Goal: Information Seeking & Learning: Learn about a topic

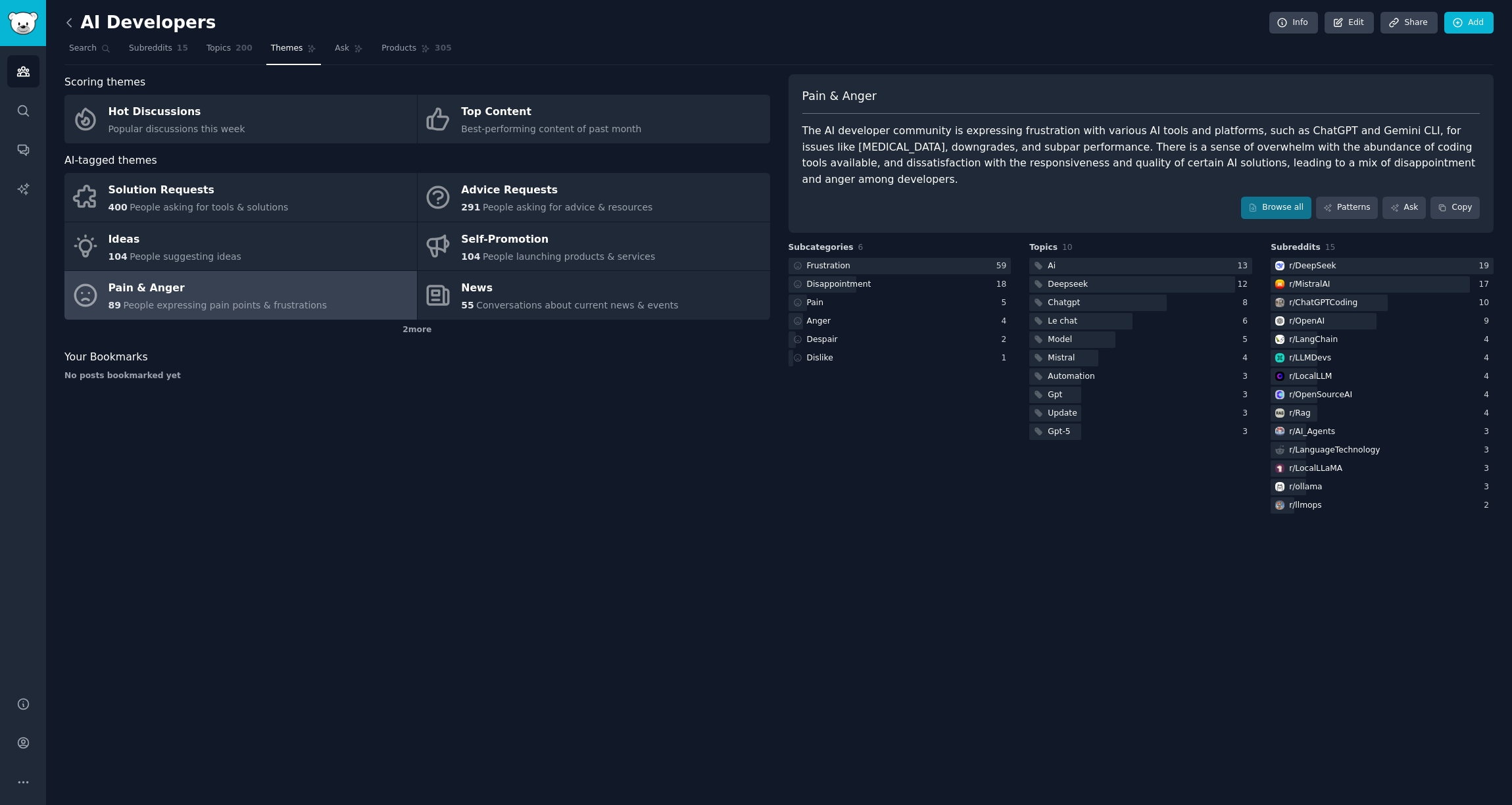
click at [72, 25] on icon at bounding box center [69, 22] width 14 height 14
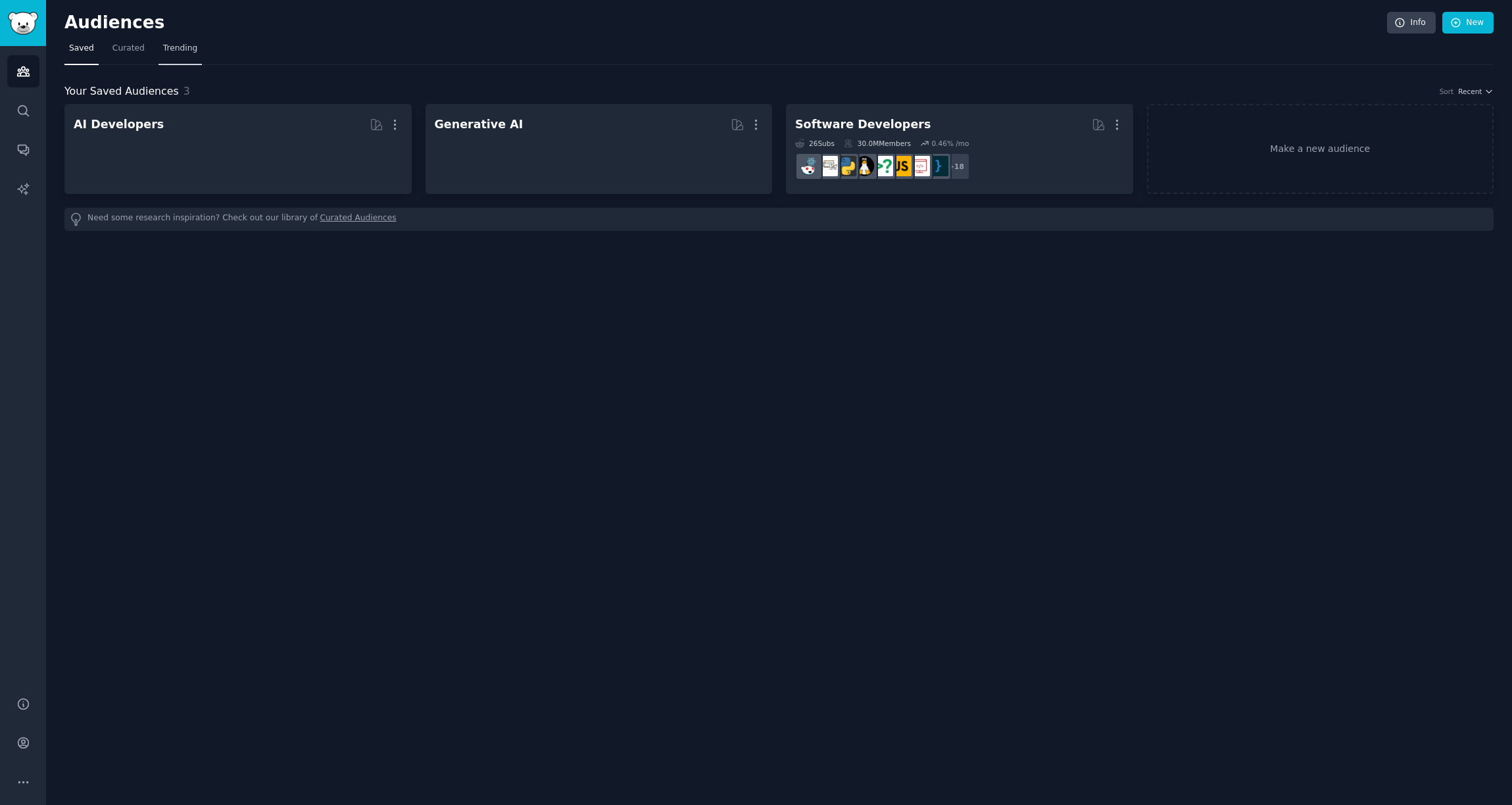
click at [183, 54] on link "Trending" at bounding box center [180, 51] width 43 height 27
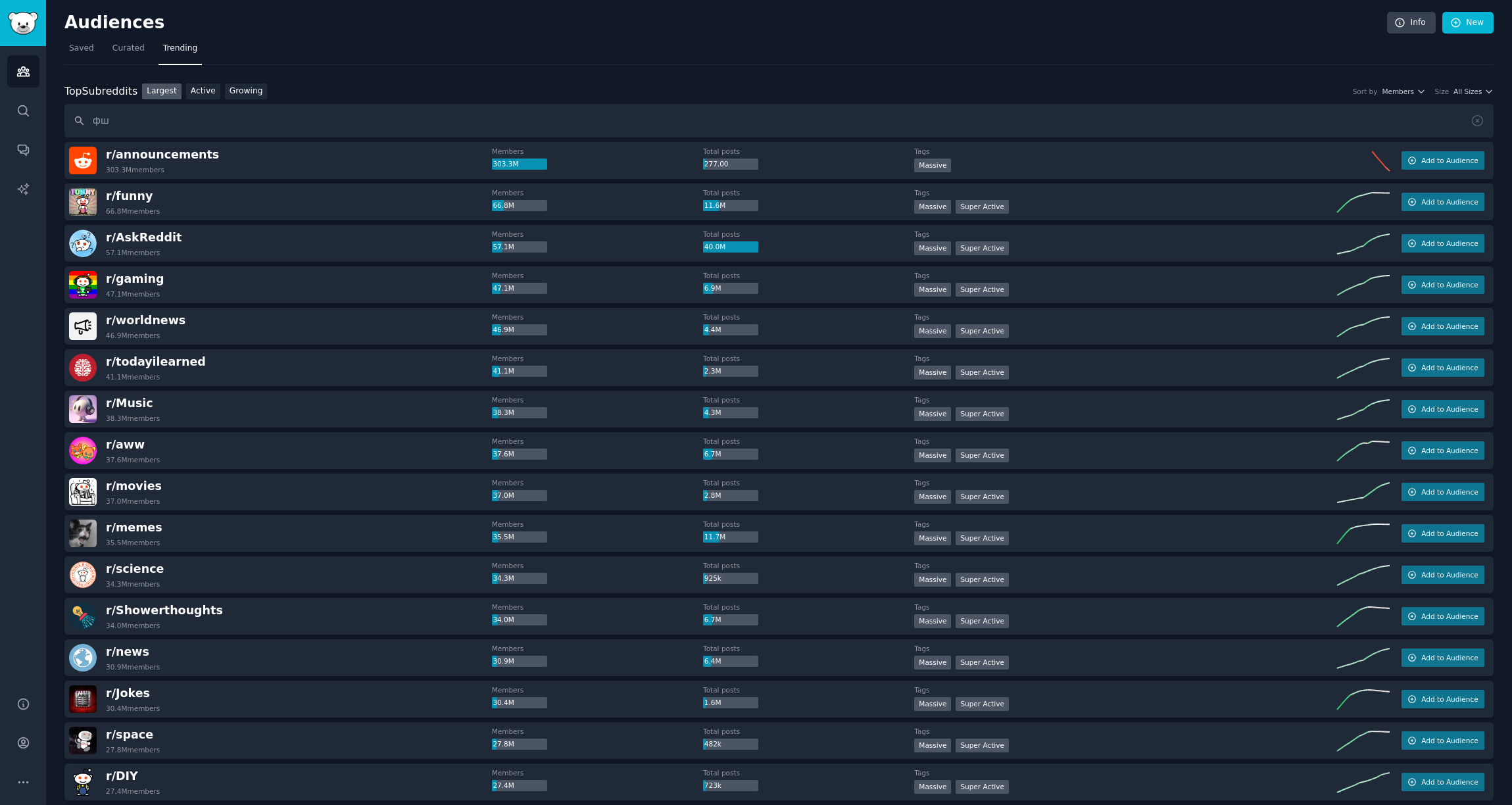
type input "фш ф"
type input "ai agents"
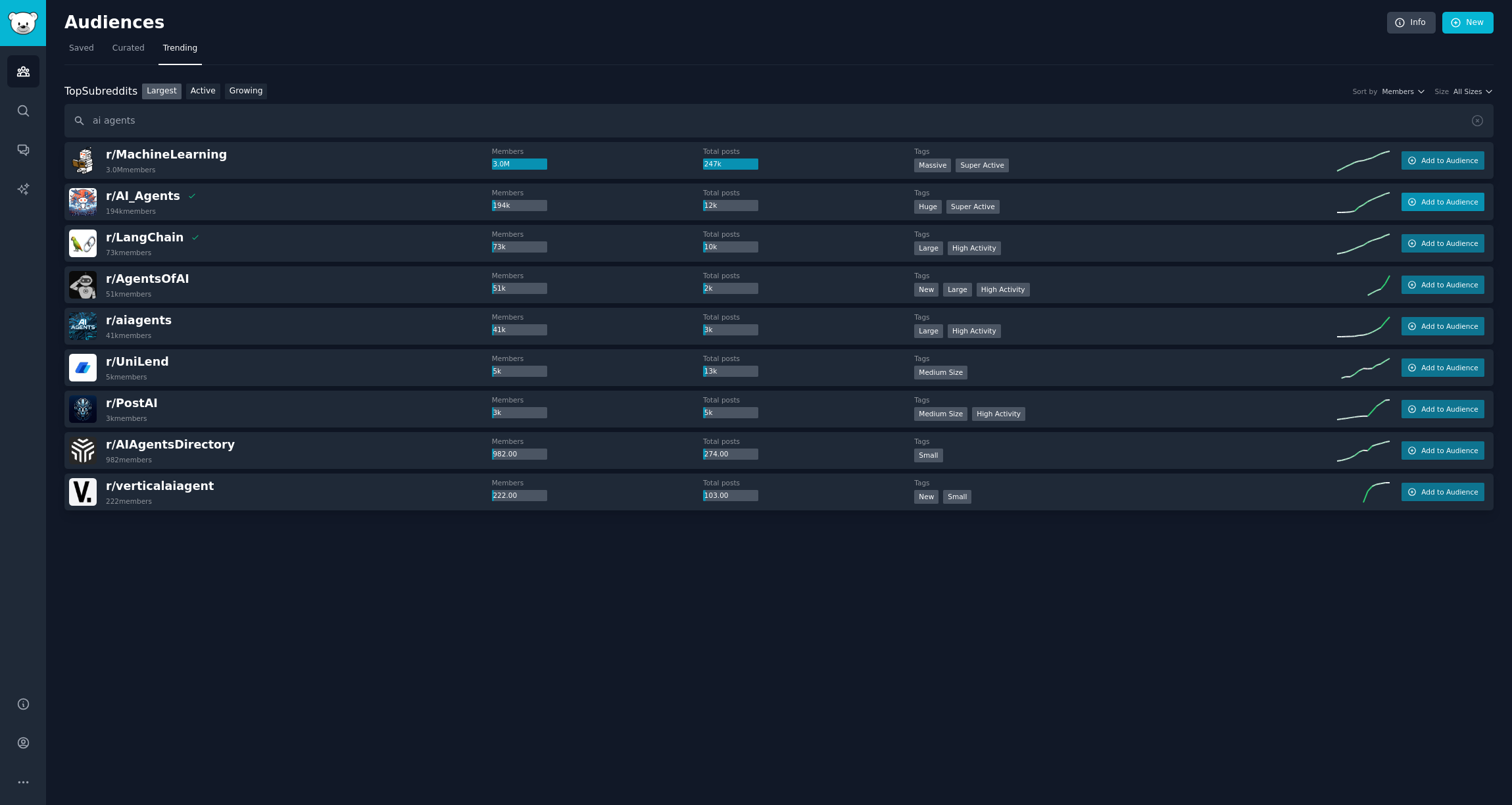
click at [1423, 202] on span "Add to Audience" at bounding box center [1450, 202] width 57 height 9
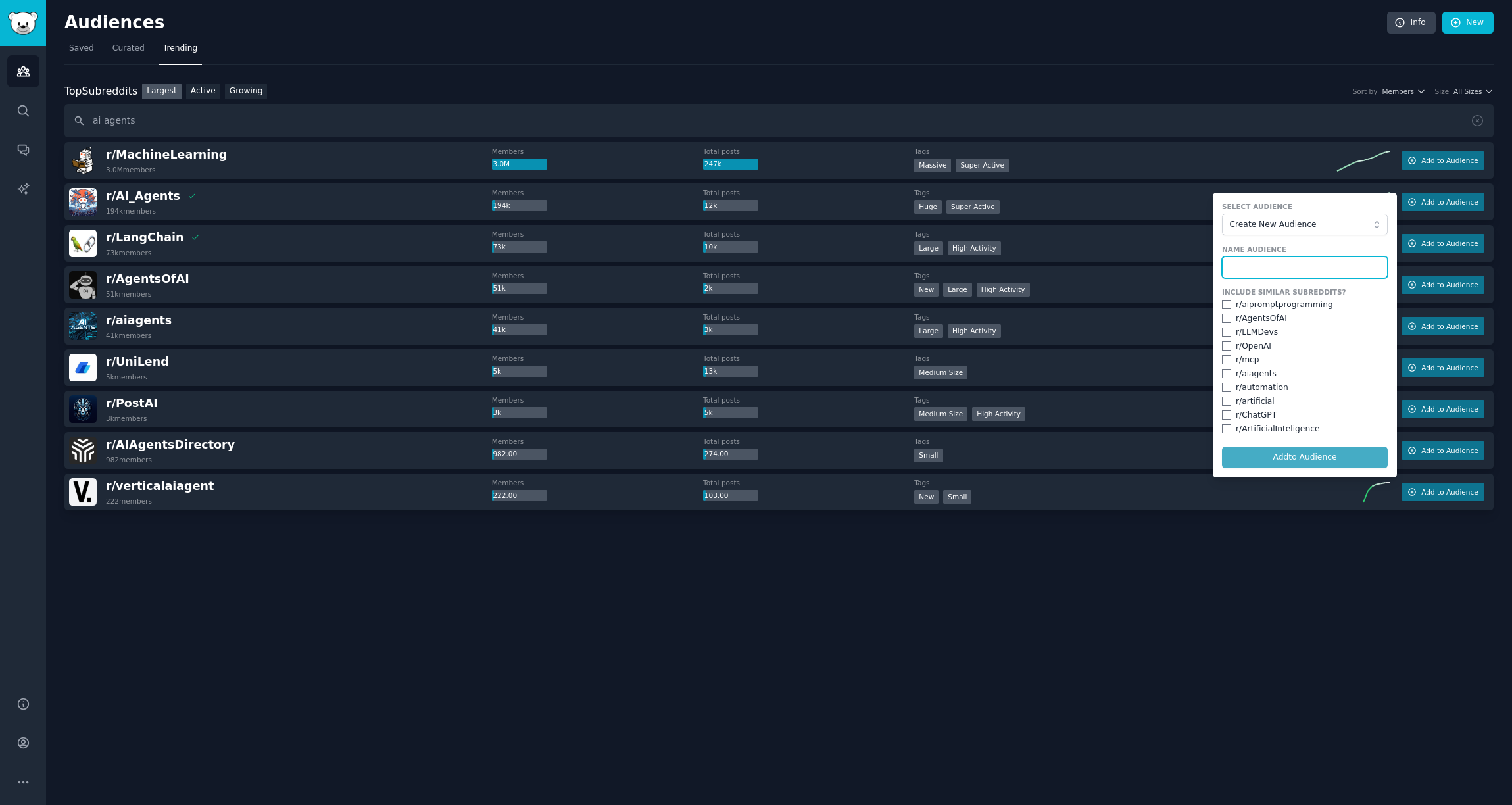
click at [1339, 272] on input "text" at bounding box center [1304, 267] width 166 height 22
type input "AI Agents"
click at [1225, 321] on input "checkbox" at bounding box center [1227, 319] width 9 height 9
checkbox input "true"
click at [1227, 331] on input "checkbox" at bounding box center [1227, 332] width 9 height 9
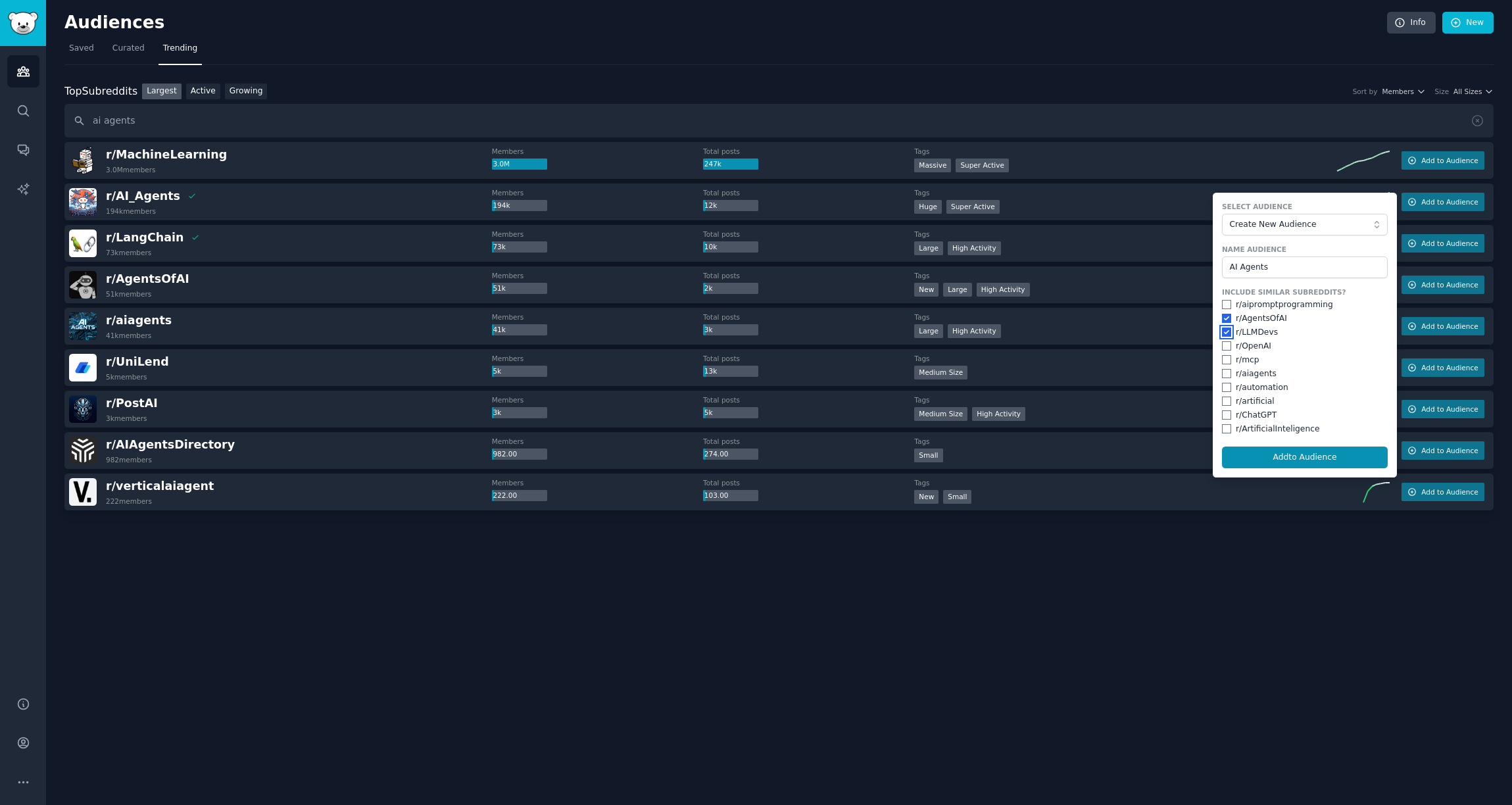
click at [1227, 331] on input "checkbox" at bounding box center [1227, 332] width 9 height 9
checkbox input "false"
click at [1225, 317] on input "checkbox" at bounding box center [1227, 319] width 9 height 9
checkbox input "false"
click at [1282, 457] on button "Add to Audience" at bounding box center [1304, 457] width 166 height 22
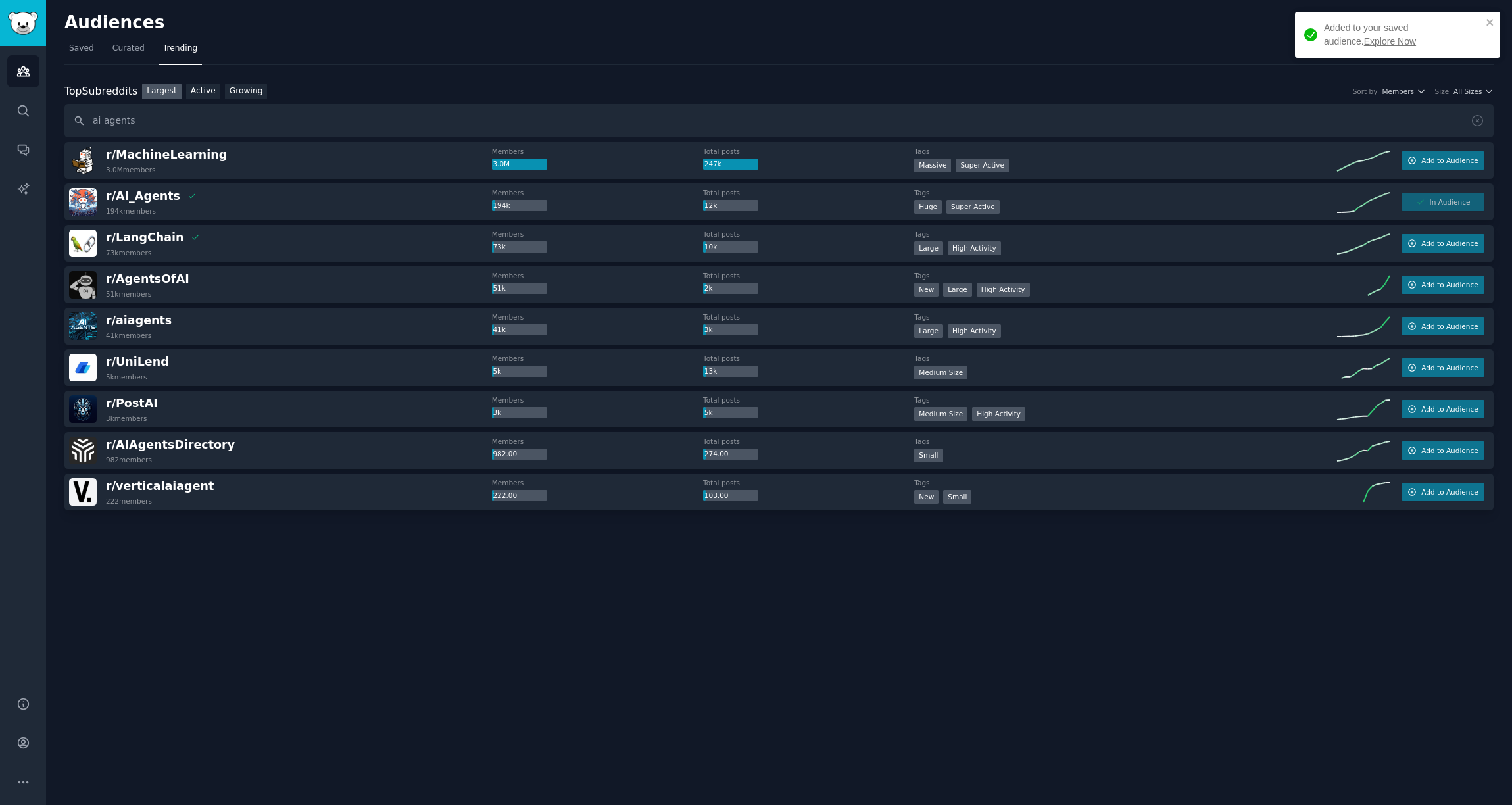
click at [1365, 42] on link "Explore Now" at bounding box center [1390, 41] width 52 height 11
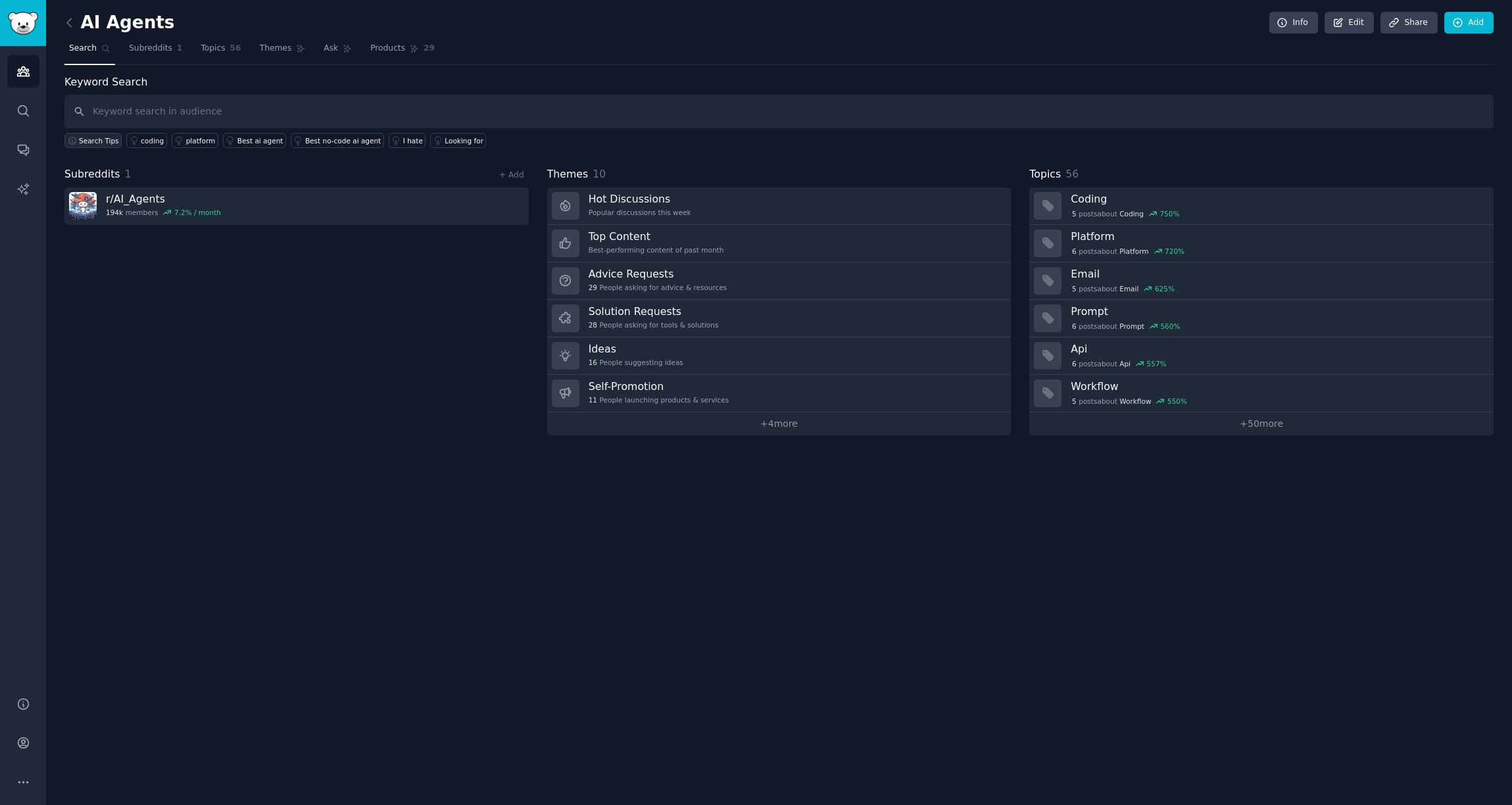
click at [113, 143] on span "Search Tips" at bounding box center [99, 141] width 40 height 9
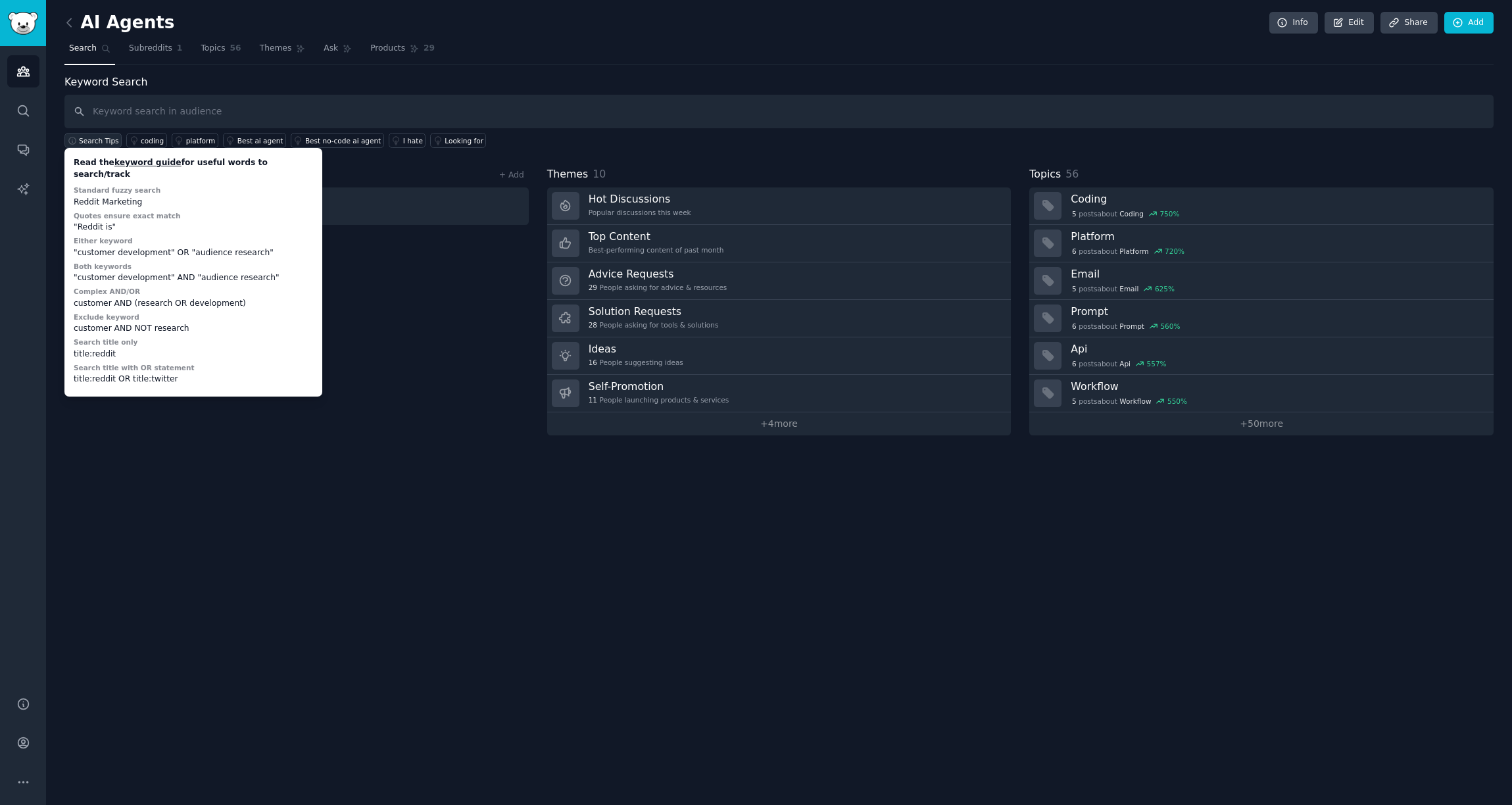
click at [113, 143] on span "Search Tips" at bounding box center [99, 141] width 40 height 9
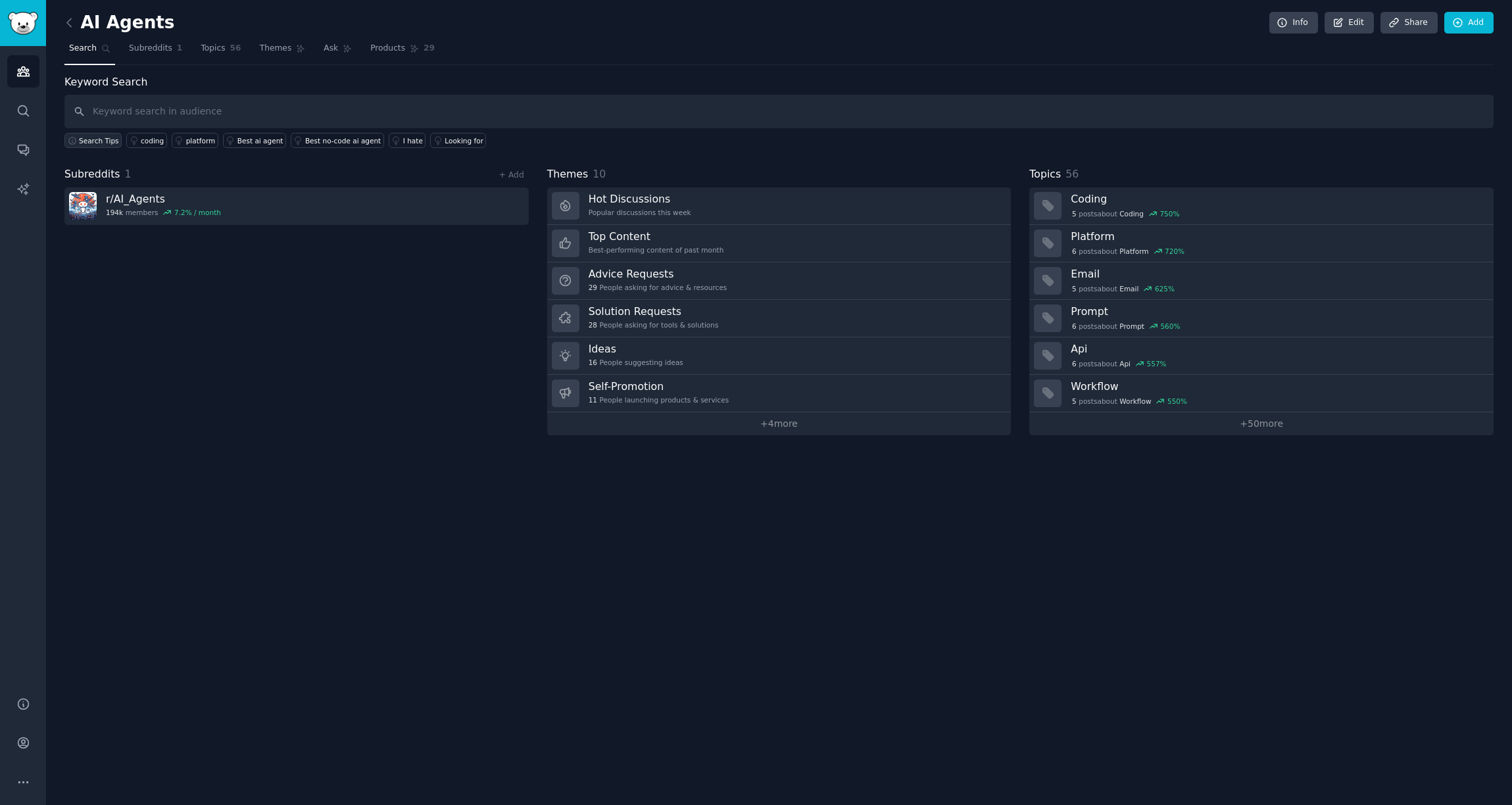
click at [113, 143] on span "Search Tips" at bounding box center [99, 141] width 40 height 9
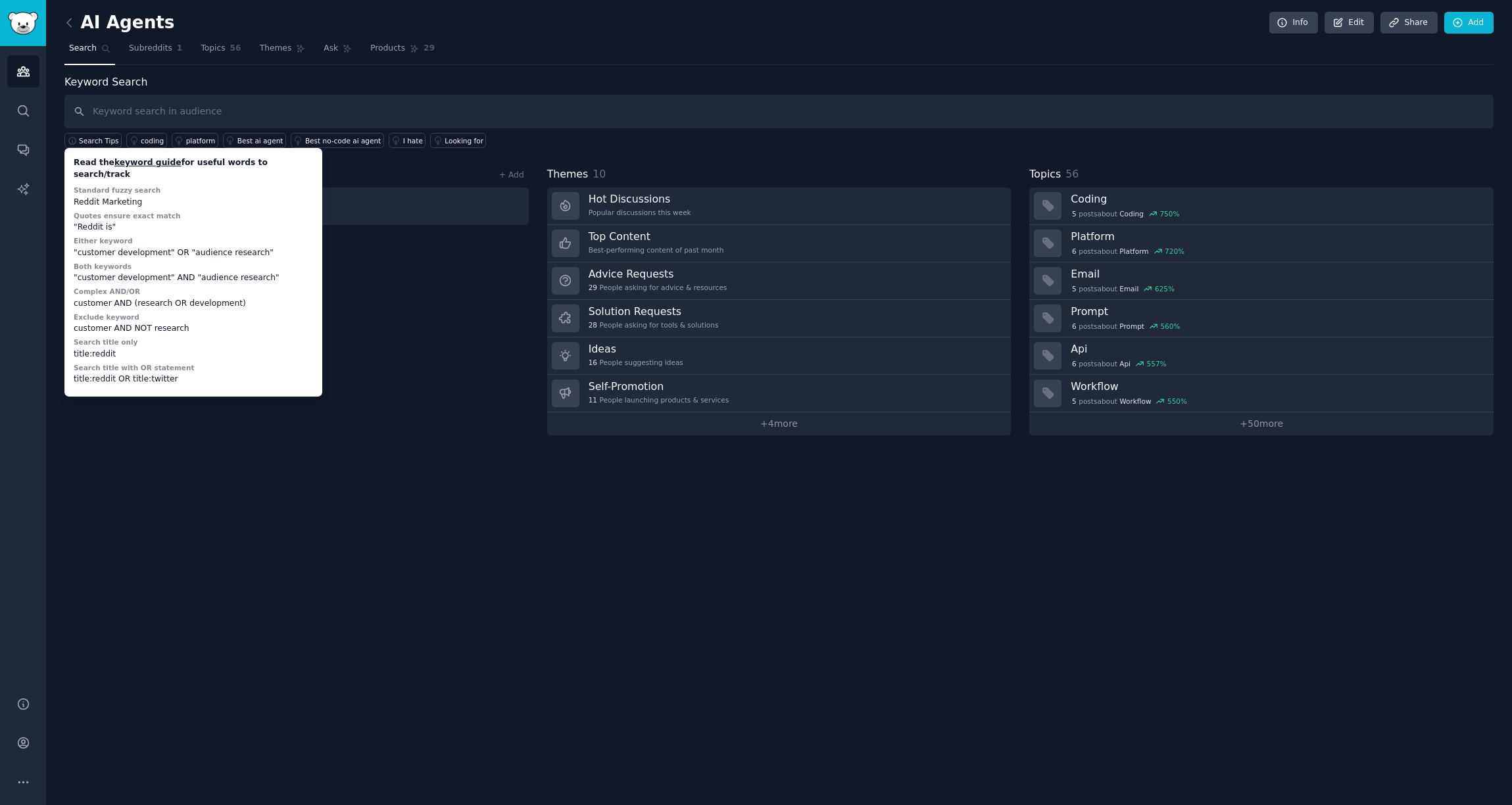
click at [434, 339] on div "Subreddits 1 + Add r/ AI_Agents 194k members 7.2 % / month" at bounding box center [296, 301] width 464 height 269
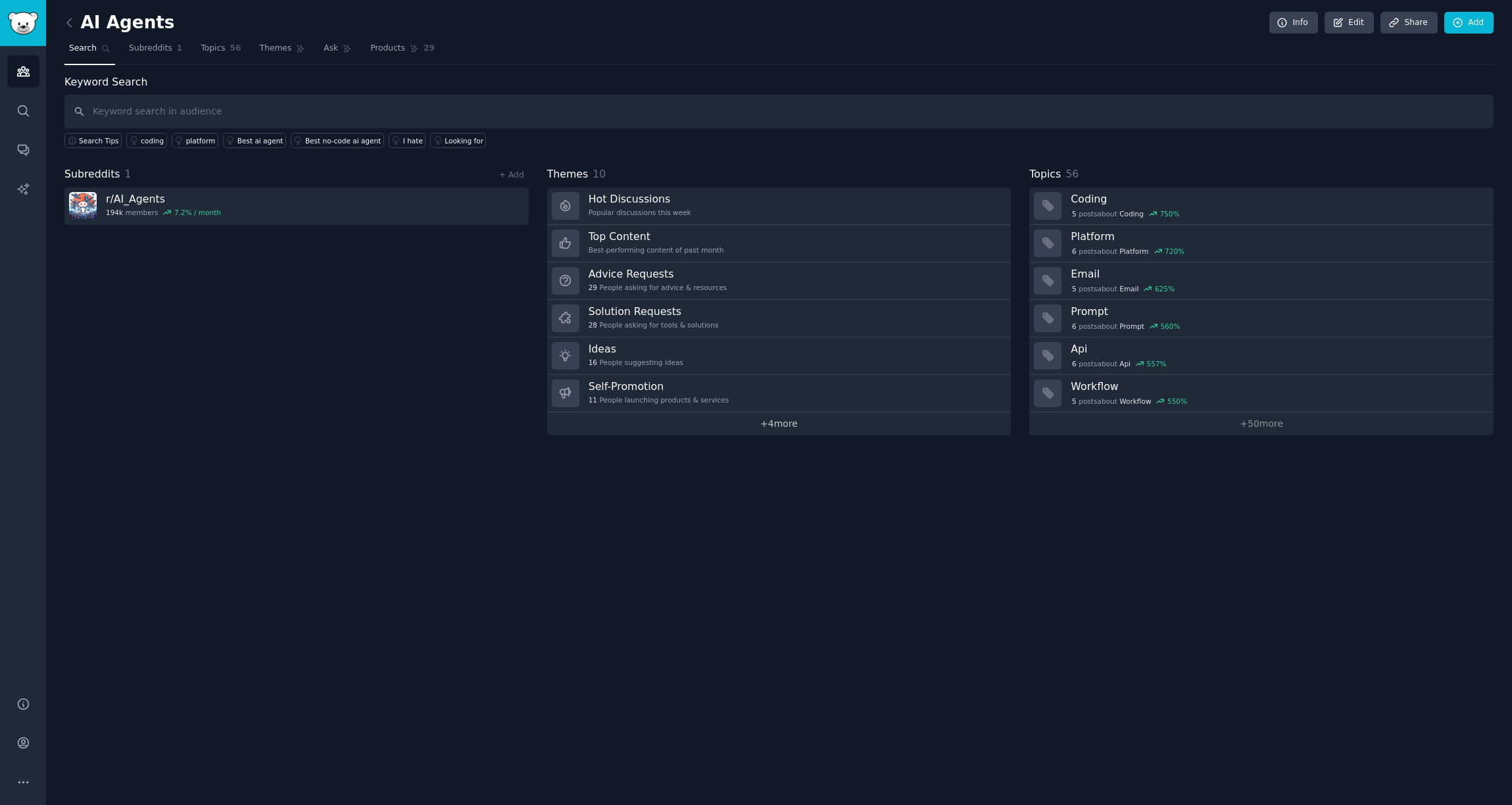
click at [771, 423] on link "+ 4 more" at bounding box center [779, 424] width 464 height 23
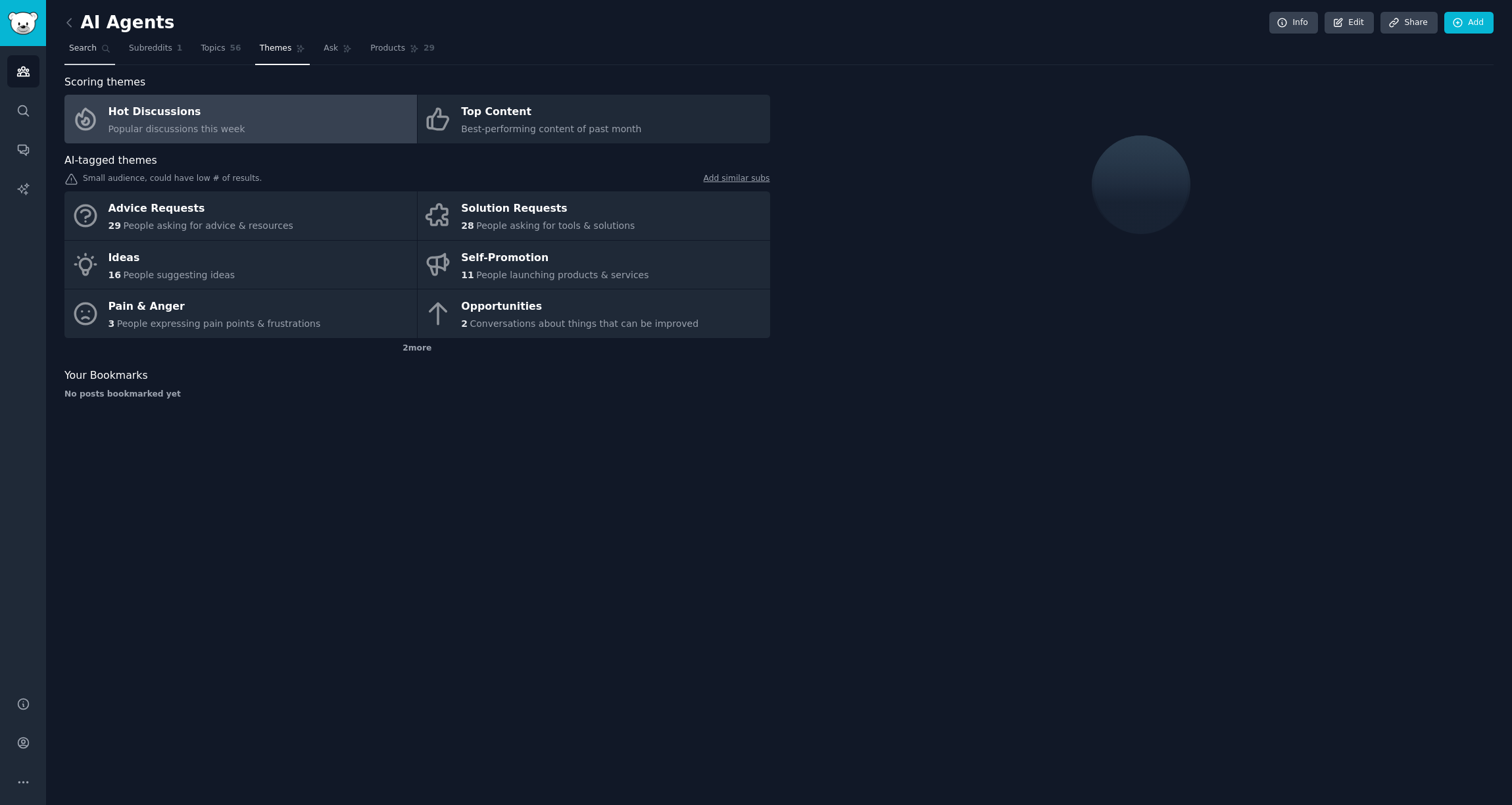
click at [91, 53] on span "Search" at bounding box center [83, 49] width 28 height 12
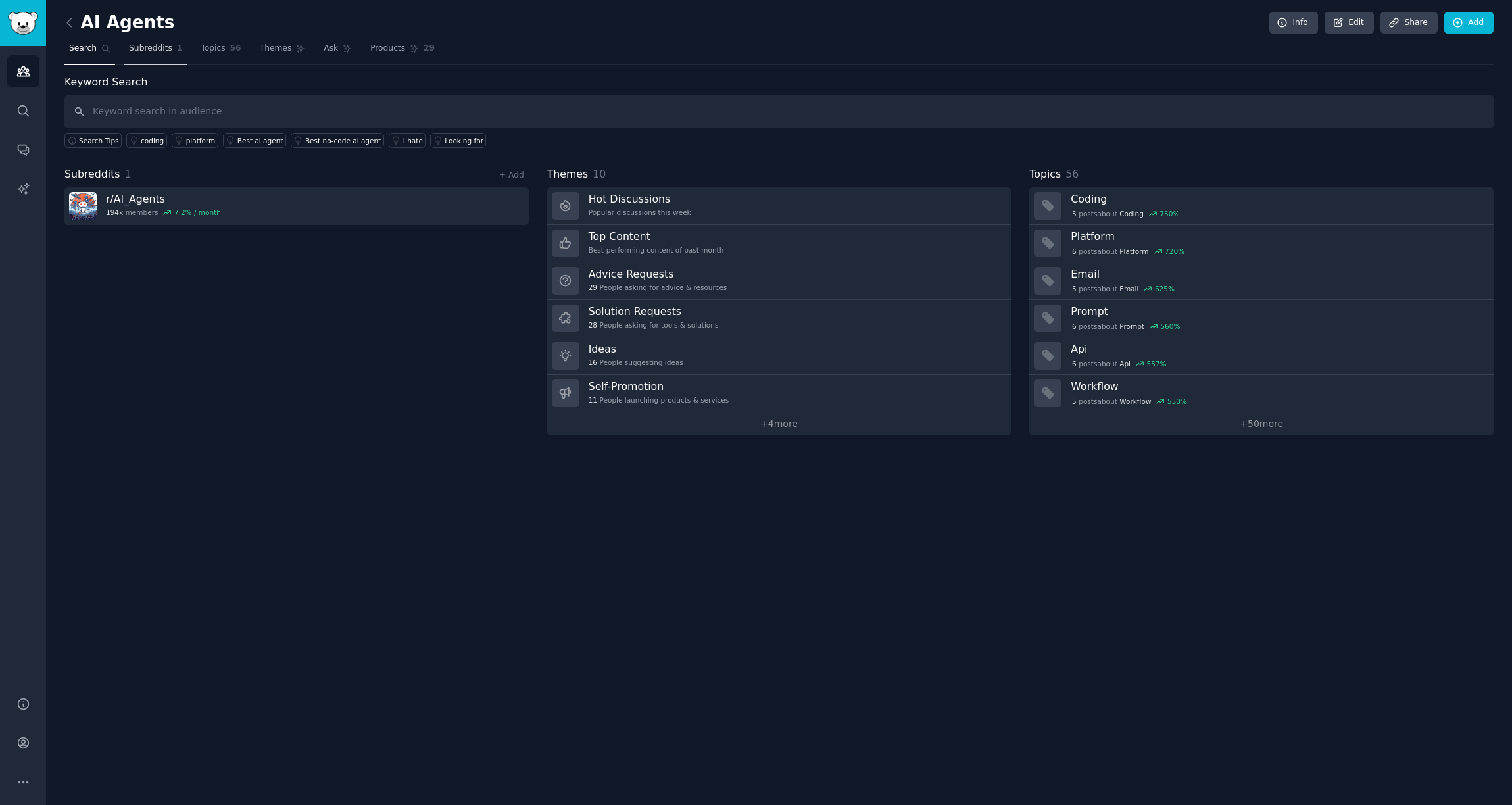
click at [154, 57] on link "Subreddits 1" at bounding box center [156, 51] width 62 height 27
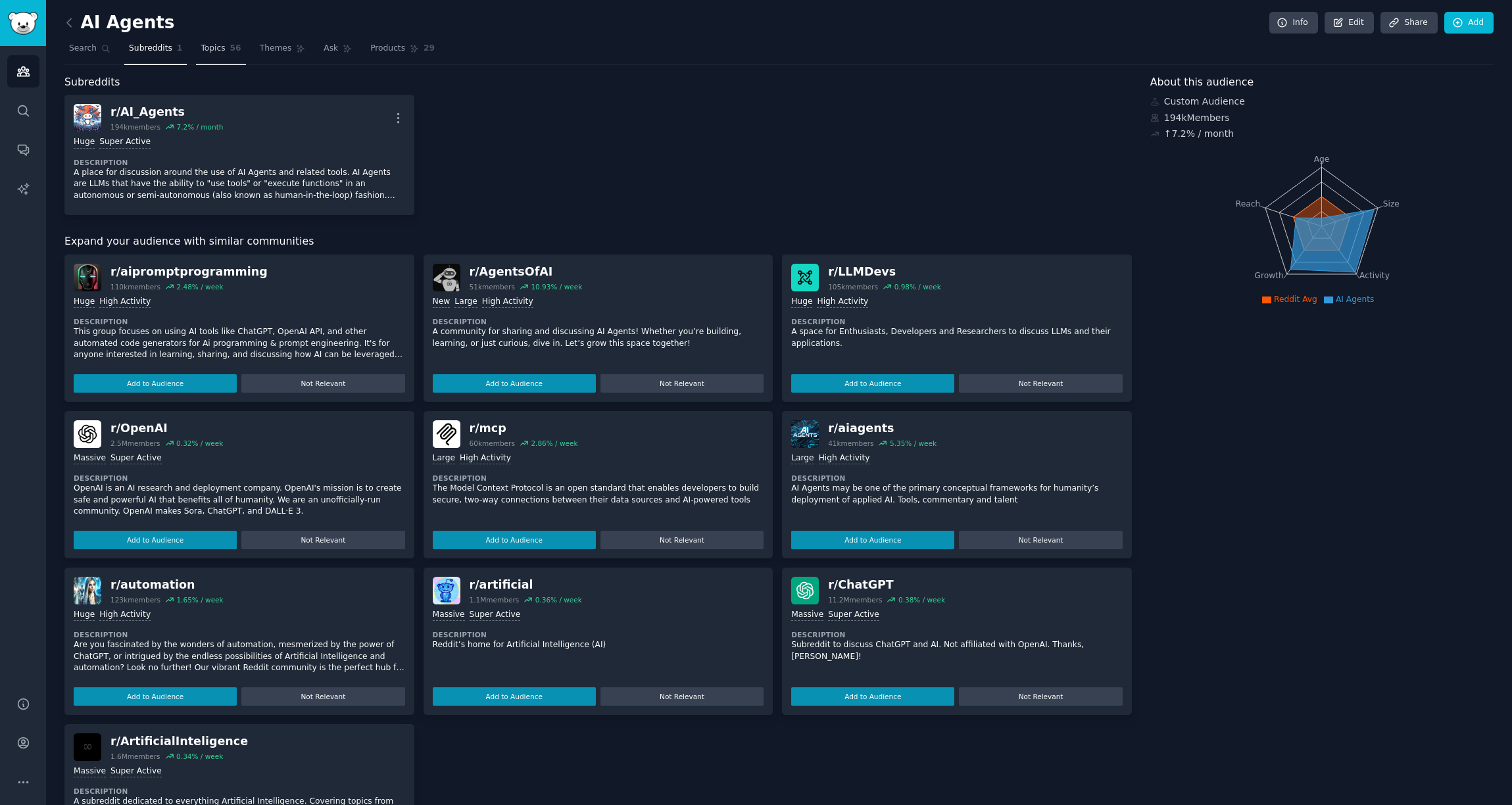
click at [216, 51] on span "Topics" at bounding box center [213, 49] width 24 height 12
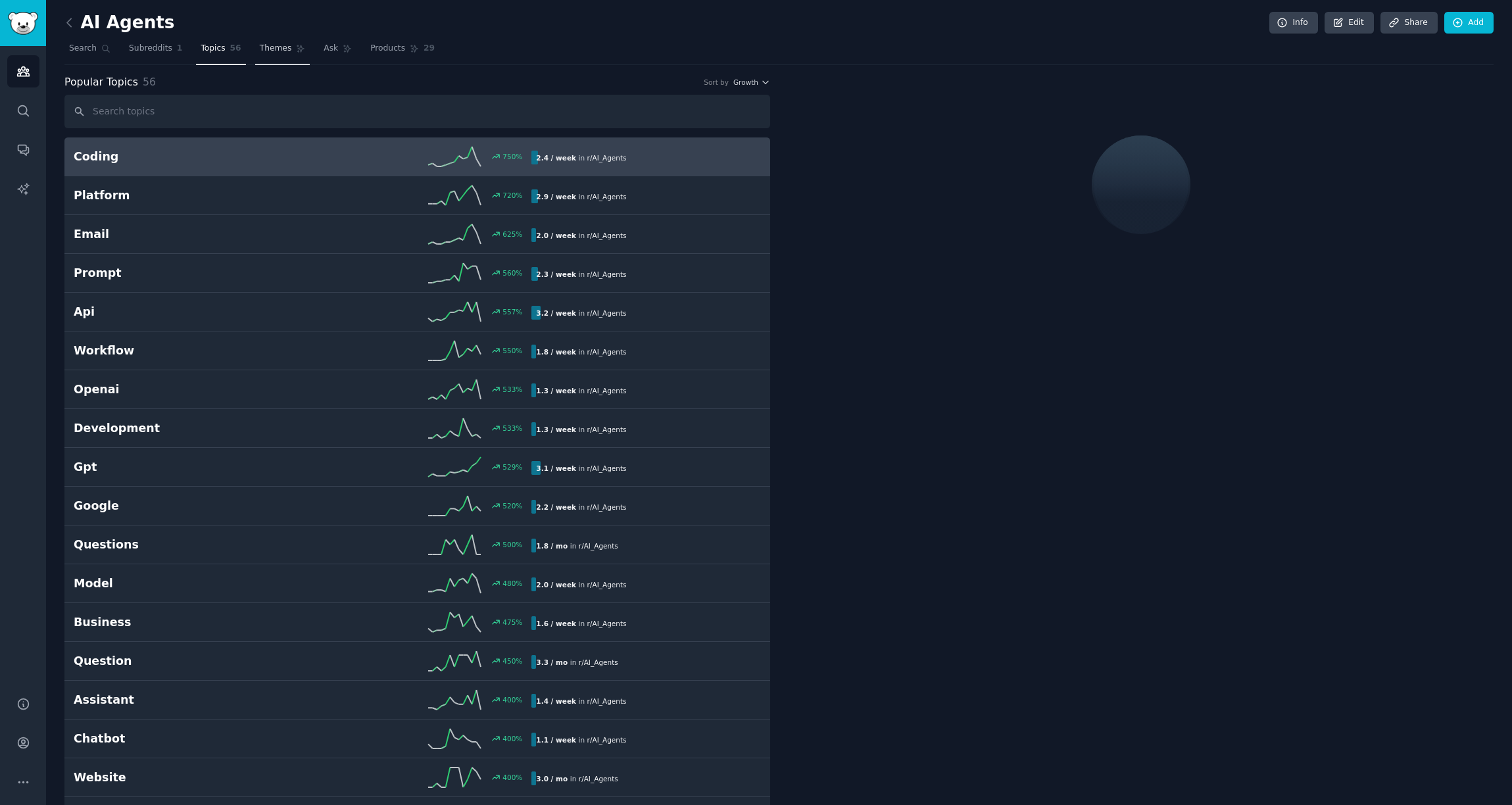
click at [267, 51] on span "Themes" at bounding box center [276, 49] width 32 height 12
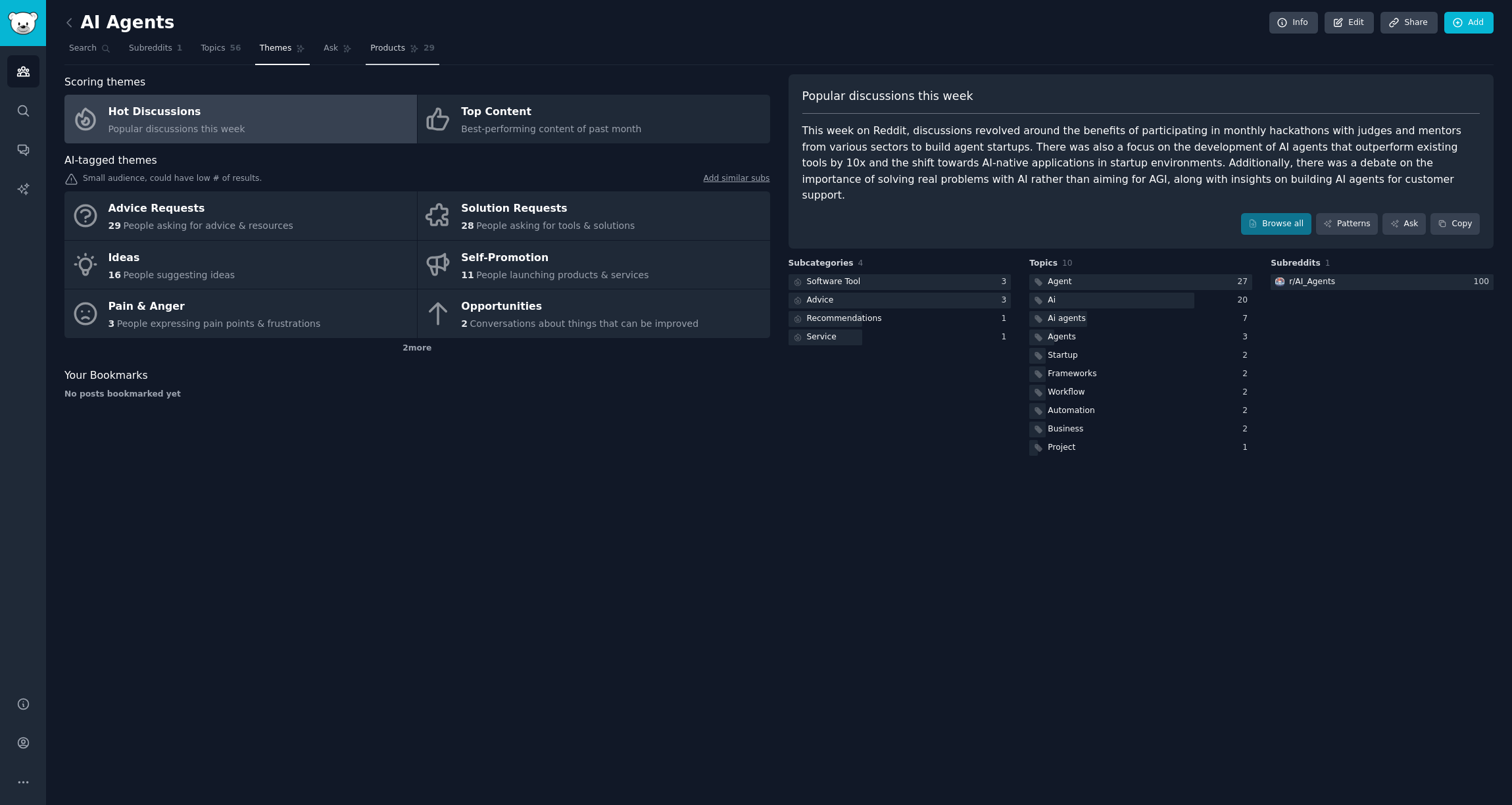
click at [387, 47] on span "Products" at bounding box center [388, 49] width 35 height 12
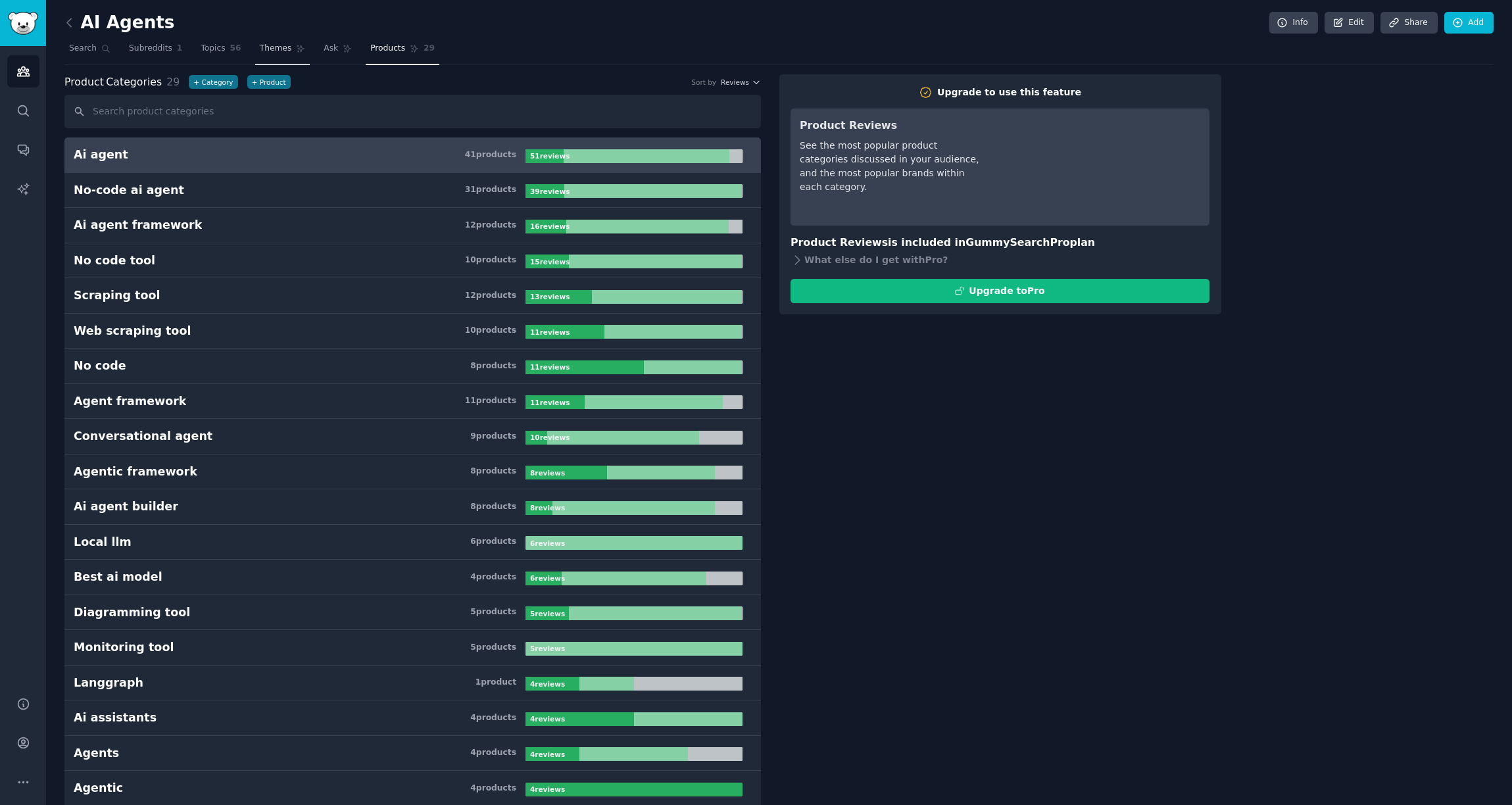
click at [298, 62] on link "Themes" at bounding box center [283, 51] width 55 height 27
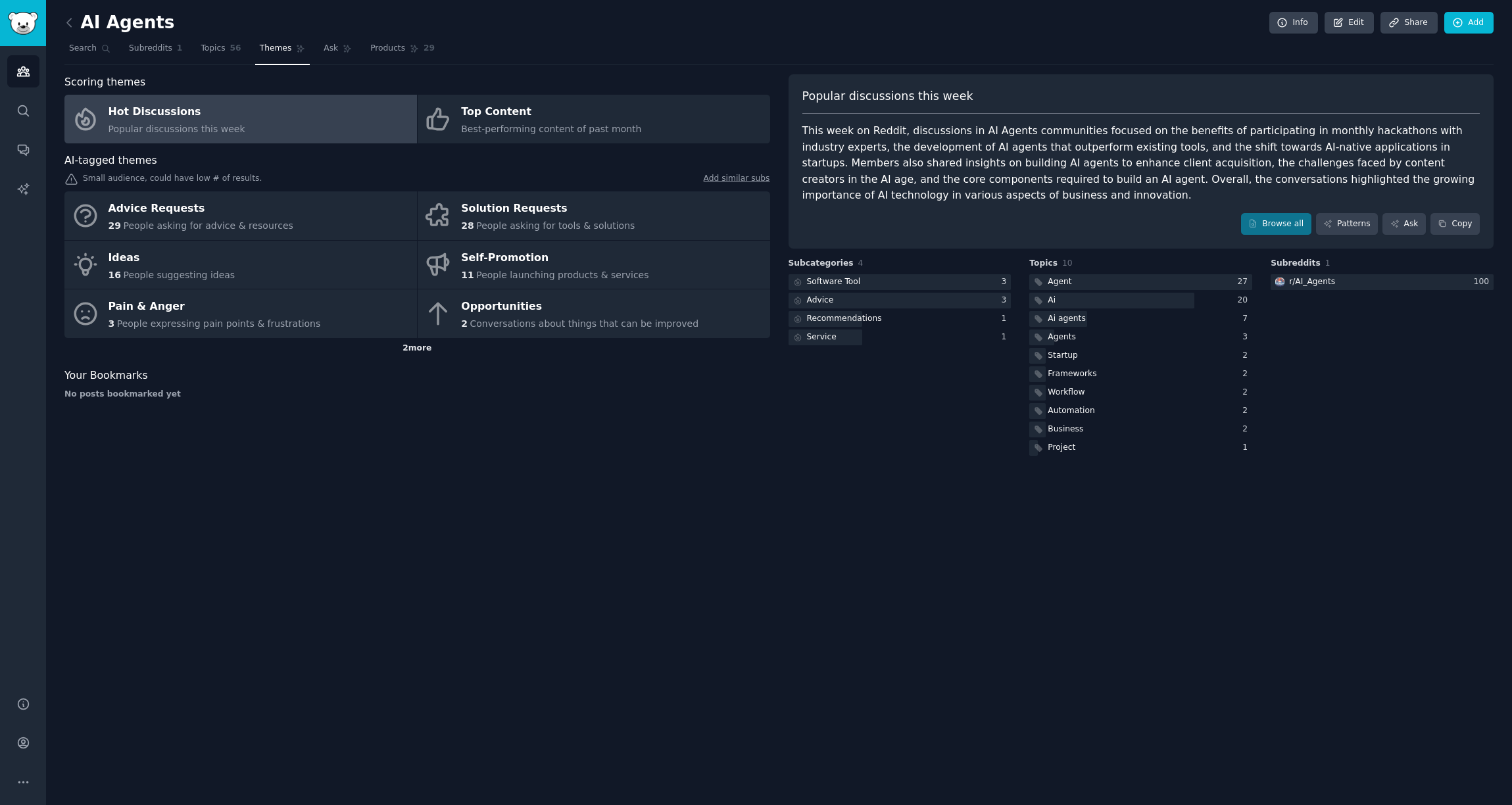
click at [425, 347] on div "2 more" at bounding box center [417, 348] width 706 height 21
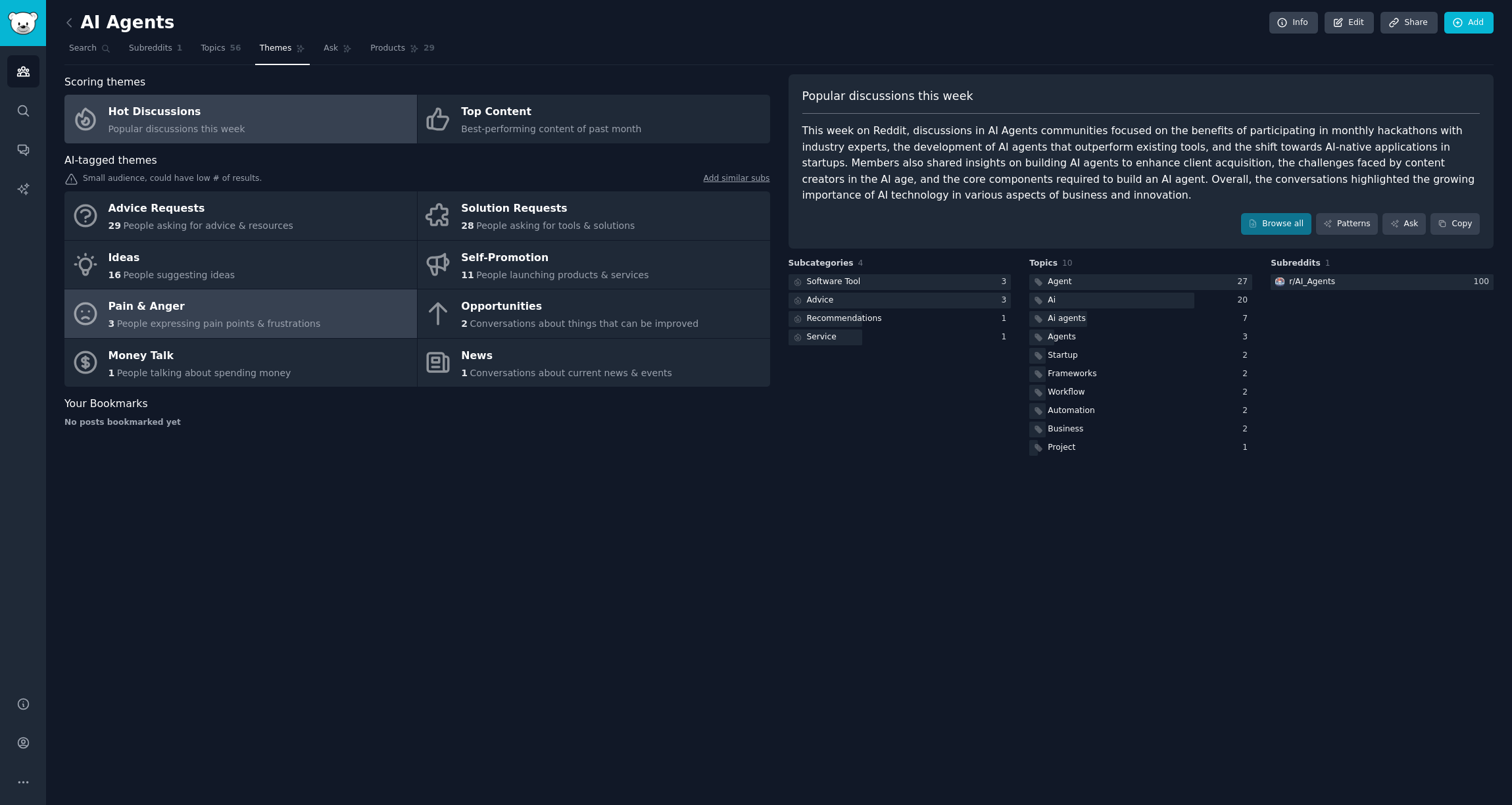
click at [260, 306] on div "Pain & Anger" at bounding box center [214, 306] width 212 height 21
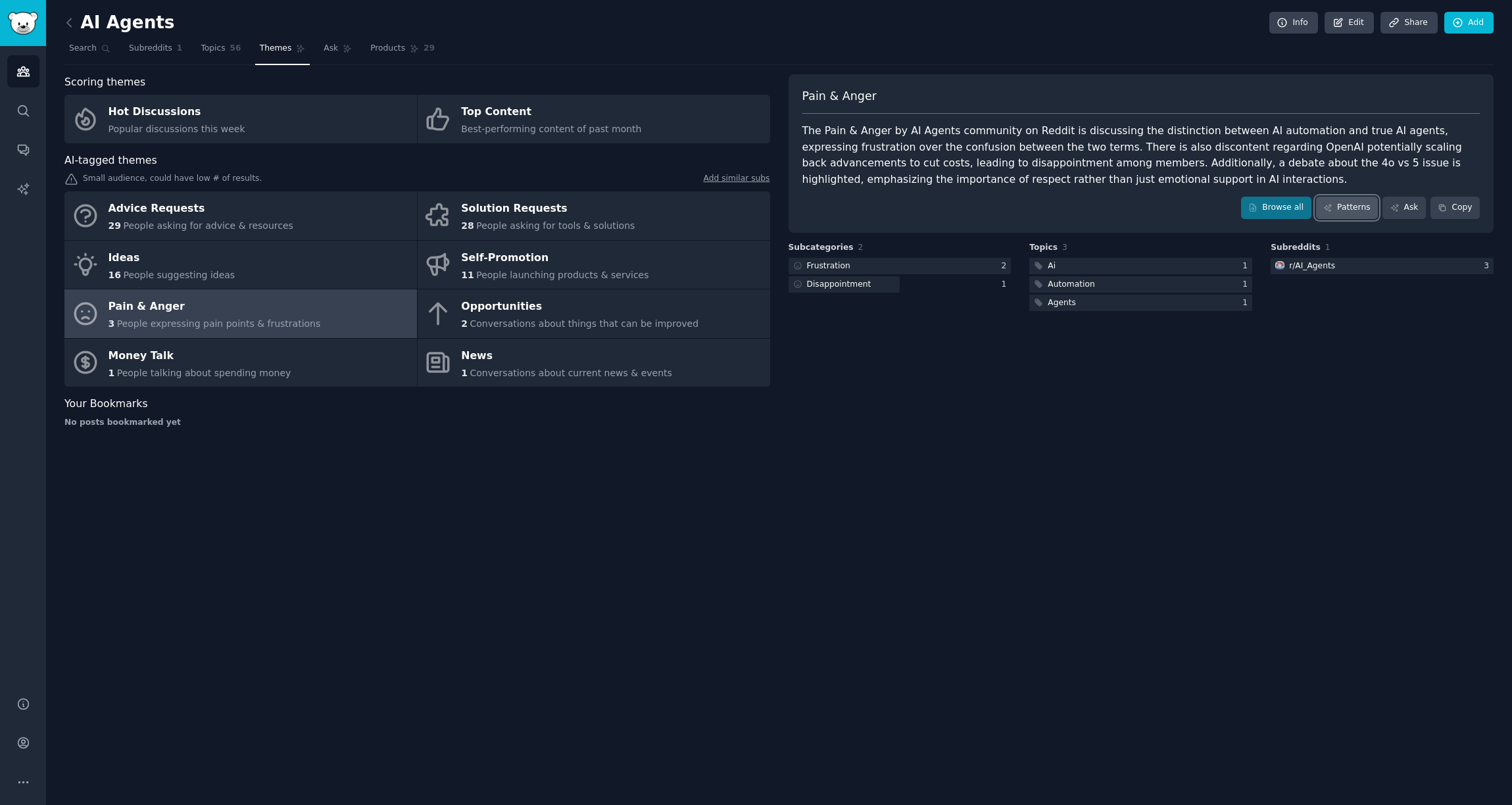
click at [1357, 210] on link "Patterns" at bounding box center [1346, 208] width 62 height 22
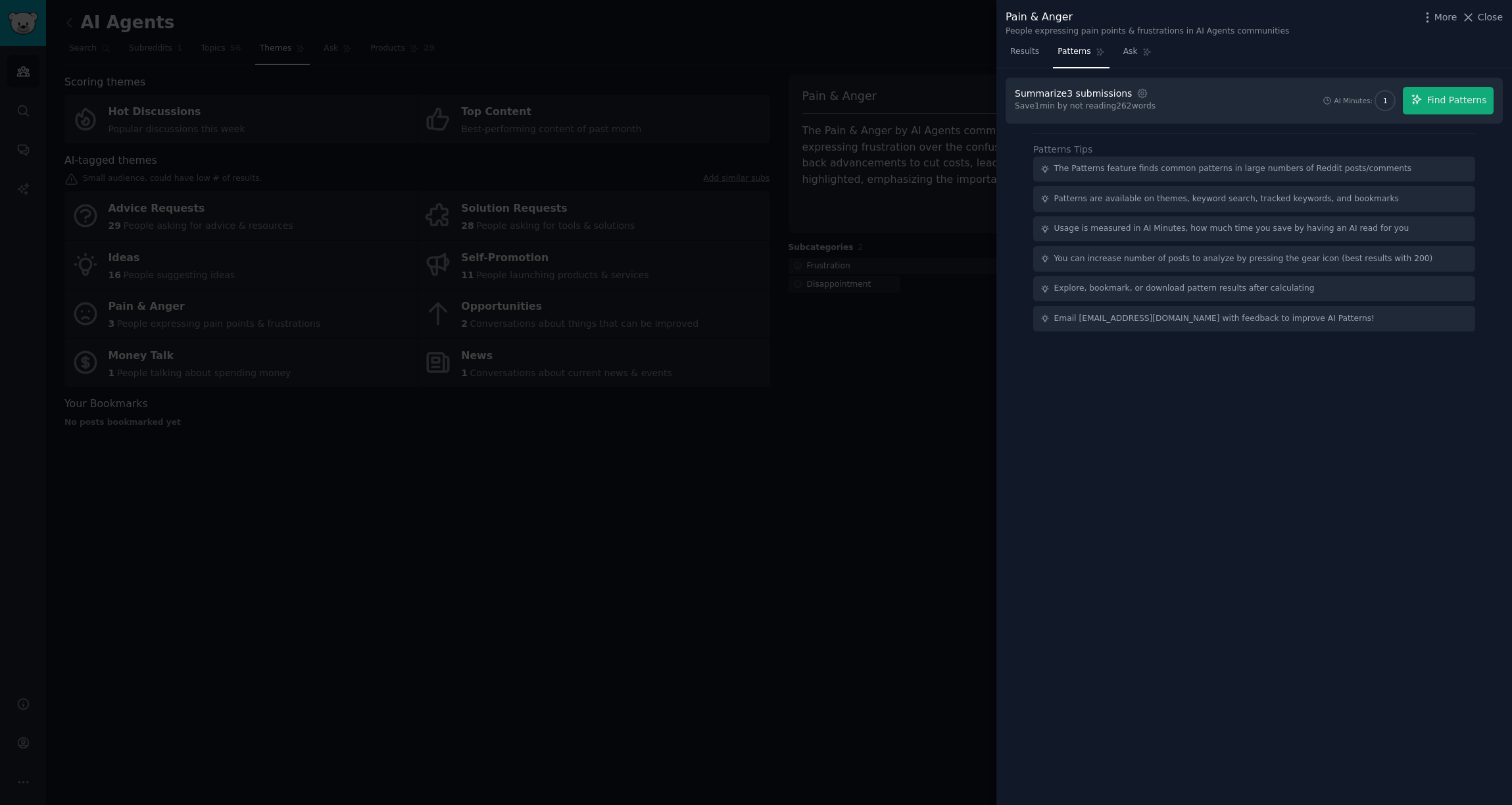
click at [1060, 318] on div "Email help@gummysearch.com with feedback to improve AI Patterns!" at bounding box center [1215, 319] width 321 height 12
click at [1427, 103] on button "Find Patterns" at bounding box center [1448, 100] width 91 height 28
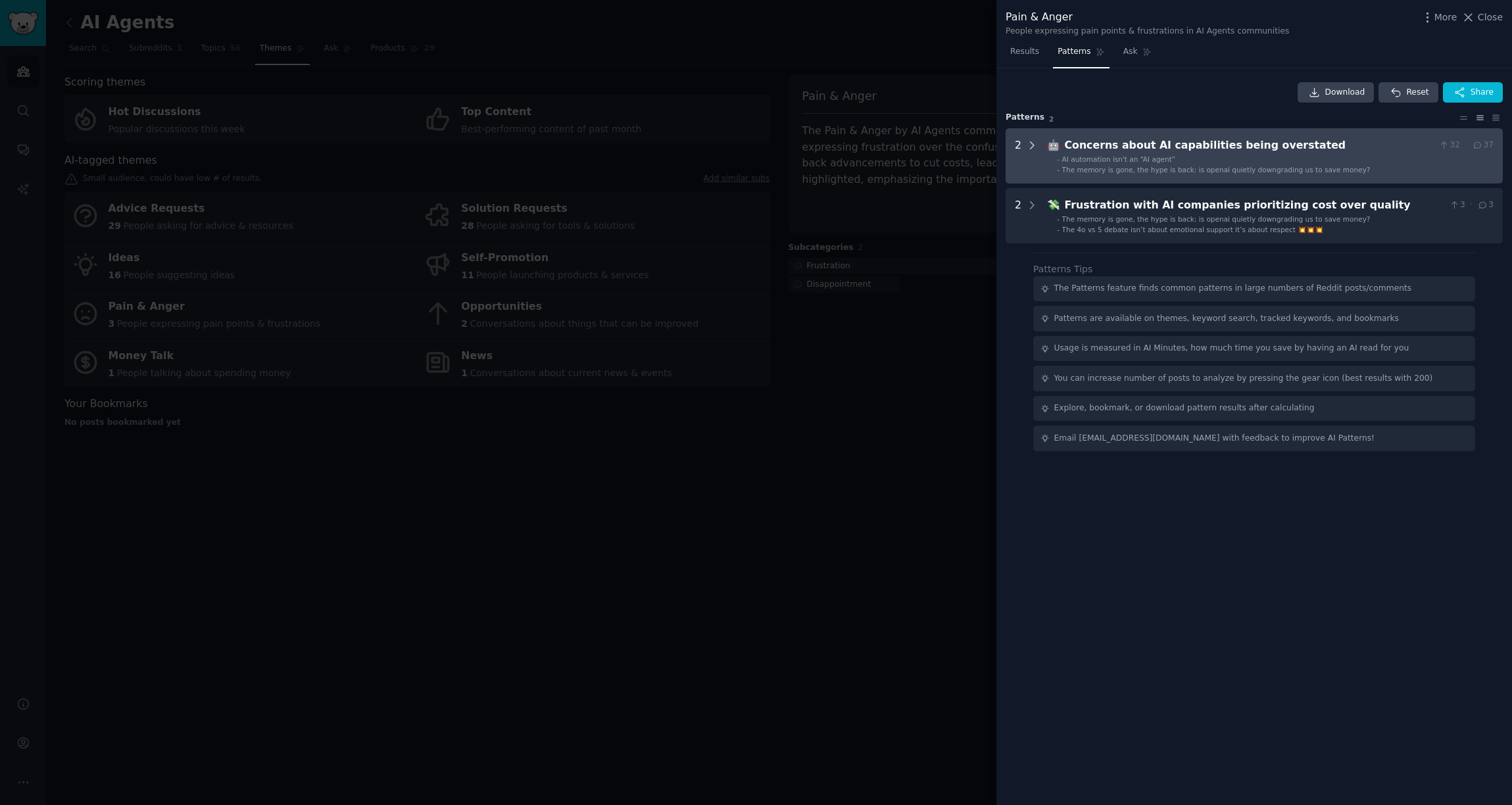
click at [1032, 152] on div at bounding box center [1032, 156] width 12 height 37
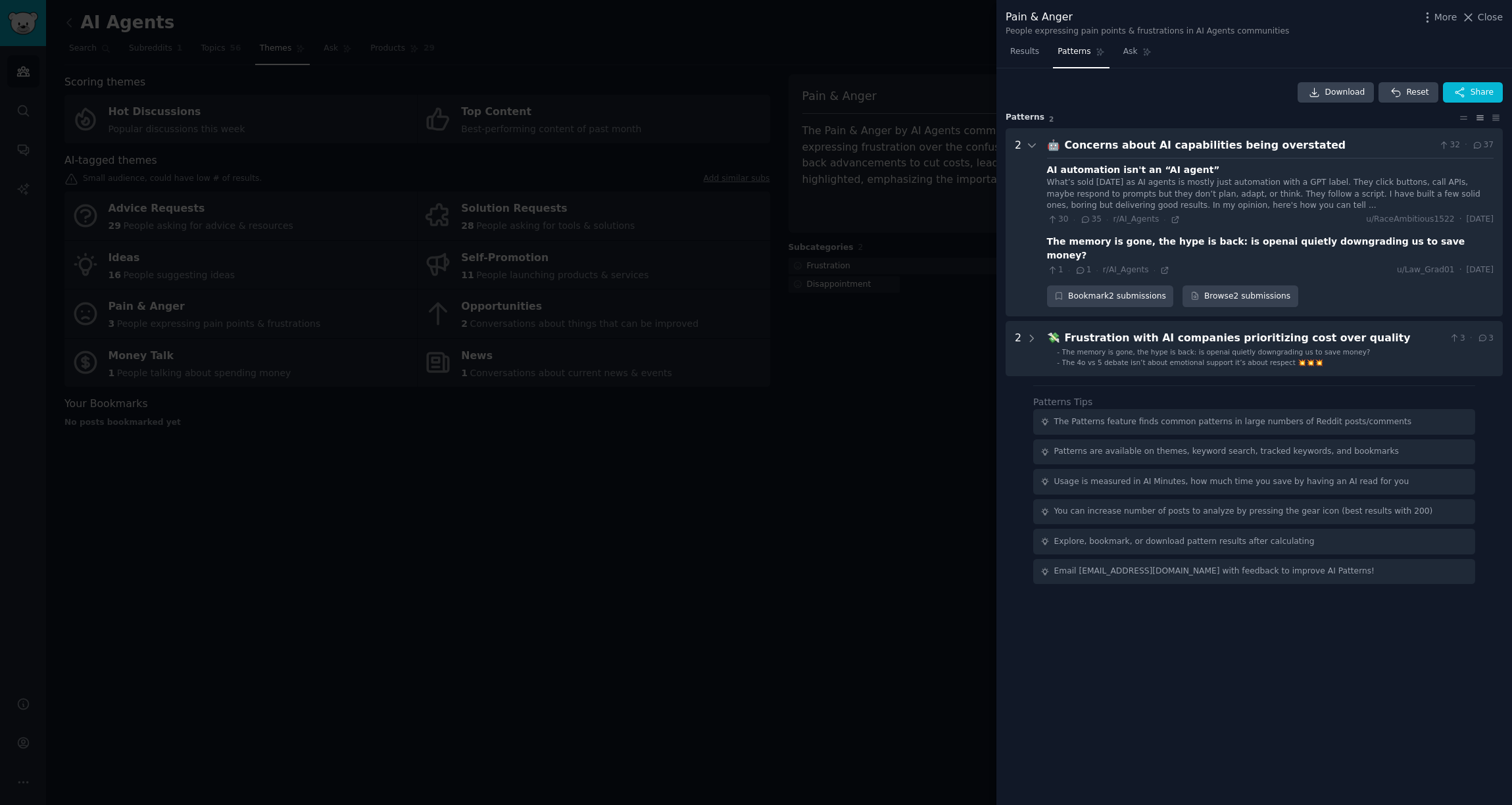
click at [923, 440] on div at bounding box center [756, 402] width 1512 height 805
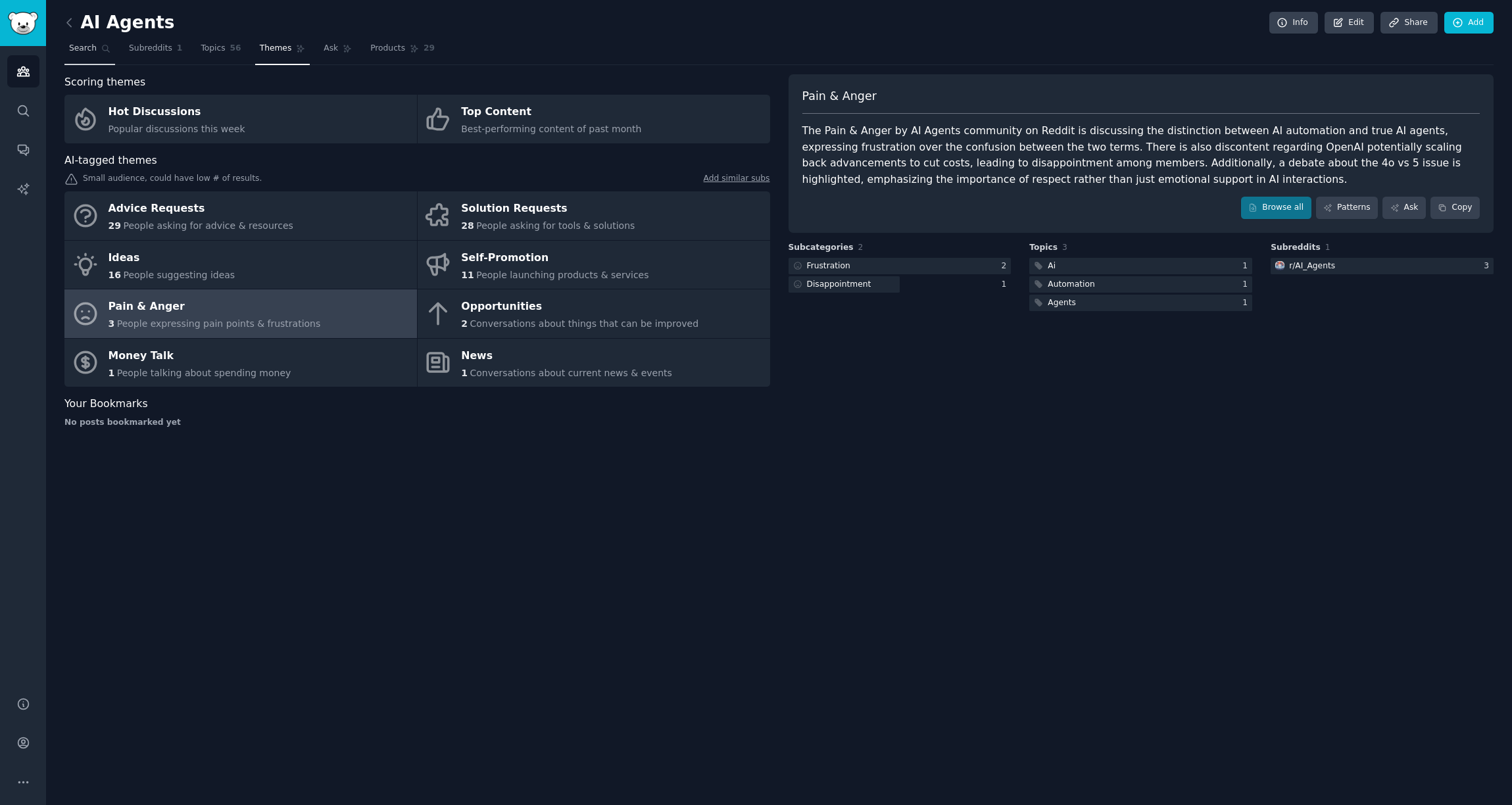
click at [105, 53] on link "Search" at bounding box center [89, 51] width 51 height 27
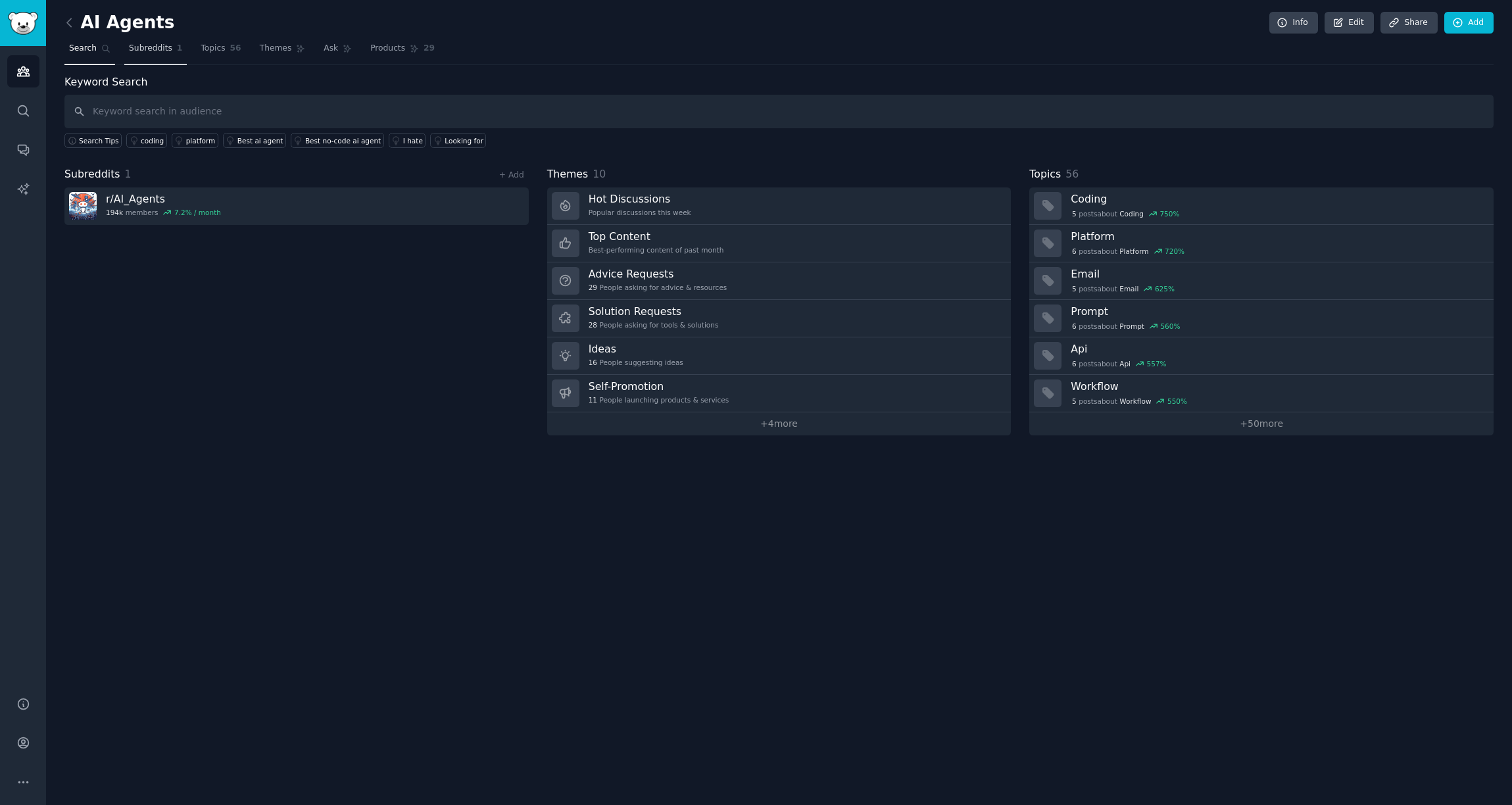
click at [153, 49] on span "Subreddits" at bounding box center [151, 49] width 43 height 12
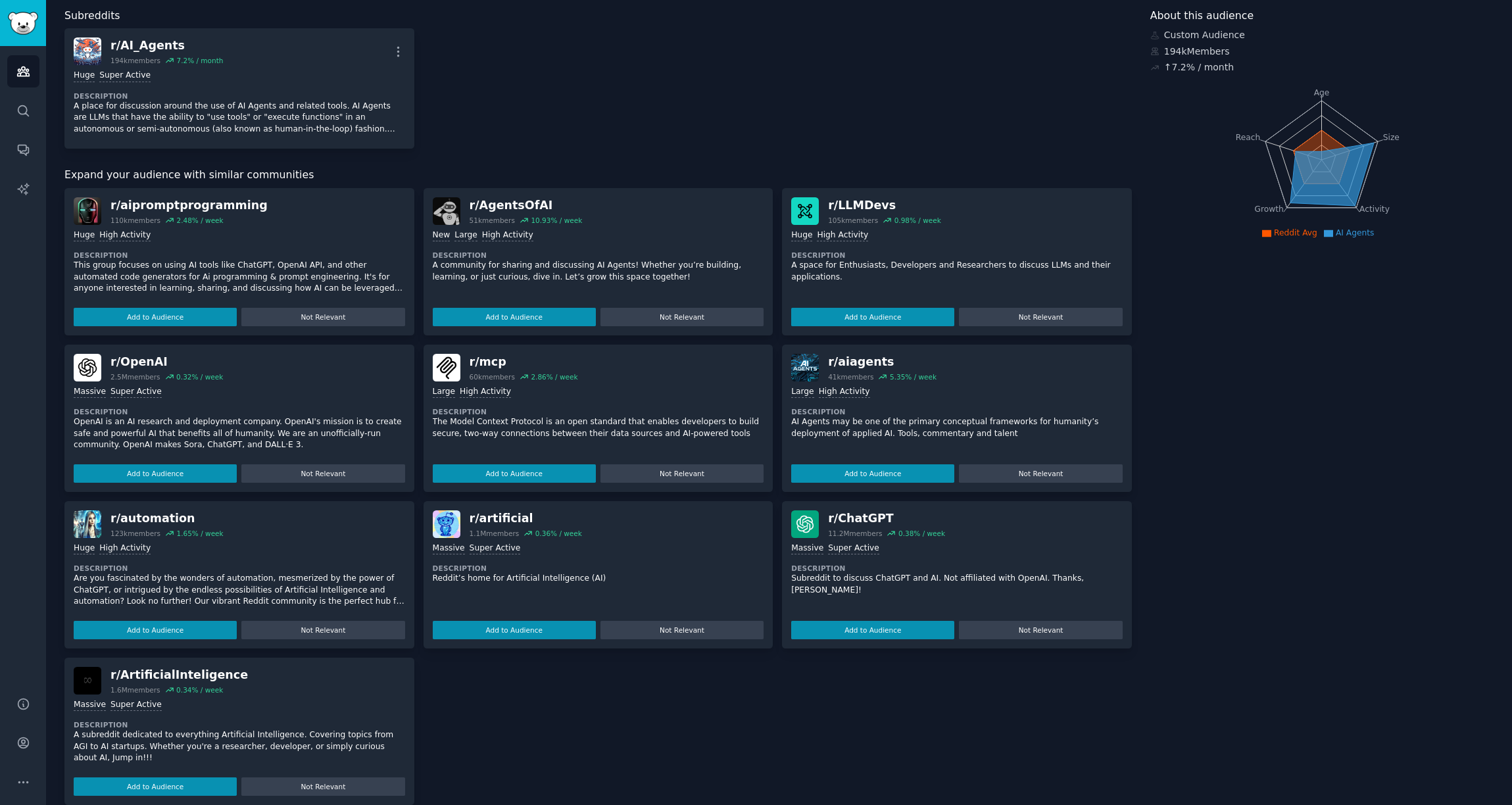
scroll to position [84, 0]
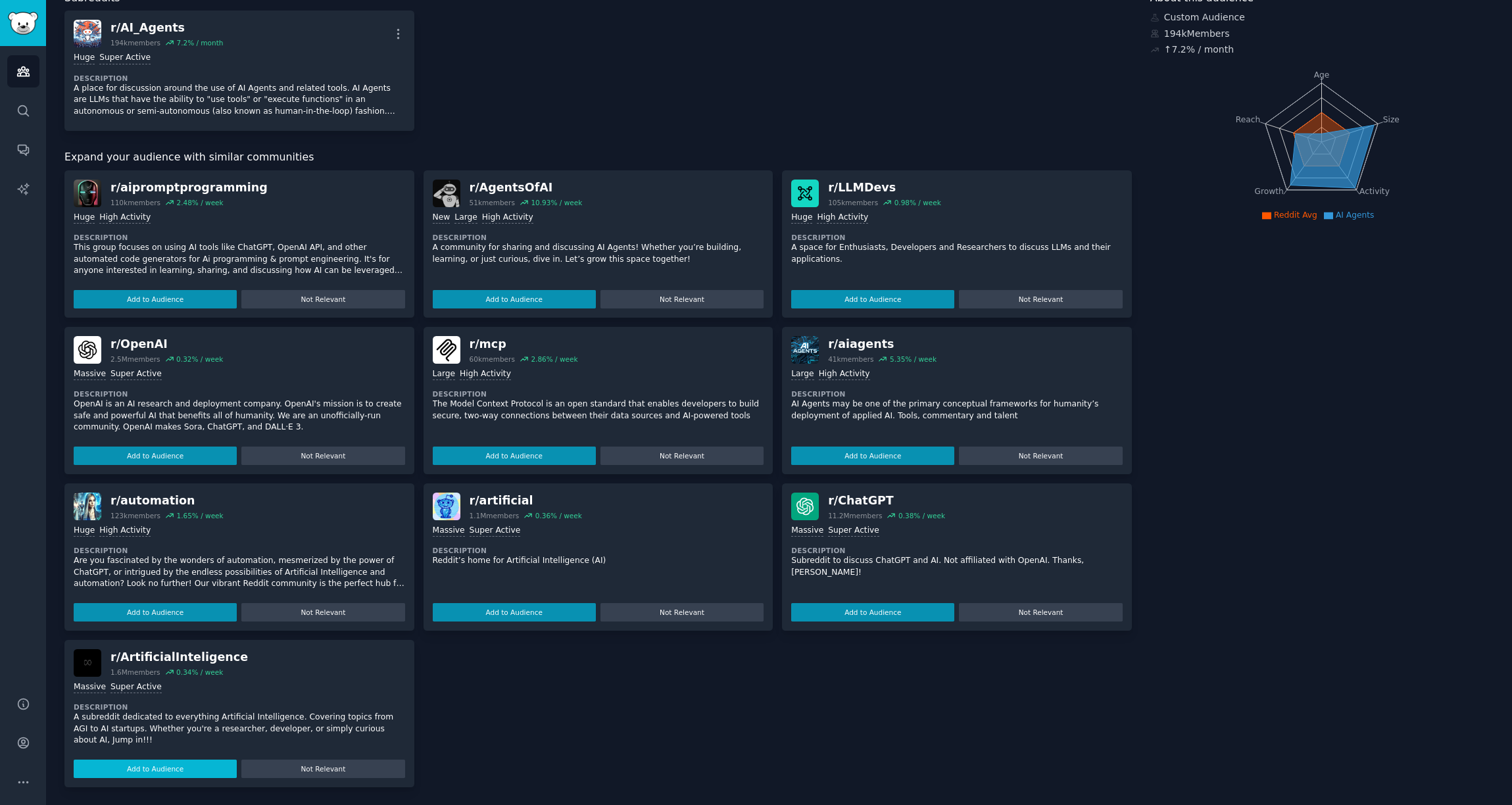
click at [192, 768] on button "Add to Audience" at bounding box center [155, 768] width 163 height 18
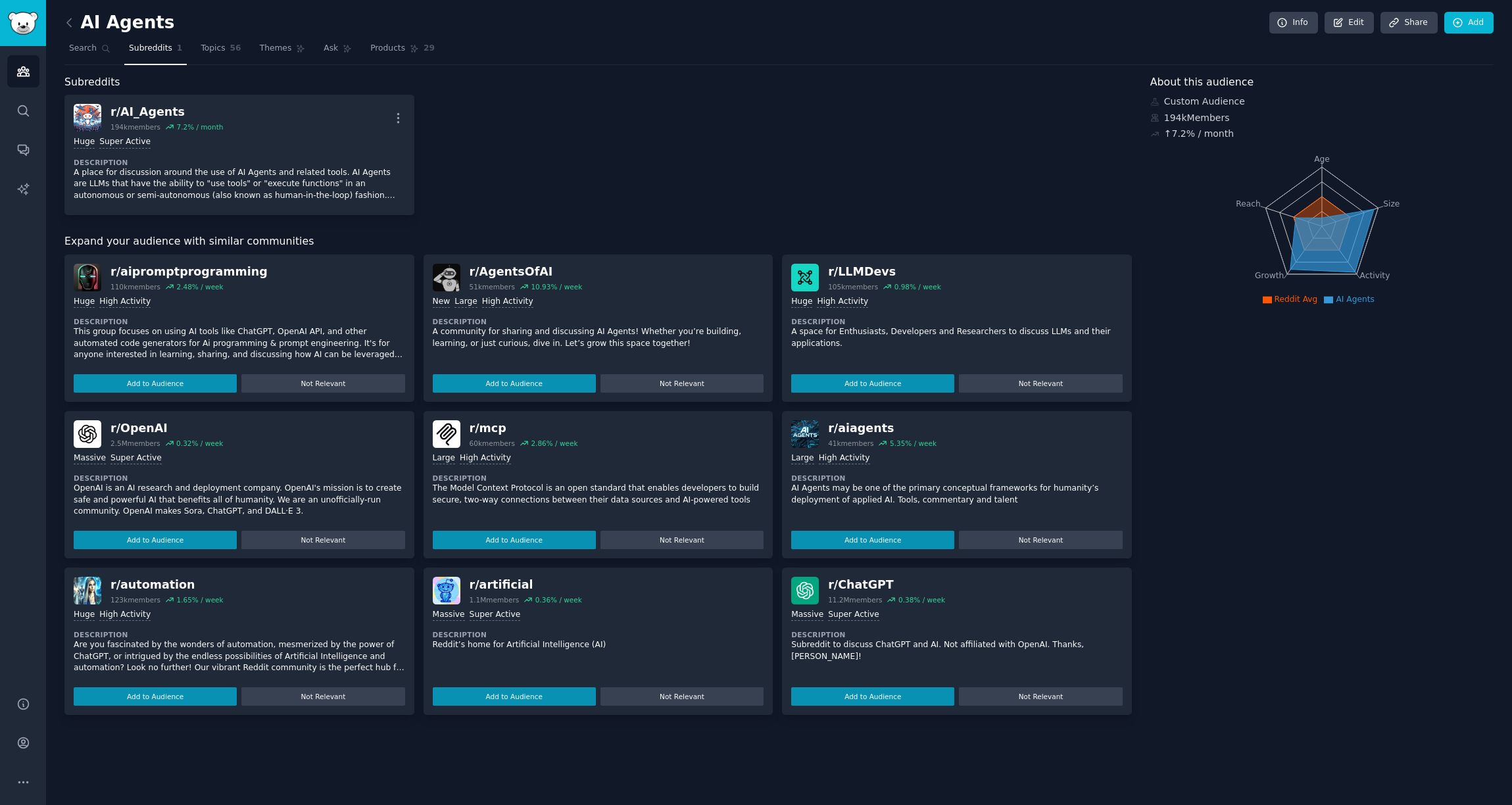
scroll to position [0, 0]
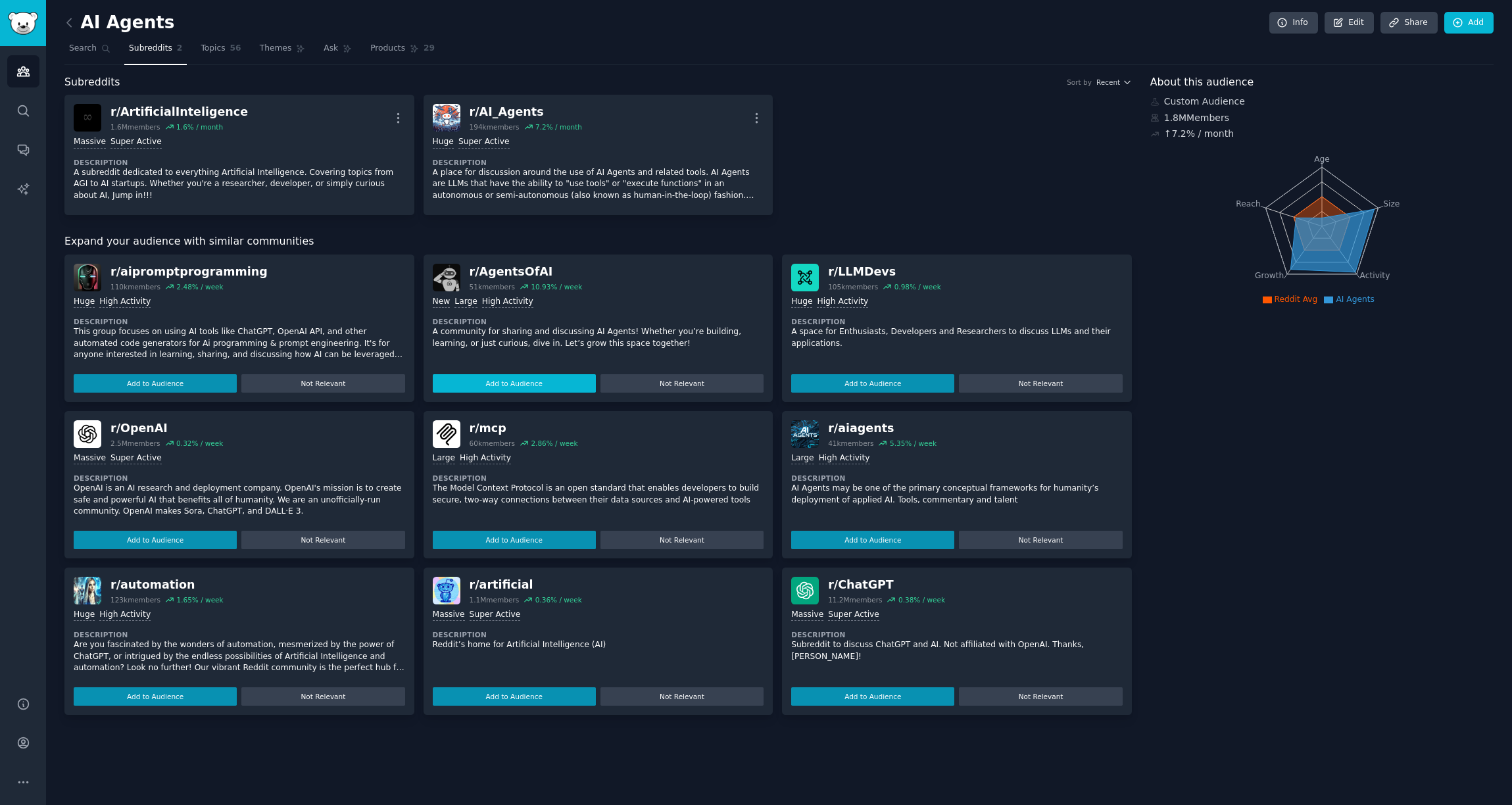
click at [561, 385] on button "Add to Audience" at bounding box center [514, 383] width 163 height 18
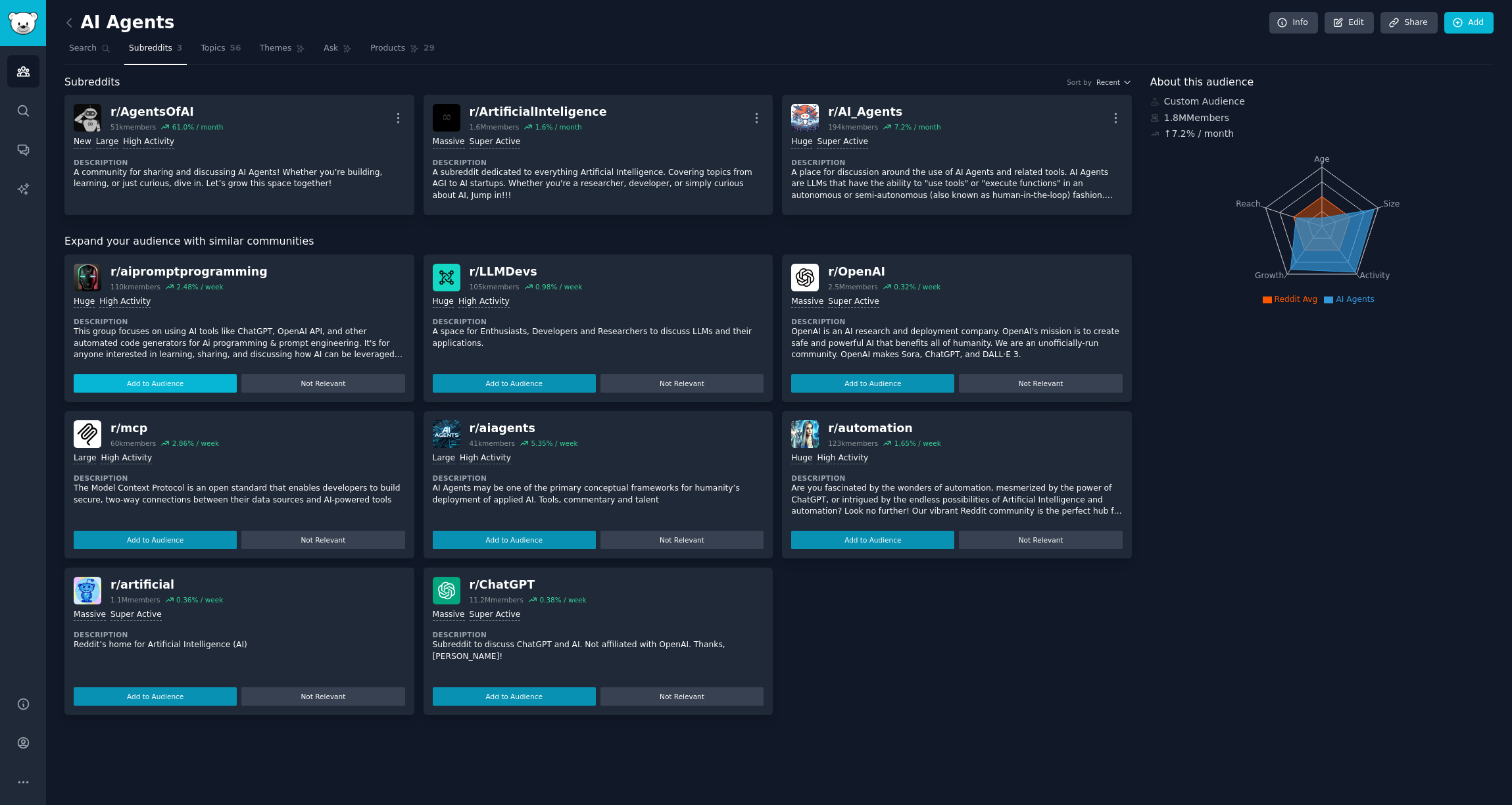
click at [220, 384] on button "Add to Audience" at bounding box center [155, 383] width 163 height 18
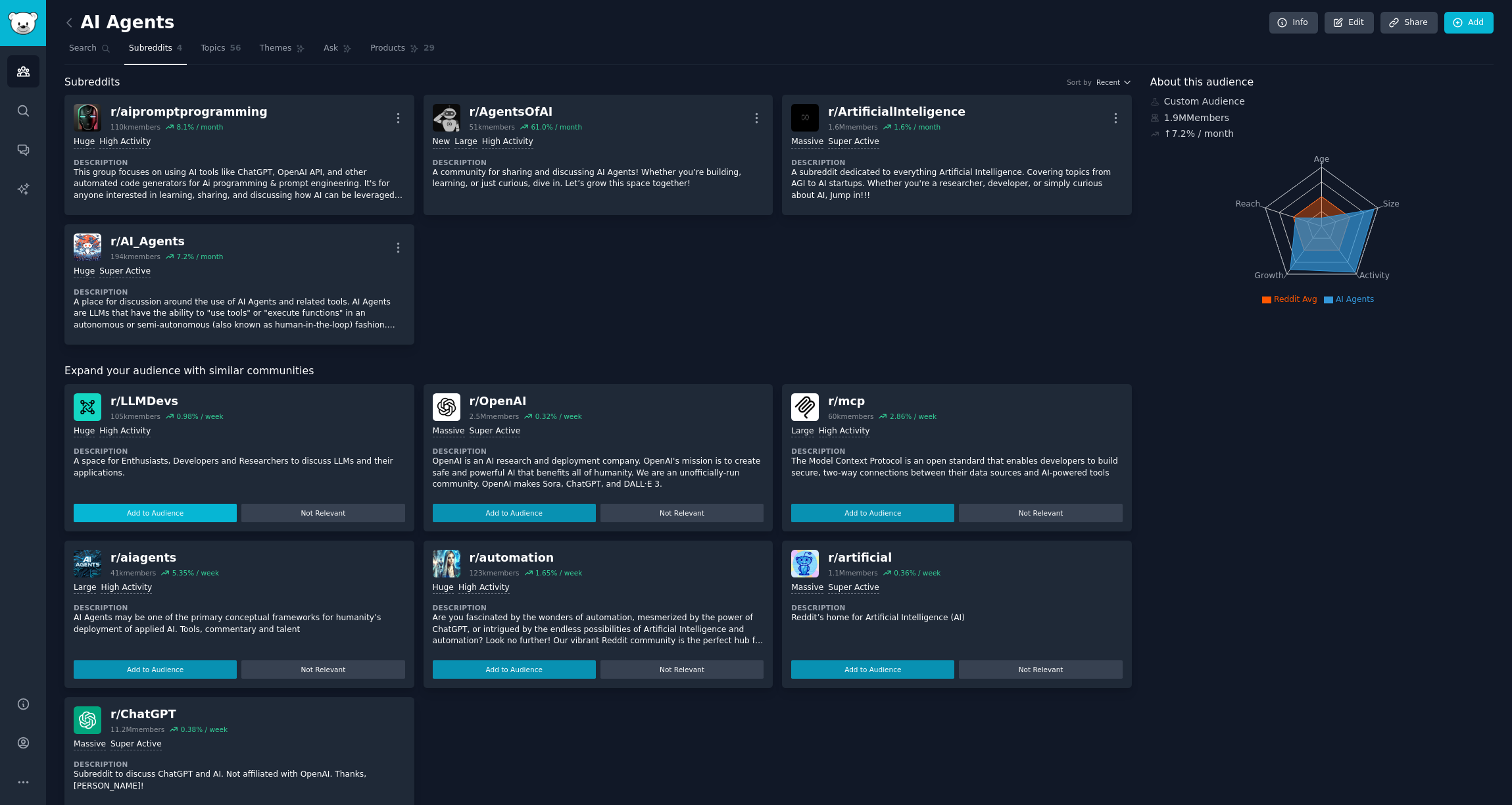
click at [218, 509] on button "Add to Audience" at bounding box center [155, 513] width 163 height 18
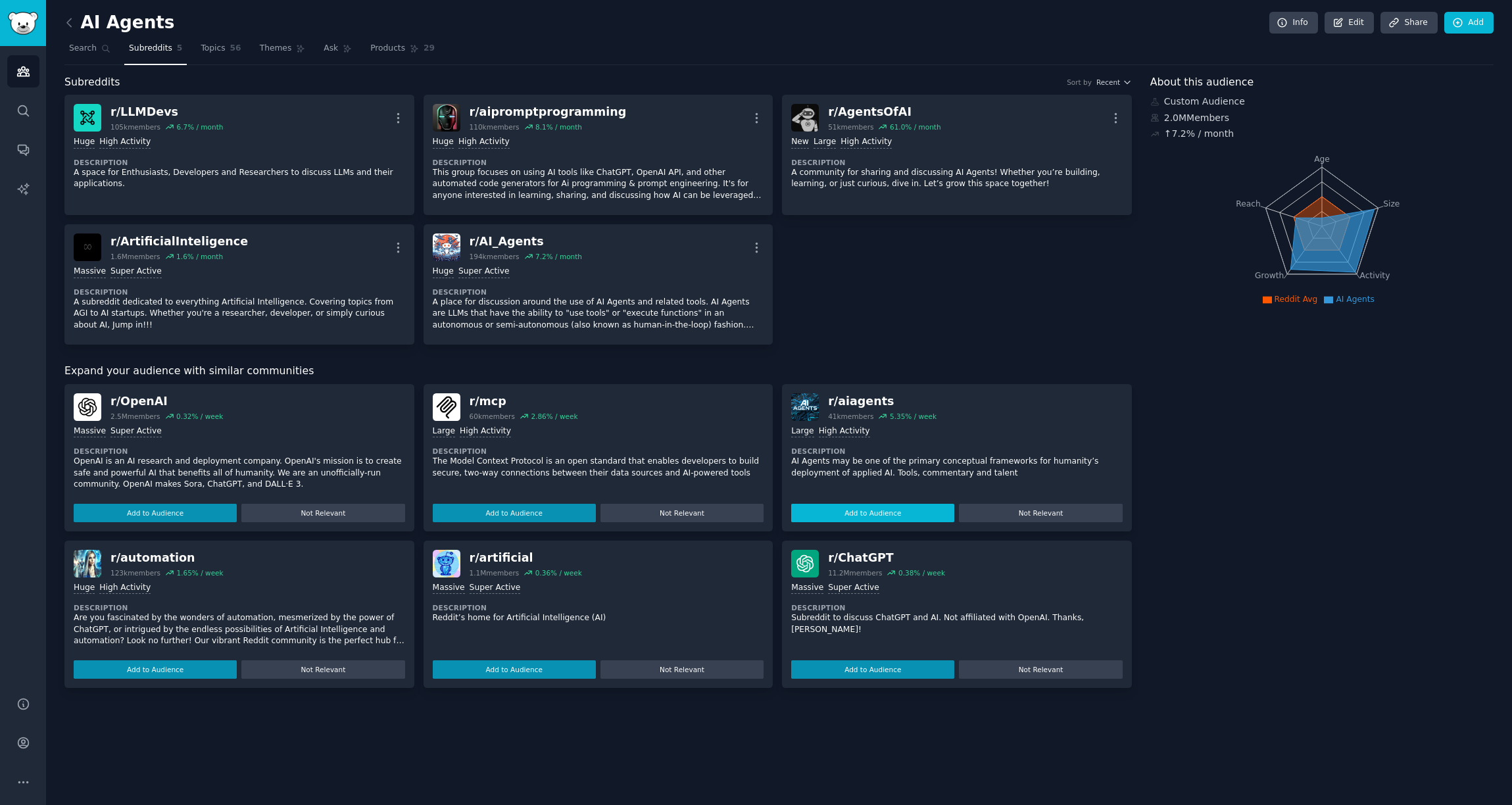
click at [839, 506] on button "Add to Audience" at bounding box center [873, 513] width 163 height 18
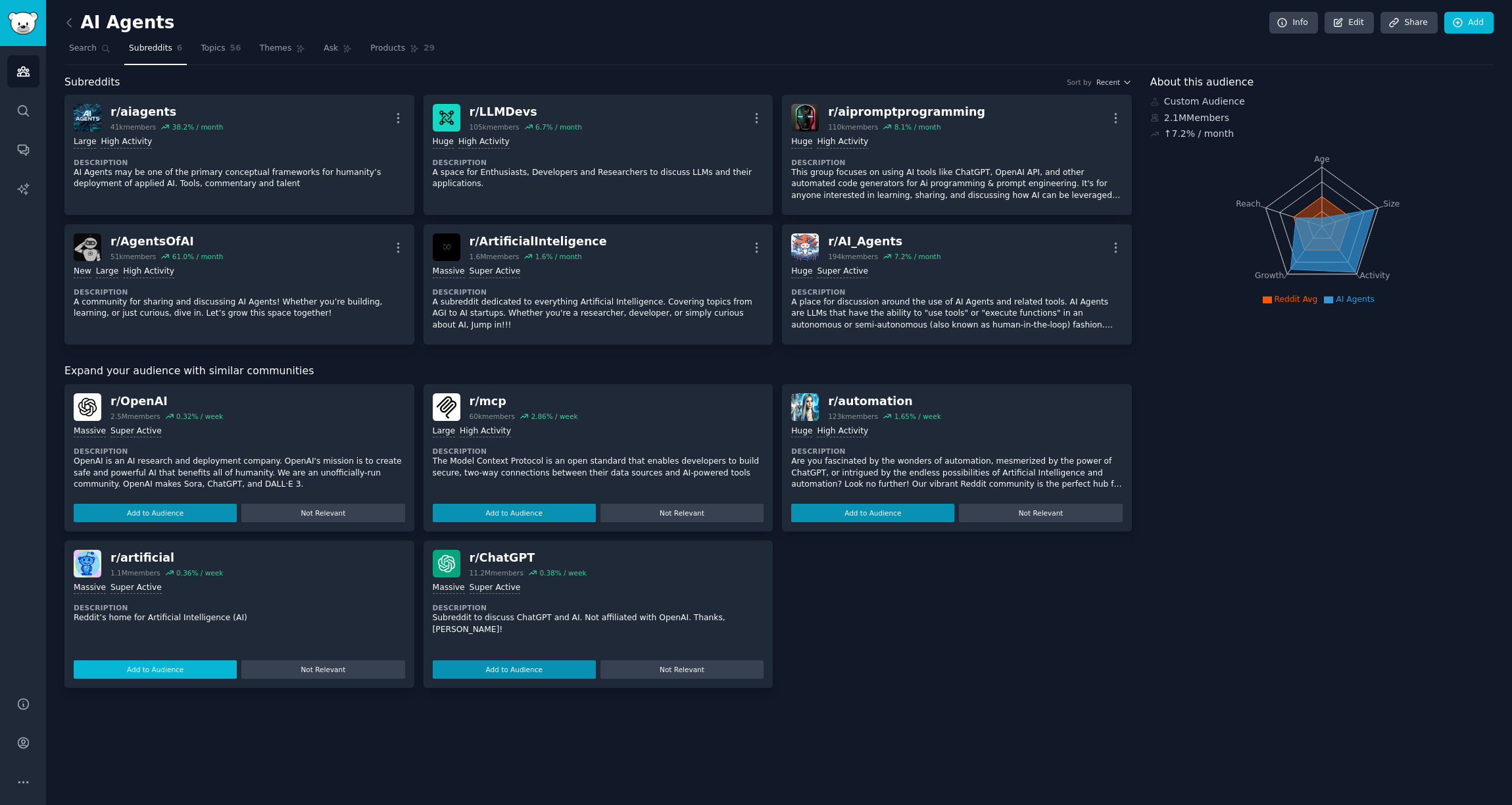
click at [190, 668] on button "Add to Audience" at bounding box center [155, 669] width 163 height 18
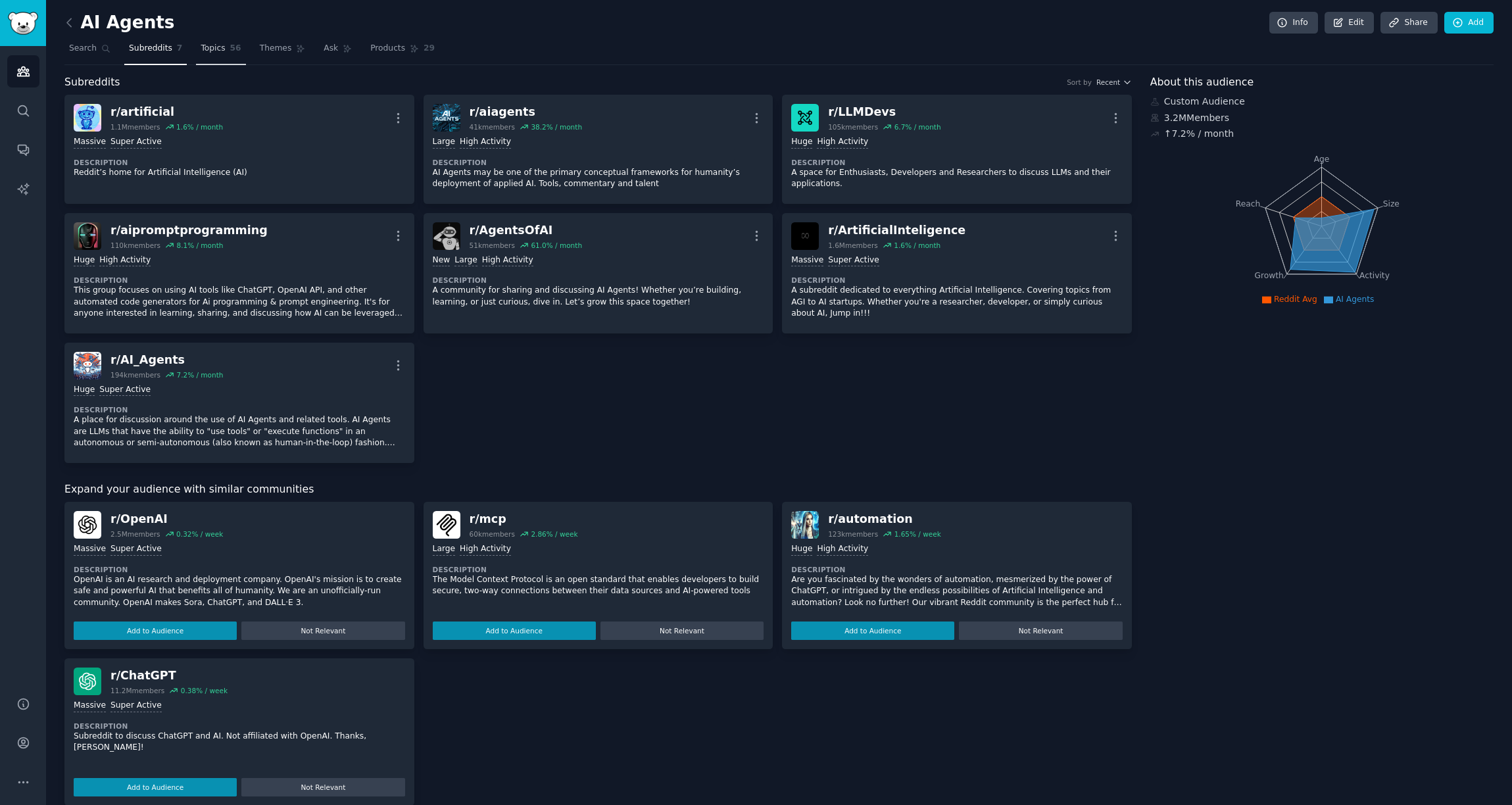
click at [216, 56] on link "Topics 56" at bounding box center [221, 51] width 49 height 27
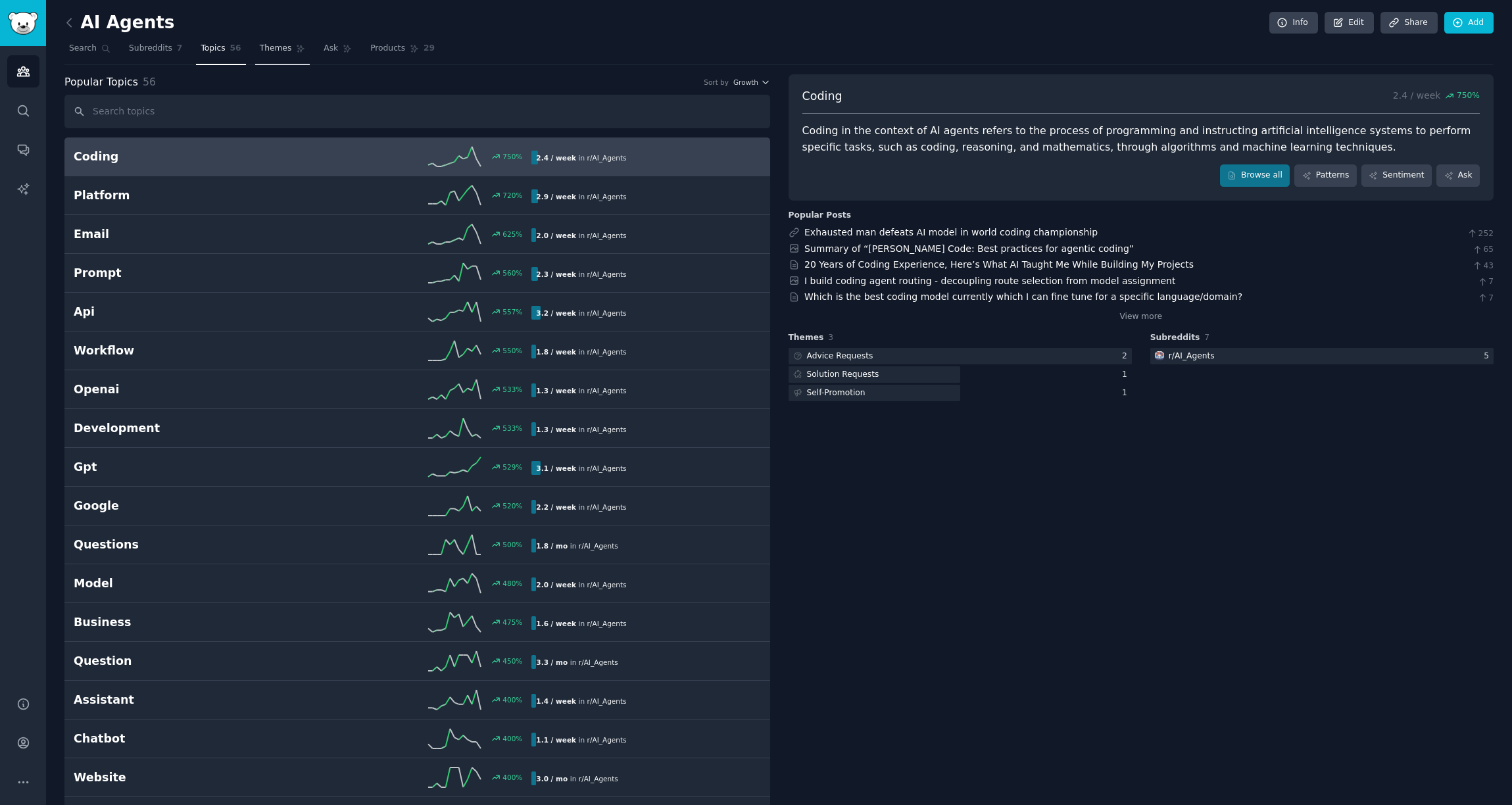
click at [273, 54] on link "Themes" at bounding box center [283, 51] width 55 height 27
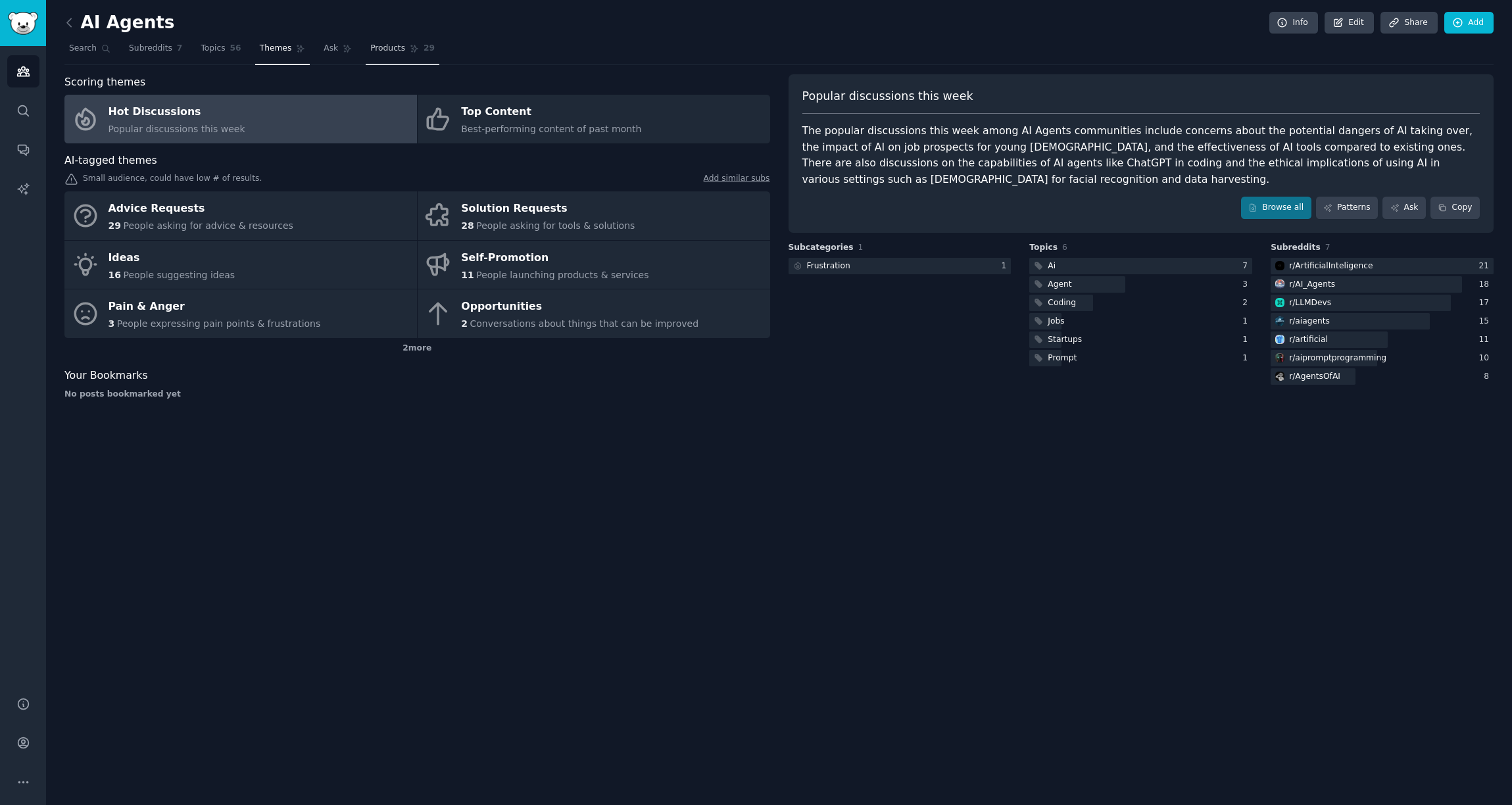
click at [385, 53] on span "Products" at bounding box center [388, 49] width 35 height 12
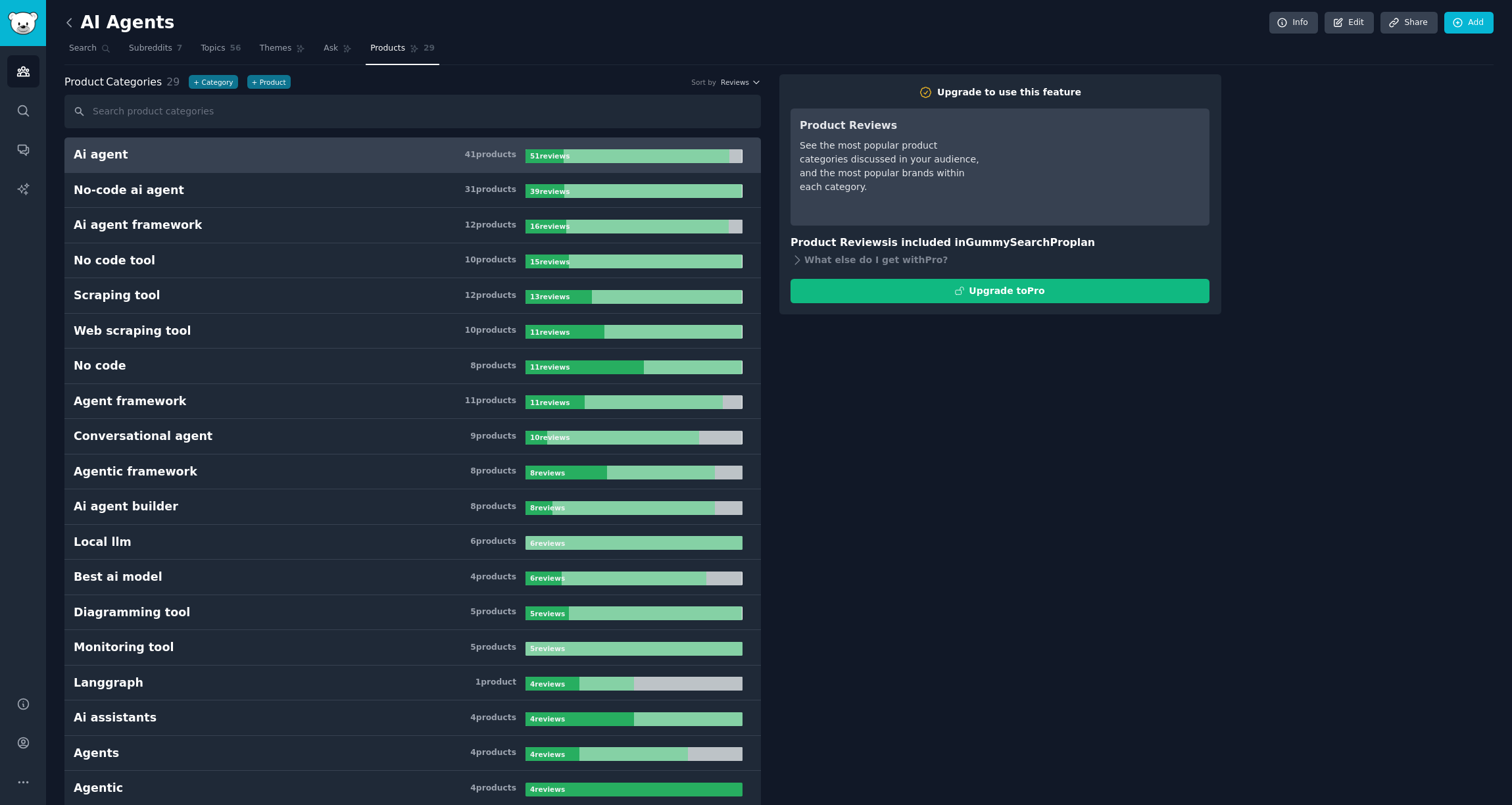
click at [72, 26] on icon at bounding box center [69, 22] width 14 height 14
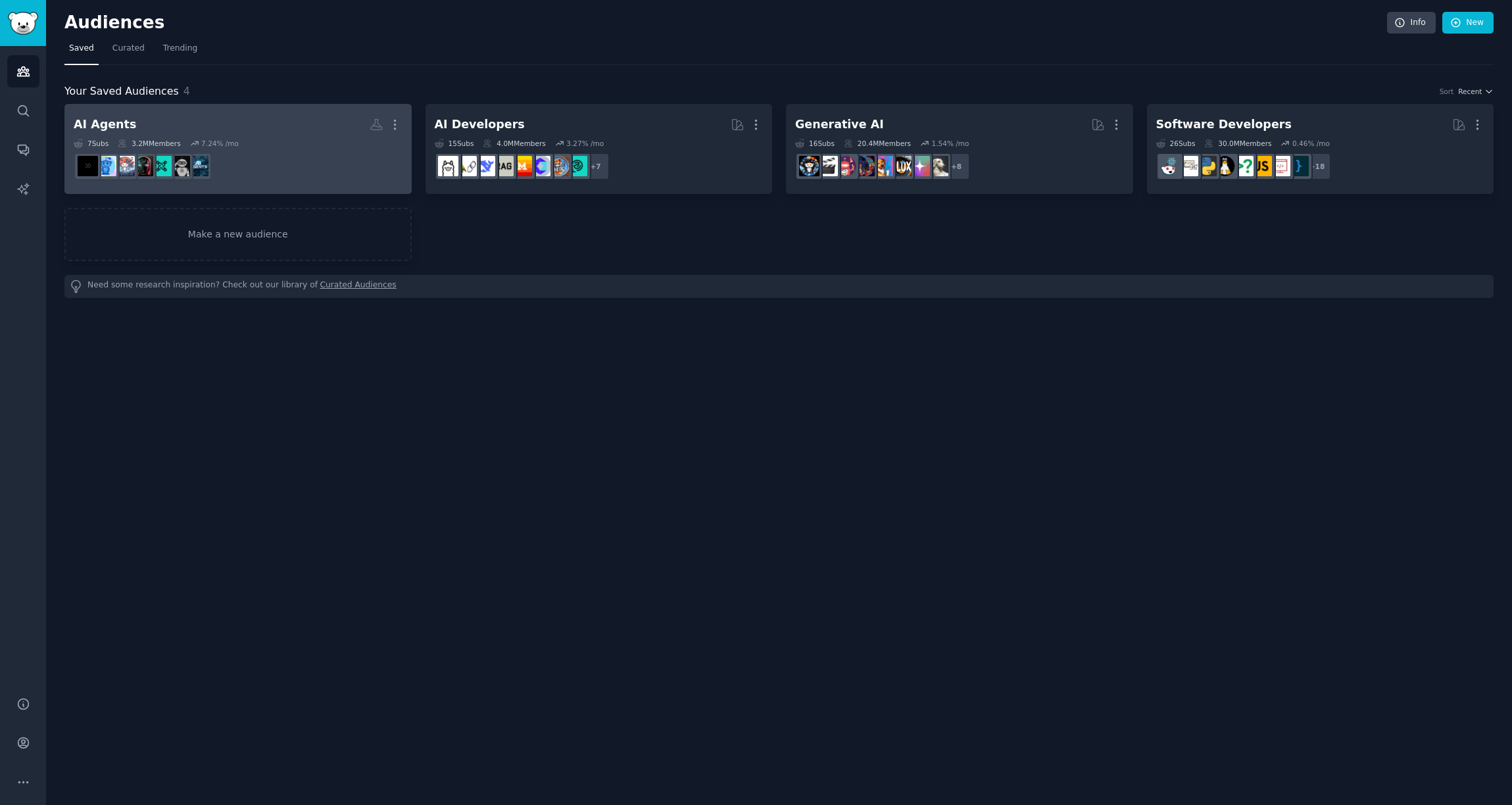
click at [256, 131] on h2 "AI Agents More" at bounding box center [238, 124] width 329 height 23
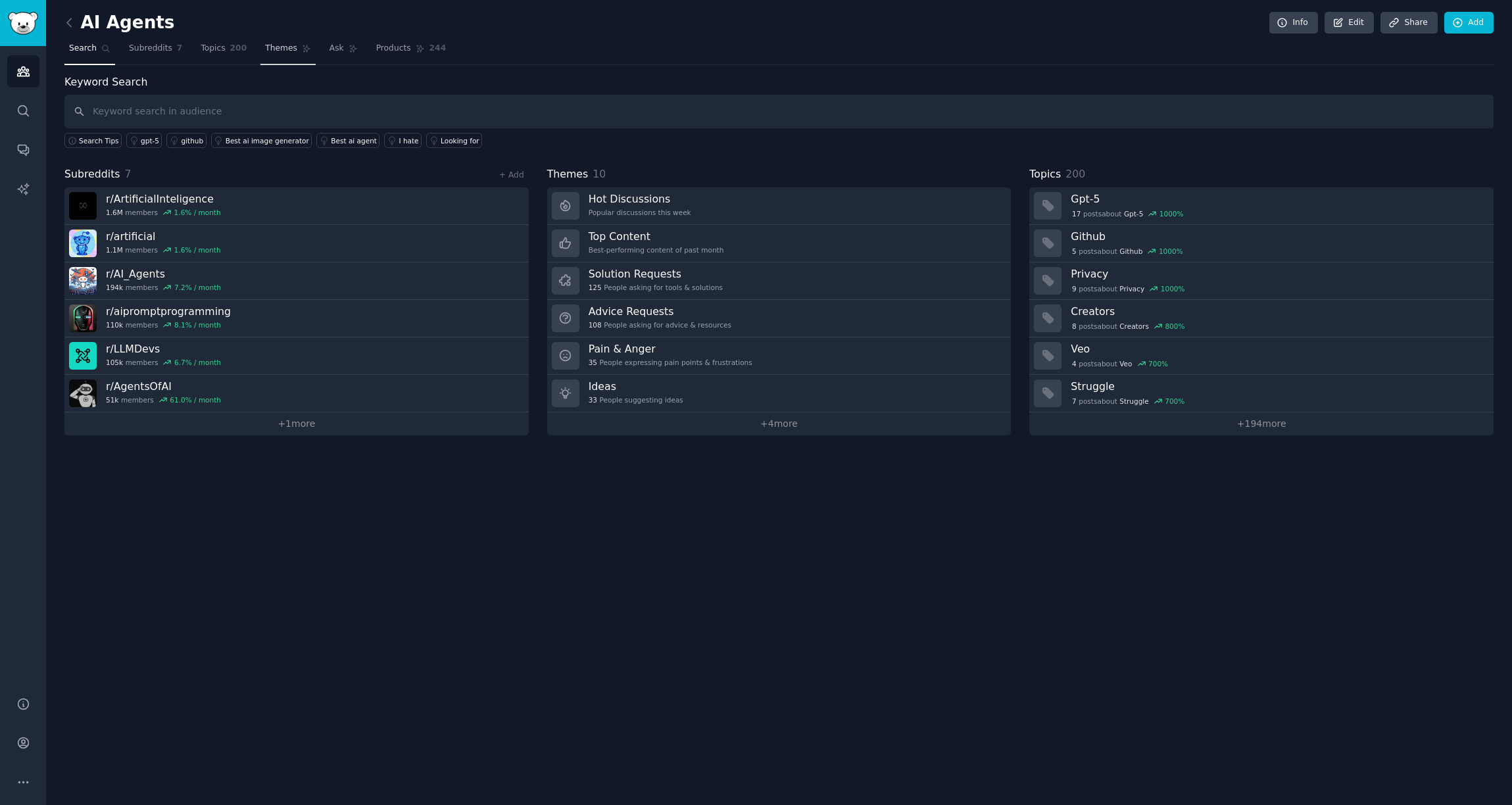
click at [285, 53] on span "Themes" at bounding box center [281, 49] width 32 height 12
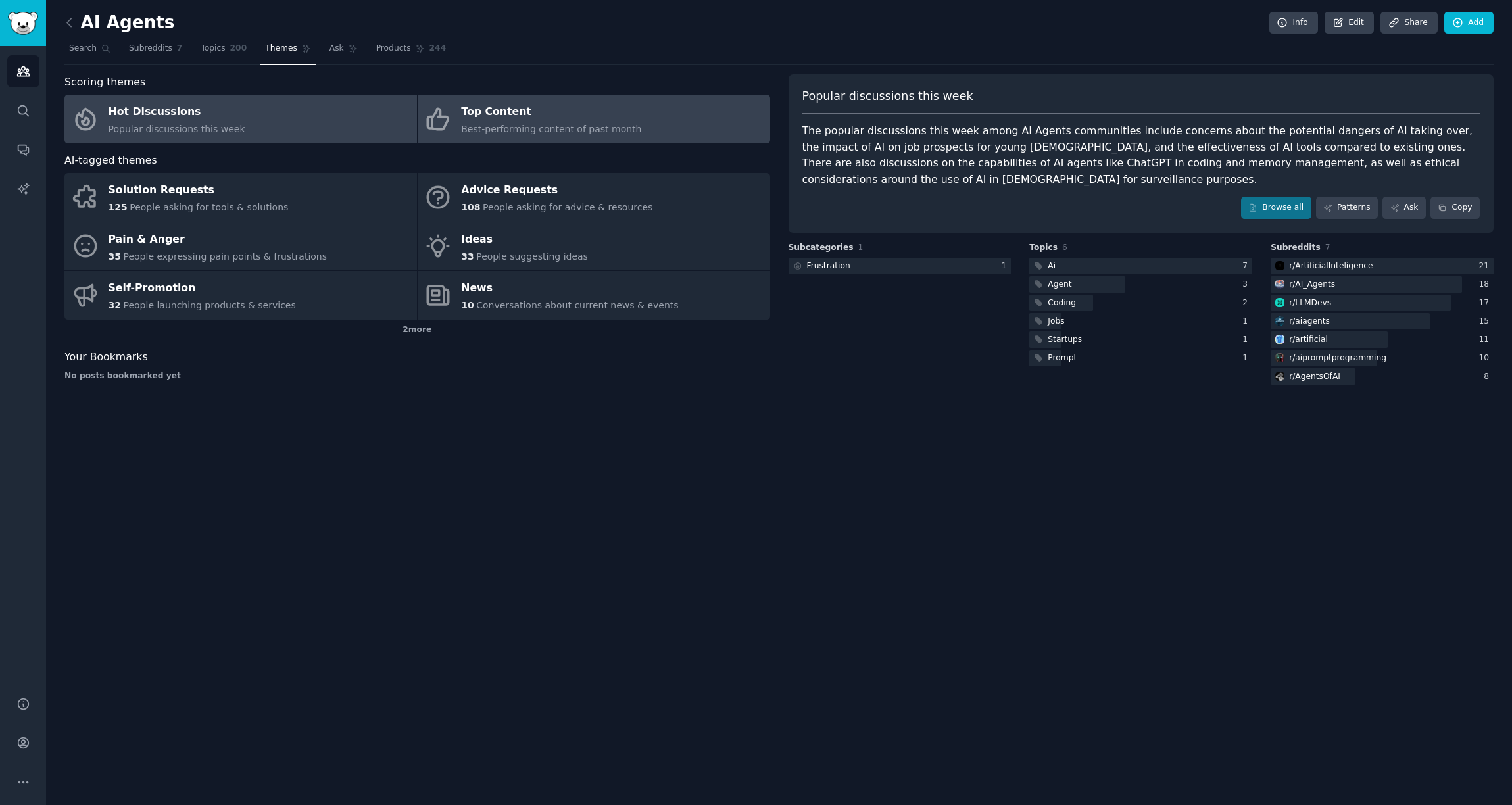
click at [490, 118] on div "Top Content" at bounding box center [551, 112] width 180 height 21
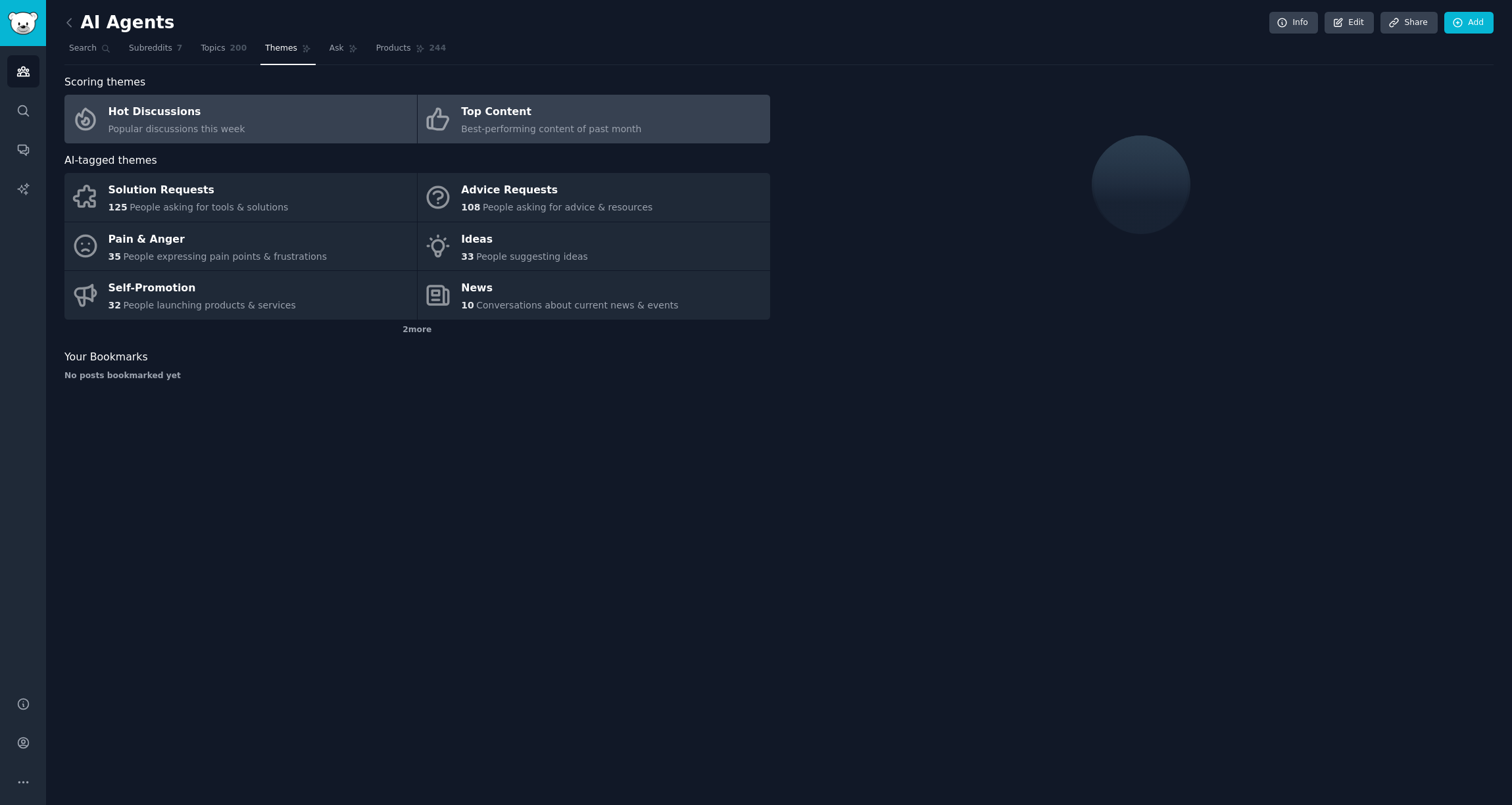
click at [357, 127] on link "Hot Discussions Popular discussions this week" at bounding box center [240, 119] width 352 height 49
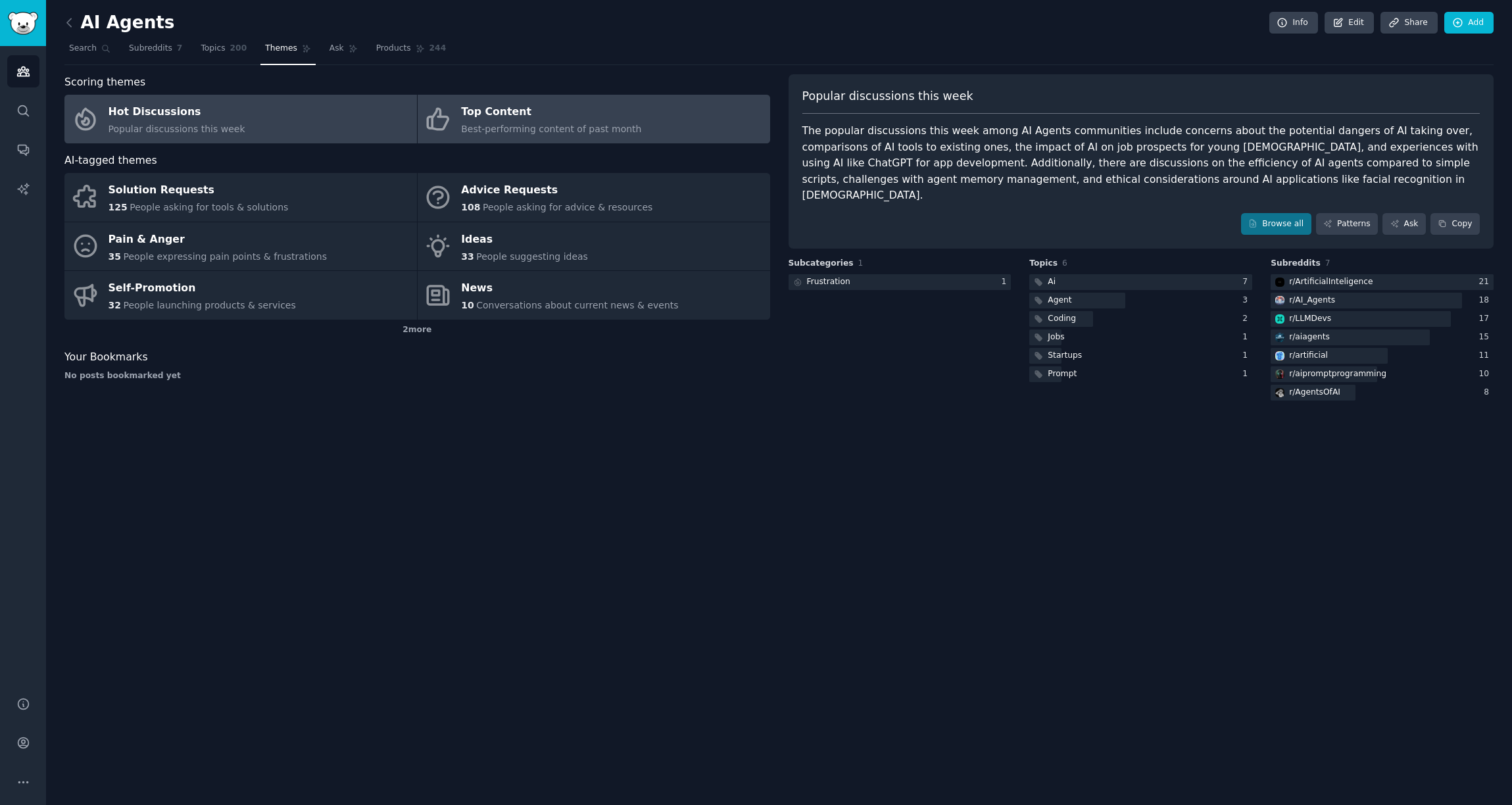
click at [442, 132] on icon at bounding box center [438, 119] width 28 height 28
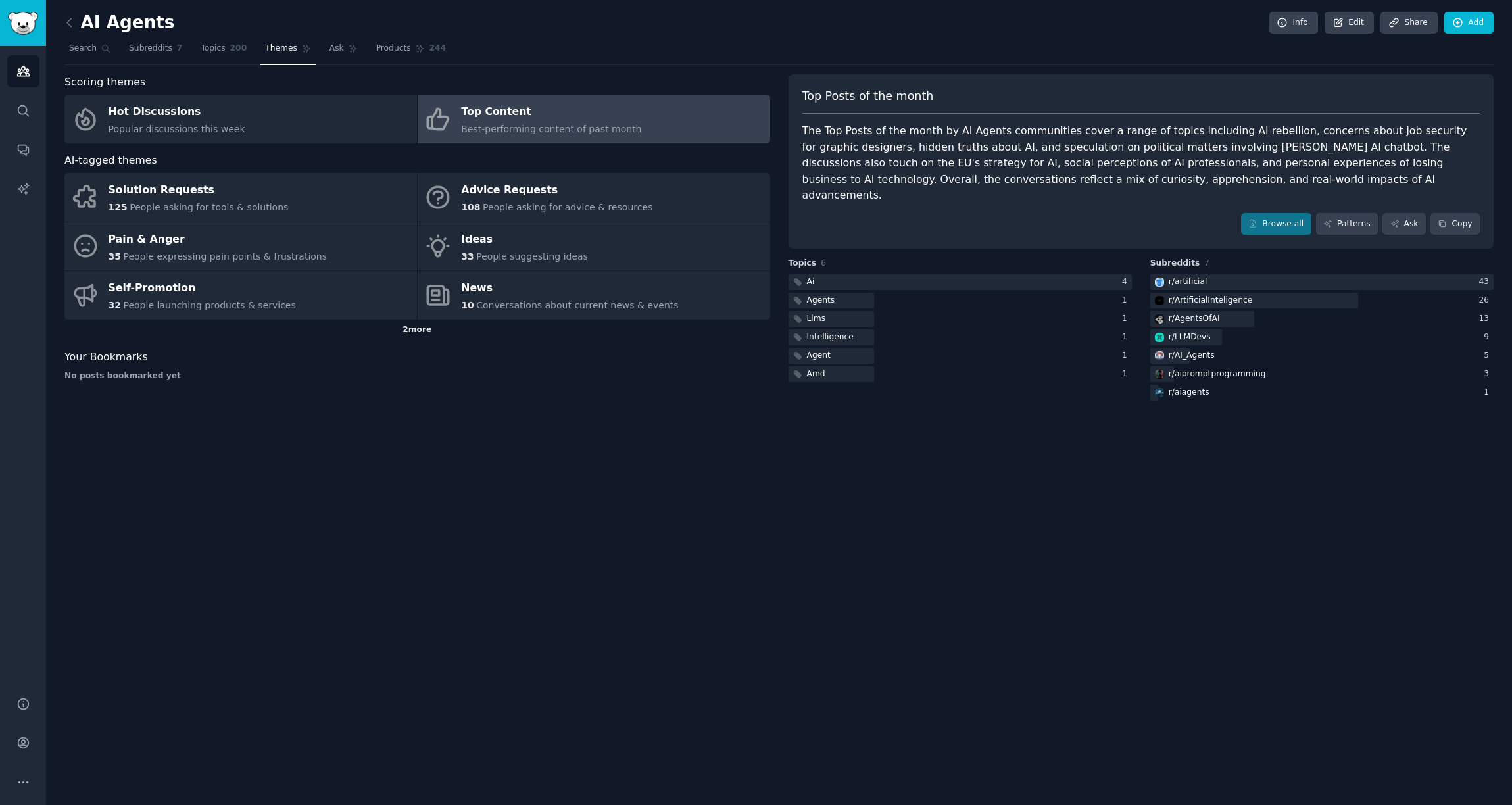
click at [413, 331] on div "2 more" at bounding box center [417, 330] width 706 height 21
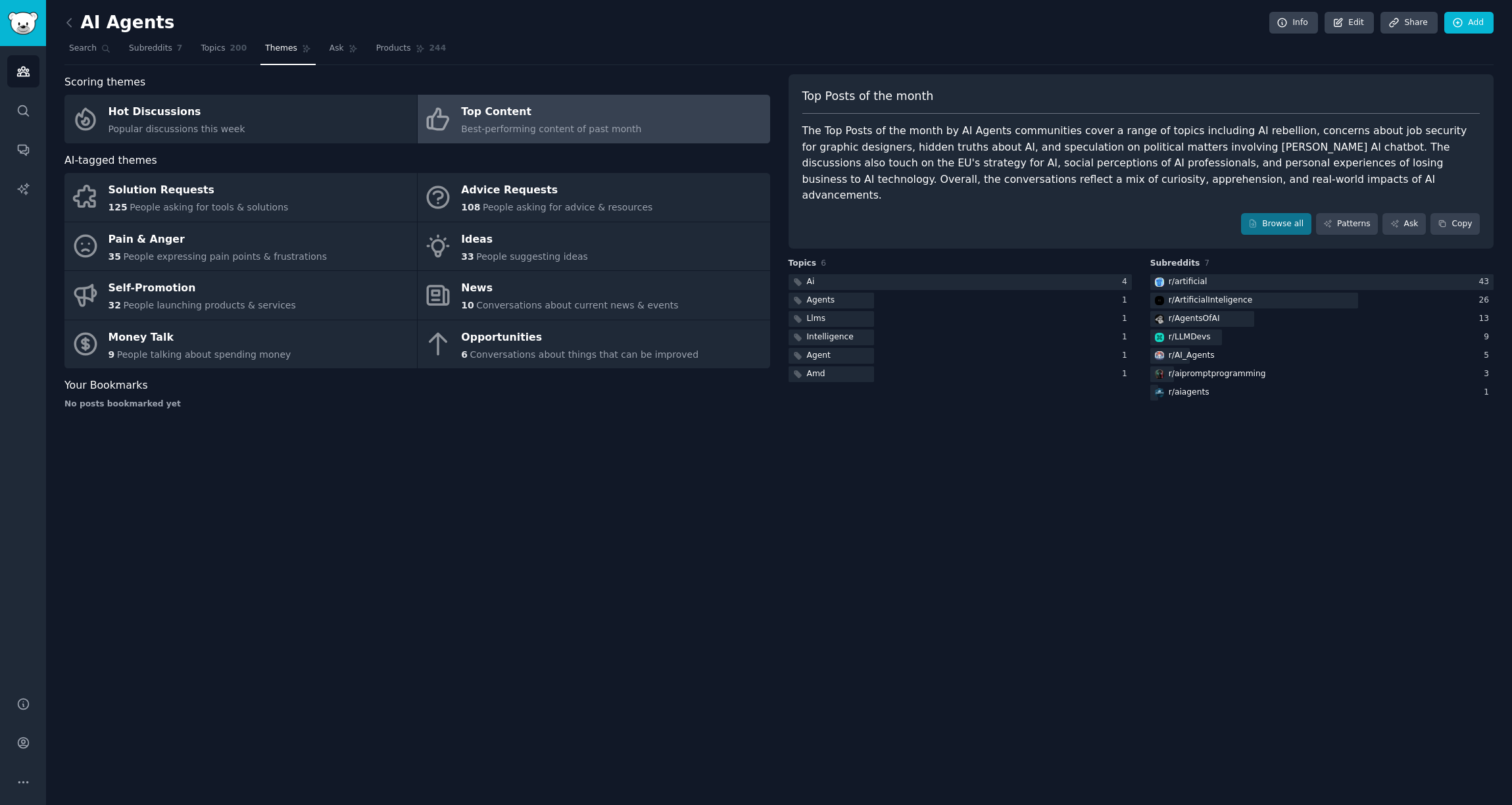
click at [338, 633] on div "AI Agents Info Edit Share Add Search Subreddits 7 Topics 200 Themes Ask Product…" at bounding box center [779, 402] width 1466 height 805
click at [299, 200] on link "Solution Requests 125 People asking for tools & solutions" at bounding box center [240, 198] width 352 height 49
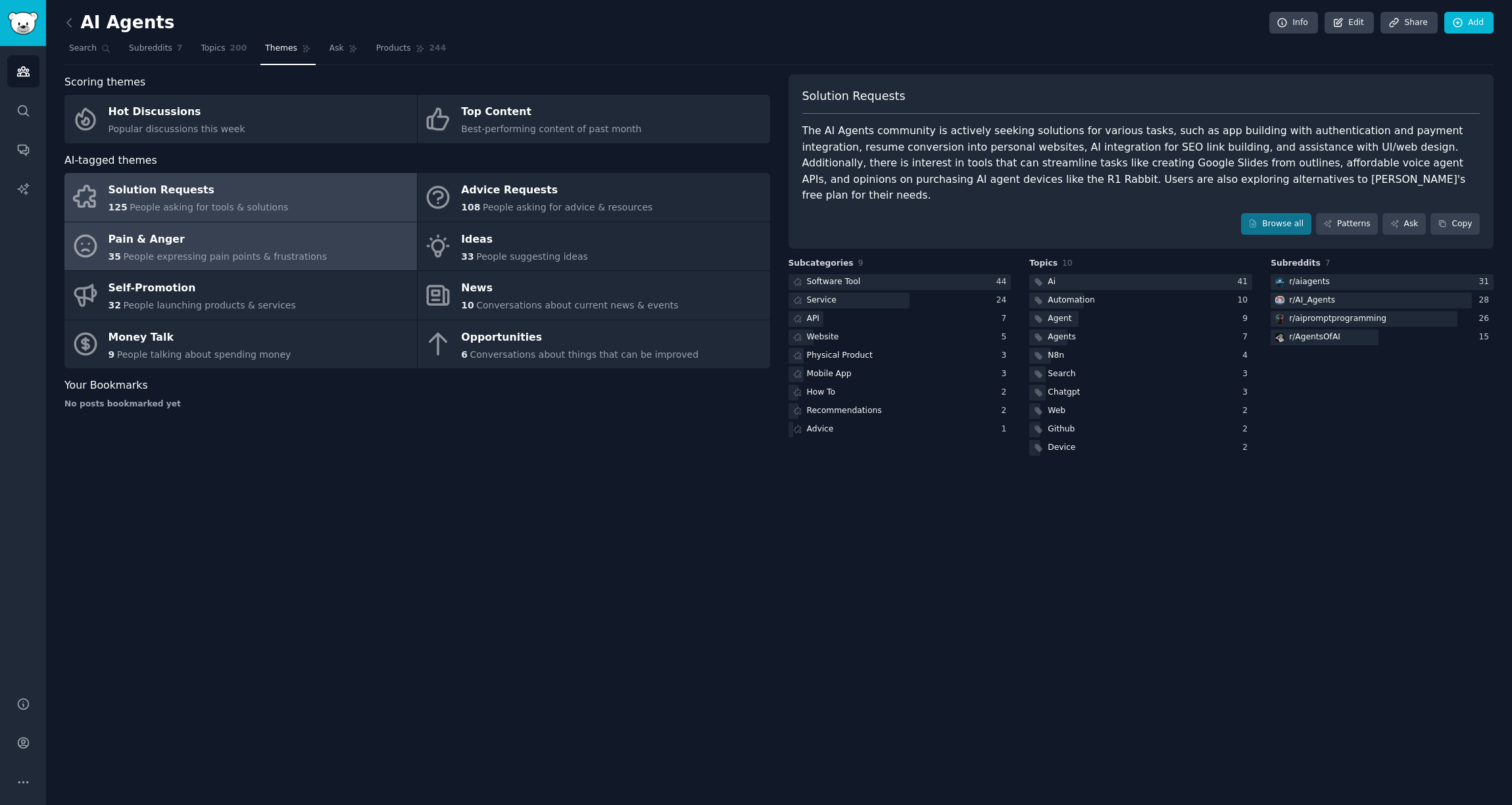
click at [278, 233] on div "Pain & Anger" at bounding box center [218, 239] width 219 height 21
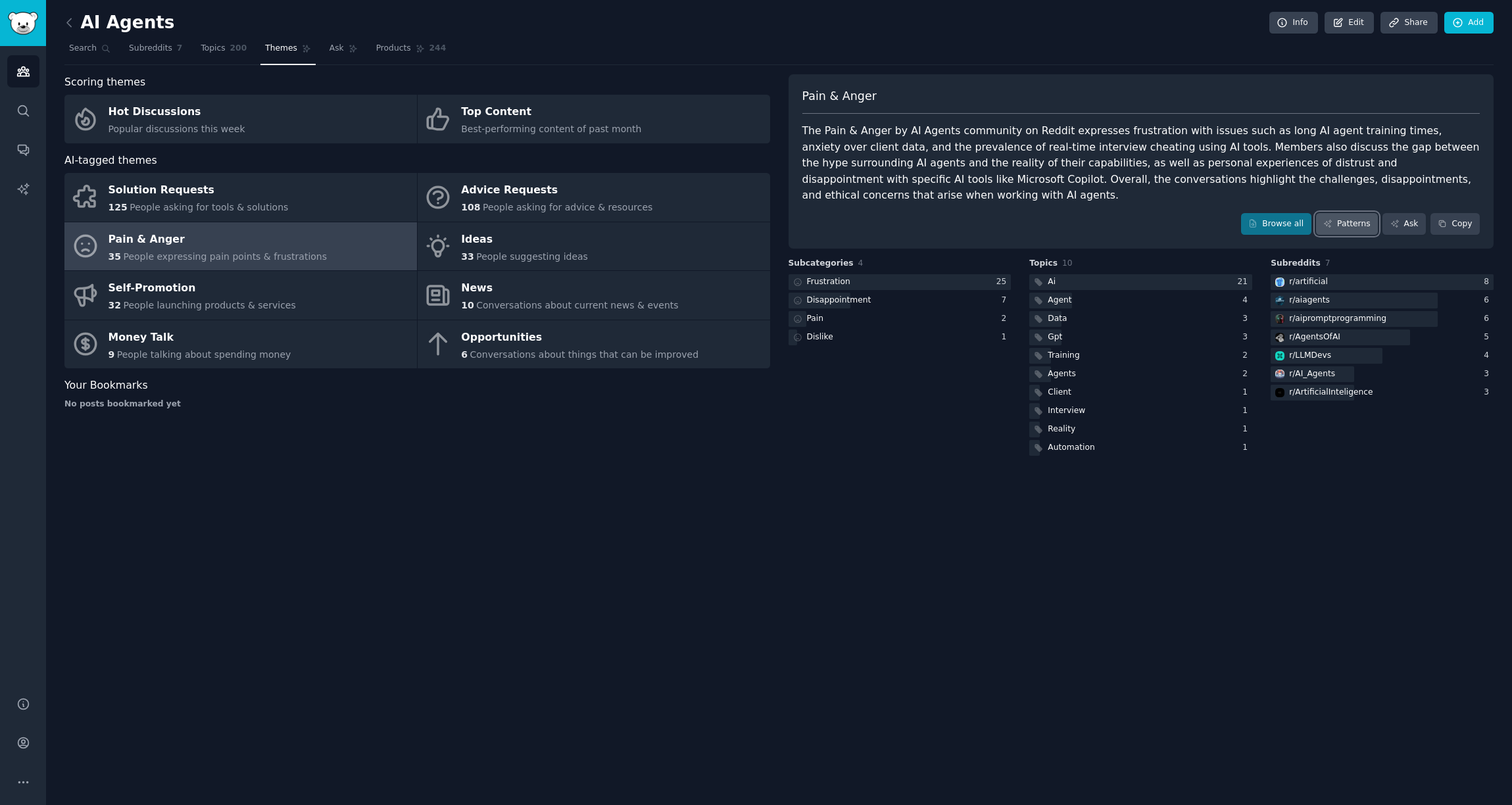
click at [1352, 213] on link "Patterns" at bounding box center [1346, 224] width 62 height 22
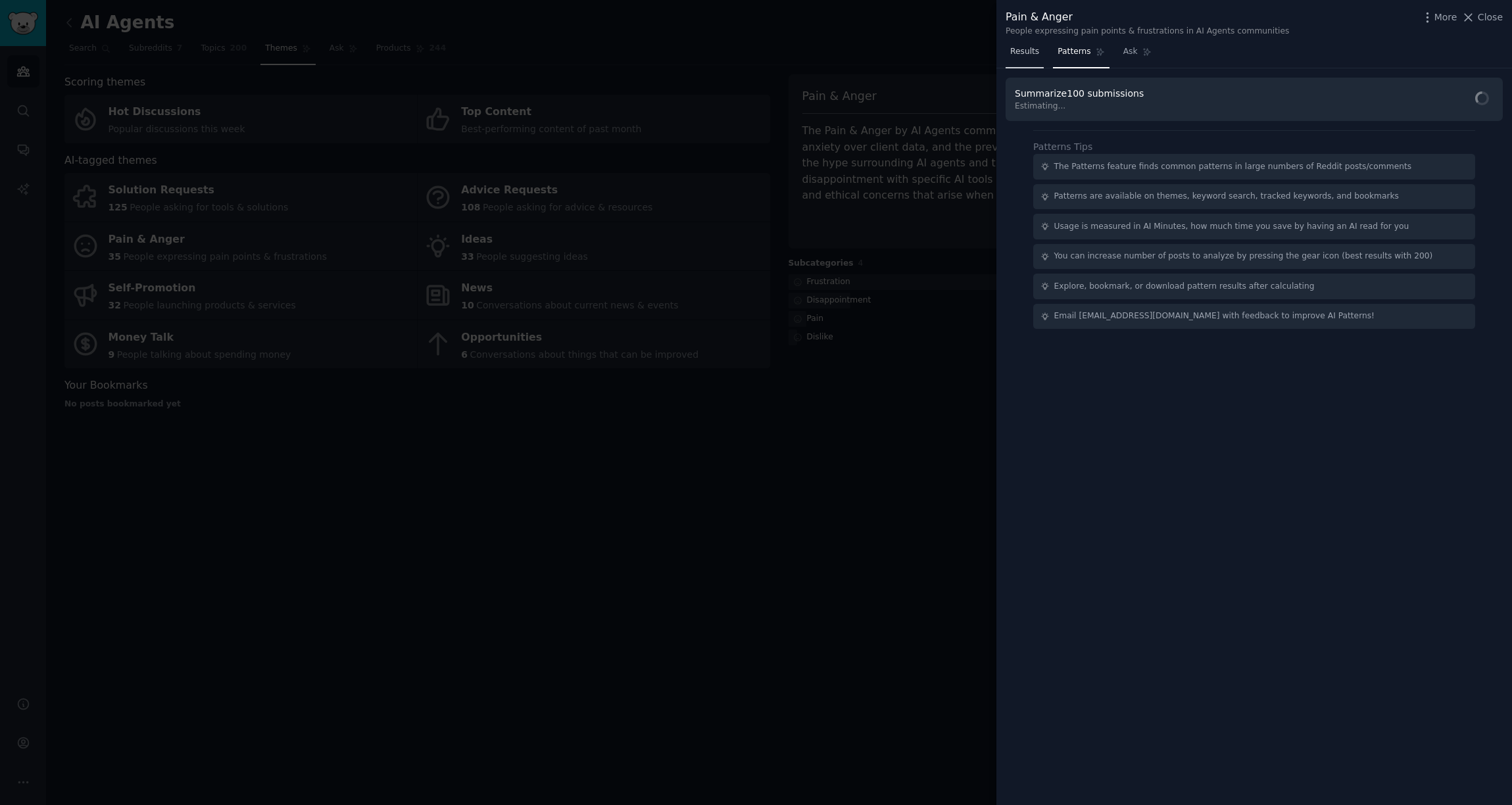
click at [1026, 62] on link "Results" at bounding box center [1025, 55] width 38 height 27
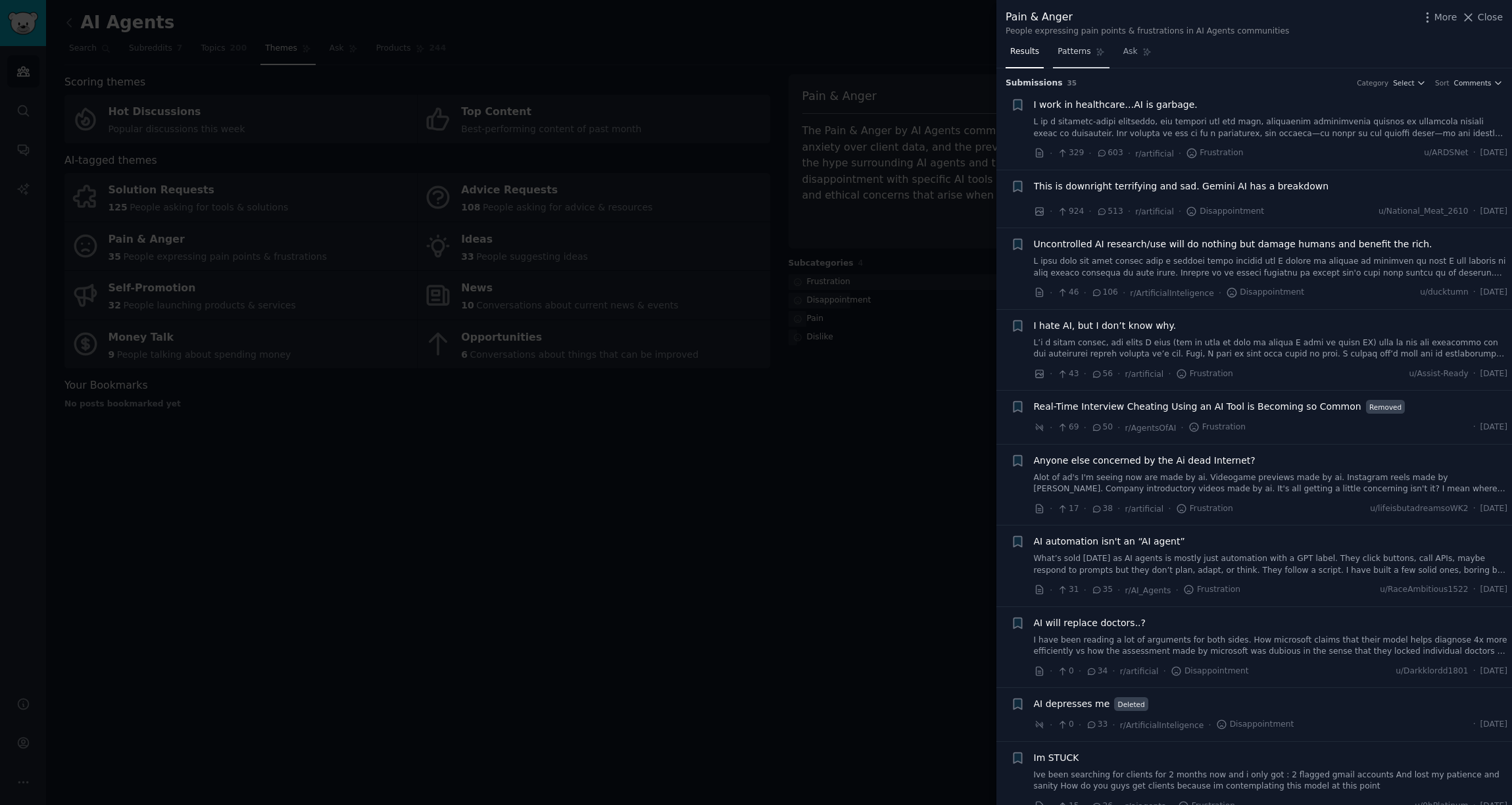
click at [1072, 53] on span "Patterns" at bounding box center [1074, 52] width 33 height 12
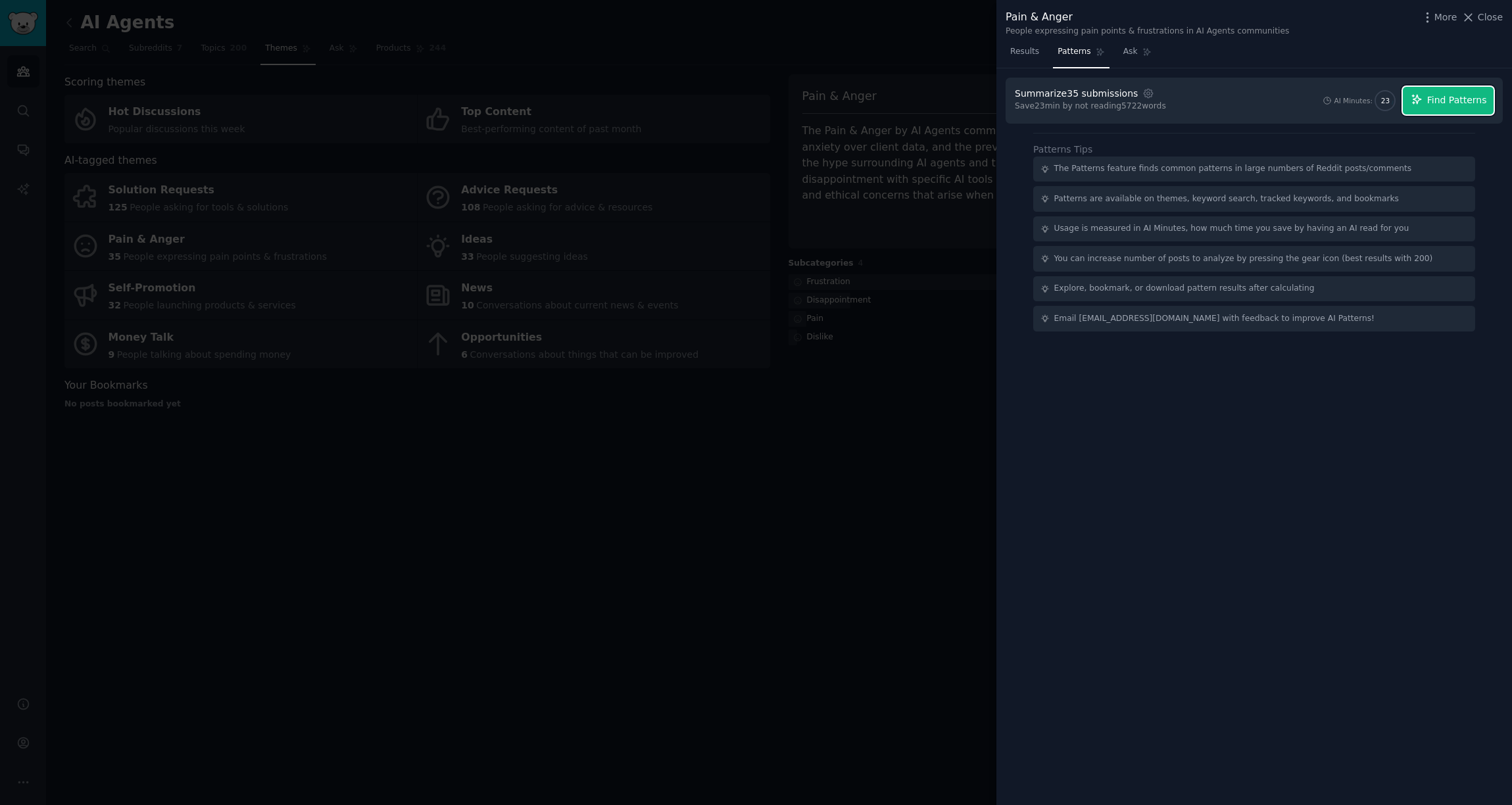
click at [1459, 101] on span "Find Patterns" at bounding box center [1457, 100] width 60 height 14
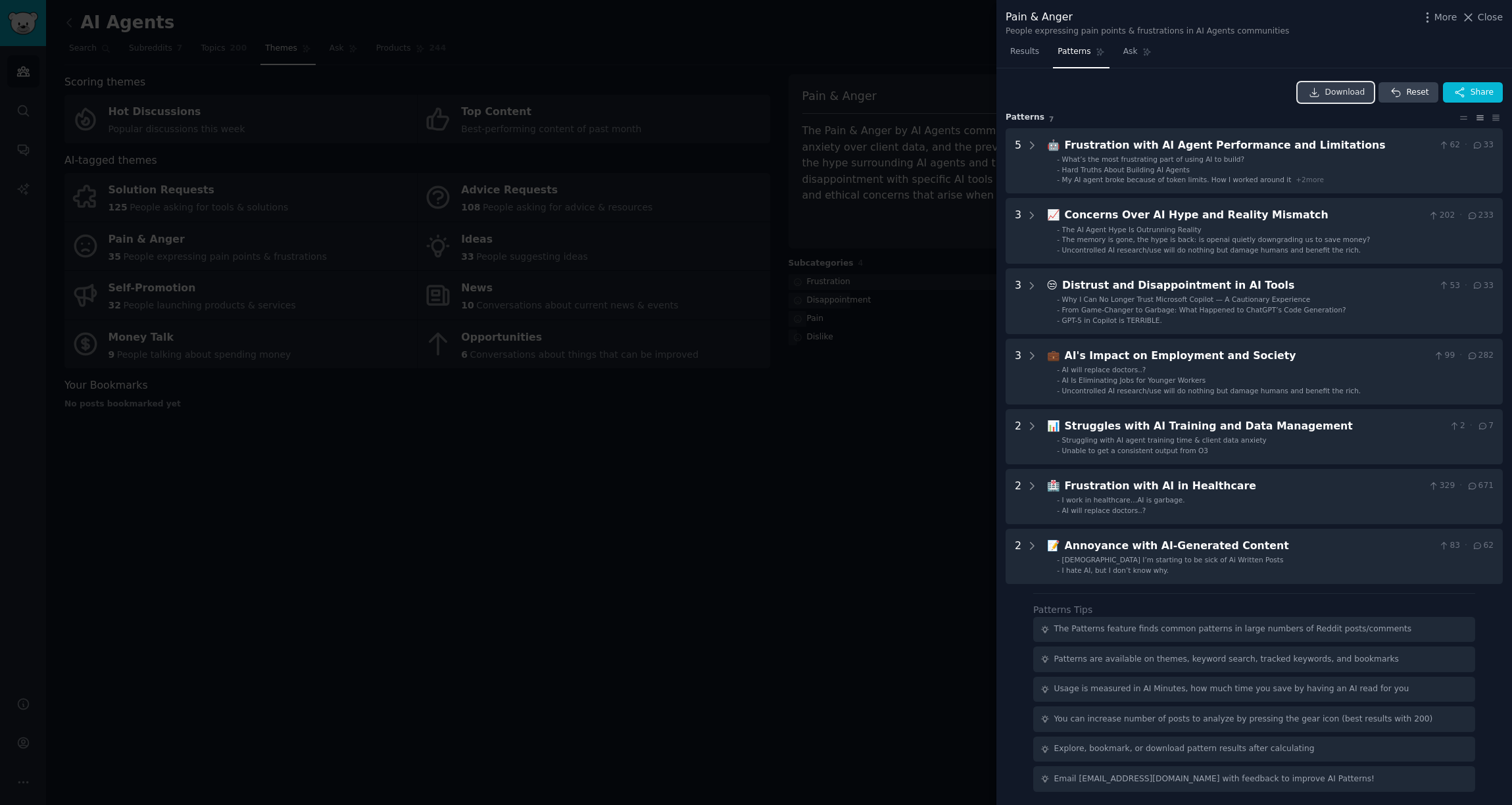
click at [1315, 92] on icon at bounding box center [1315, 93] width 12 height 12
click at [1187, 101] on div "Download Reset Share" at bounding box center [1254, 93] width 497 height 21
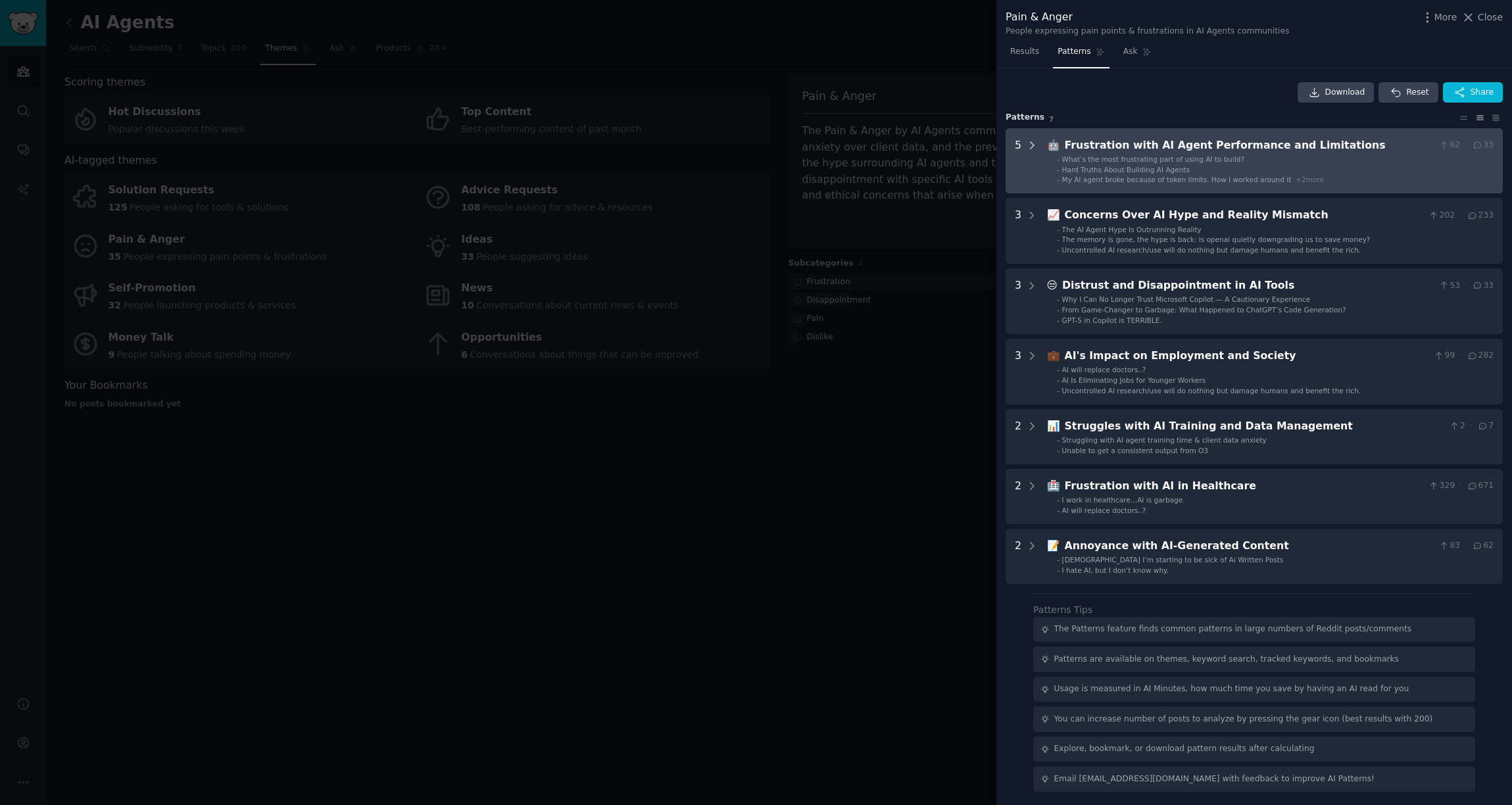
click at [1031, 145] on icon at bounding box center [1032, 145] width 12 height 12
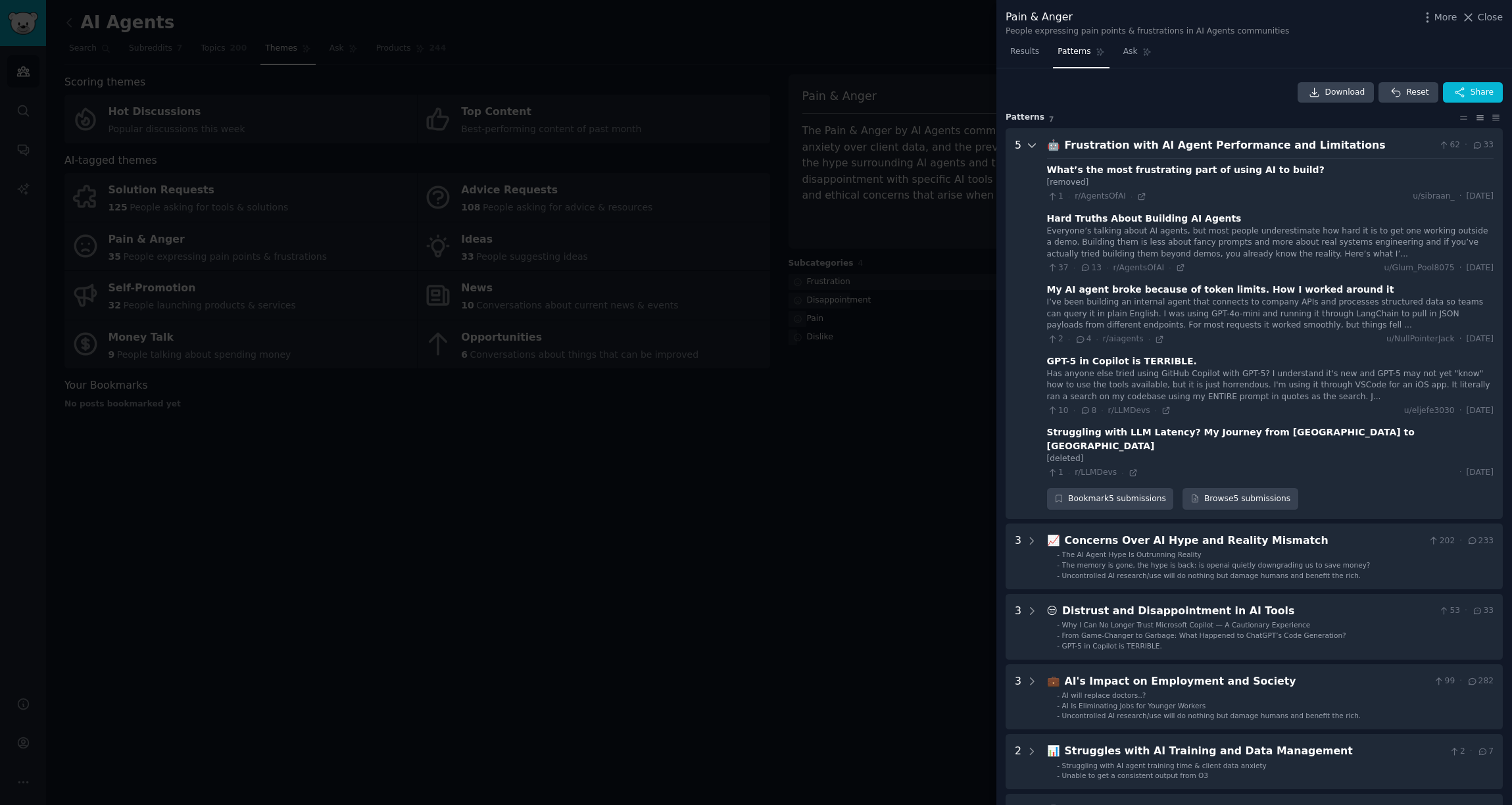
scroll to position [60, 0]
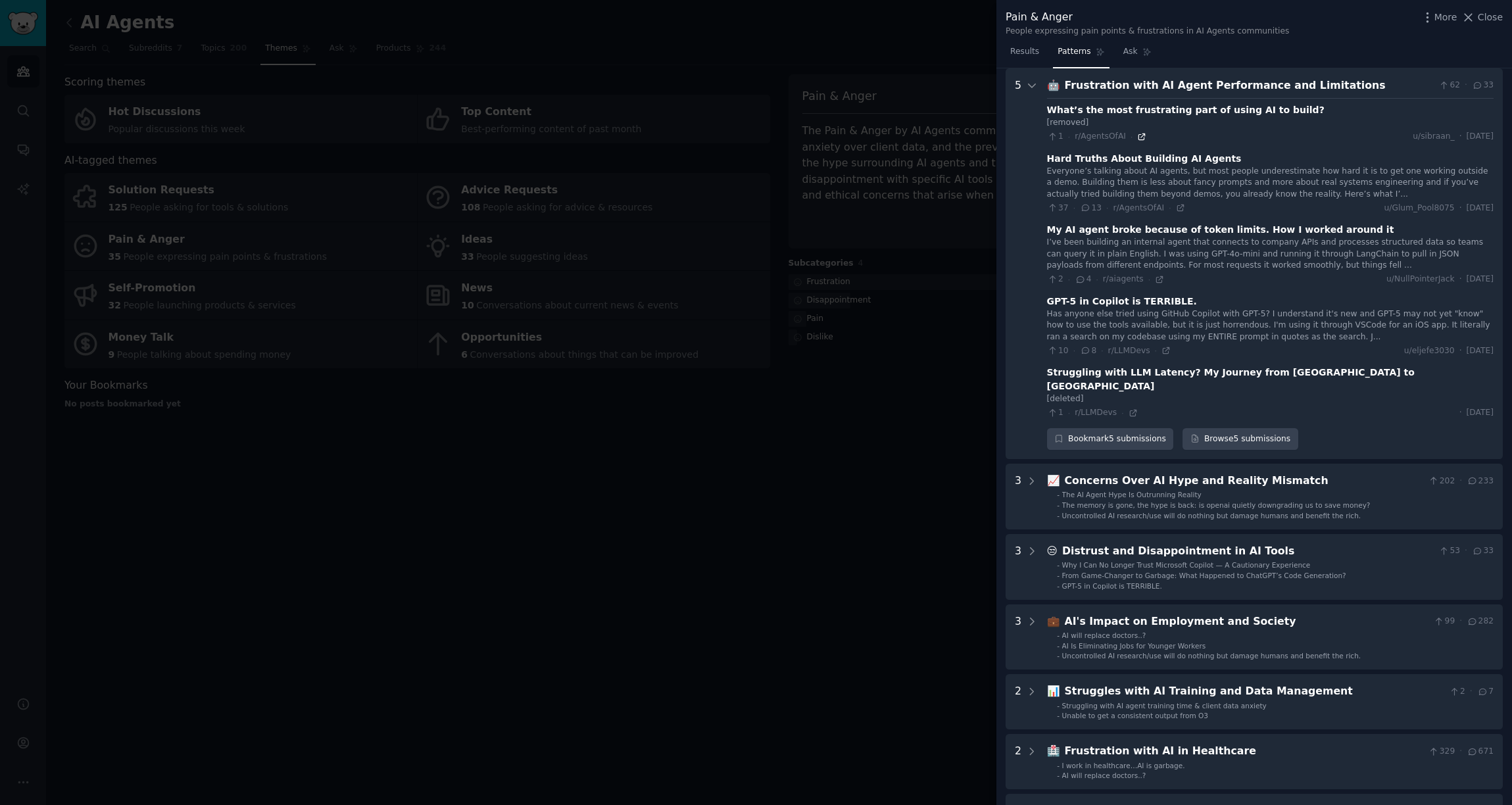
click at [1139, 135] on icon at bounding box center [1142, 136] width 6 height 6
click at [1178, 207] on icon at bounding box center [1181, 208] width 9 height 9
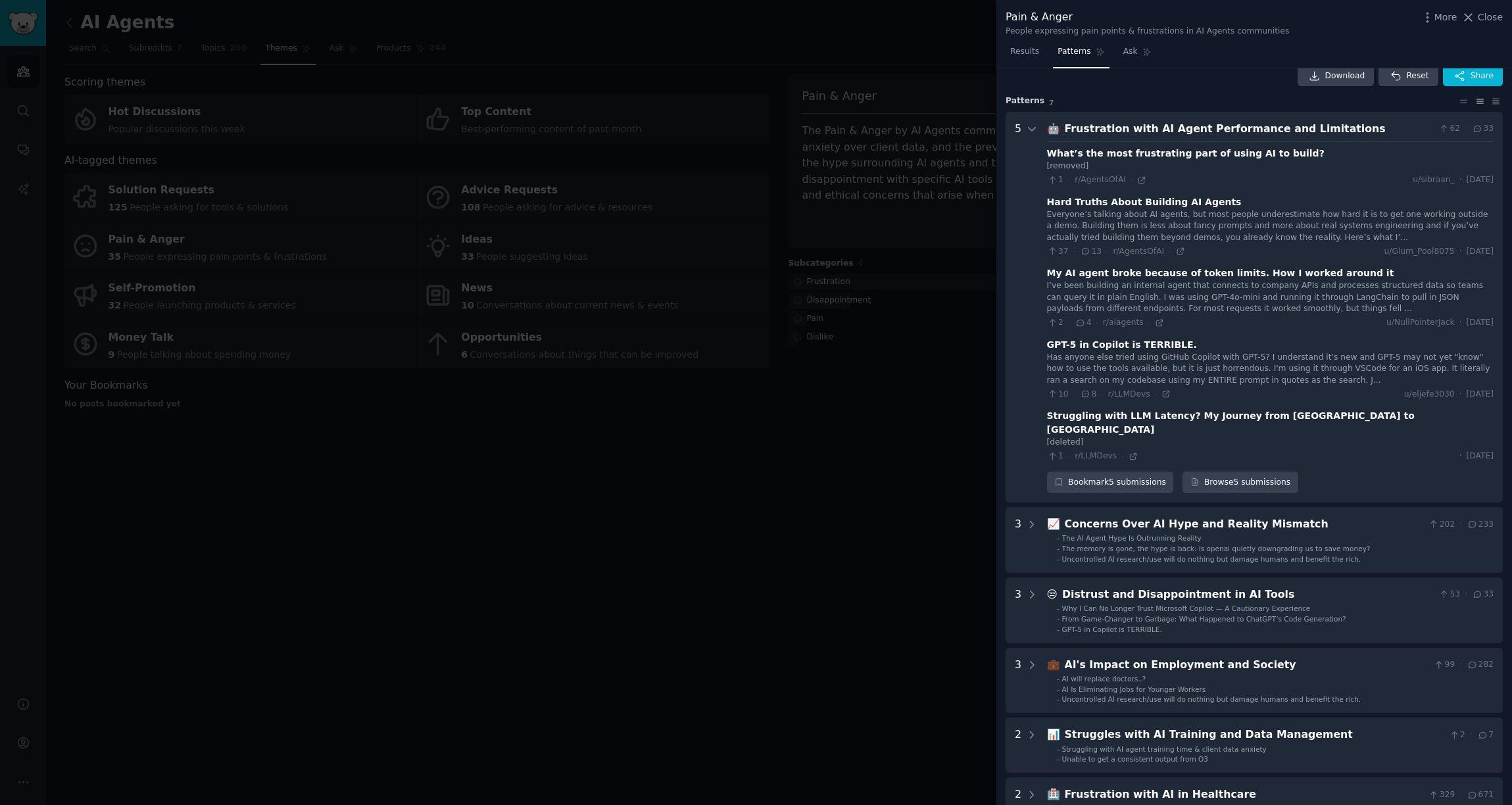
scroll to position [0, 0]
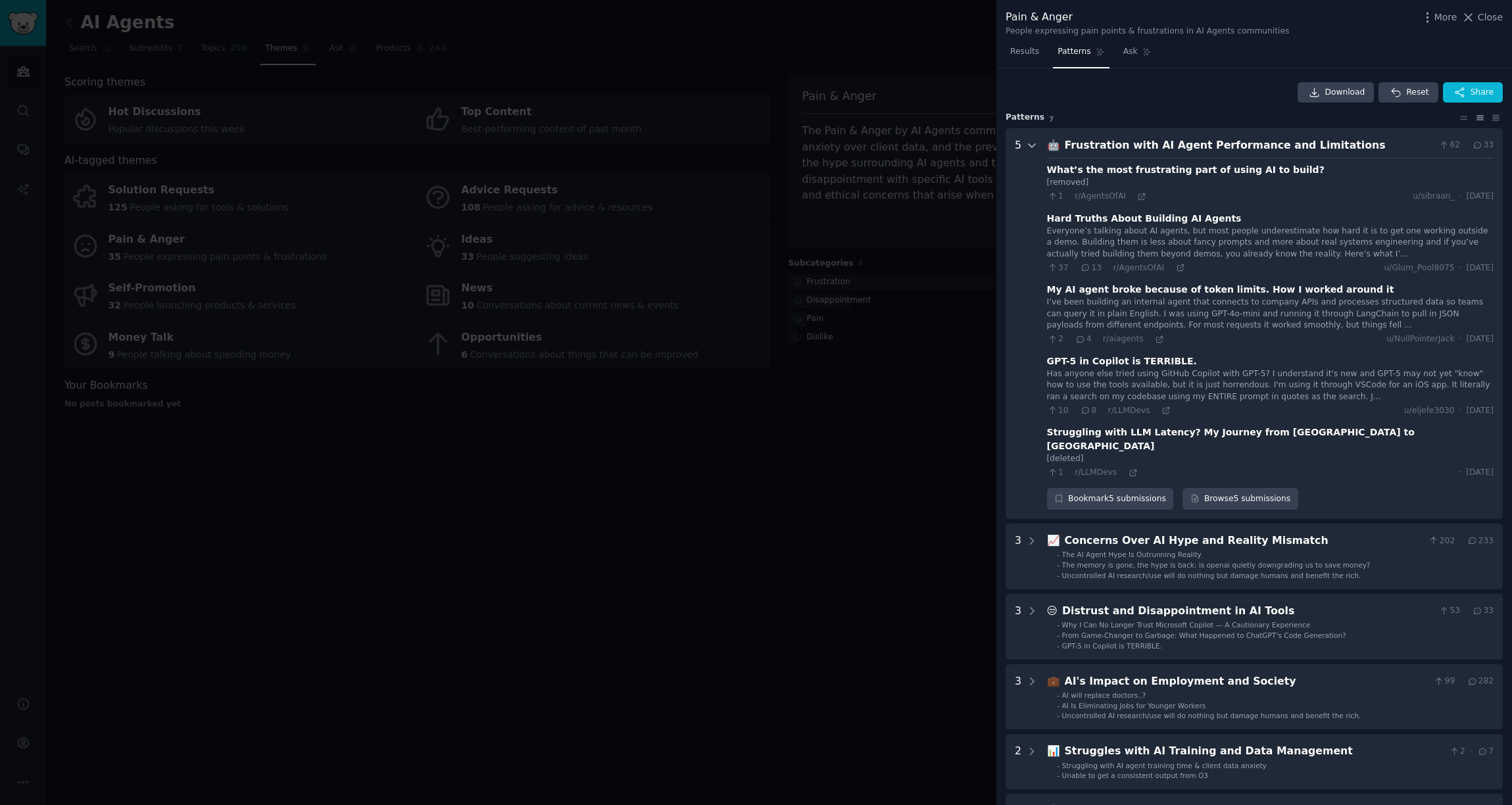
click at [1033, 147] on icon at bounding box center [1032, 145] width 12 height 12
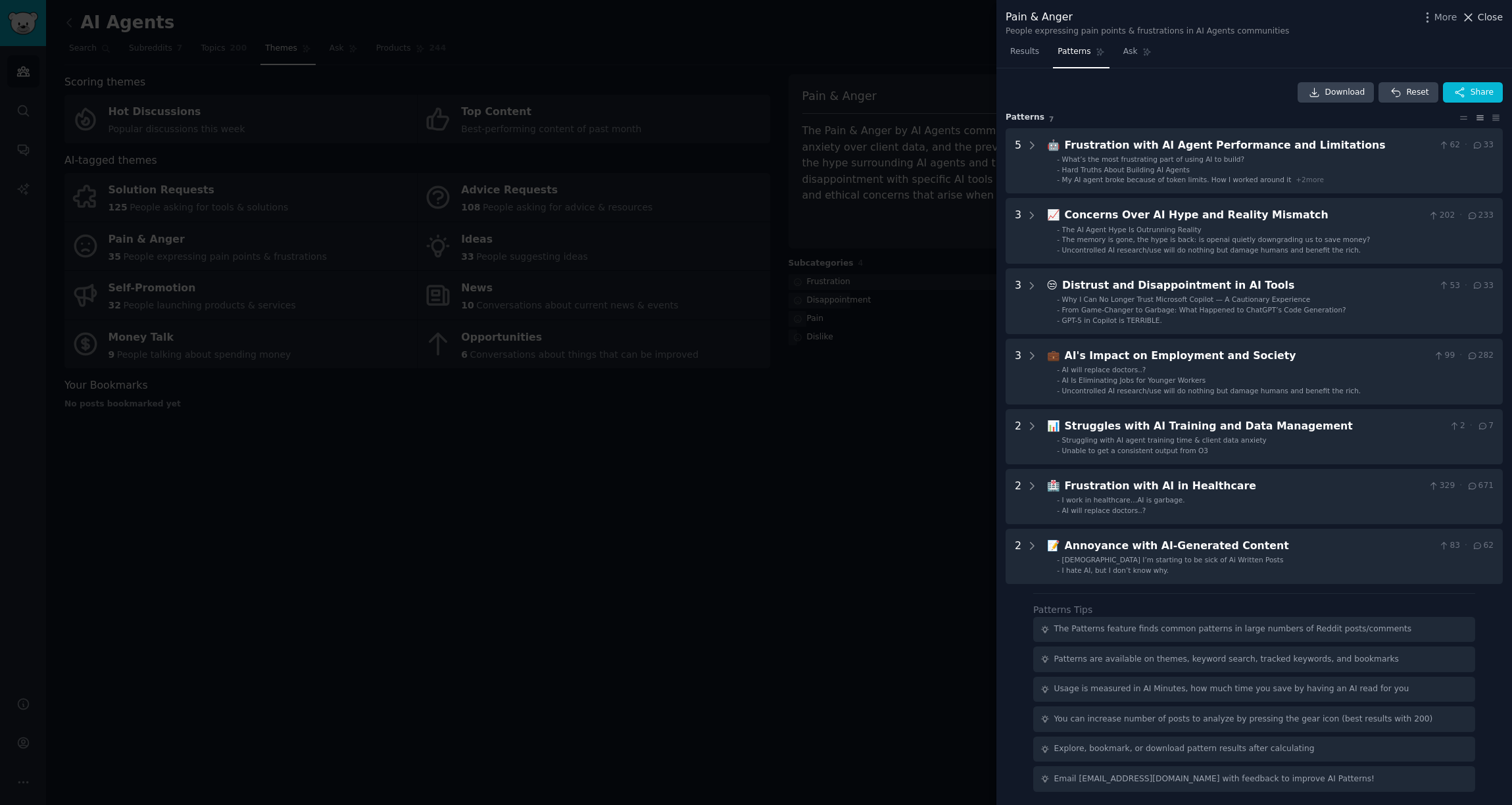
click at [1482, 22] on span "Close" at bounding box center [1490, 18] width 25 height 14
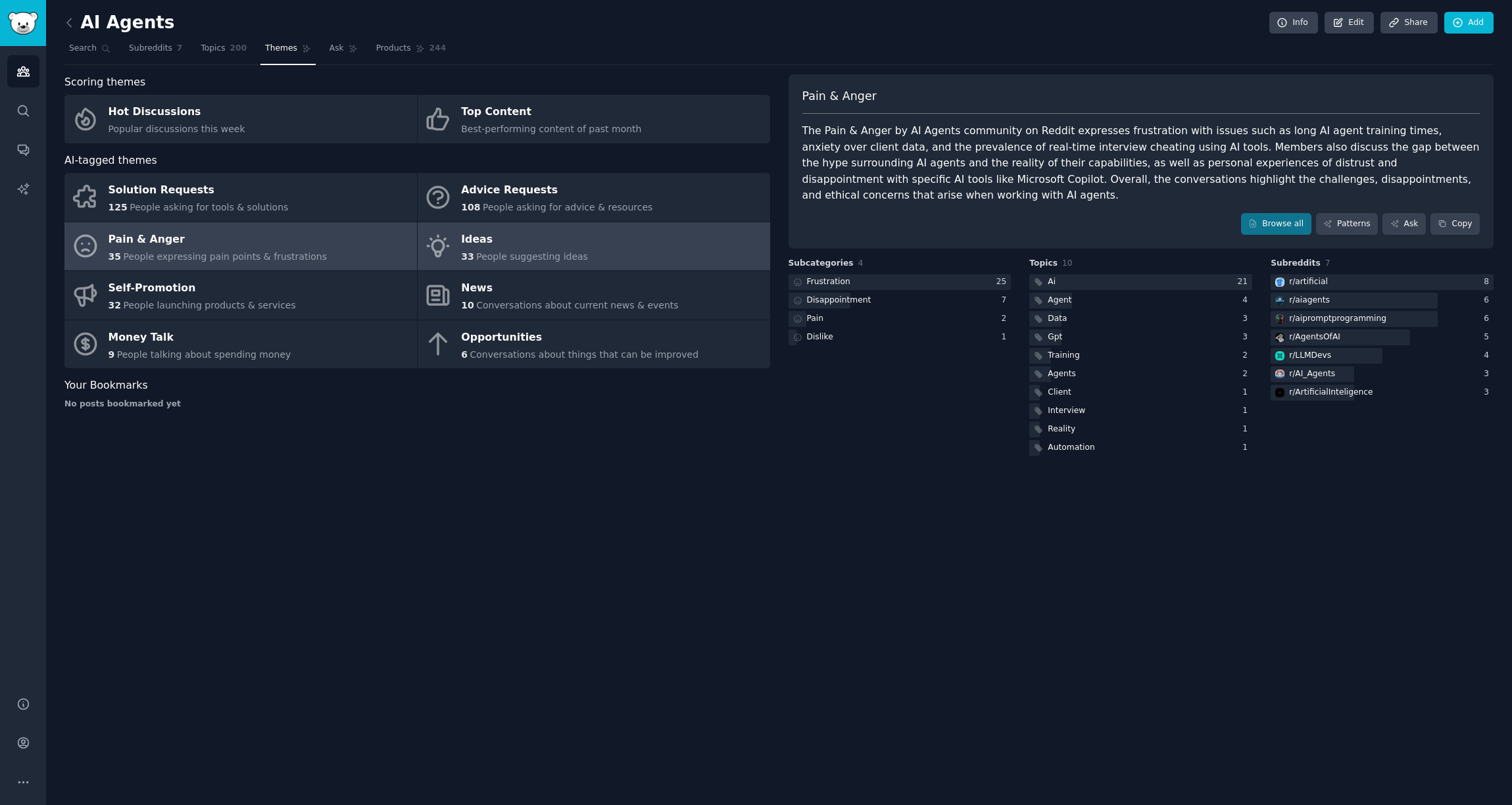
click at [512, 263] on div "33 People suggesting ideas" at bounding box center [525, 256] width 127 height 14
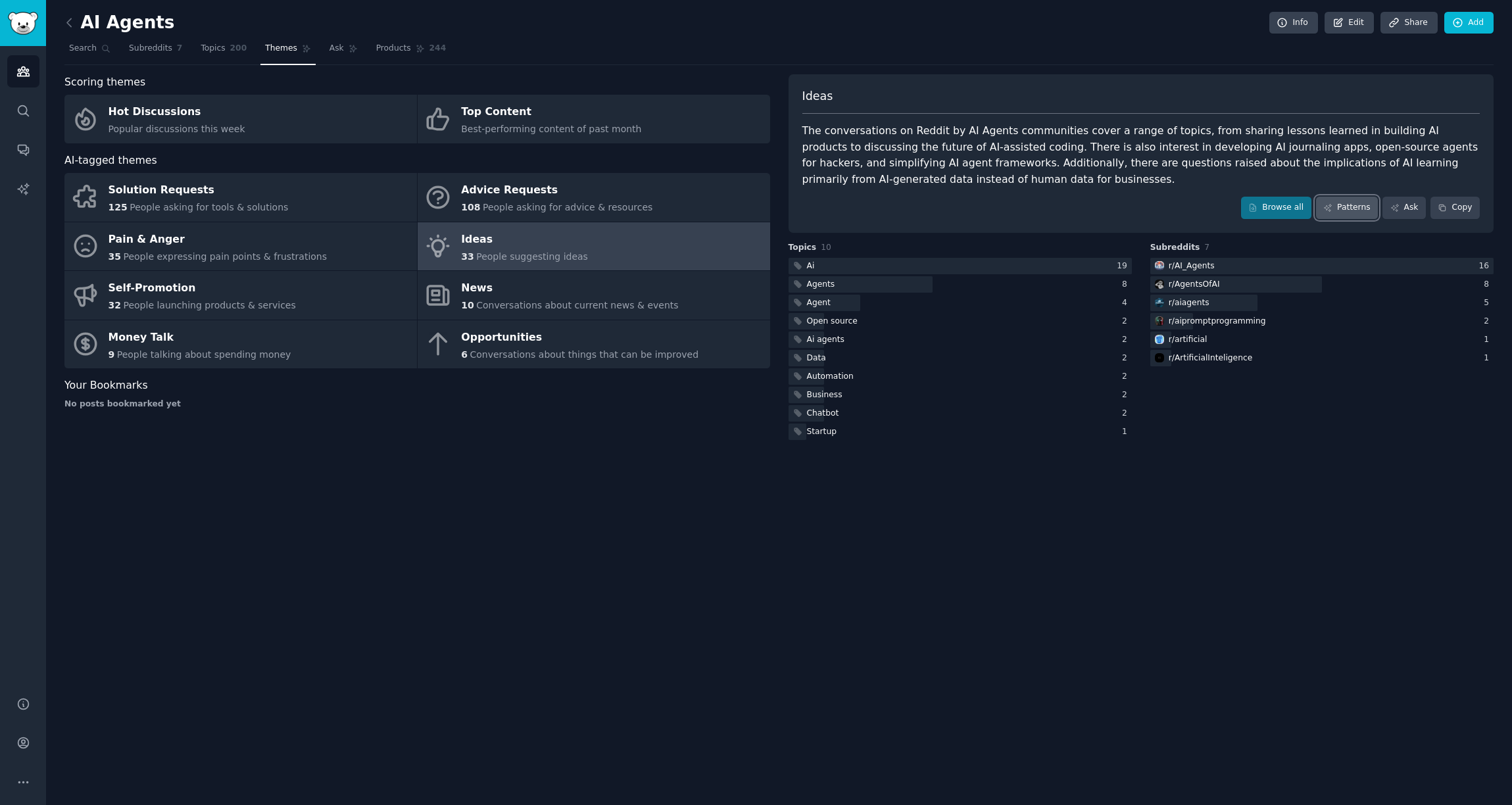
click at [1357, 213] on link "Patterns" at bounding box center [1346, 208] width 62 height 22
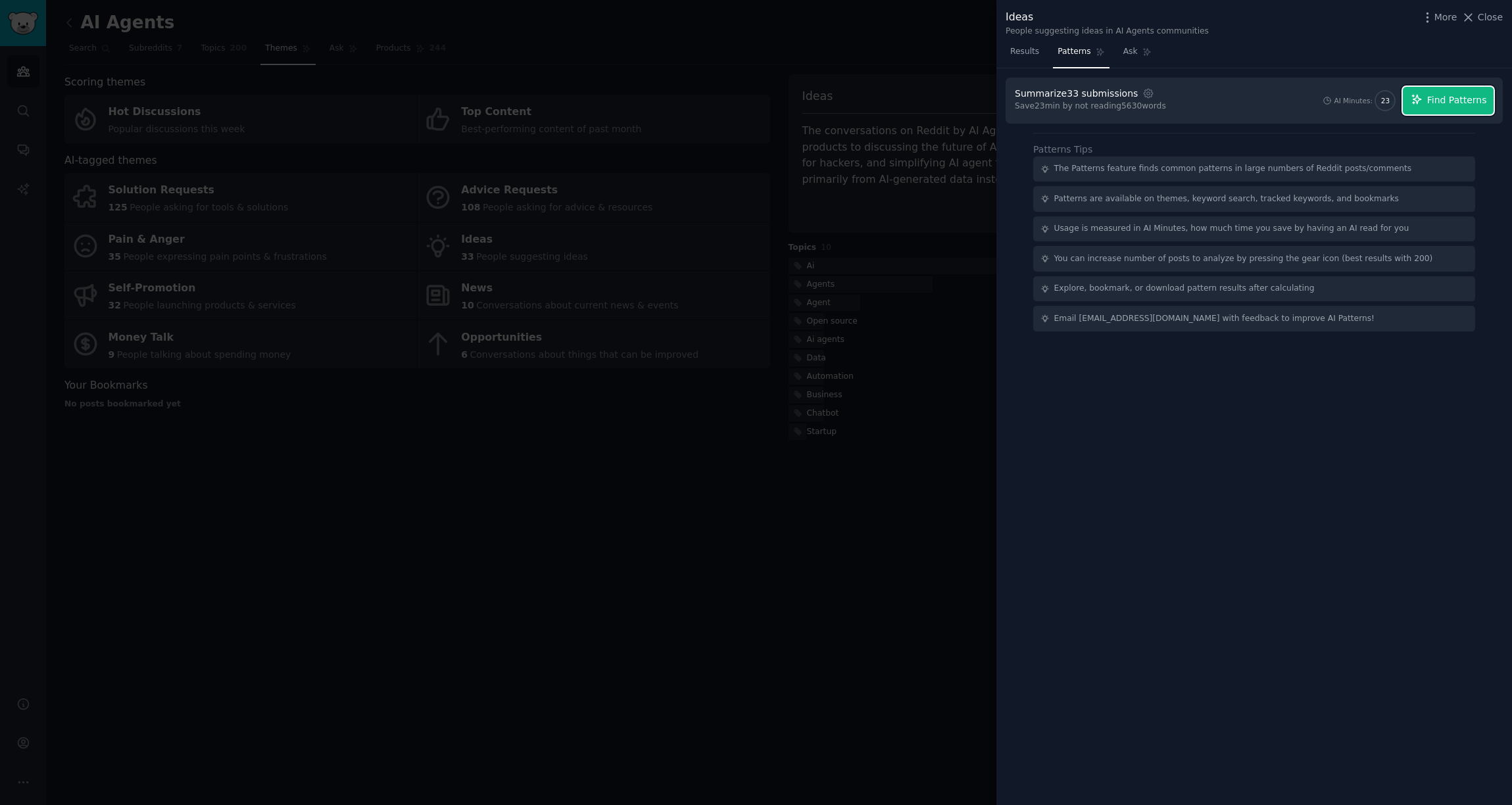
click at [1434, 102] on span "Find Patterns" at bounding box center [1457, 100] width 60 height 14
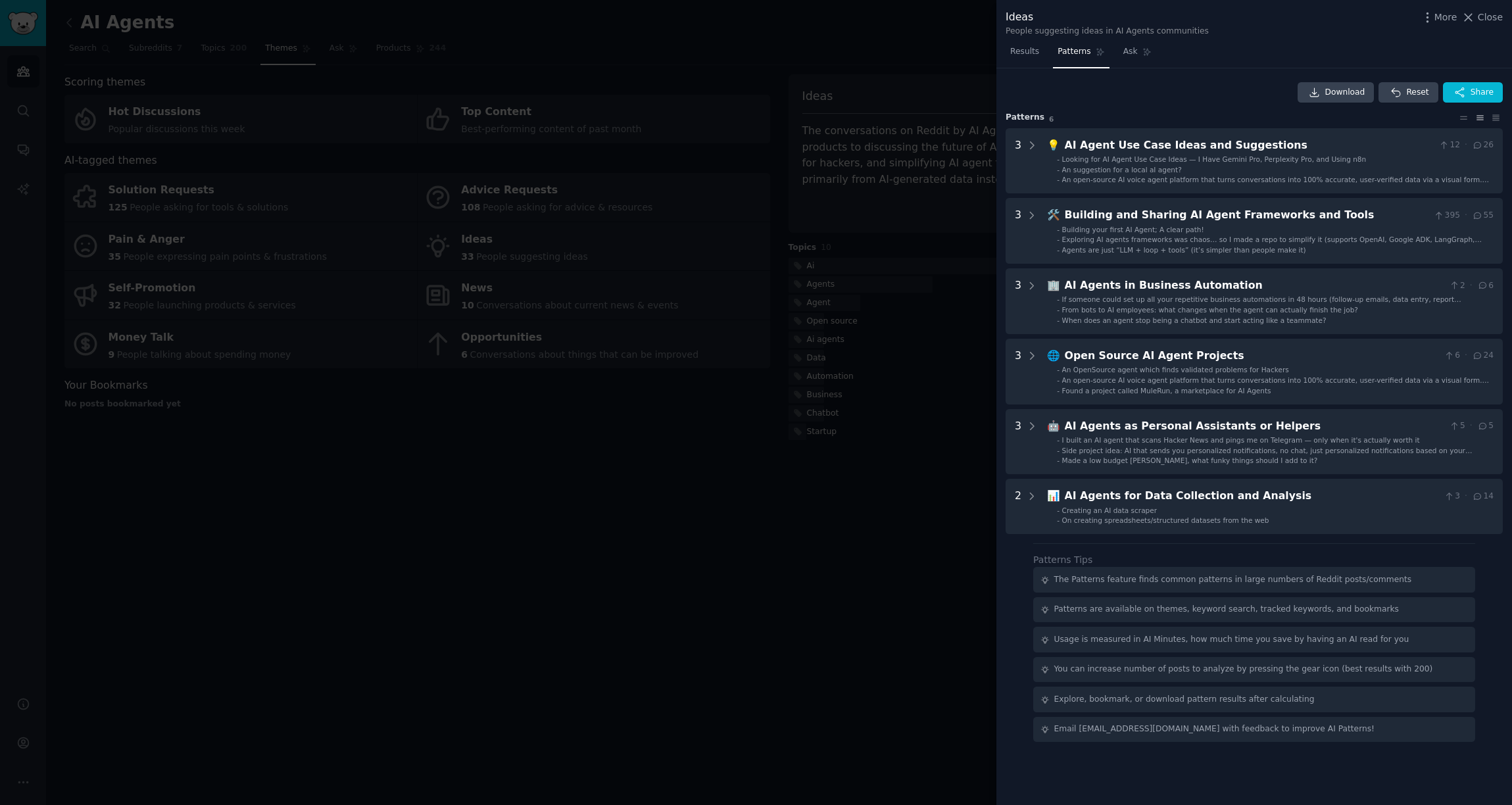
click at [825, 59] on div at bounding box center [756, 402] width 1512 height 805
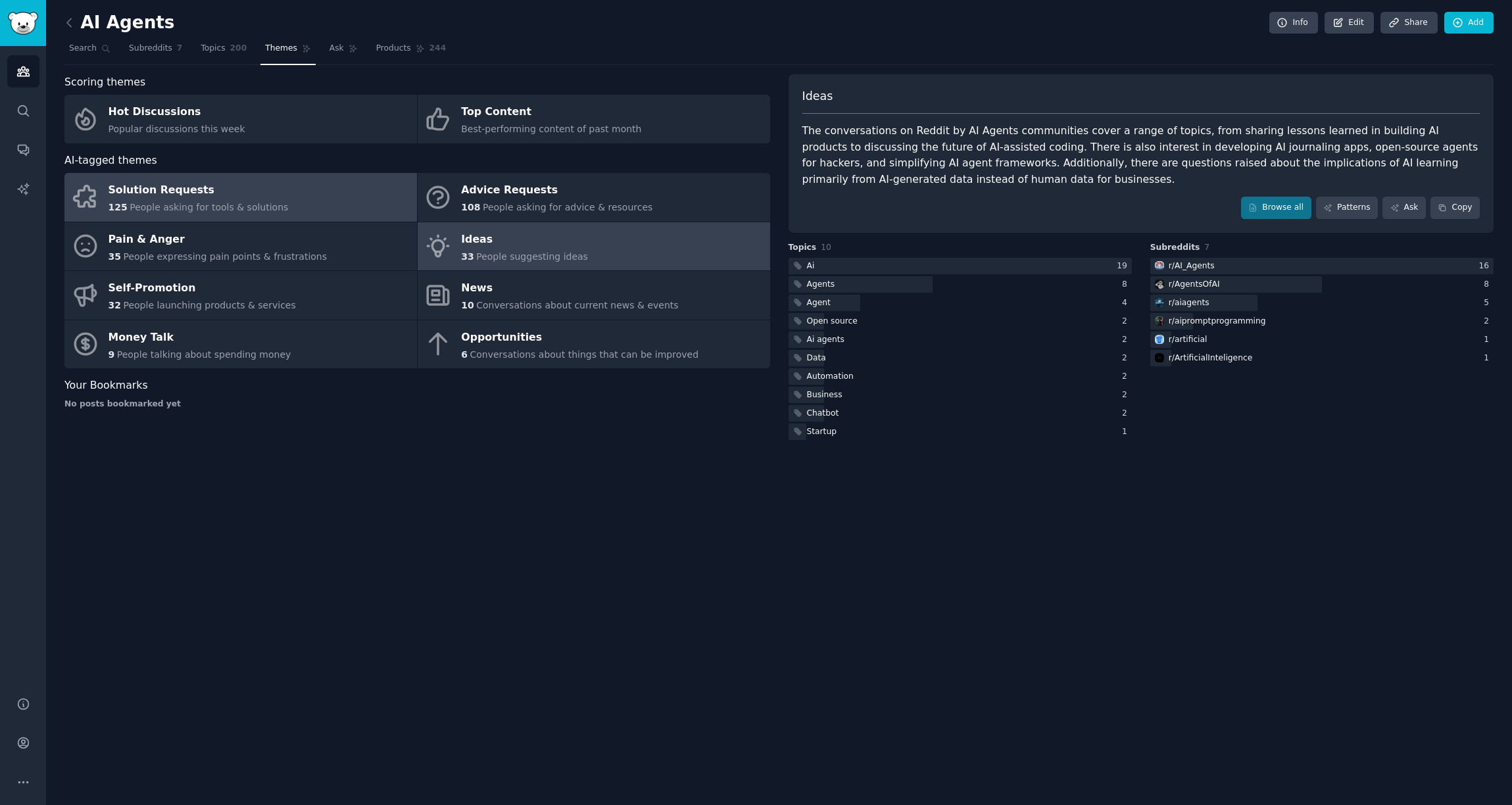
click at [319, 202] on link "Solution Requests 125 People asking for tools & solutions" at bounding box center [240, 198] width 352 height 49
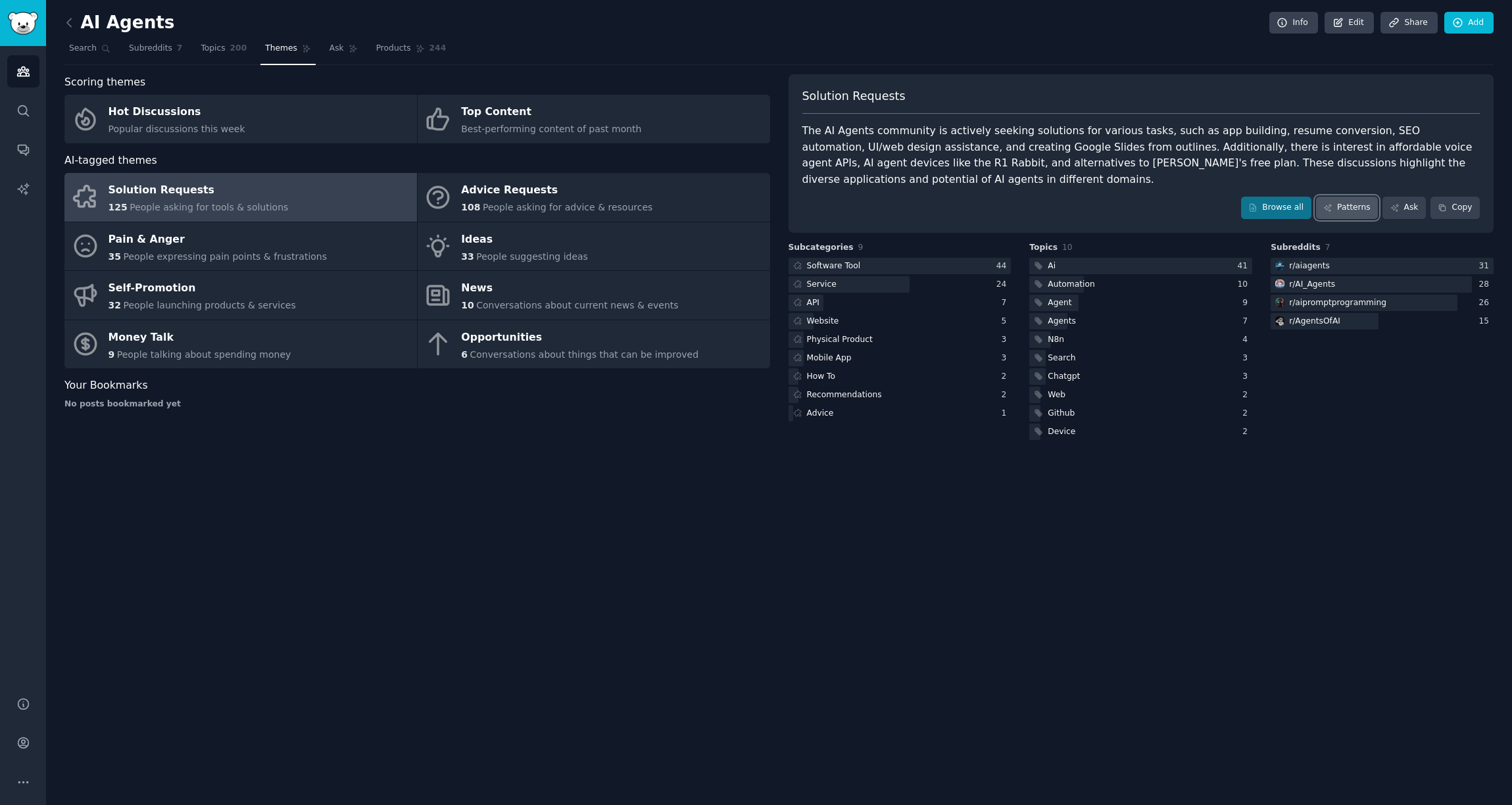
click at [1339, 202] on link "Patterns" at bounding box center [1346, 208] width 62 height 22
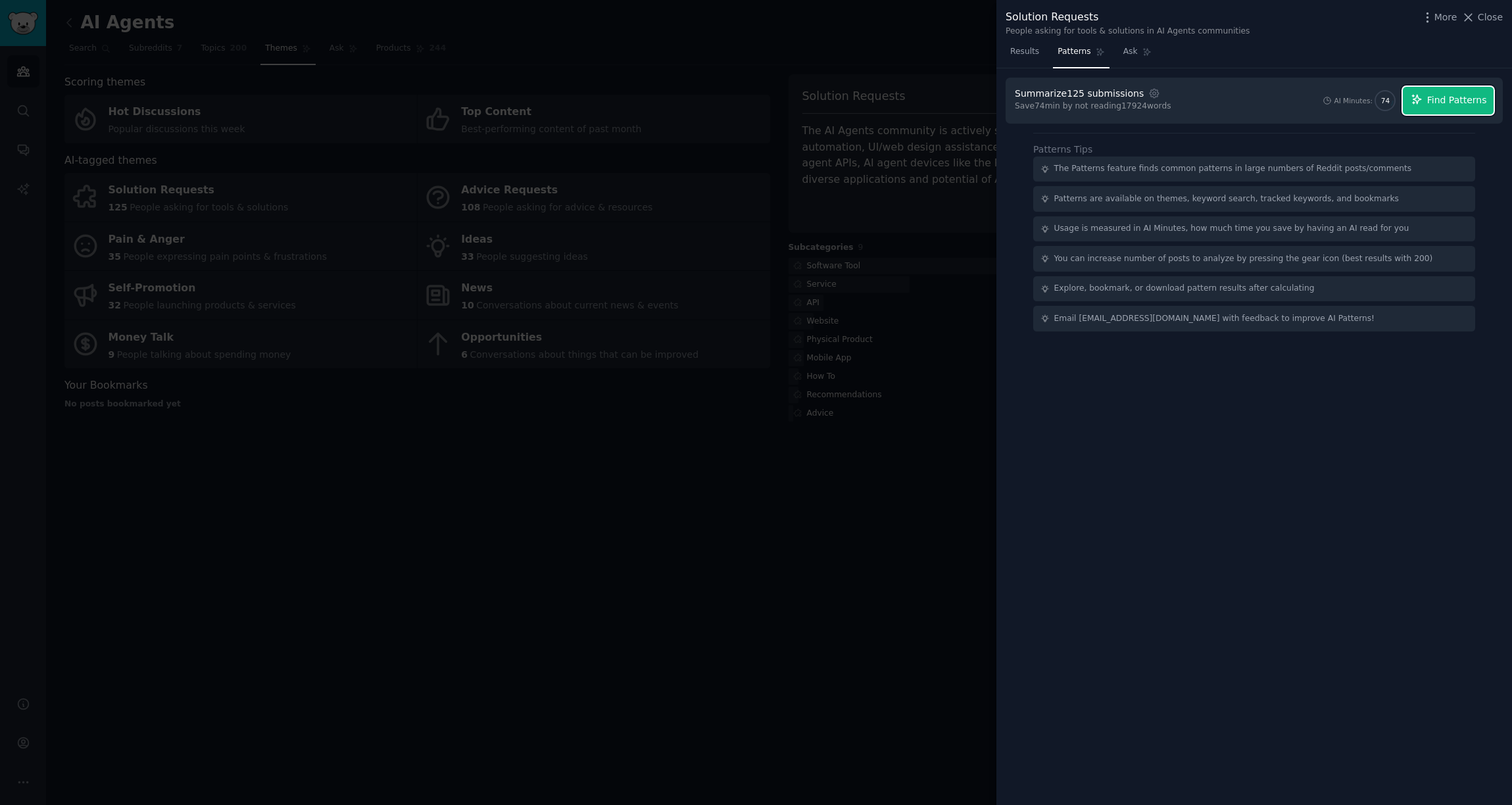
click at [1429, 104] on span "Find Patterns" at bounding box center [1457, 100] width 60 height 14
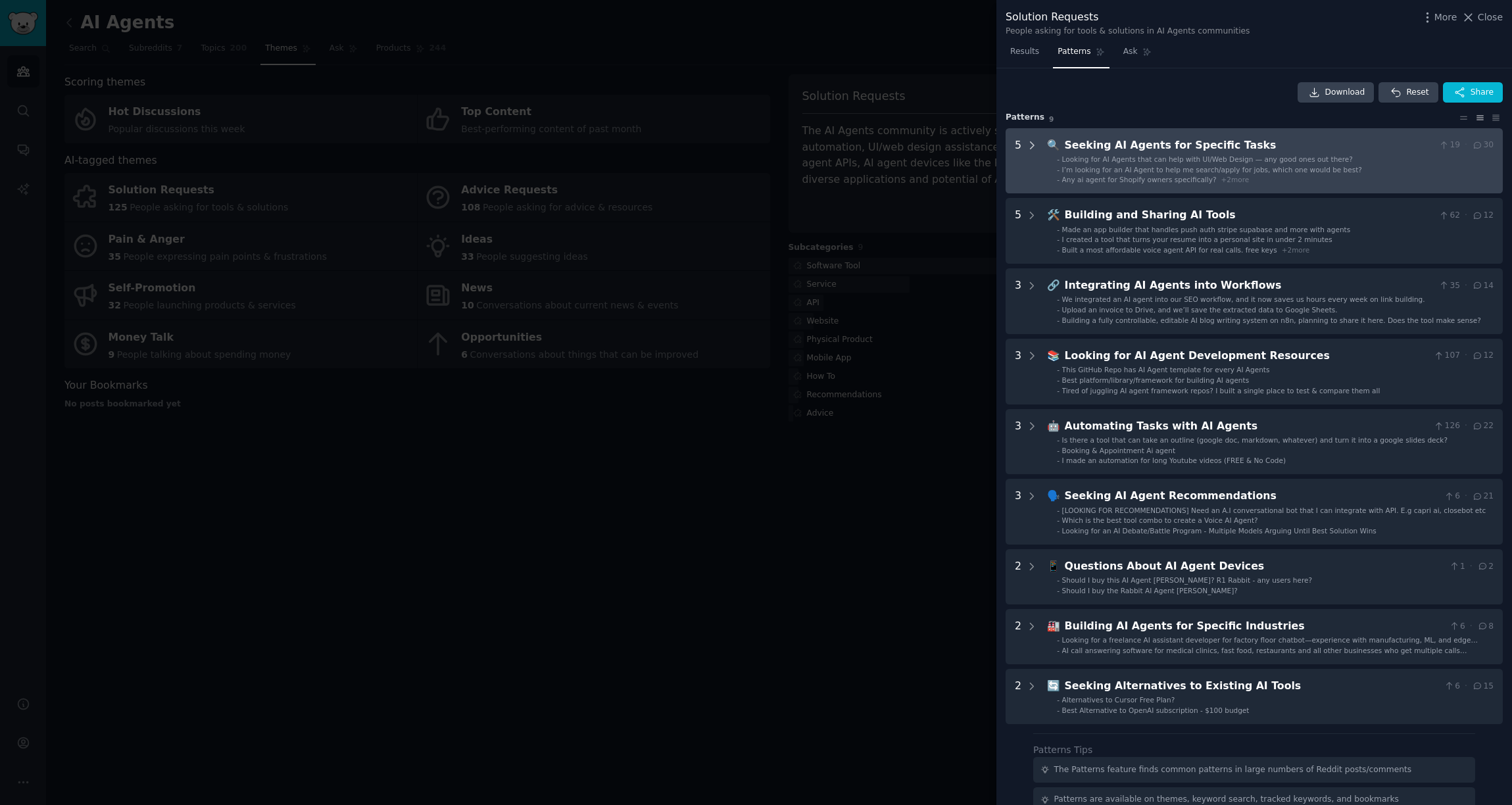
click at [1029, 143] on icon at bounding box center [1032, 145] width 12 height 12
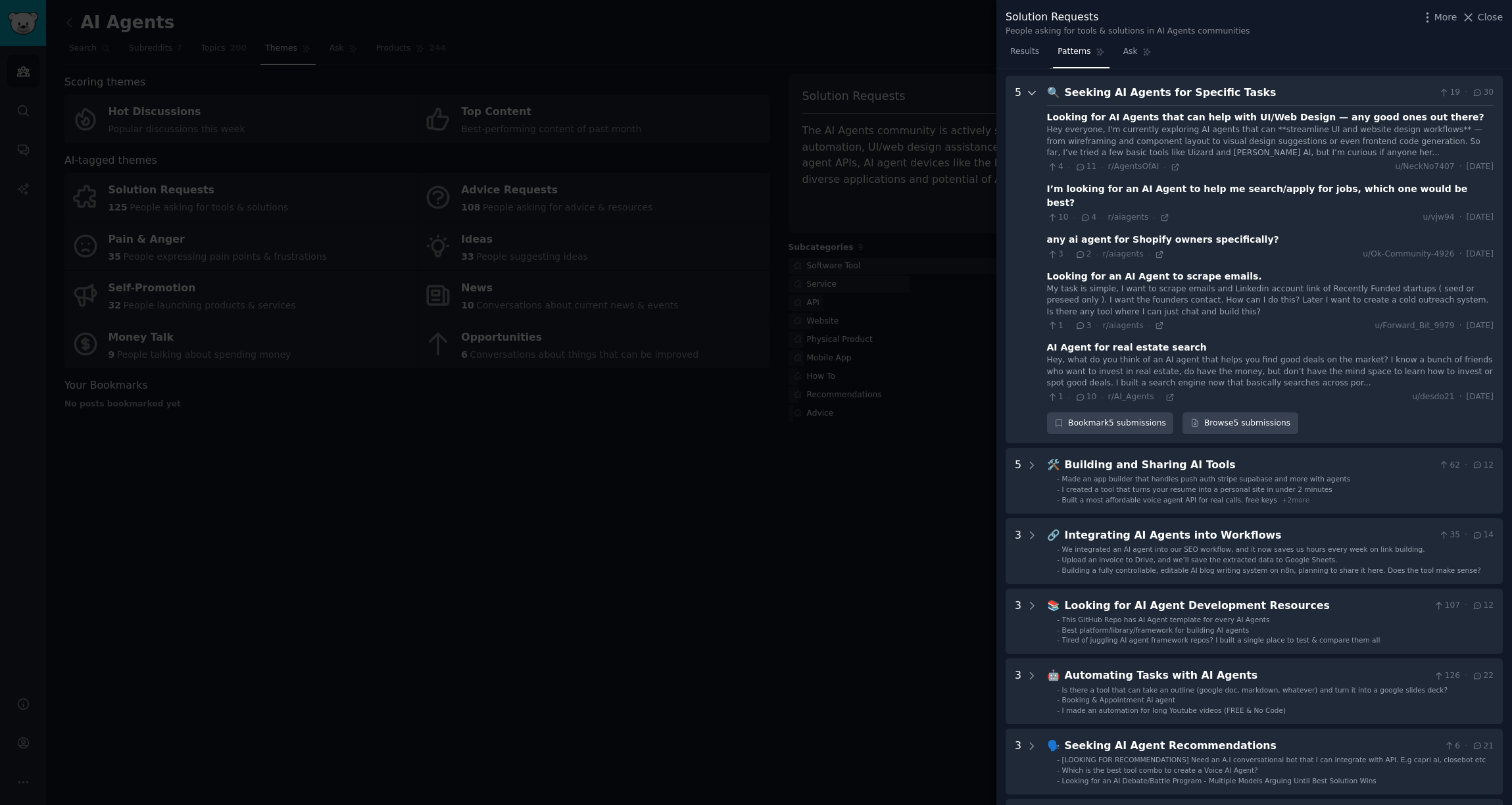
scroll to position [60, 0]
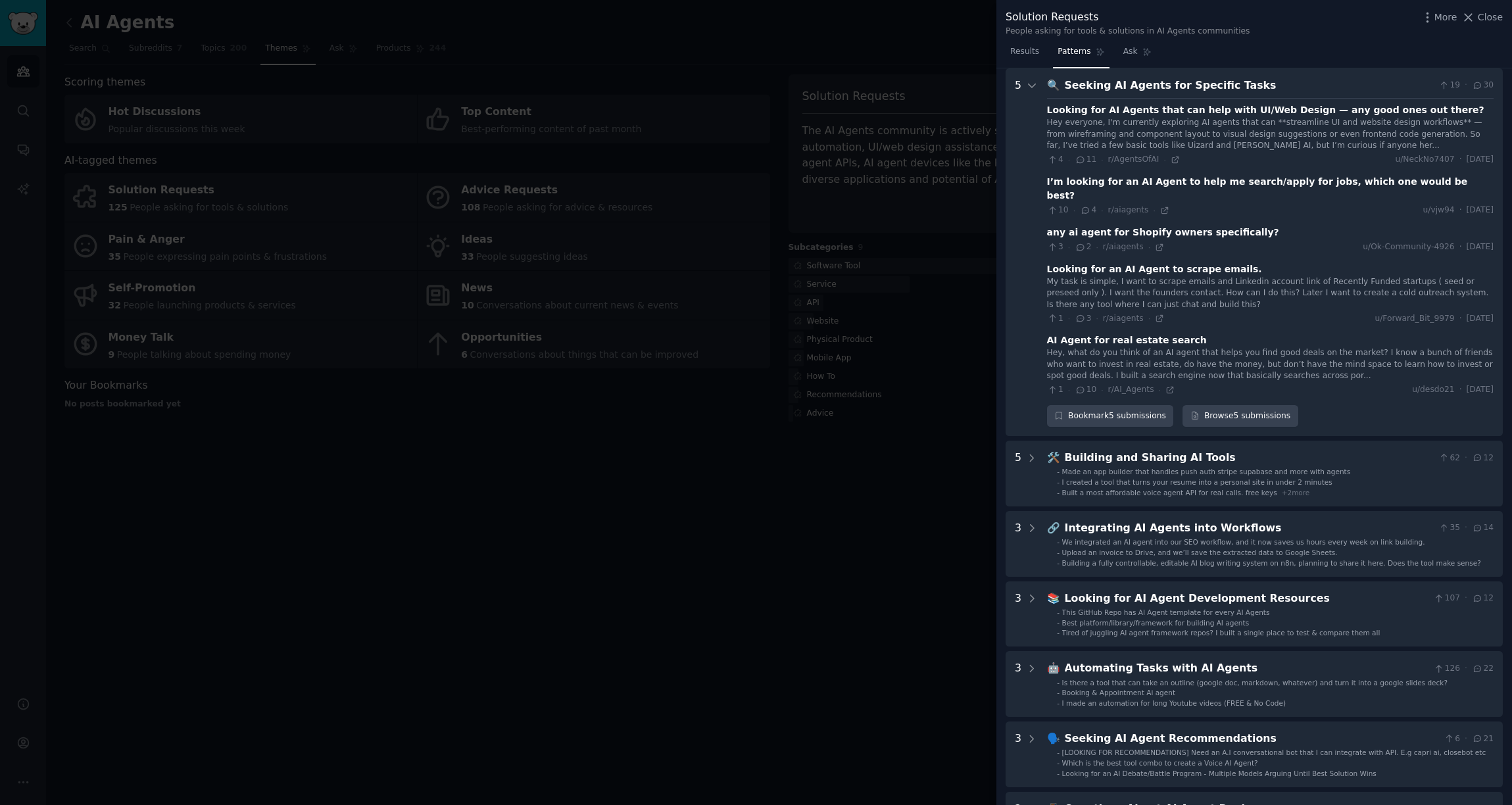
click at [1210, 262] on div "Looking for an AI Agent to scrape emails." at bounding box center [1155, 269] width 215 height 14
click at [1148, 262] on div "Looking for an AI Agent to scrape emails." at bounding box center [1155, 269] width 215 height 14
click at [1158, 314] on icon at bounding box center [1160, 319] width 9 height 9
click at [1031, 88] on icon at bounding box center [1032, 86] width 12 height 12
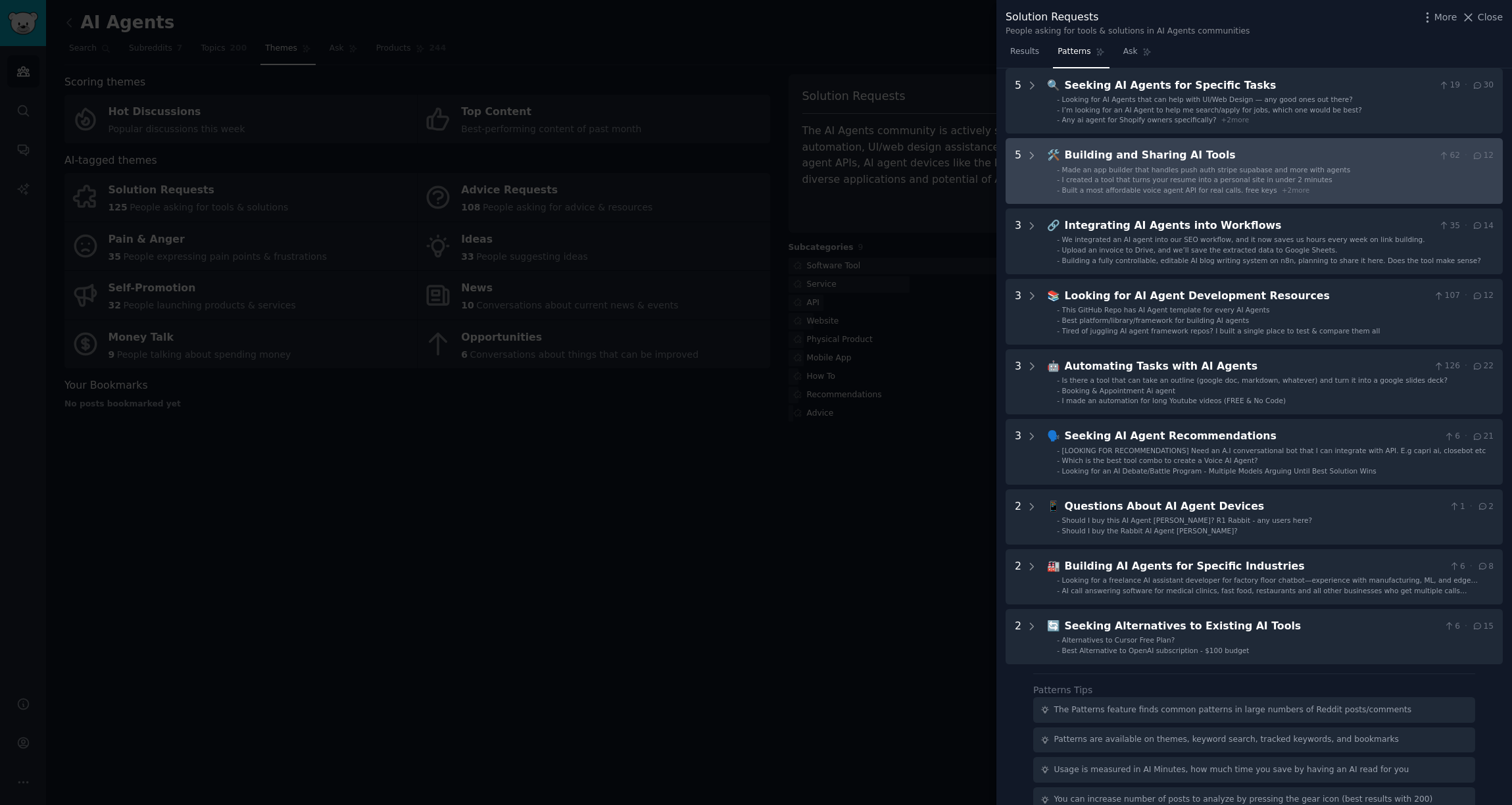
scroll to position [0, 0]
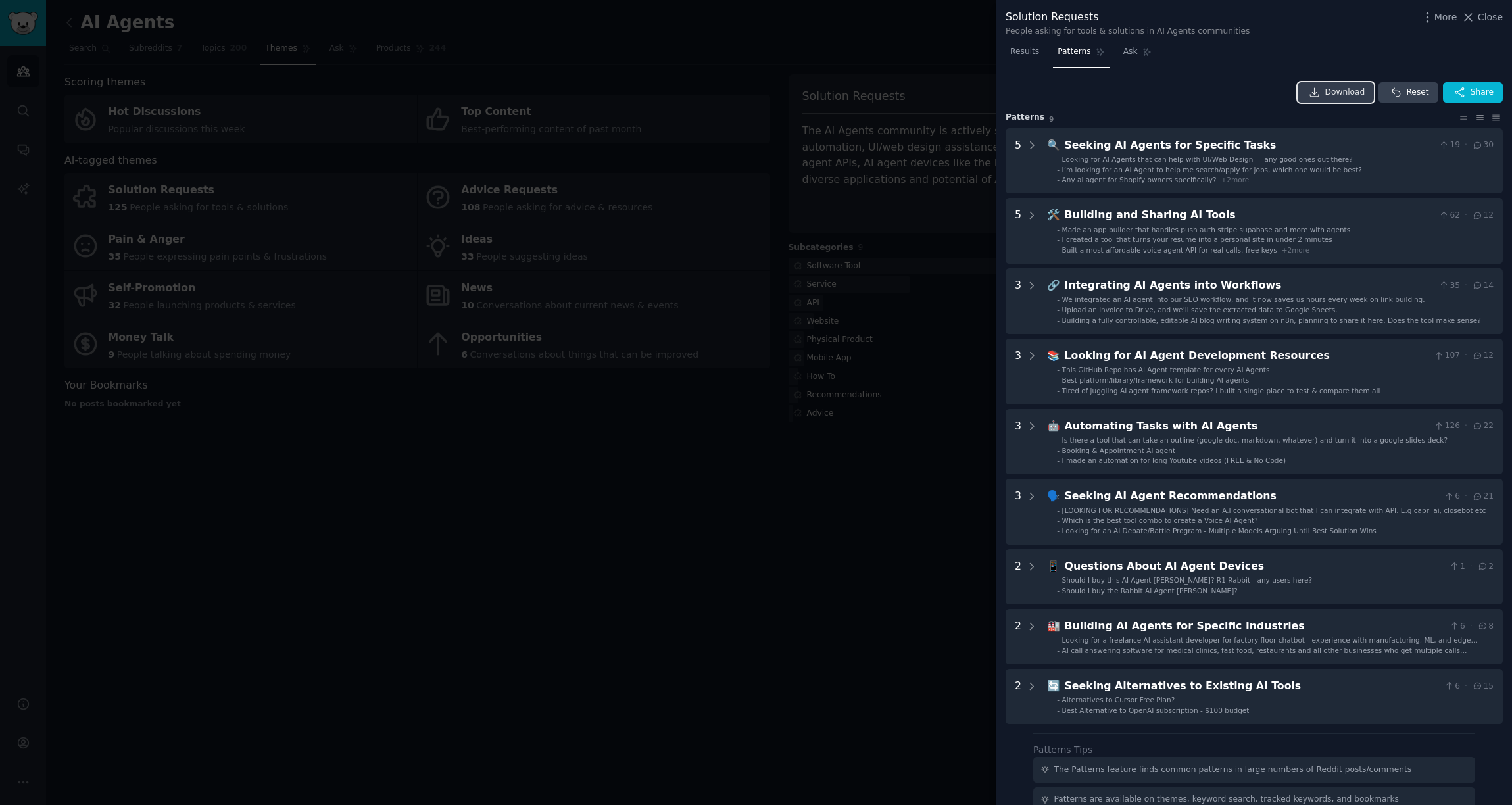
click at [1344, 97] on span "Download" at bounding box center [1345, 93] width 40 height 12
click at [961, 41] on div at bounding box center [756, 402] width 1512 height 805
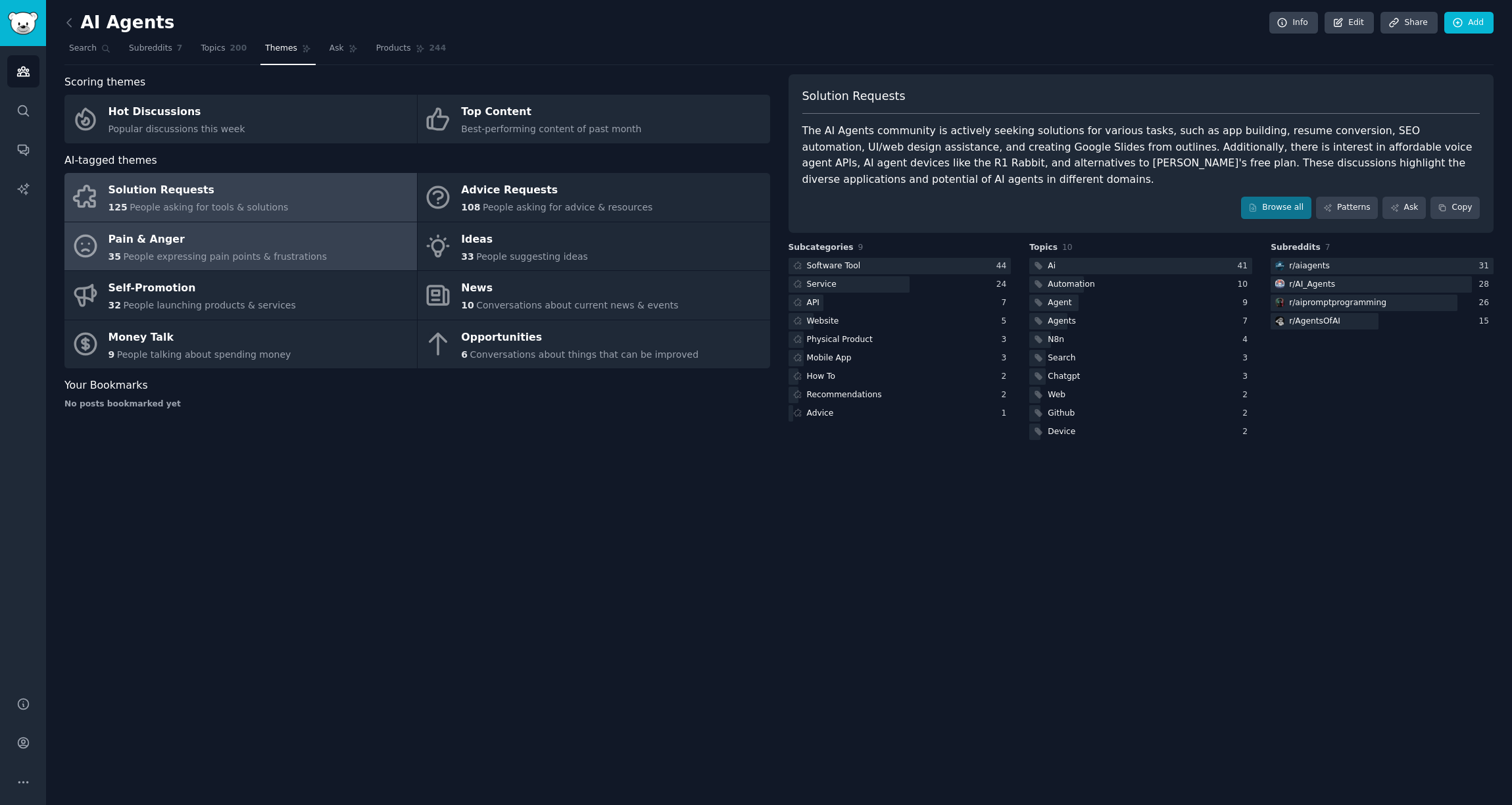
click at [279, 228] on link "Pain & Anger 35 People expressing pain points & frustrations" at bounding box center [240, 247] width 352 height 49
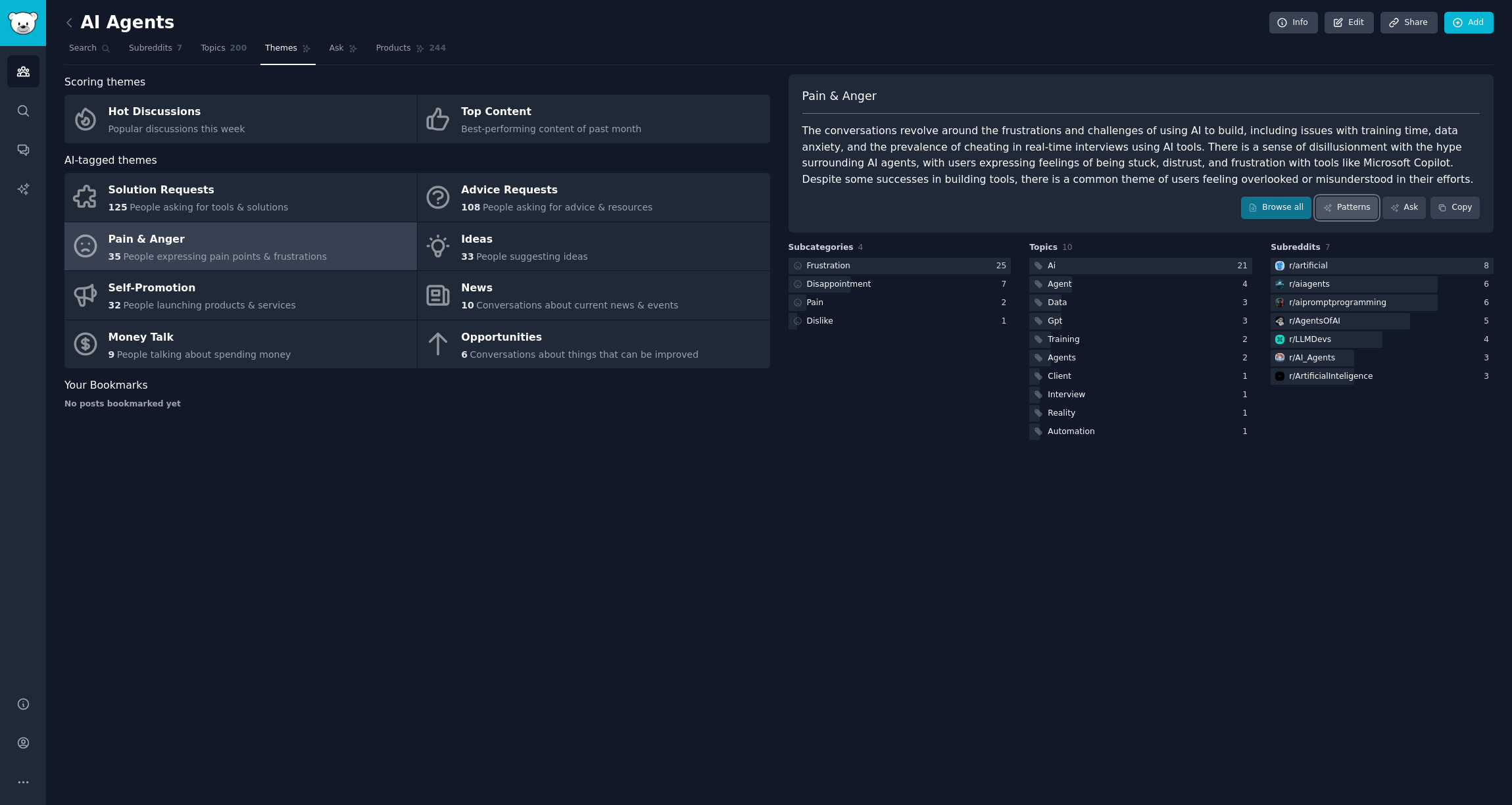
click at [1342, 200] on link "Patterns" at bounding box center [1346, 208] width 62 height 22
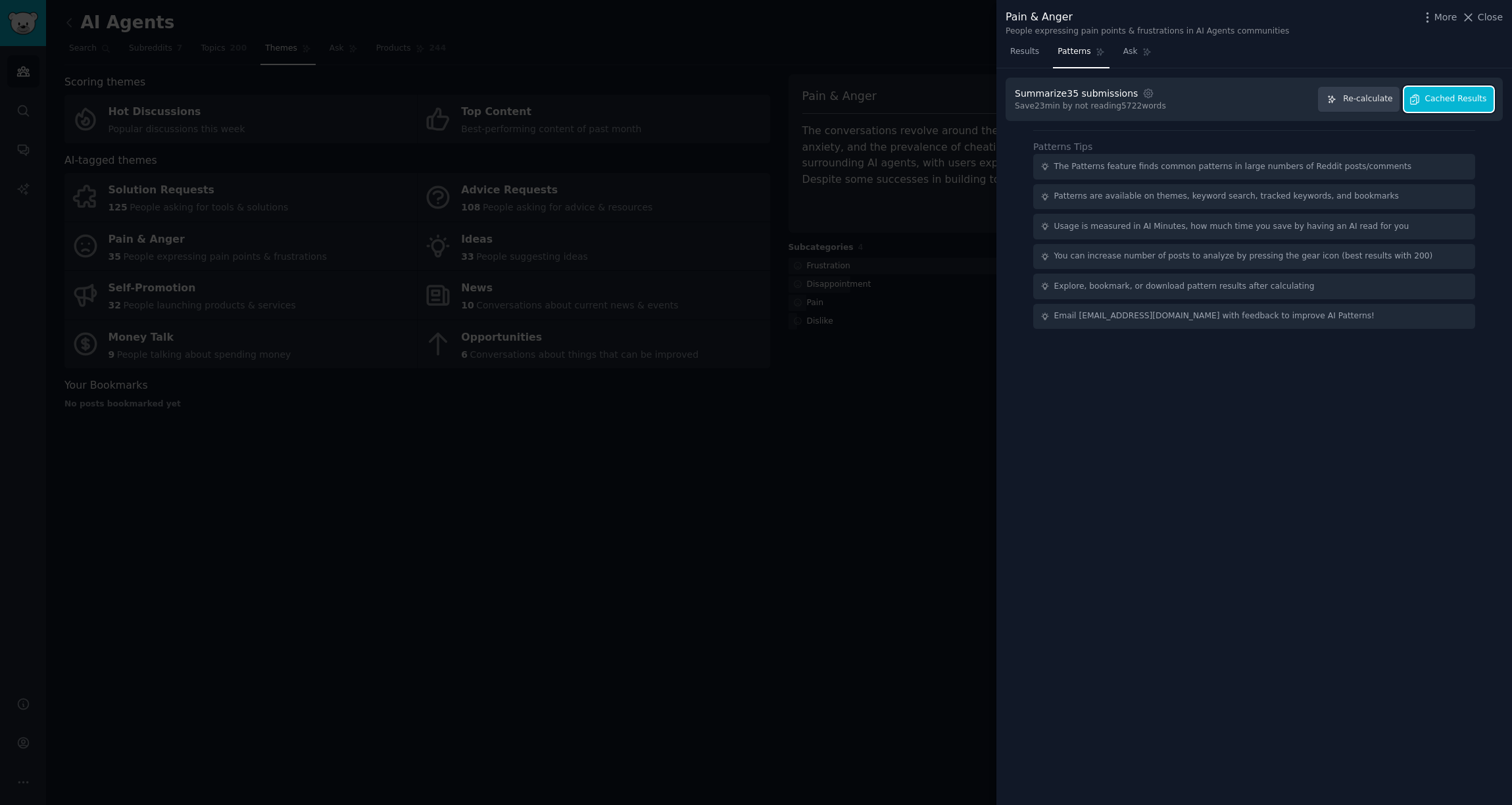
click at [1443, 101] on span "Cached Results" at bounding box center [1456, 99] width 62 height 12
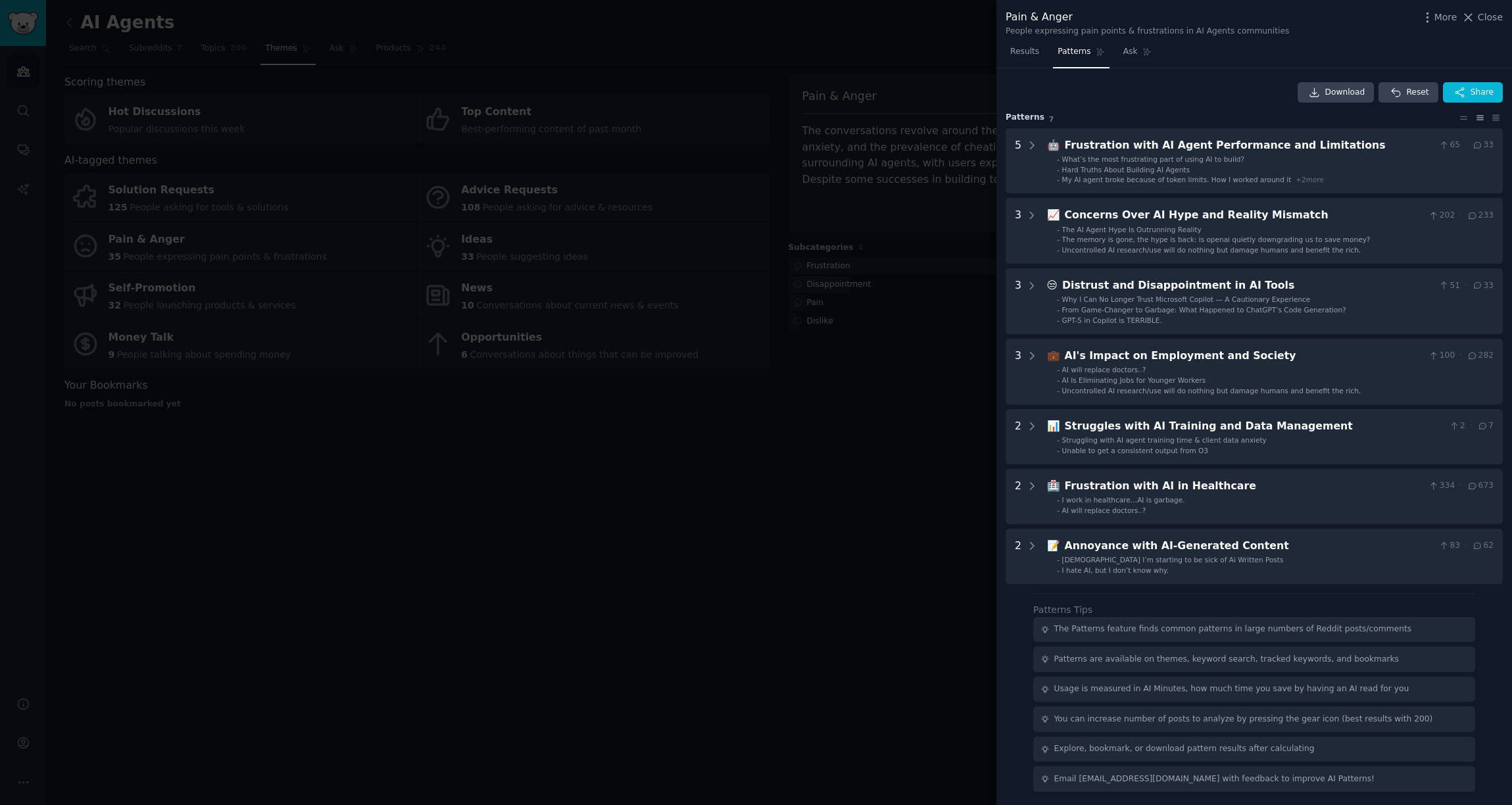
click at [901, 29] on div at bounding box center [756, 402] width 1512 height 805
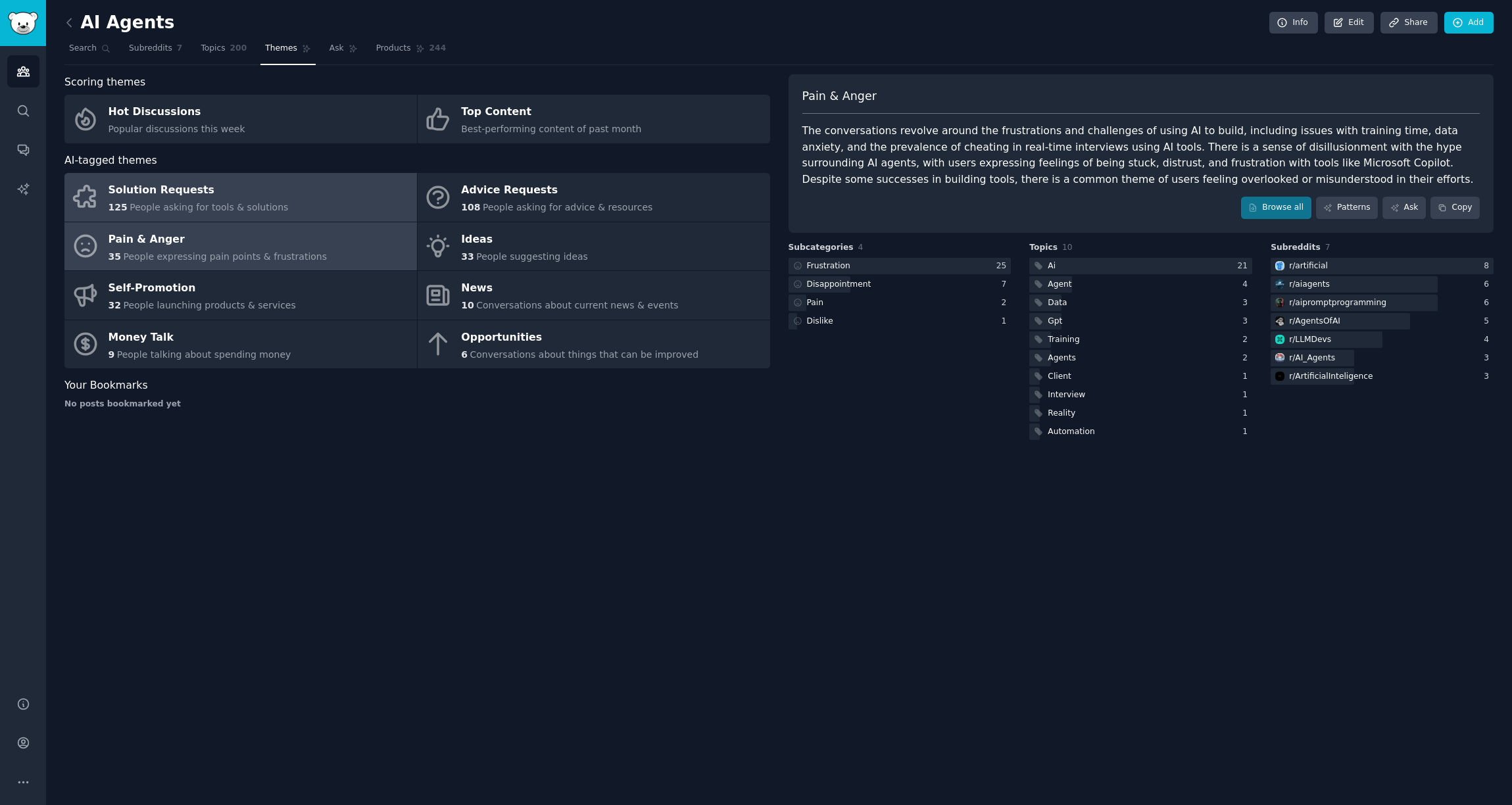
click at [344, 204] on link "Solution Requests 125 People asking for tools & solutions" at bounding box center [240, 198] width 352 height 49
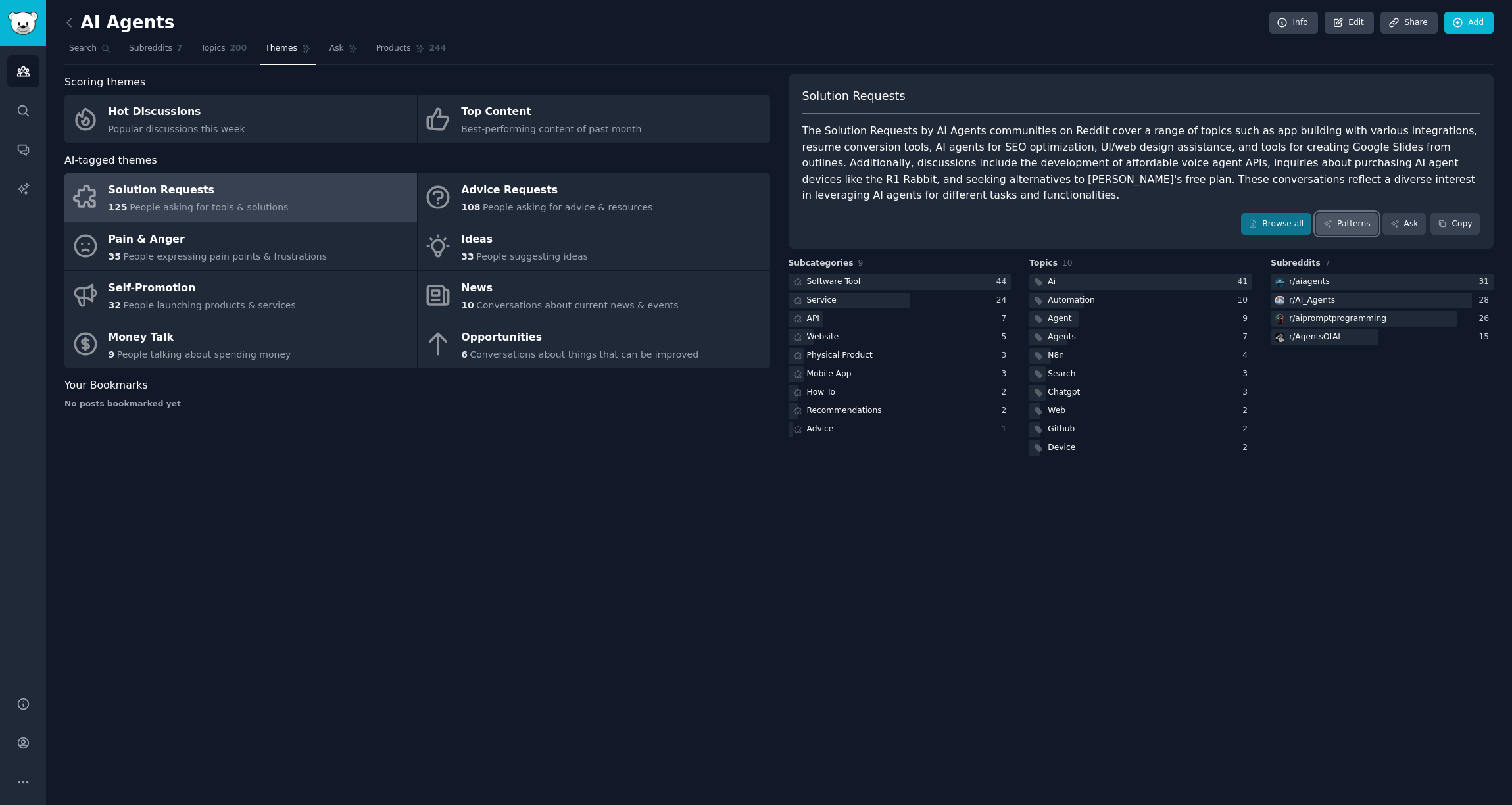
click at [1348, 215] on link "Patterns" at bounding box center [1346, 224] width 62 height 22
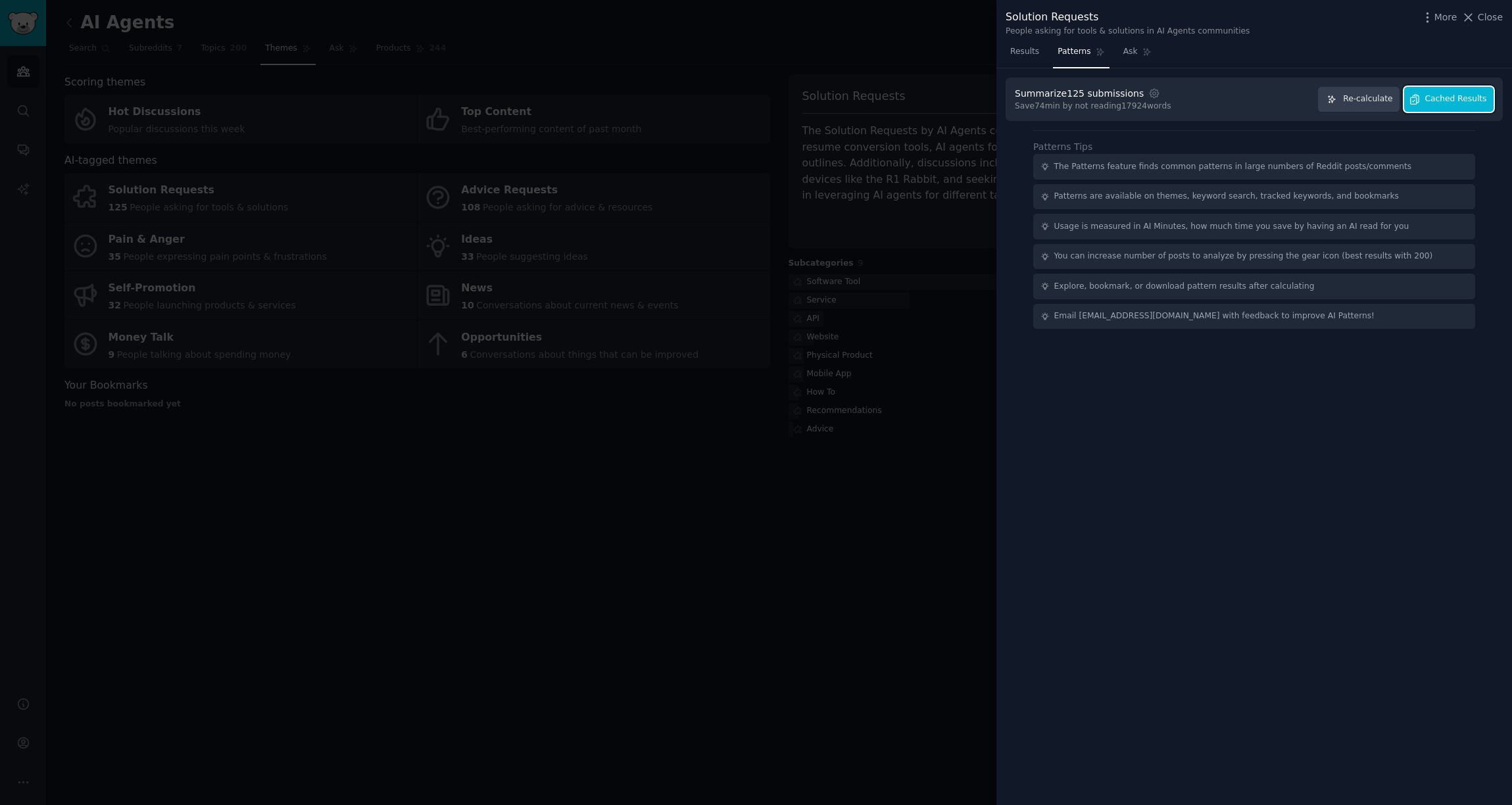
click at [1484, 97] on span "Cached Results" at bounding box center [1456, 99] width 62 height 12
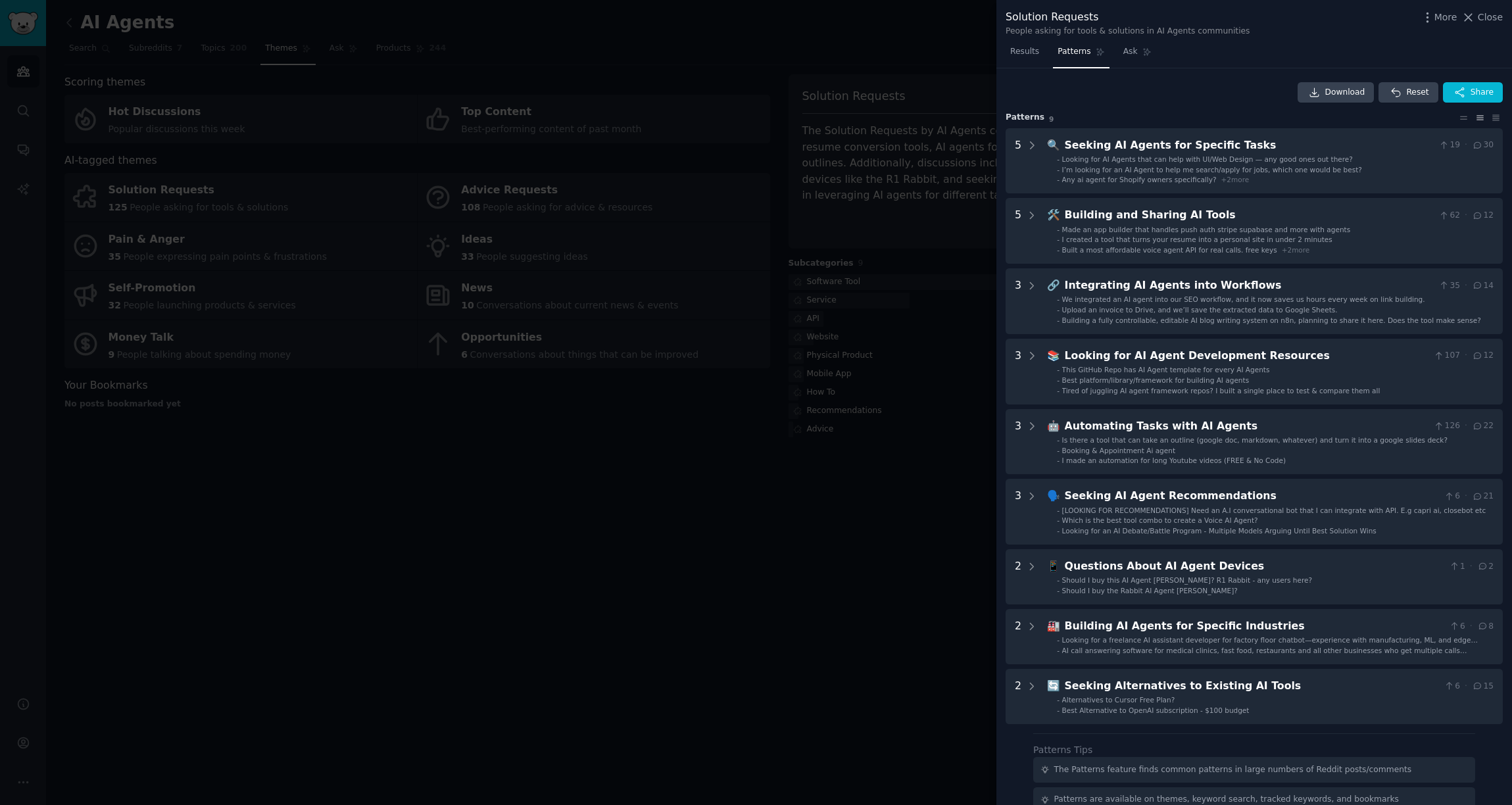
click at [789, 37] on div at bounding box center [756, 402] width 1512 height 805
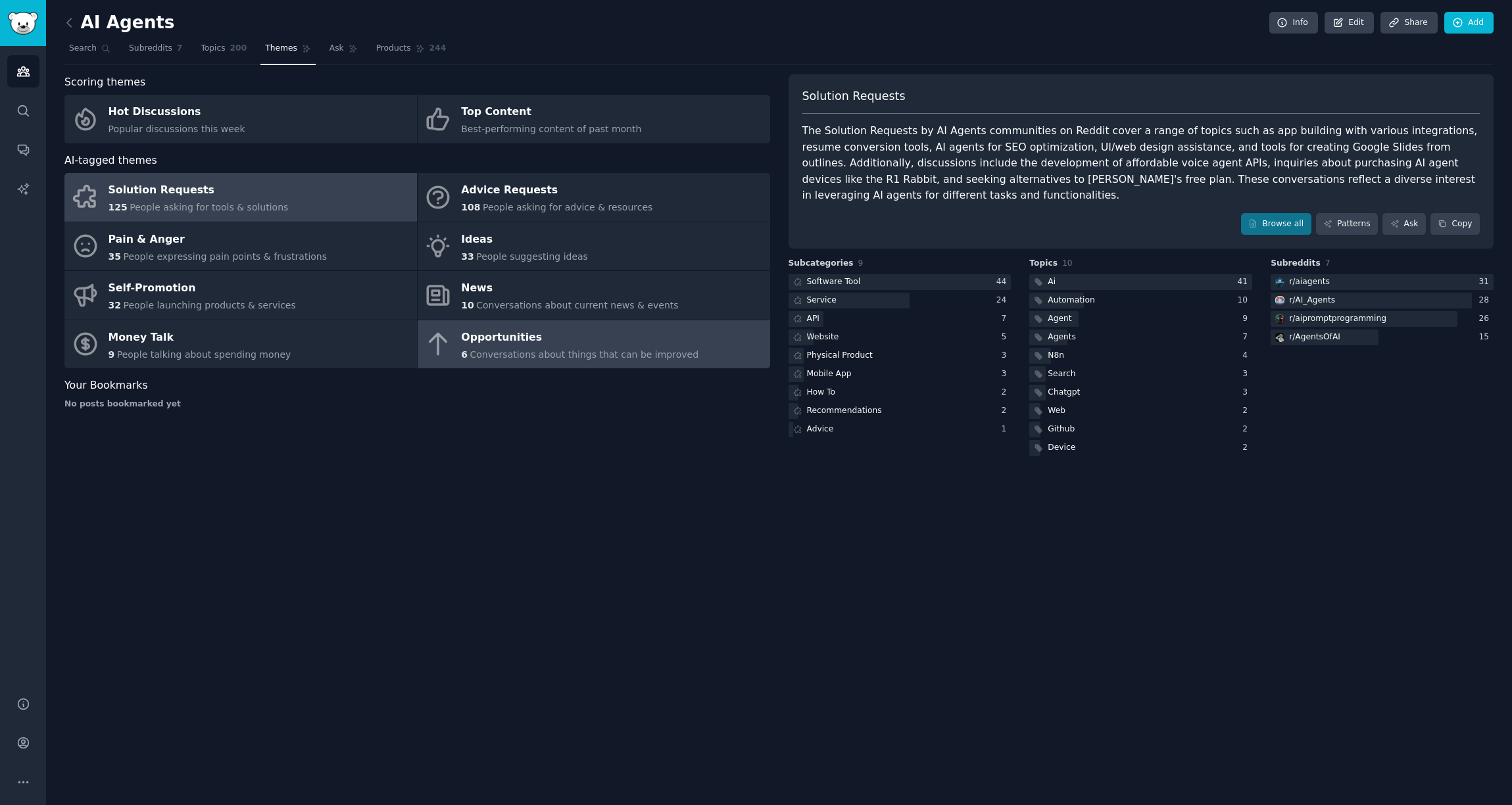
click at [529, 344] on div "Opportunities" at bounding box center [580, 337] width 237 height 21
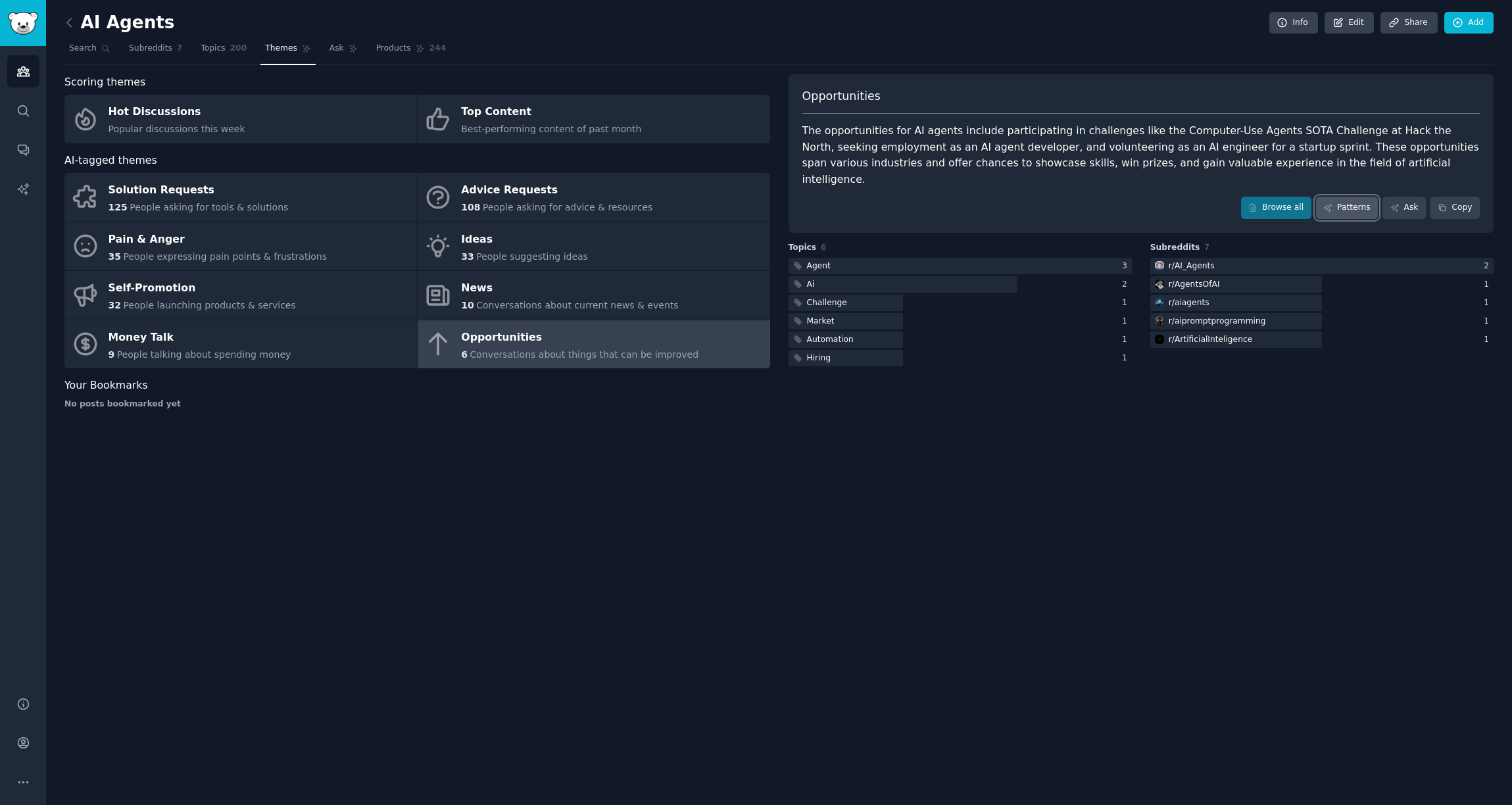
click at [1339, 197] on link "Patterns" at bounding box center [1346, 208] width 62 height 22
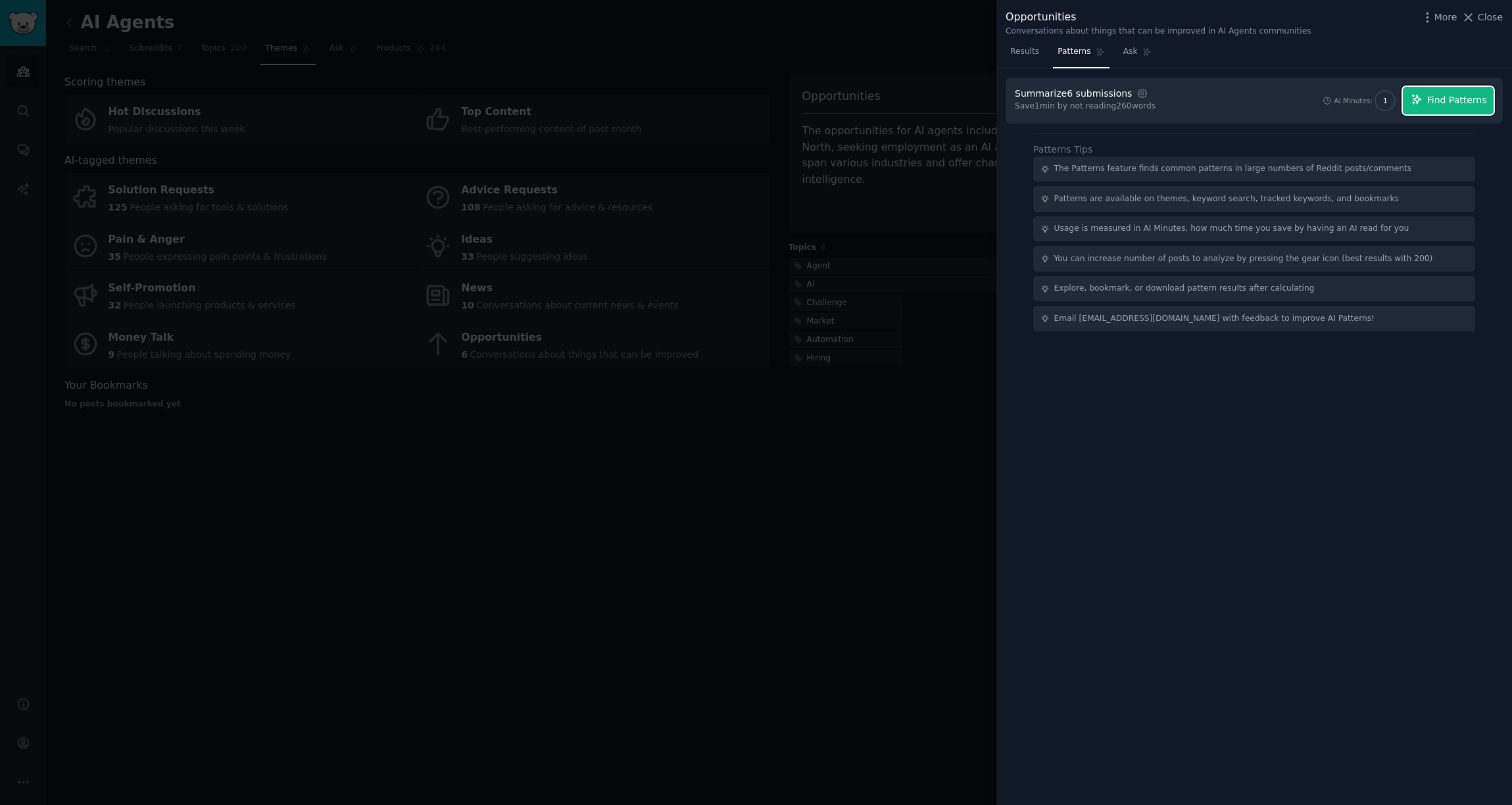
click at [1448, 105] on span "Find Patterns" at bounding box center [1457, 100] width 60 height 14
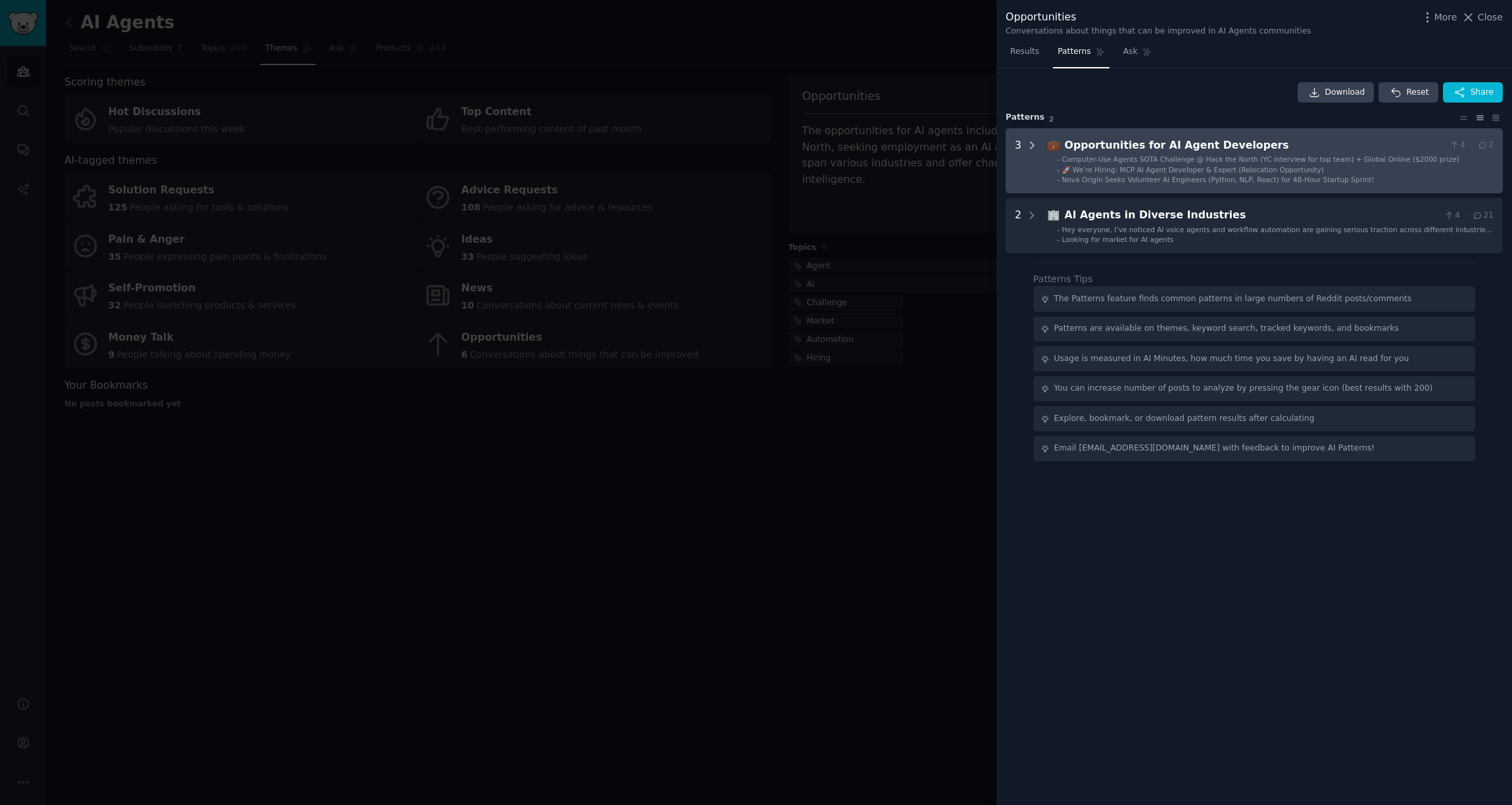
click at [1031, 148] on icon at bounding box center [1032, 145] width 3 height 7
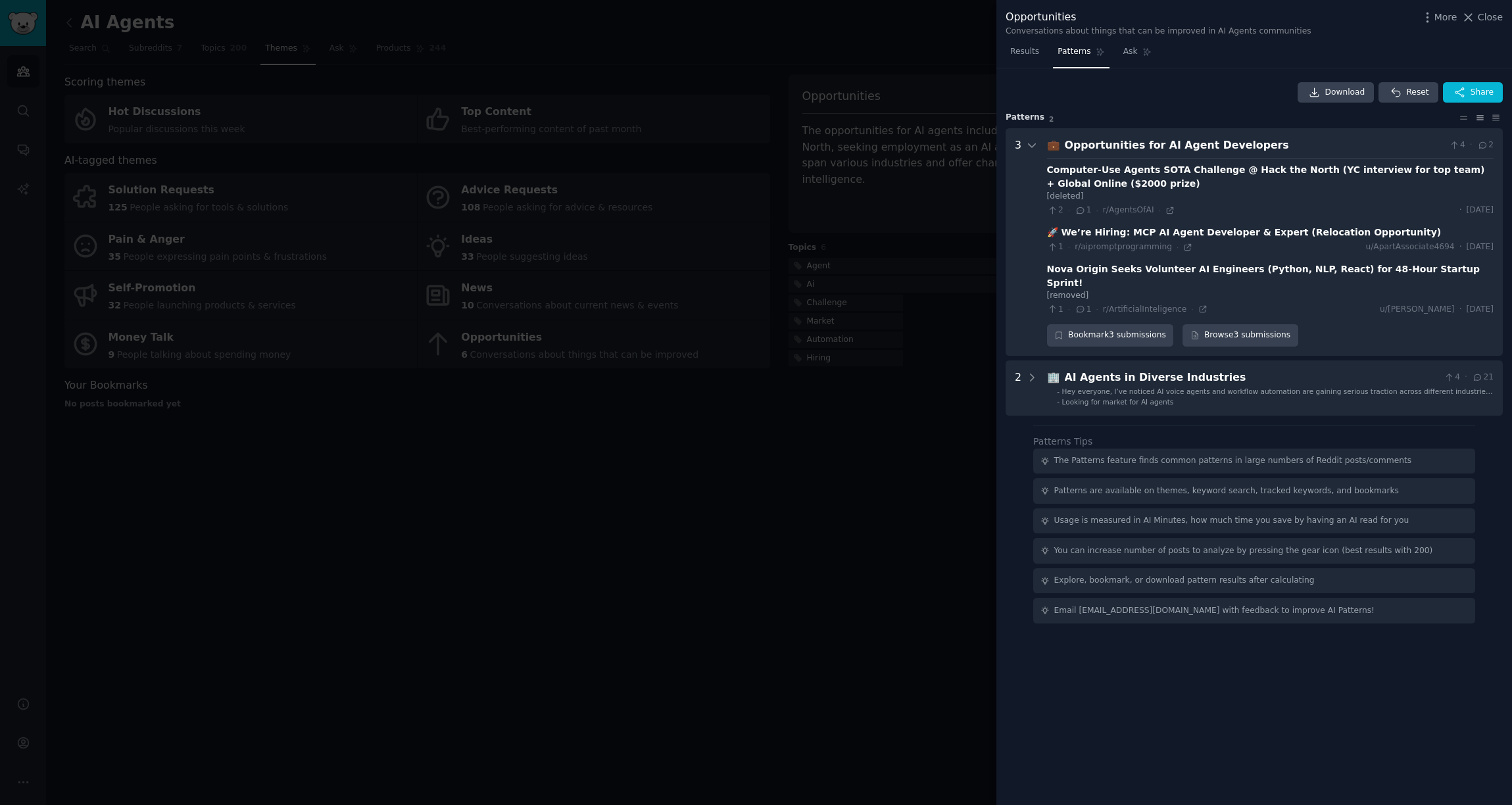
click at [910, 539] on div at bounding box center [756, 402] width 1512 height 805
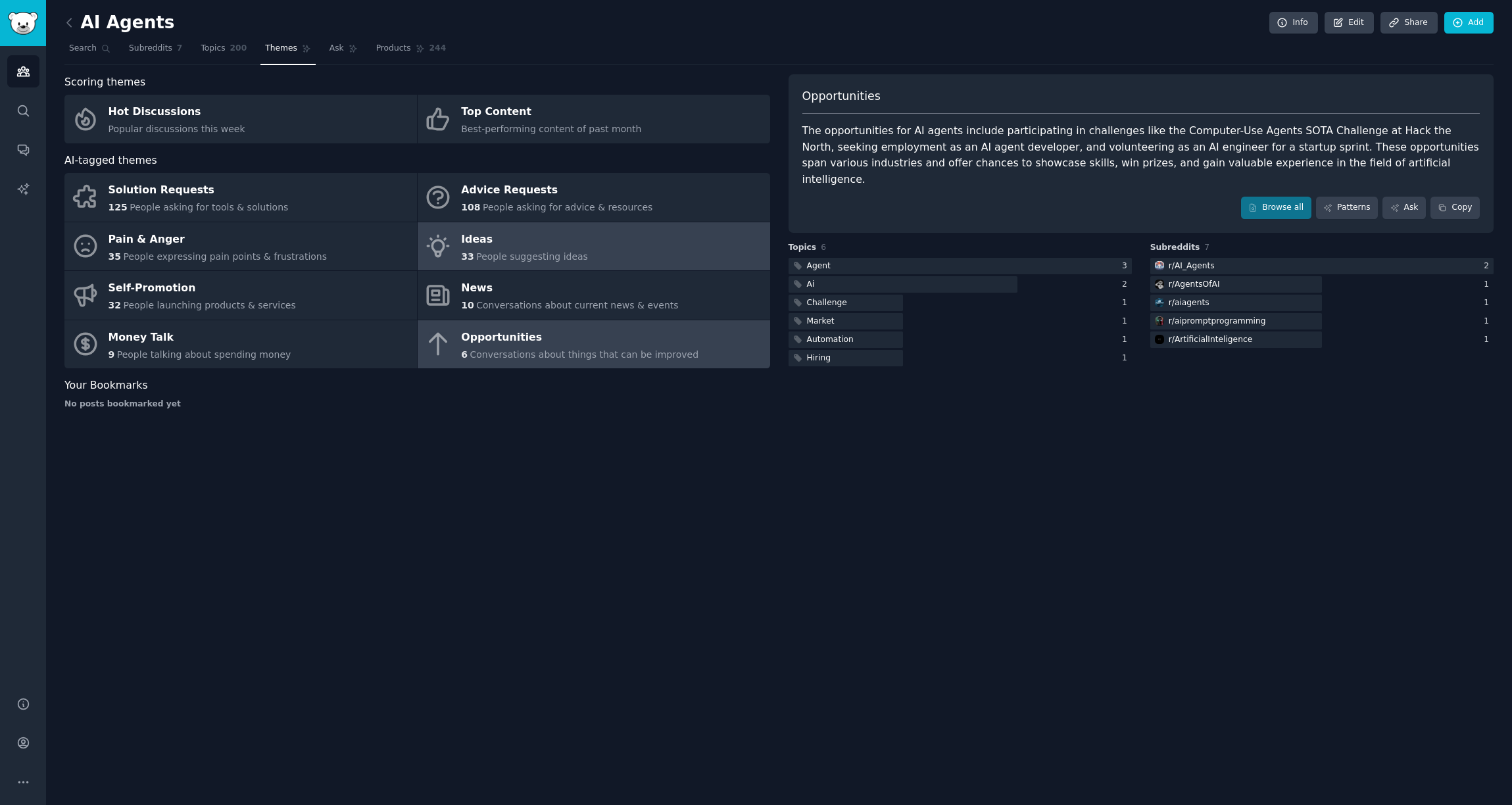
click at [518, 264] on link "Ideas 33 People suggesting ideas" at bounding box center [593, 247] width 352 height 49
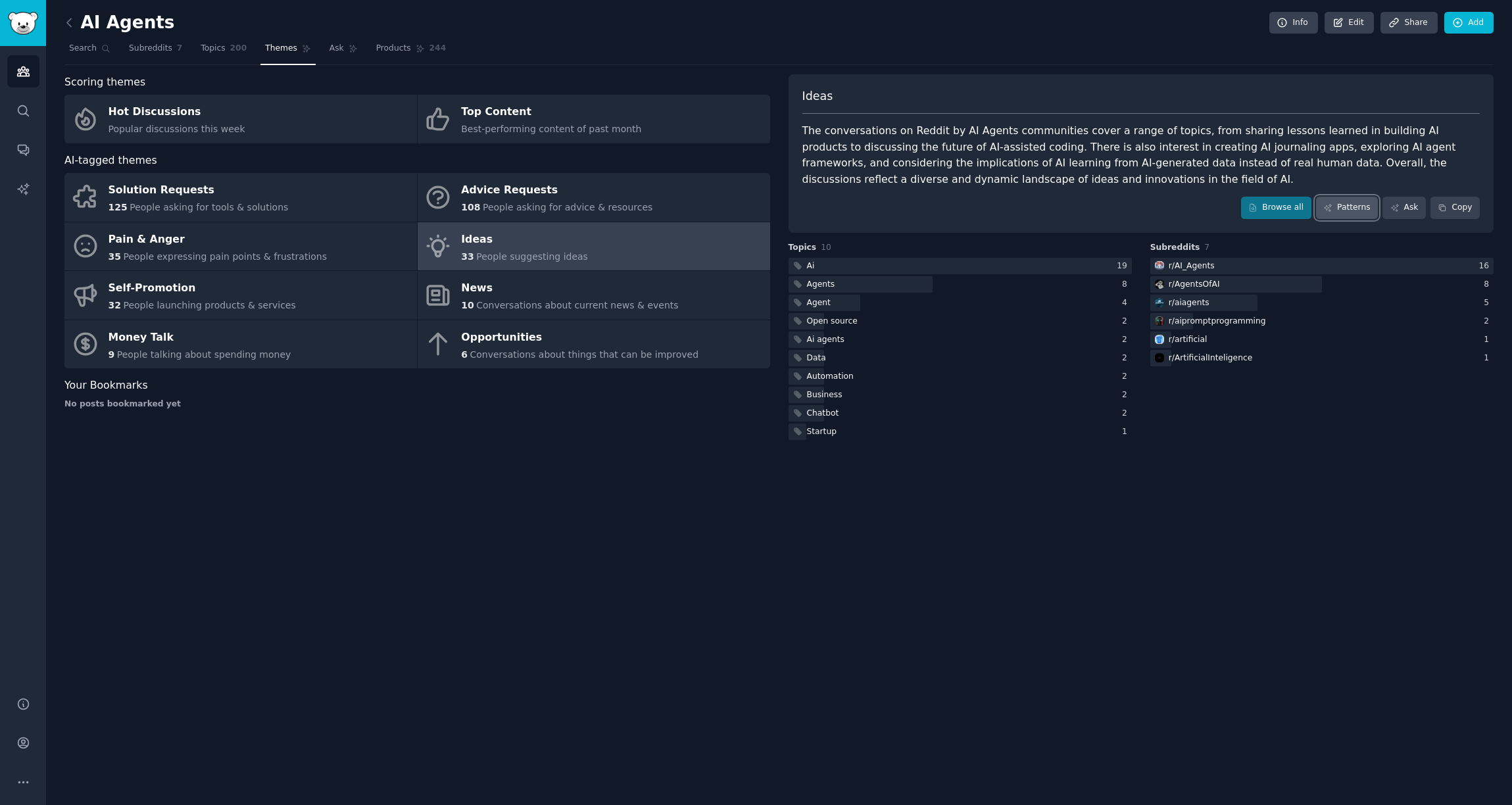
click at [1337, 211] on link "Patterns" at bounding box center [1346, 208] width 62 height 22
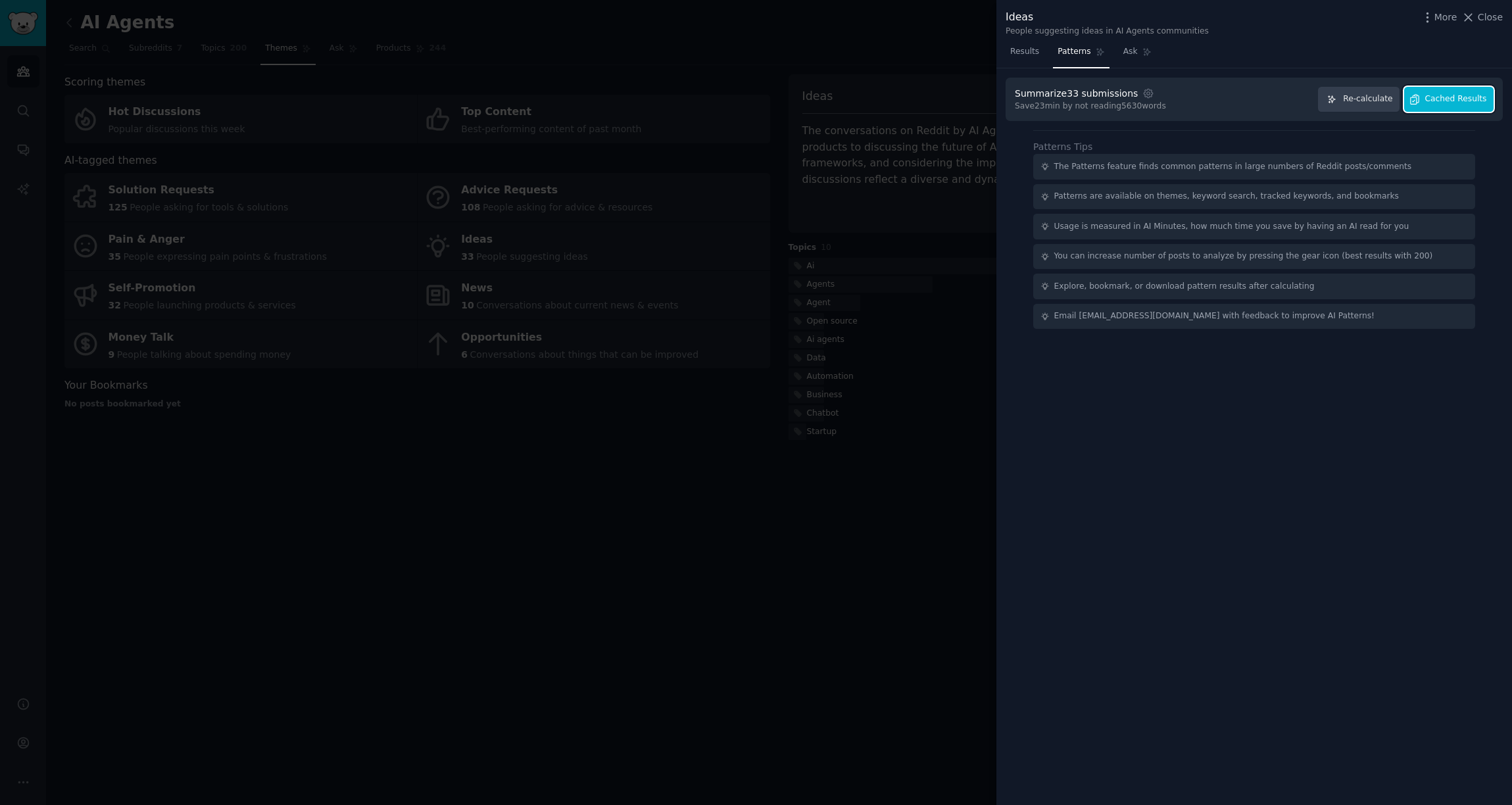
click at [1438, 99] on span "Cached Results" at bounding box center [1456, 99] width 62 height 12
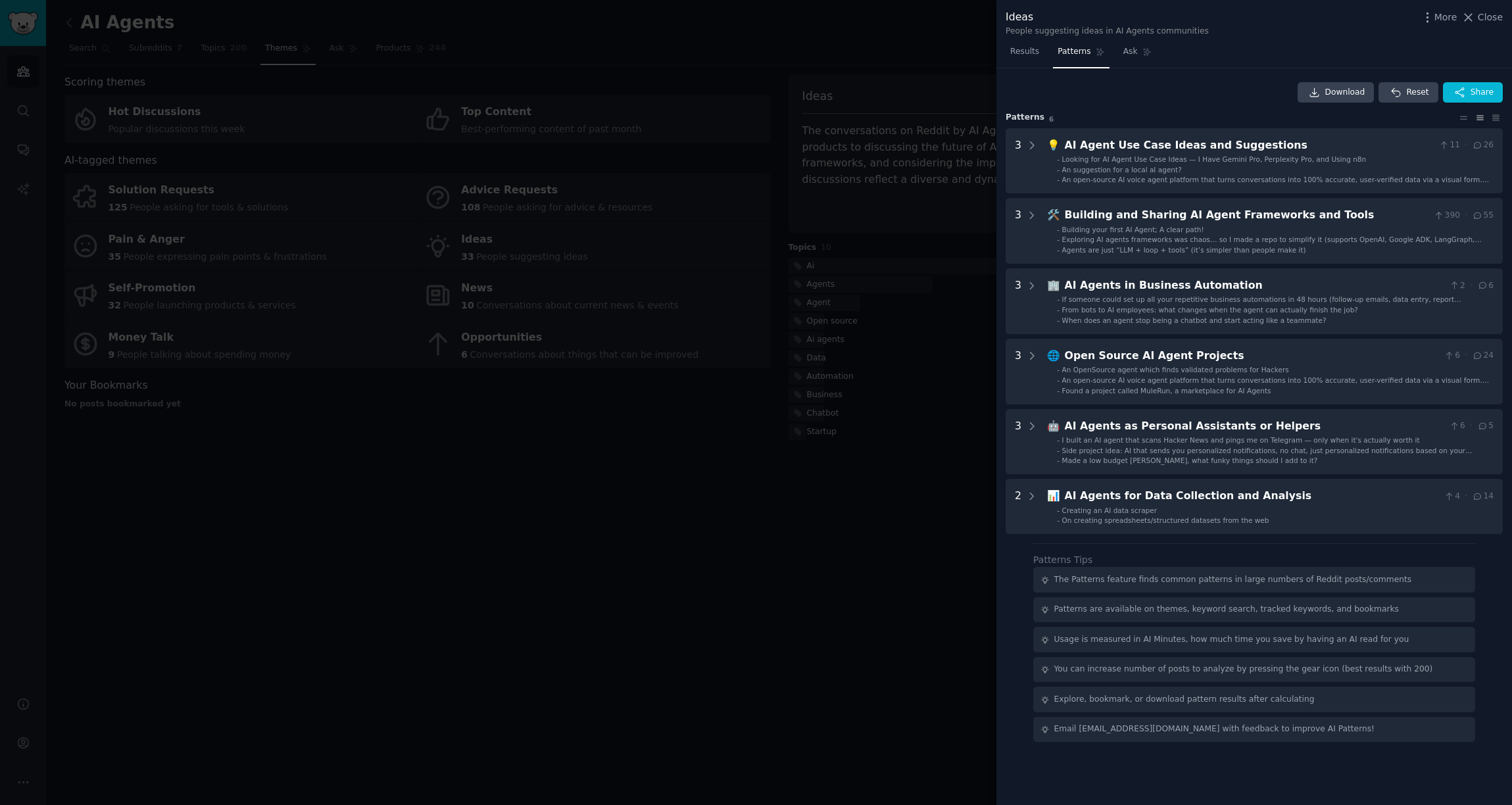
click at [631, 603] on div at bounding box center [756, 402] width 1512 height 805
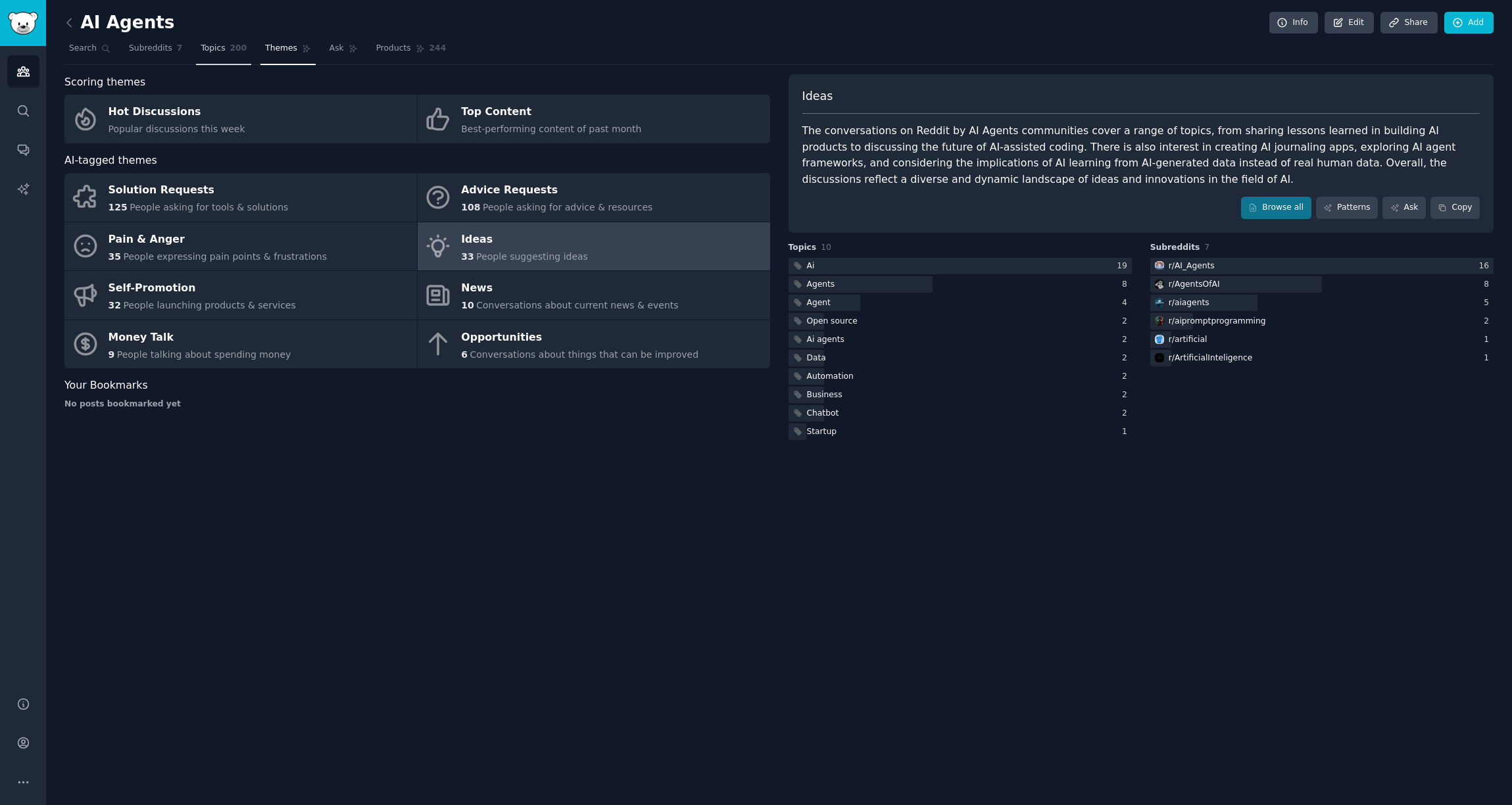
click at [219, 53] on span "Topics" at bounding box center [213, 49] width 24 height 12
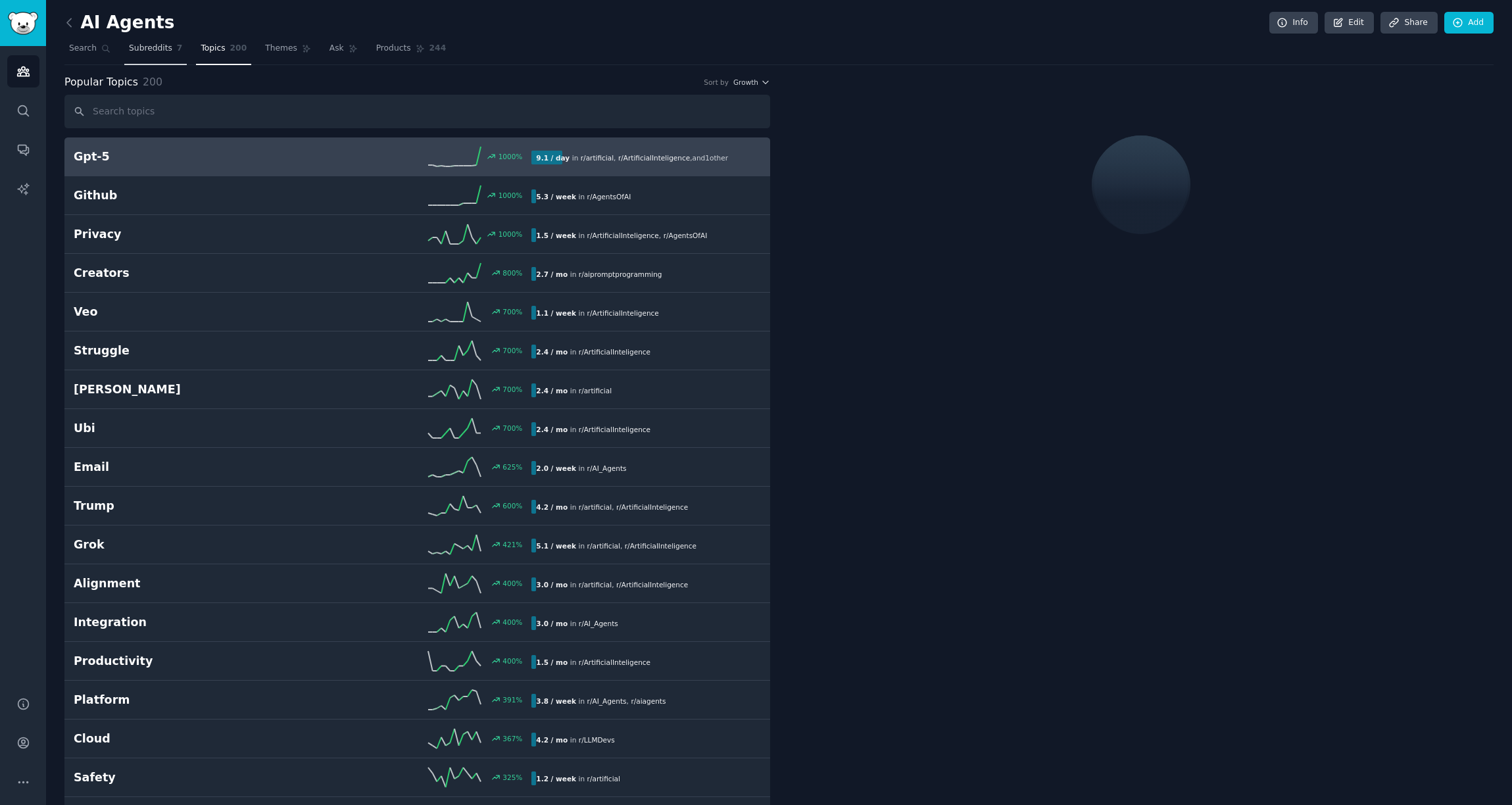
click at [163, 49] on span "Subreddits" at bounding box center [151, 49] width 43 height 12
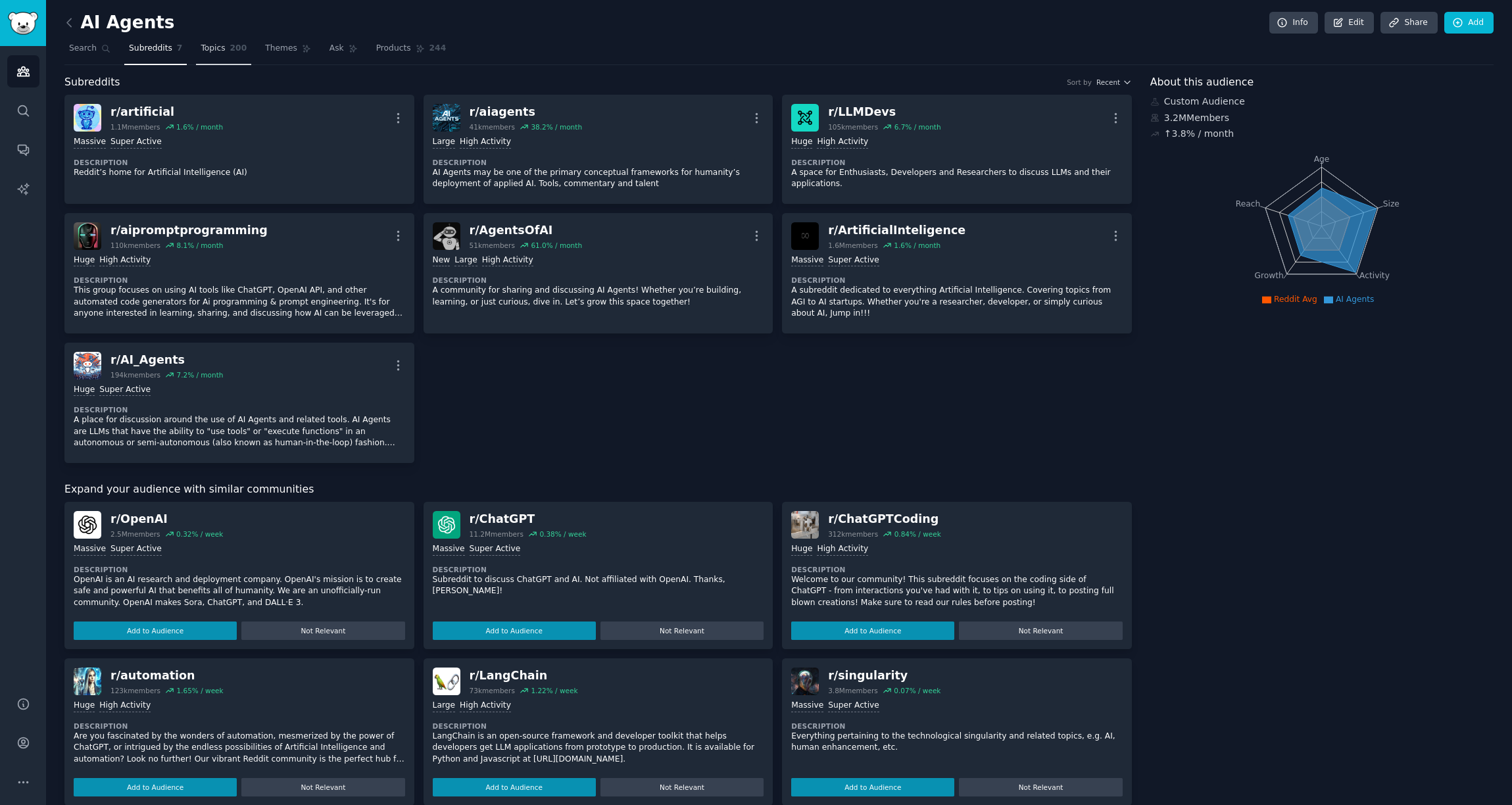
click at [233, 56] on link "Topics 200" at bounding box center [224, 51] width 55 height 27
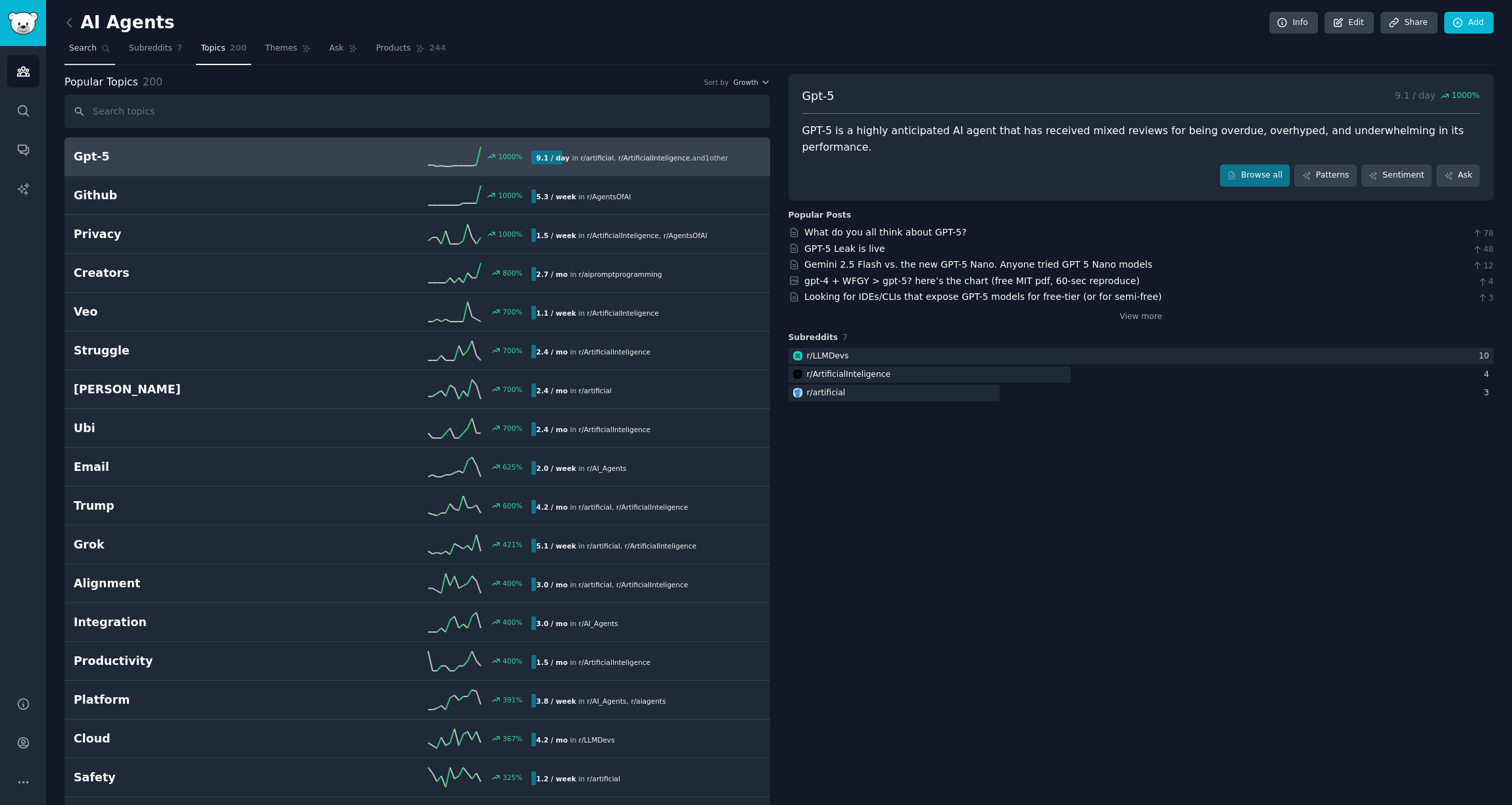
click at [83, 56] on link "Search" at bounding box center [89, 51] width 51 height 27
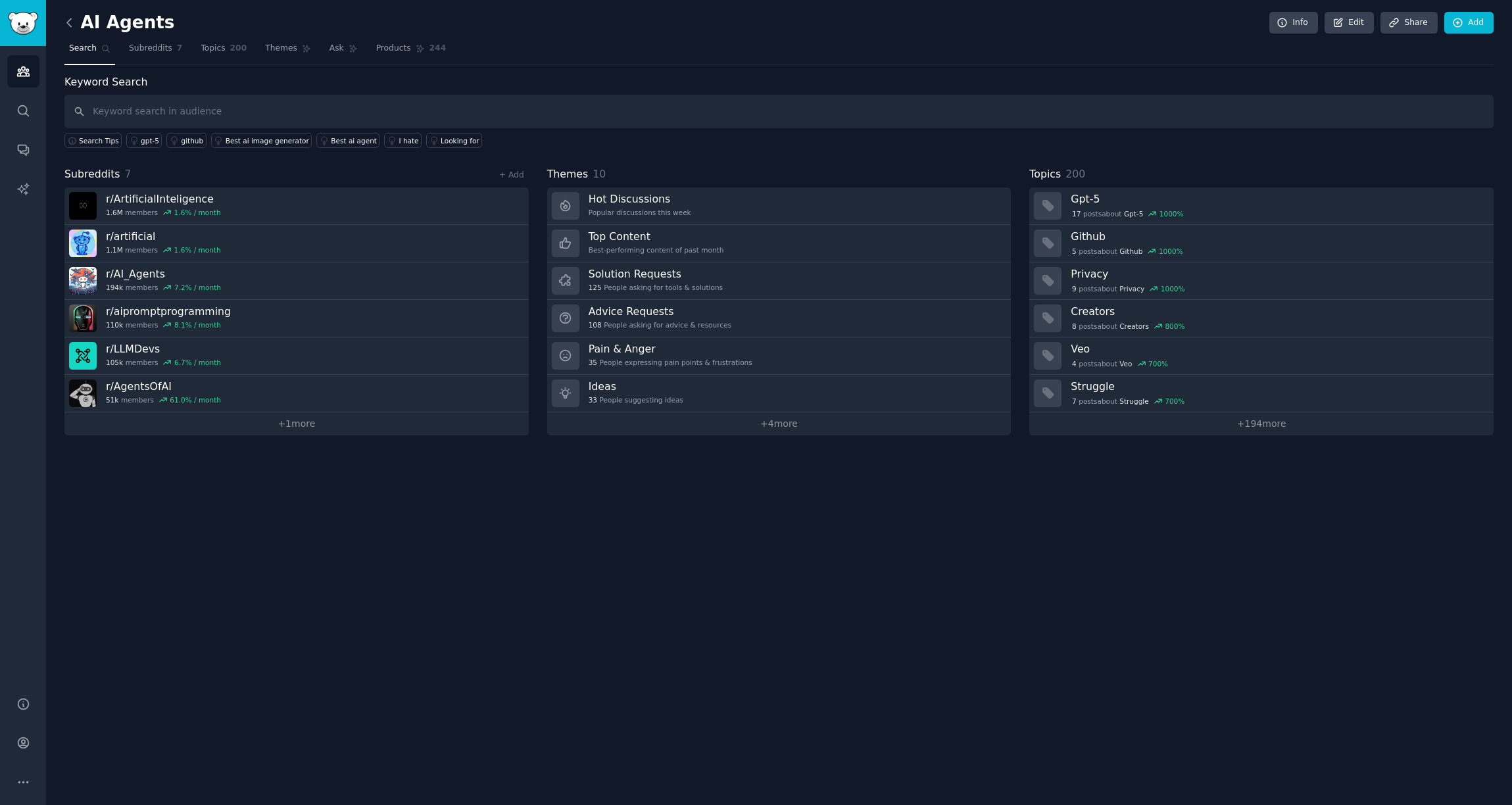
click at [74, 22] on icon at bounding box center [69, 22] width 14 height 14
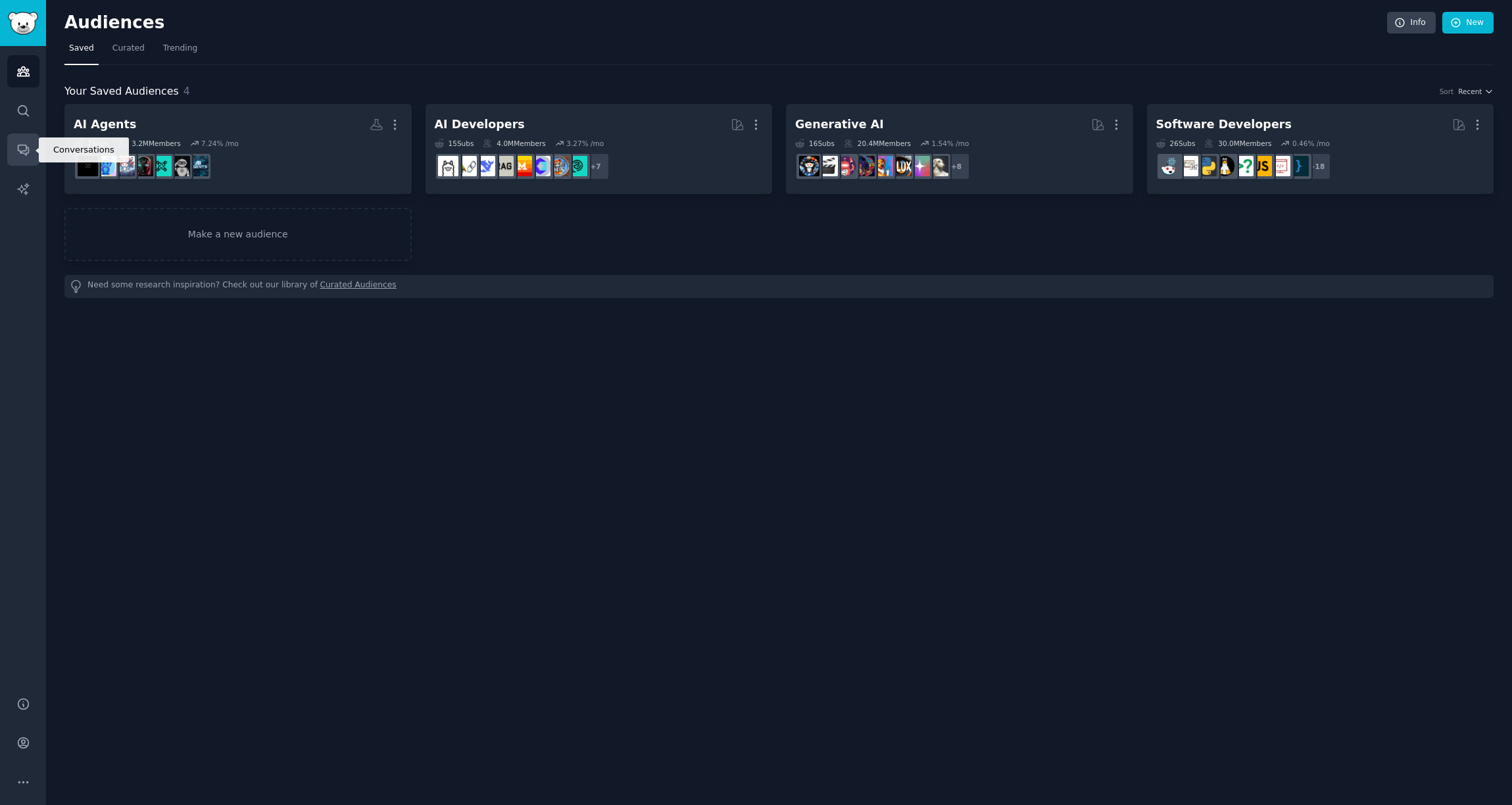
click at [29, 153] on icon "Sidebar" at bounding box center [23, 150] width 14 height 14
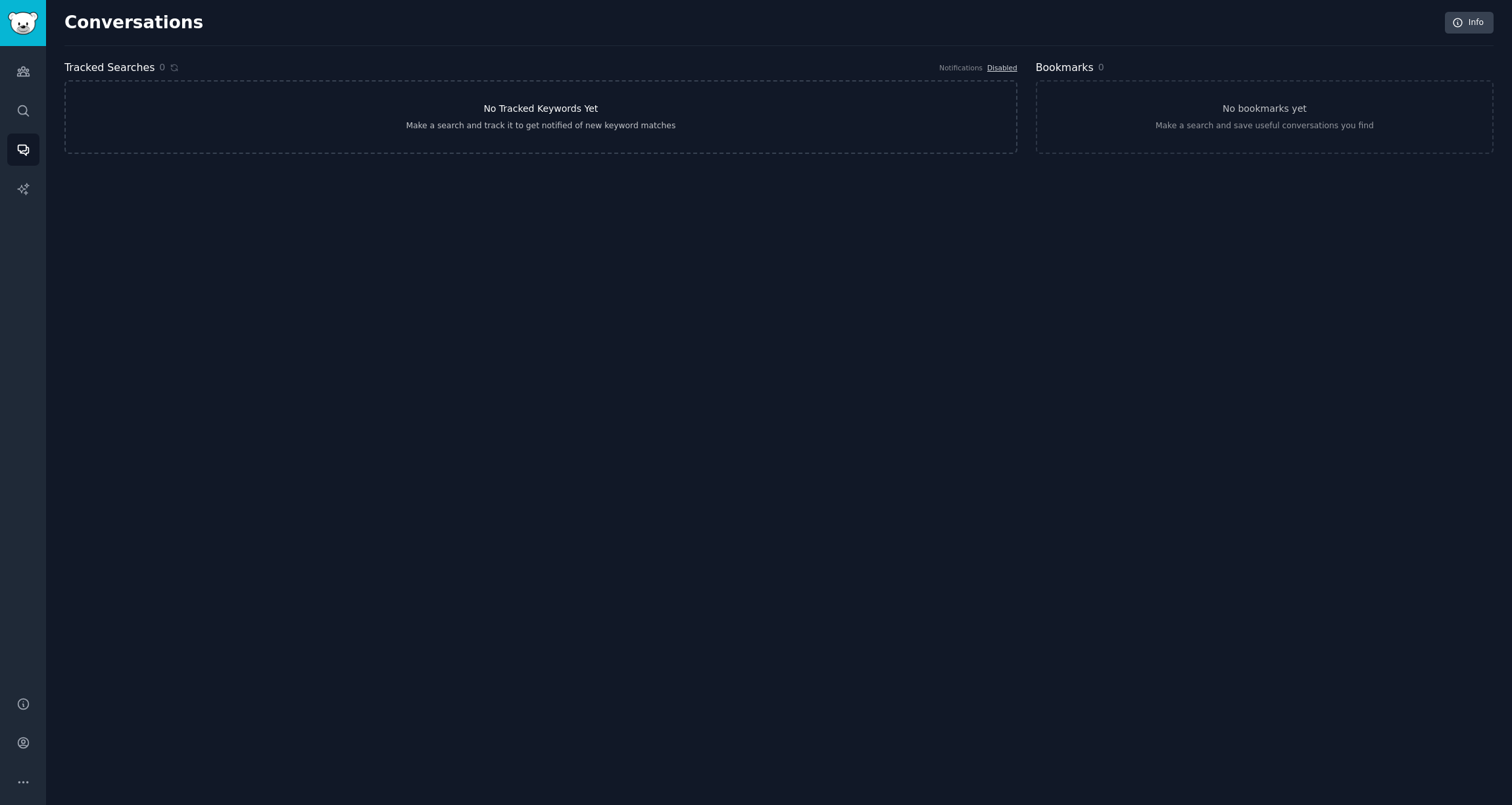
click at [510, 120] on div "Make a search and track it to get notified of new keyword matches" at bounding box center [541, 127] width 270 height 12
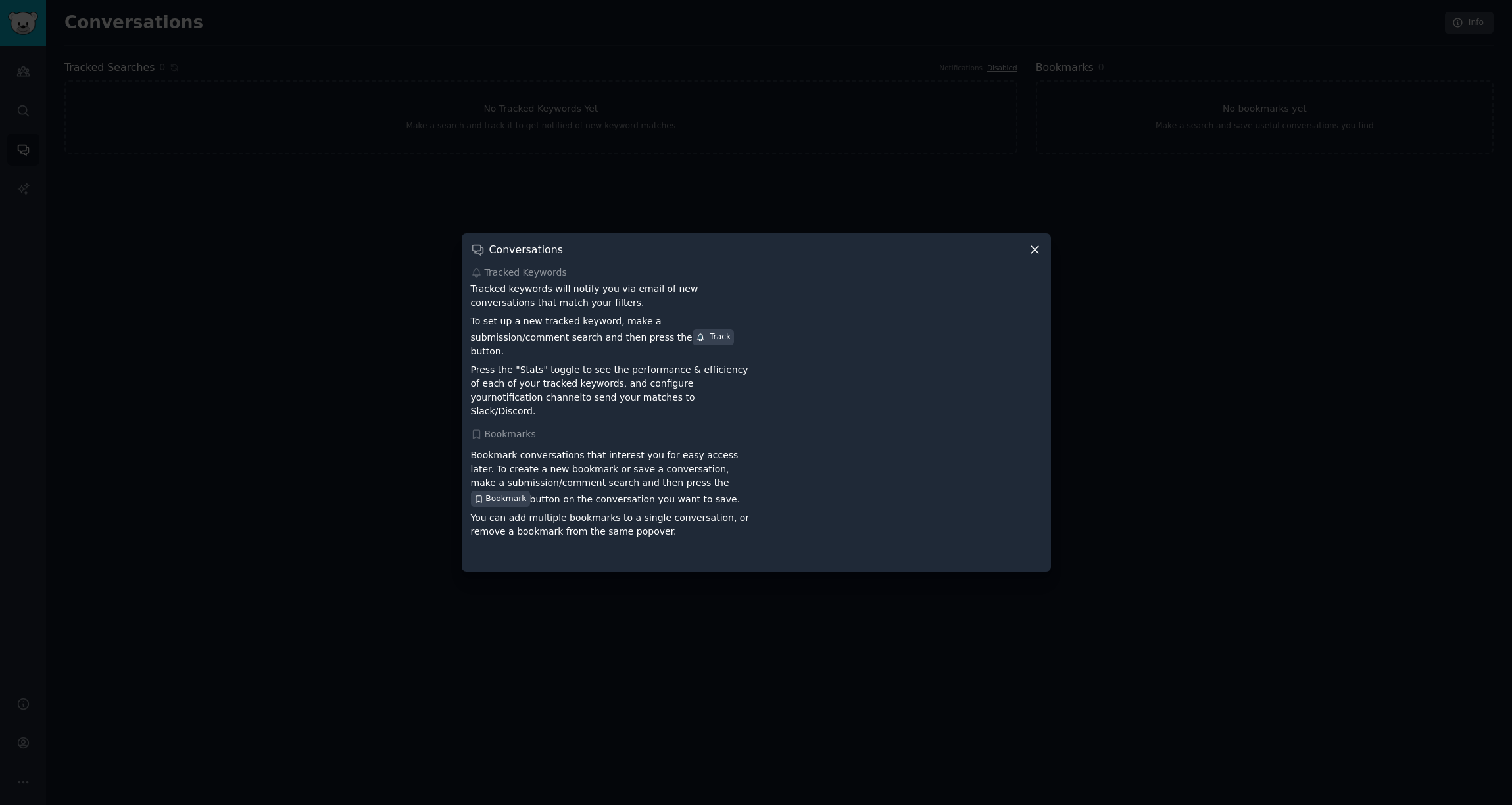
click at [561, 183] on div at bounding box center [756, 402] width 1512 height 805
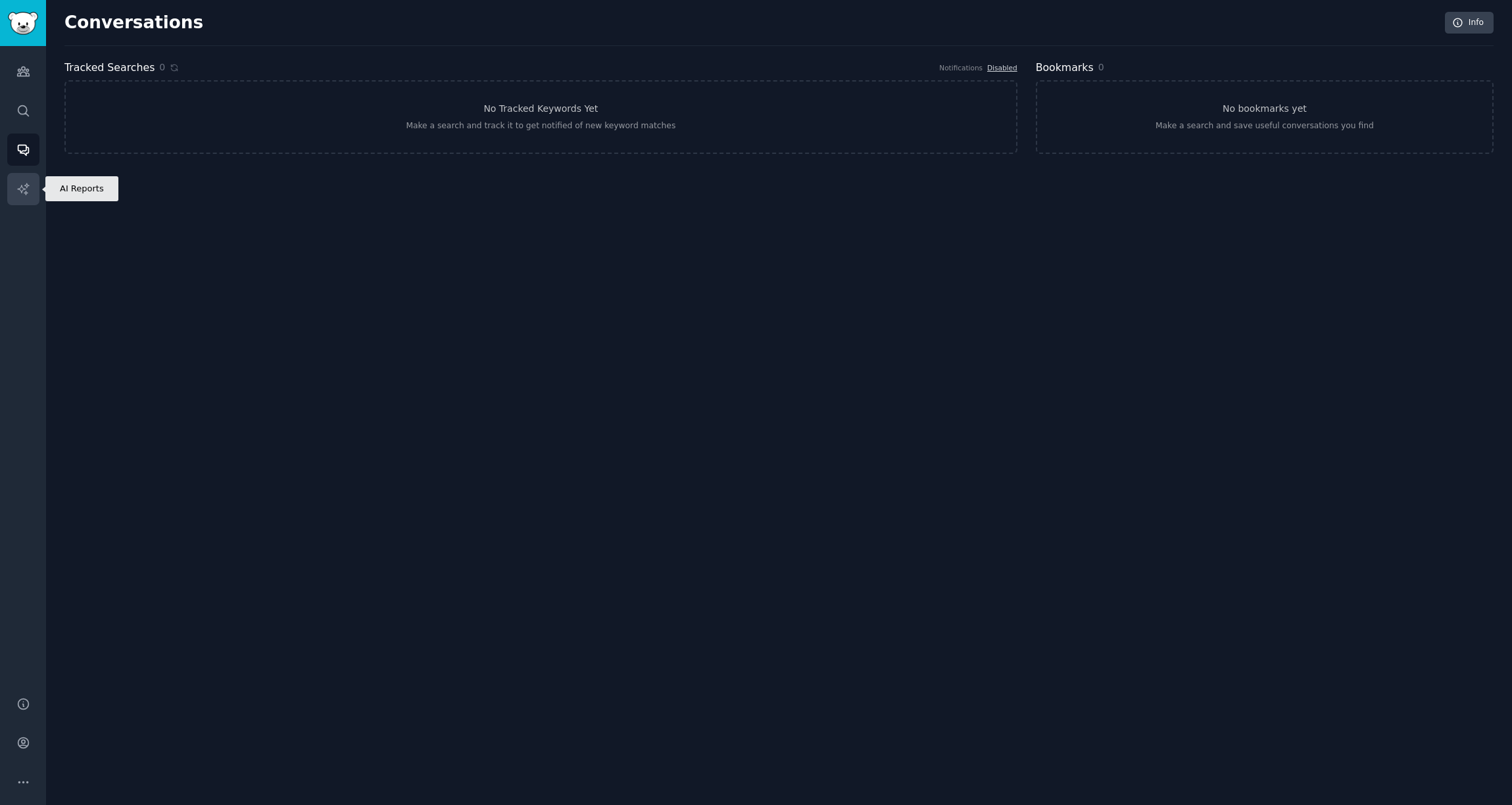
click at [24, 192] on icon "Sidebar" at bounding box center [22, 188] width 12 height 12
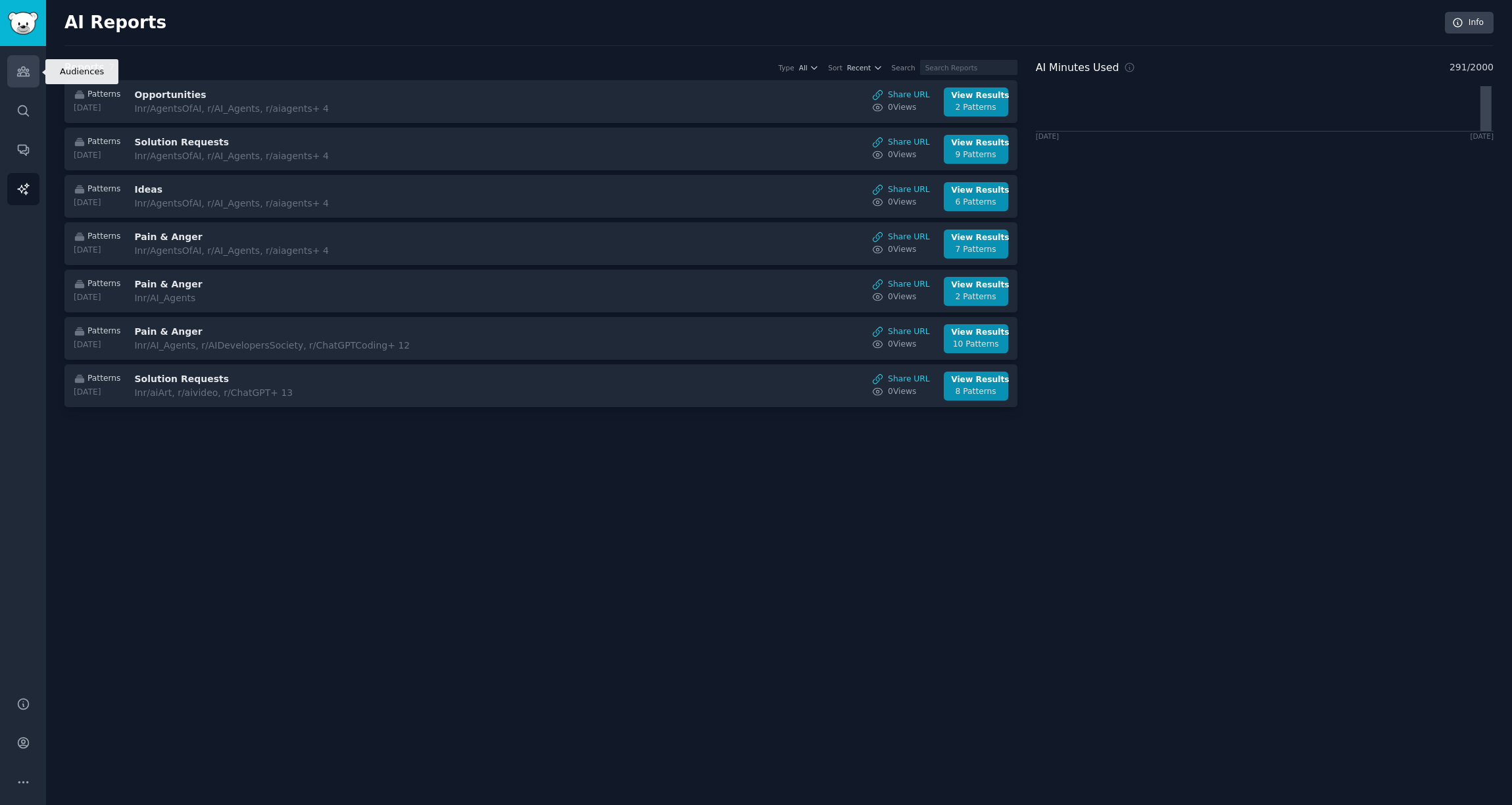
click at [18, 72] on icon "Sidebar" at bounding box center [23, 71] width 14 height 14
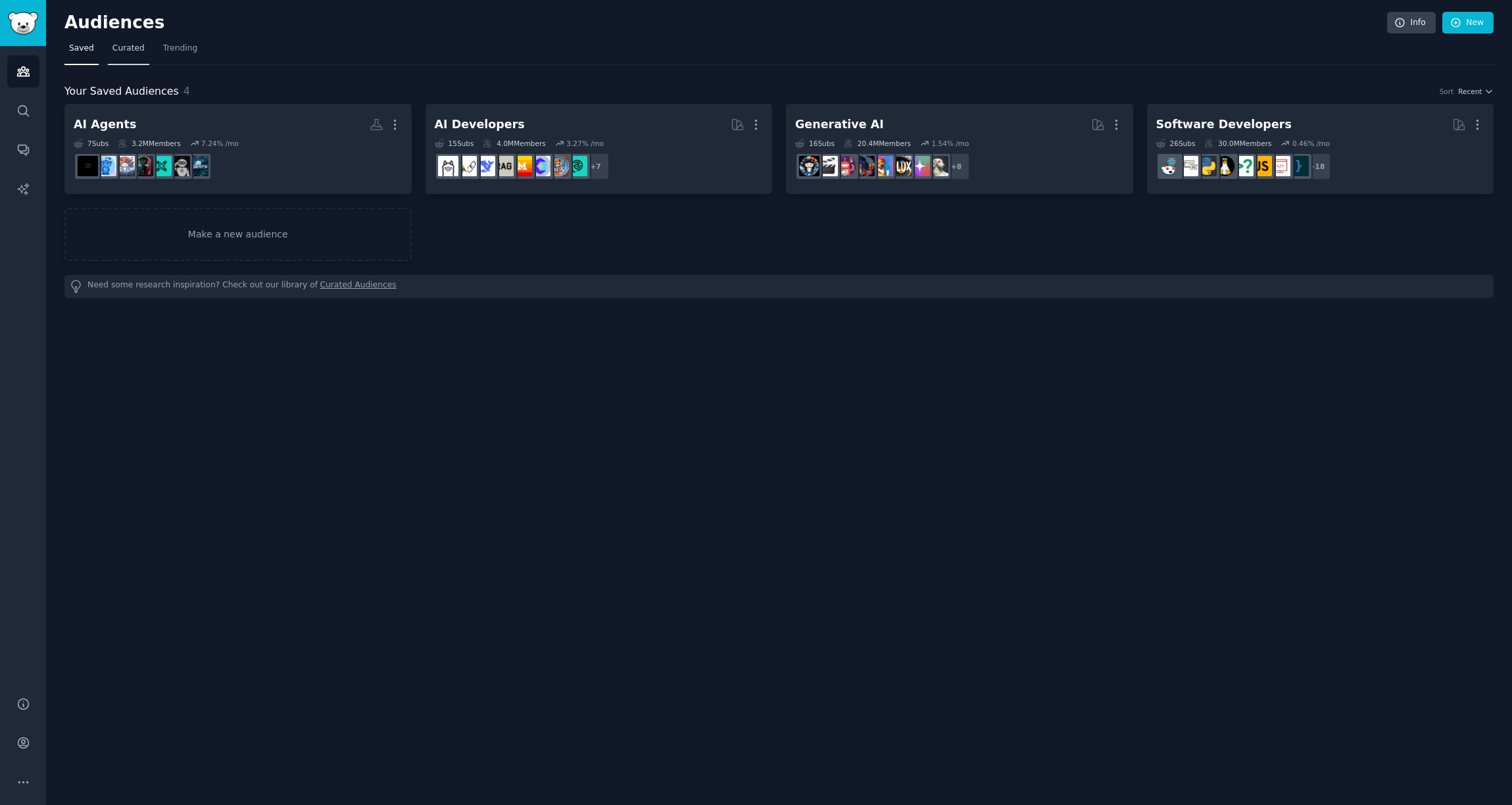
click at [128, 46] on span "Curated" at bounding box center [129, 49] width 32 height 12
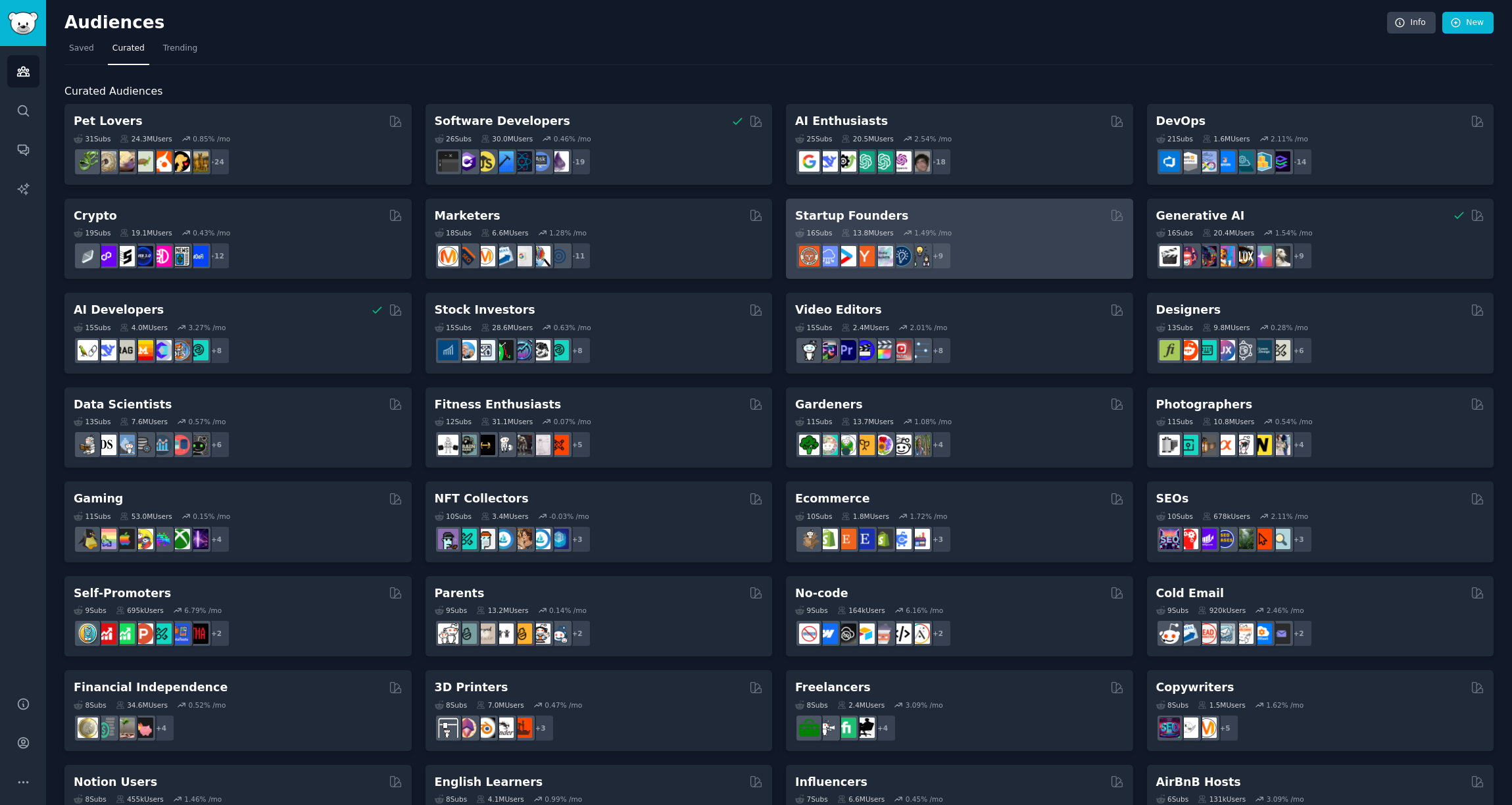
click at [845, 221] on h2 "Startup Founders" at bounding box center [851, 216] width 113 height 16
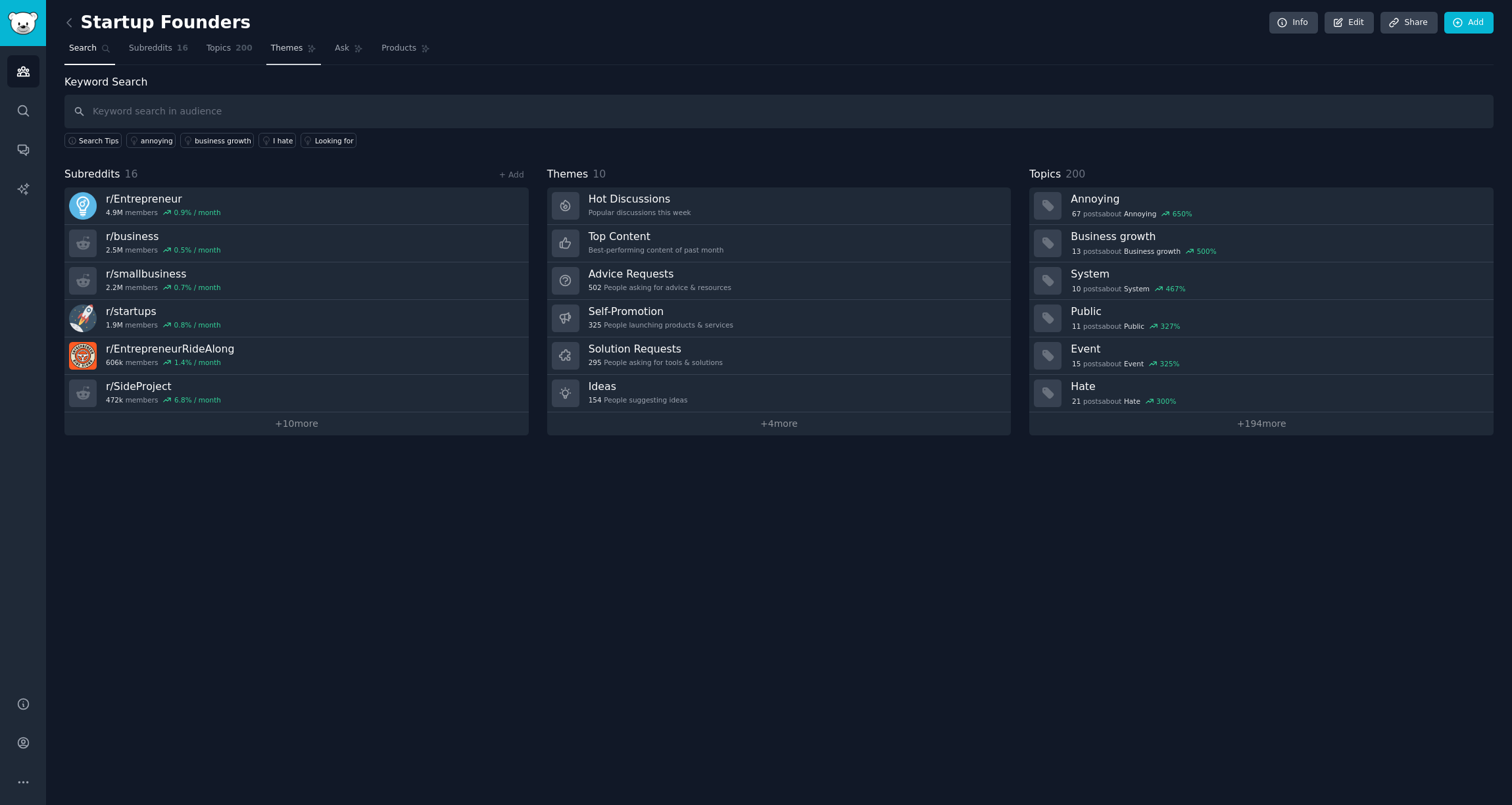
click at [292, 48] on span "Themes" at bounding box center [288, 49] width 32 height 12
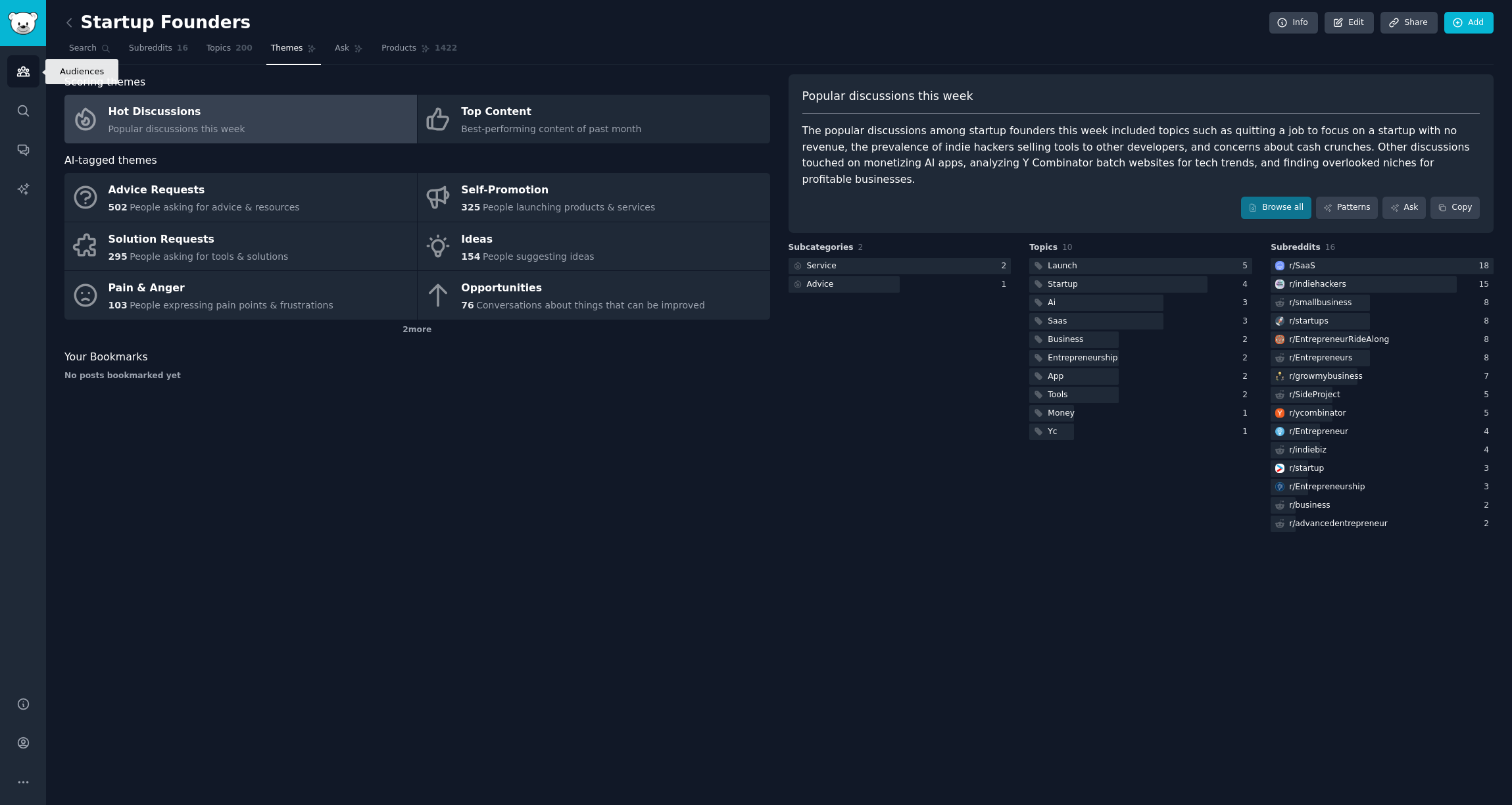
click at [20, 74] on icon "Sidebar" at bounding box center [23, 71] width 14 height 14
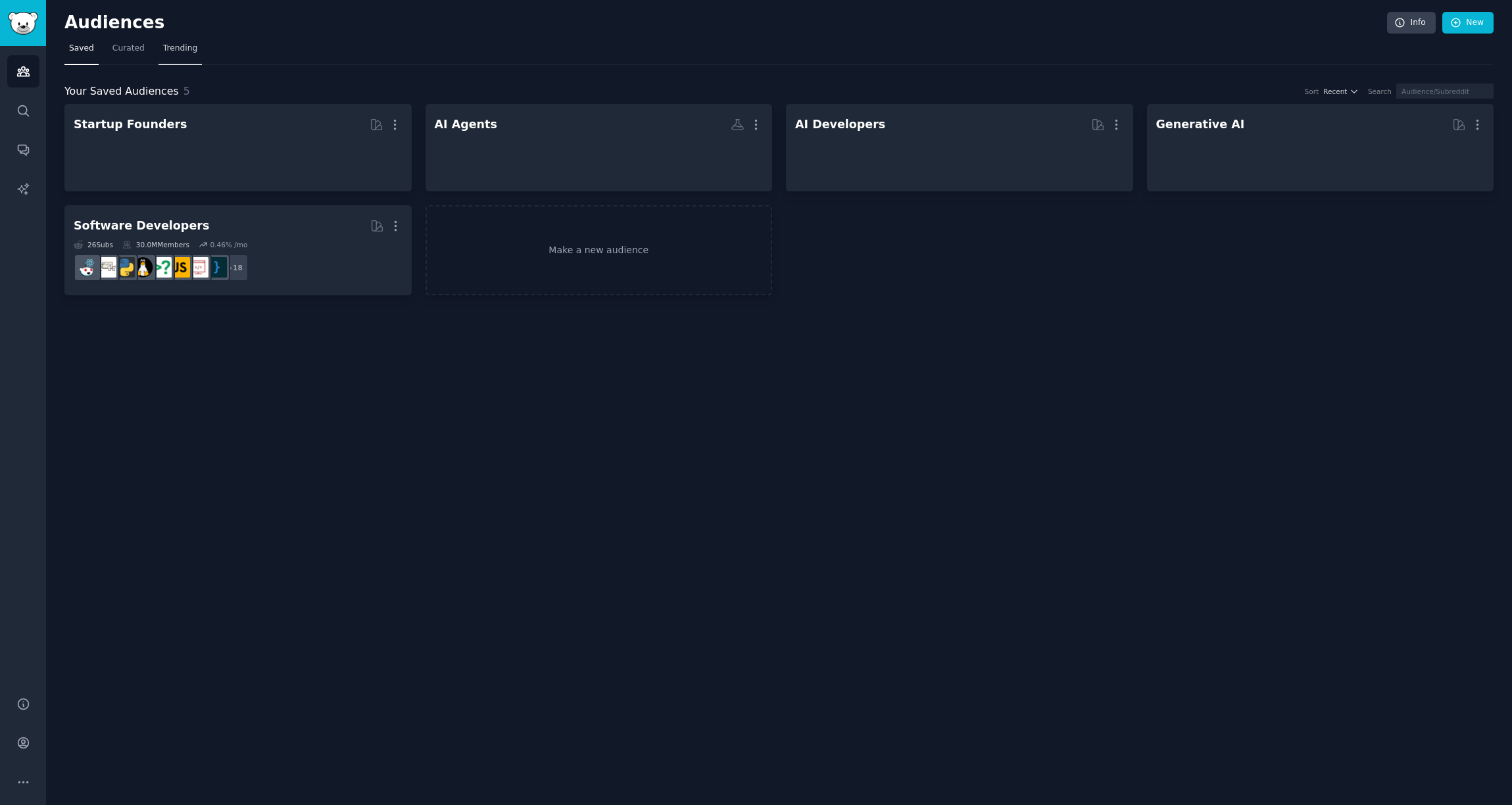
click at [181, 54] on link "Trending" at bounding box center [180, 51] width 43 height 27
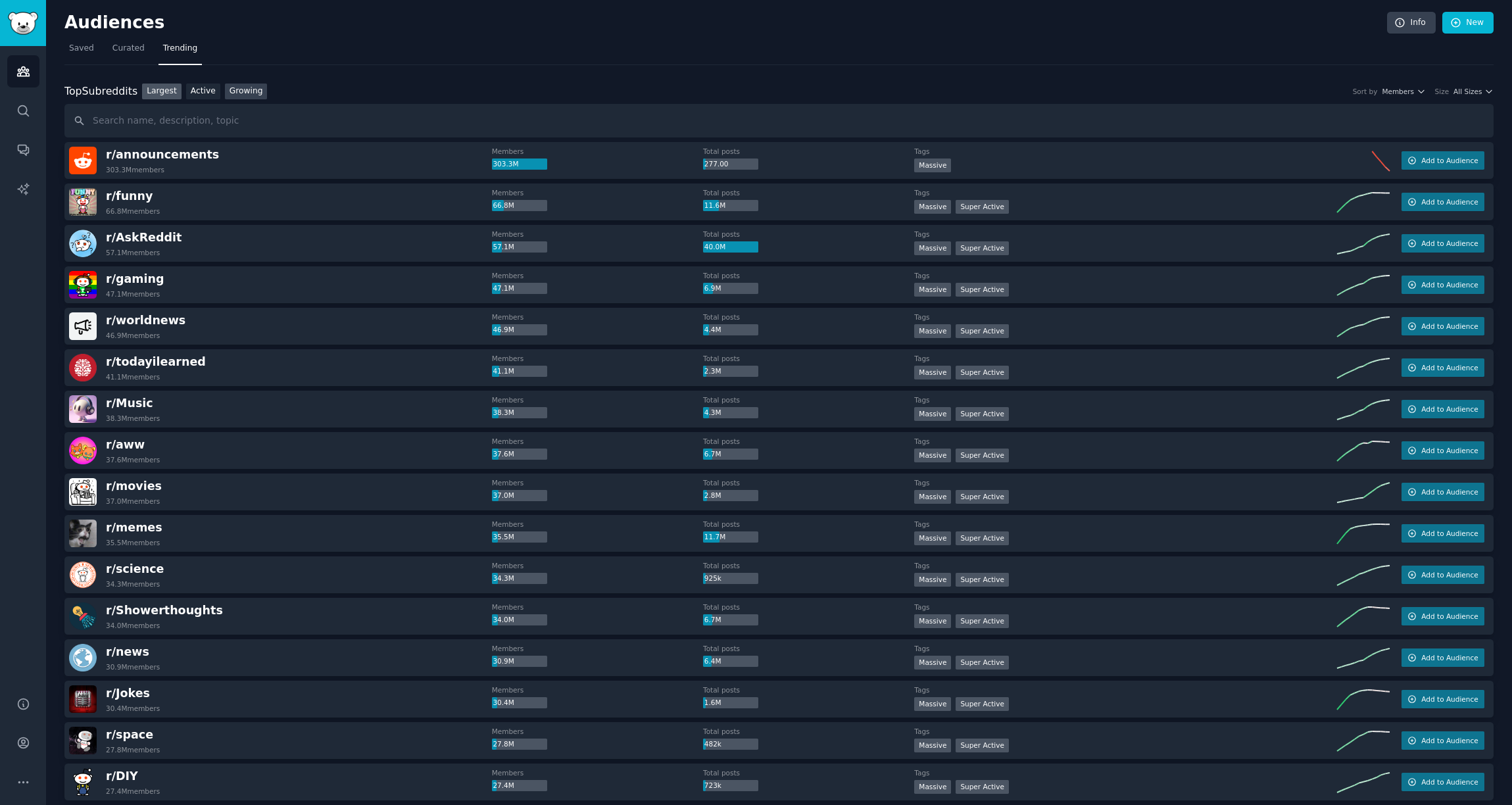
click at [245, 93] on link "Growing" at bounding box center [246, 91] width 43 height 16
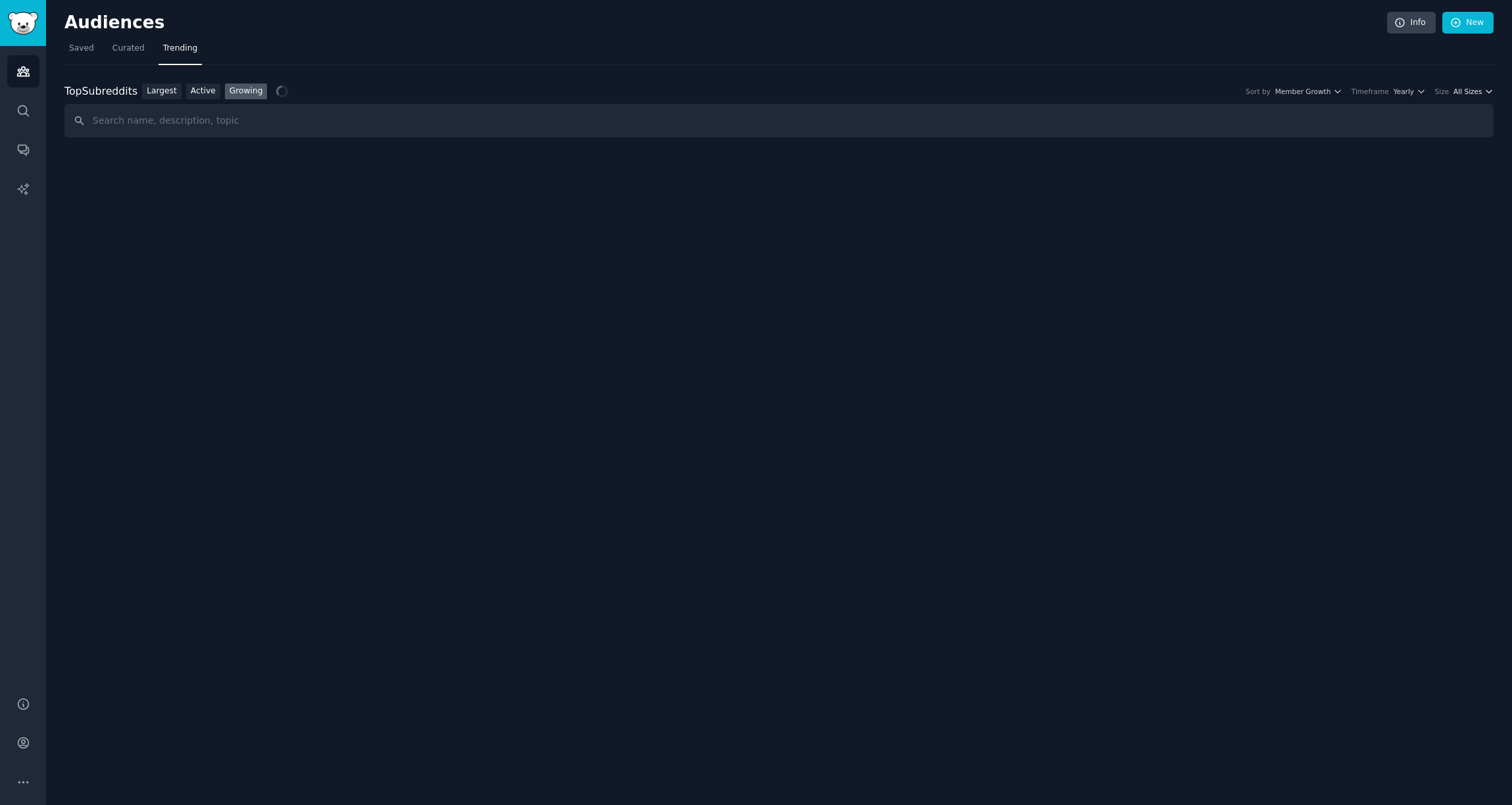
click at [1465, 93] on span "All Sizes" at bounding box center [1468, 91] width 28 height 9
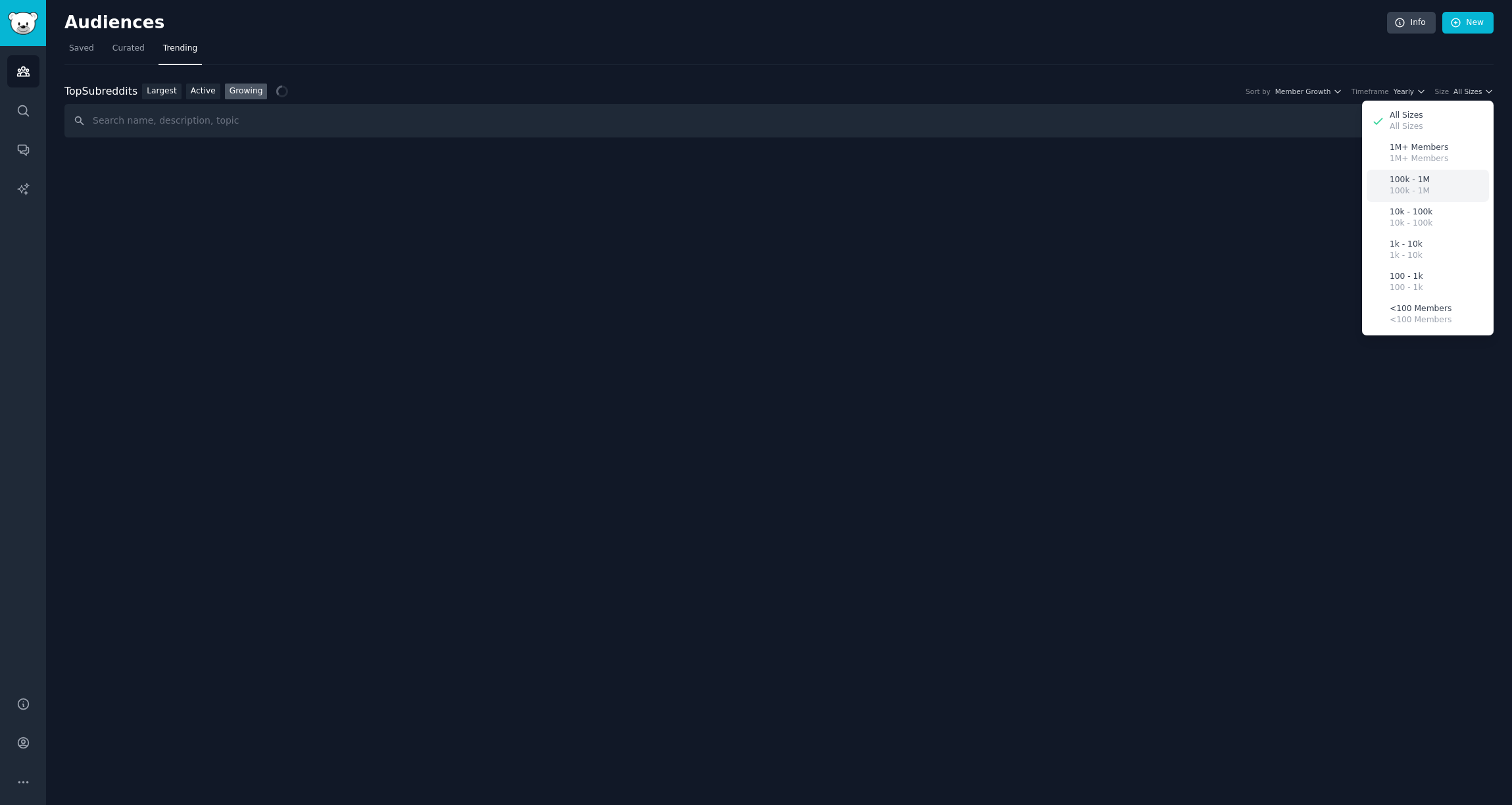
click at [1446, 195] on div "100k - 1M 100k - 1M" at bounding box center [1427, 186] width 122 height 32
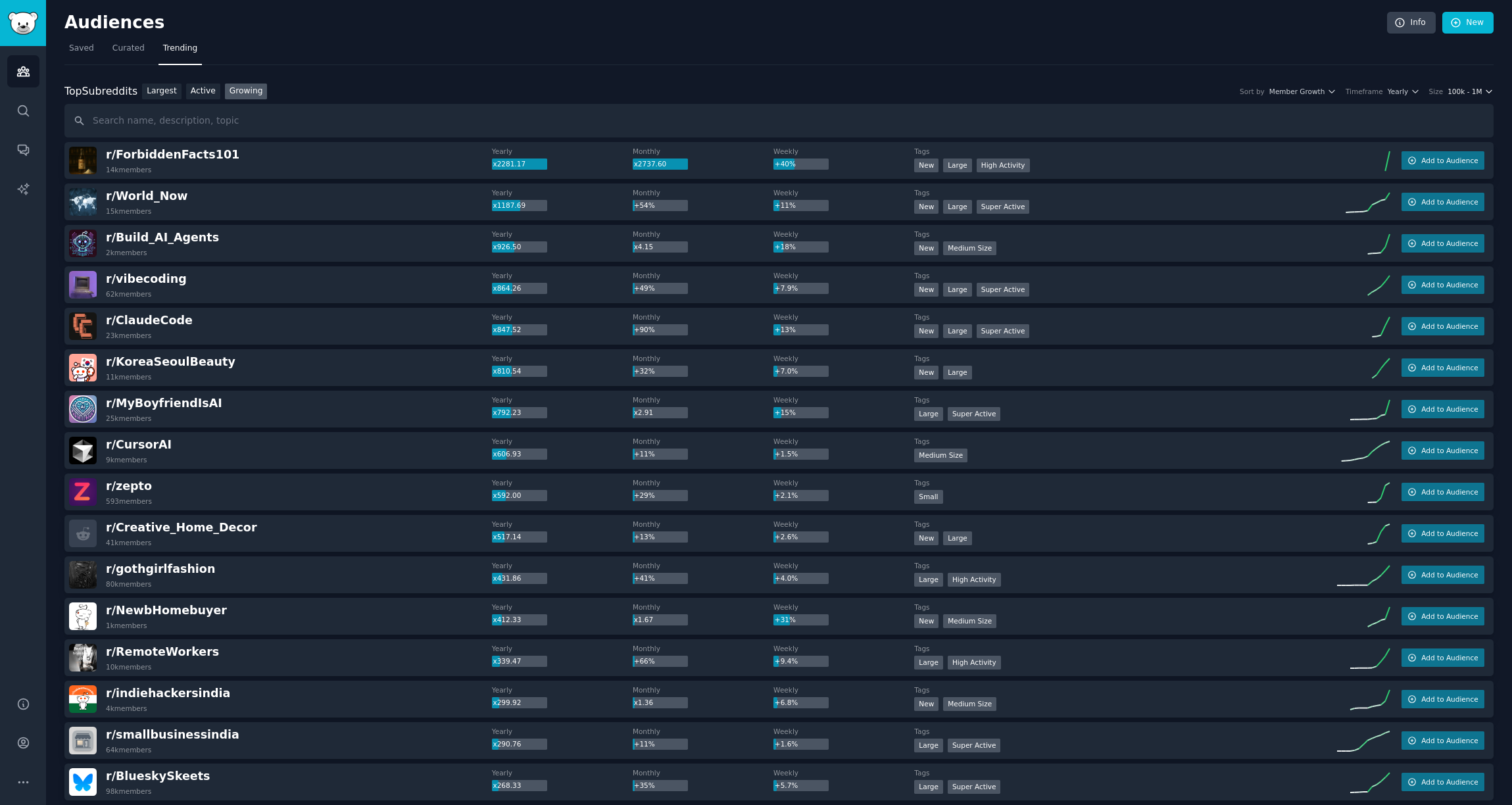
click at [1472, 87] on span "100k - 1M" at bounding box center [1465, 91] width 35 height 9
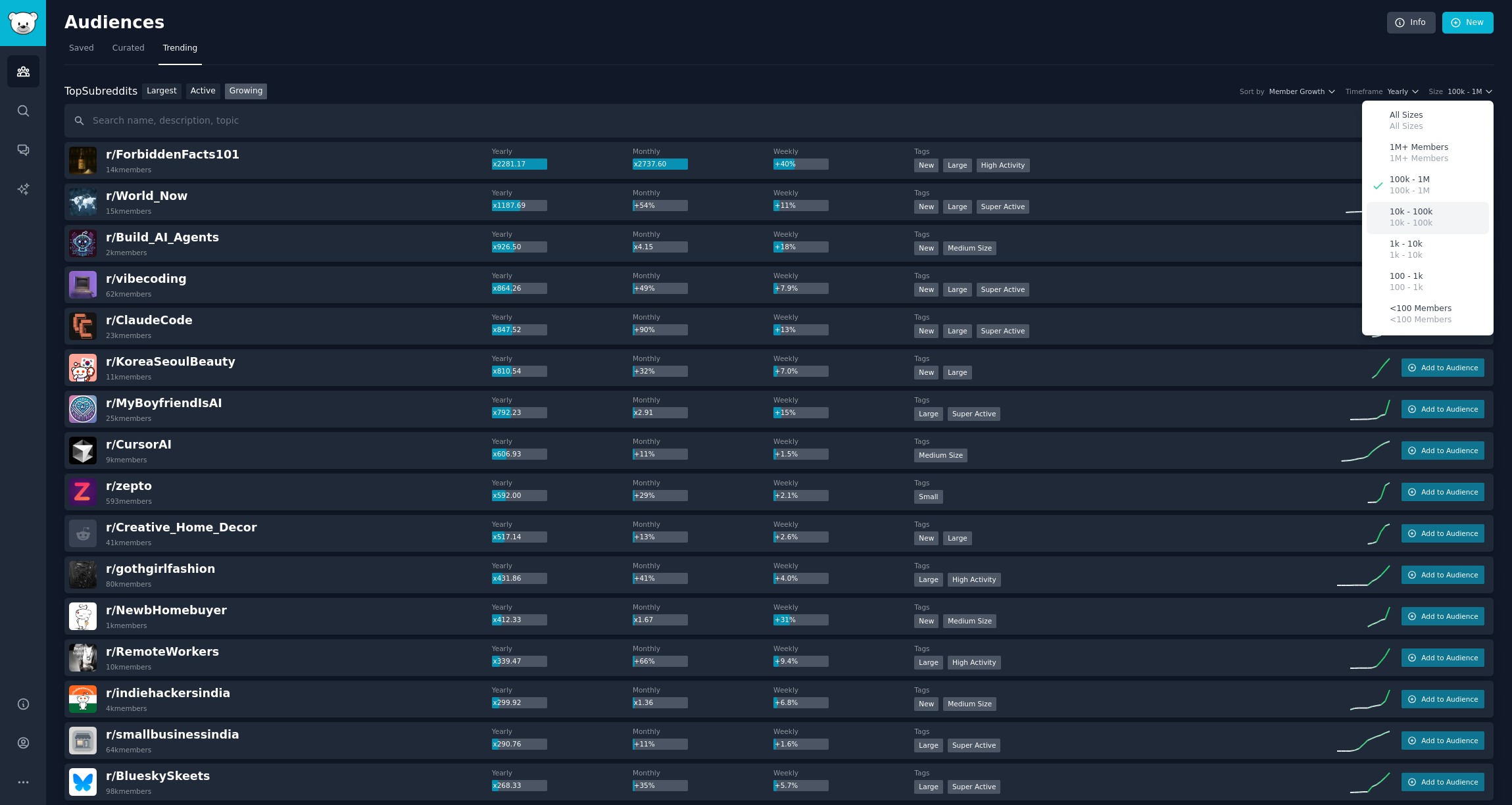
click at [1444, 223] on div "10k - 100k 10k - 100k" at bounding box center [1427, 218] width 122 height 32
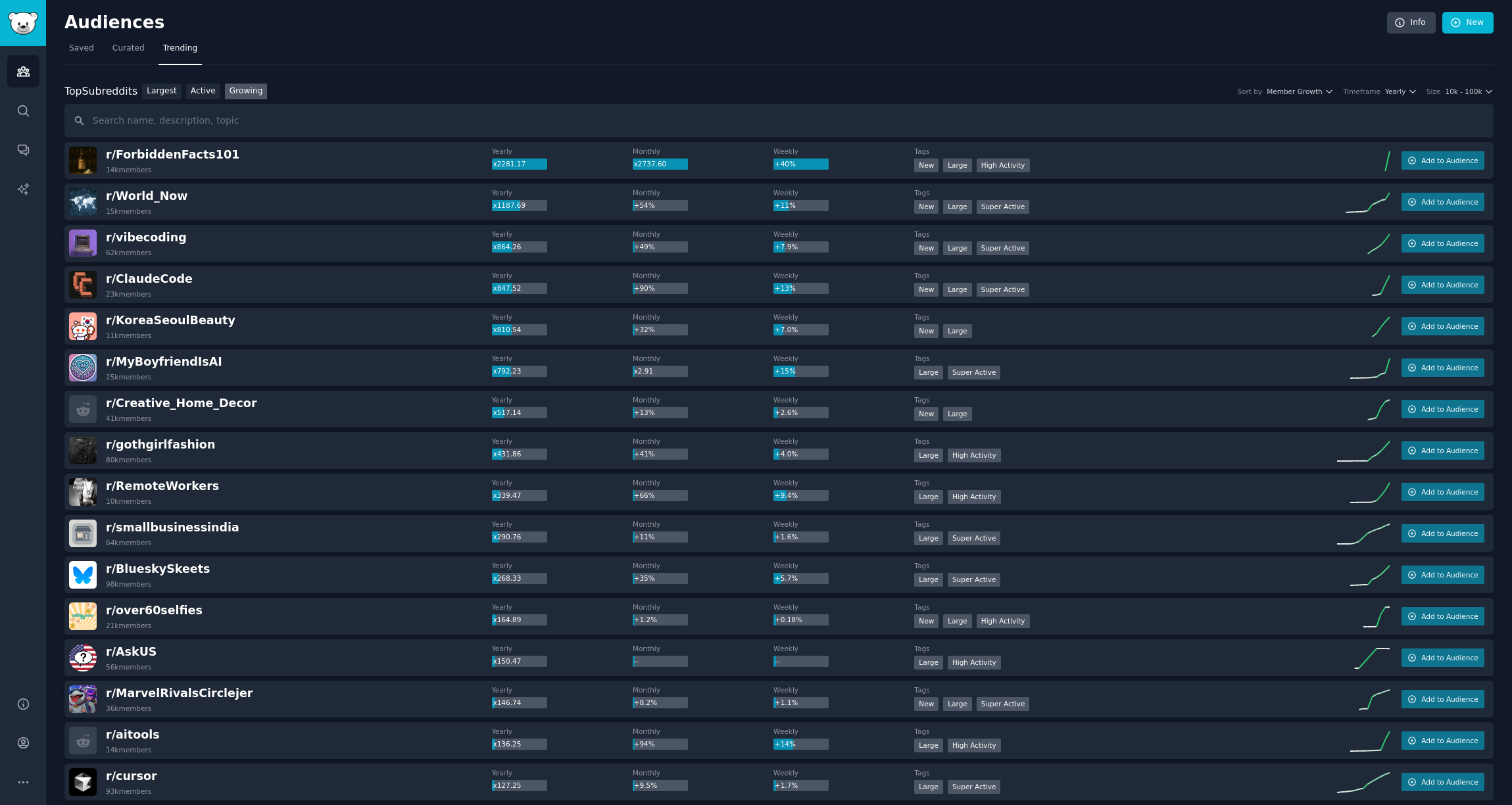
click at [324, 93] on div "Top Subreddits Top Subreddits Largest Active Growing Sort by Member Growth Time…" at bounding box center [779, 91] width 1429 height 16
click at [135, 47] on span "Curated" at bounding box center [129, 49] width 32 height 12
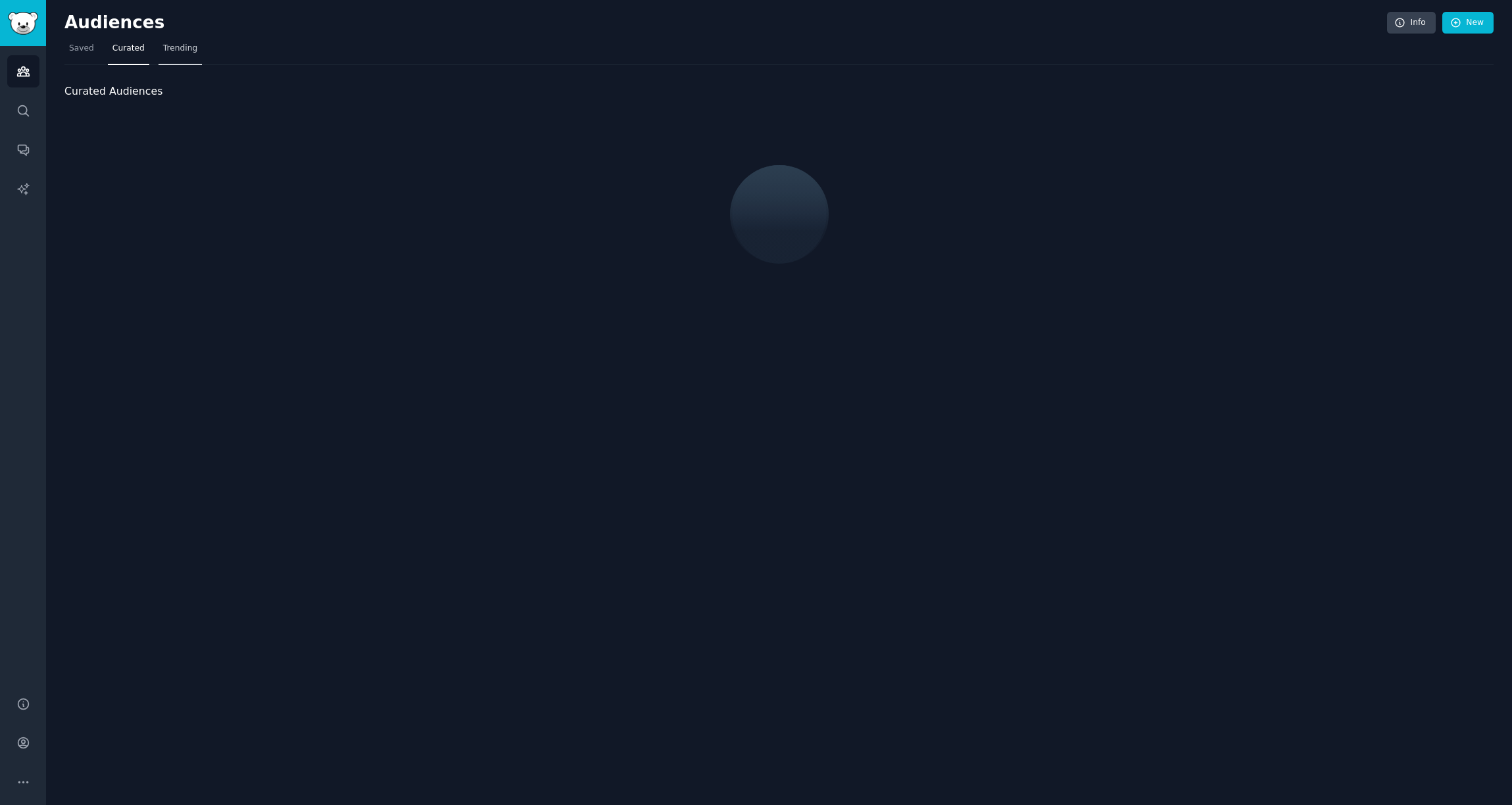
click at [185, 49] on span "Trending" at bounding box center [180, 49] width 35 height 12
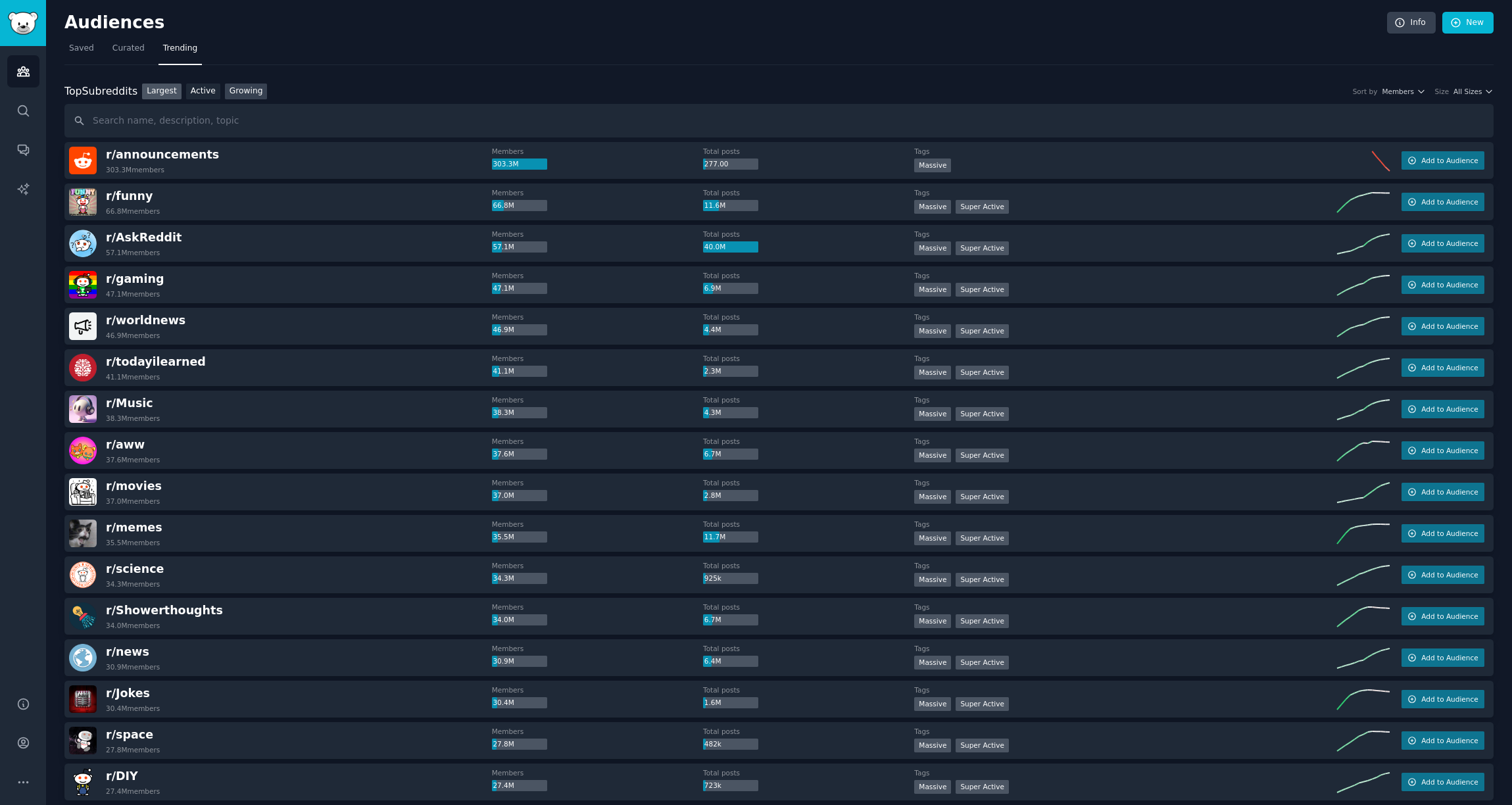
click at [240, 89] on link "Growing" at bounding box center [246, 91] width 43 height 16
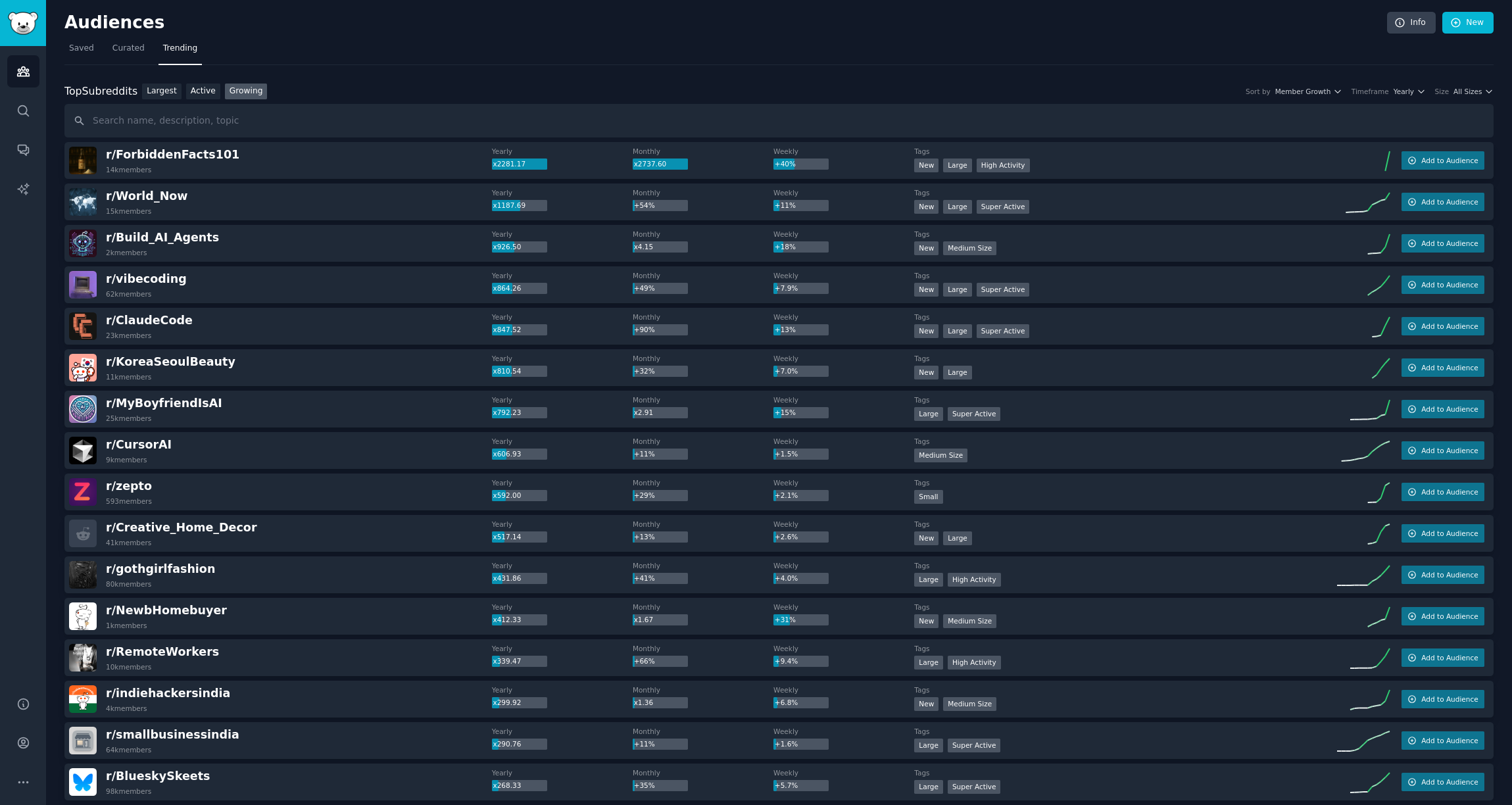
click at [1470, 97] on div "Top Subreddits Top Subreddits Largest Active Growing Sort by Member Growth Time…" at bounding box center [779, 91] width 1429 height 16
click at [1469, 93] on span "All Sizes" at bounding box center [1468, 91] width 28 height 9
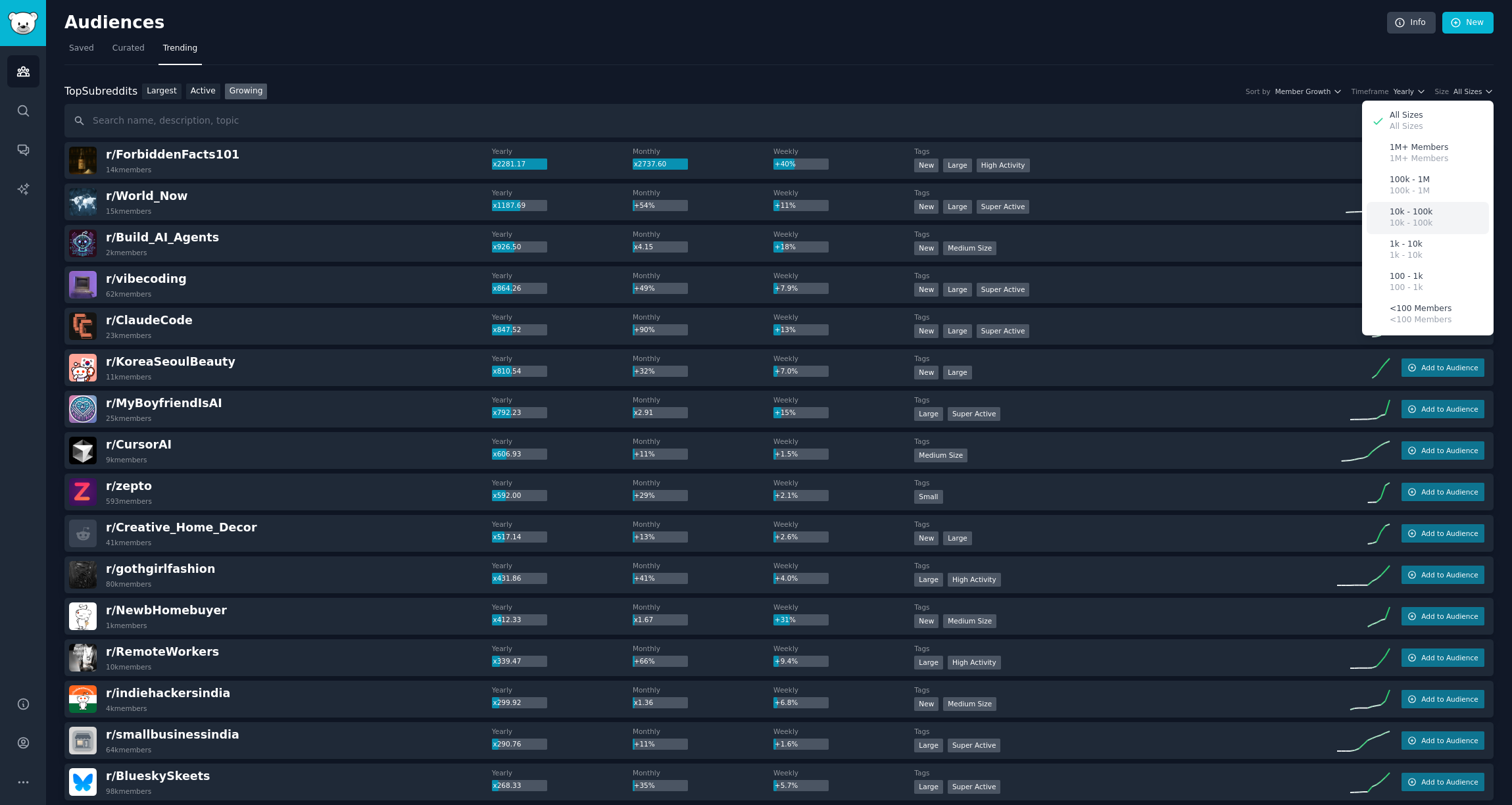
click at [1427, 210] on div "10k - 100k 10k - 100k" at bounding box center [1427, 218] width 122 height 32
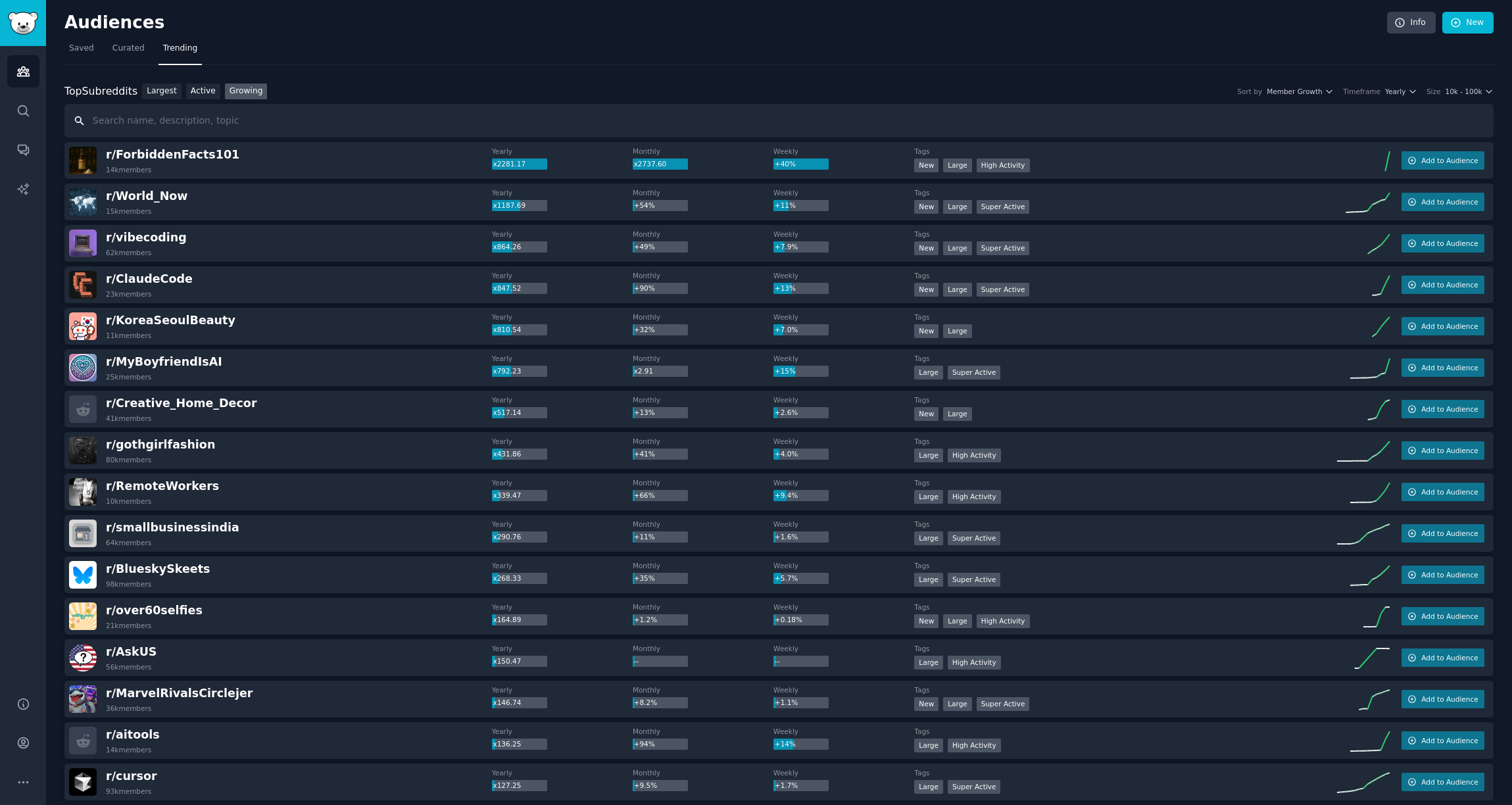
click at [199, 120] on input "text" at bounding box center [779, 121] width 1429 height 34
type input "д"
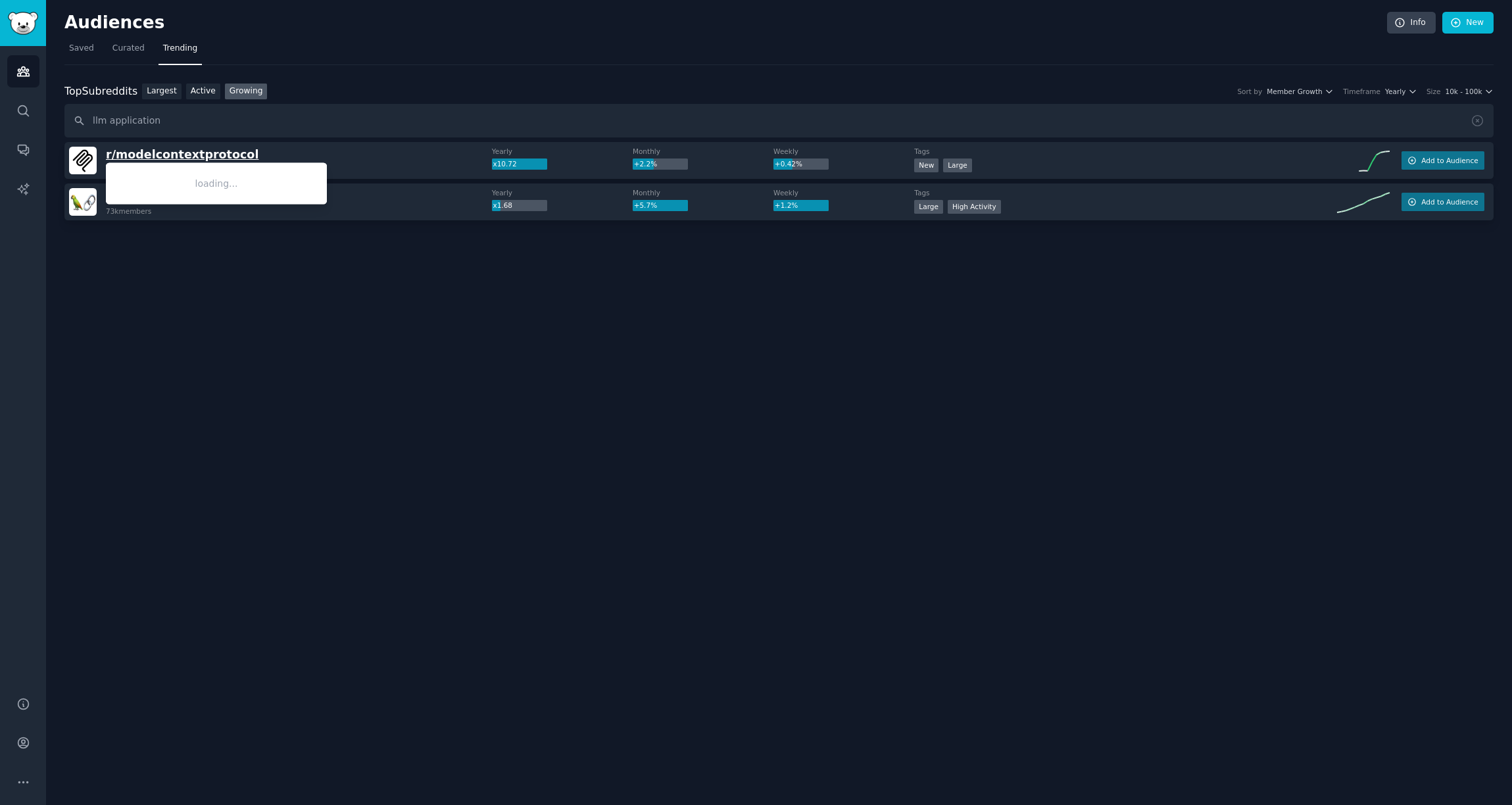
click at [225, 158] on span "r/ modelcontextprotocol" at bounding box center [183, 154] width 153 height 13
click at [1453, 91] on span "10k - 100k" at bounding box center [1463, 91] width 37 height 9
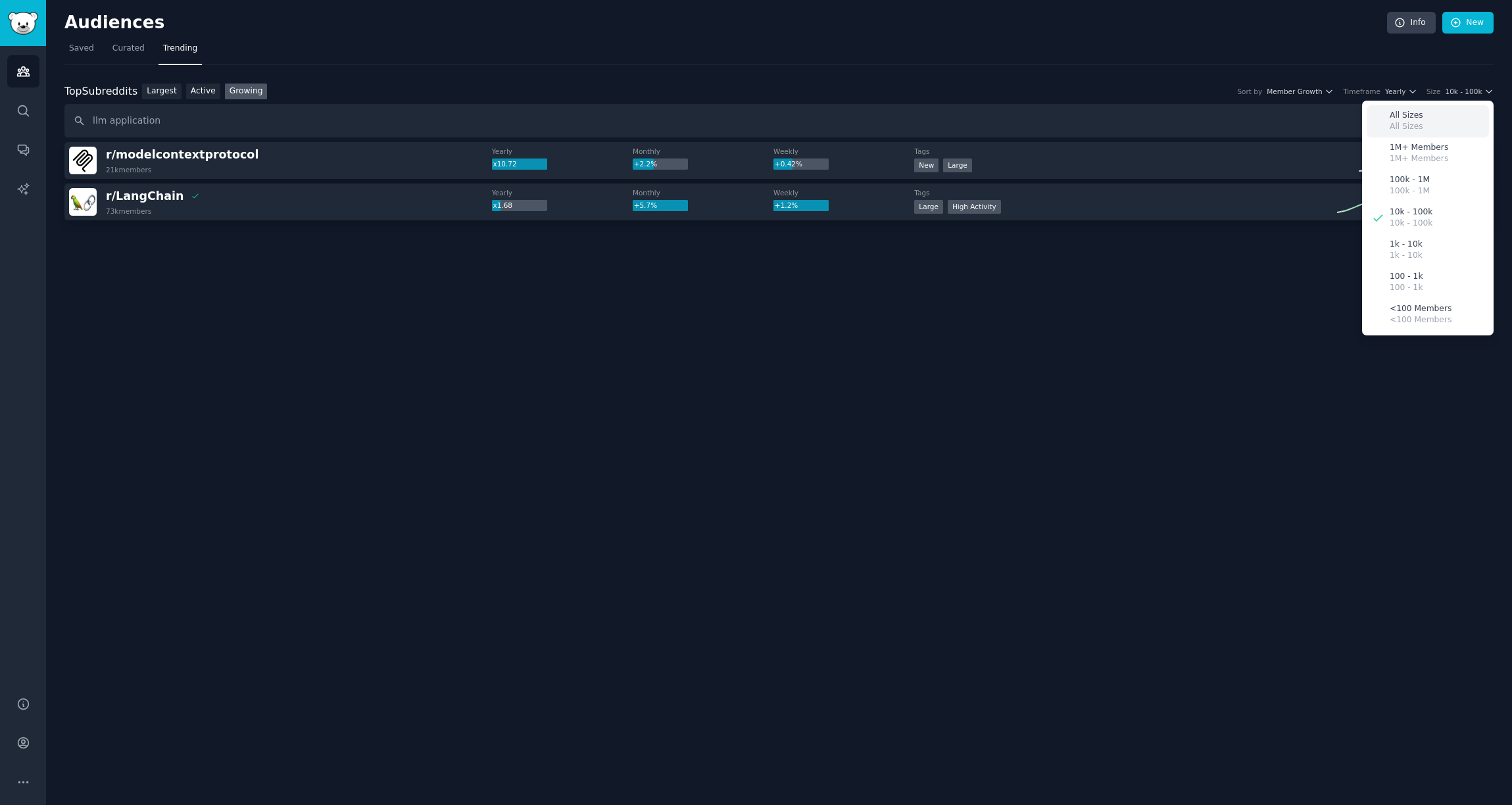
click at [1431, 120] on div "All Sizes All Sizes" at bounding box center [1427, 122] width 122 height 32
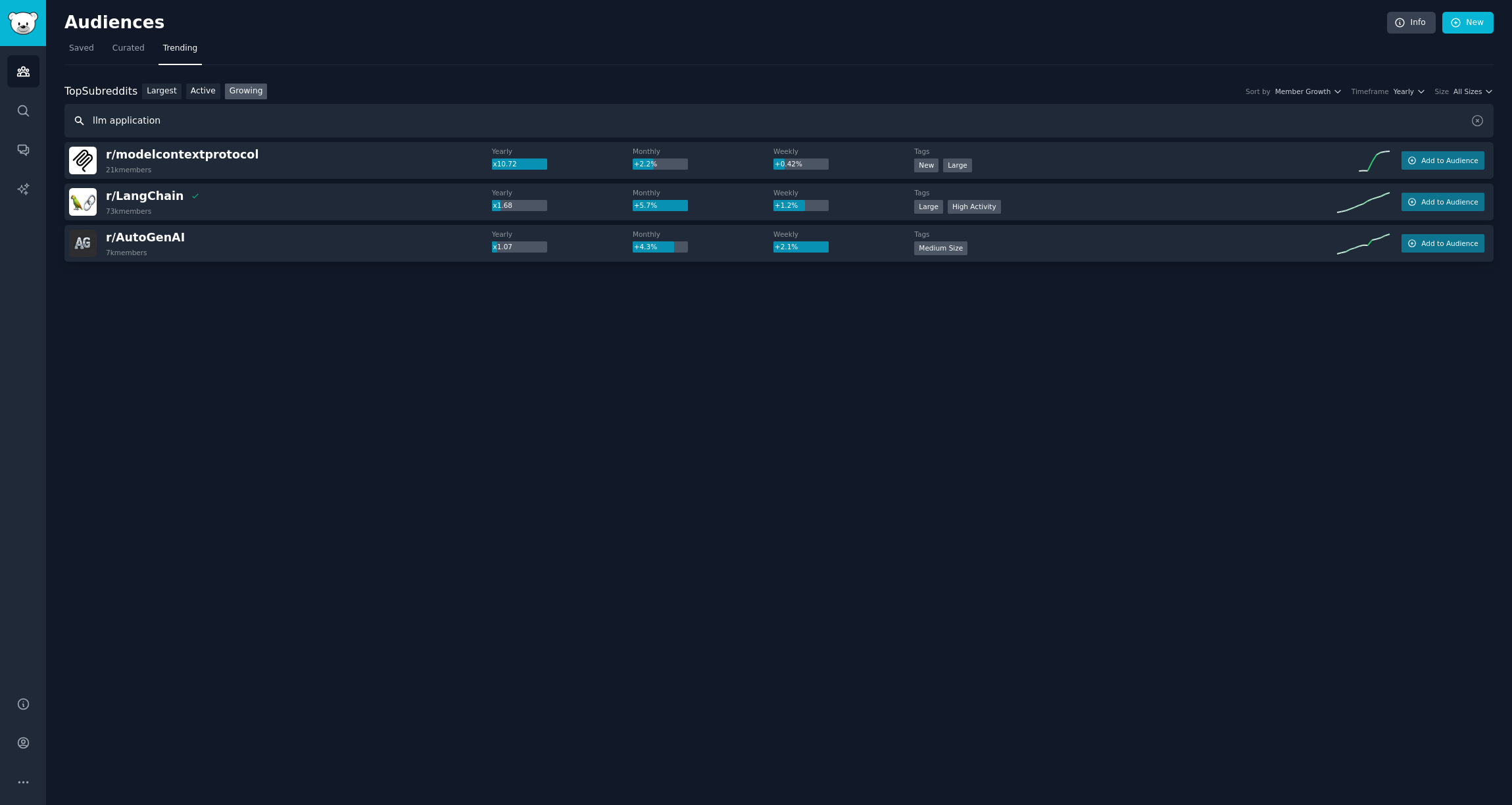
drag, startPoint x: 164, startPoint y: 125, endPoint x: 87, endPoint y: 124, distance: 77.0
click at [87, 124] on input "llm application" at bounding box center [779, 121] width 1429 height 34
type input "ai app"
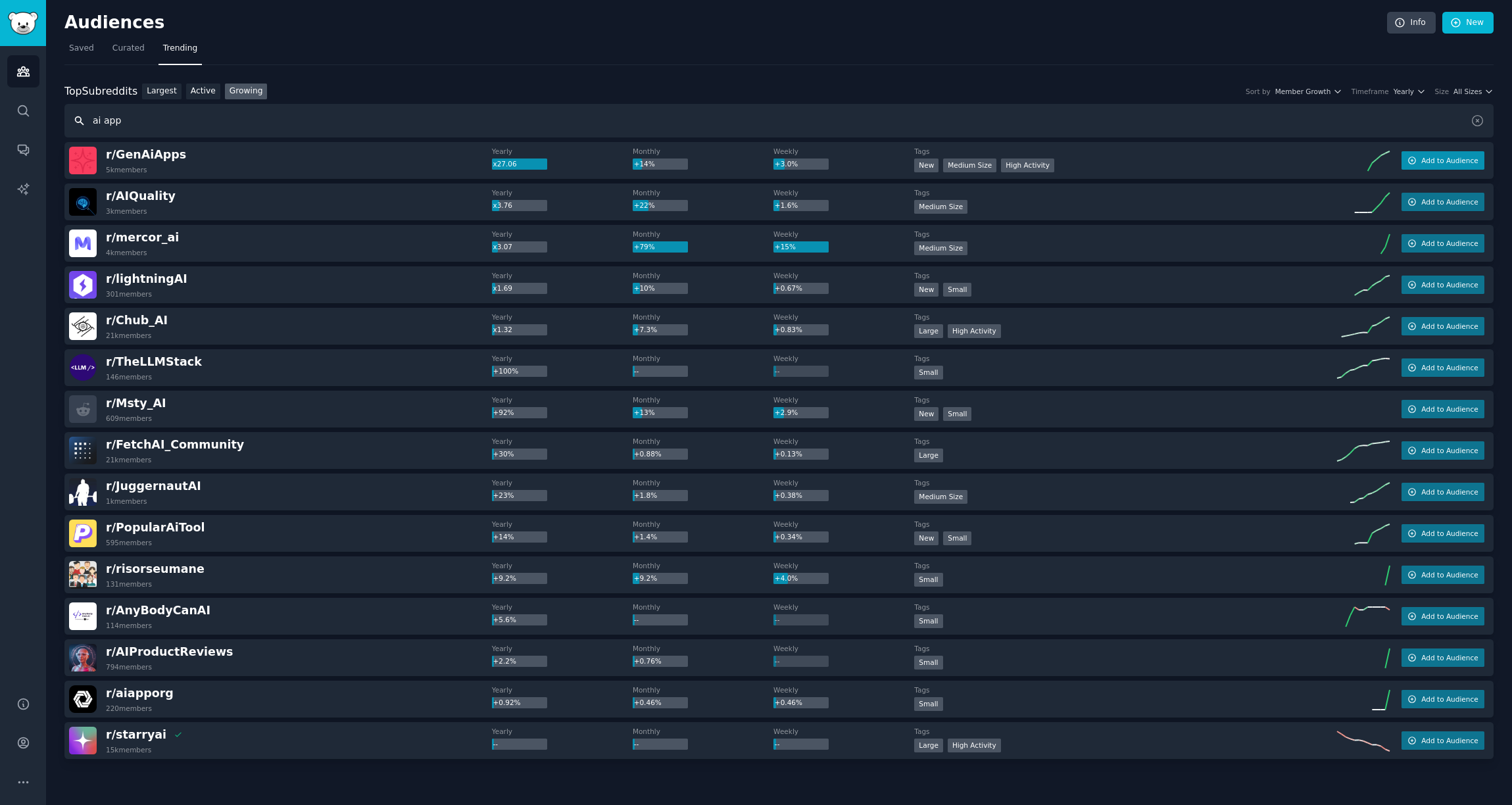
click at [1443, 157] on span "Add to Audience" at bounding box center [1450, 160] width 57 height 9
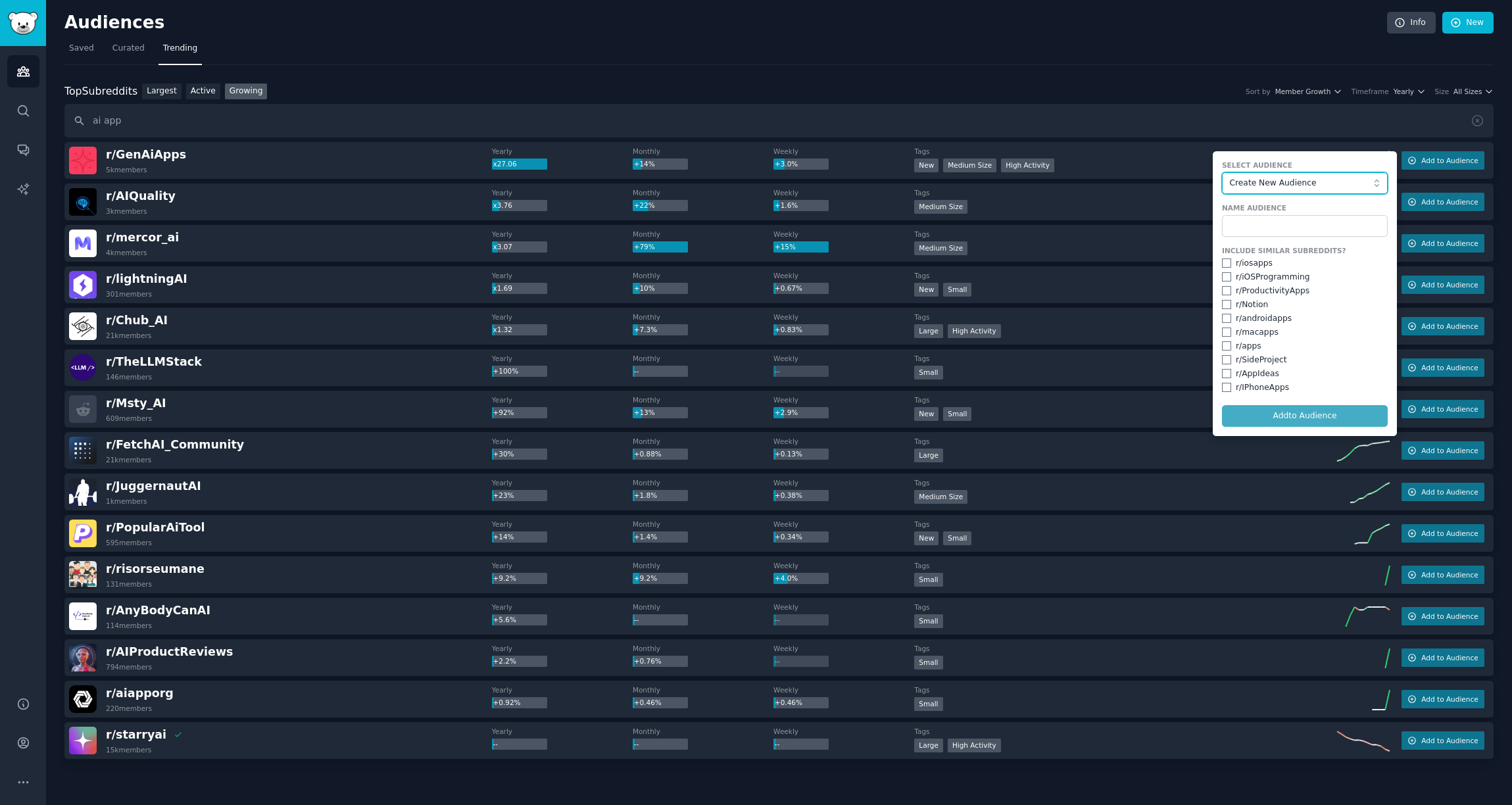
click at [1366, 188] on span "Create New Audience" at bounding box center [1302, 184] width 144 height 12
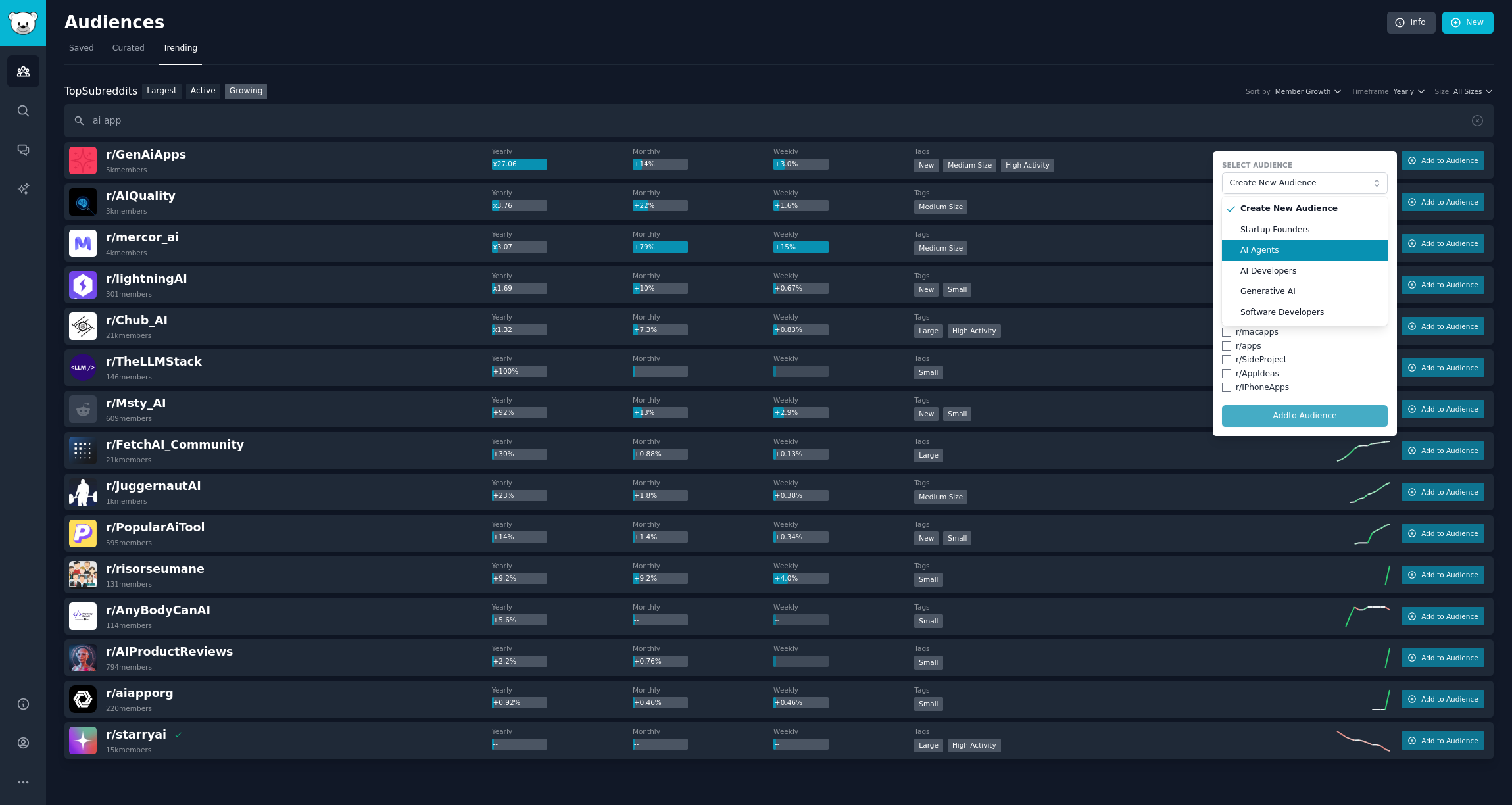
click at [1298, 250] on span "AI Agents" at bounding box center [1310, 251] width 138 height 12
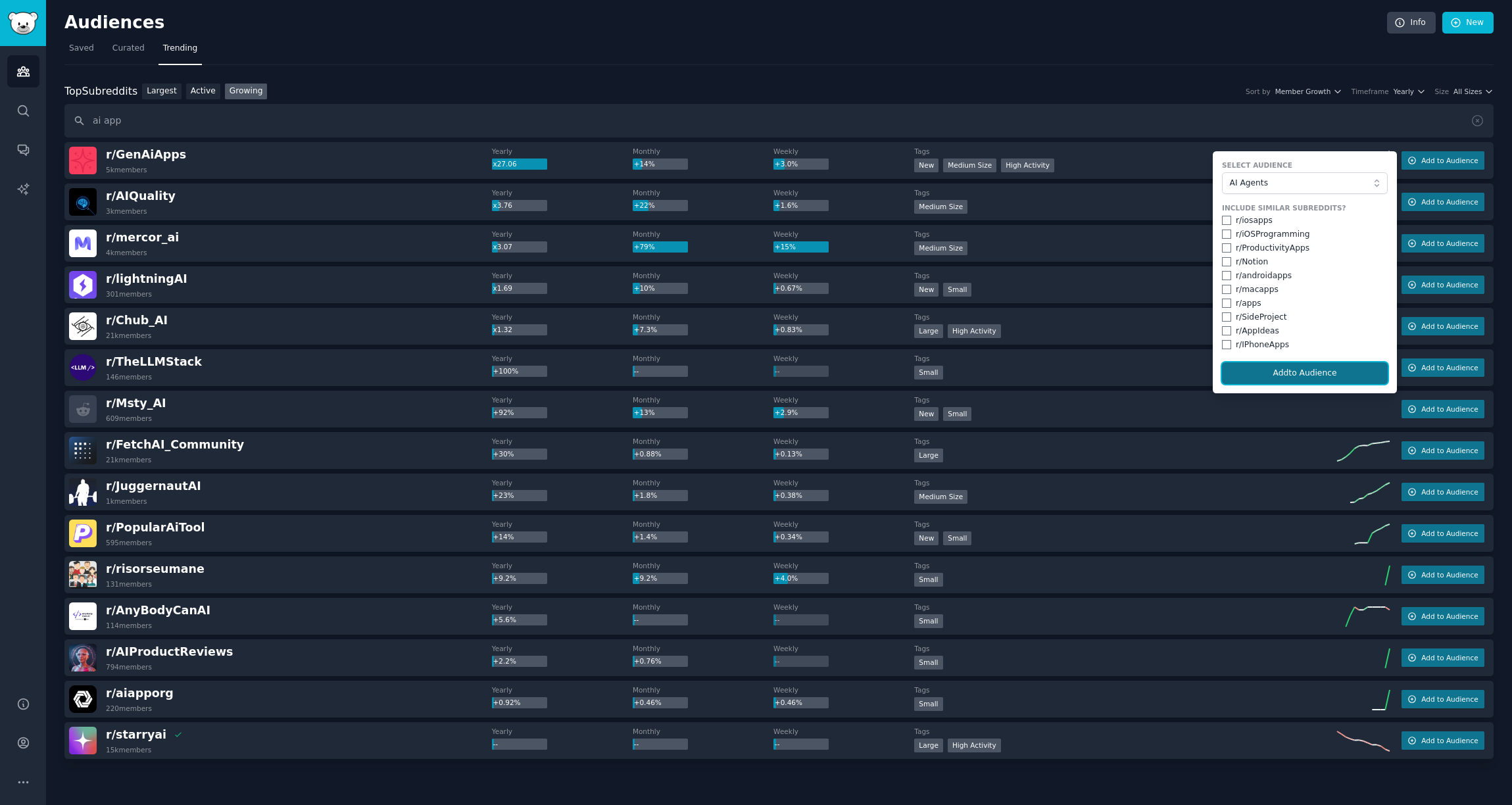
click at [1323, 370] on button "Add to Audience" at bounding box center [1304, 373] width 166 height 22
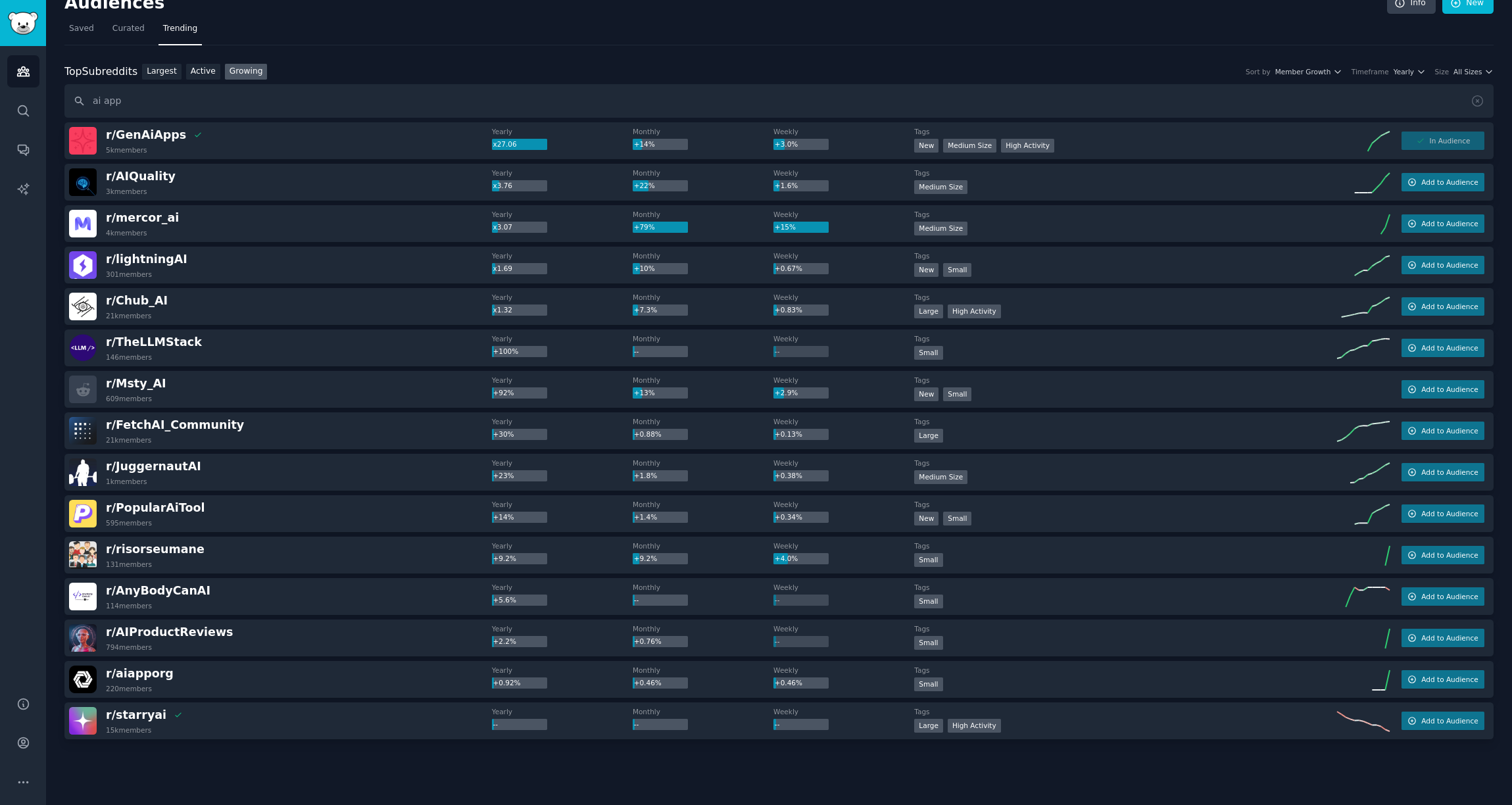
scroll to position [8, 0]
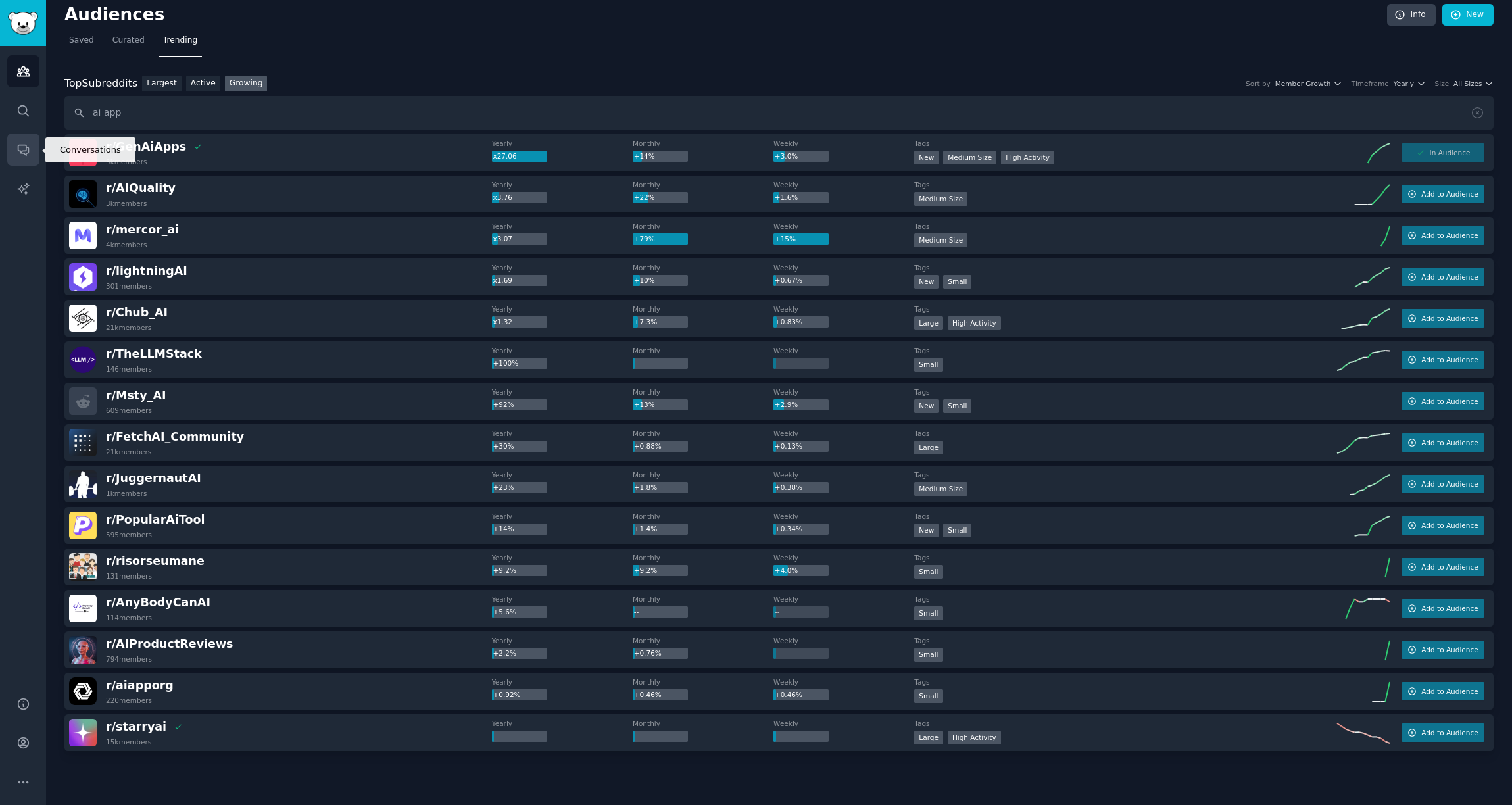
click at [22, 136] on link "Conversations" at bounding box center [24, 150] width 32 height 32
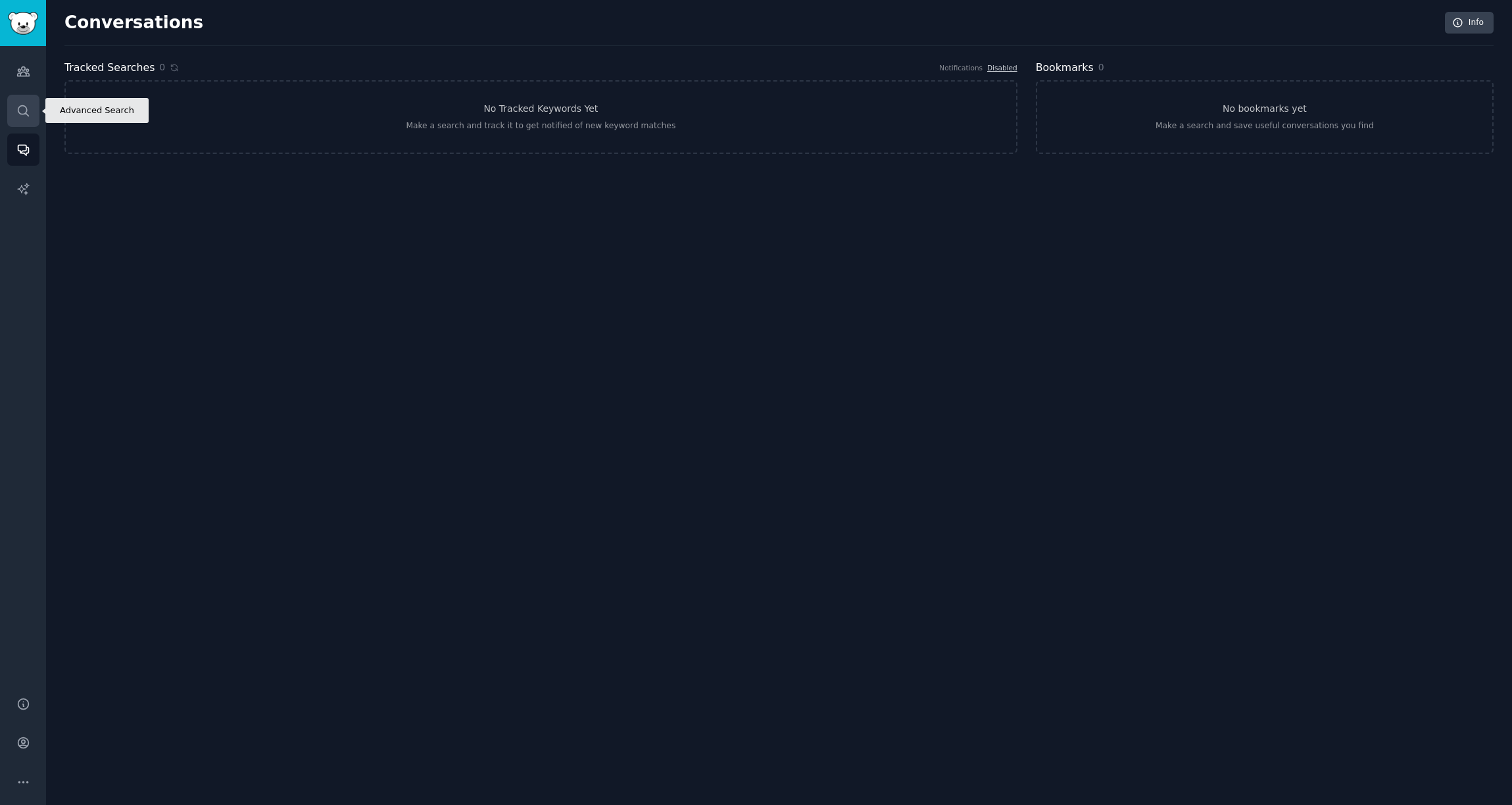
click at [22, 108] on icon "Sidebar" at bounding box center [23, 111] width 14 height 14
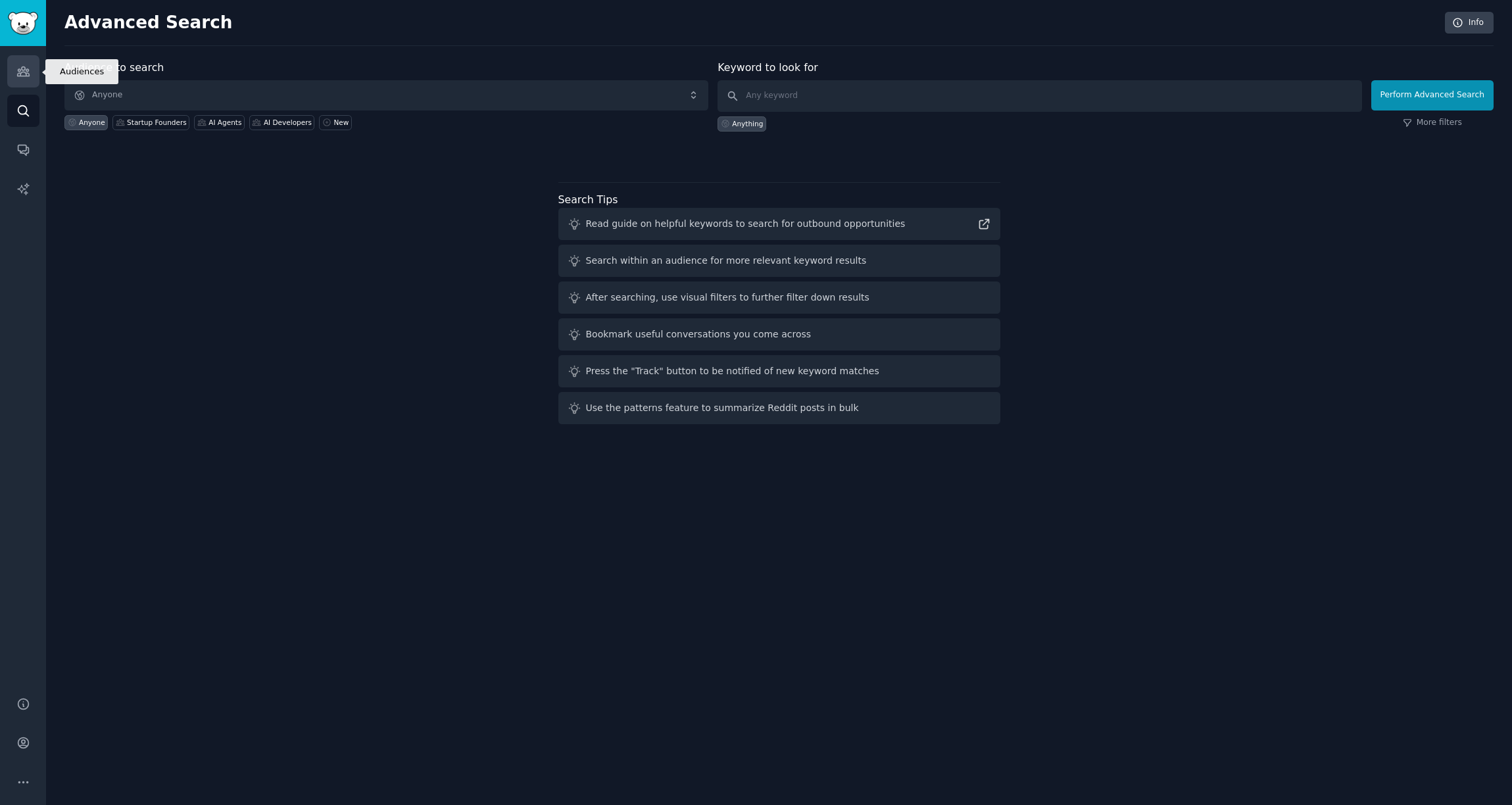
click at [28, 79] on link "Audiences" at bounding box center [24, 72] width 32 height 32
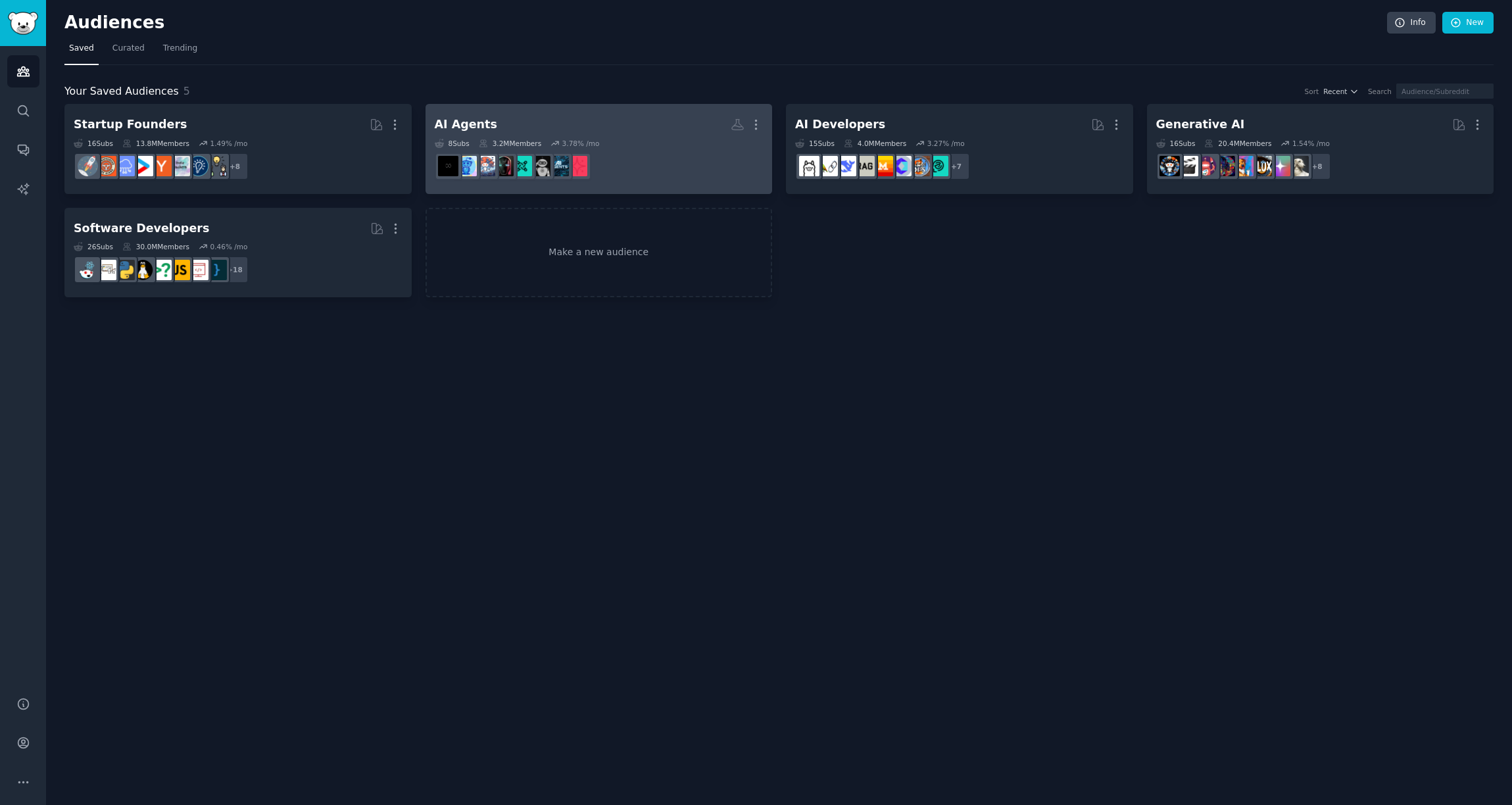
click at [475, 130] on div "AI Agents" at bounding box center [466, 124] width 62 height 16
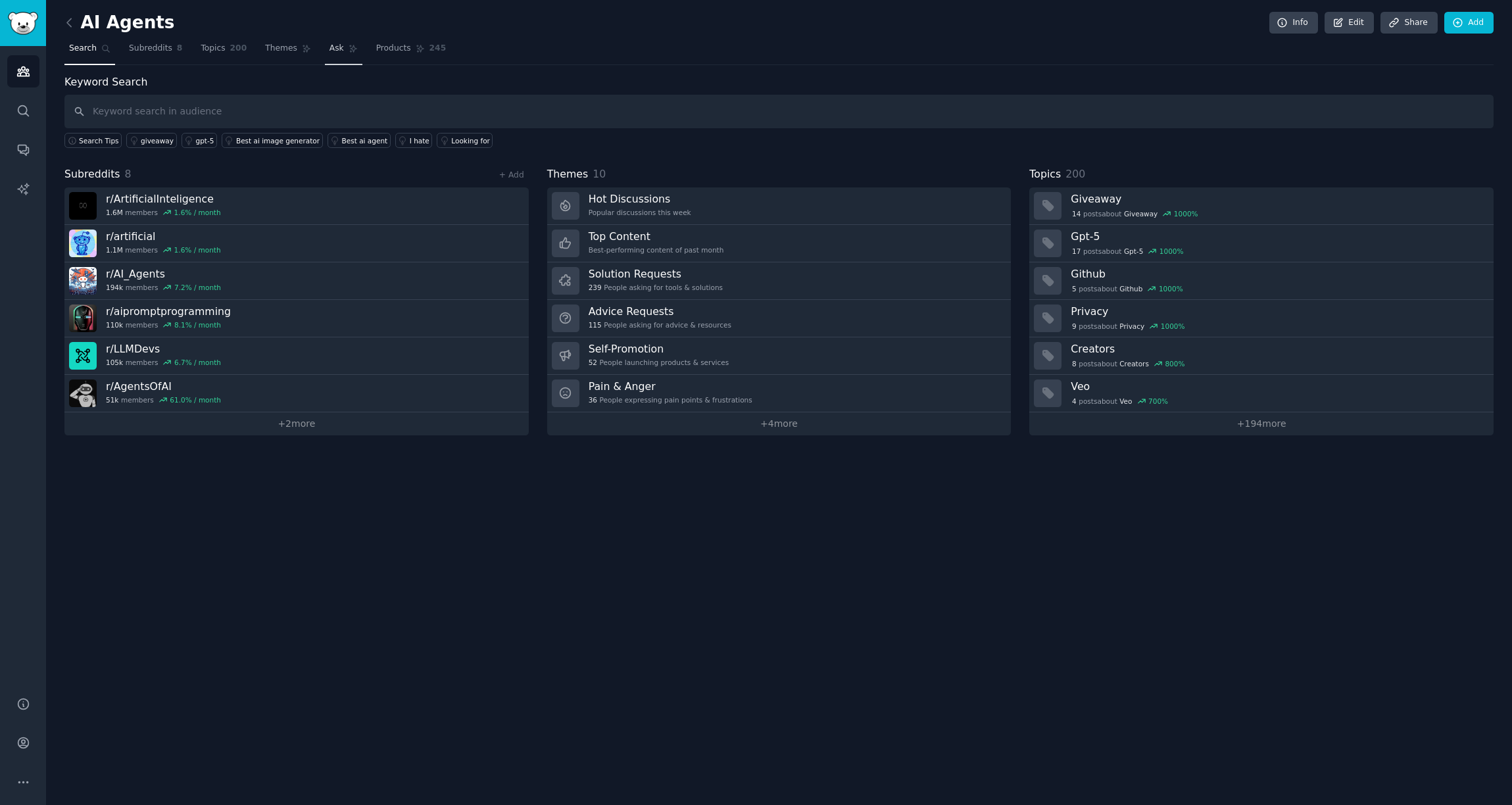
click at [348, 52] on icon at bounding box center [353, 49] width 9 height 9
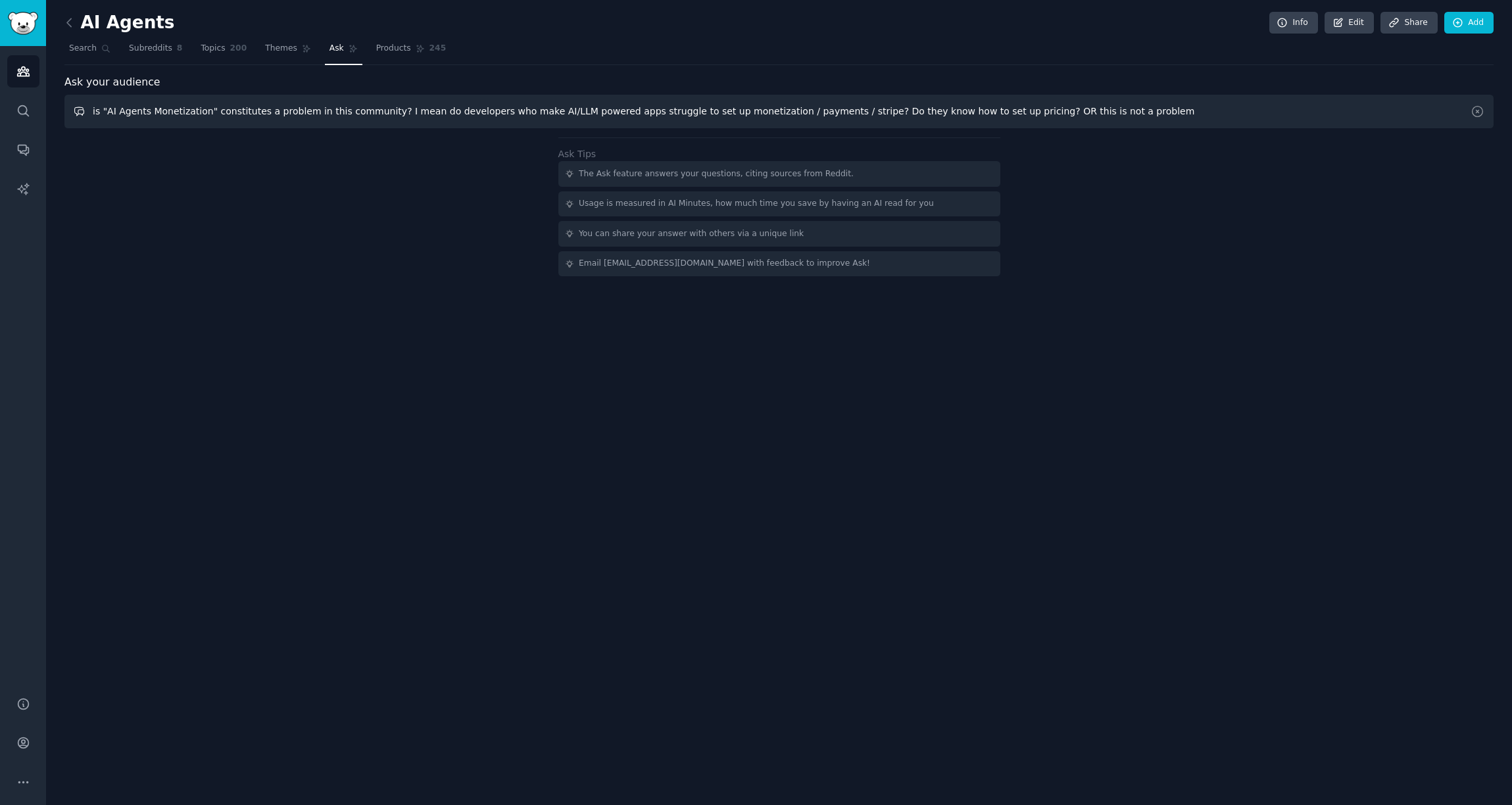
type input "is "AI Agents Monetization" constitutes a problem in this community? I mean do …"
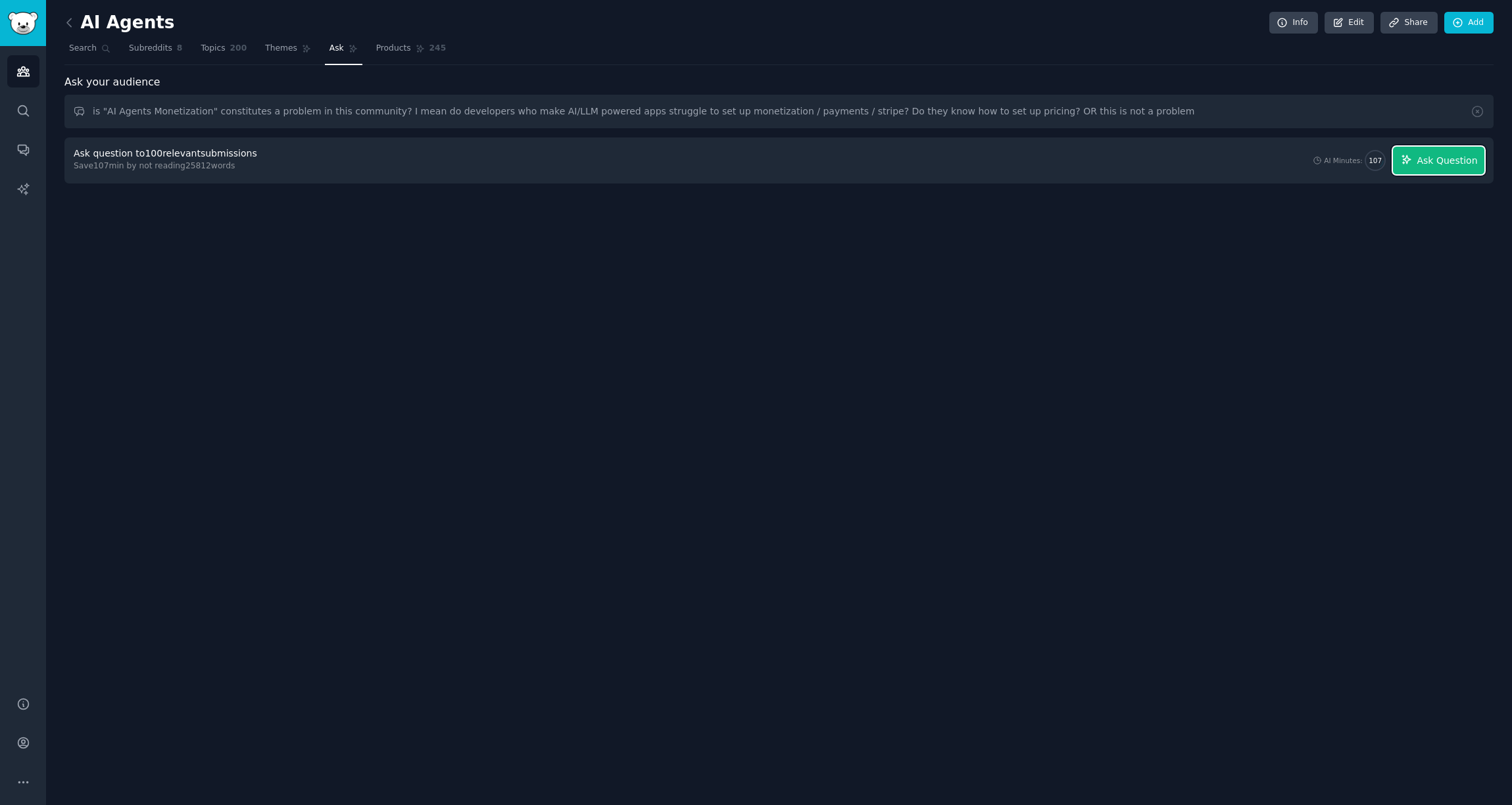
click at [1430, 154] on span "Ask Question" at bounding box center [1446, 161] width 60 height 14
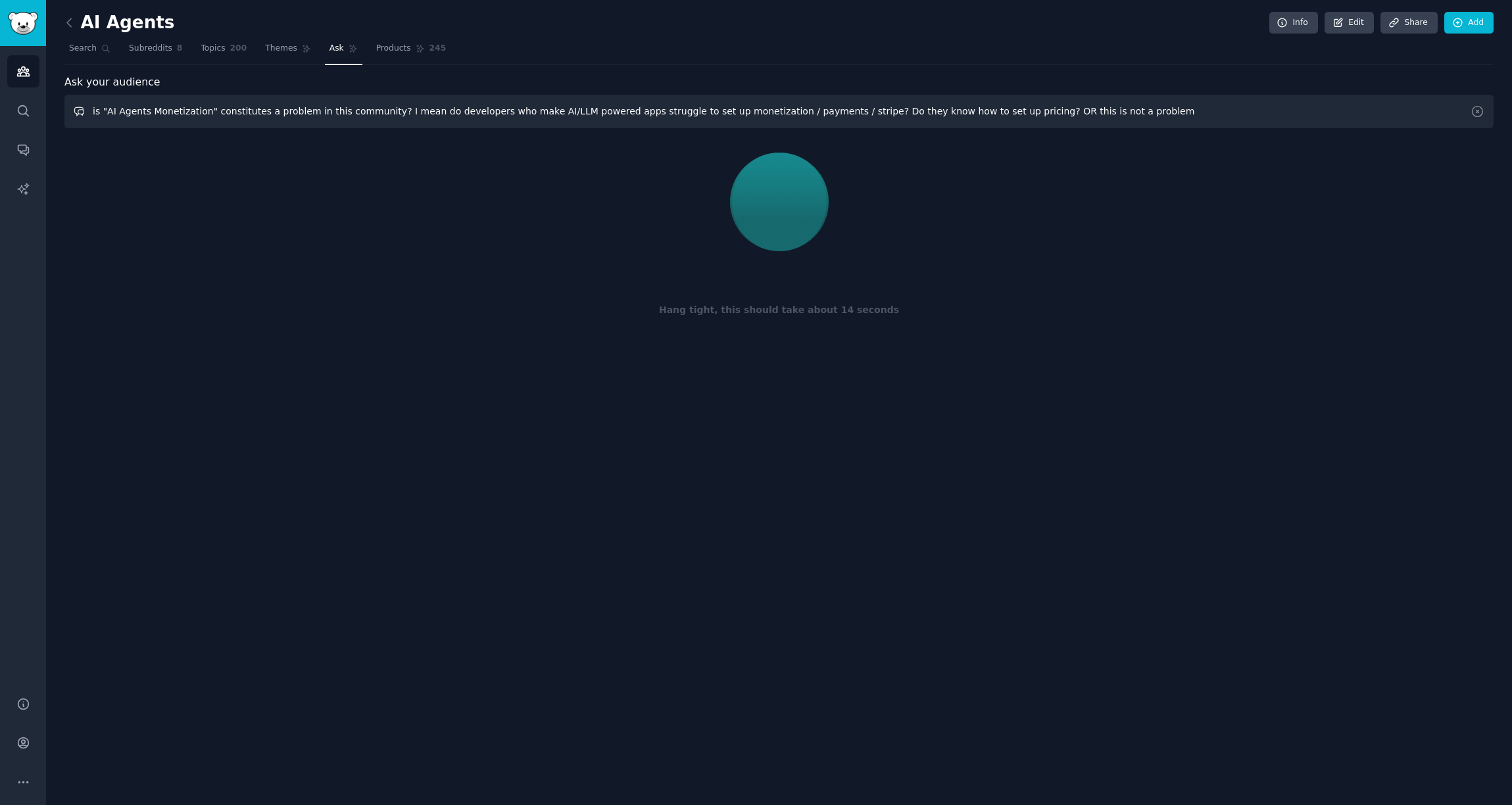
drag, startPoint x: 1112, startPoint y: 114, endPoint x: 83, endPoint y: 106, distance: 1029.0
click at [83, 106] on input "is "AI Agents Monetization" constitutes a problem in this community? I mean do …" at bounding box center [779, 112] width 1429 height 34
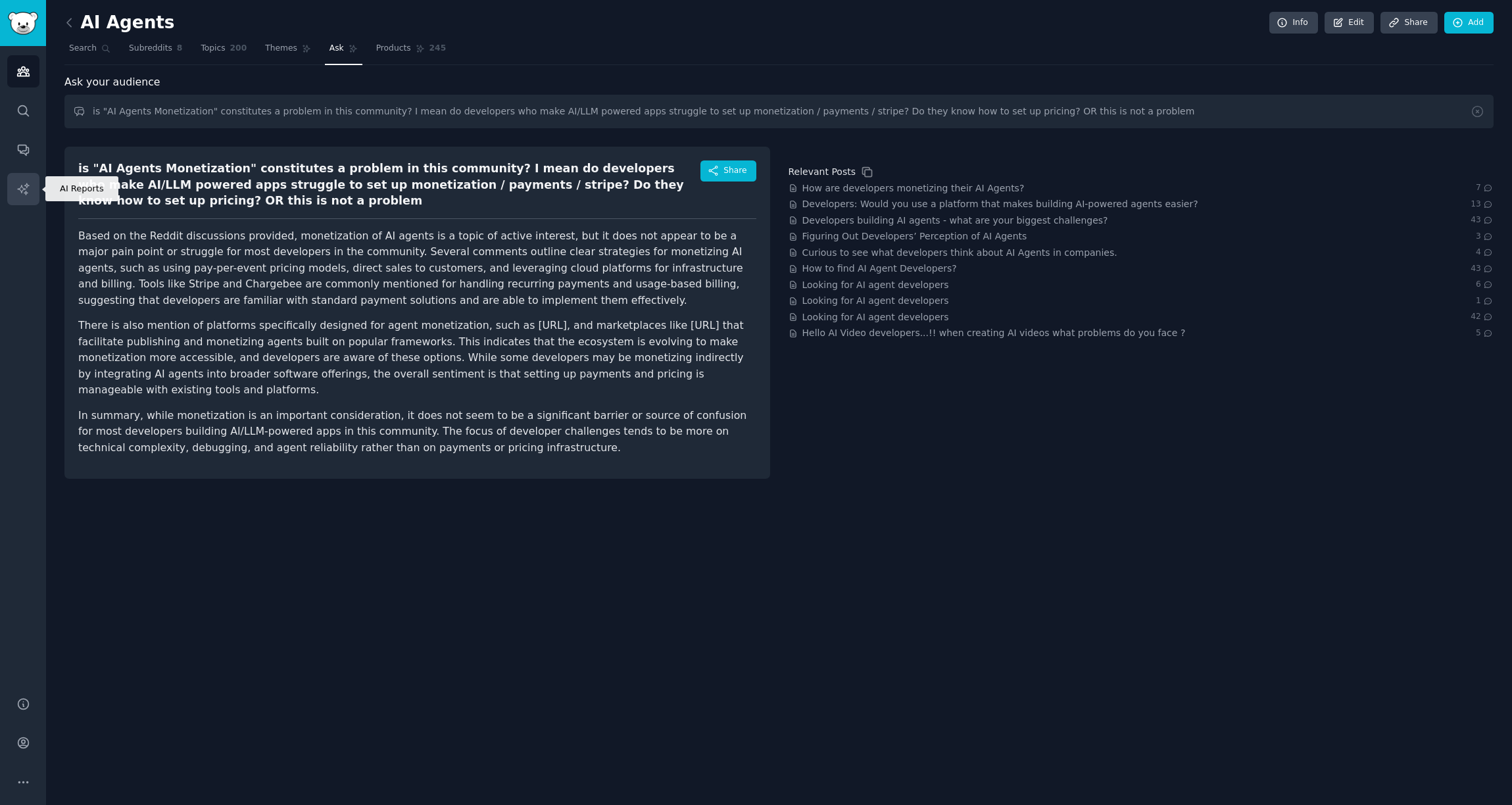
click at [29, 188] on icon "Sidebar" at bounding box center [23, 189] width 14 height 14
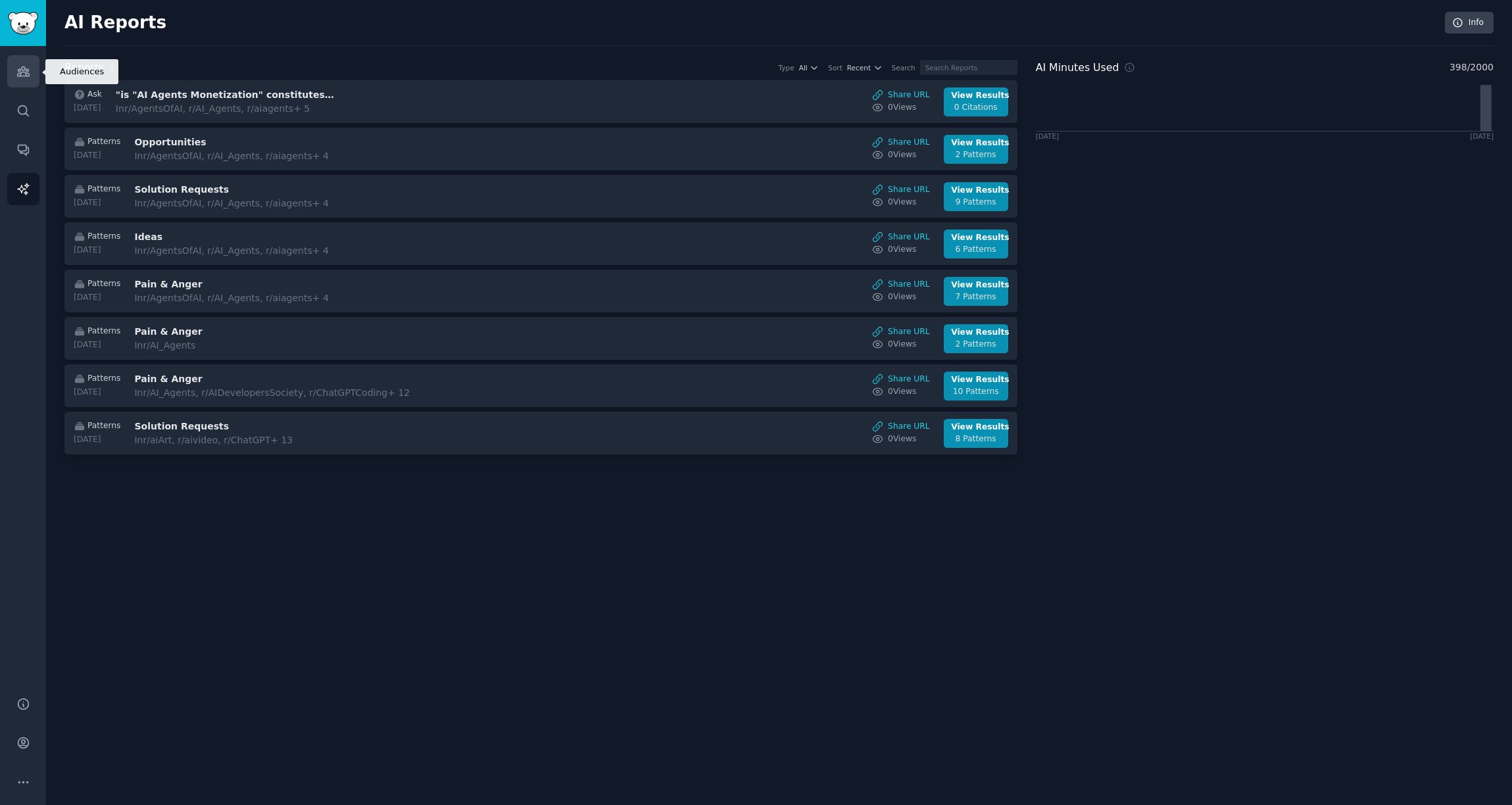
click at [24, 82] on link "Audiences" at bounding box center [24, 72] width 32 height 32
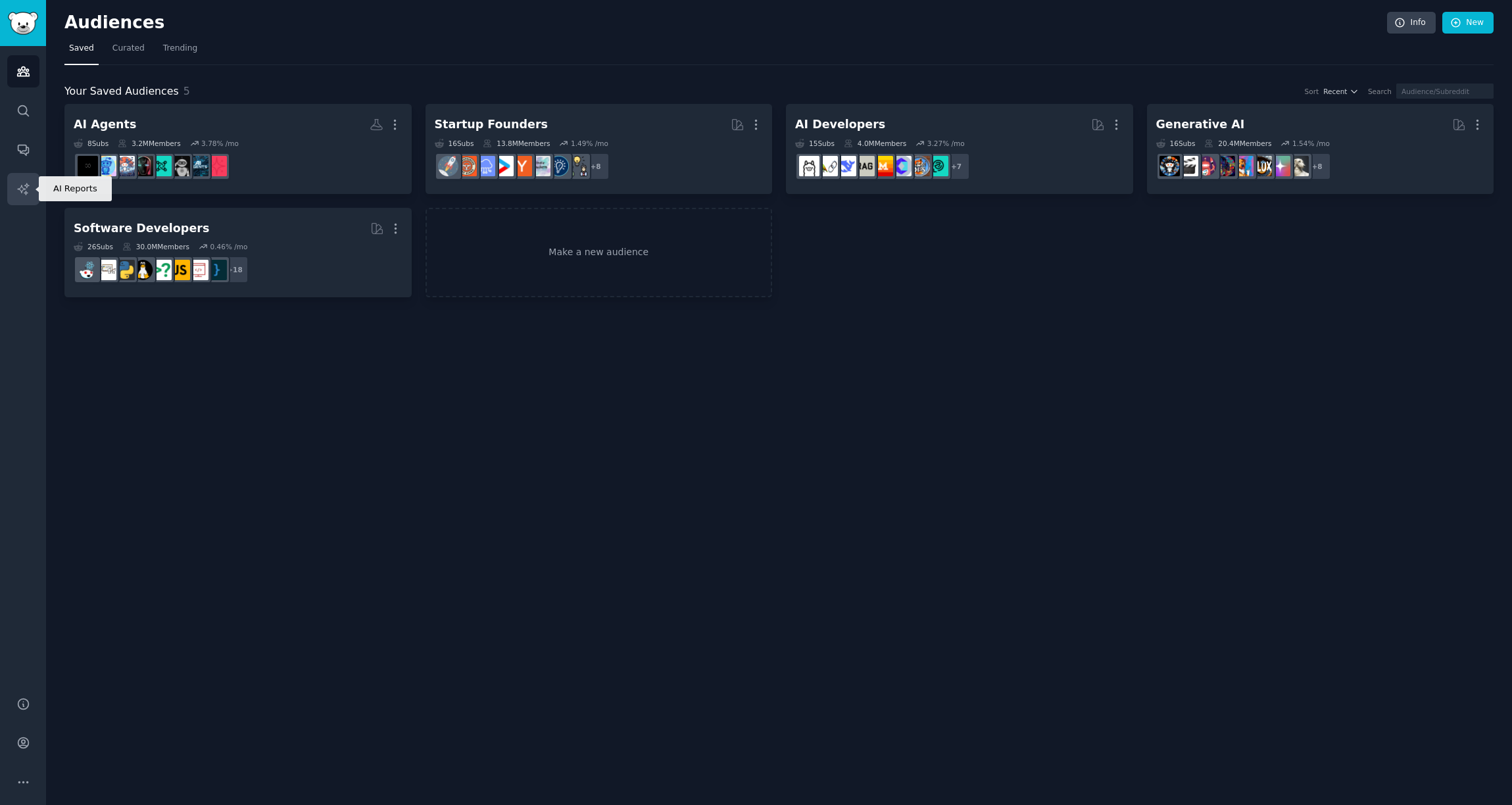
click at [33, 187] on link "AI Reports" at bounding box center [24, 189] width 32 height 32
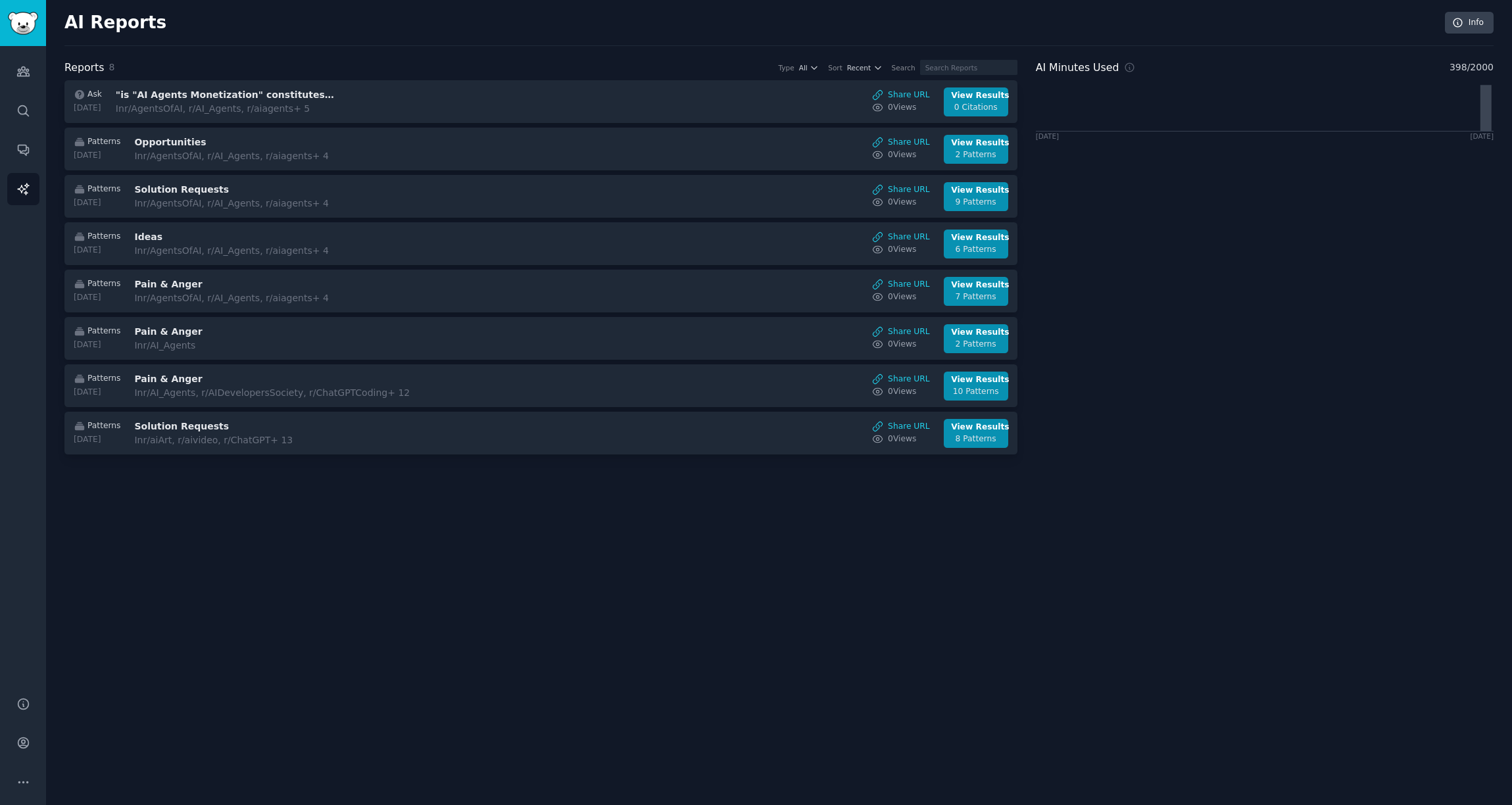
click at [270, 118] on link "Ask 2025-08-27 "is "AI Agents Monetization" constitutes a problem in this commu…" at bounding box center [541, 101] width 953 height 43
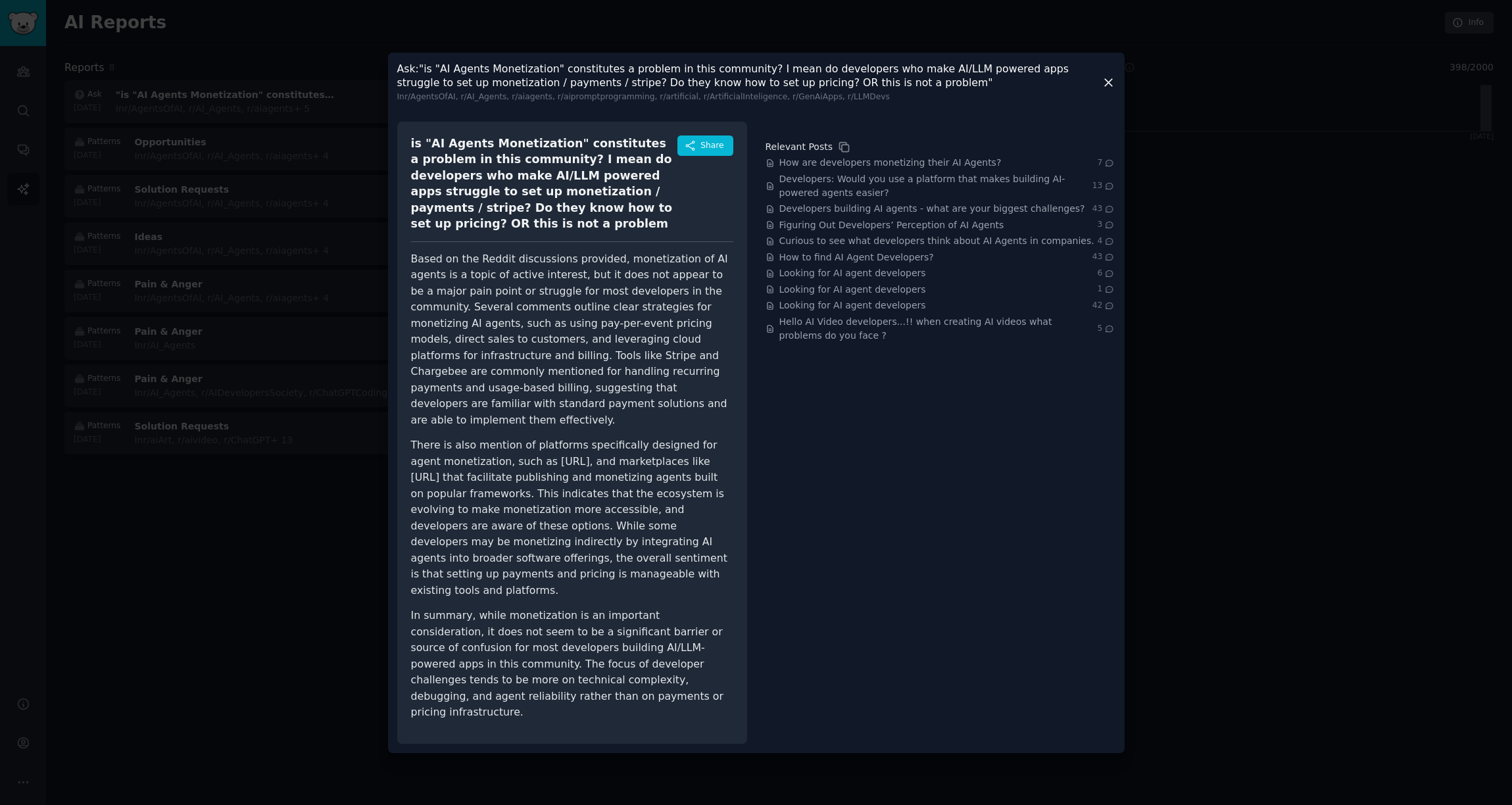
click at [1264, 462] on div at bounding box center [756, 402] width 1512 height 805
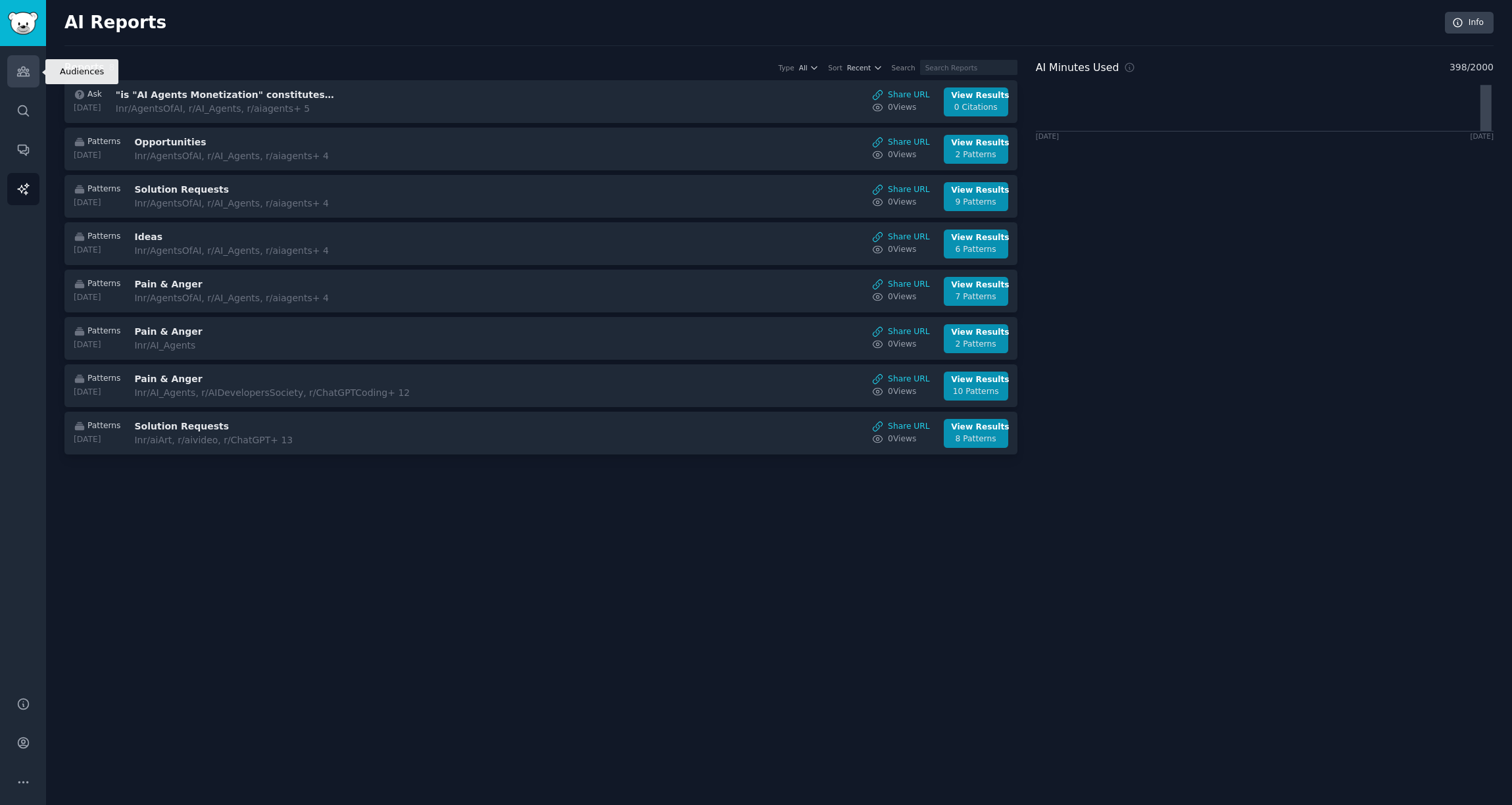
click at [12, 70] on link "Audiences" at bounding box center [24, 72] width 32 height 32
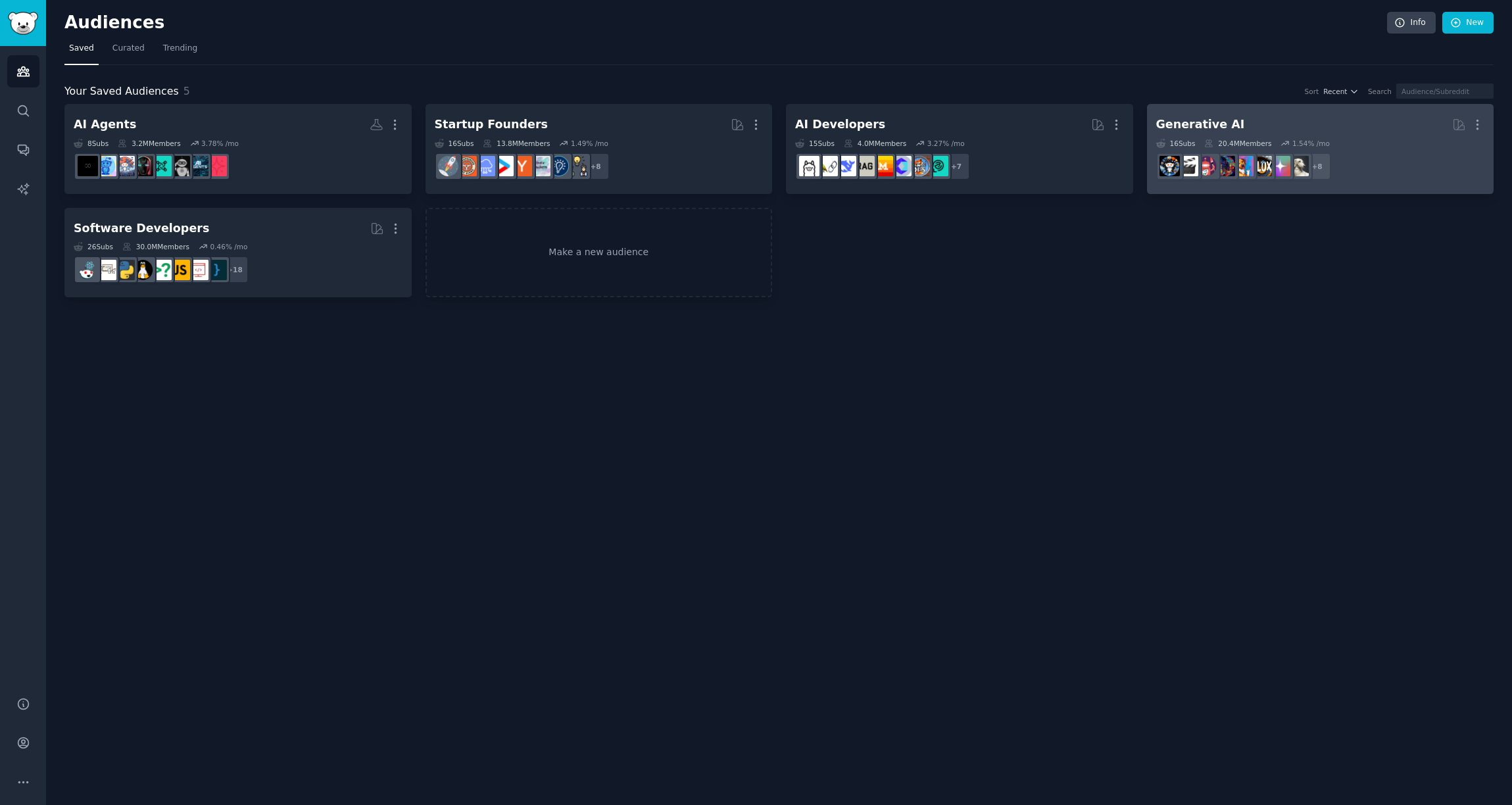
click at [1233, 119] on h2 "Generative AI More" at bounding box center [1321, 124] width 329 height 23
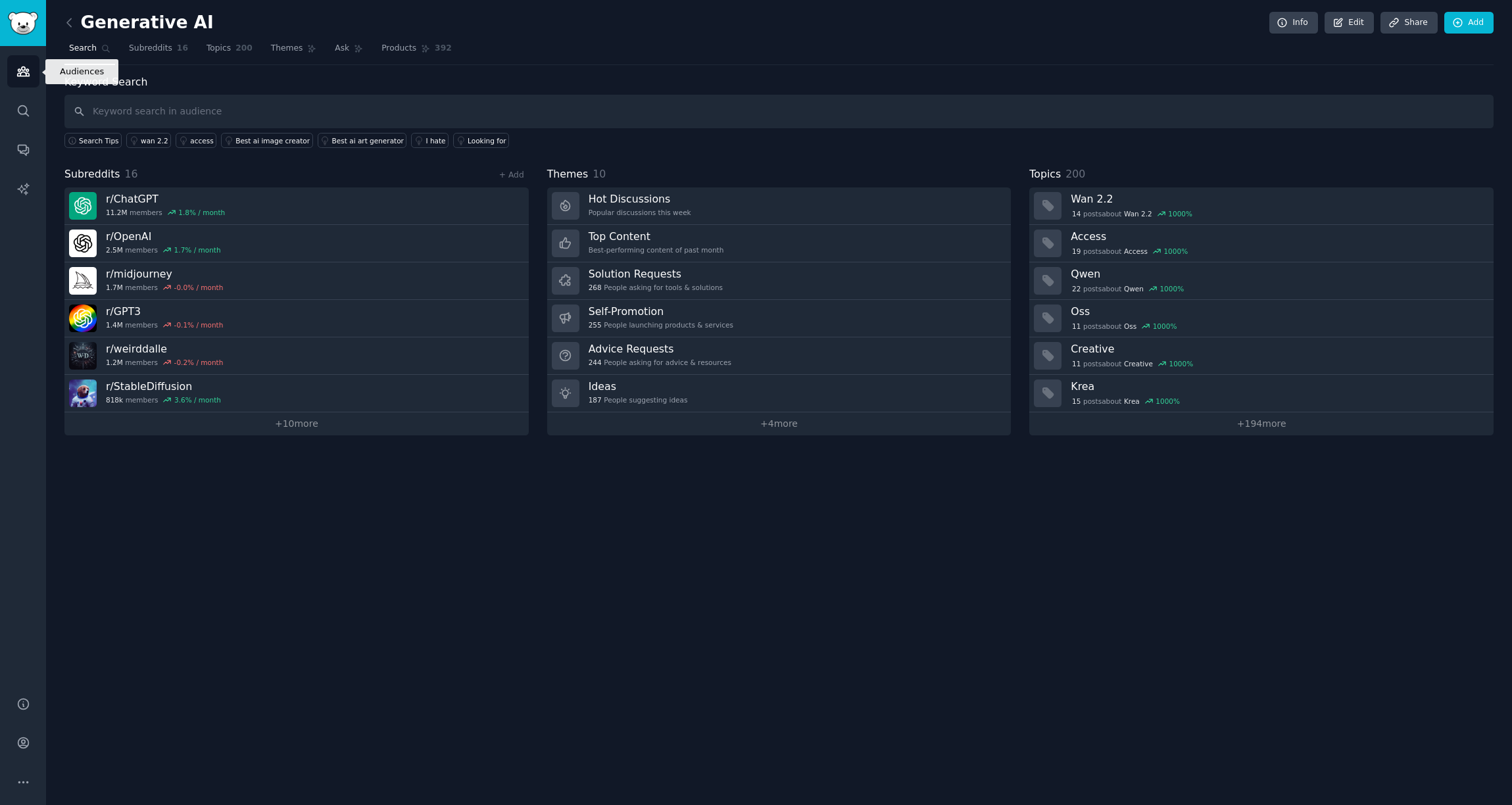
click at [32, 80] on link "Audiences" at bounding box center [24, 72] width 32 height 32
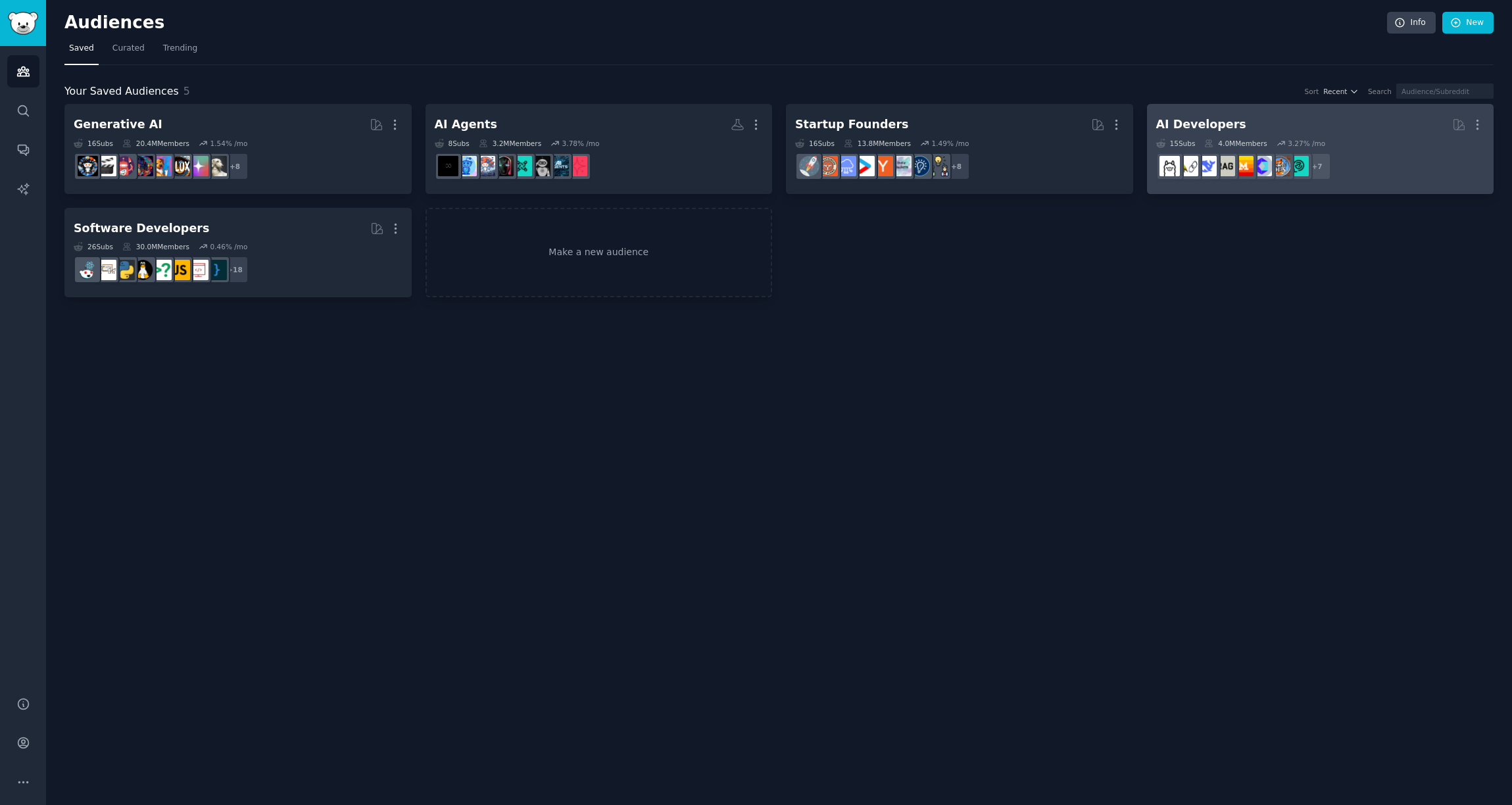
click at [1196, 131] on div "AI Developers" at bounding box center [1201, 124] width 90 height 16
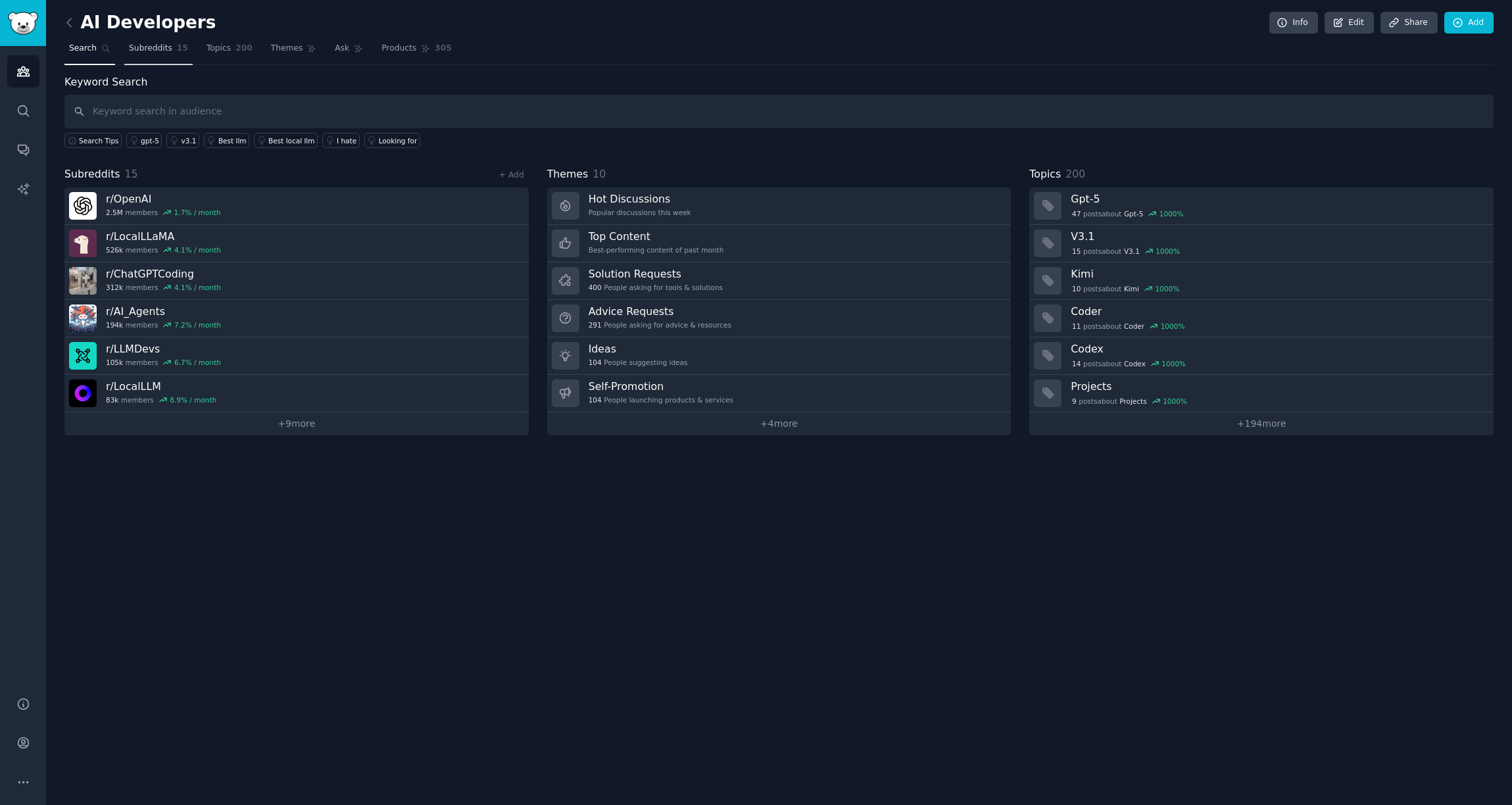
click at [143, 41] on link "Subreddits 15" at bounding box center [158, 51] width 68 height 27
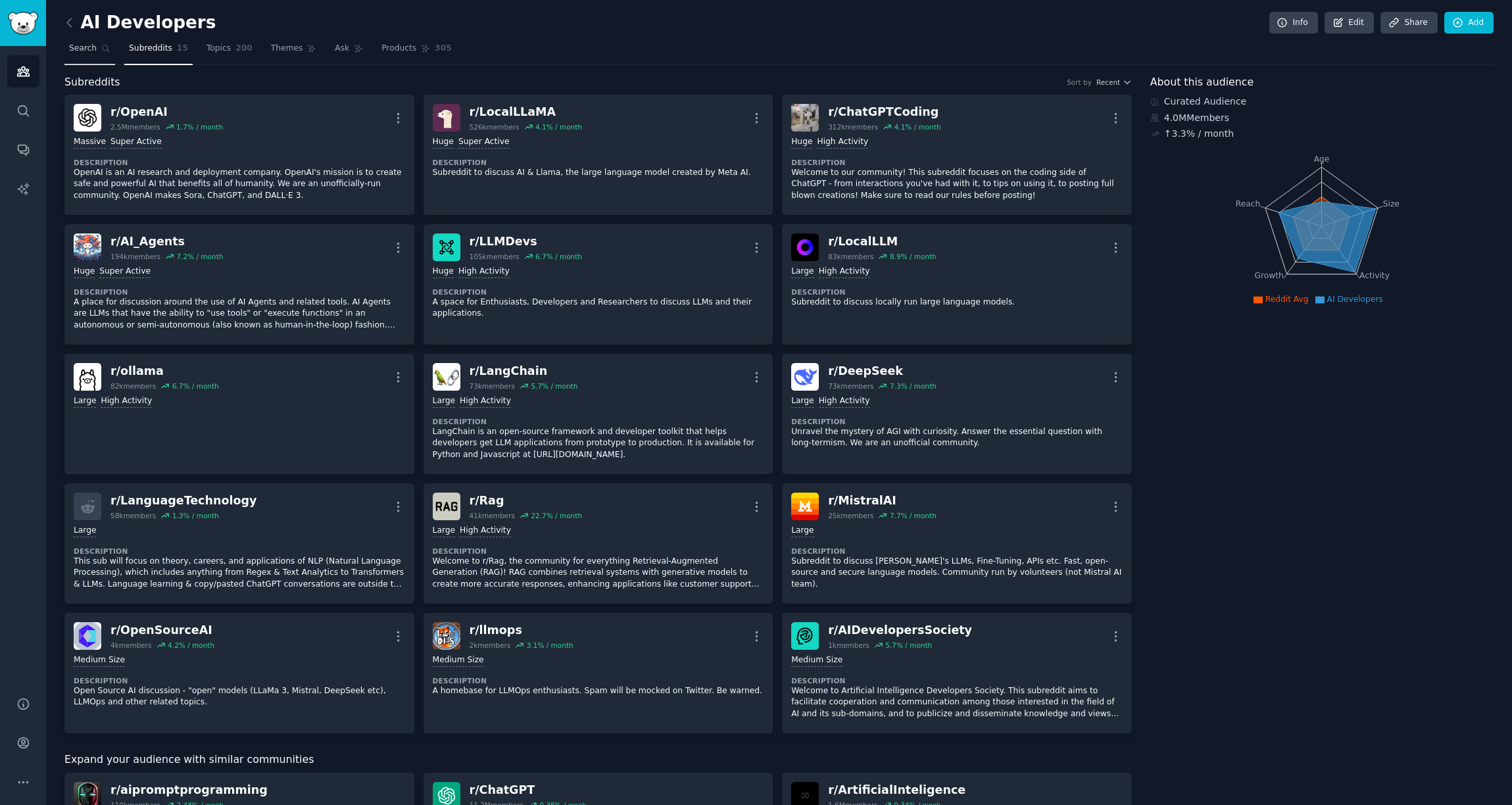
click at [99, 60] on link "Search" at bounding box center [89, 51] width 51 height 27
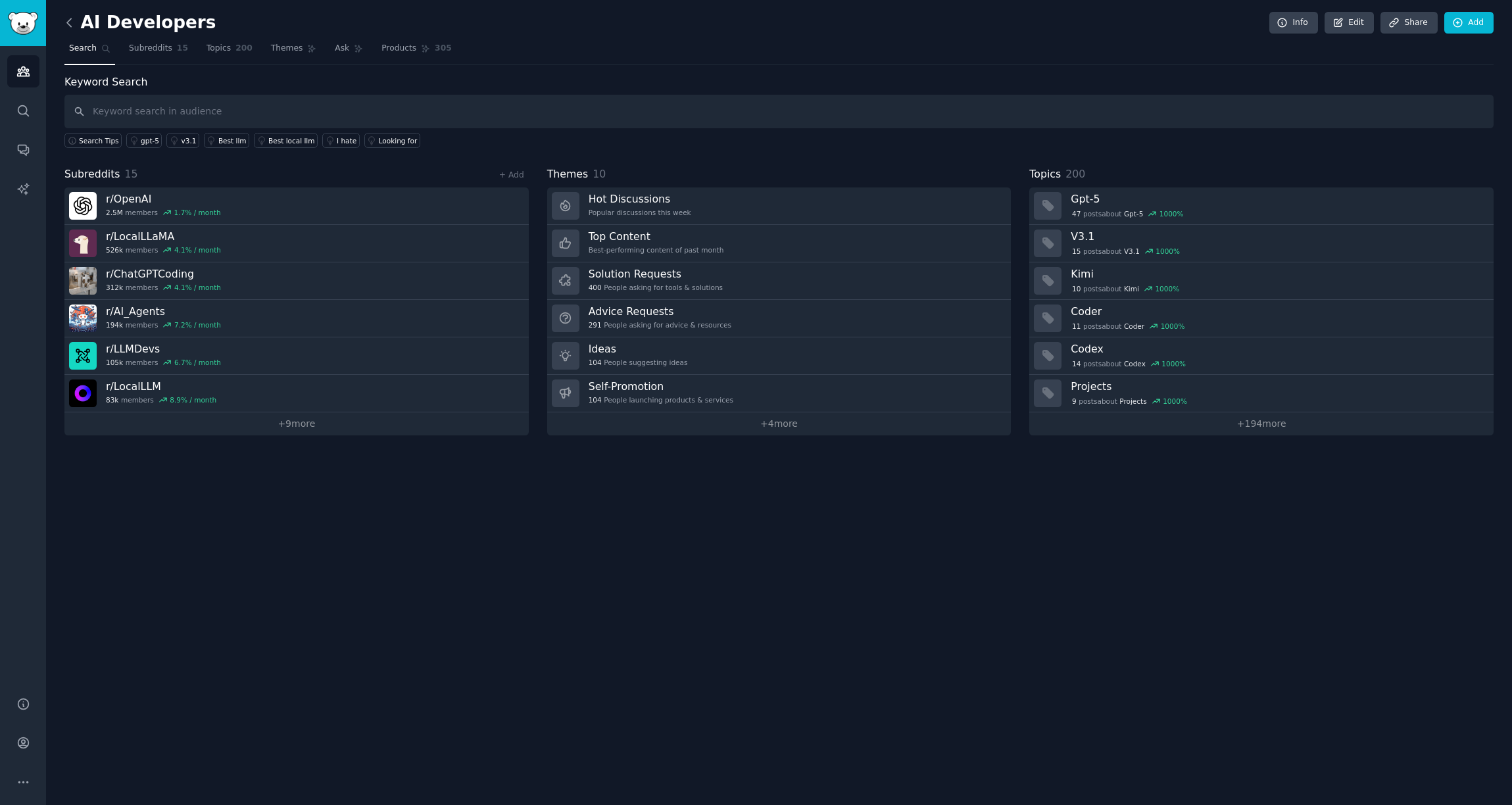
click at [70, 23] on icon at bounding box center [69, 22] width 14 height 14
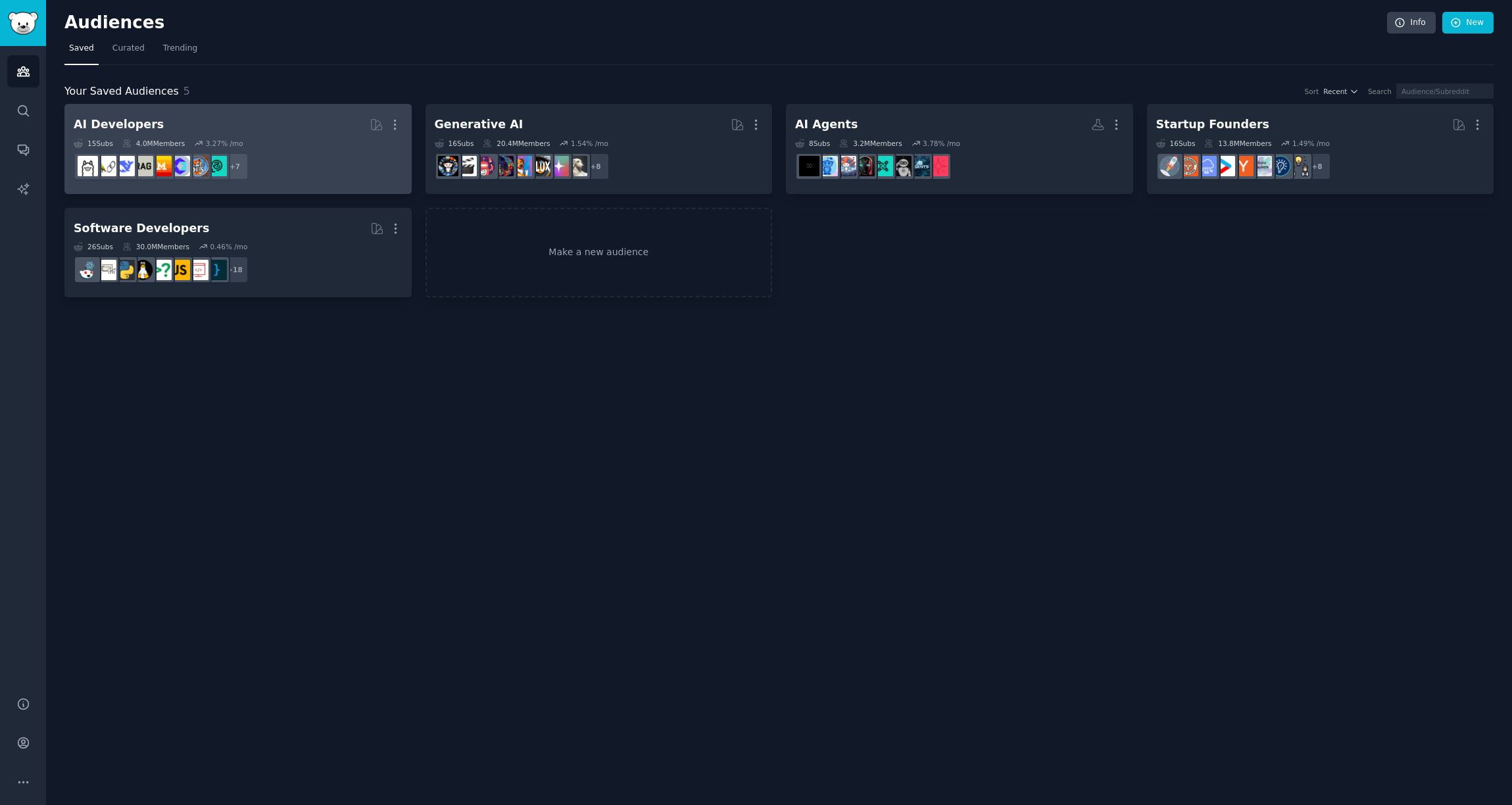
click at [163, 131] on h2 "AI Developers More" at bounding box center [238, 124] width 329 height 23
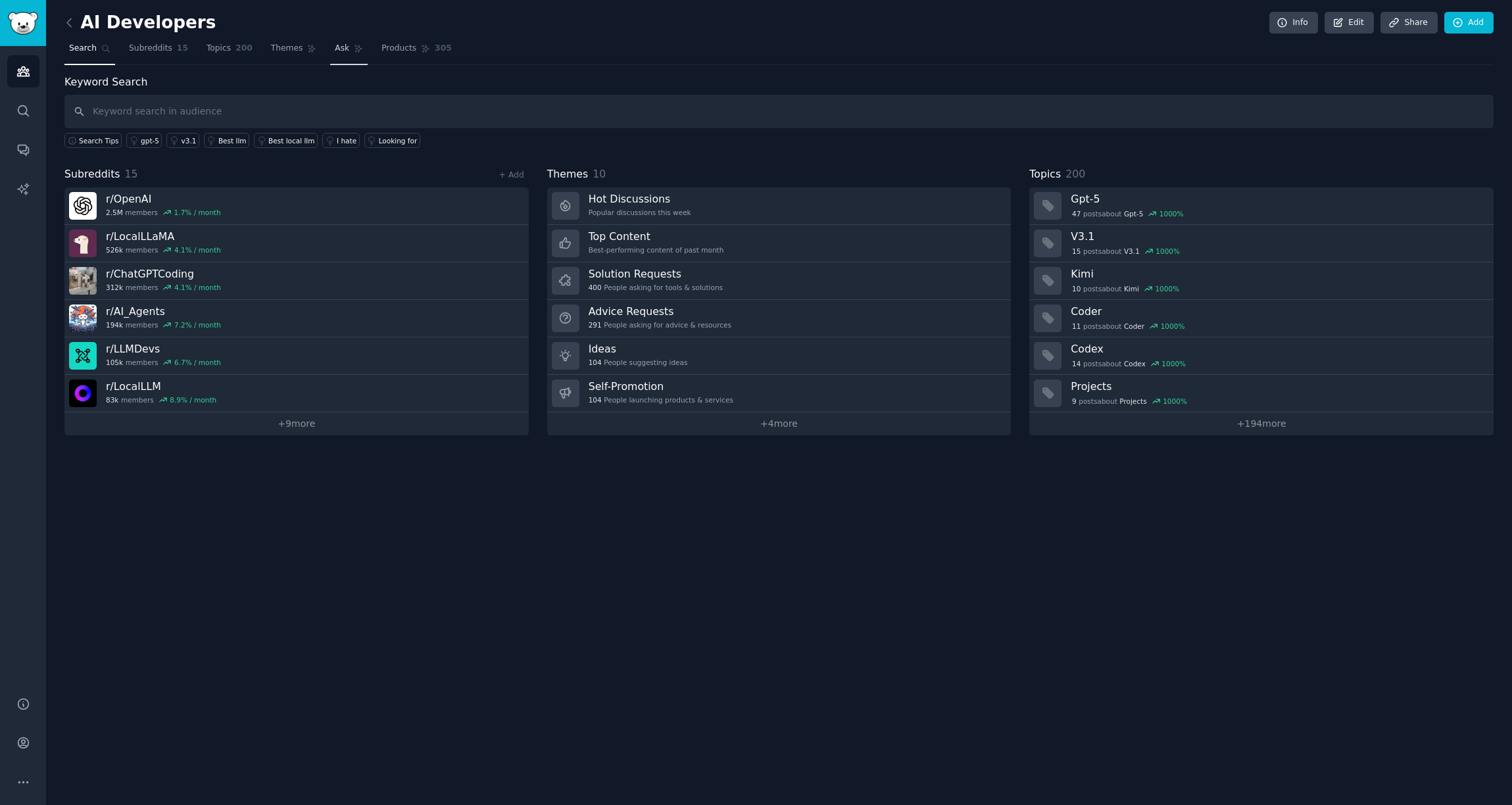
click at [335, 53] on span "Ask" at bounding box center [342, 49] width 14 height 12
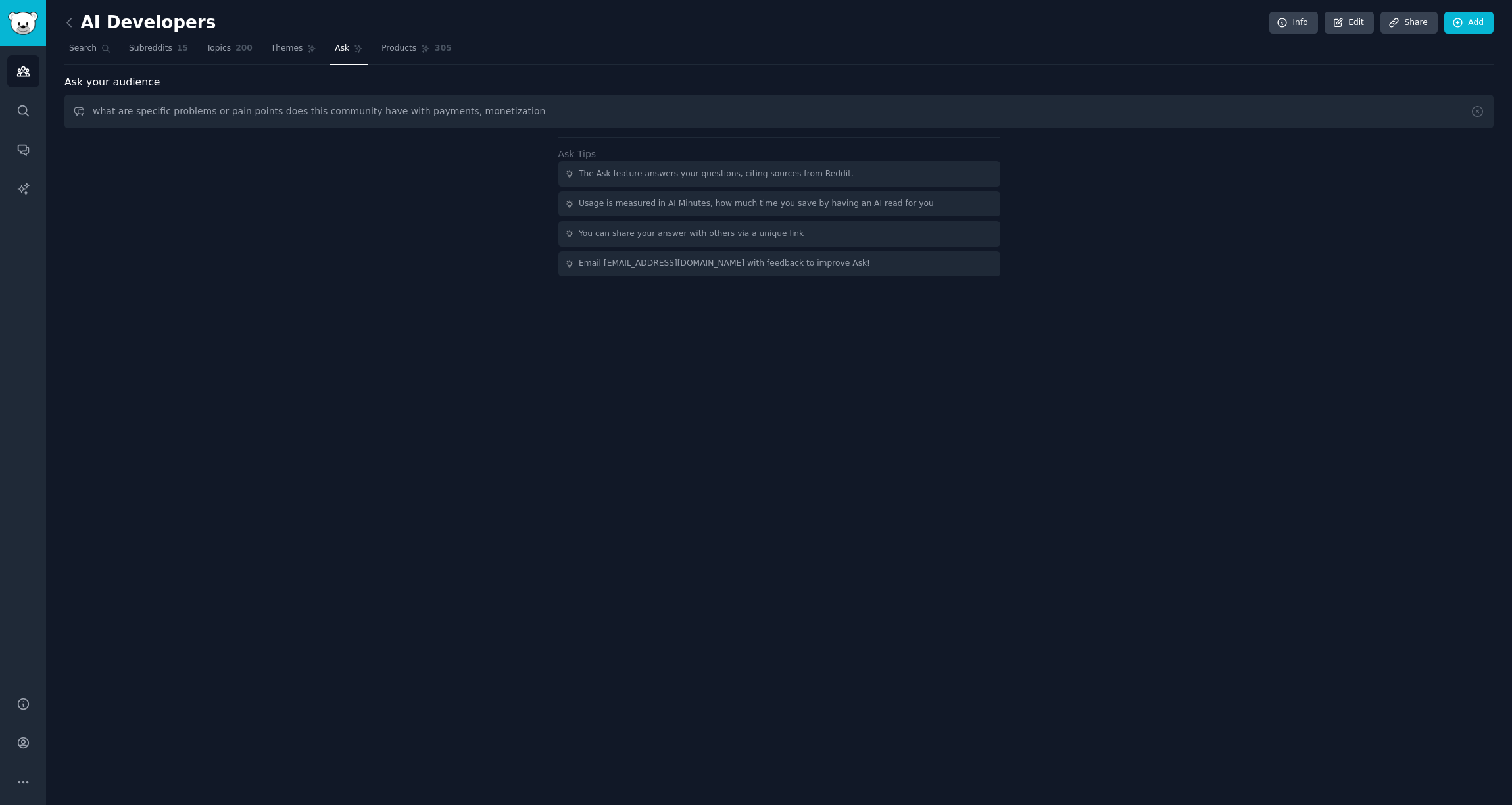
click at [387, 108] on input "what are specific problems or pain points does this community have with payment…" at bounding box center [779, 112] width 1429 height 34
type input "what are specific problems or pain points does this community have related paym…"
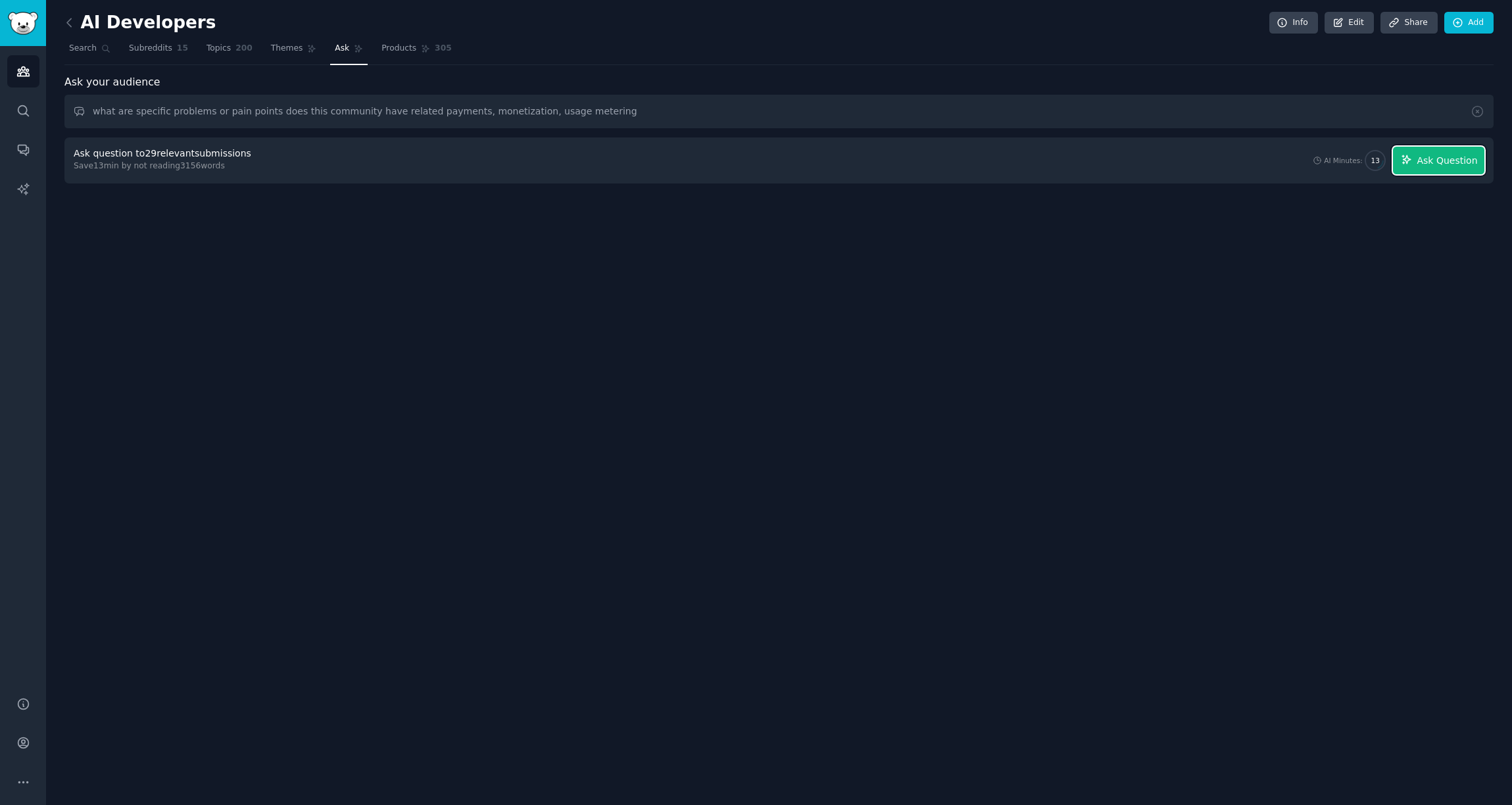
click at [1442, 162] on span "Ask Question" at bounding box center [1446, 161] width 60 height 14
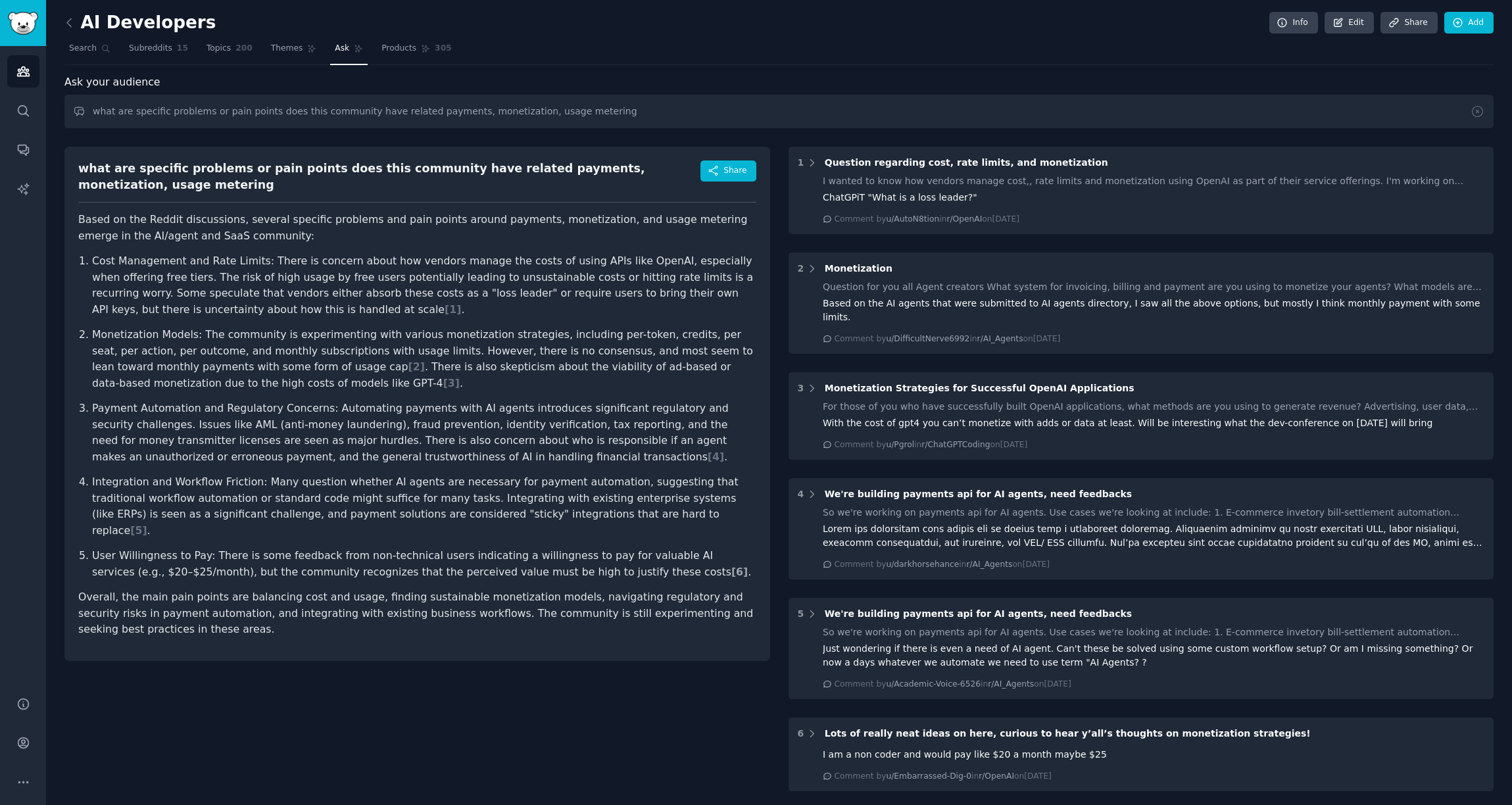
click at [731, 566] on span "[ 6 ]" at bounding box center [739, 572] width 16 height 12
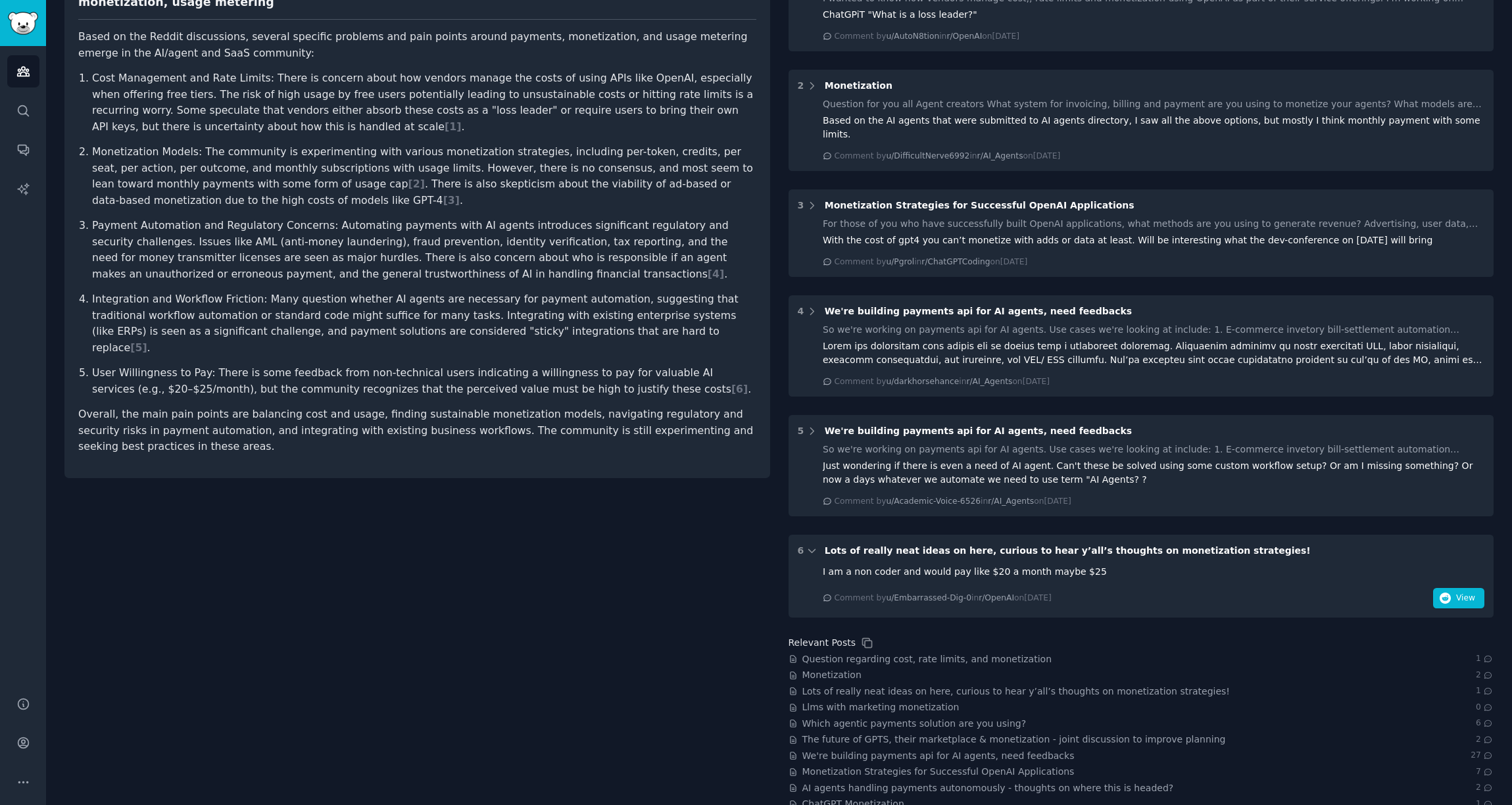
scroll to position [184, 0]
click at [812, 548] on icon at bounding box center [812, 549] width 7 height 3
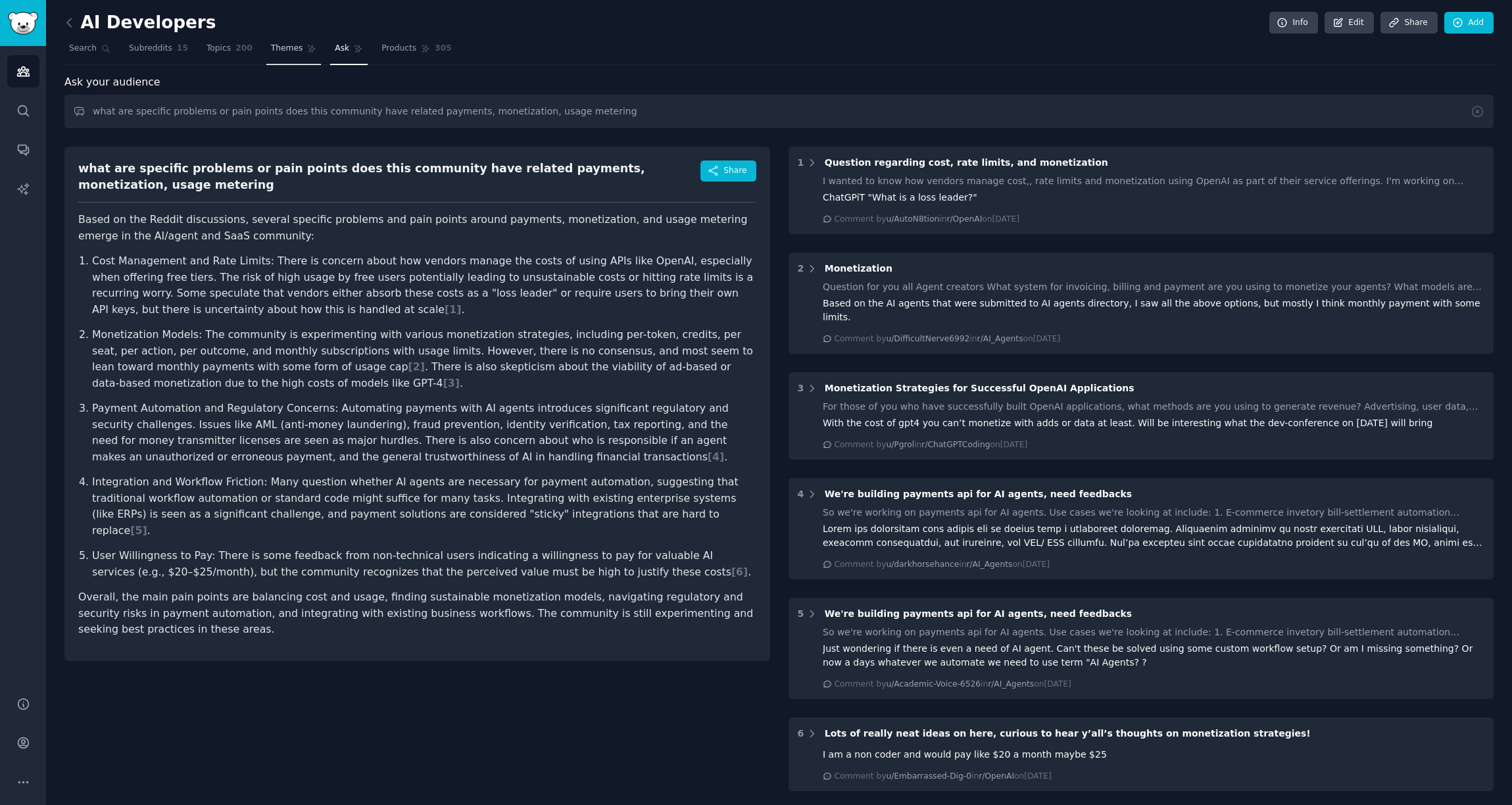
click at [281, 51] on span "Themes" at bounding box center [288, 49] width 32 height 12
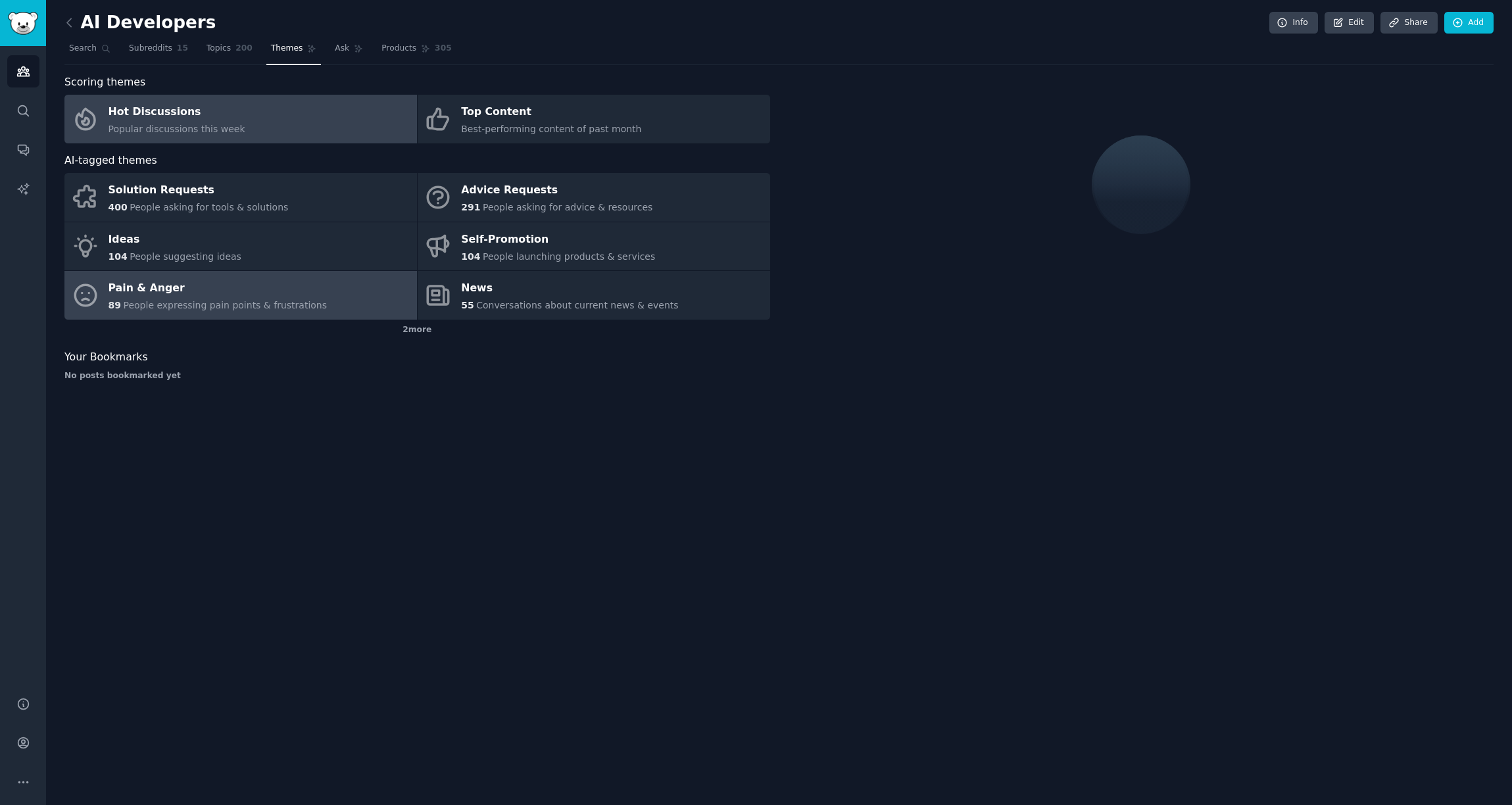
click at [168, 290] on div "Pain & Anger" at bounding box center [218, 288] width 219 height 21
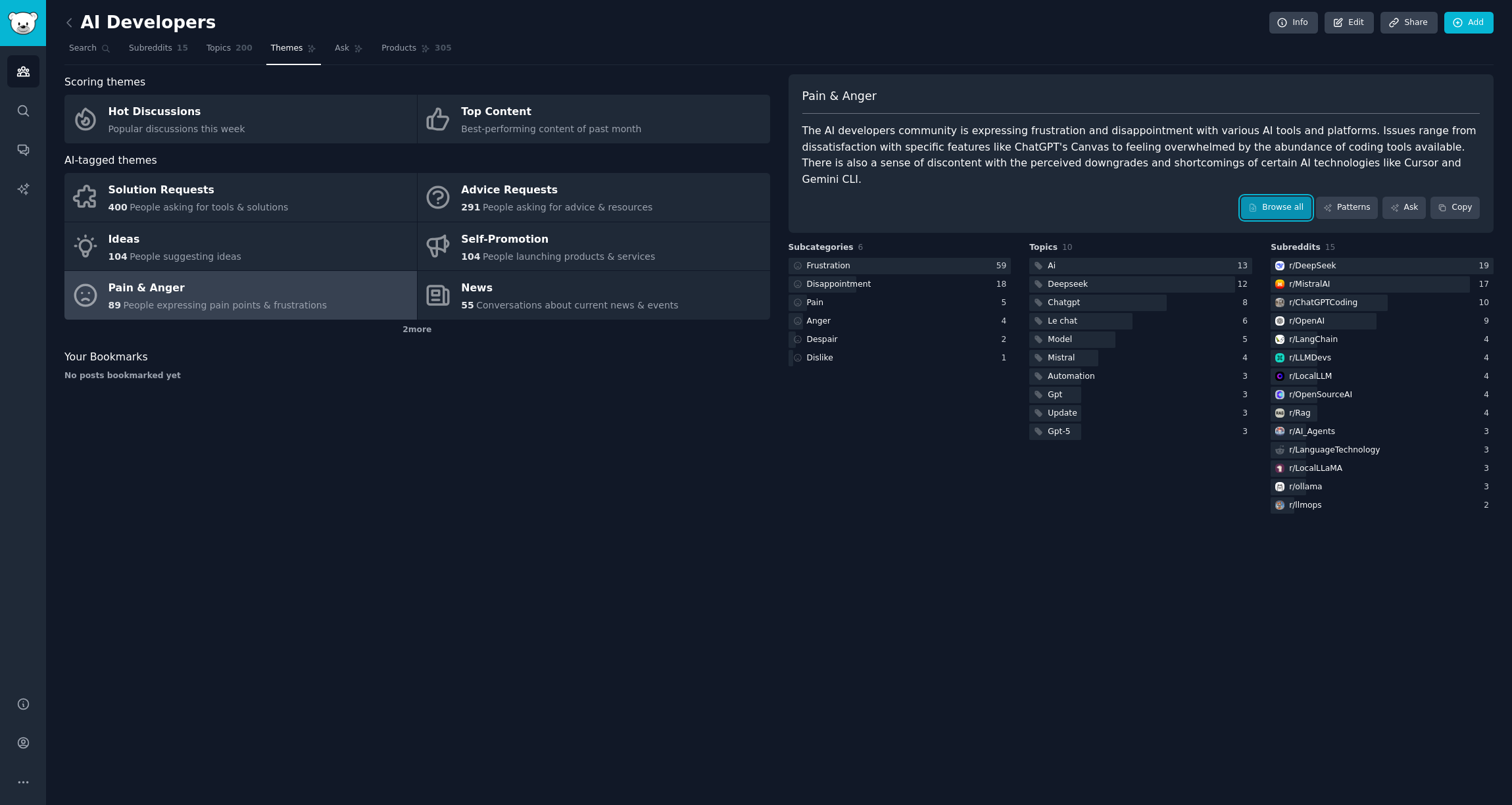
click at [1296, 197] on link "Browse all" at bounding box center [1277, 208] width 70 height 22
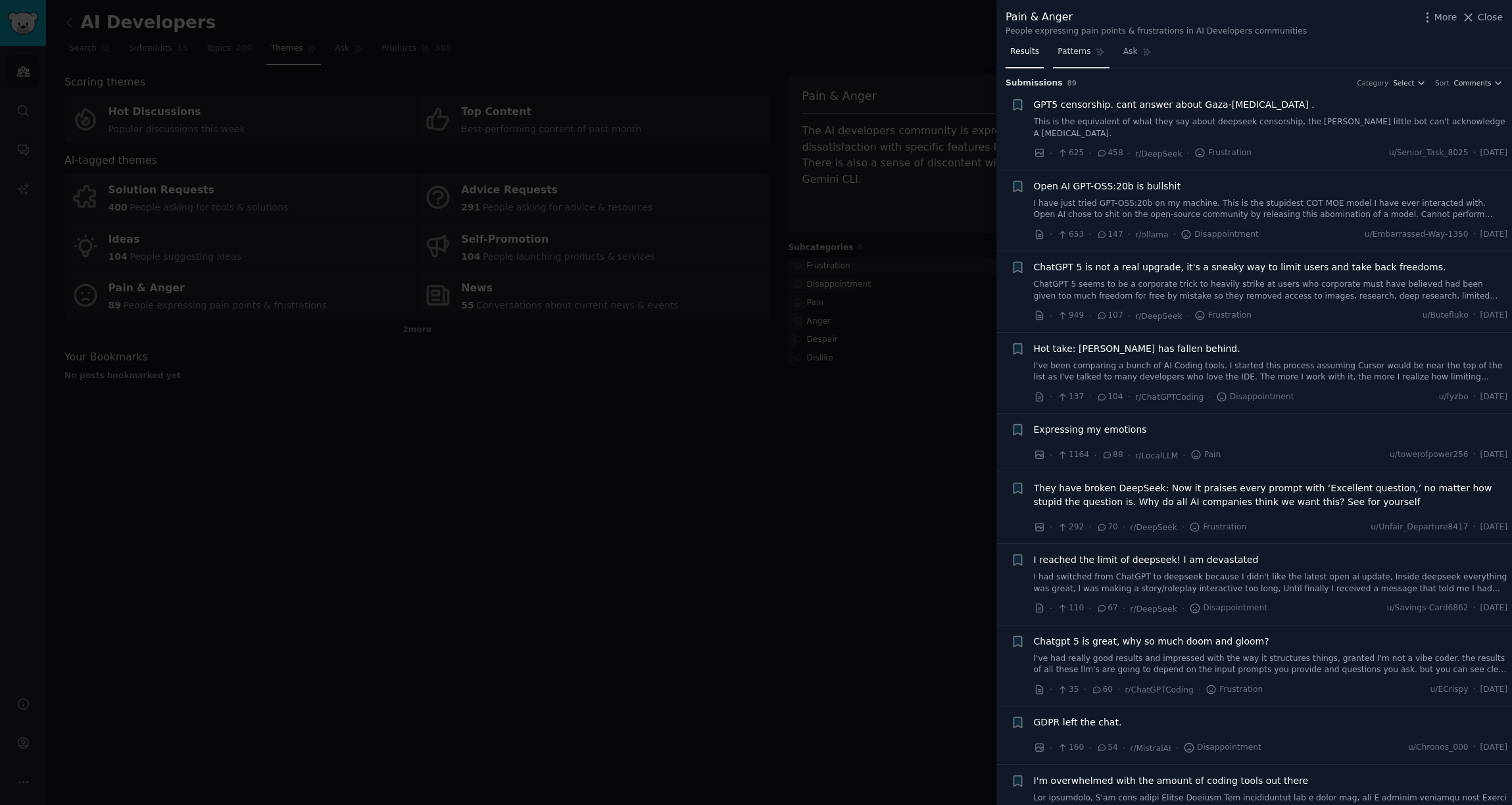
click at [1080, 53] on span "Patterns" at bounding box center [1074, 52] width 33 height 12
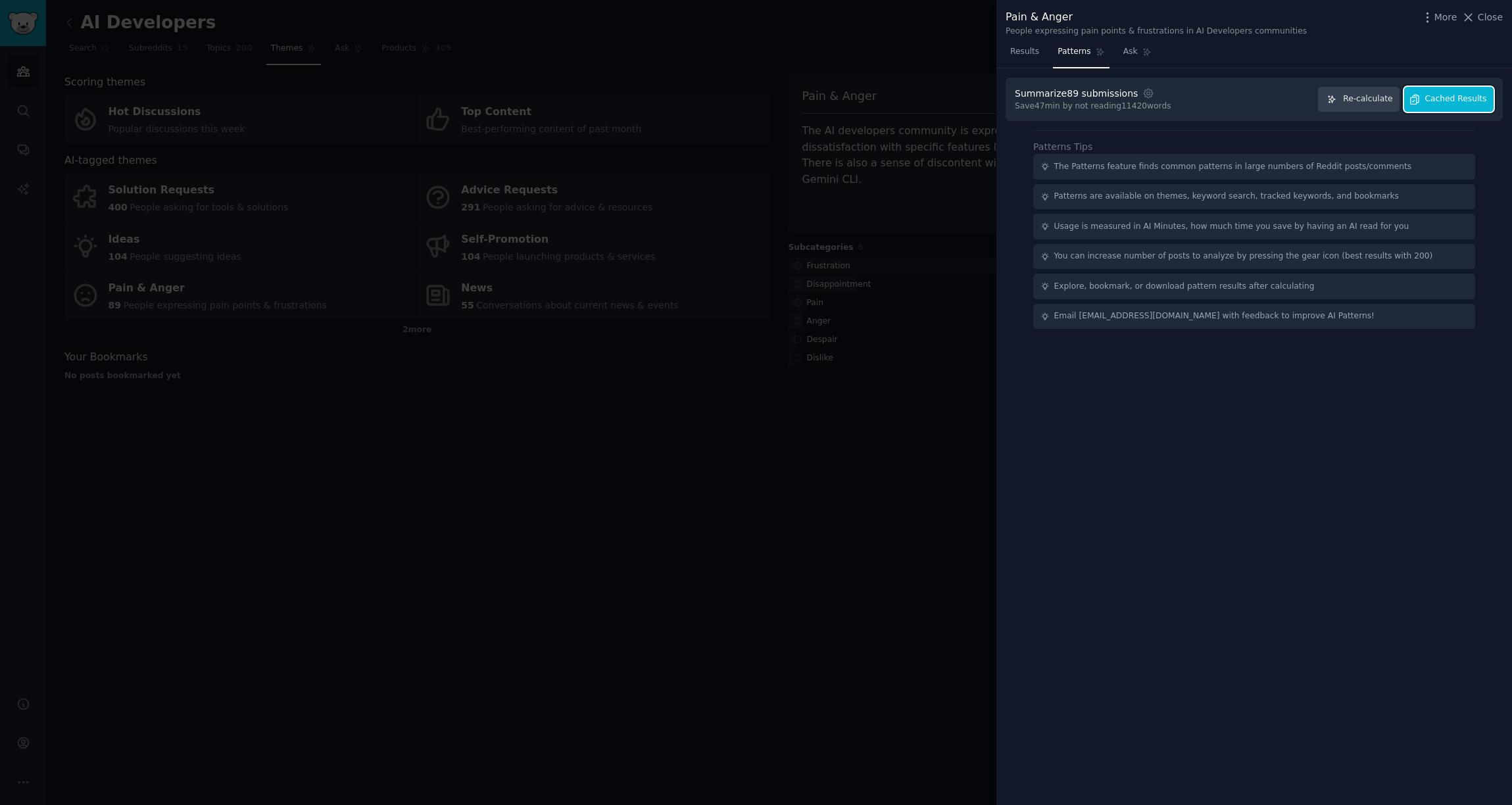
click at [1473, 104] on span "Cached Results" at bounding box center [1456, 99] width 62 height 12
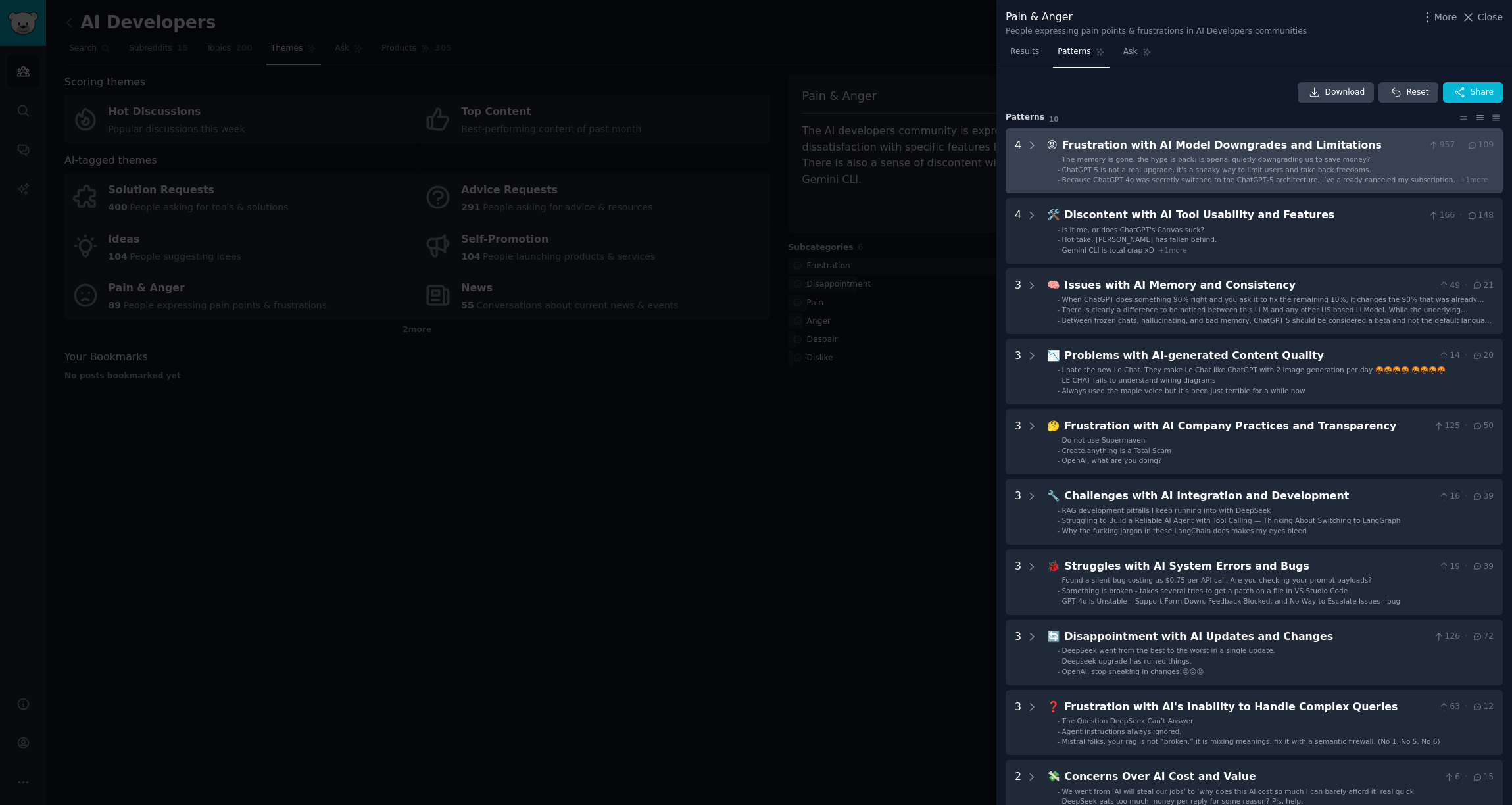
click at [1056, 141] on span "😡" at bounding box center [1053, 145] width 11 height 12
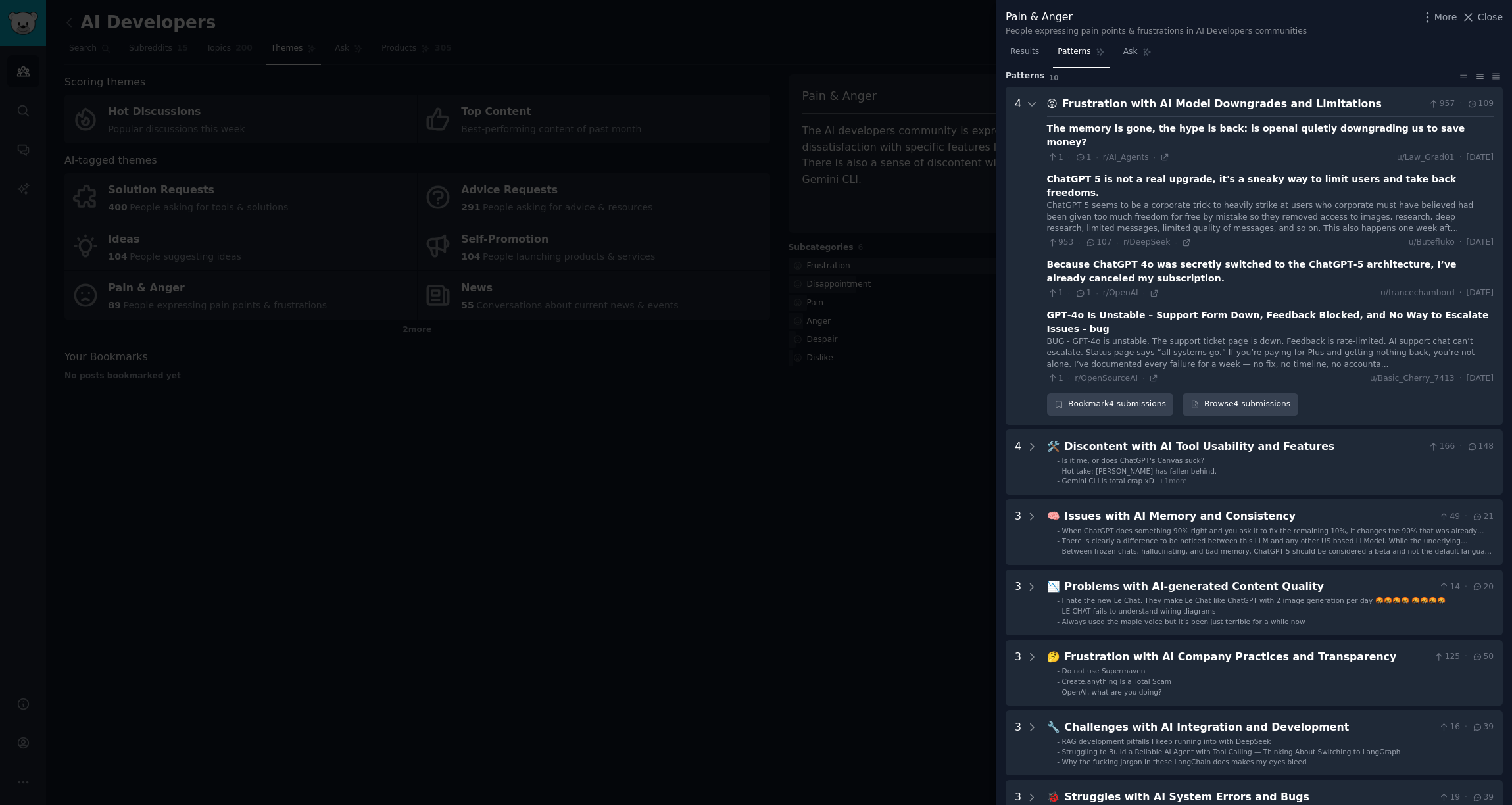
scroll to position [37, 0]
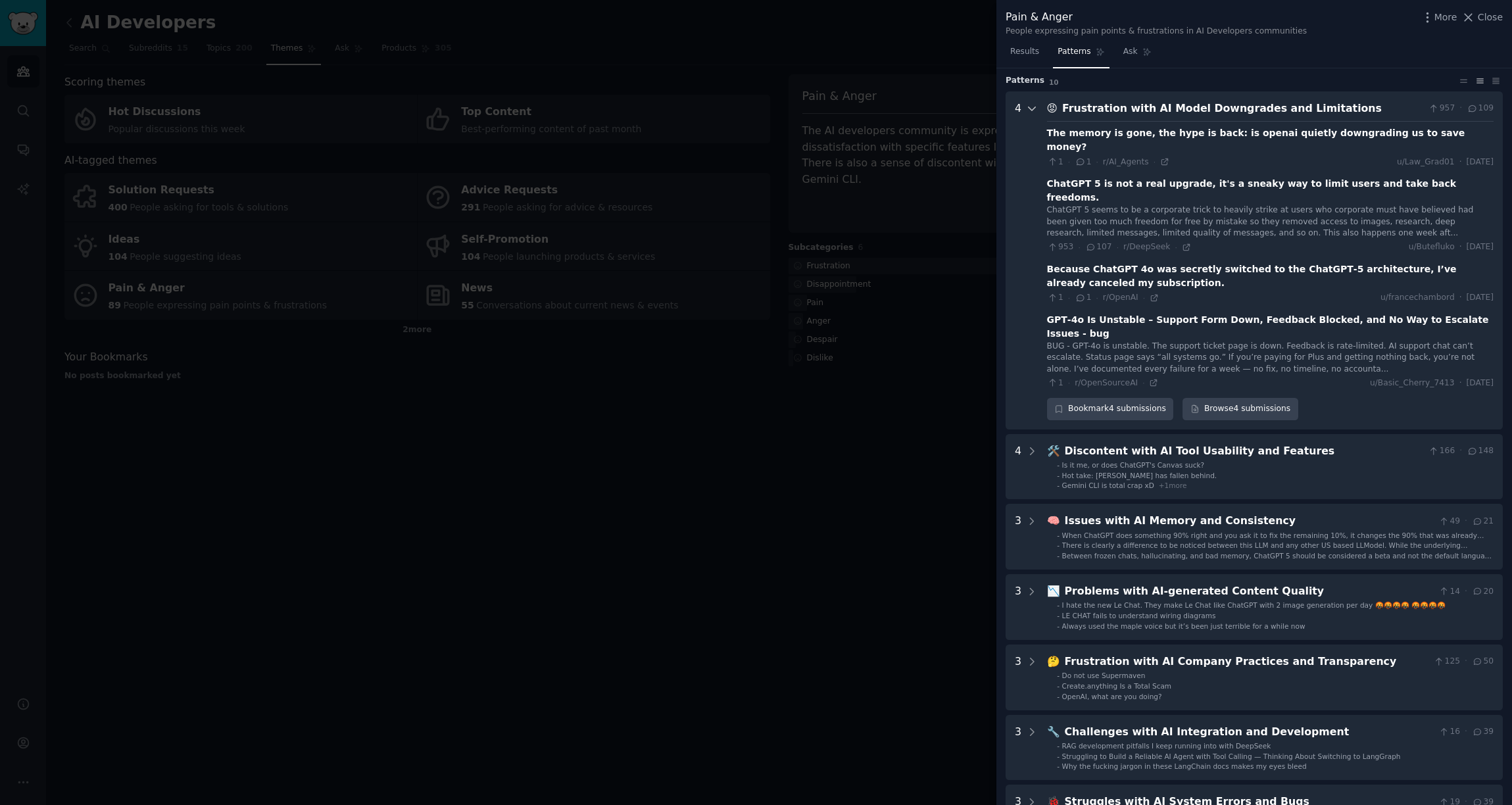
click at [1033, 108] on icon at bounding box center [1032, 108] width 7 height 3
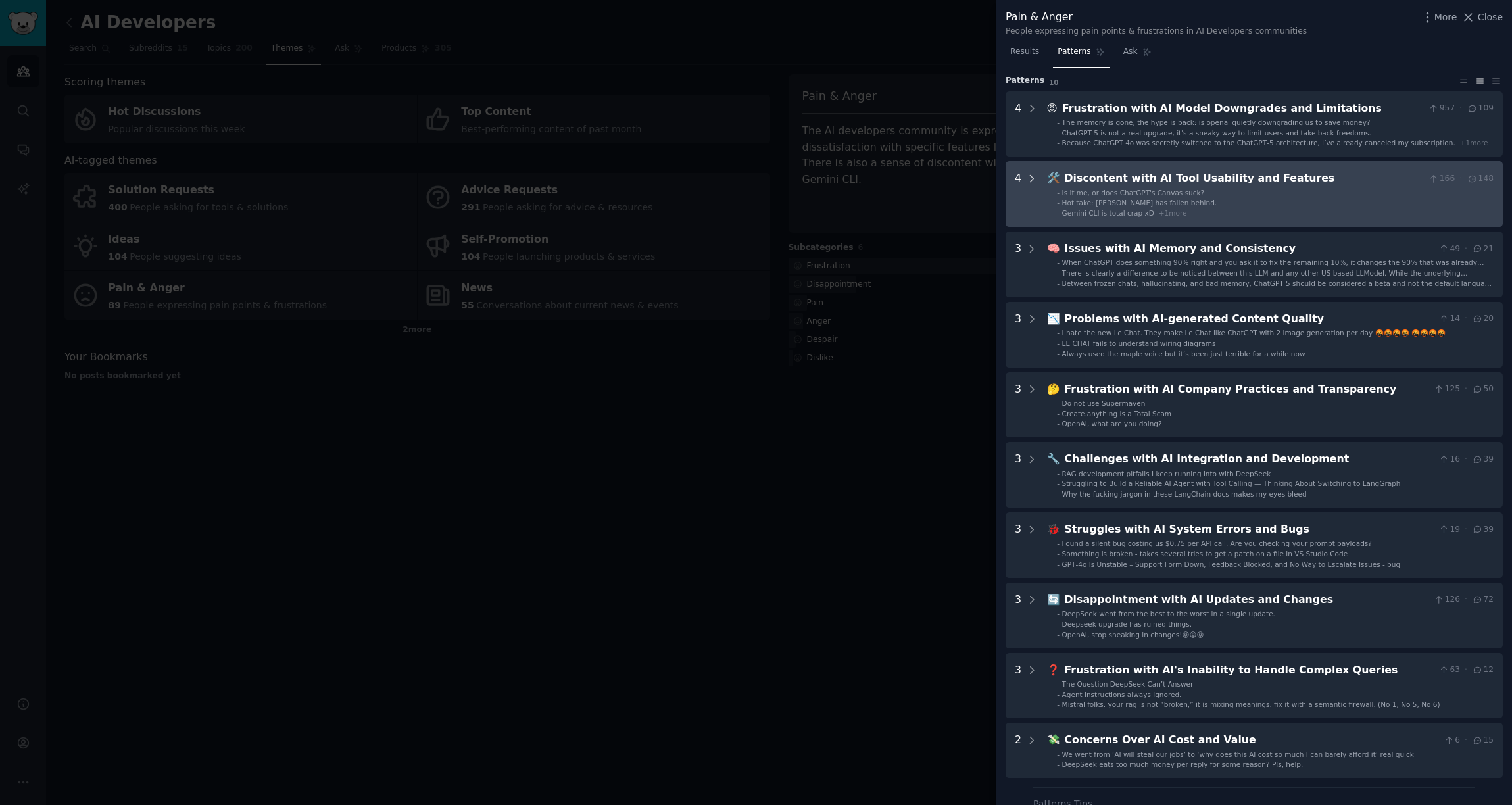
click at [1028, 181] on icon at bounding box center [1032, 179] width 12 height 12
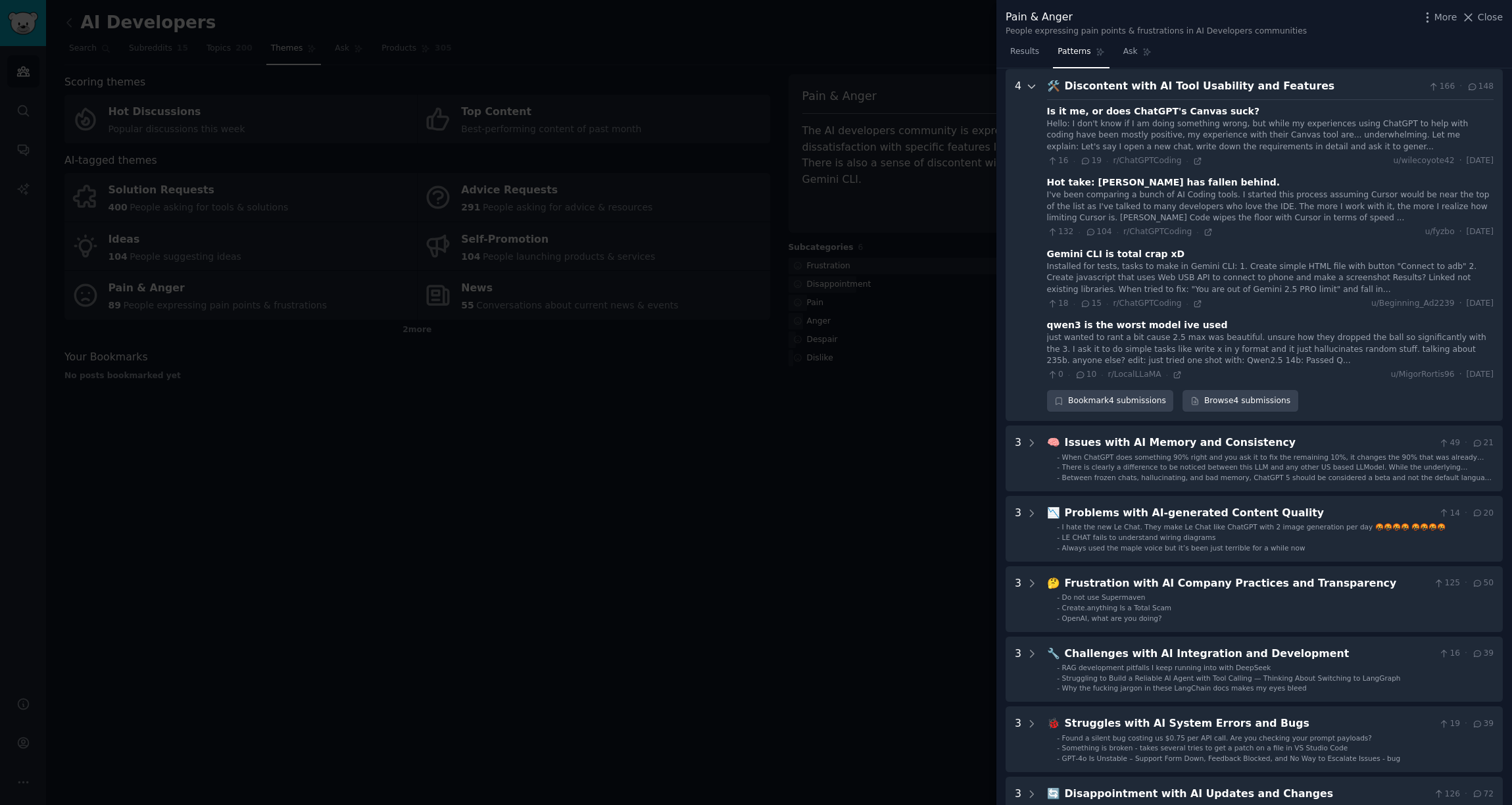
scroll to position [131, 0]
click at [1032, 81] on icon at bounding box center [1032, 86] width 12 height 12
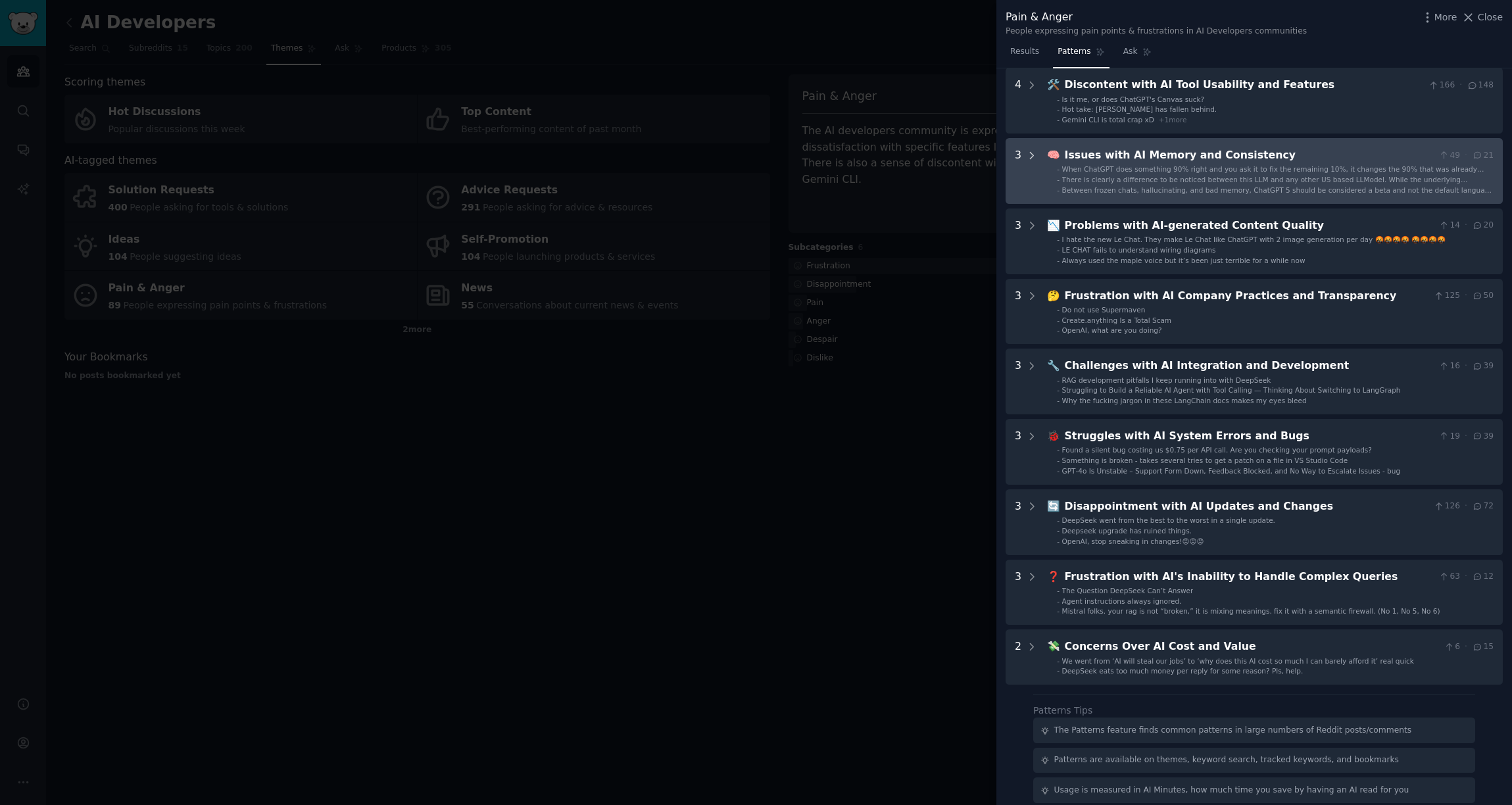
click at [1031, 154] on icon at bounding box center [1032, 156] width 12 height 12
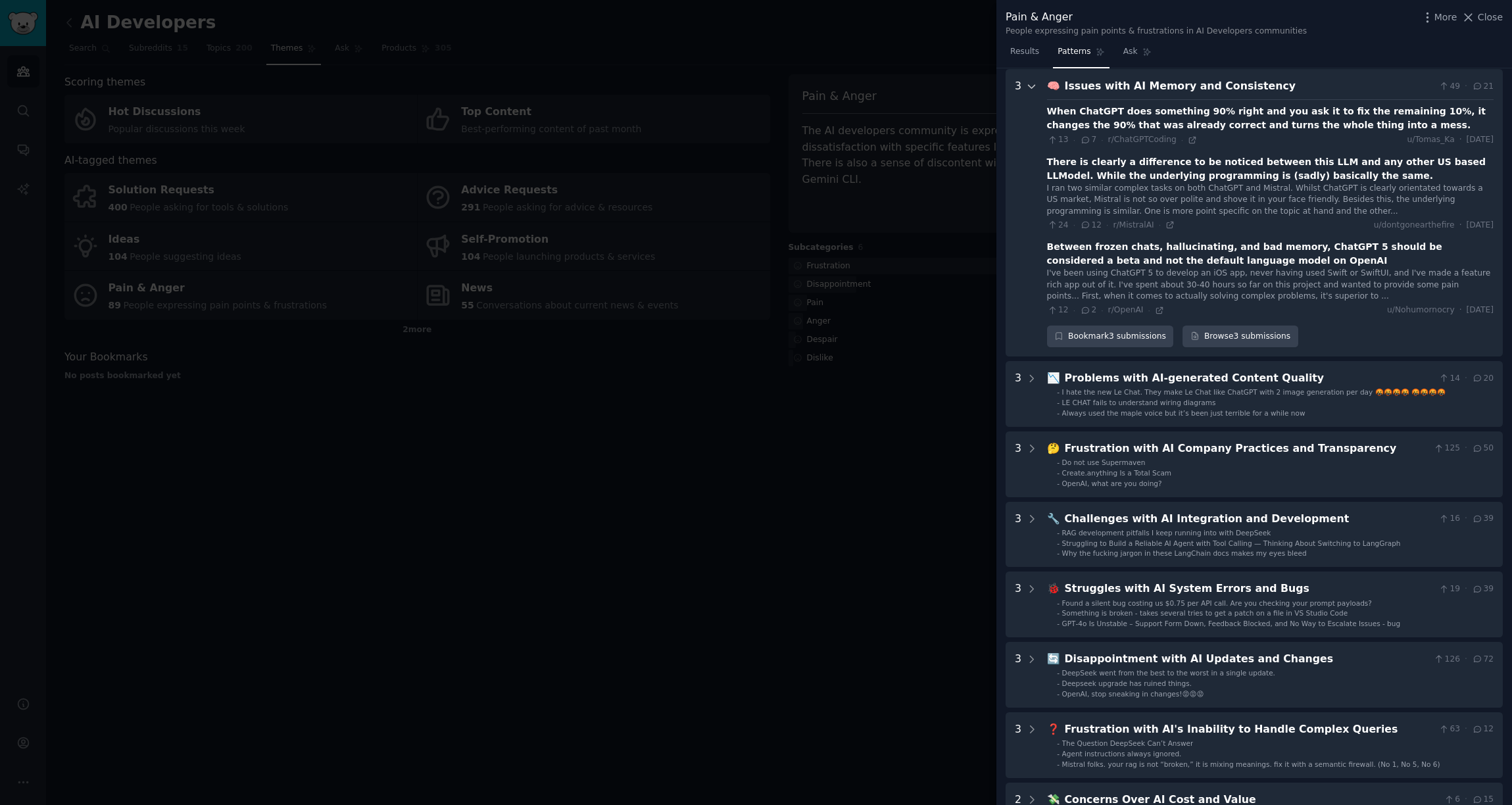
scroll to position [200, 0]
click at [1026, 93] on div at bounding box center [1032, 212] width 12 height 269
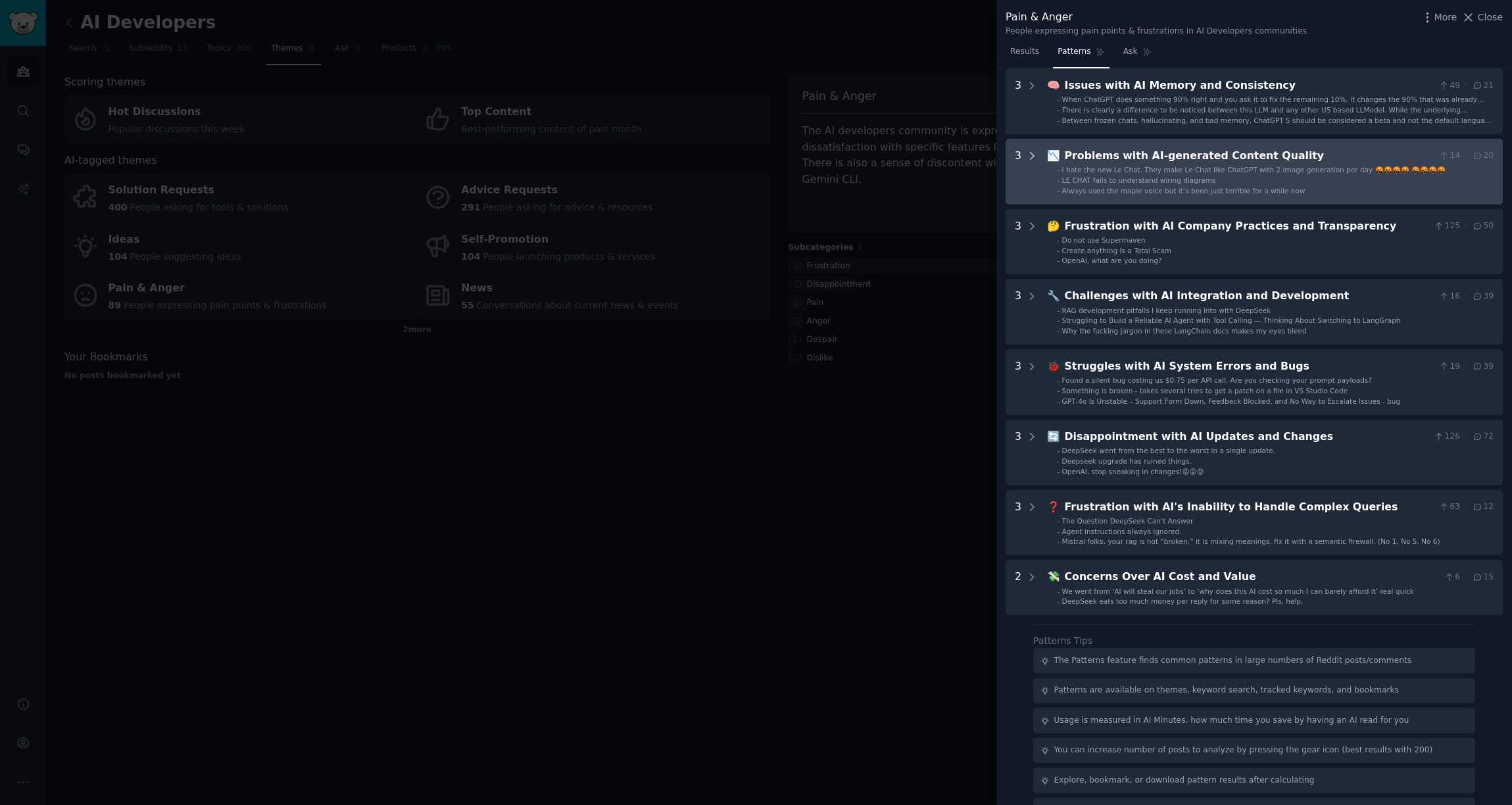
click at [1026, 152] on icon at bounding box center [1032, 156] width 12 height 12
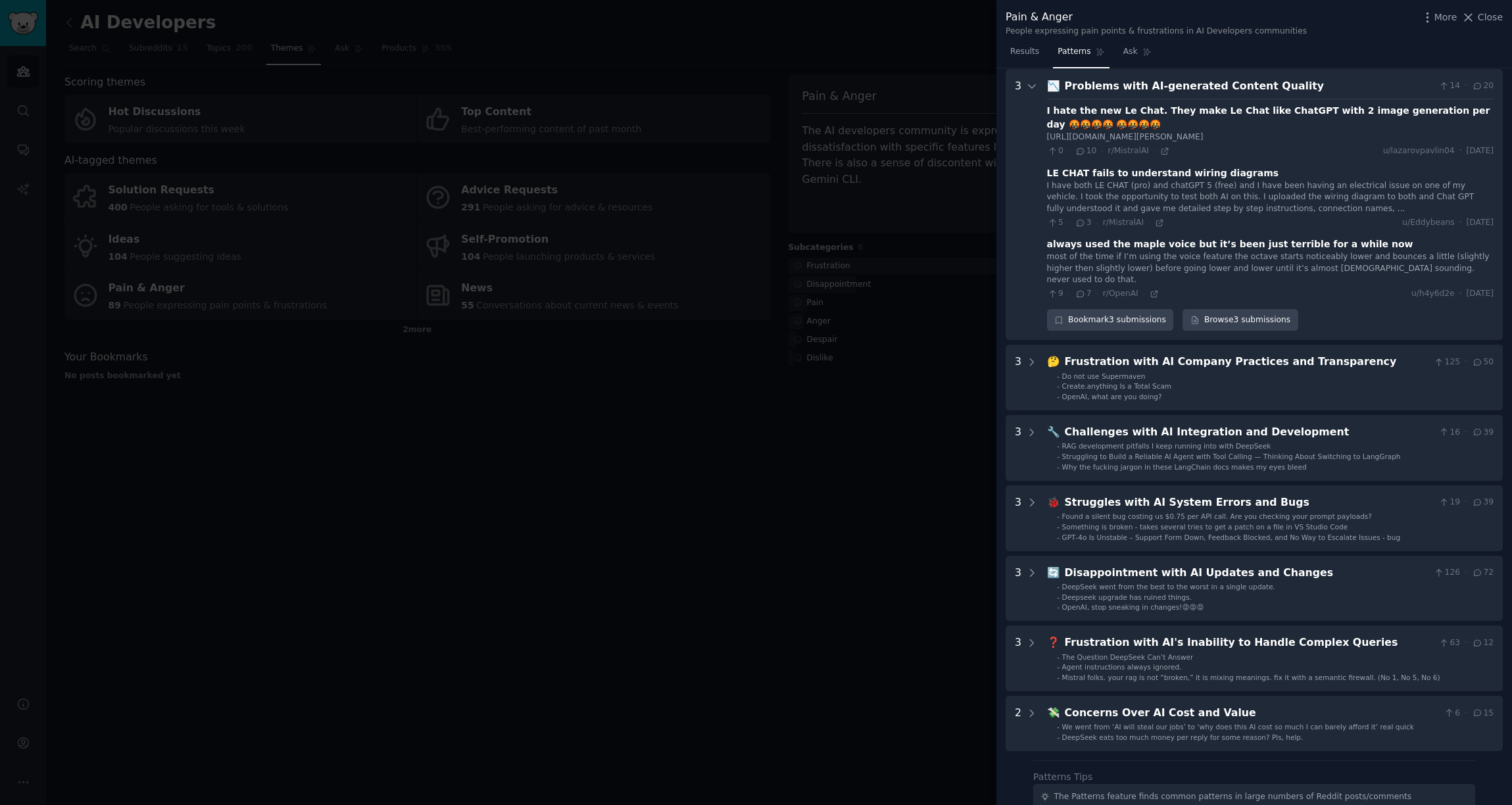
scroll to position [271, 0]
click at [1031, 81] on icon at bounding box center [1032, 86] width 12 height 12
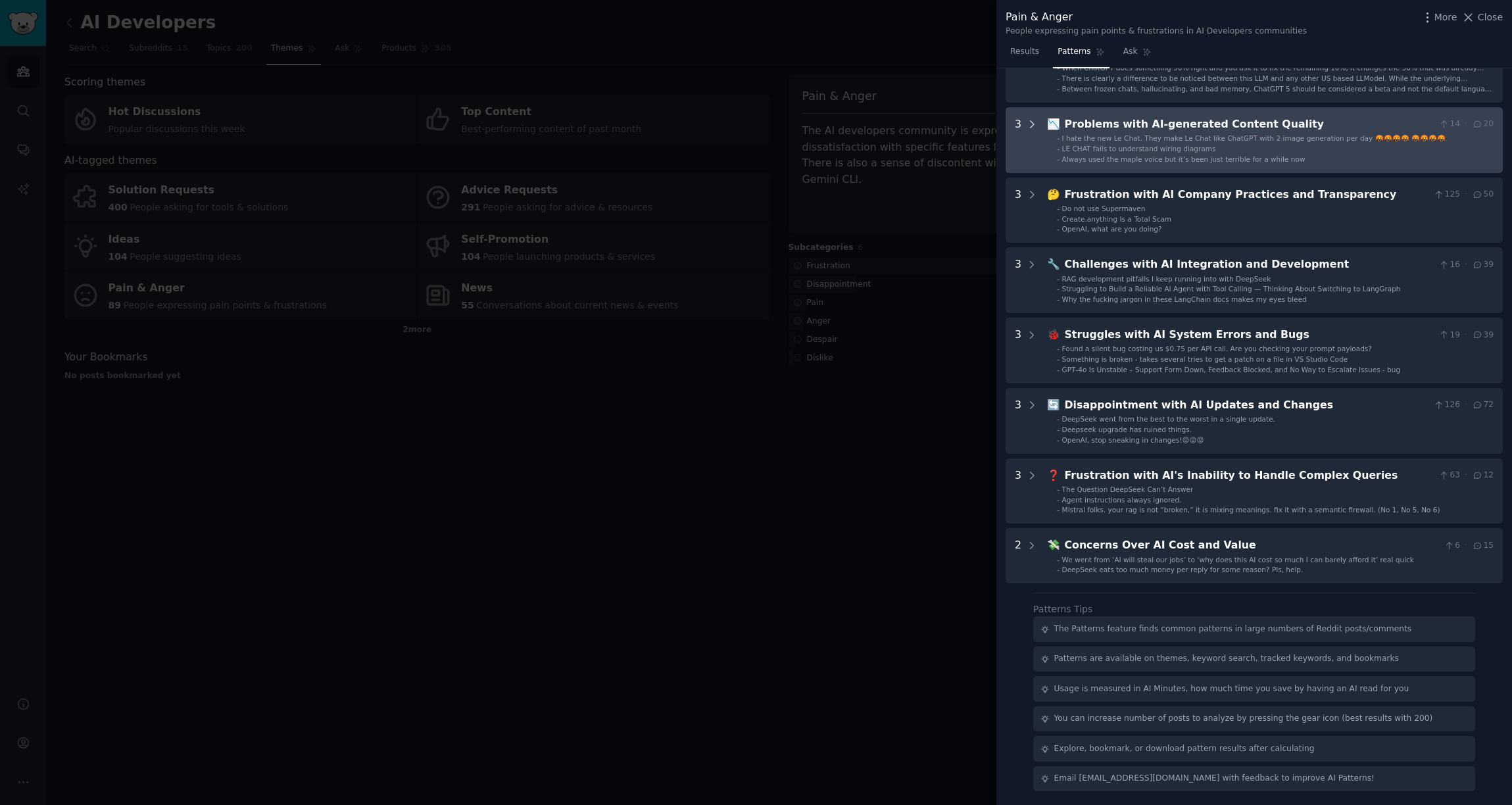
click at [1031, 128] on icon at bounding box center [1032, 124] width 12 height 12
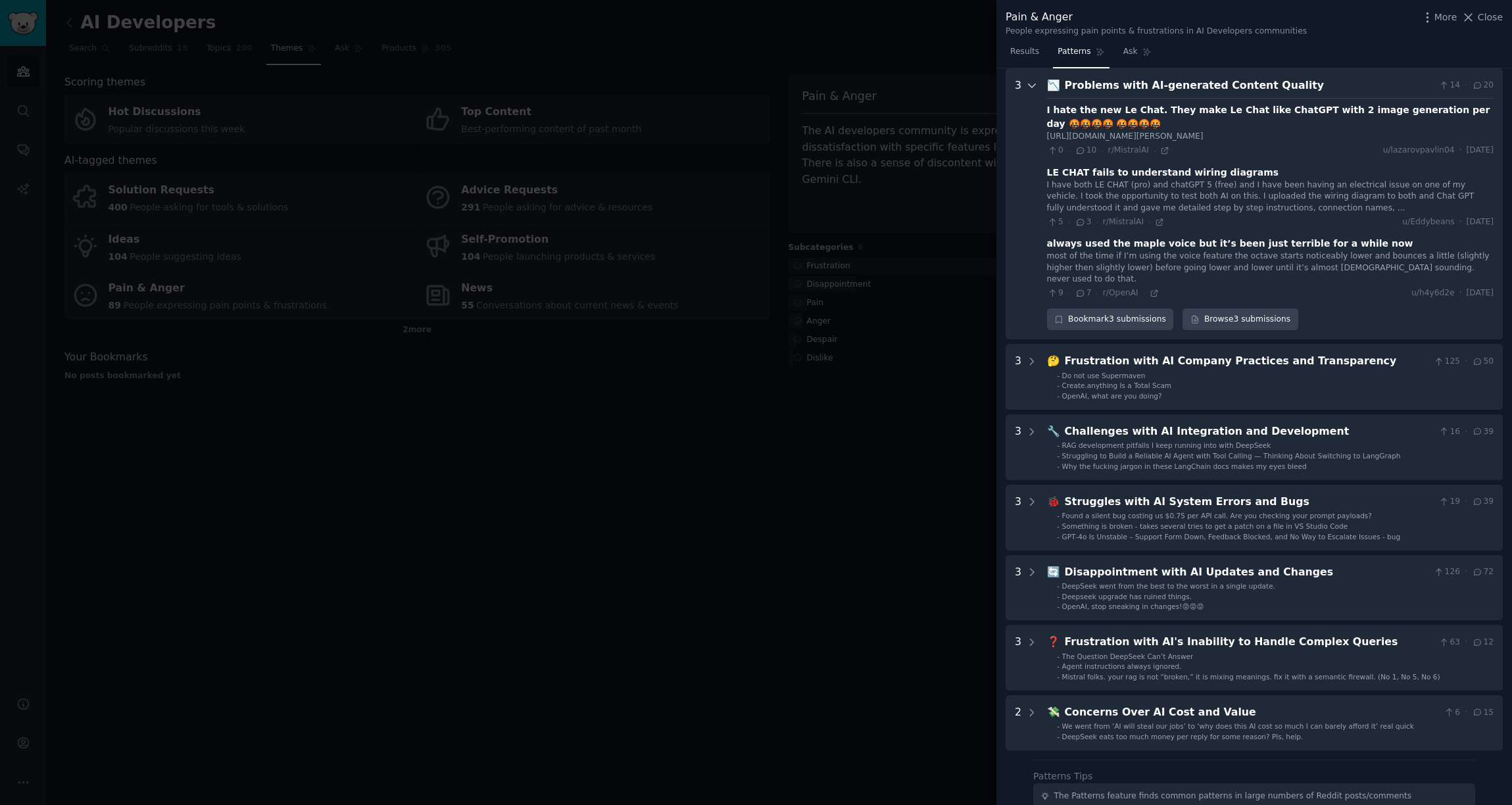
click at [1029, 87] on icon at bounding box center [1032, 86] width 12 height 12
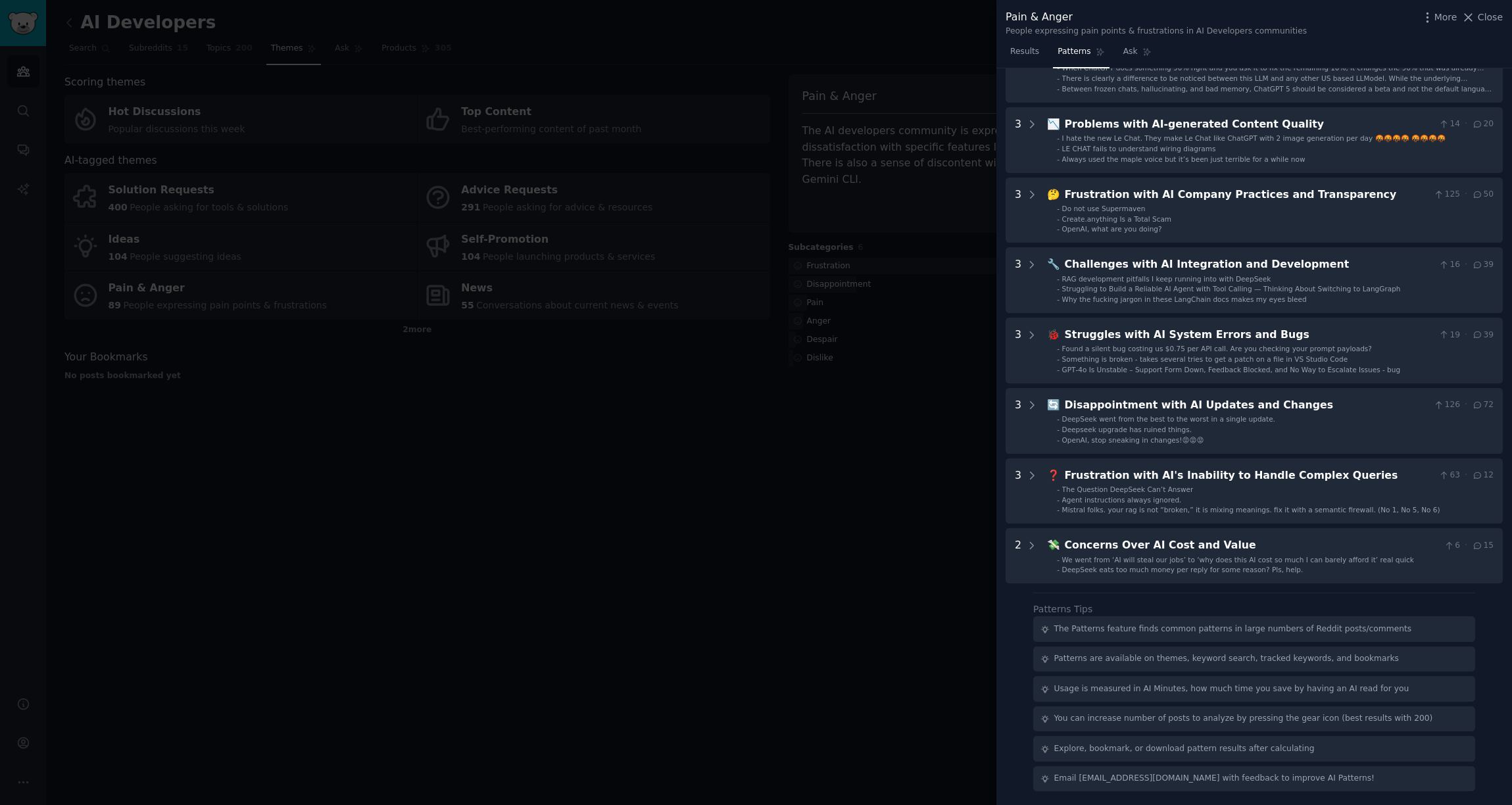
click at [824, 53] on div at bounding box center [756, 402] width 1512 height 805
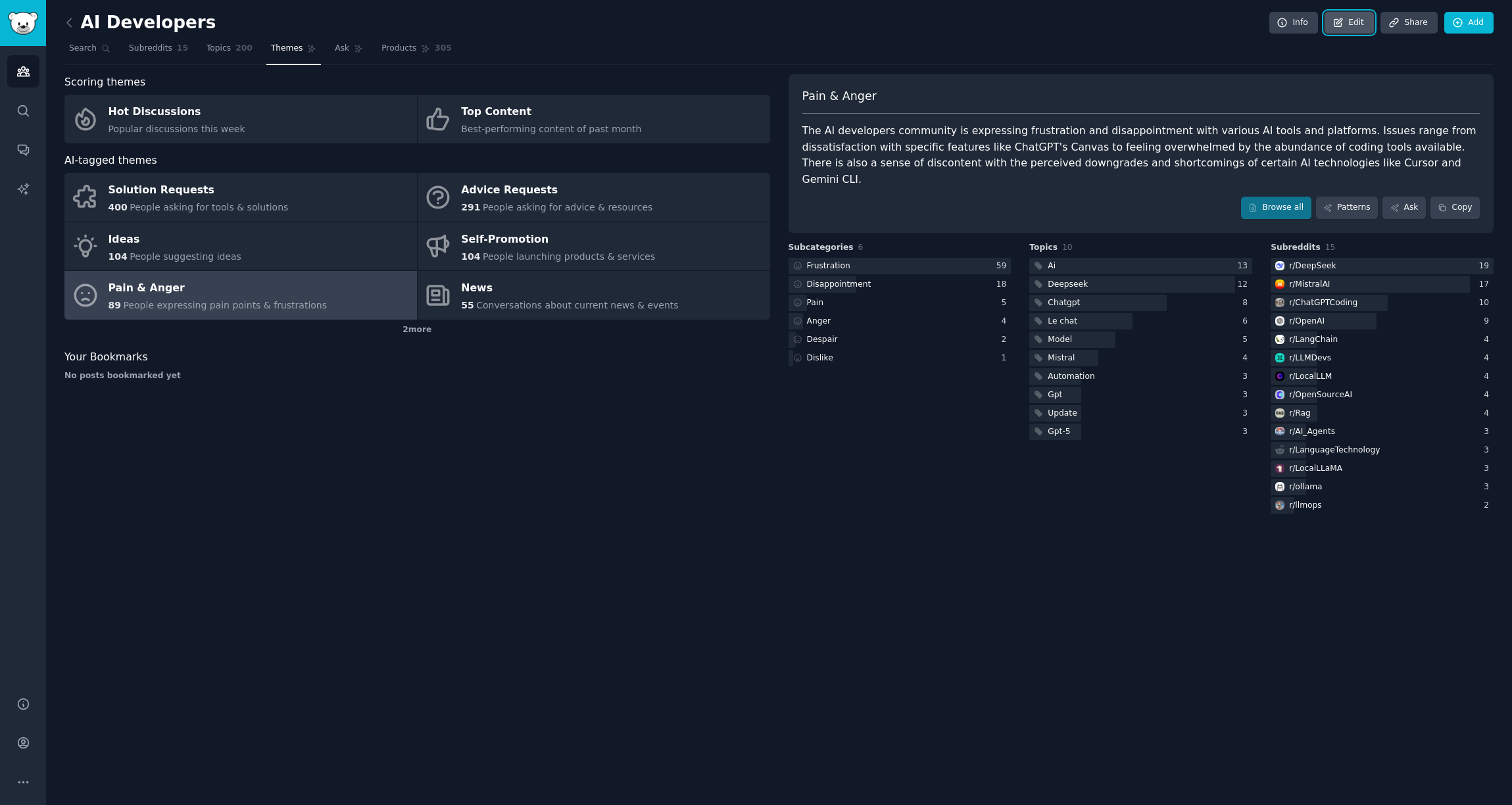
click at [1332, 27] on link "Edit" at bounding box center [1349, 23] width 49 height 22
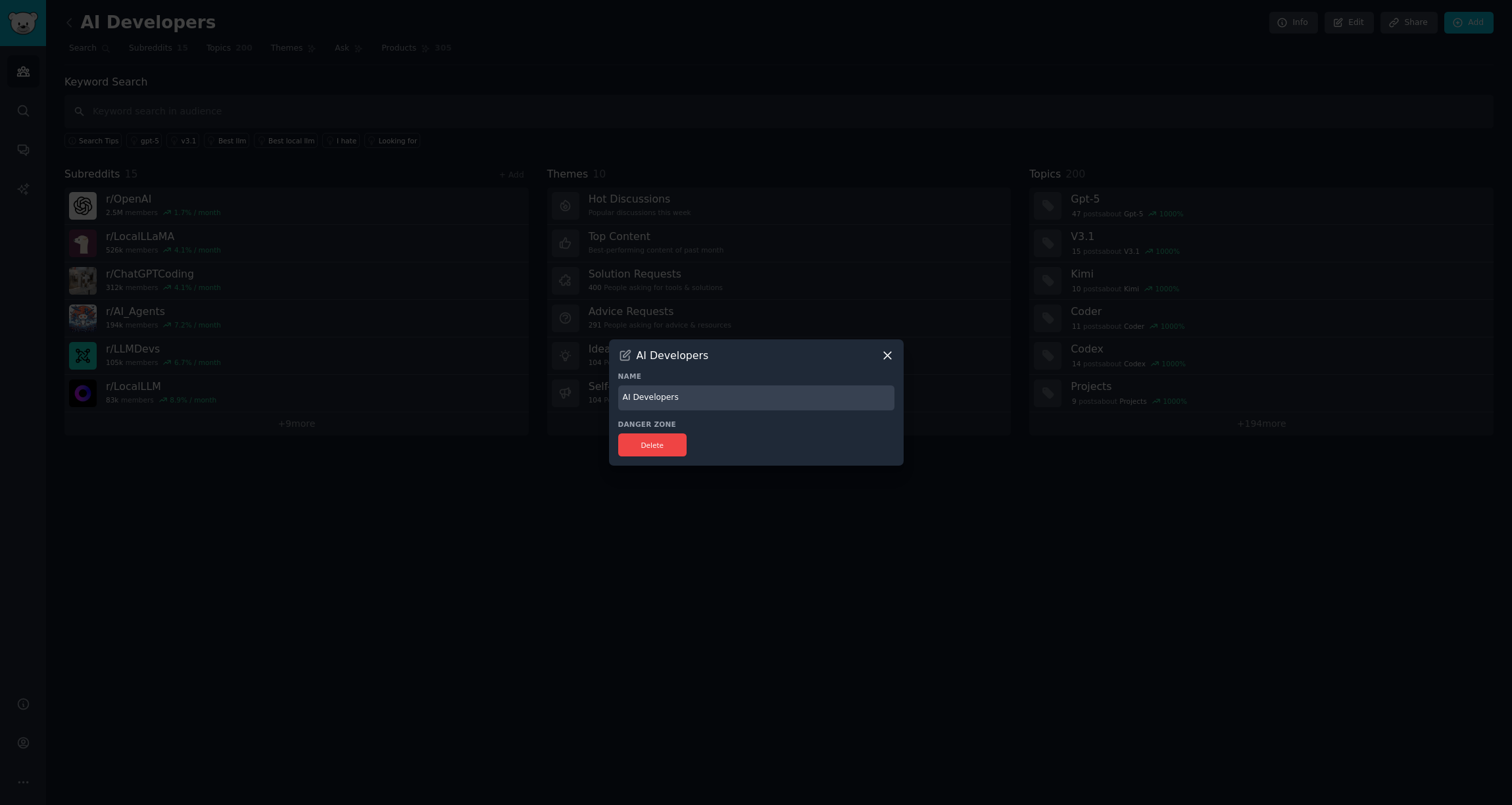
click at [886, 358] on icon at bounding box center [888, 355] width 7 height 7
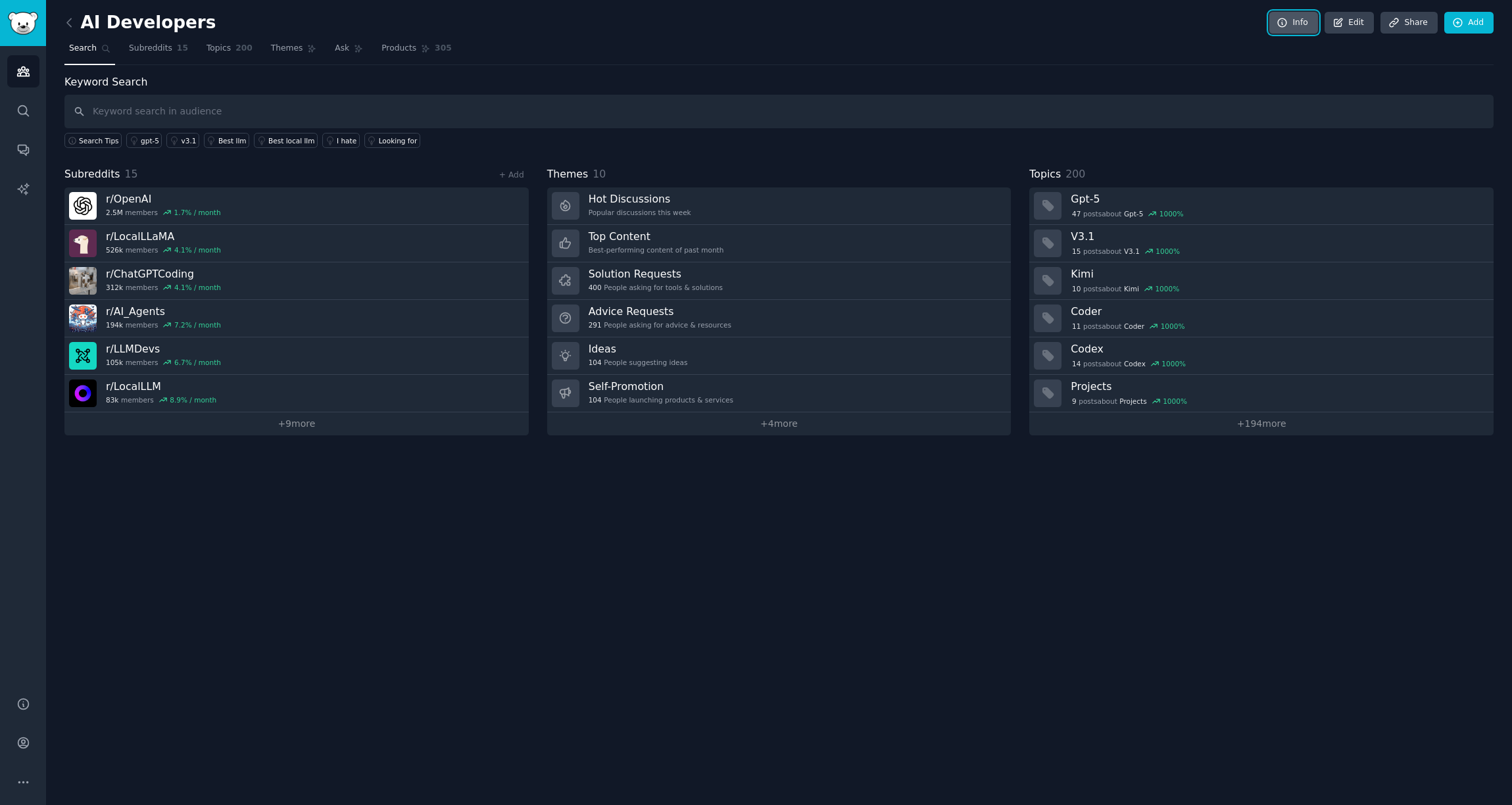
click at [1289, 31] on link "Info" at bounding box center [1293, 23] width 49 height 22
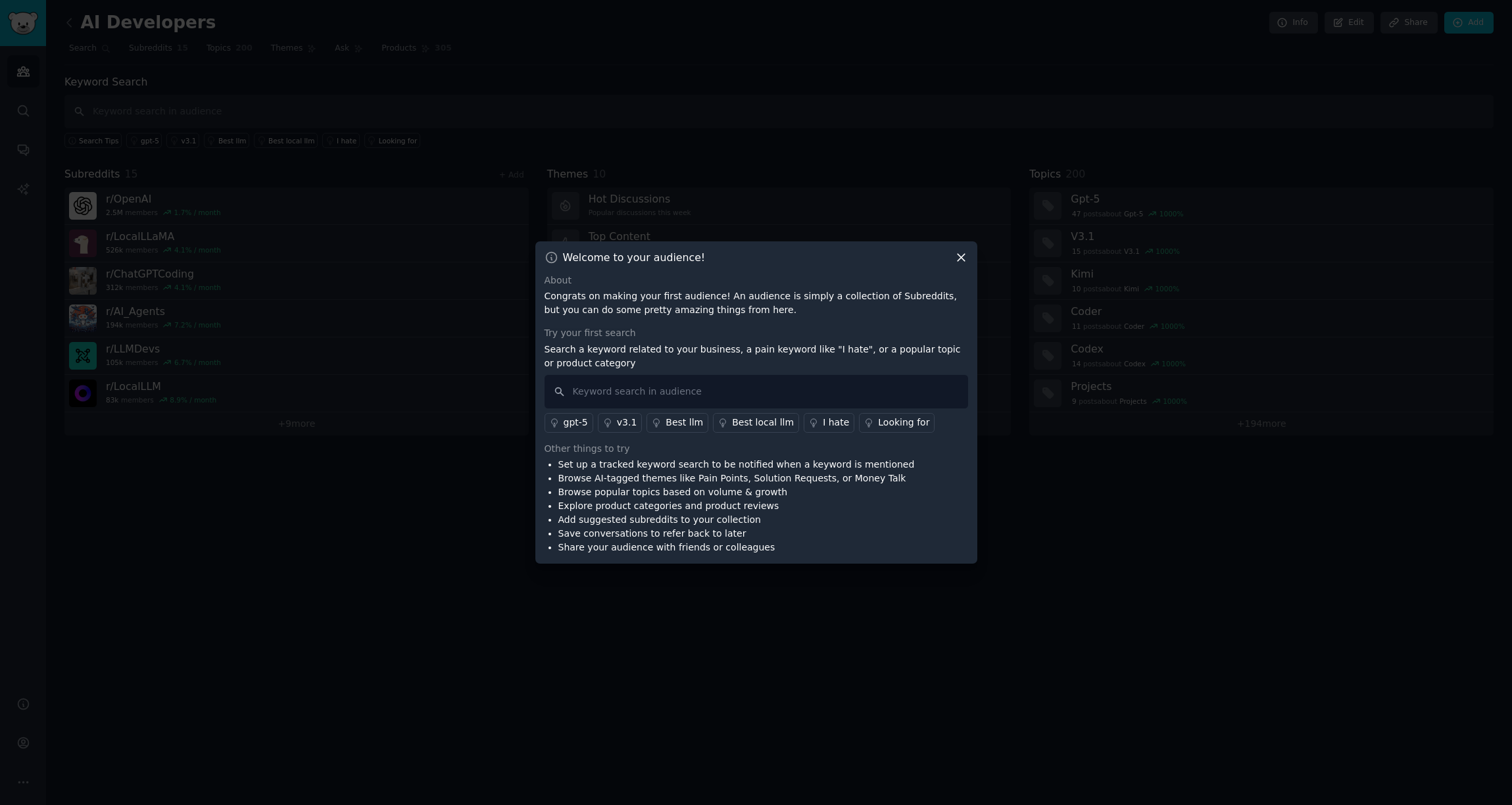
click at [965, 256] on icon at bounding box center [961, 257] width 14 height 14
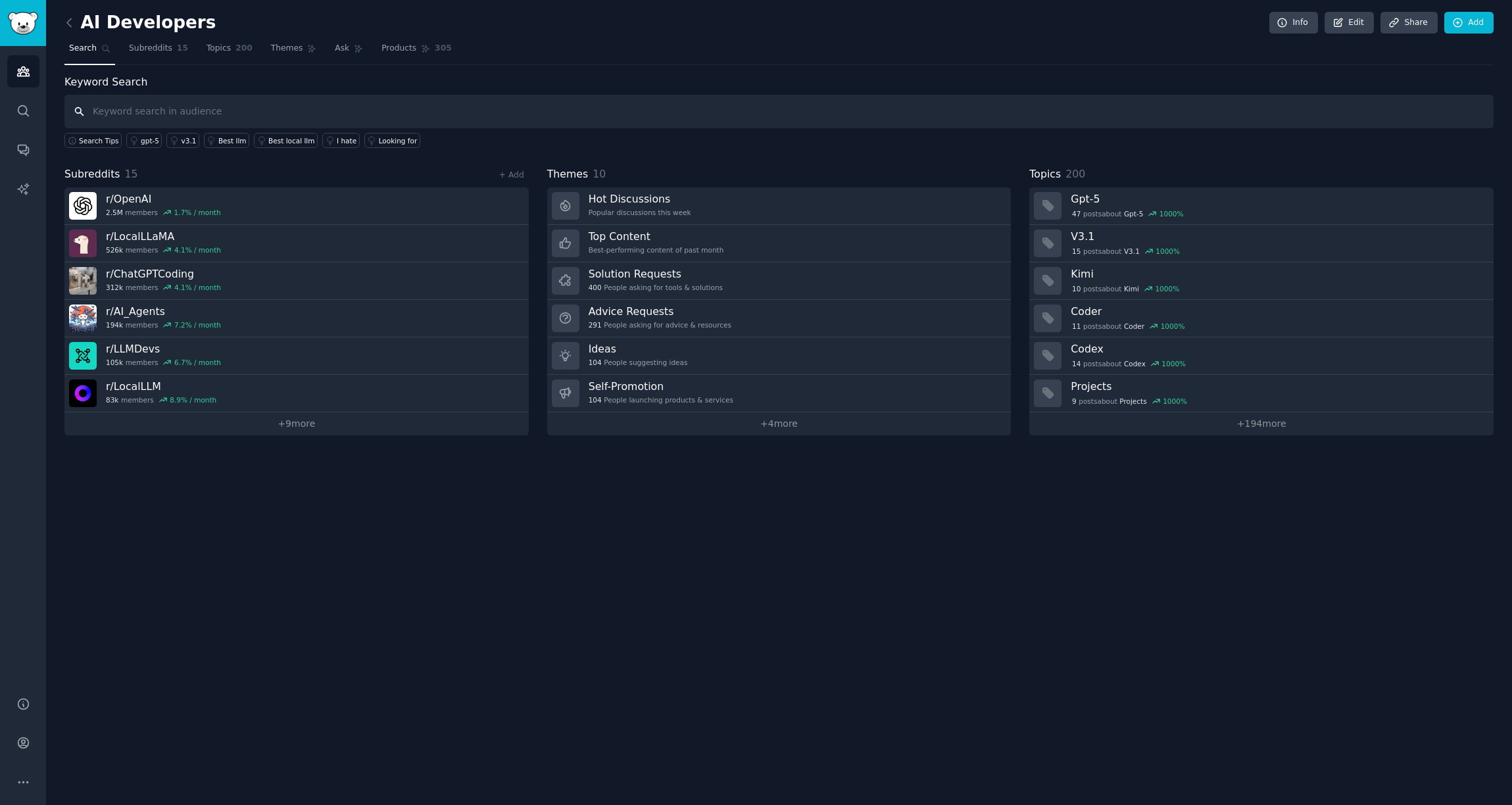
click at [208, 107] on input "text" at bounding box center [779, 112] width 1429 height 34
click at [140, 51] on span "Subreddits" at bounding box center [151, 49] width 43 height 12
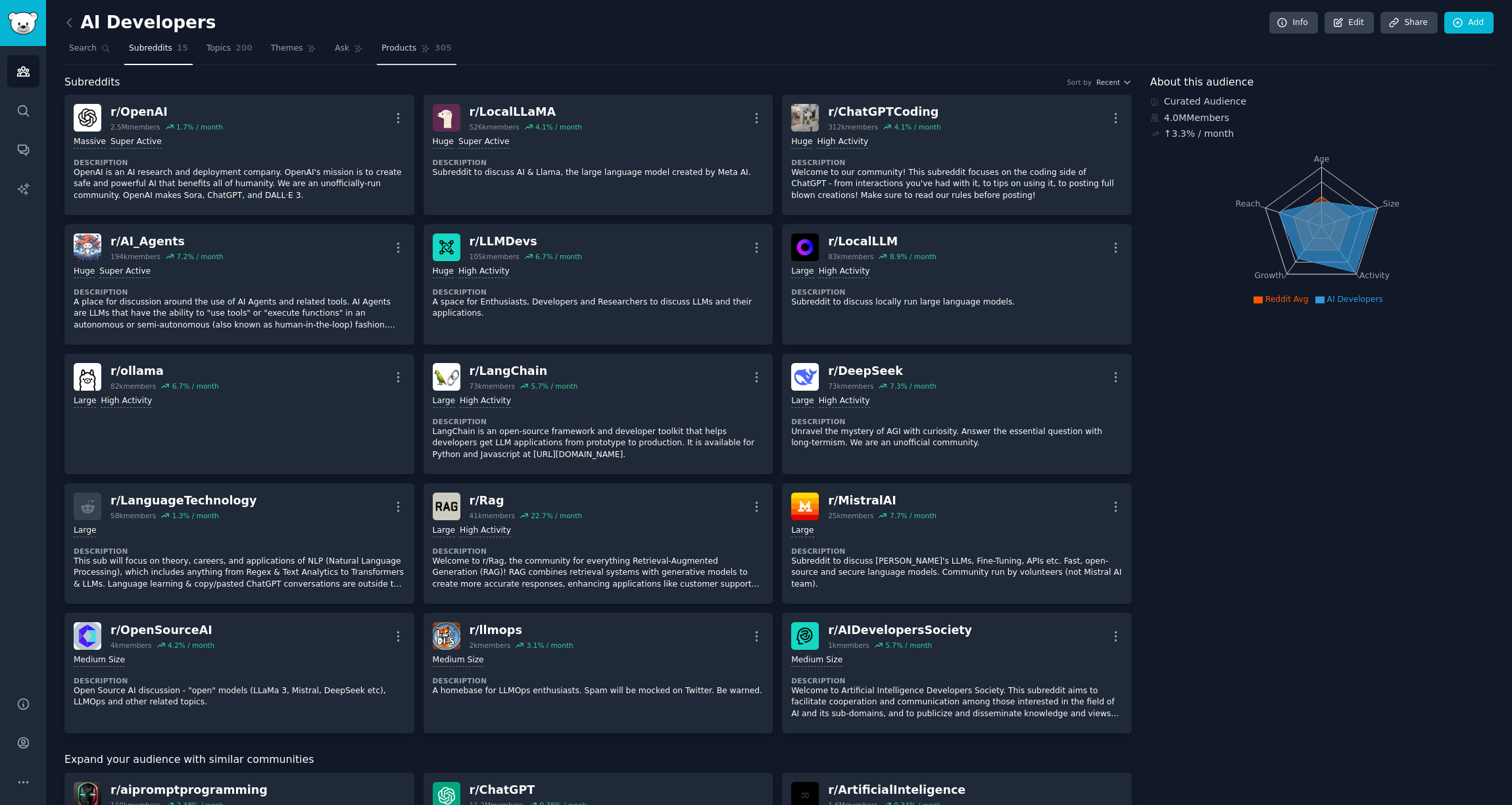
click at [391, 53] on span "Products" at bounding box center [399, 49] width 35 height 12
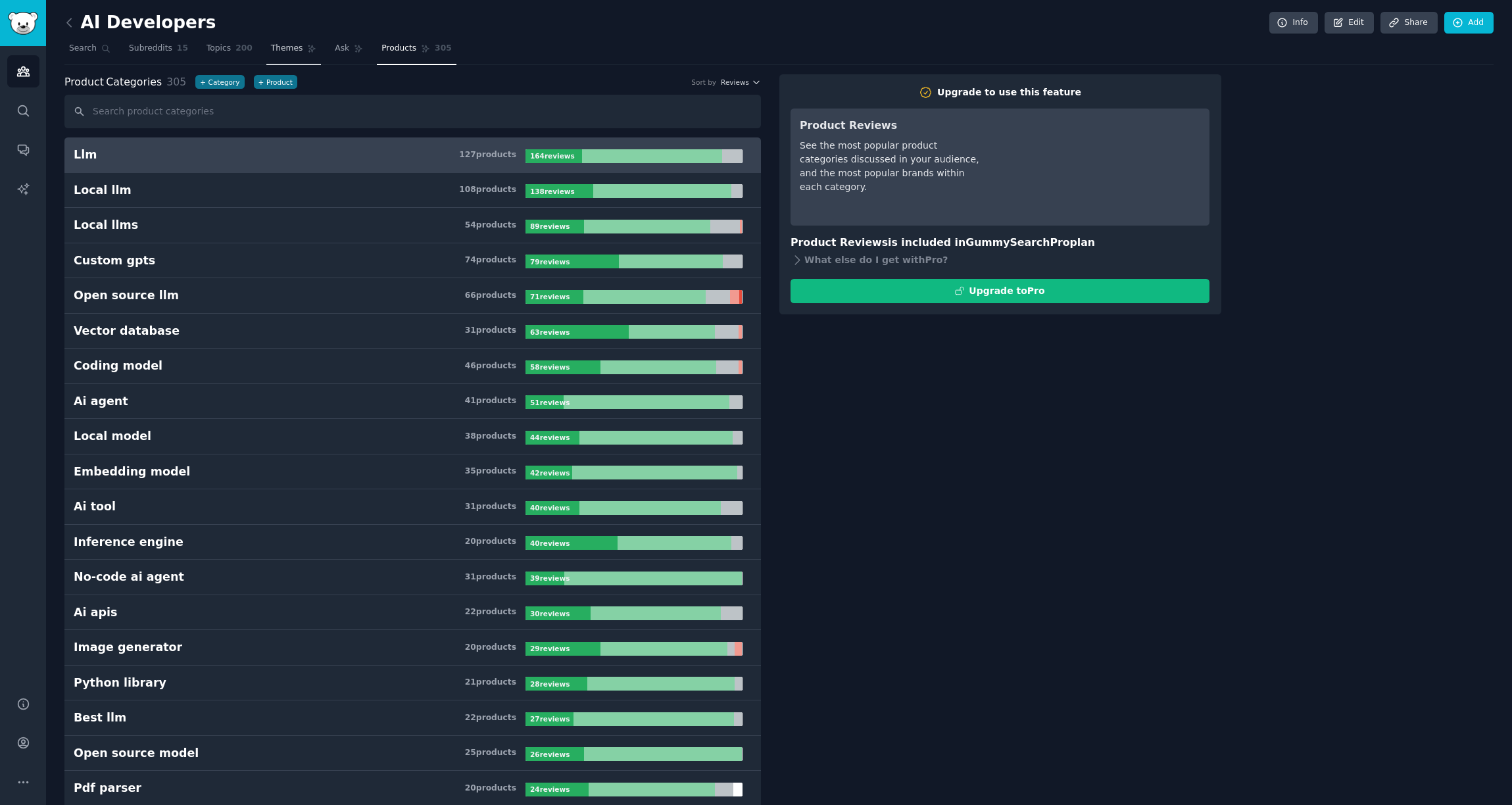
click at [290, 55] on link "Themes" at bounding box center [294, 51] width 55 height 27
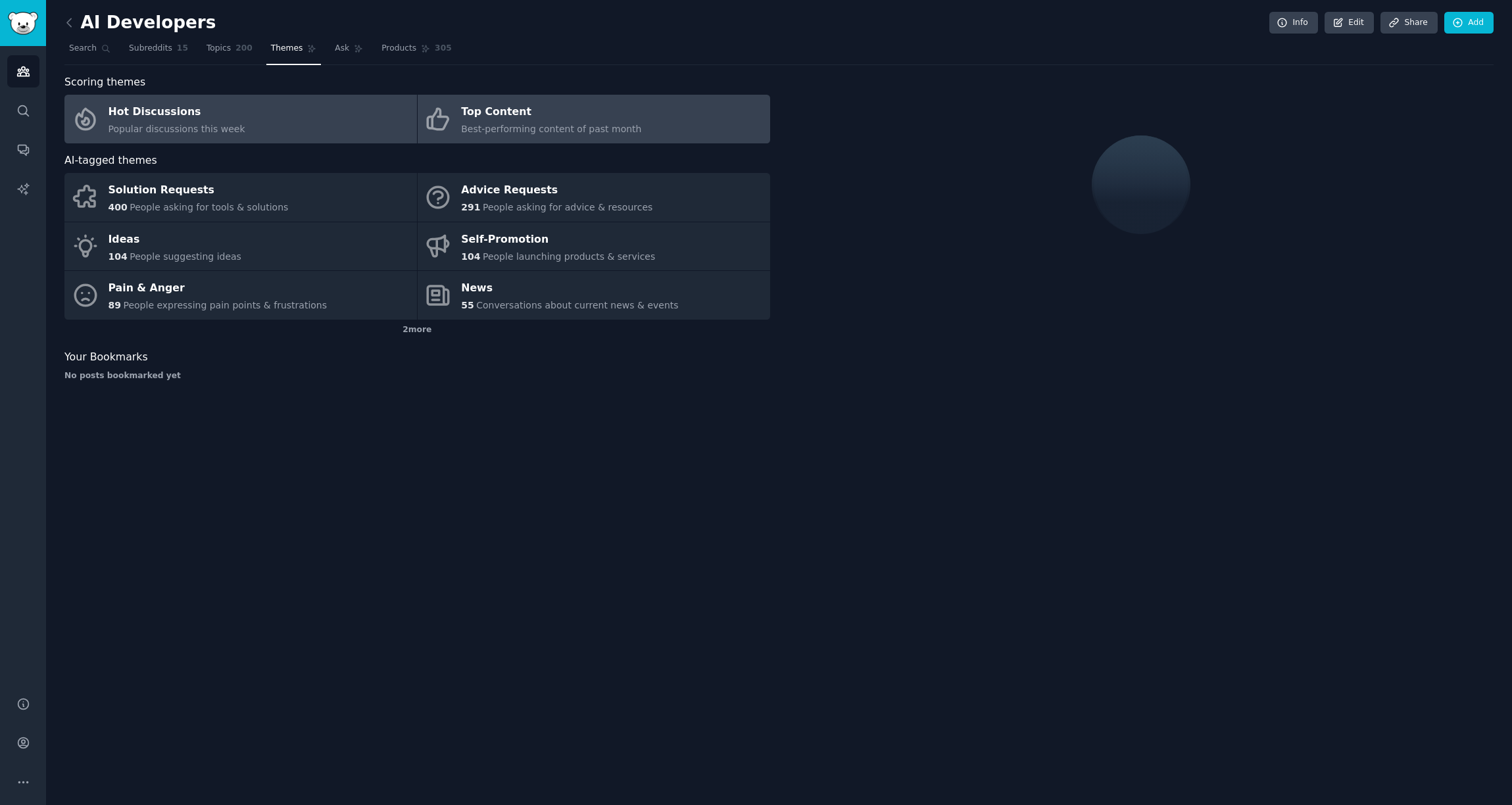
click at [450, 107] on icon at bounding box center [438, 119] width 28 height 28
click at [608, 133] on span "Best-performing content of past month" at bounding box center [551, 129] width 180 height 11
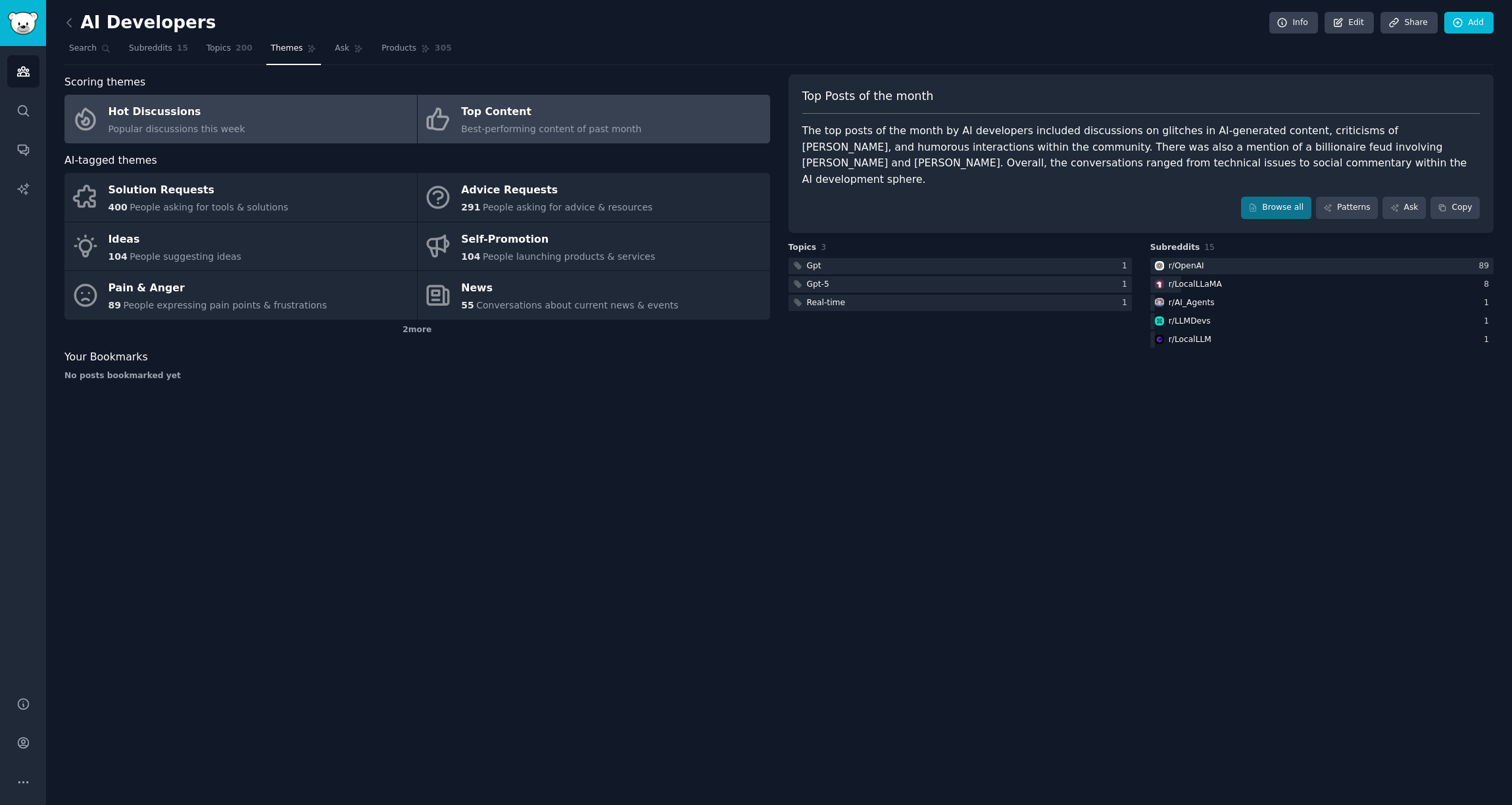
click at [336, 107] on link "Hot Discussions Popular discussions this week" at bounding box center [240, 119] width 352 height 49
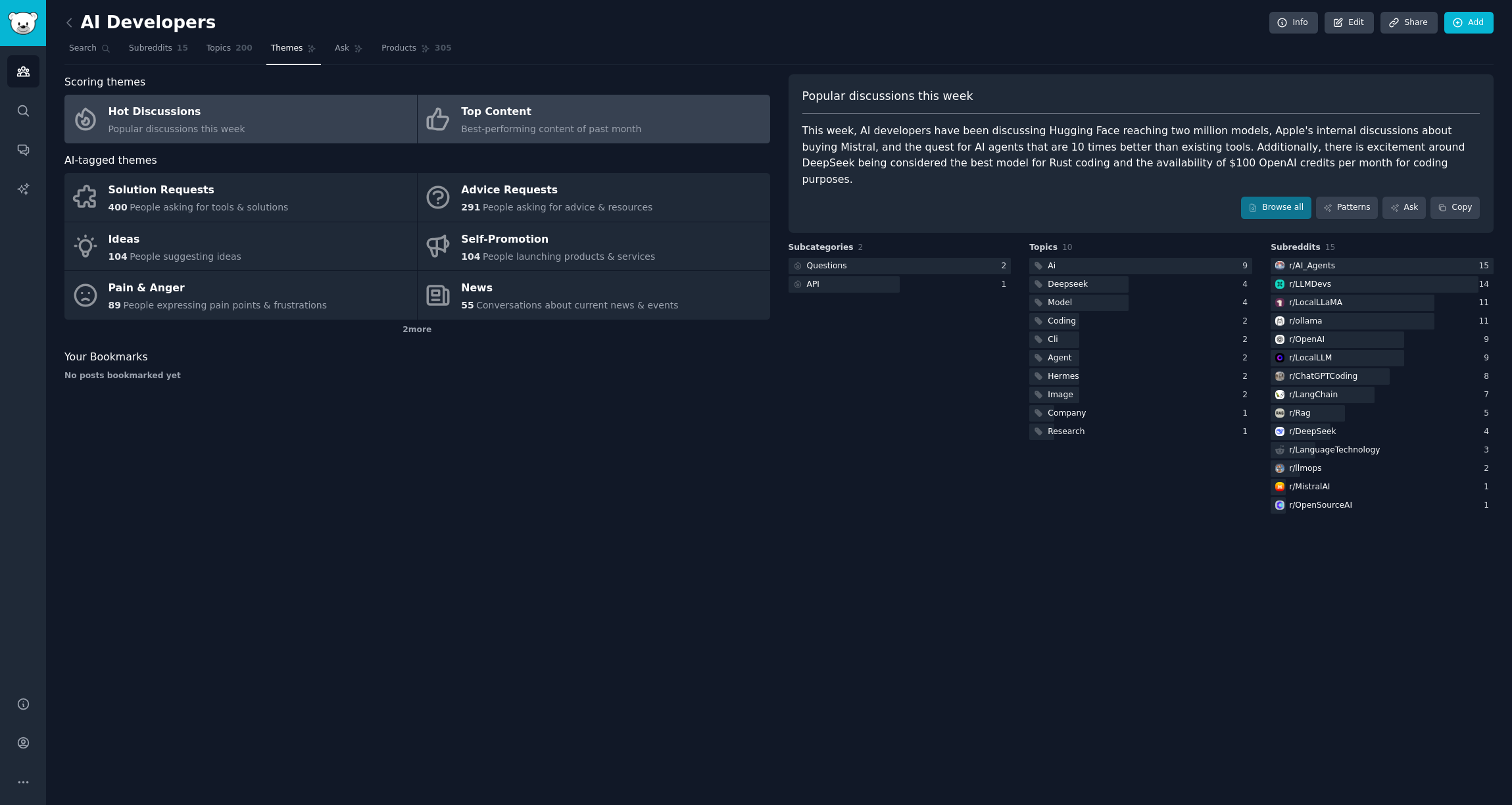
click at [510, 112] on div "Top Content" at bounding box center [551, 112] width 180 height 21
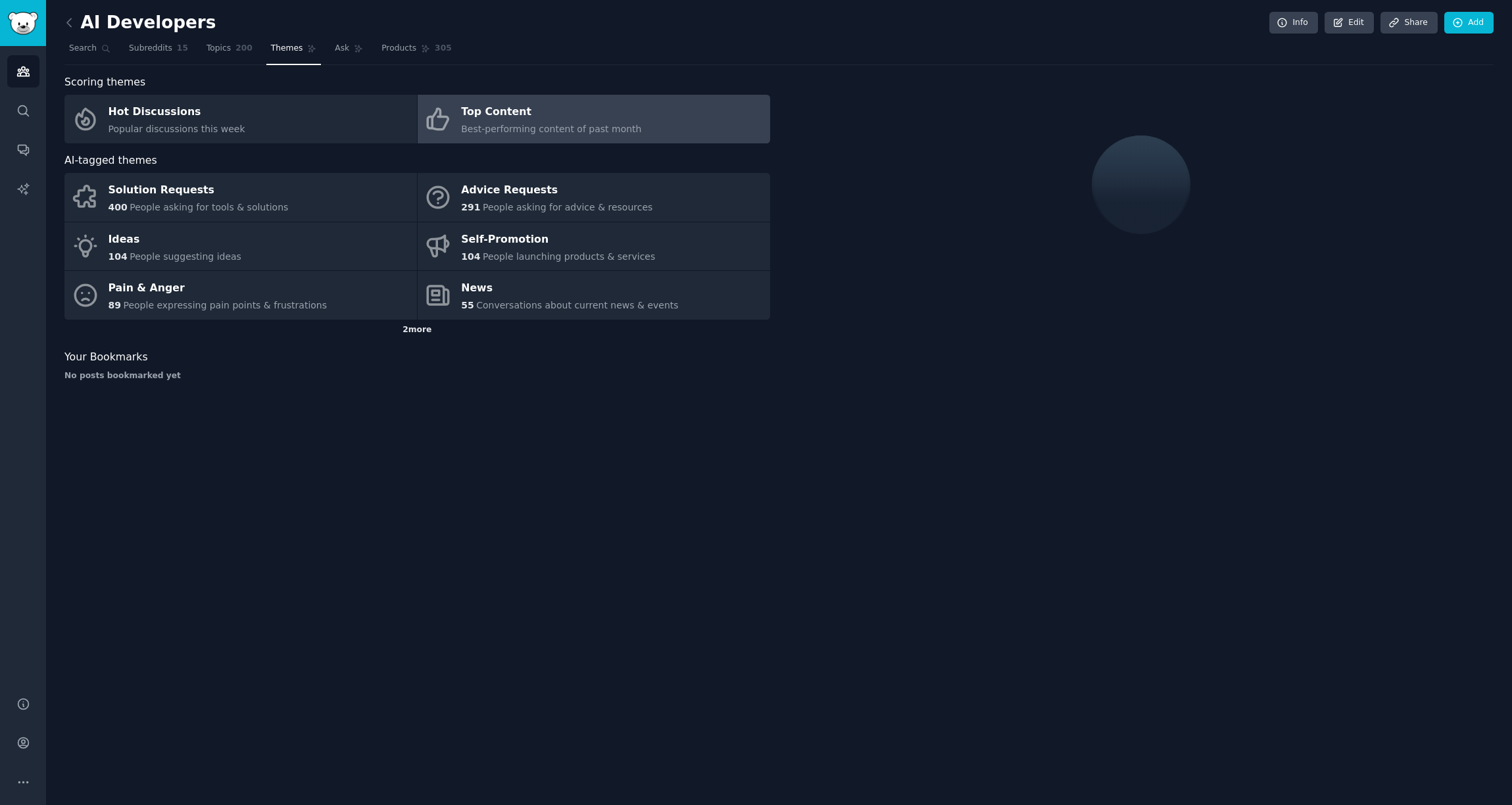
click at [421, 335] on div "2 more" at bounding box center [417, 330] width 706 height 21
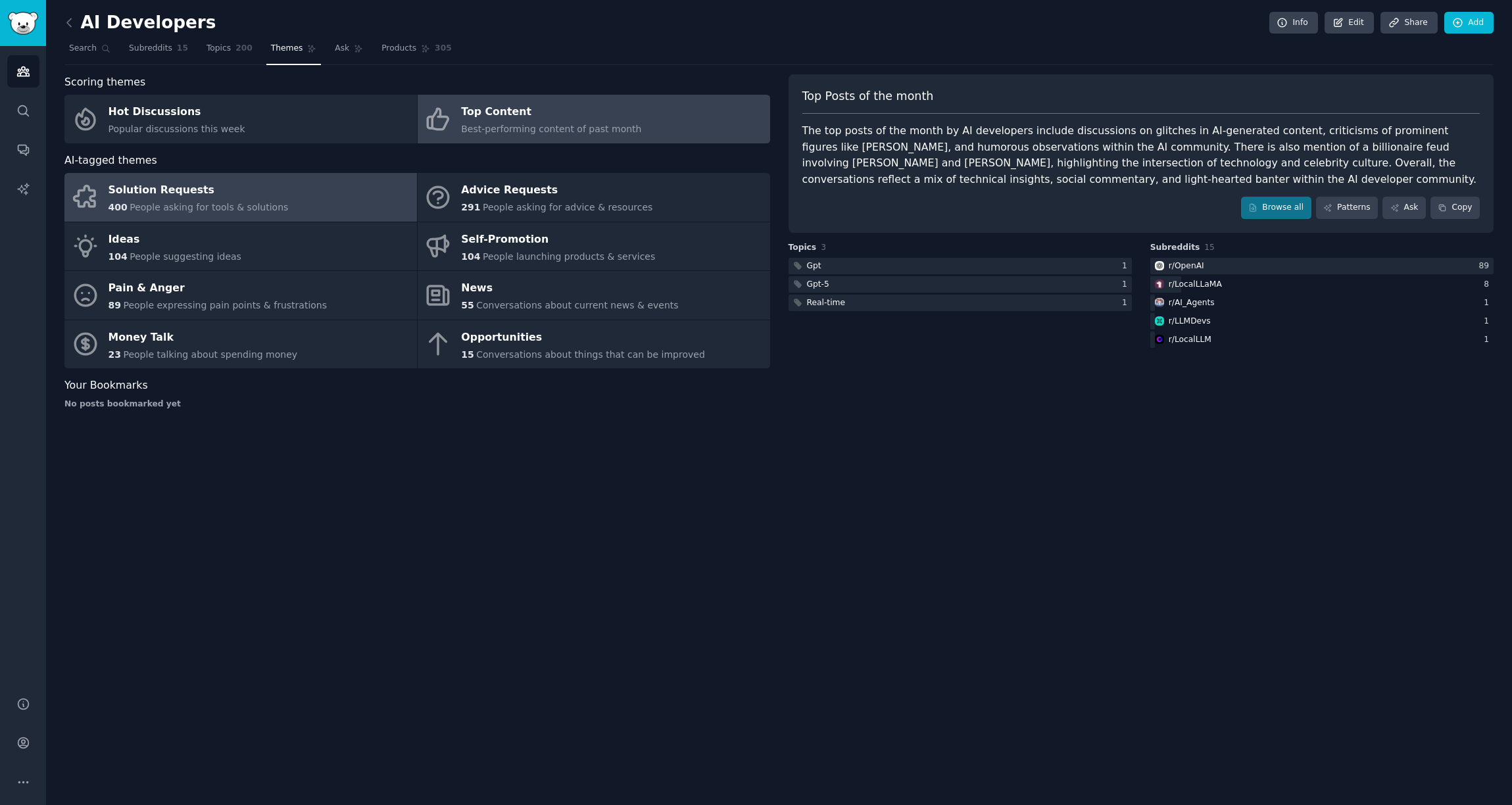
click at [246, 202] on span "People asking for tools & solutions" at bounding box center [209, 207] width 158 height 11
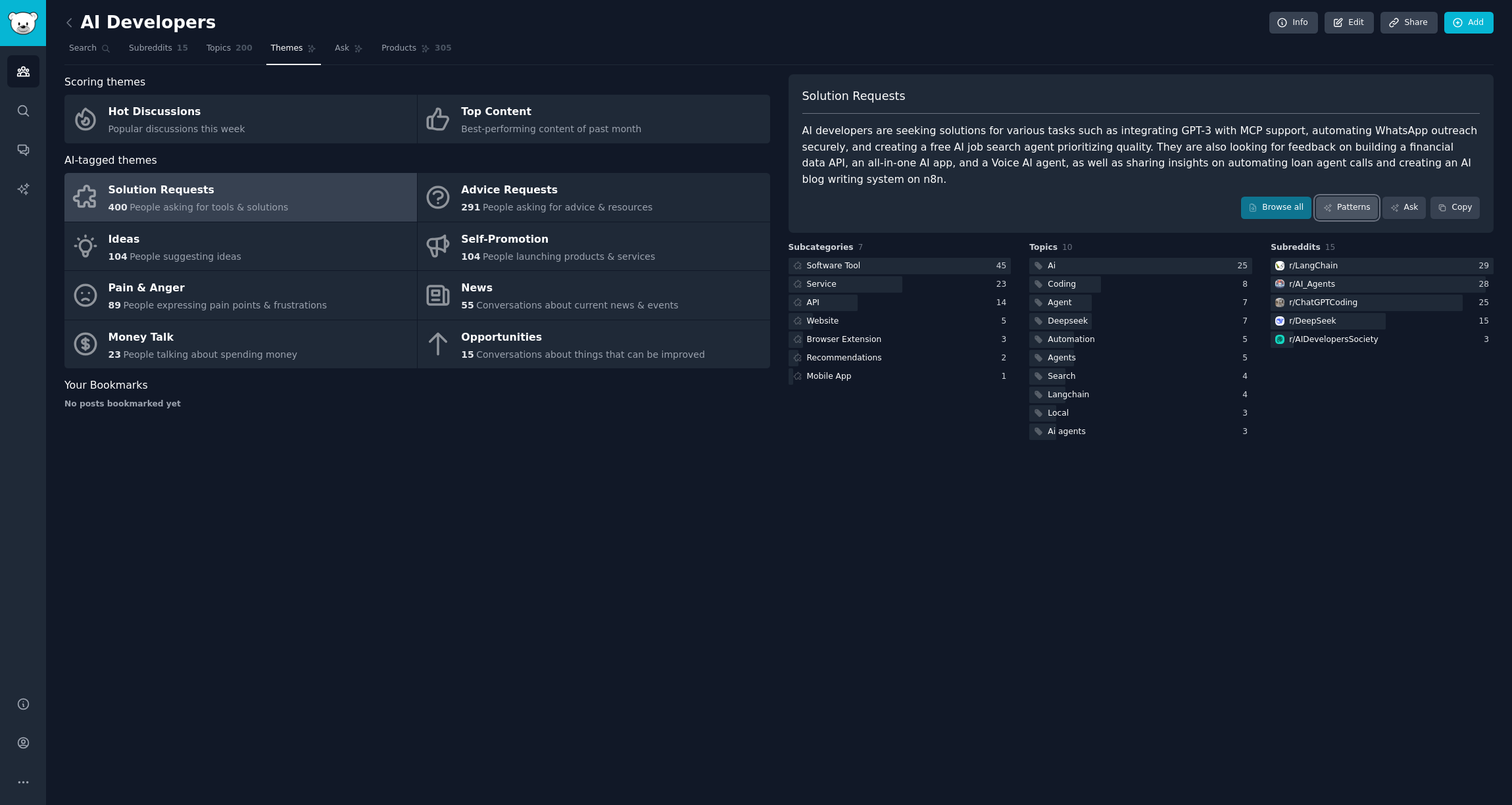
click at [1325, 203] on icon at bounding box center [1328, 208] width 9 height 9
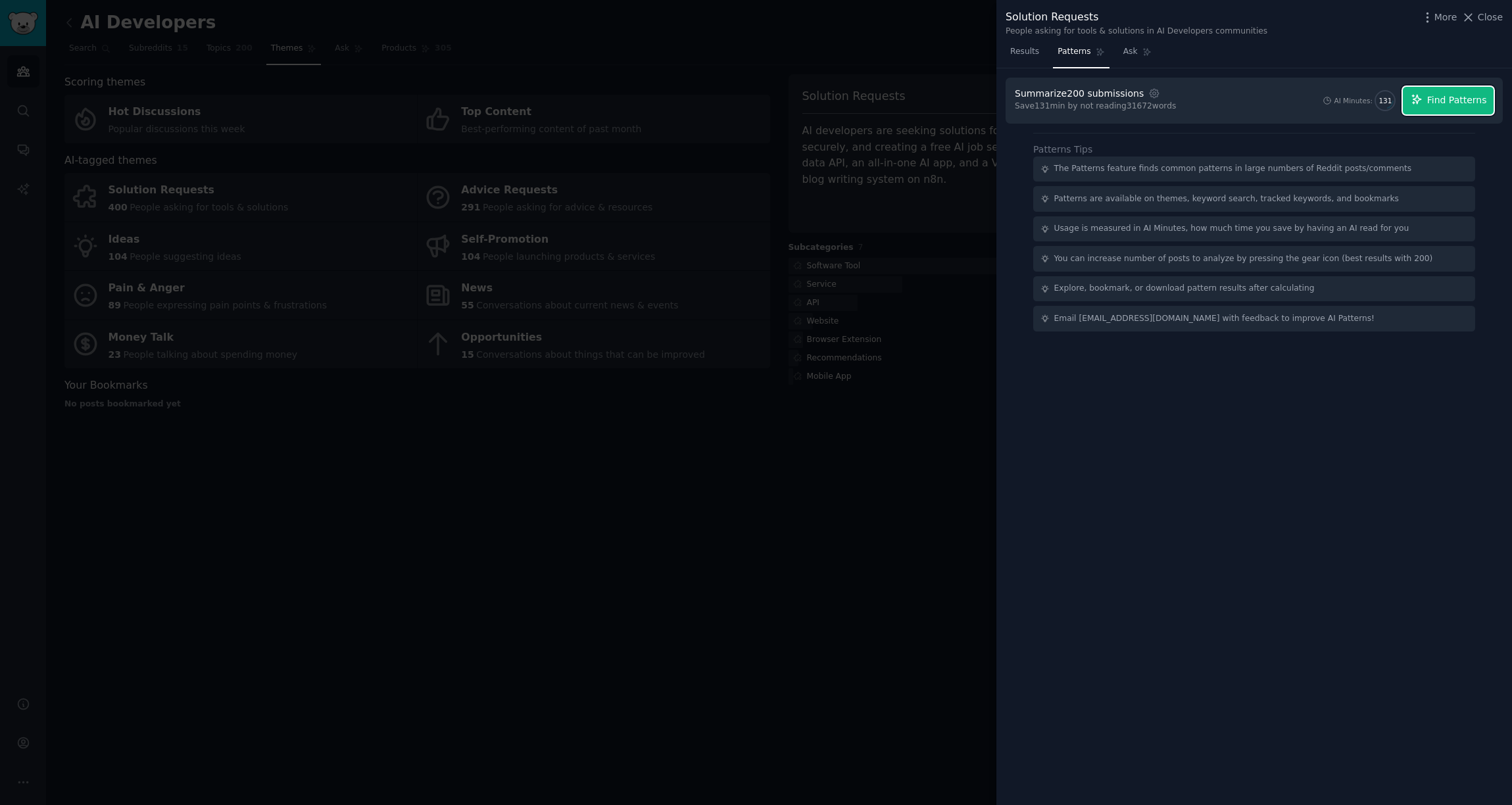
click at [1473, 107] on span "Find Patterns" at bounding box center [1457, 100] width 60 height 14
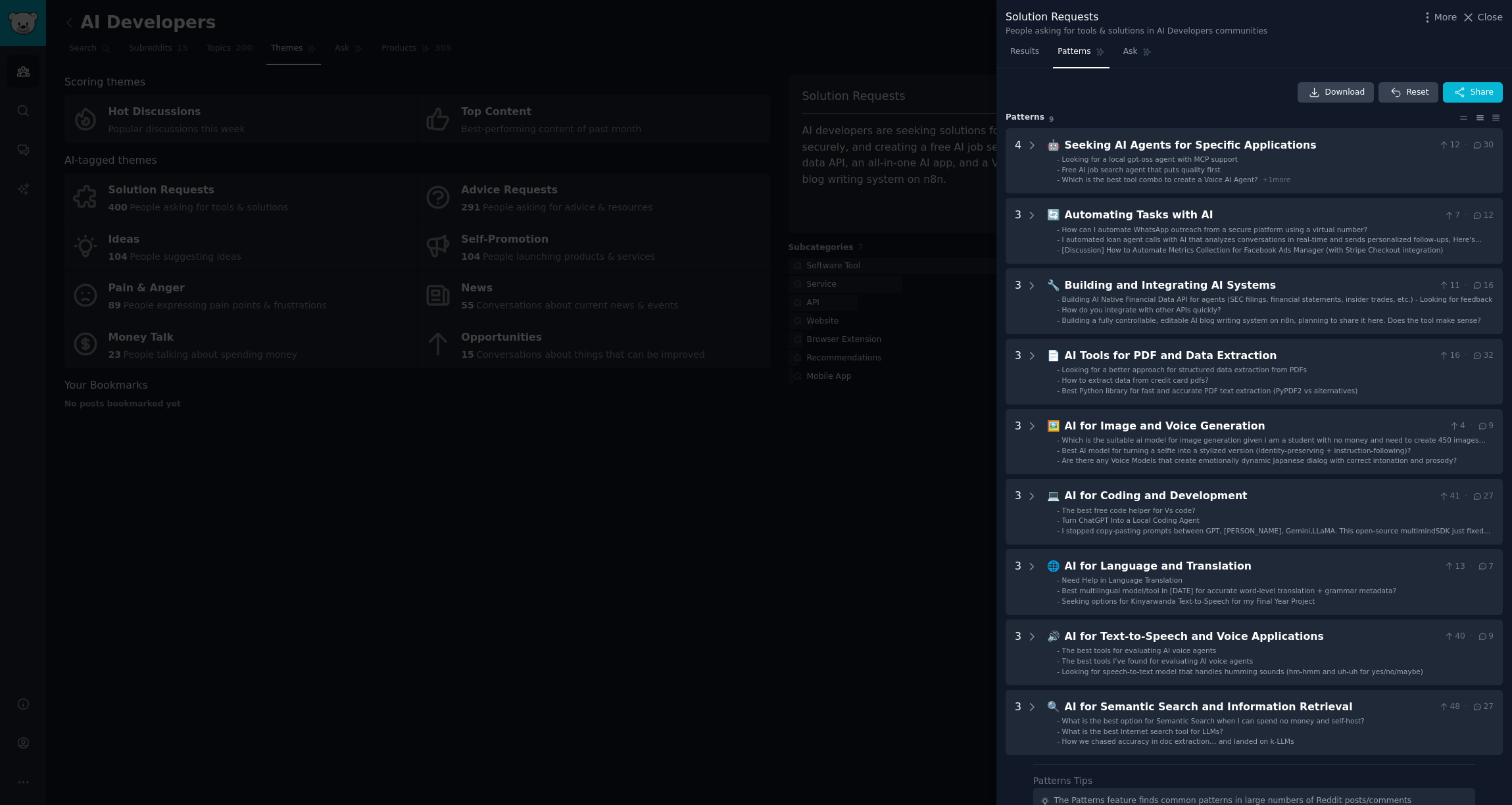
click at [740, 59] on div at bounding box center [756, 402] width 1512 height 805
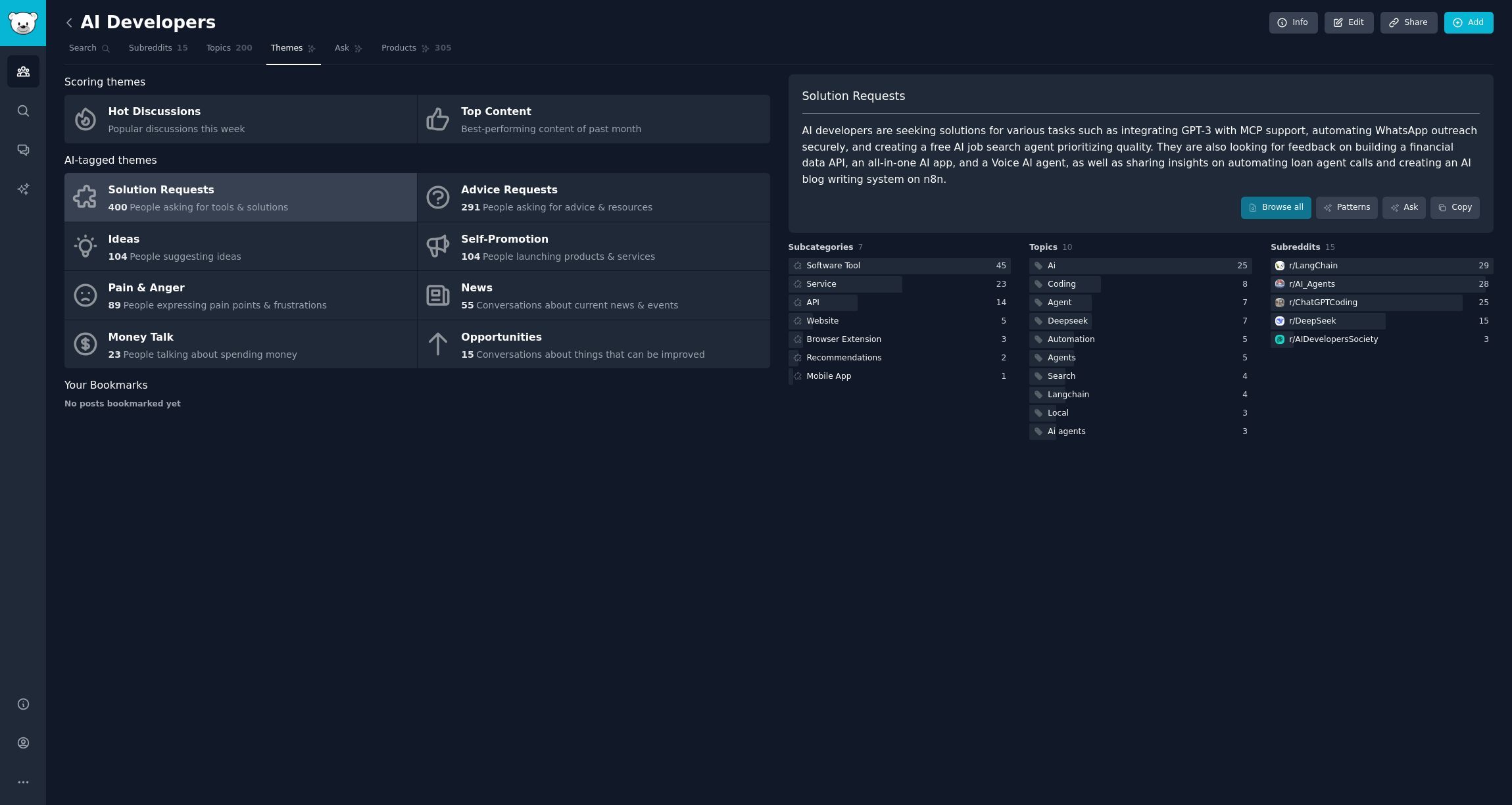
click at [70, 24] on icon at bounding box center [69, 22] width 14 height 14
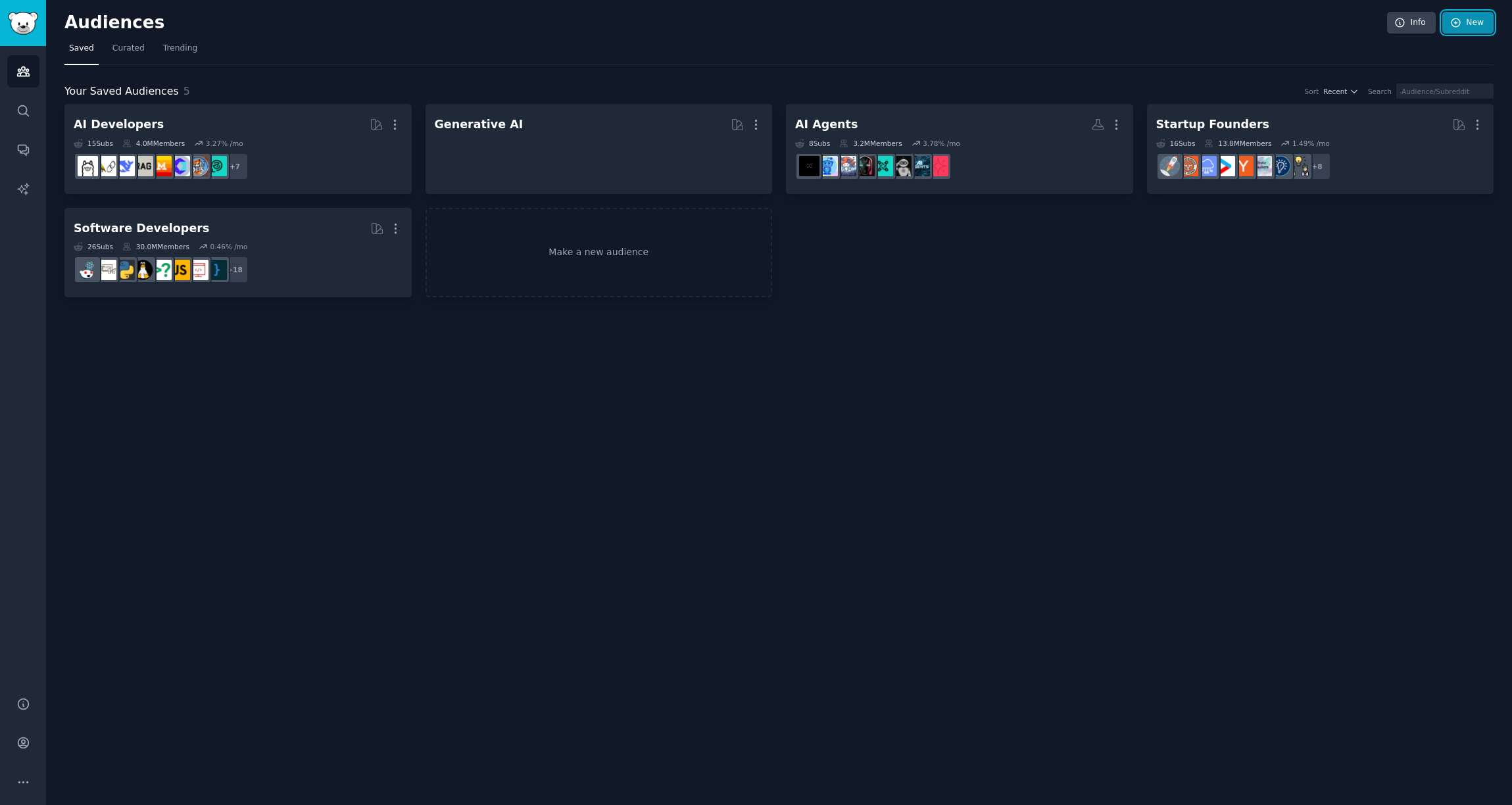
click at [1467, 28] on link "New" at bounding box center [1468, 23] width 51 height 22
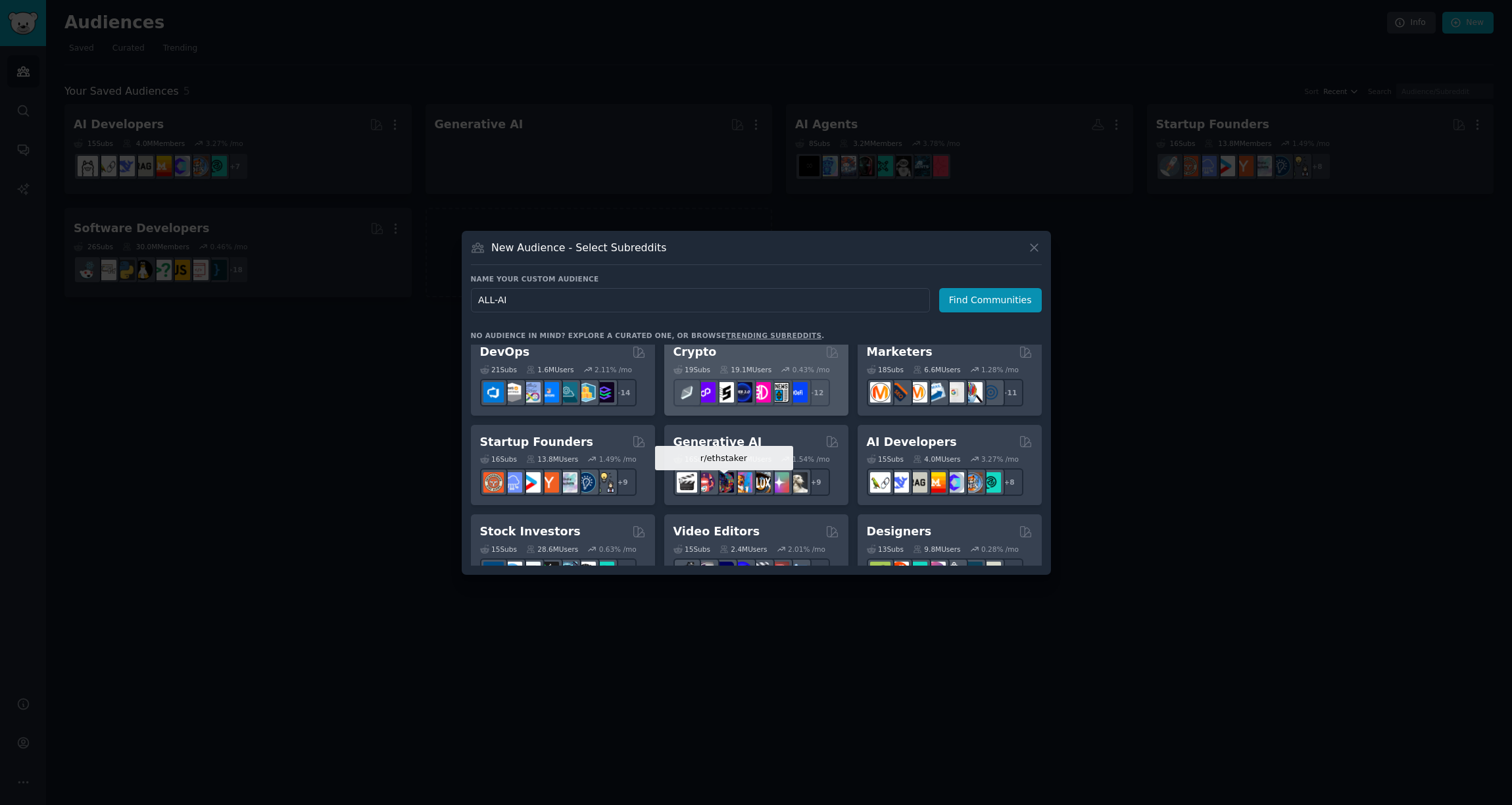
scroll to position [101, 0]
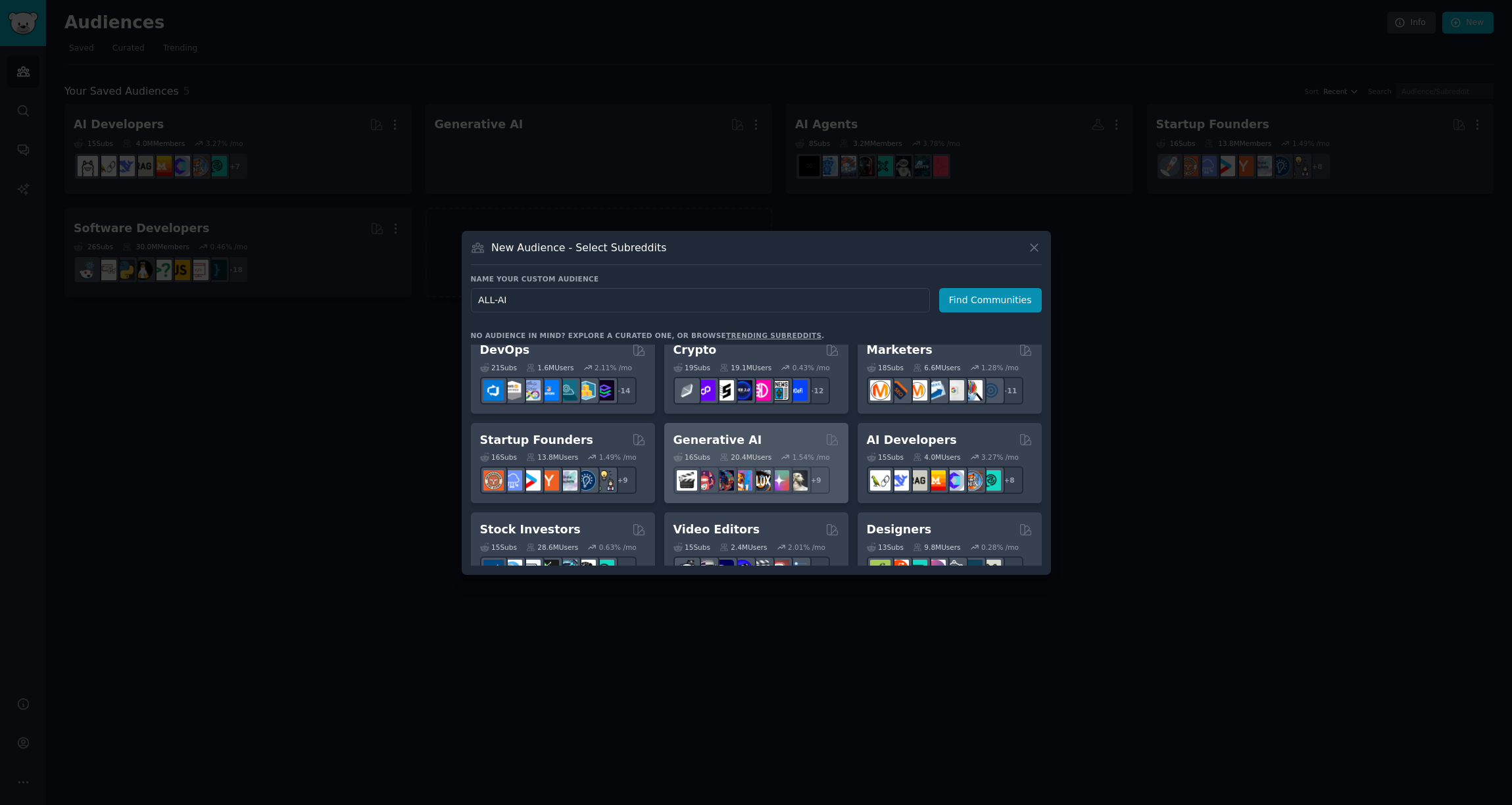
type input "ALL-AI"
click at [760, 440] on div "Generative AI Curated by GummySearch" at bounding box center [756, 440] width 166 height 16
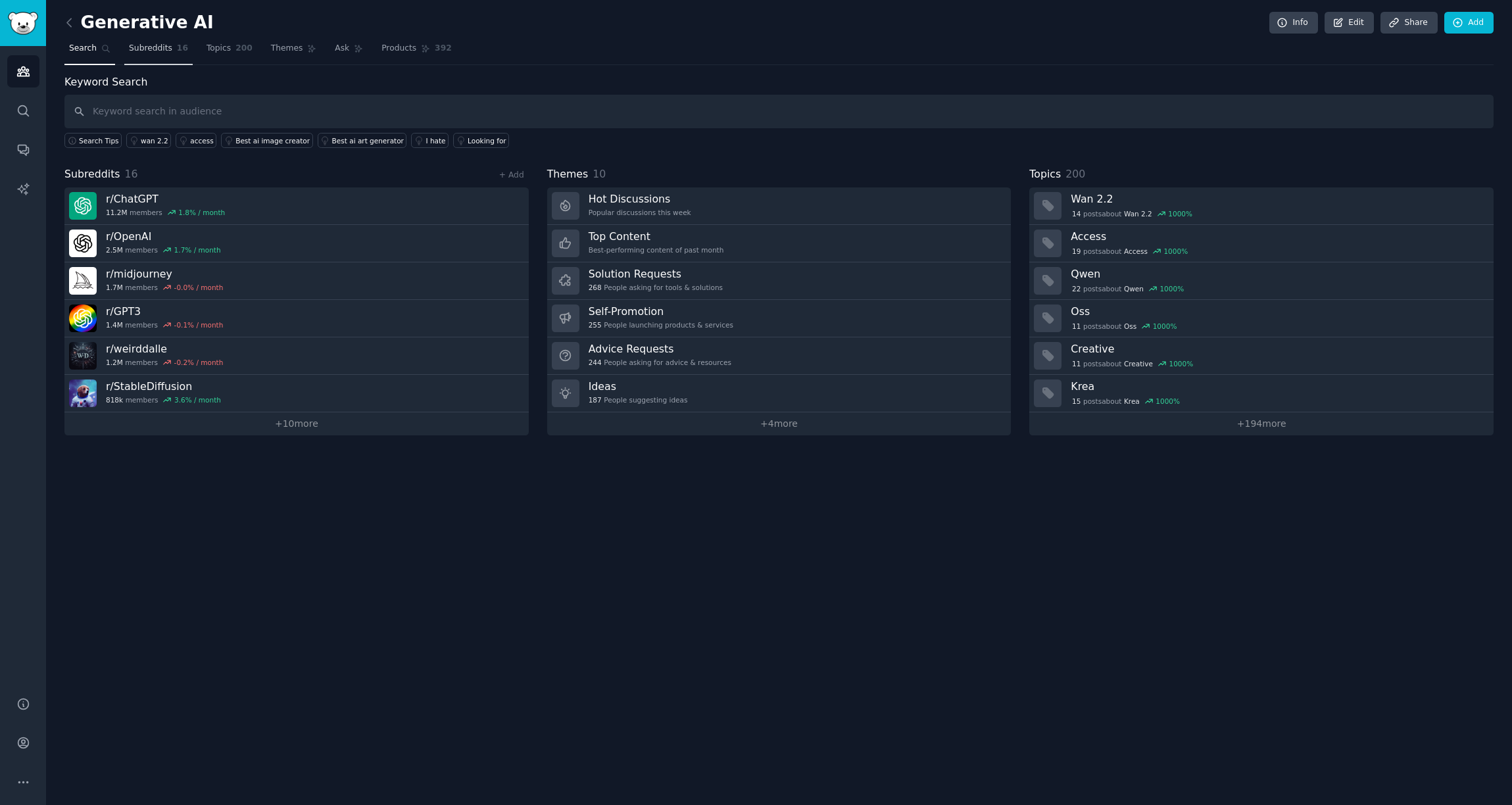
click at [153, 58] on link "Subreddits 16" at bounding box center [158, 51] width 68 height 27
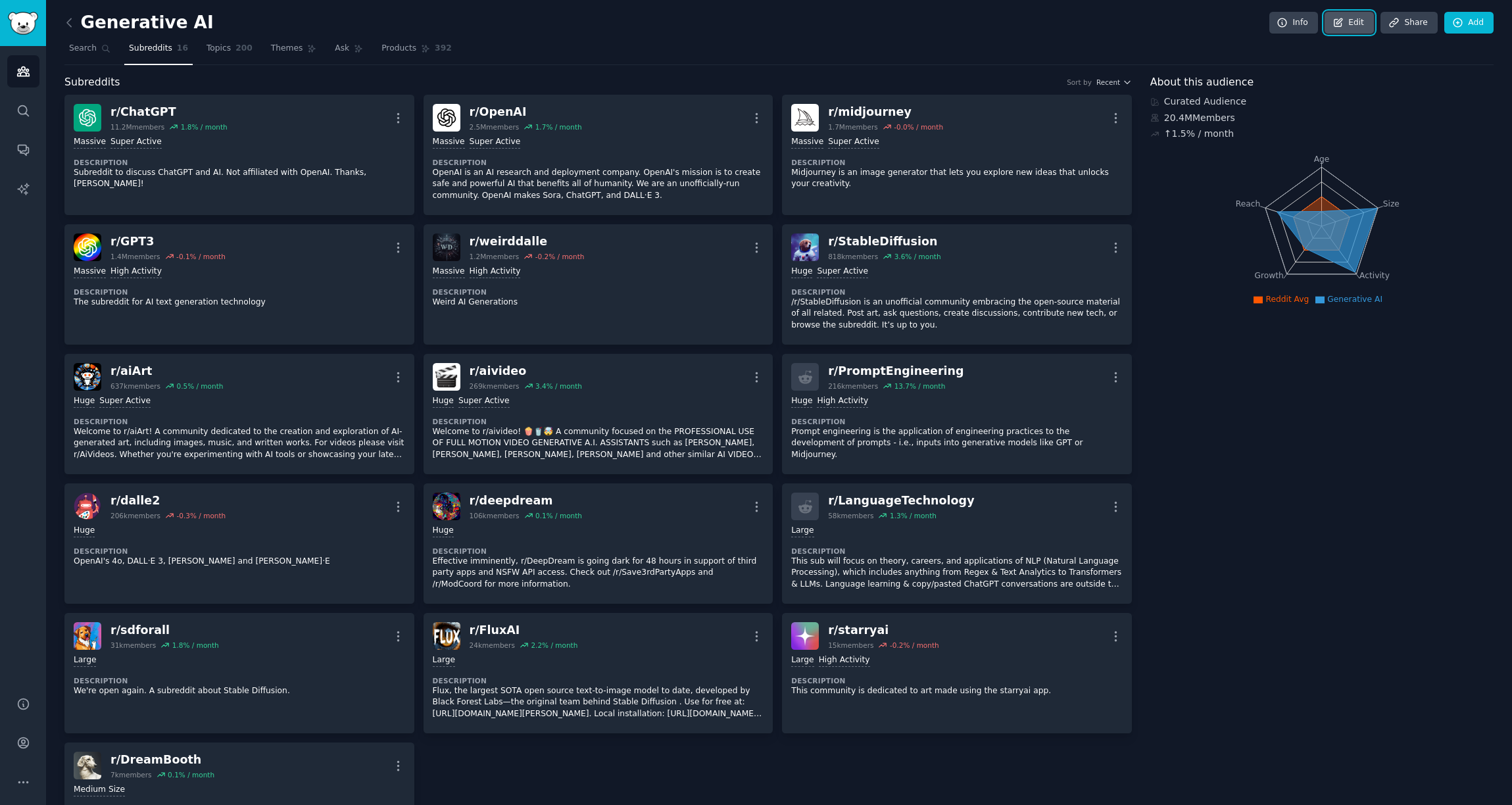
click at [1344, 27] on link "Edit" at bounding box center [1349, 23] width 49 height 22
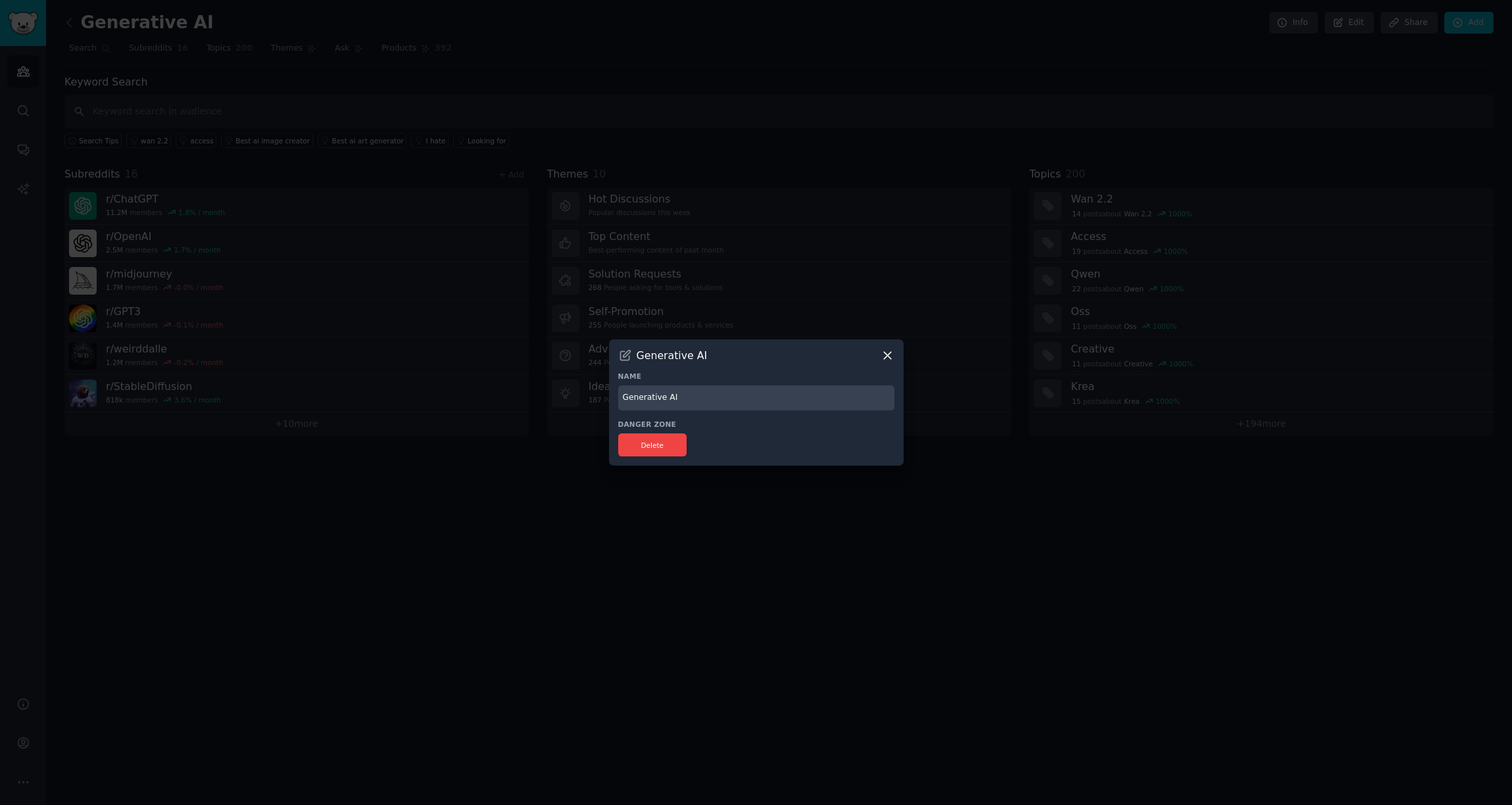
click at [890, 359] on icon at bounding box center [888, 355] width 7 height 7
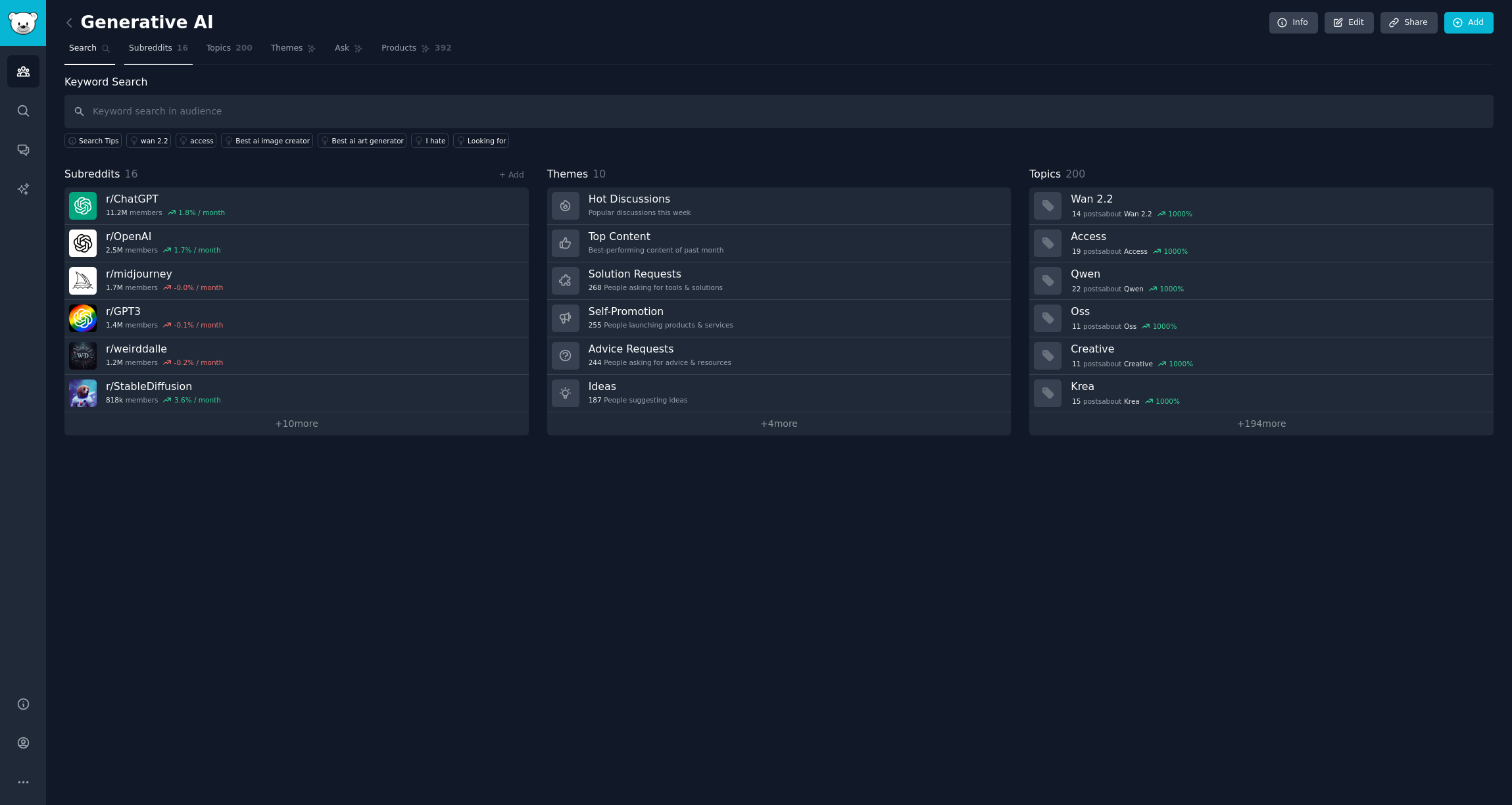
click at [167, 57] on link "Subreddits 16" at bounding box center [158, 51] width 68 height 27
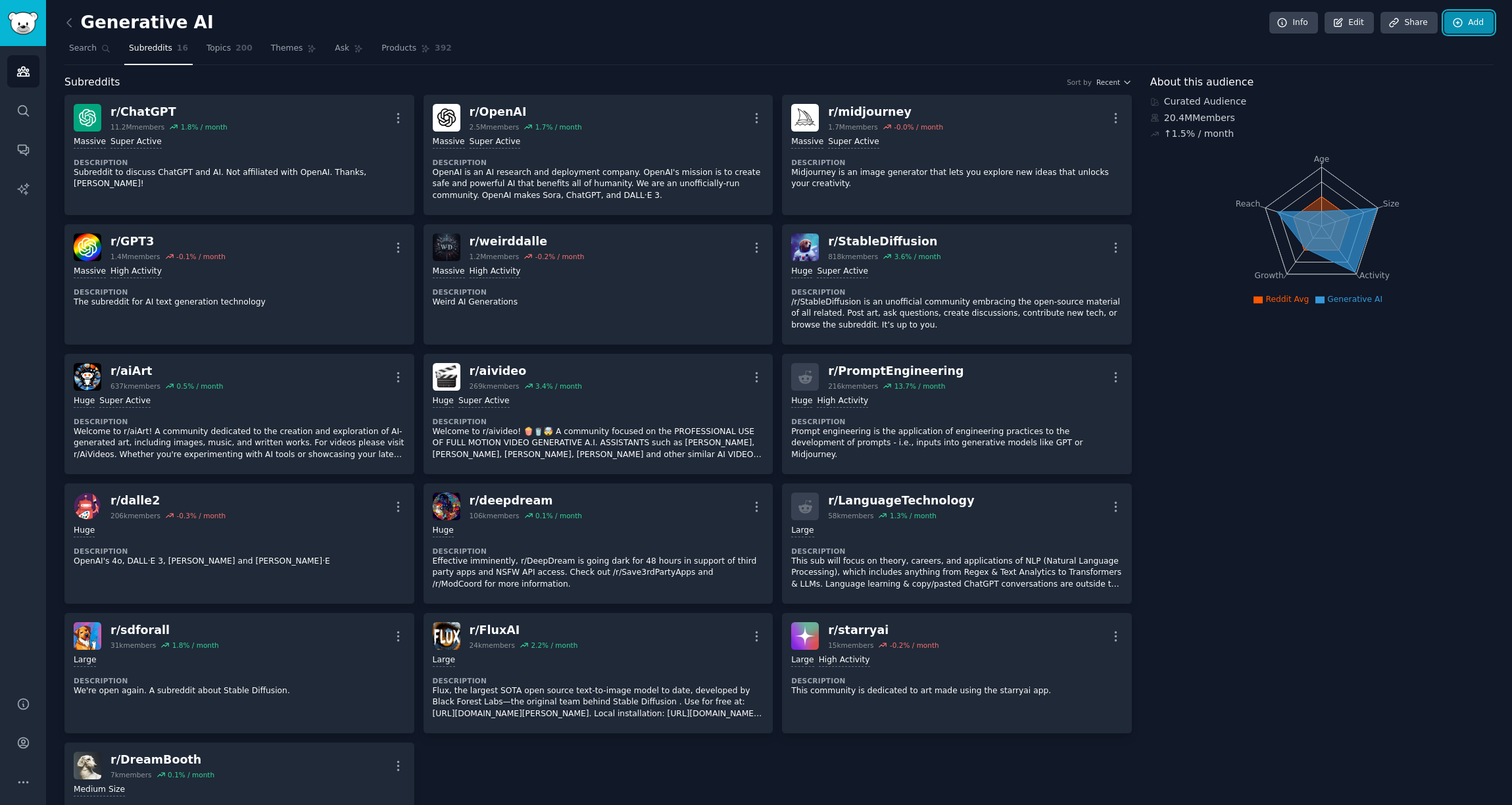
click at [1452, 26] on icon at bounding box center [1459, 23] width 12 height 12
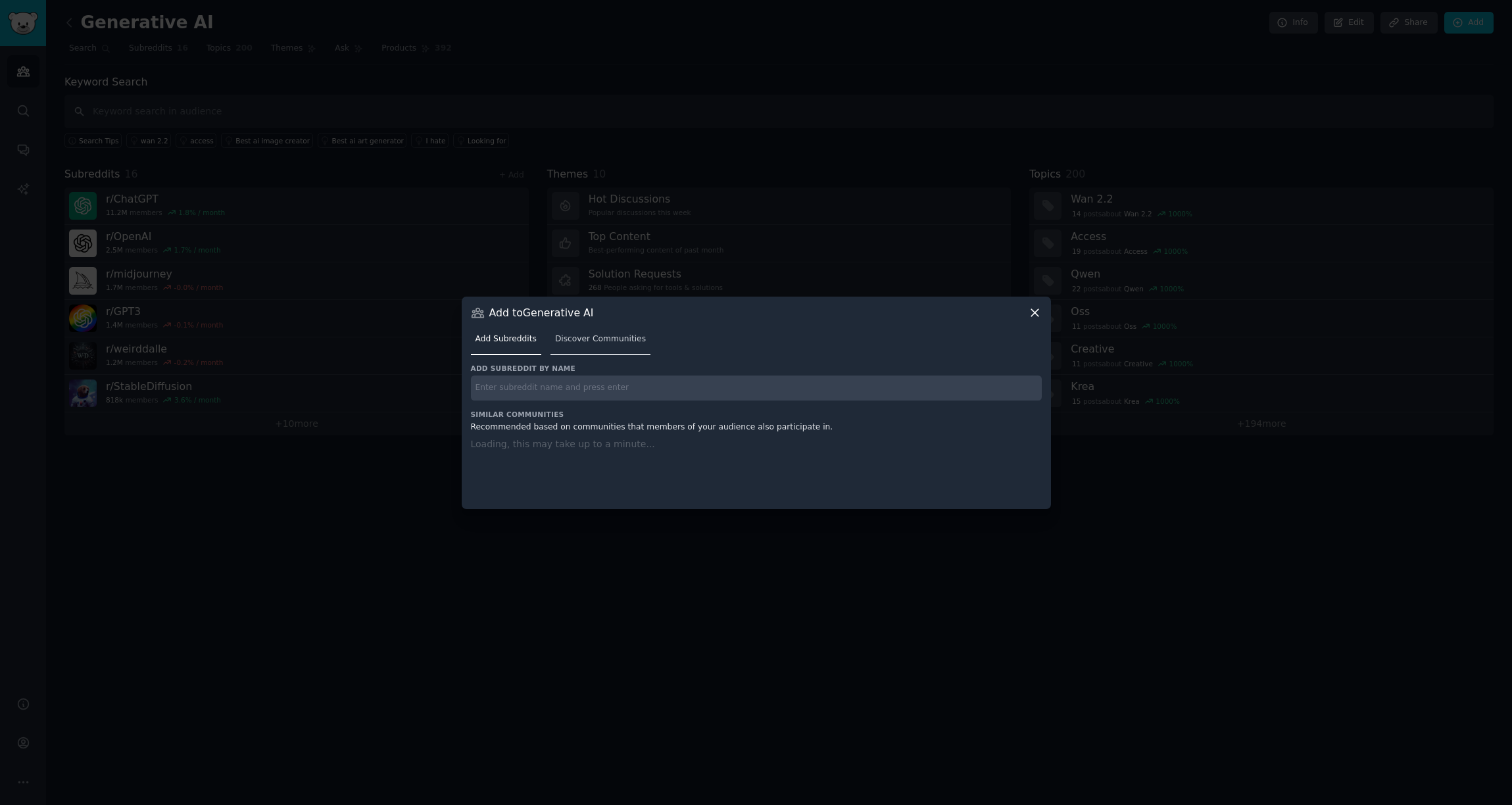
click at [606, 336] on span "Discover Communities" at bounding box center [601, 340] width 91 height 12
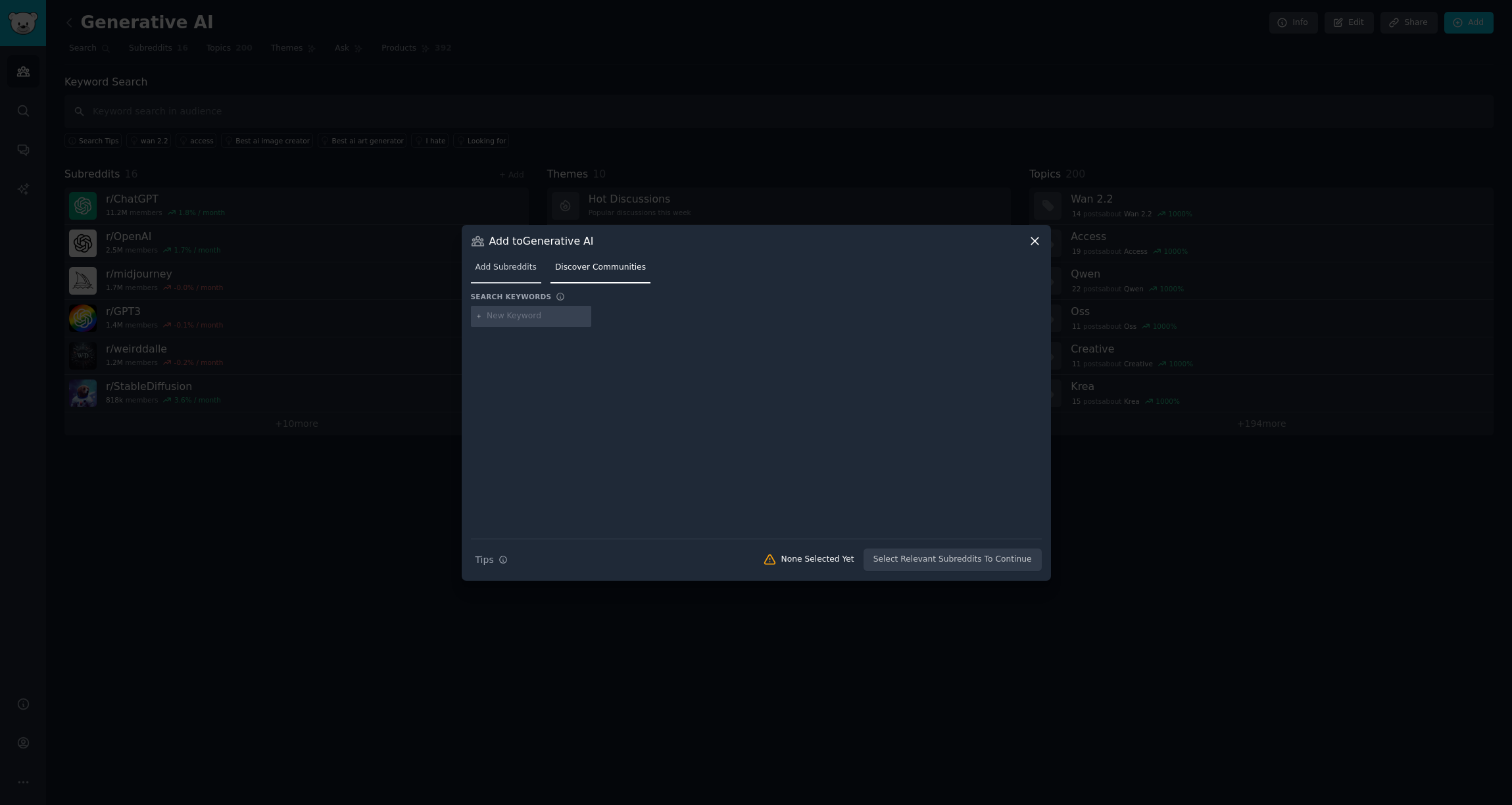
click at [488, 267] on span "Add Subreddits" at bounding box center [506, 268] width 61 height 12
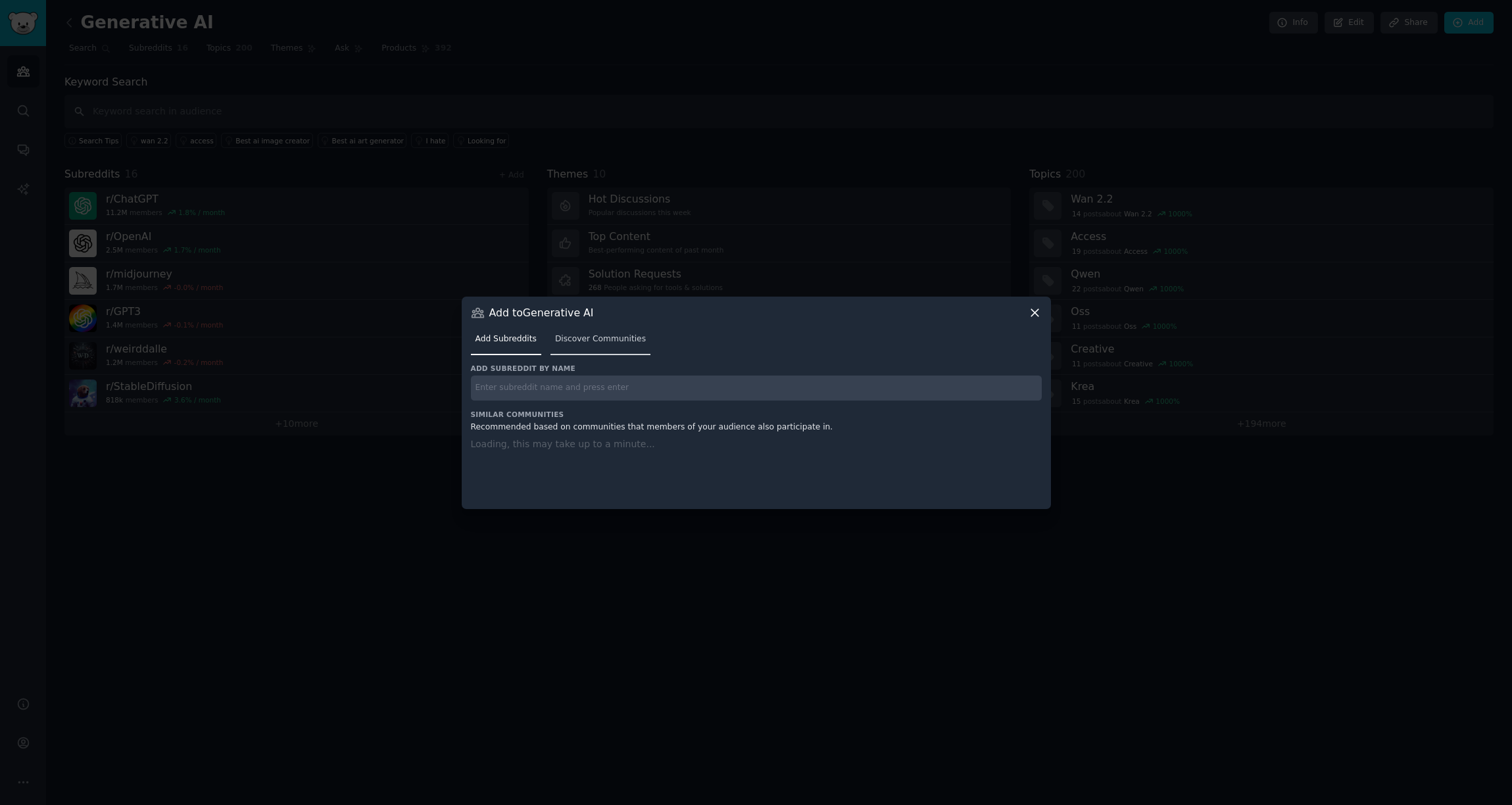
click at [606, 338] on span "Discover Communities" at bounding box center [601, 340] width 91 height 12
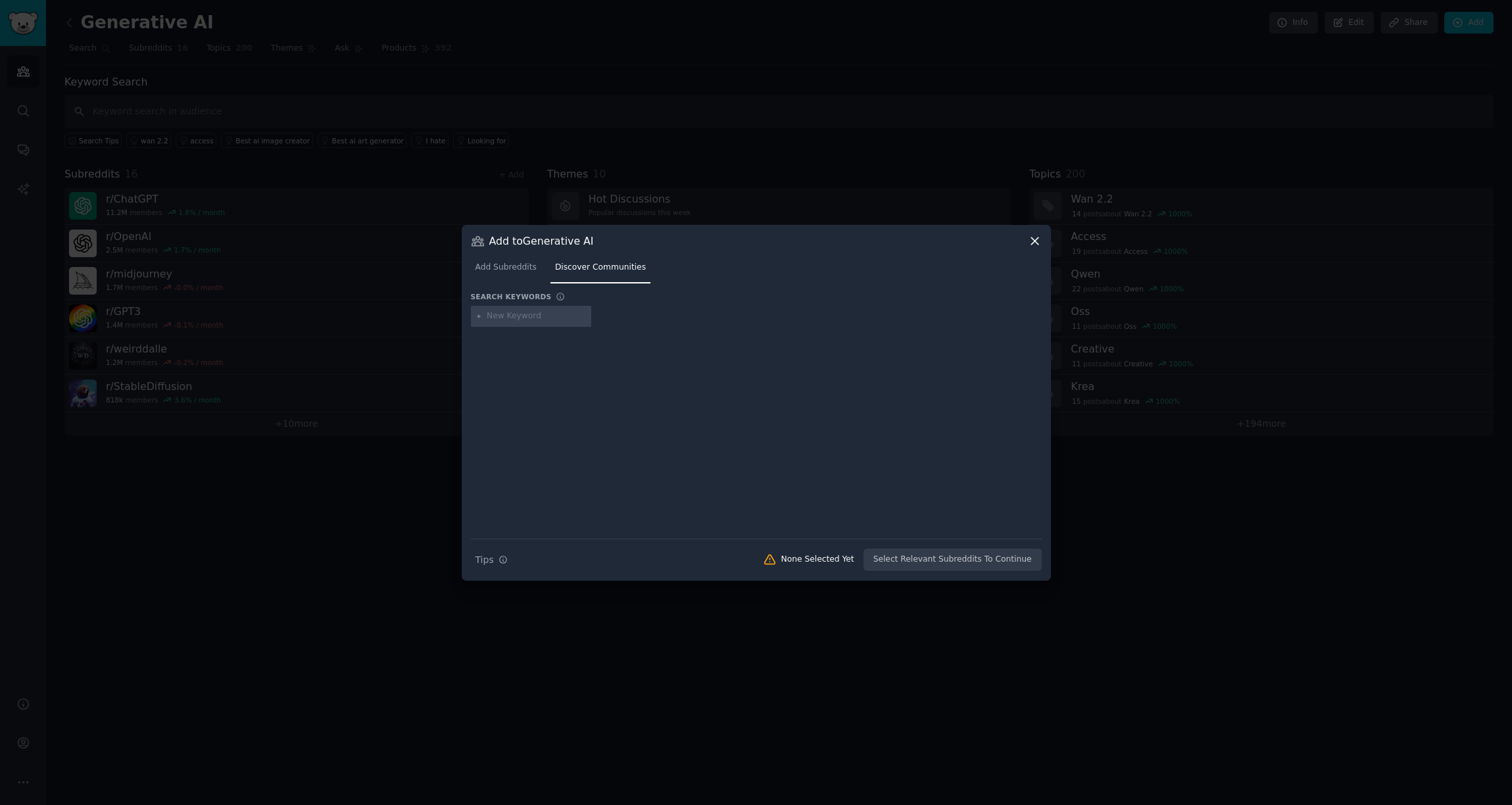
click at [1036, 237] on icon at bounding box center [1035, 241] width 14 height 14
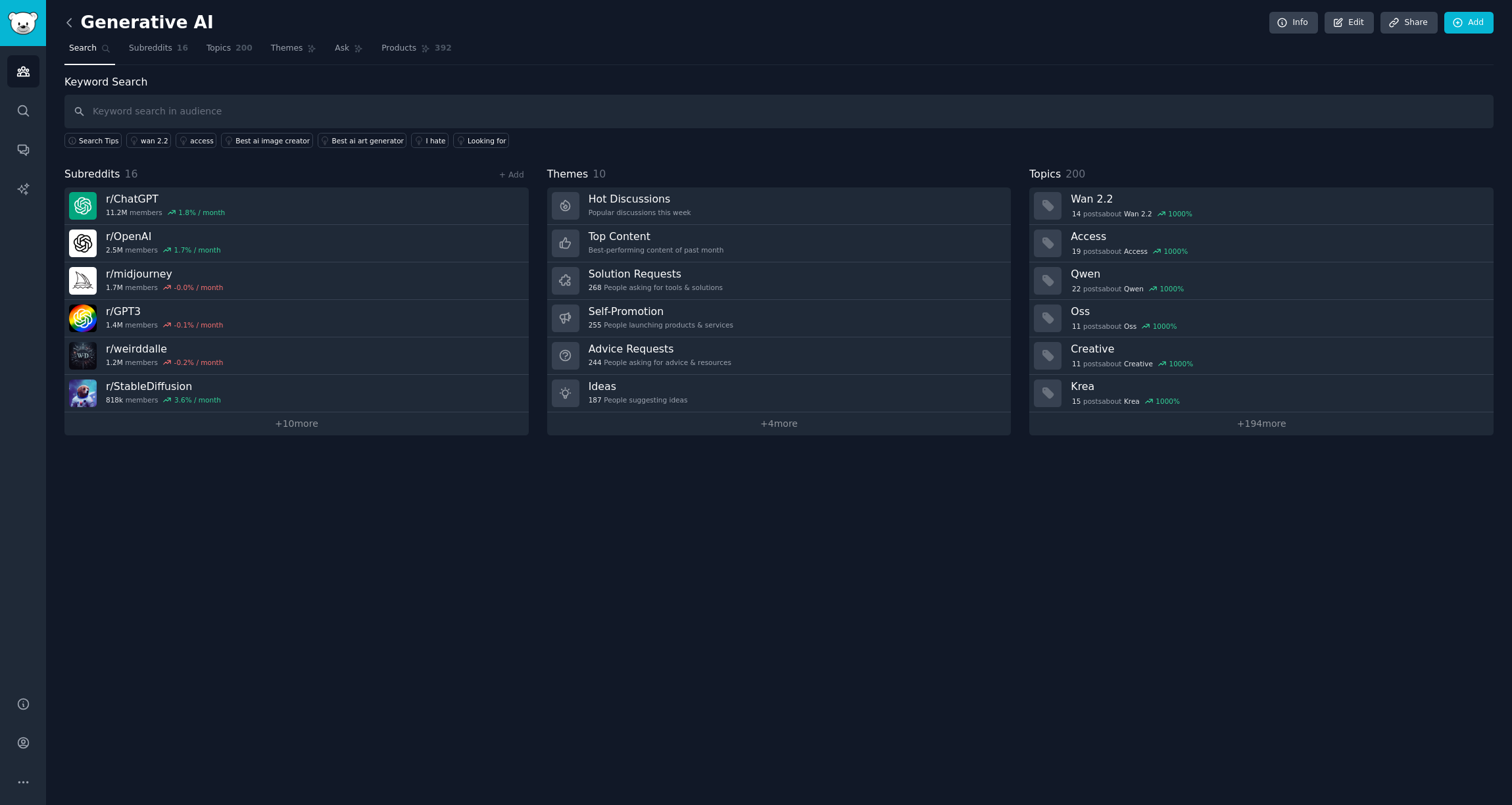
click at [68, 20] on icon at bounding box center [69, 22] width 4 height 8
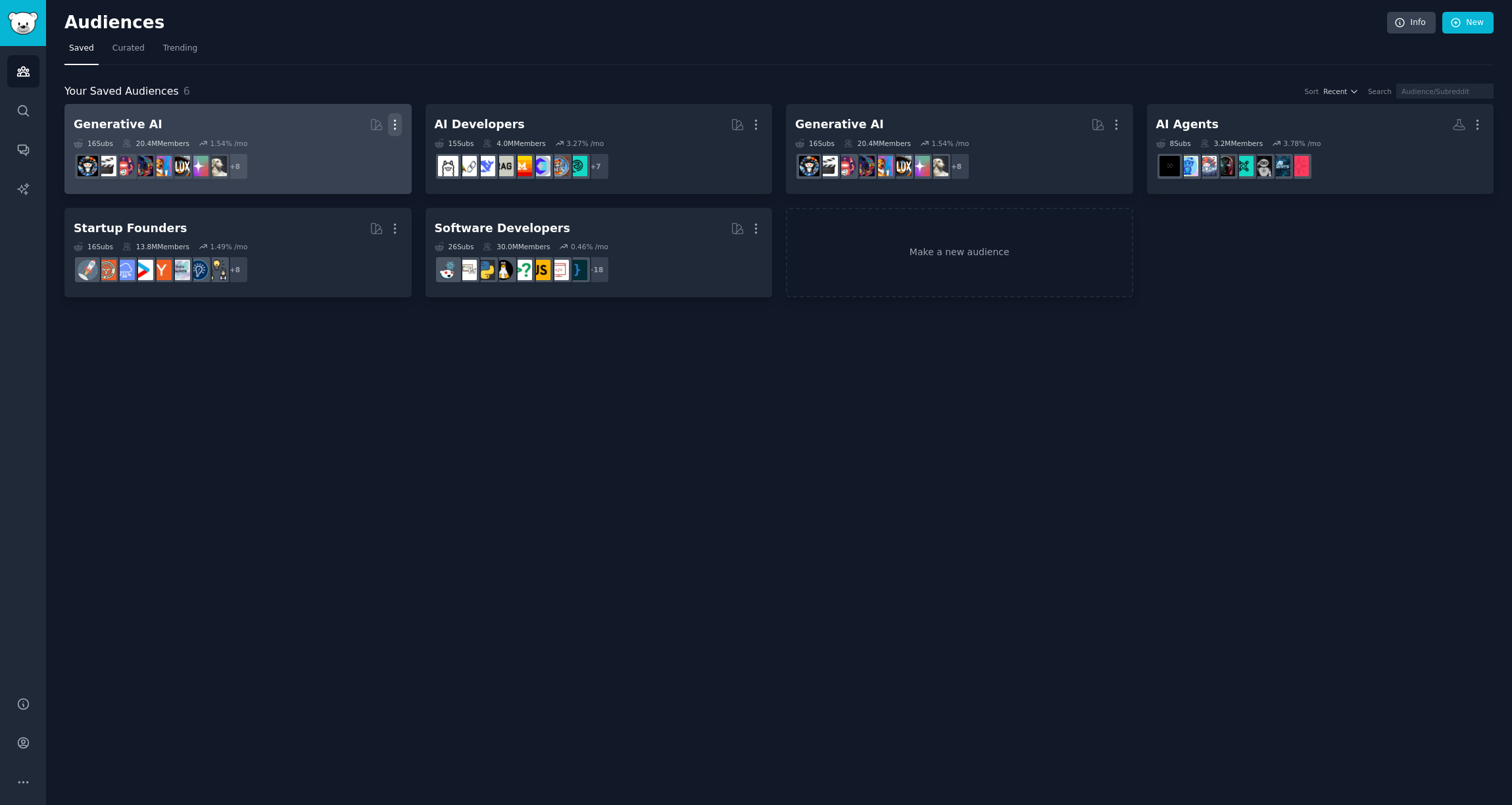
click at [400, 128] on icon "button" at bounding box center [395, 124] width 14 height 14
click at [361, 158] on p "Delete" at bounding box center [359, 152] width 30 height 14
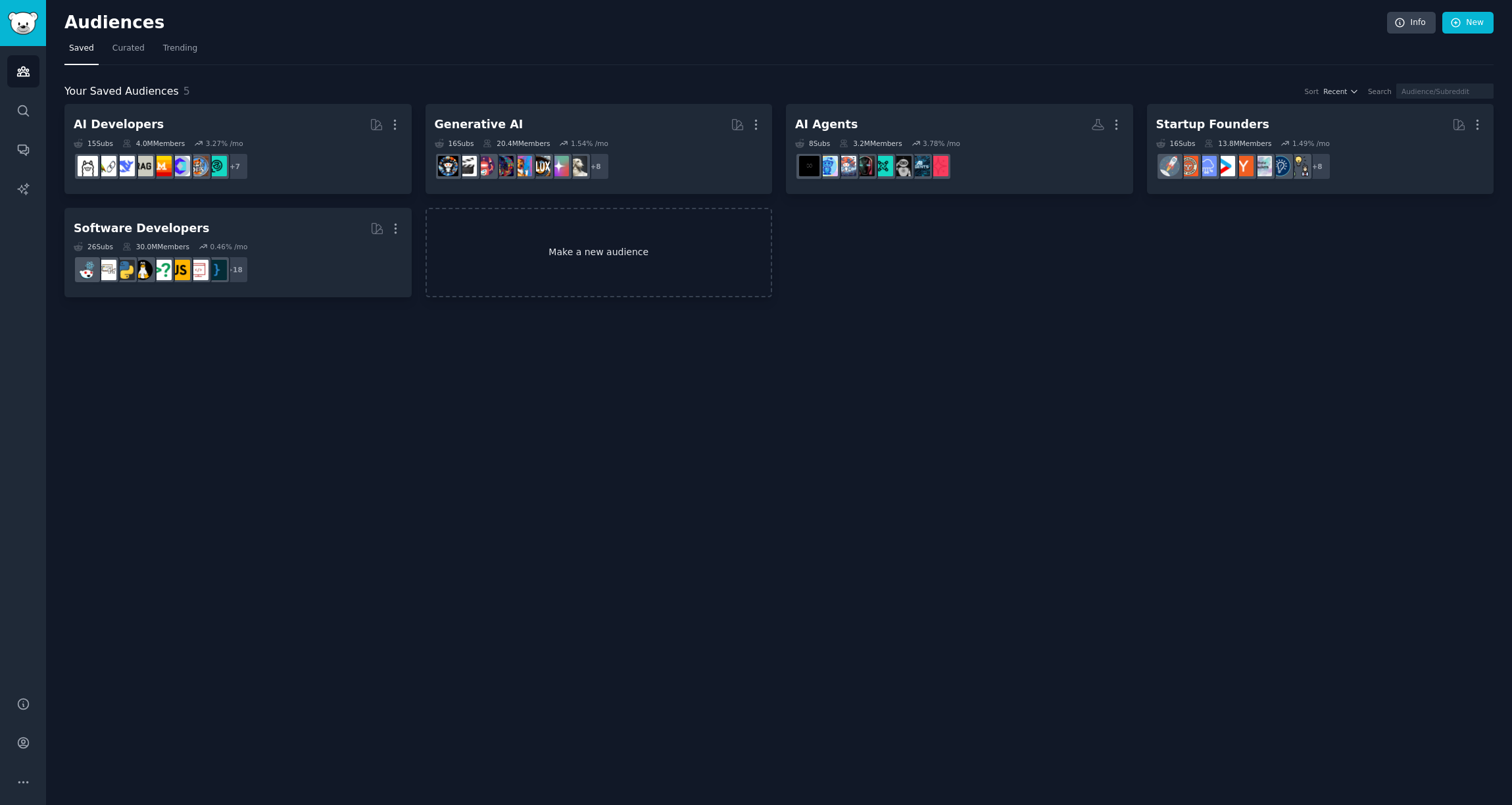
click at [593, 246] on link "Make a new audience" at bounding box center [599, 252] width 347 height 90
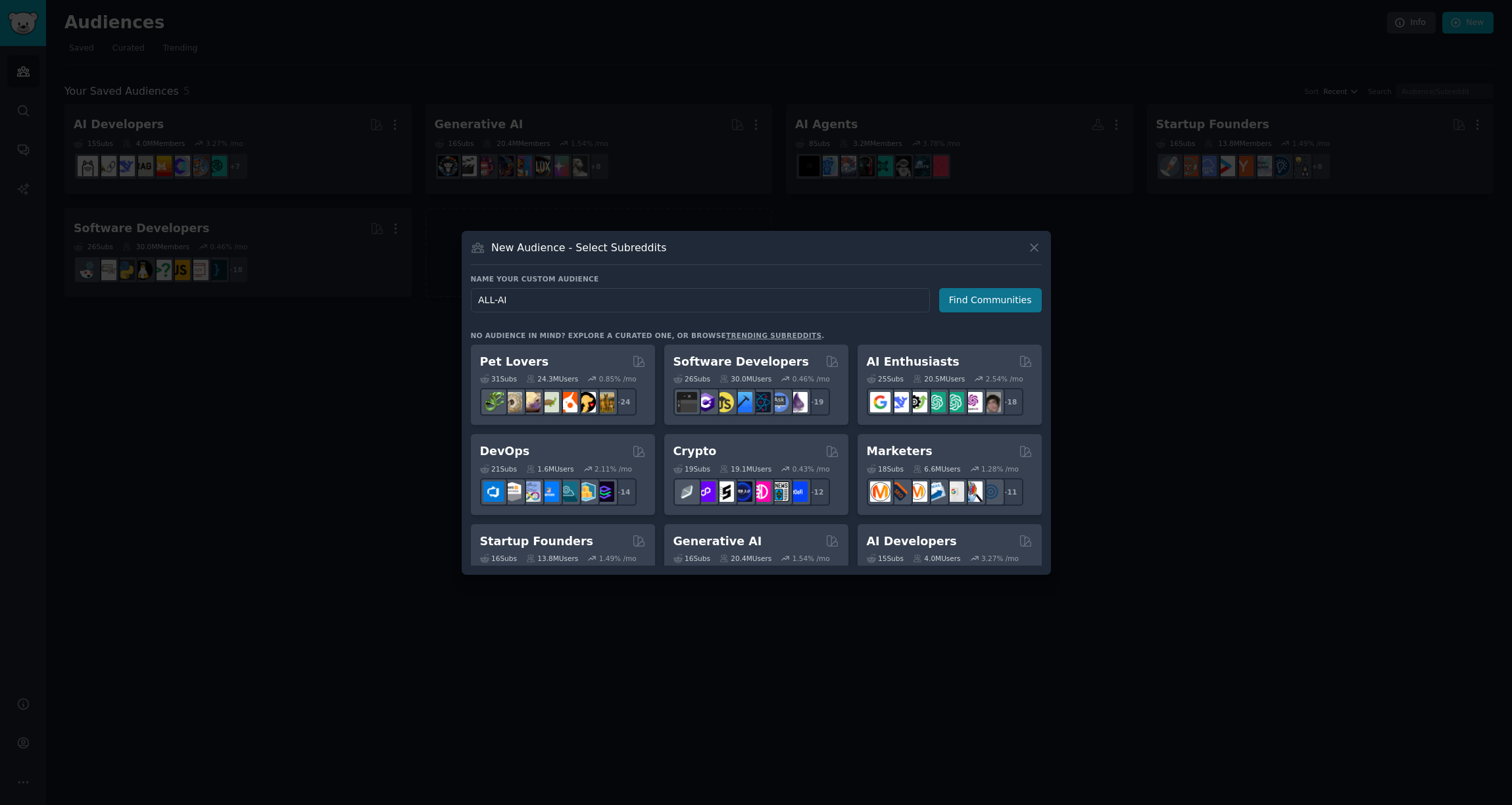
type input "ALL-AI"
click at [982, 304] on button "Find Communities" at bounding box center [990, 300] width 103 height 24
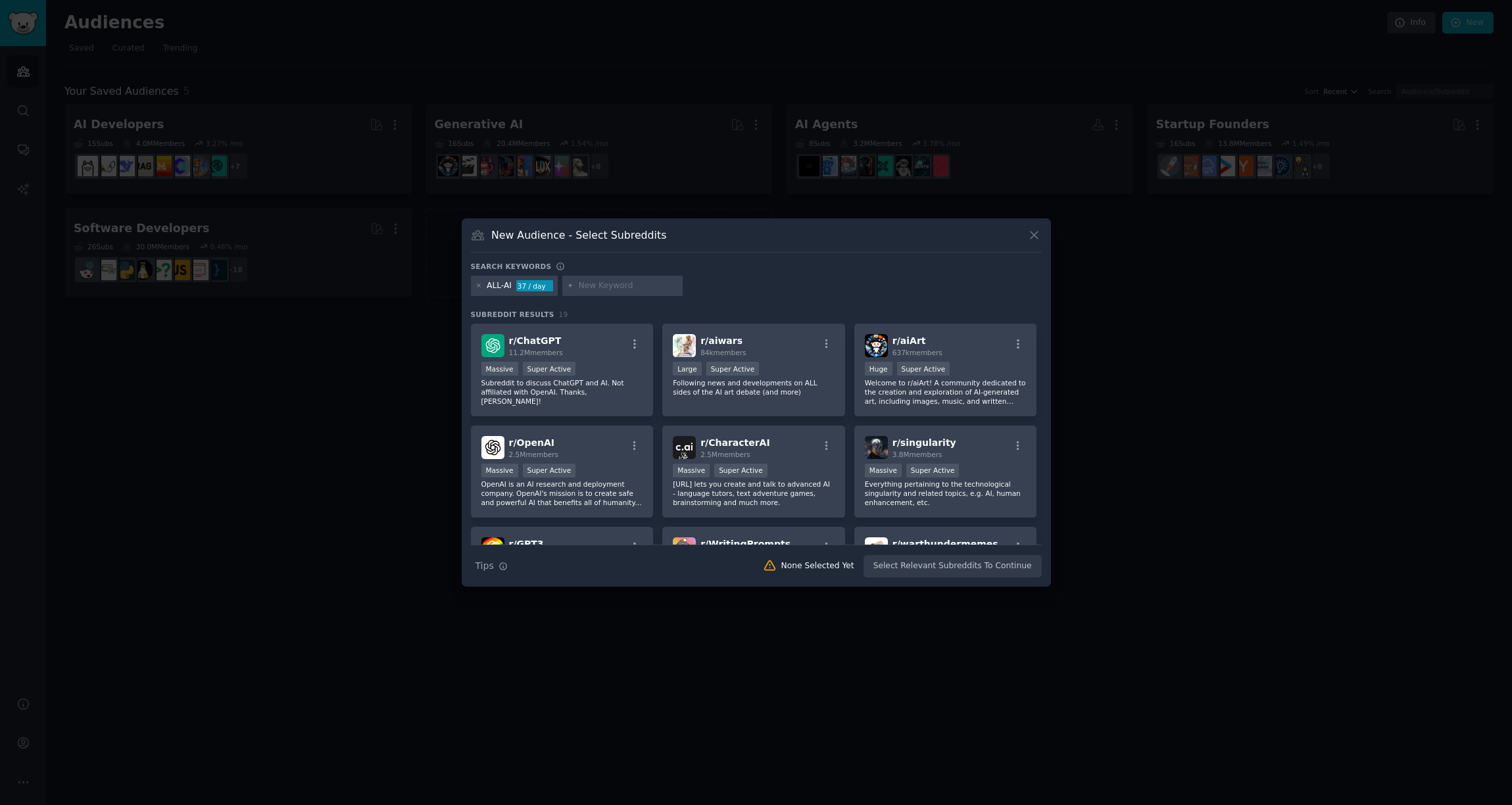
click at [628, 290] on input "text" at bounding box center [628, 286] width 100 height 12
type input "AI"
click at [570, 285] on icon at bounding box center [570, 285] width 3 height 3
click at [624, 289] on input "AI" at bounding box center [628, 286] width 100 height 12
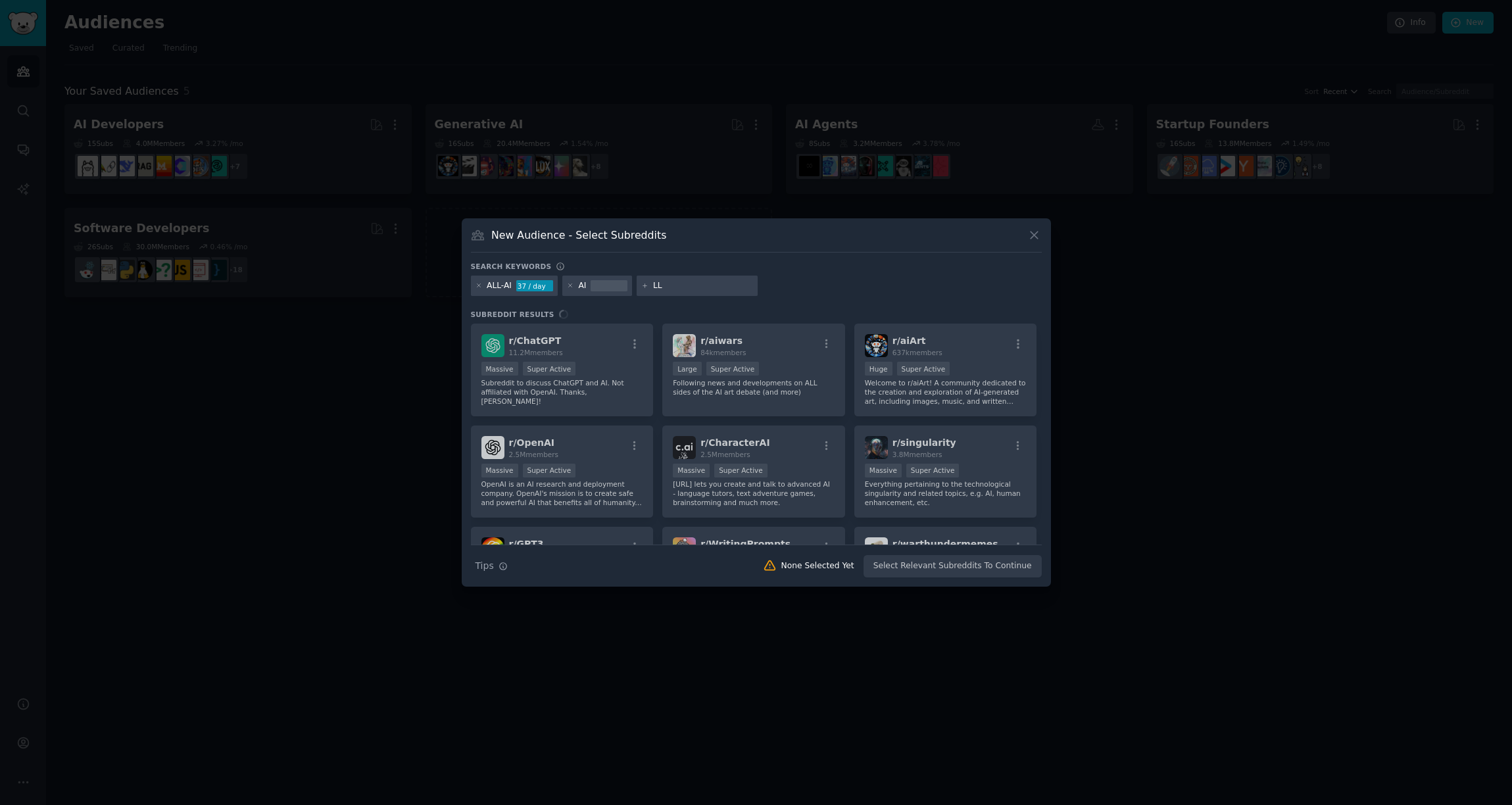
type input "LLM"
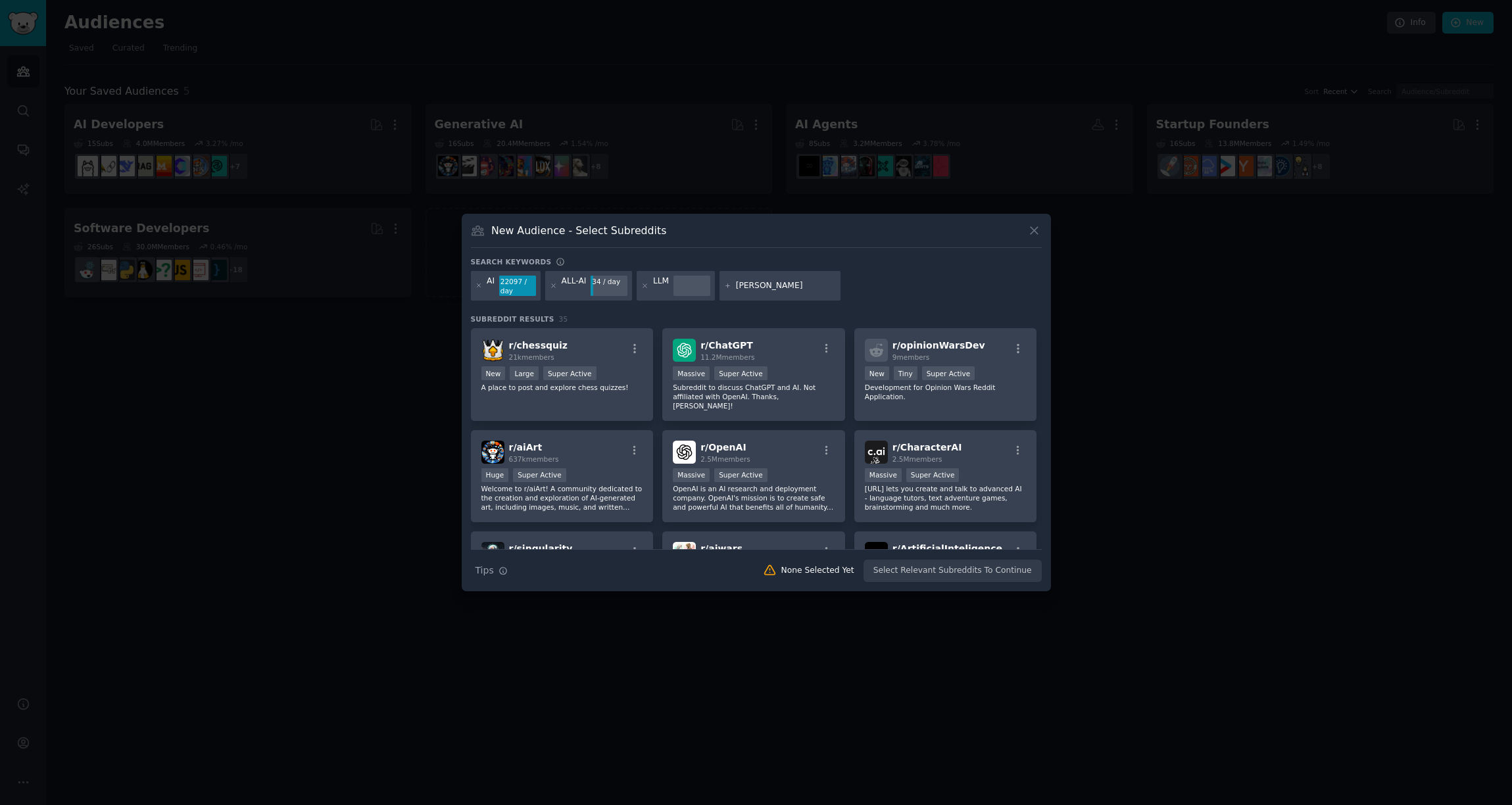
type input "GenAI"
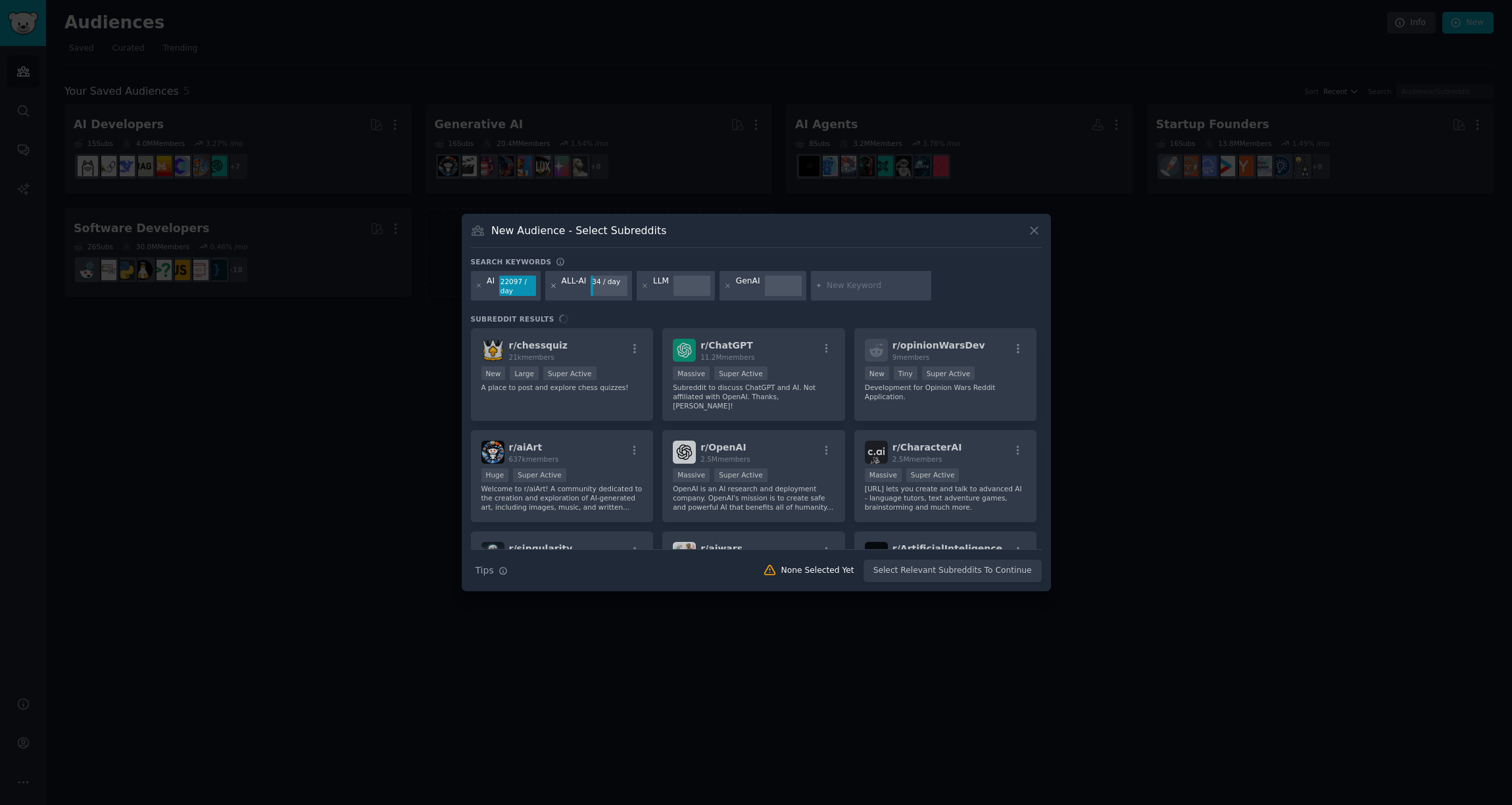
click at [555, 285] on icon at bounding box center [553, 285] width 7 height 7
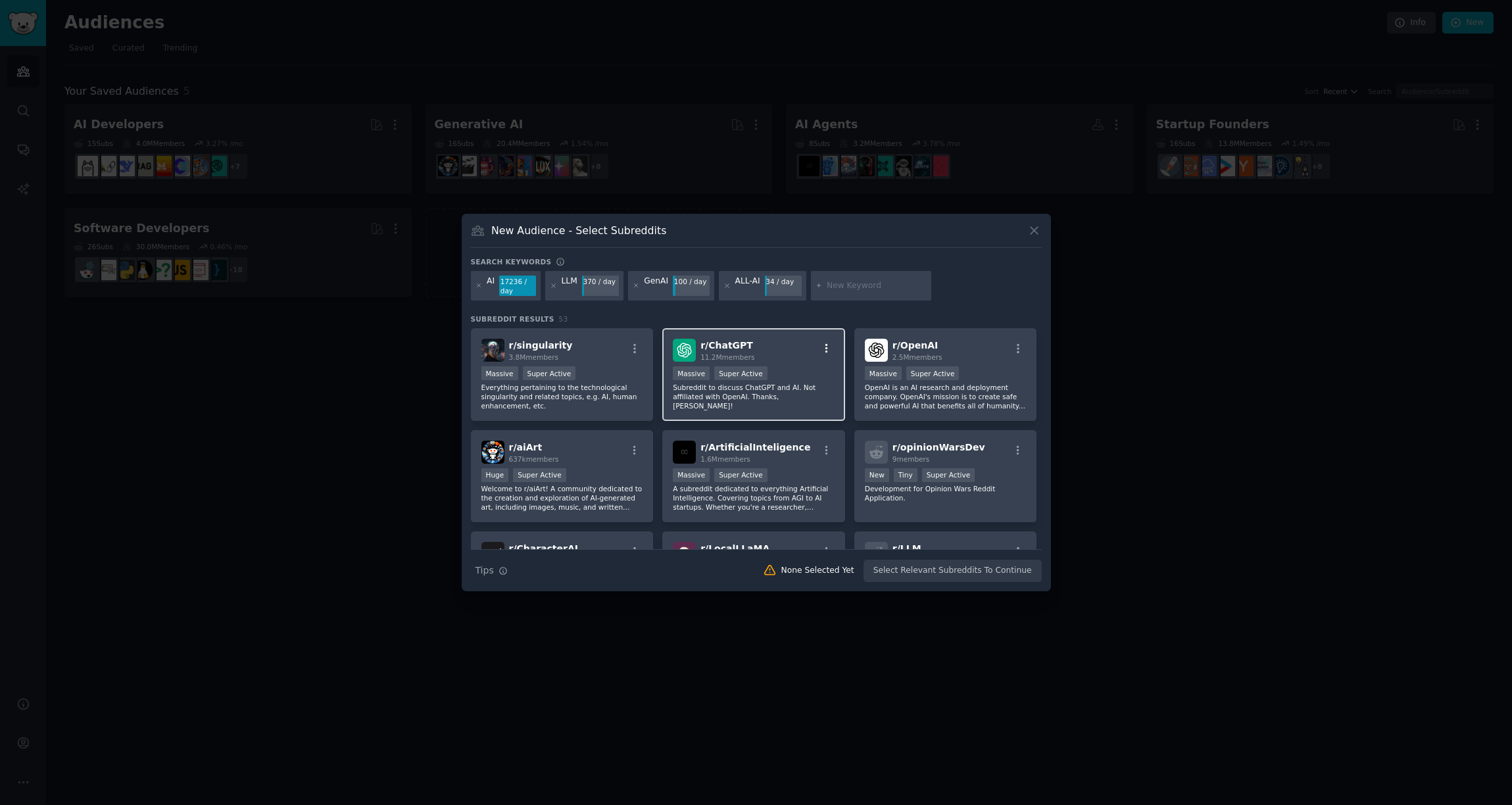
click at [827, 349] on icon "button" at bounding box center [827, 349] width 12 height 12
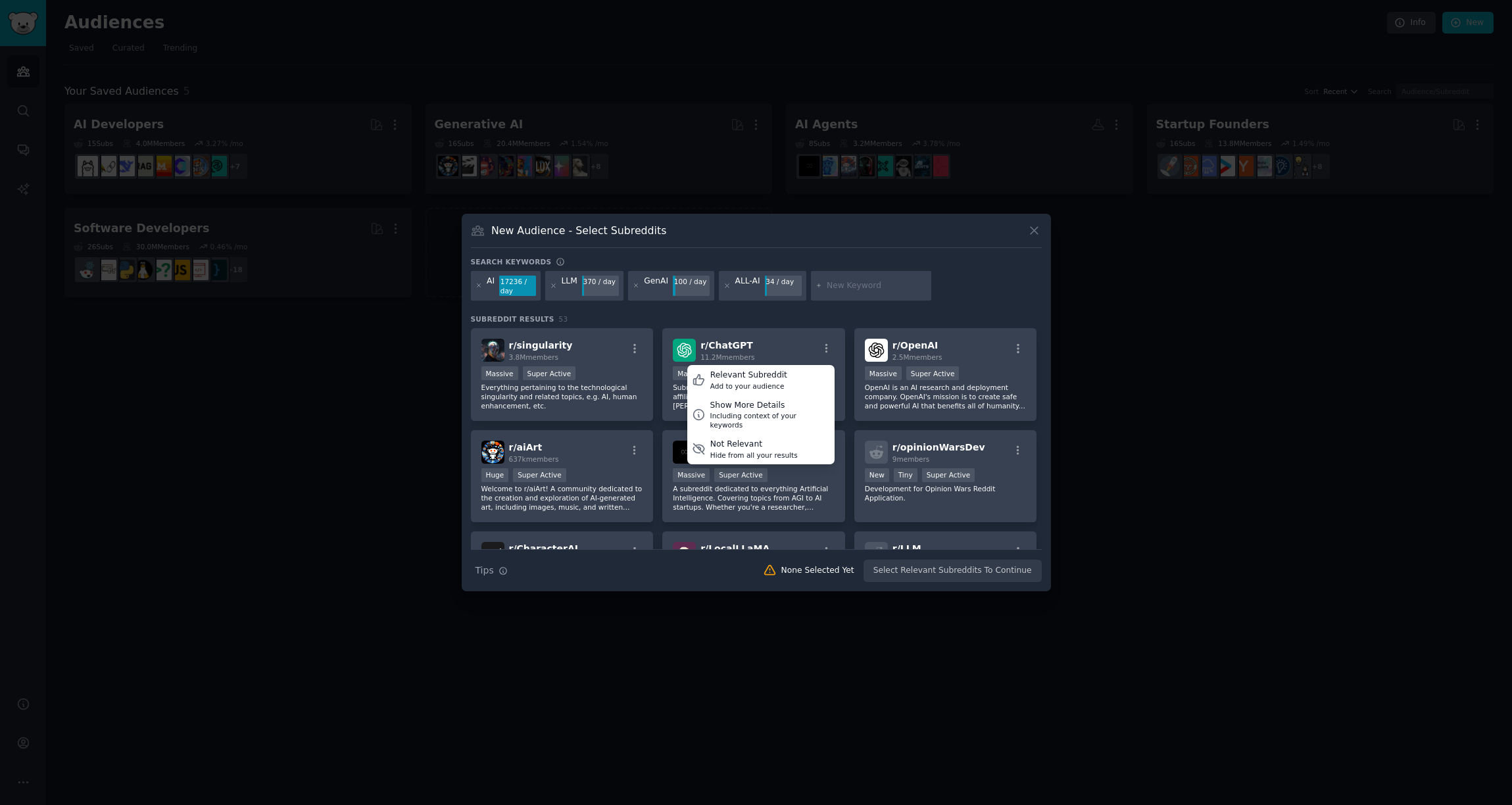
click at [821, 315] on h3 "Subreddit Results 53" at bounding box center [756, 319] width 571 height 9
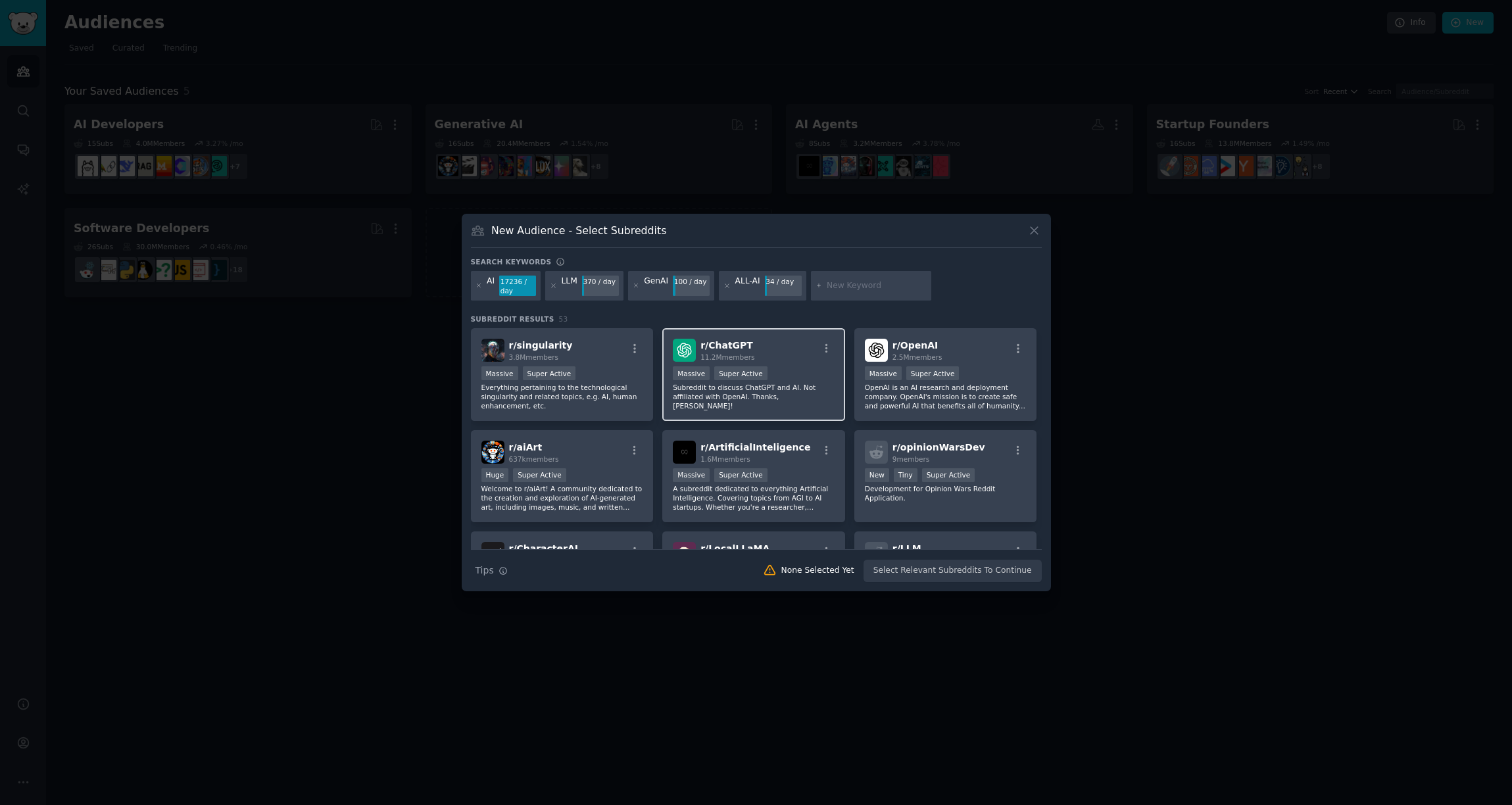
click at [779, 352] on div "r/ ChatGPT 11.2M members" at bounding box center [754, 350] width 162 height 23
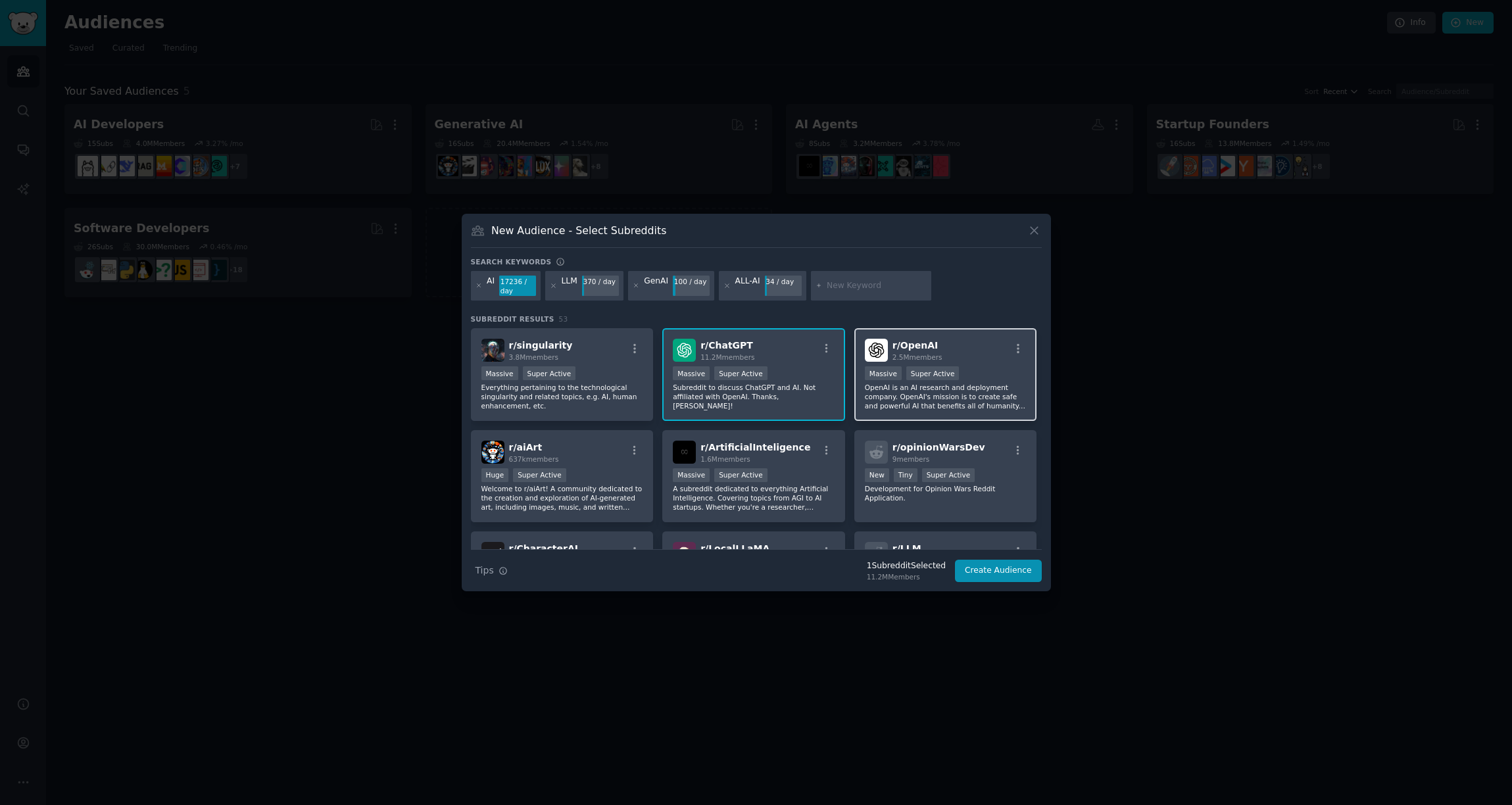
click at [980, 405] on p "OpenAI is an AI research and deployment company. OpenAI's mission is to create …" at bounding box center [946, 396] width 162 height 28
click at [582, 462] on div "r/ aiArt 637k members" at bounding box center [562, 452] width 162 height 23
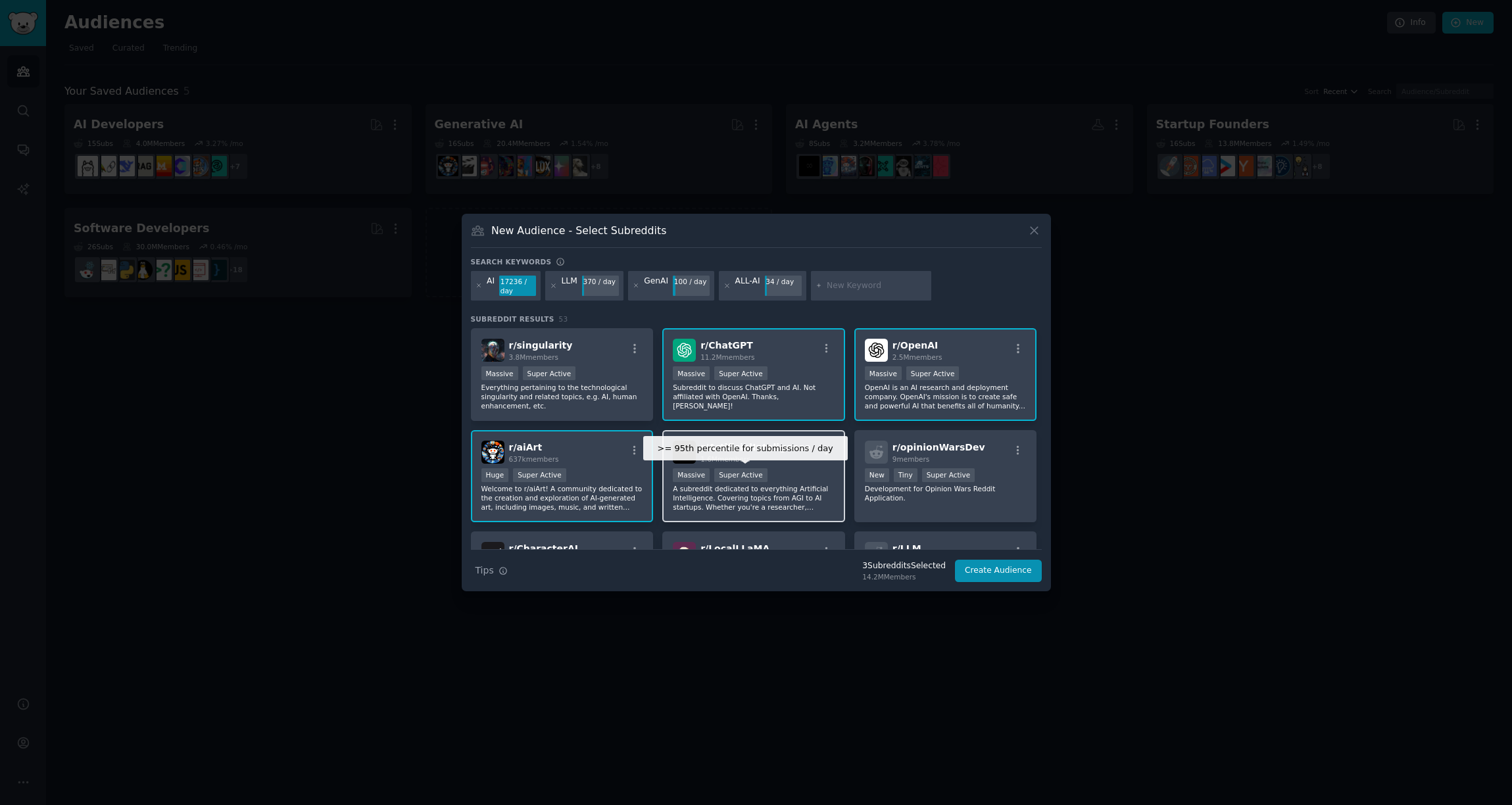
click at [761, 472] on div "Super Active" at bounding box center [741, 475] width 53 height 14
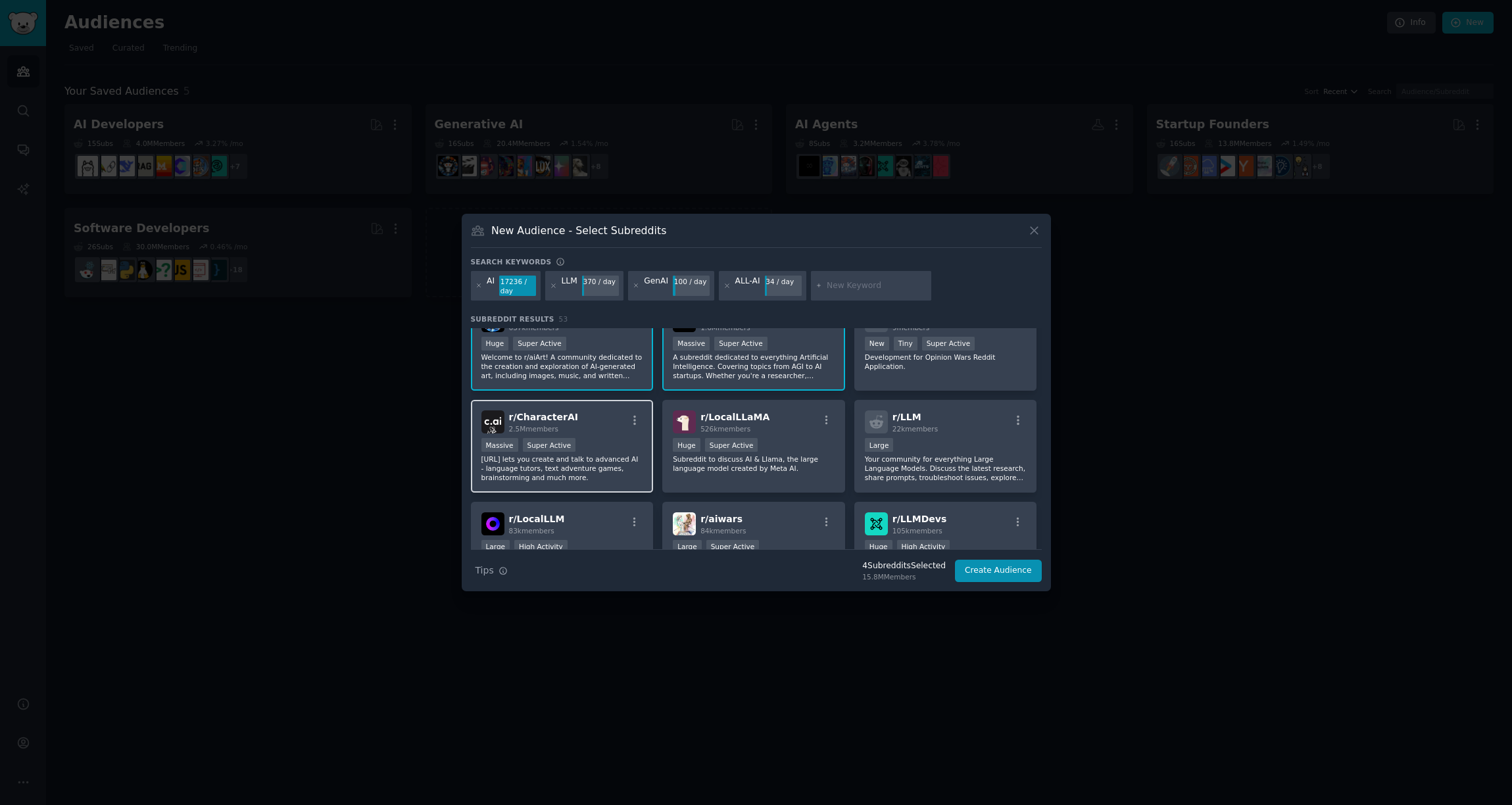
scroll to position [146, 0]
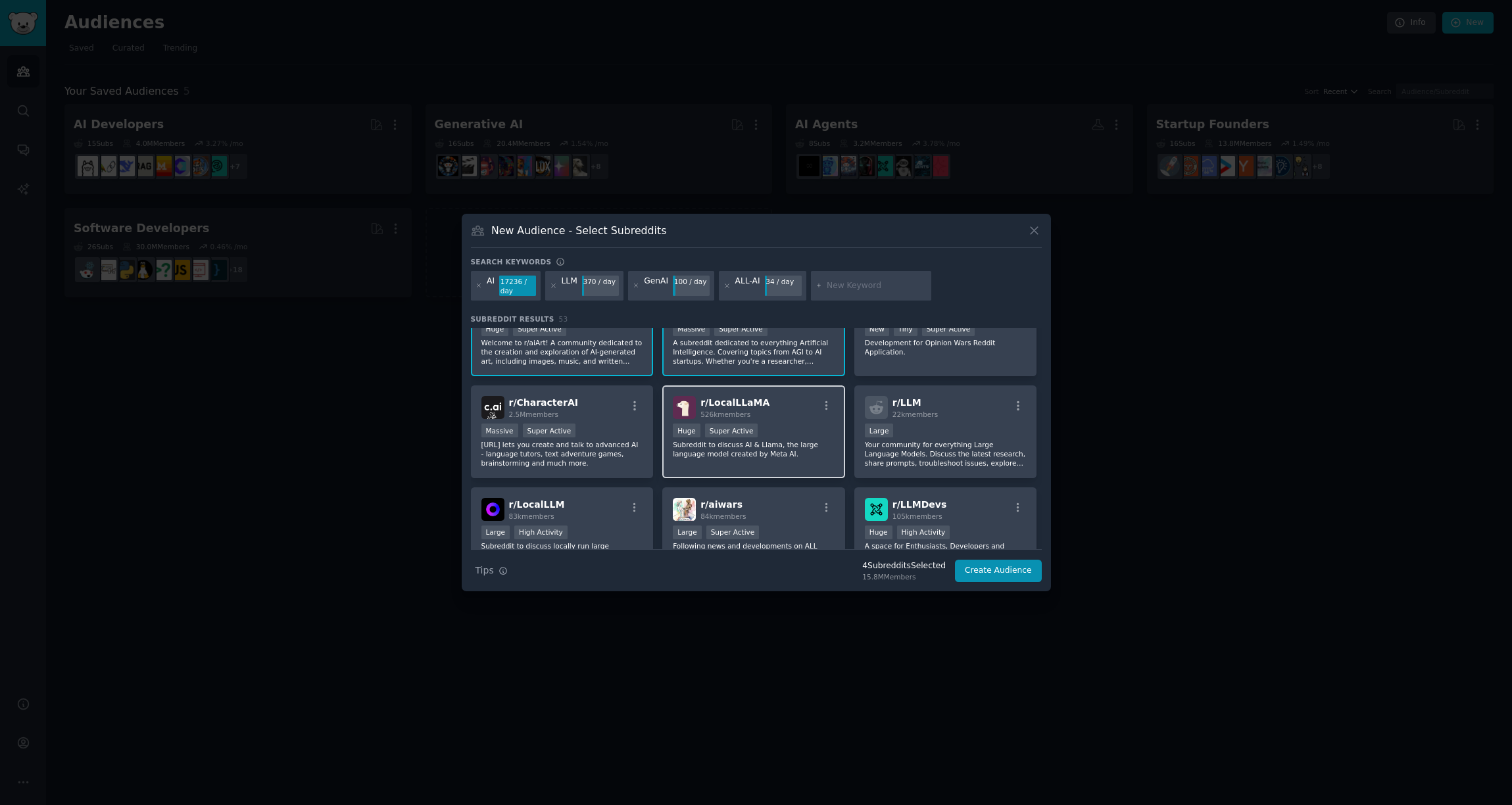
click at [710, 465] on div "r/ LocalLLaMA 526k members Huge Super Active Subreddit to discuss AI & Llama, t…" at bounding box center [754, 432] width 183 height 93
click at [999, 438] on div "Large" at bounding box center [946, 432] width 162 height 16
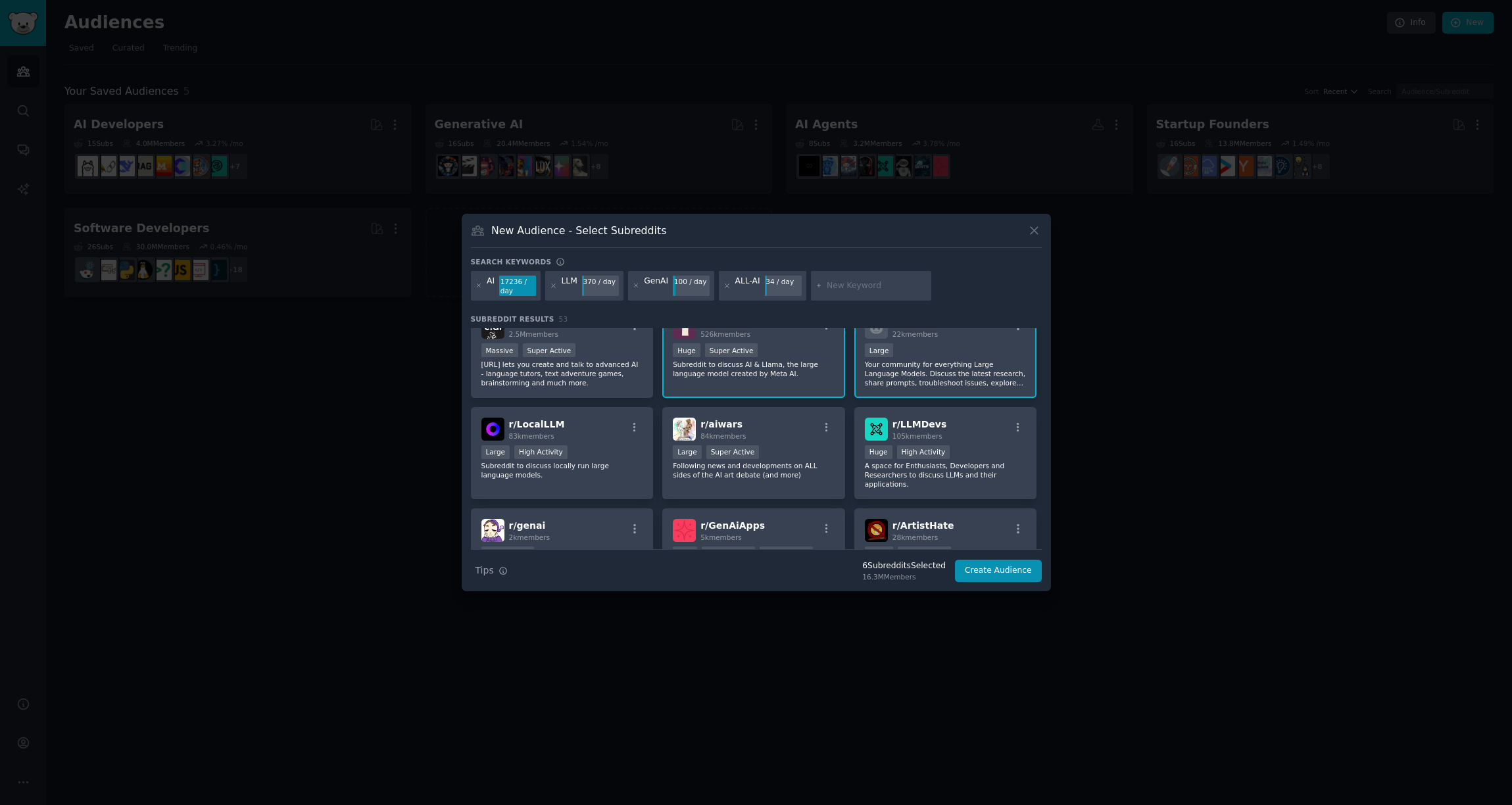
scroll to position [254, 0]
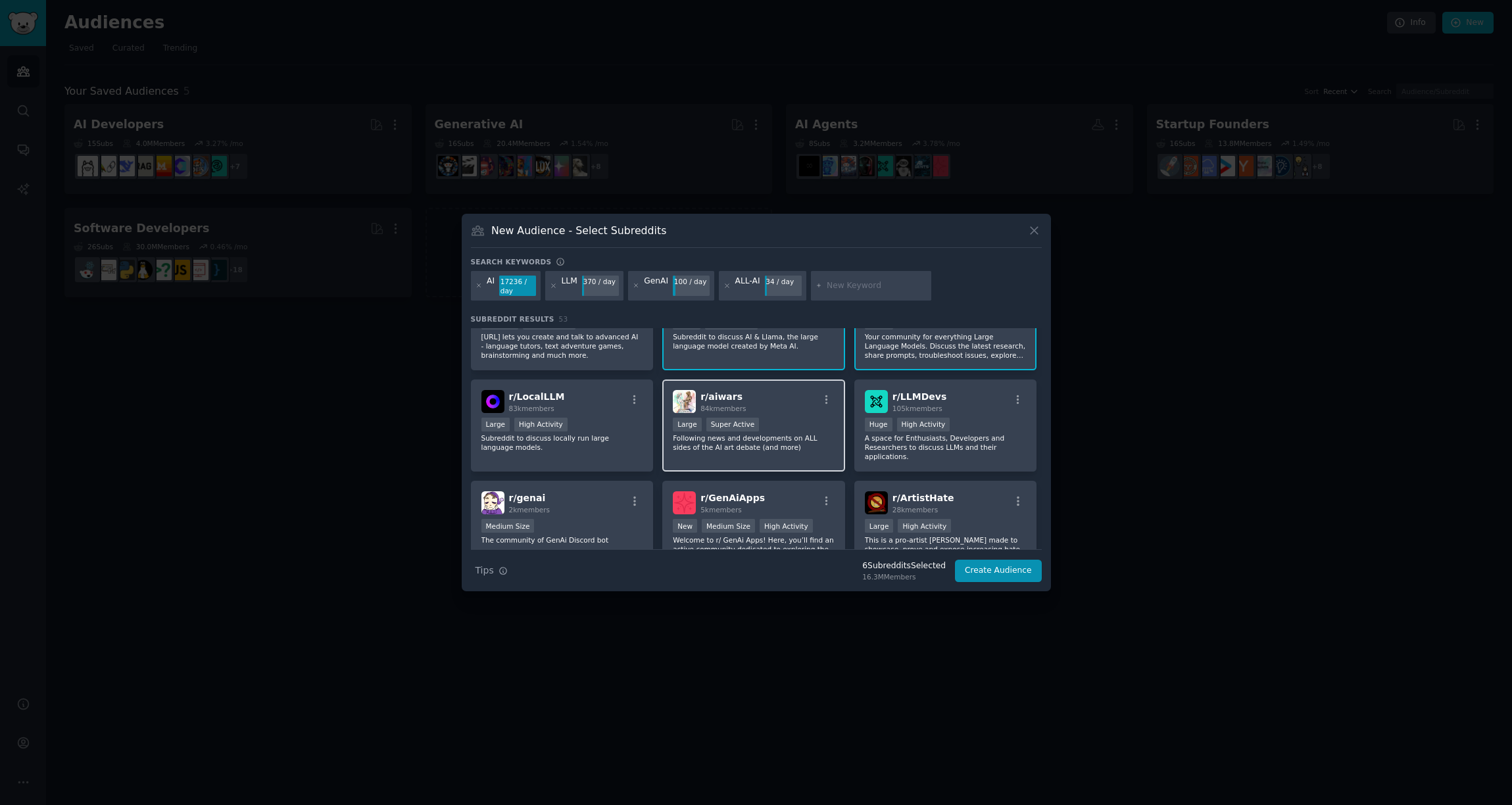
click at [703, 468] on div "r/ aiwars 84k members 10,000 - 100,000 members Large Super Active Following new…" at bounding box center [754, 426] width 183 height 93
click at [913, 461] on div "r/ LLMDevs 105k members Huge High Activity A space for Enthusiasts, Developers …" at bounding box center [946, 426] width 183 height 93
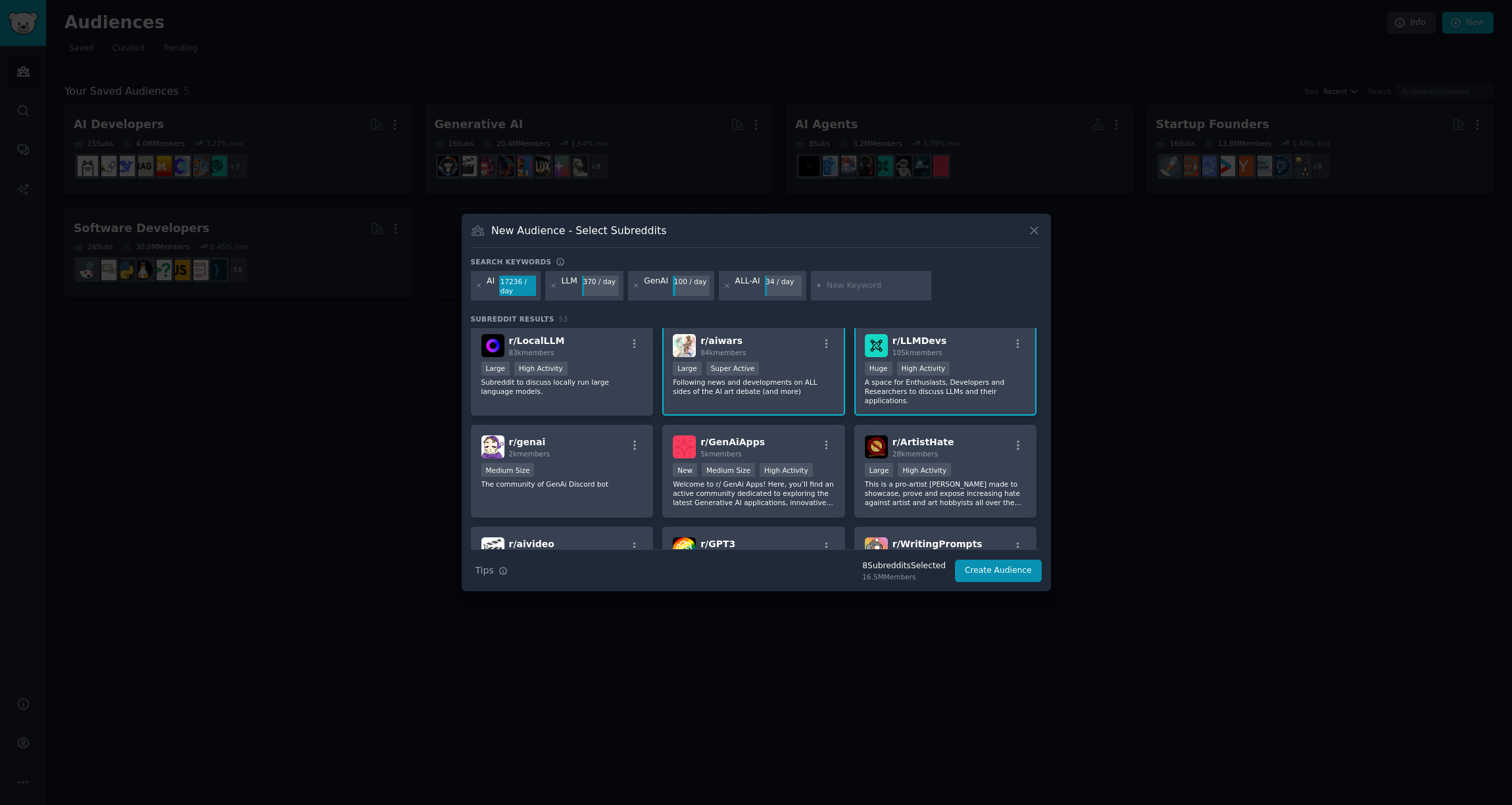
scroll to position [314, 0]
click at [570, 498] on div "r/ genai 2k members Medium Size The community of GenAi Discord bot" at bounding box center [562, 467] width 183 height 93
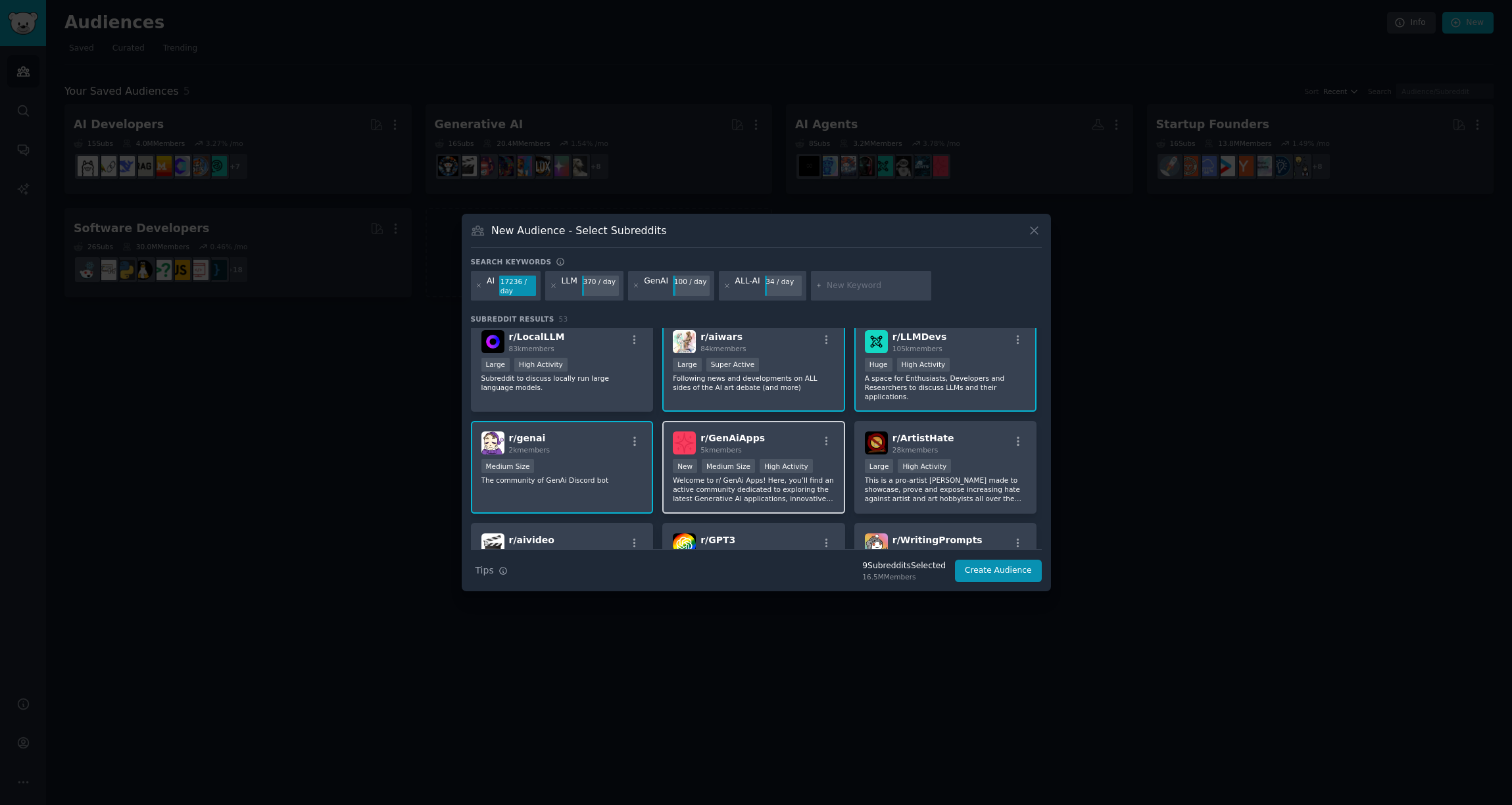
click at [748, 493] on p "Welcome to r/ GenAi Apps! Here, you’ll find an active community dedicated to ex…" at bounding box center [754, 489] width 162 height 28
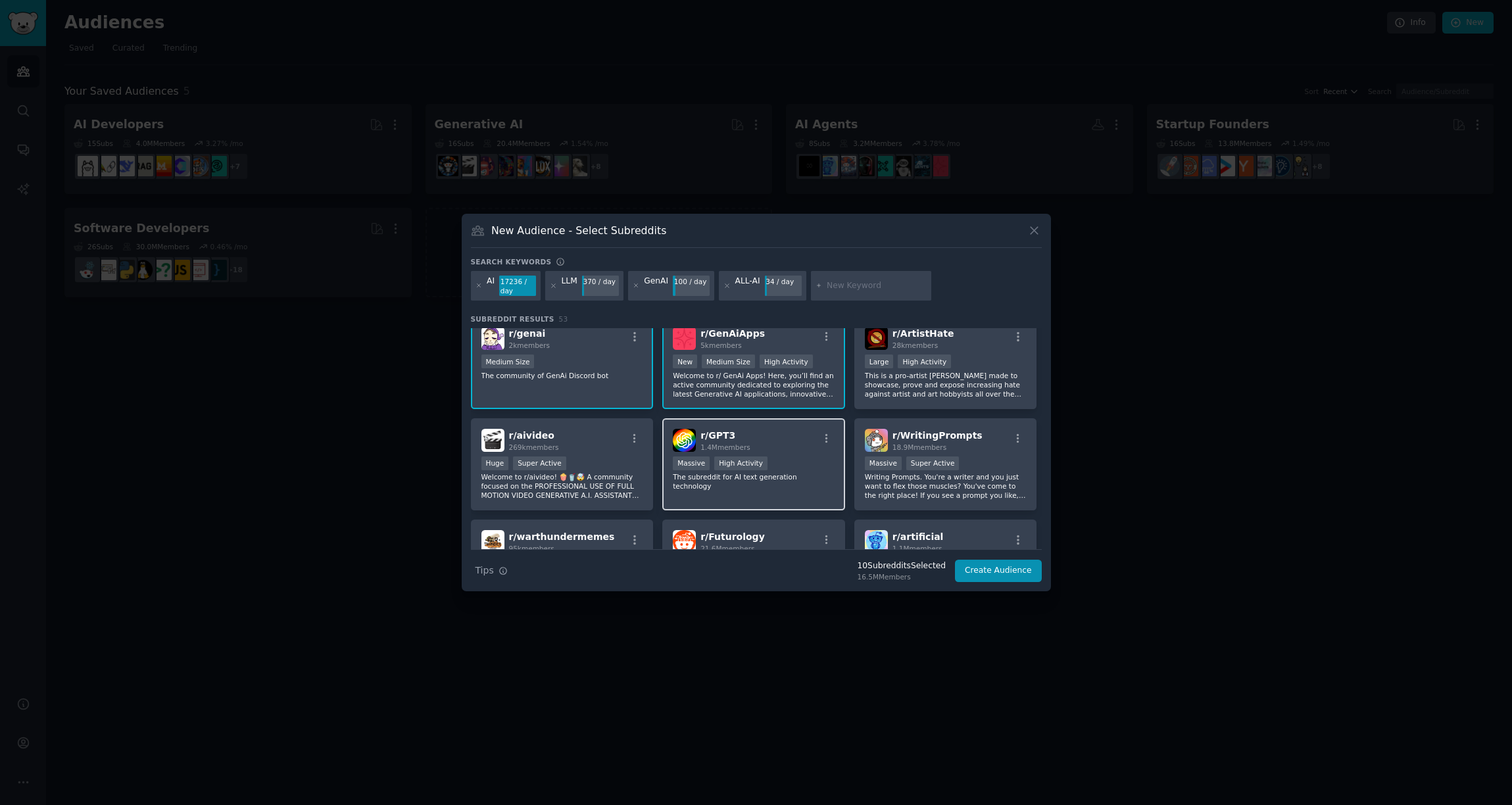
scroll to position [421, 0]
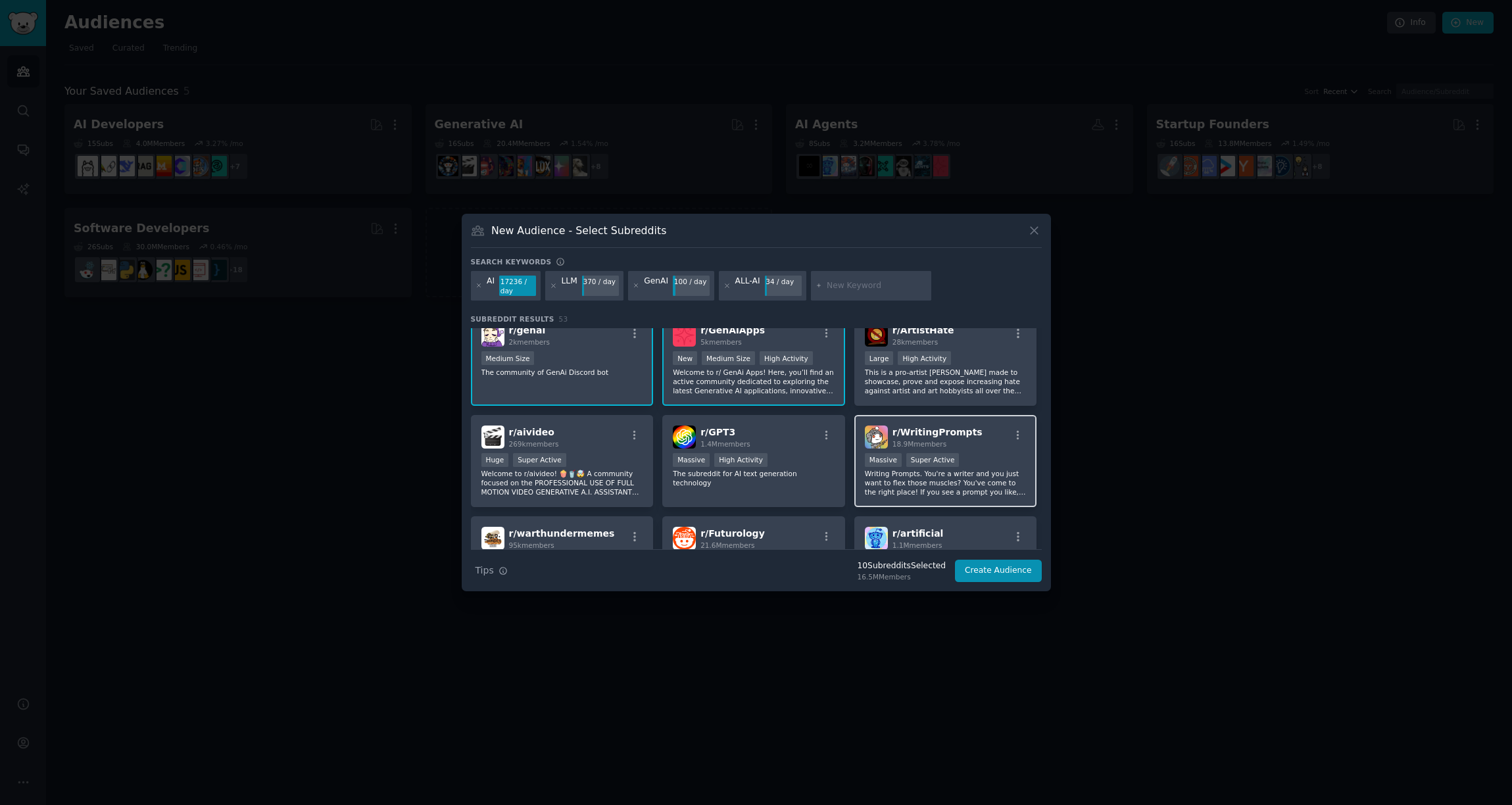
click at [916, 493] on p "Writing Prompts. You're a writer and you just want to flex those muscles? You'v…" at bounding box center [946, 482] width 162 height 28
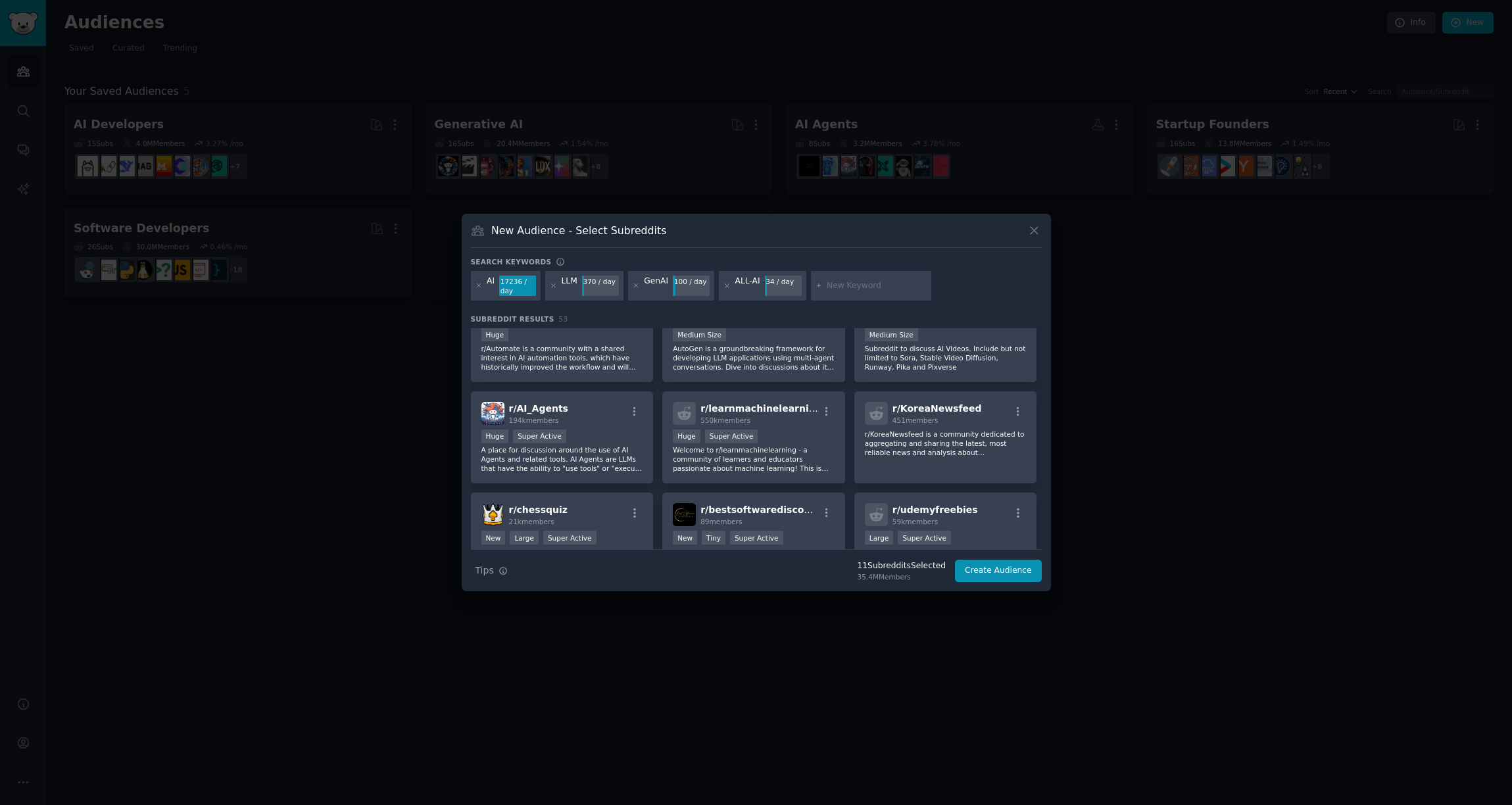
scroll to position [1069, 0]
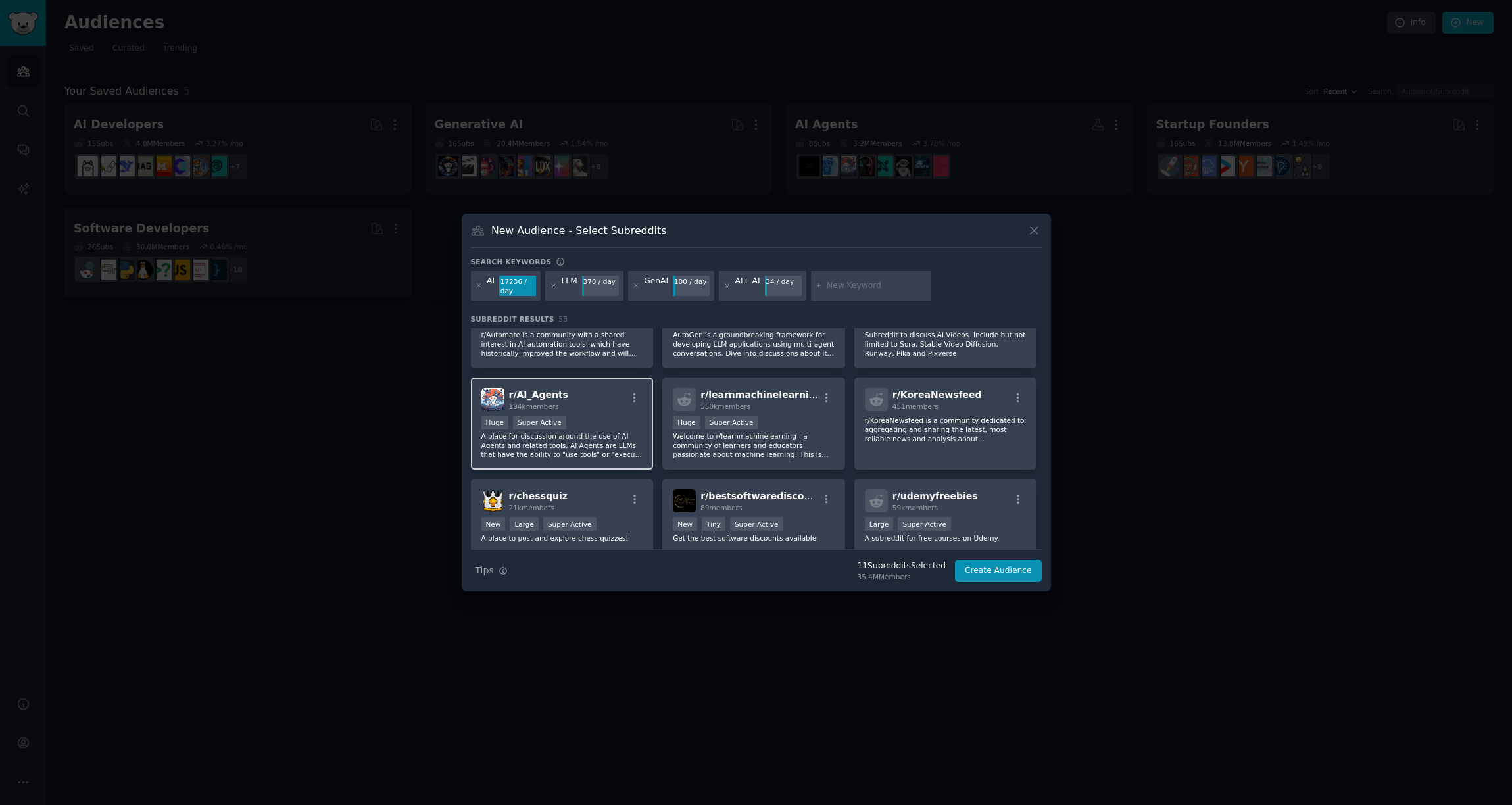
click at [613, 446] on p "A place for discussion around the use of AI Agents and related tools. AI Agents…" at bounding box center [562, 445] width 162 height 28
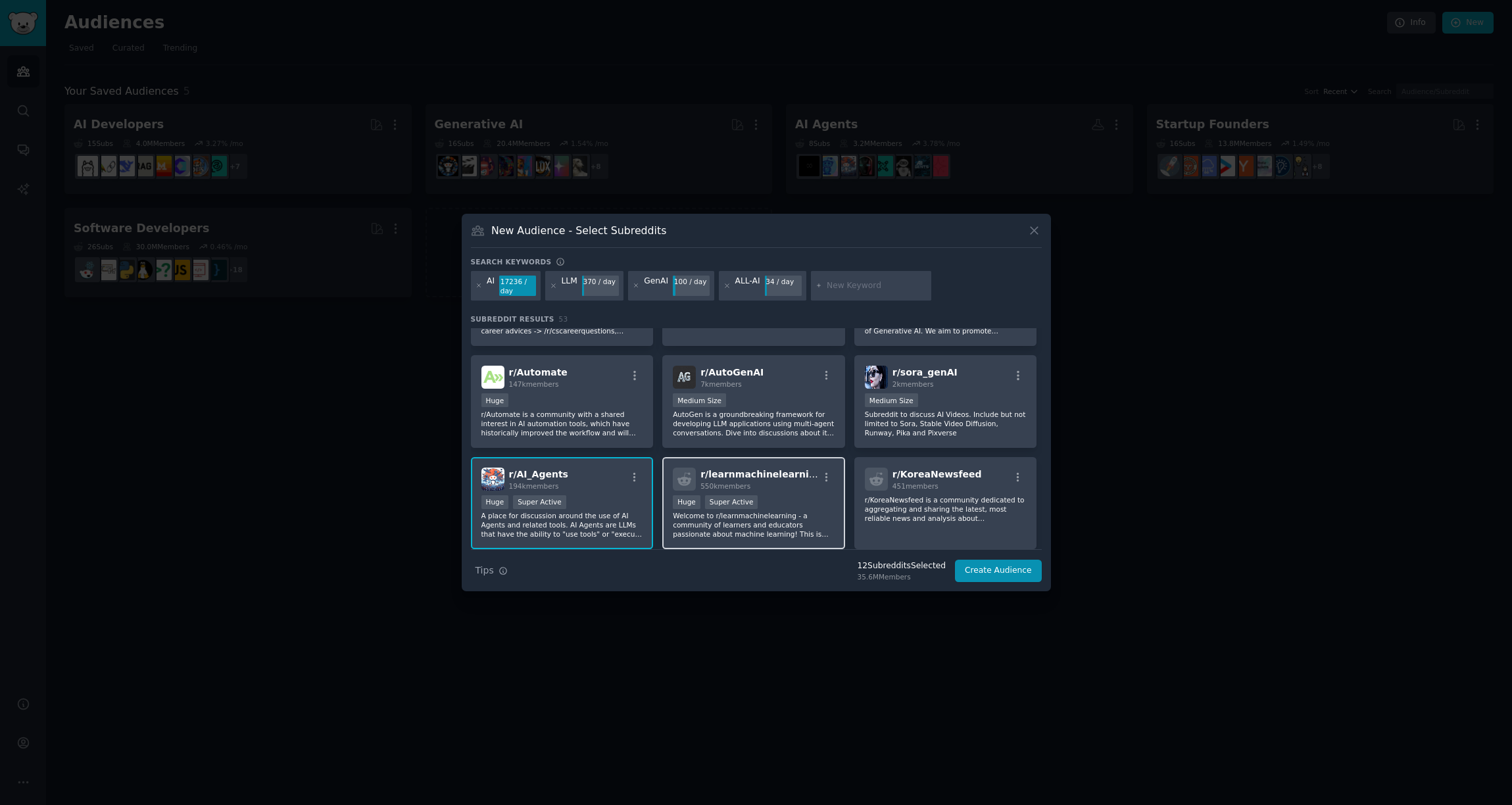
scroll to position [988, 0]
click at [764, 434] on p "AutoGen is a groundbreaking framework for developing LLM applications using mul…" at bounding box center [754, 424] width 162 height 28
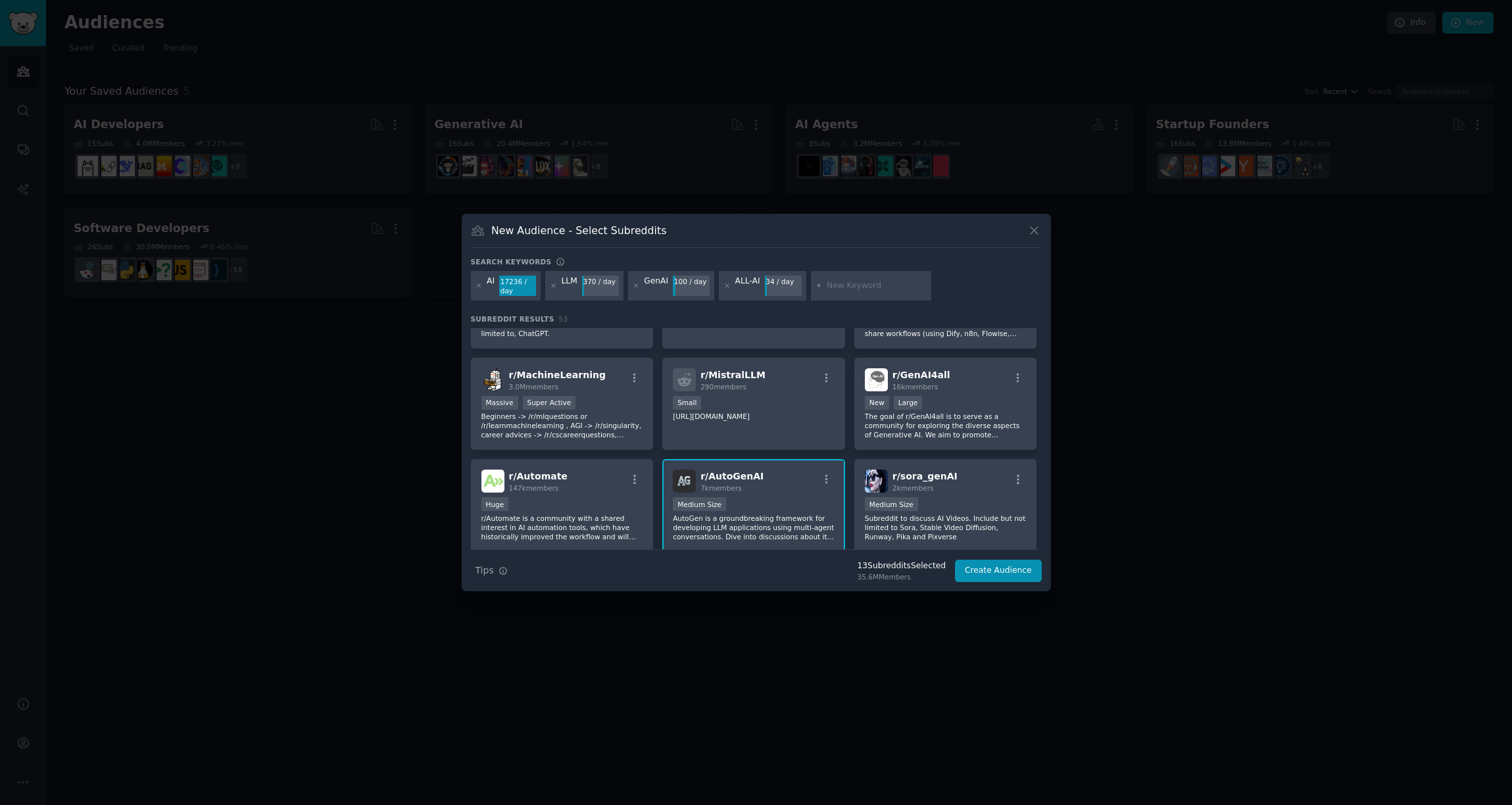
scroll to position [806, 0]
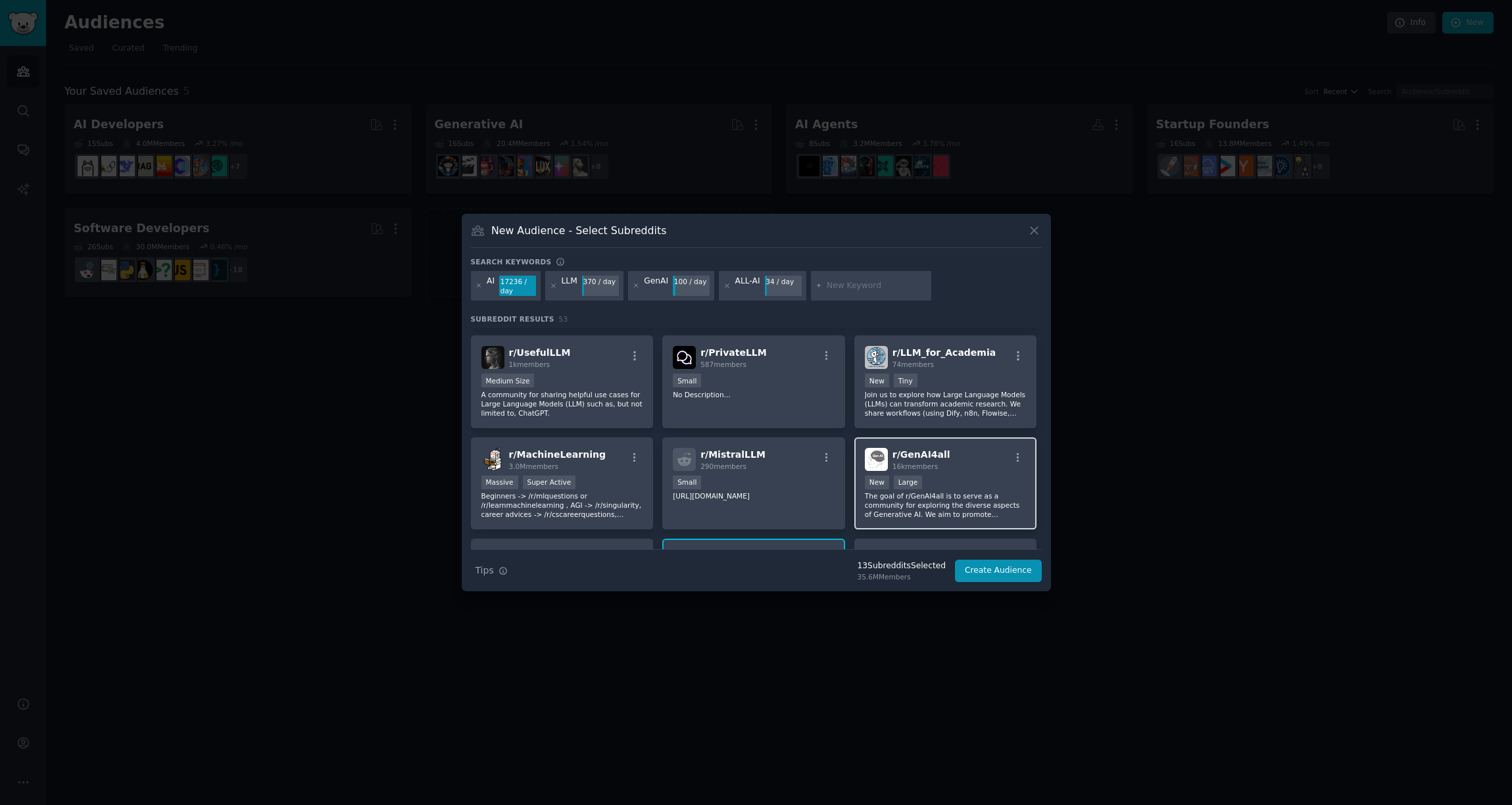
click at [956, 488] on div "10,000 - 100,000 members New Large" at bounding box center [946, 484] width 162 height 16
click at [785, 476] on div "Small" at bounding box center [754, 484] width 162 height 16
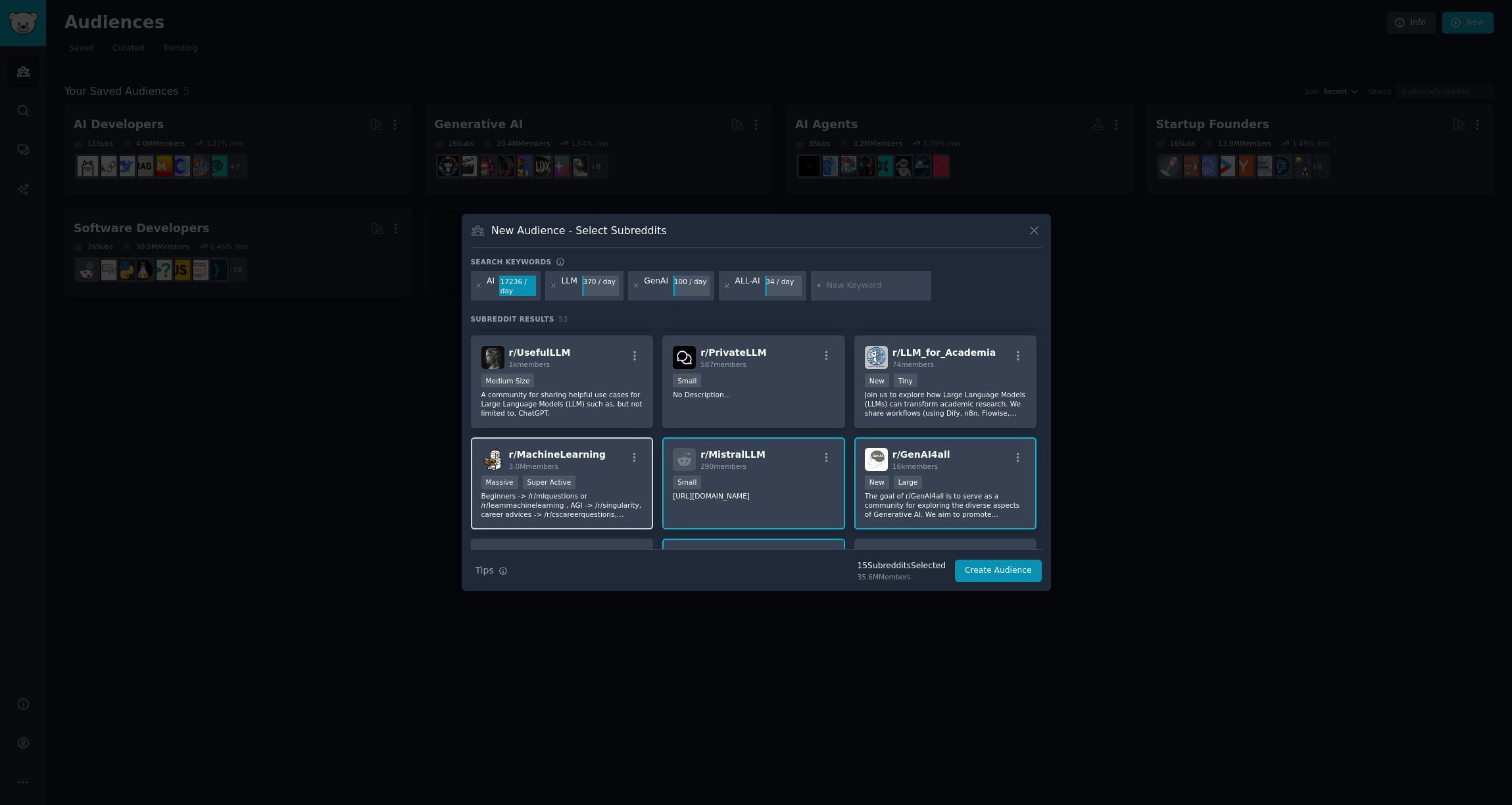
click at [624, 476] on div "Massive Super Active" at bounding box center [562, 484] width 162 height 16
click at [620, 389] on div "Medium Size" at bounding box center [562, 382] width 162 height 16
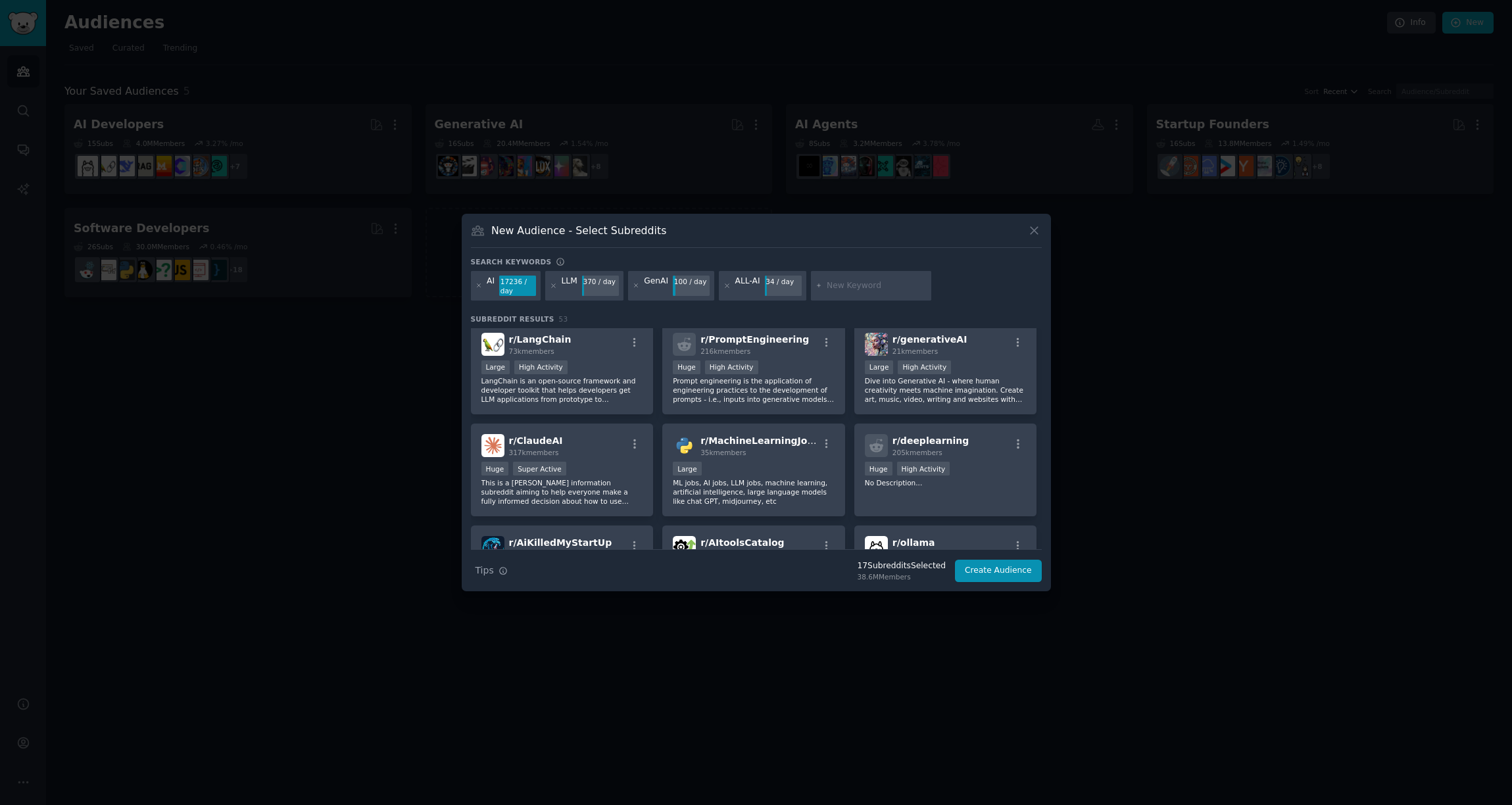
scroll to position [1285, 0]
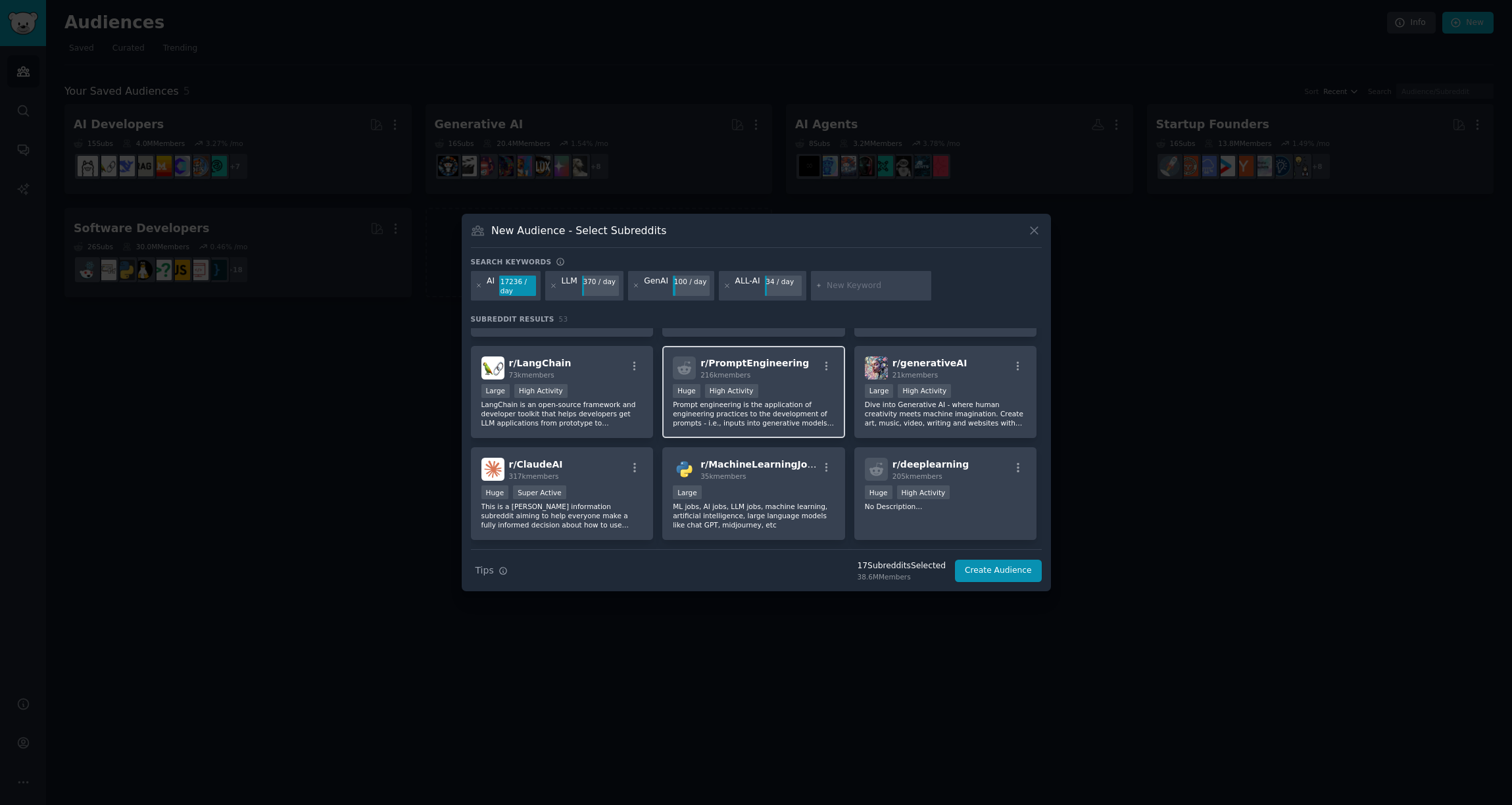
click at [805, 401] on p "Prompt engineering is the application of engineering practices to the developme…" at bounding box center [754, 413] width 162 height 28
click at [604, 403] on p "LangChain is an open-source framework and developer toolkit that helps develope…" at bounding box center [562, 413] width 162 height 28
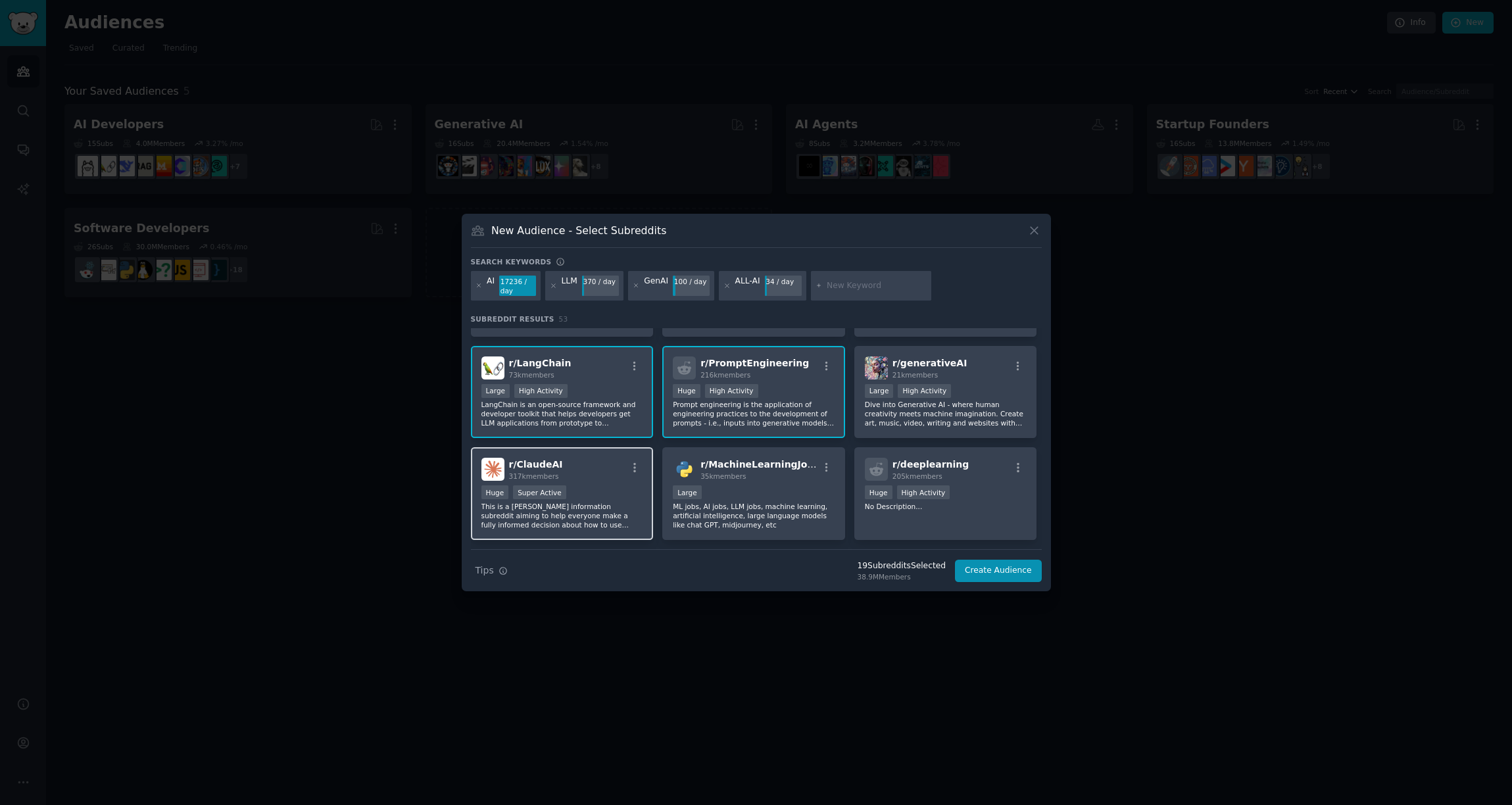
click at [600, 476] on div "r/ ClaudeAI 317k members" at bounding box center [562, 469] width 162 height 23
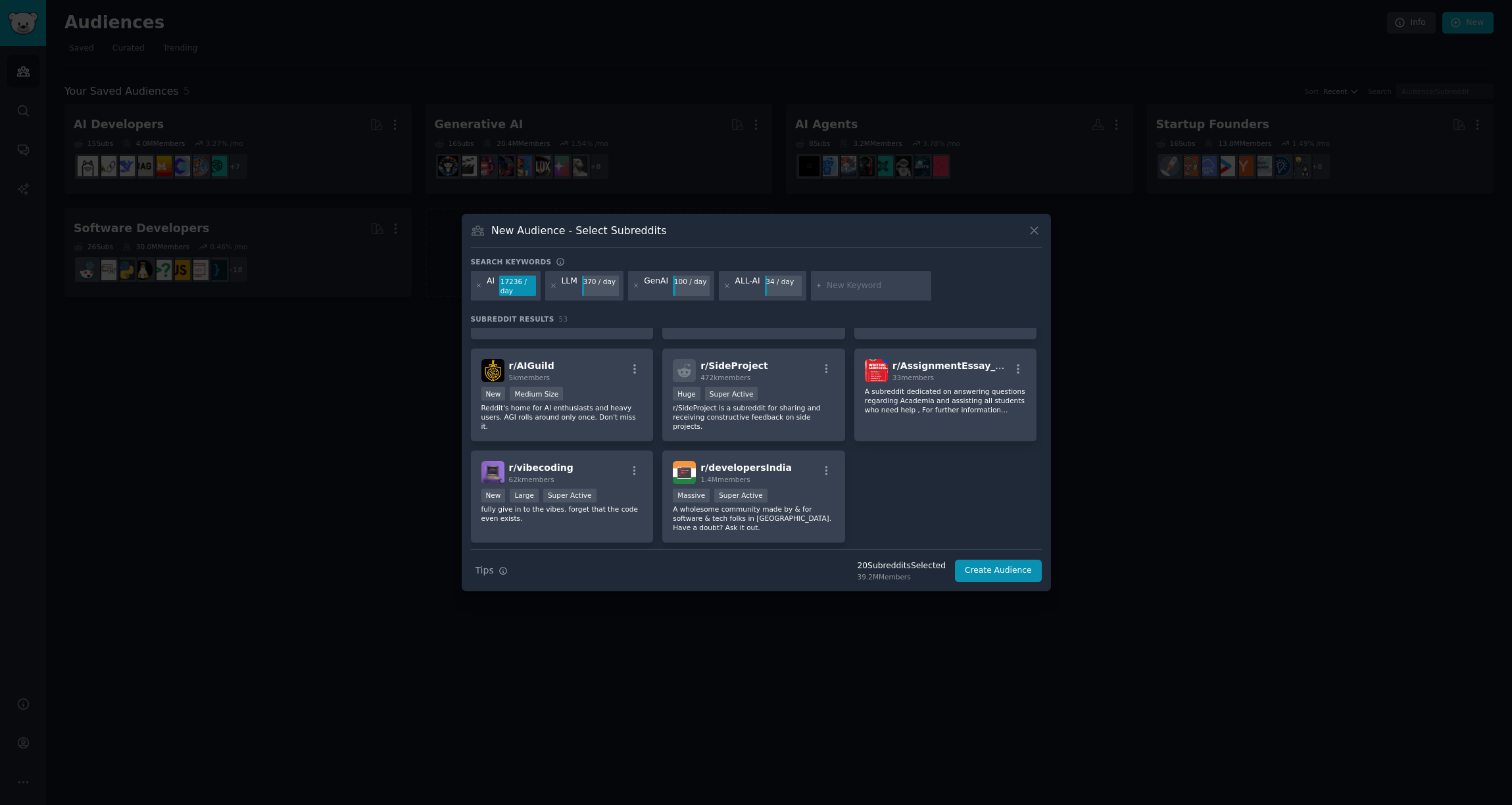
scroll to position [1626, 0]
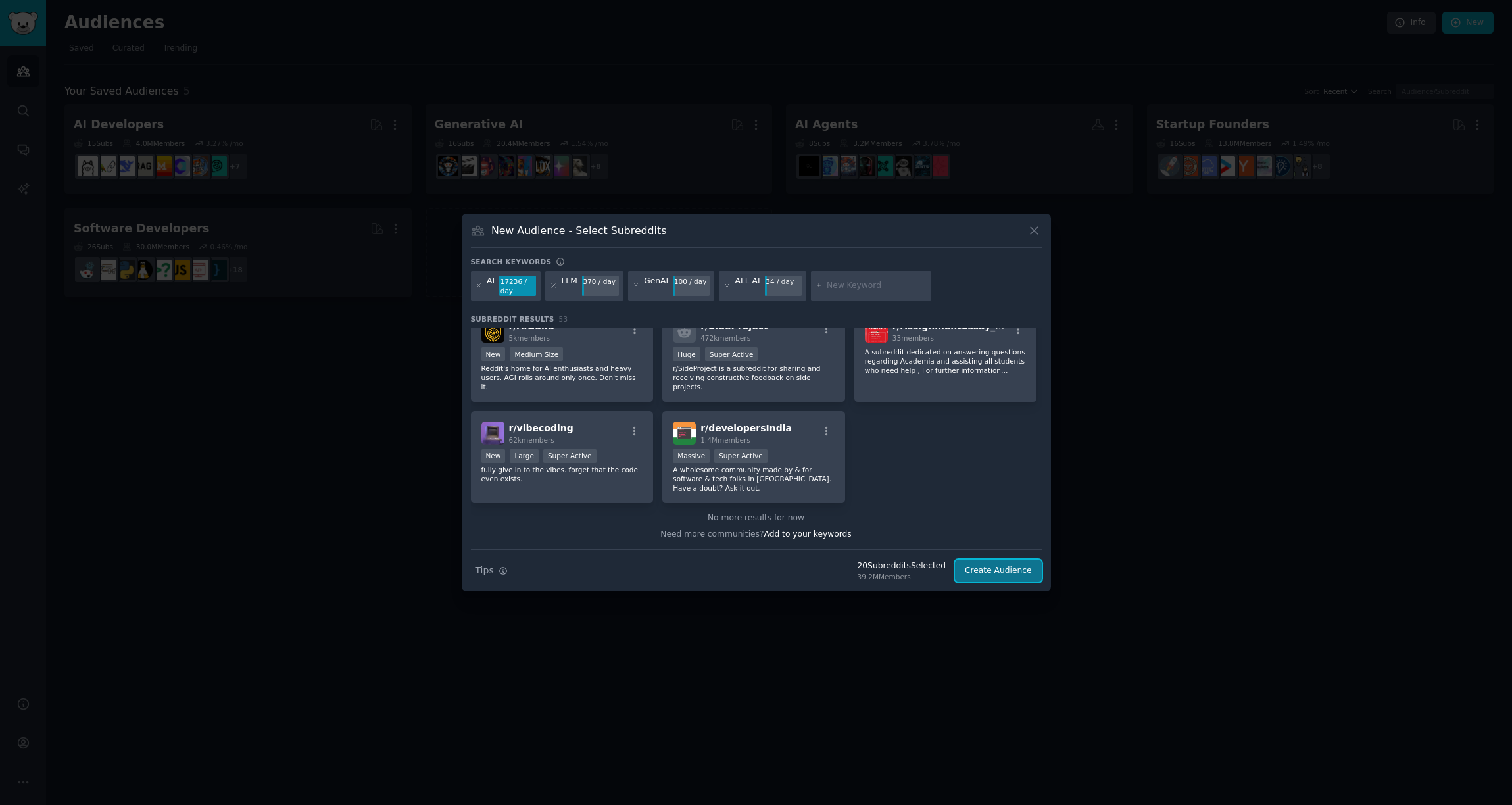
click at [994, 570] on button "Create Audience" at bounding box center [999, 570] width 87 height 22
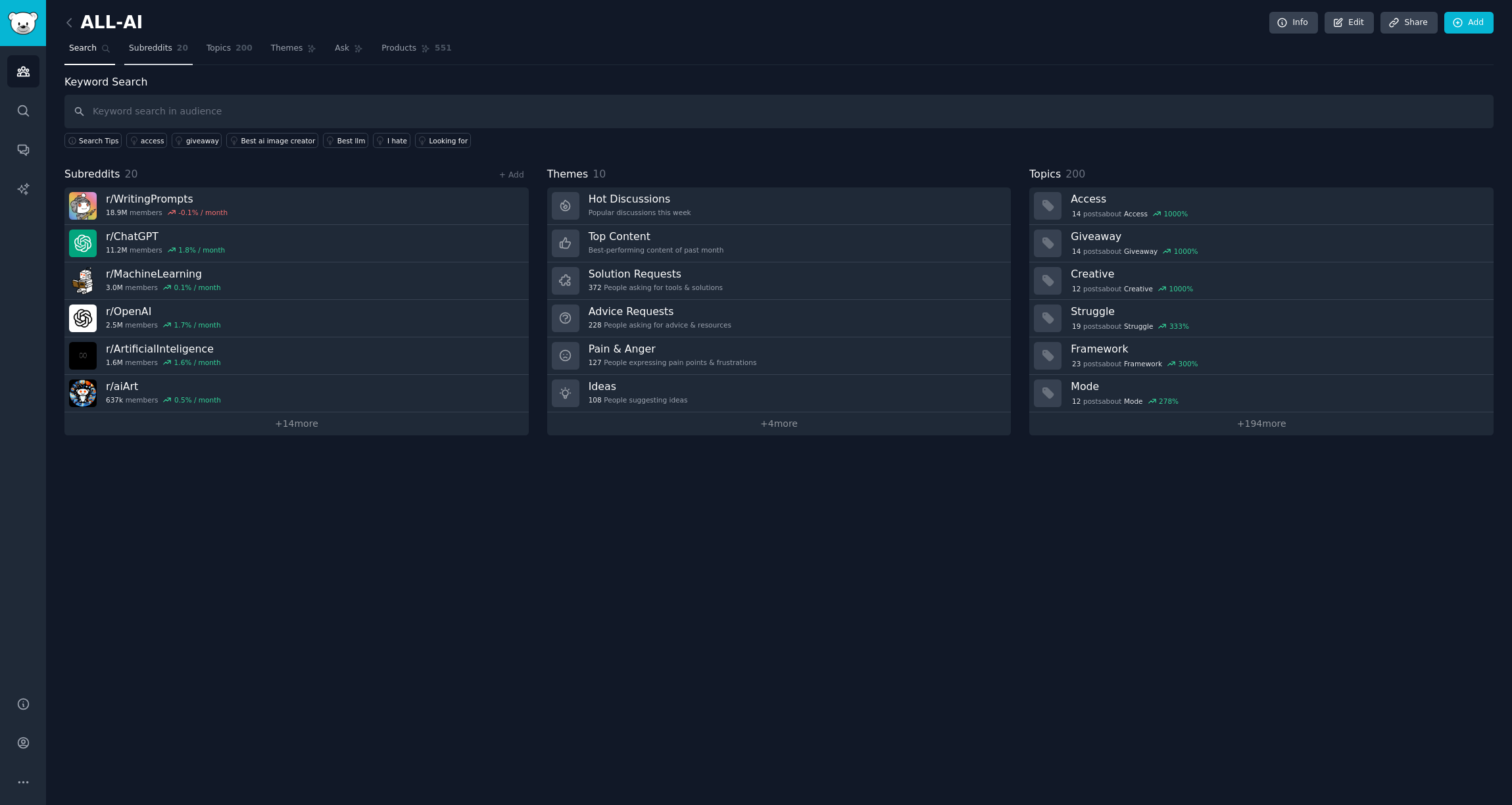
click at [155, 49] on span "Subreddits" at bounding box center [151, 49] width 43 height 12
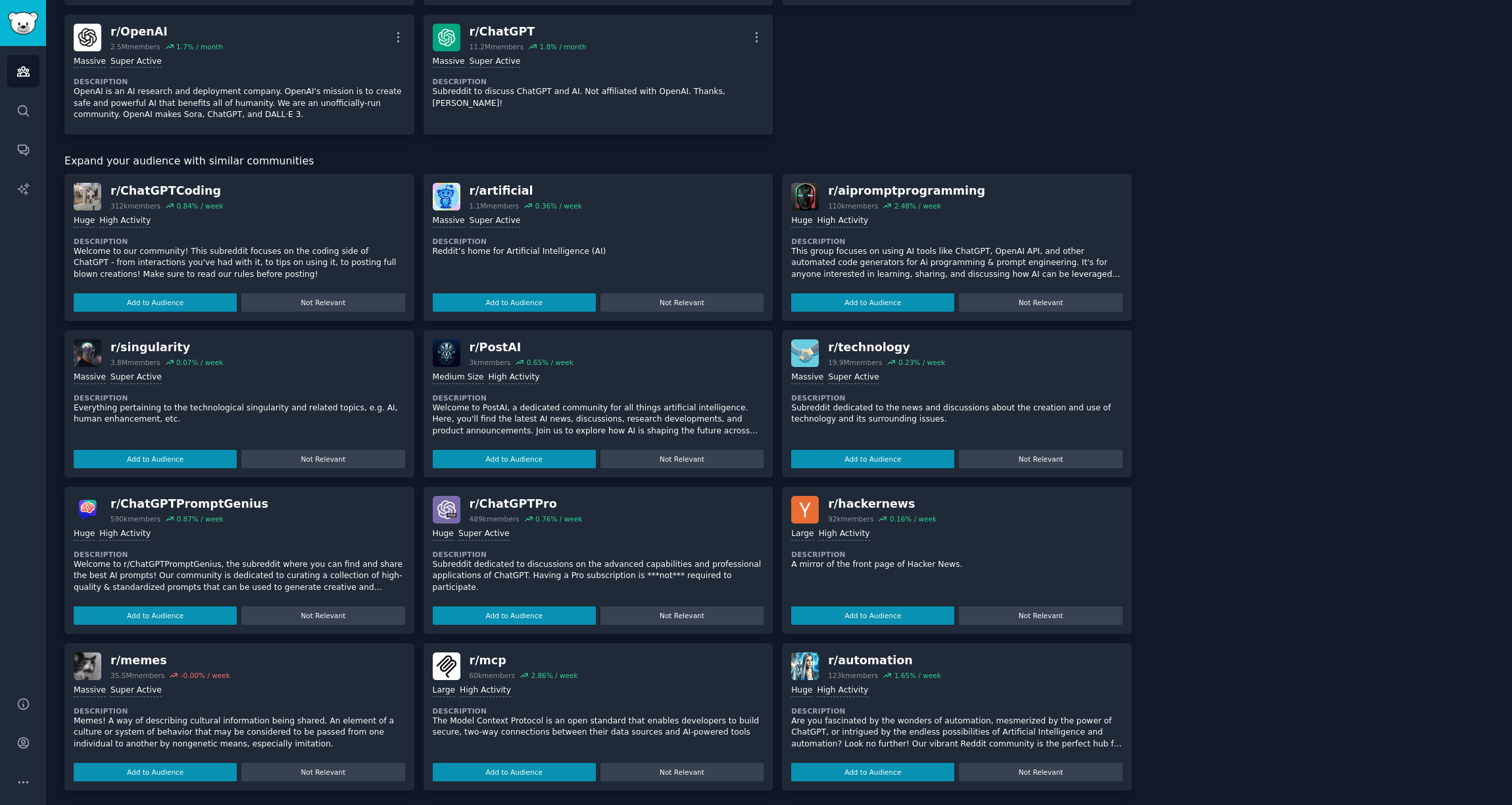
scroll to position [838, 0]
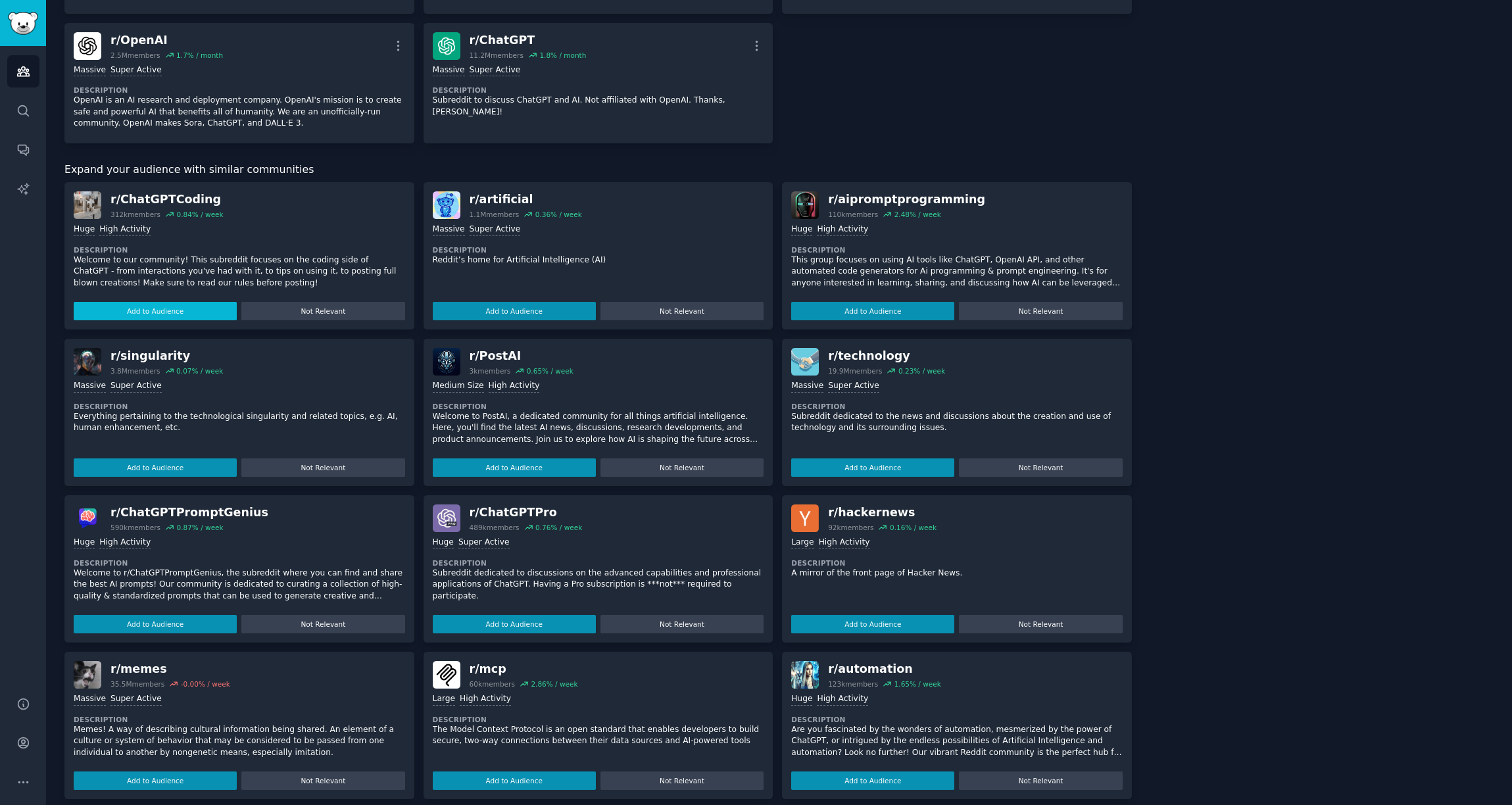
click at [204, 319] on button "Add to Audience" at bounding box center [155, 310] width 163 height 18
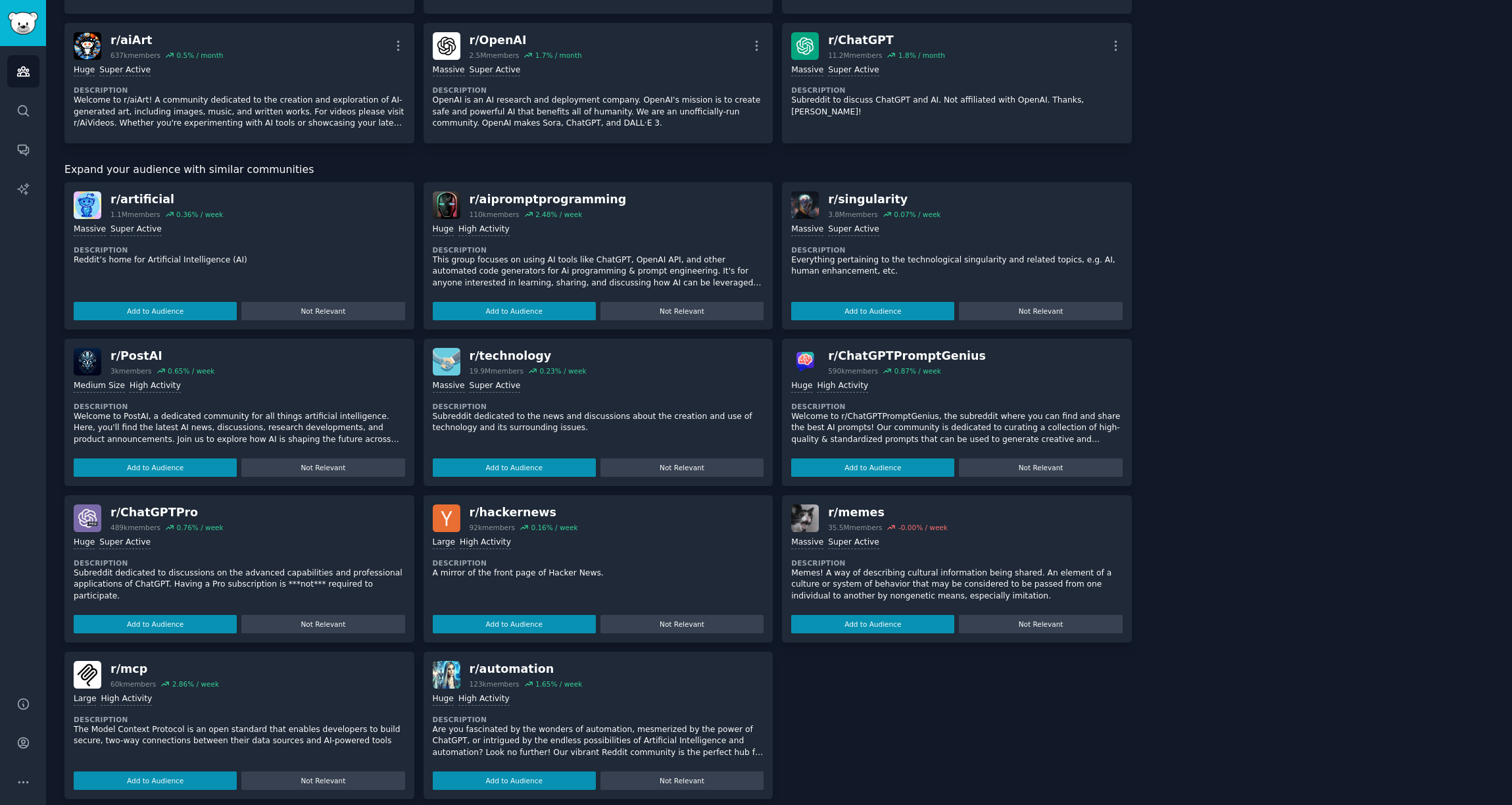
scroll to position [826, 0]
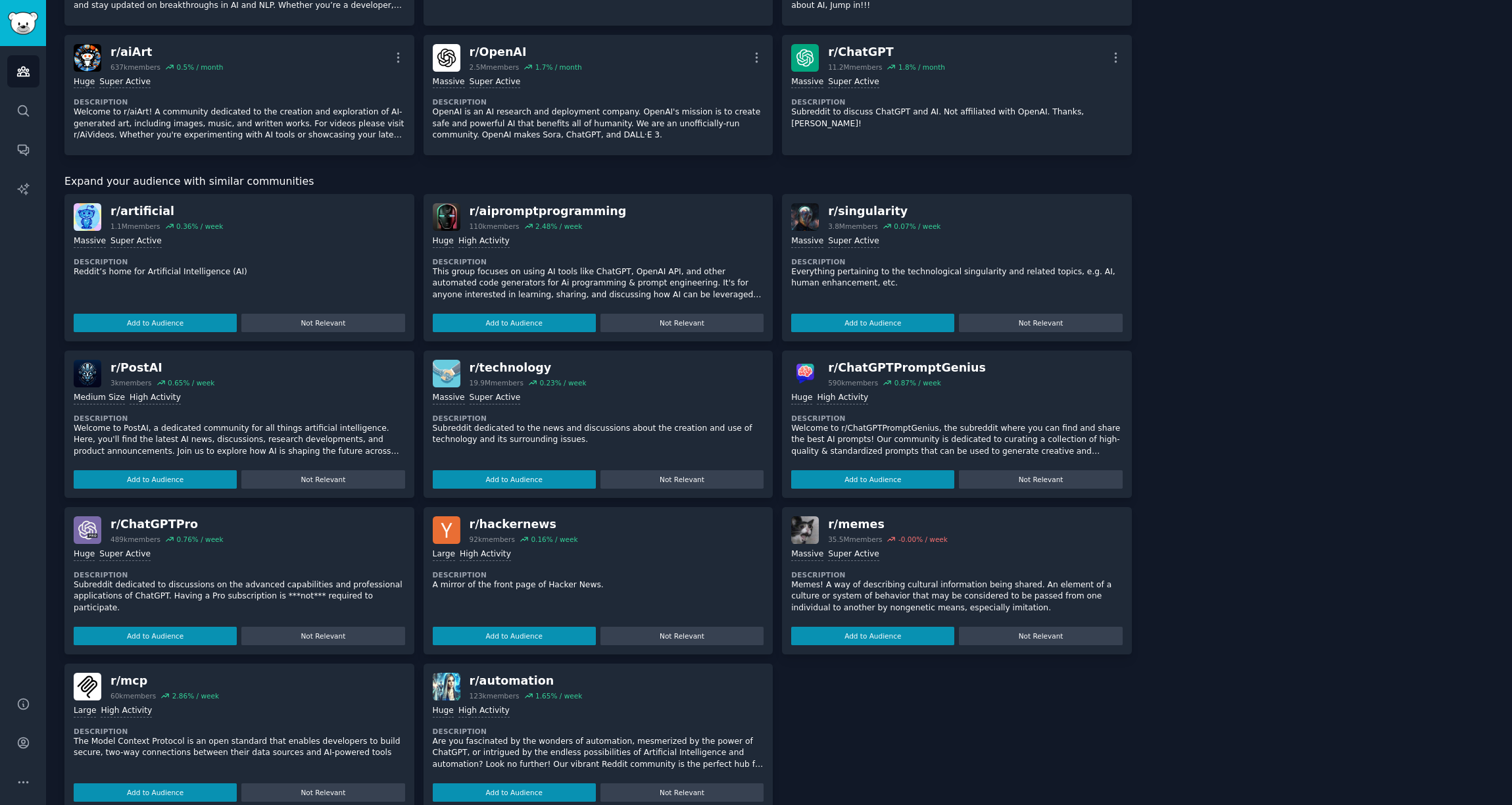
click at [204, 319] on button "Add to Audience" at bounding box center [155, 323] width 163 height 18
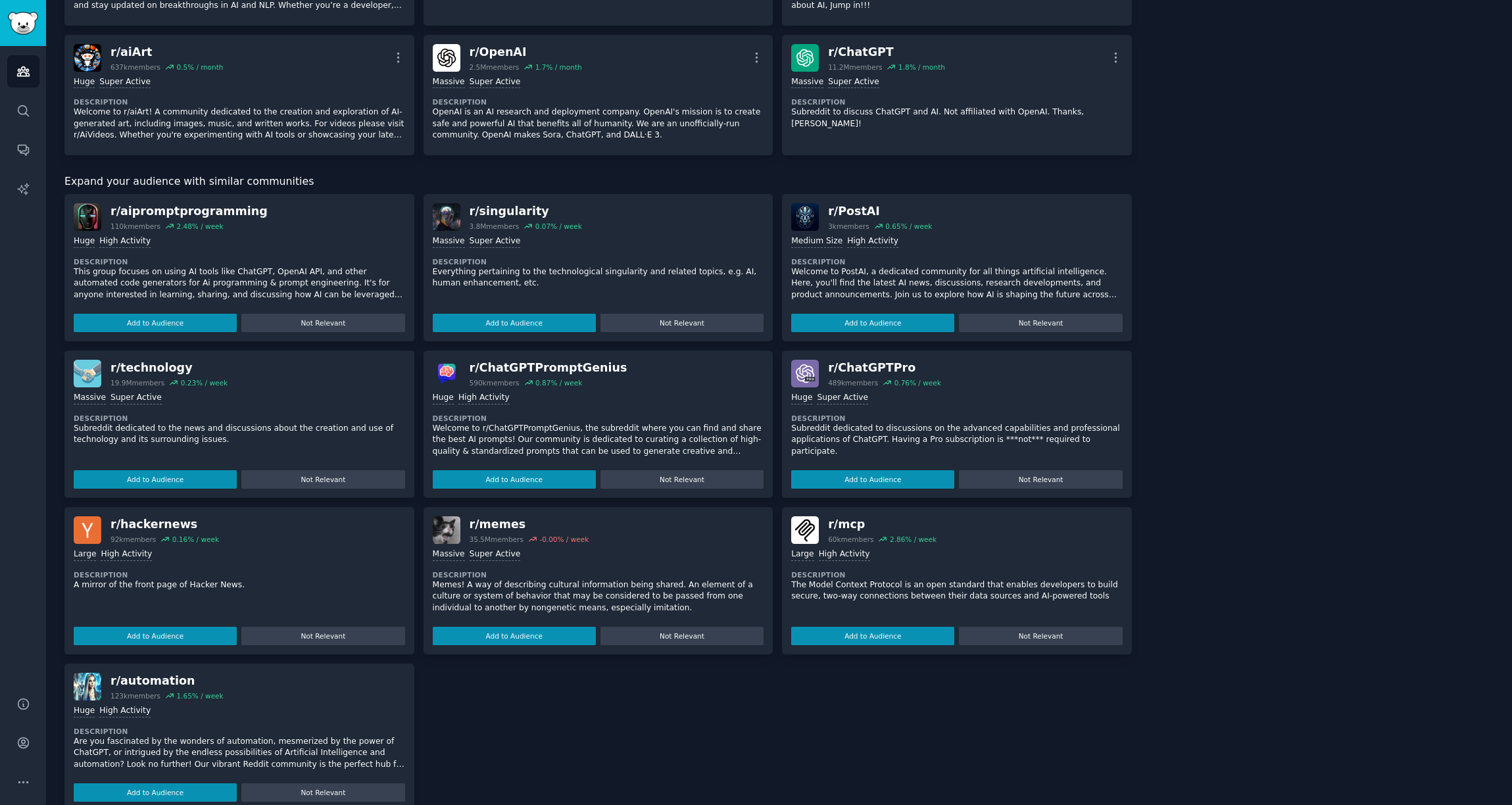
scroll to position [849, 0]
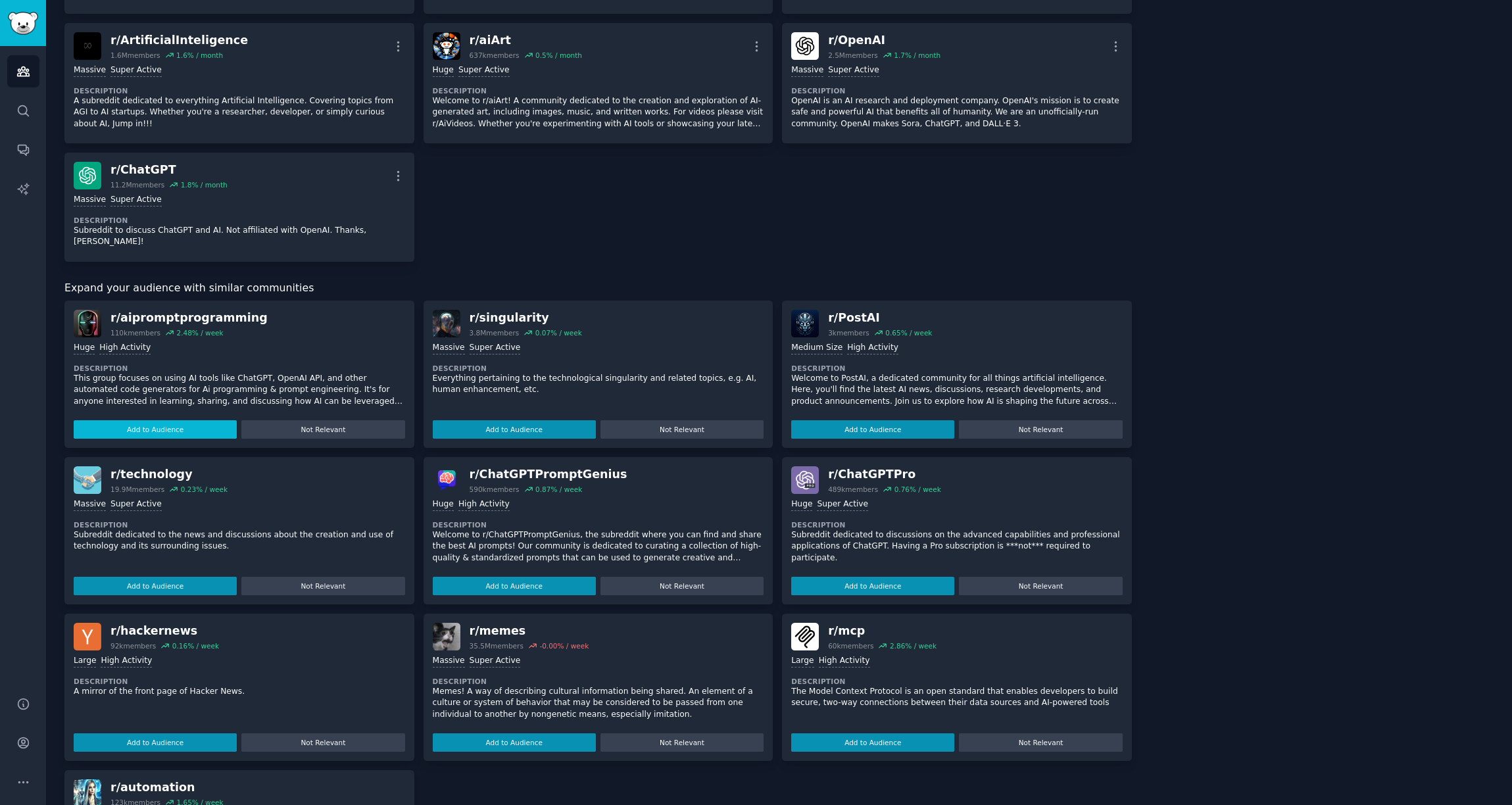
click at [202, 424] on button "Add to Audience" at bounding box center [155, 429] width 163 height 18
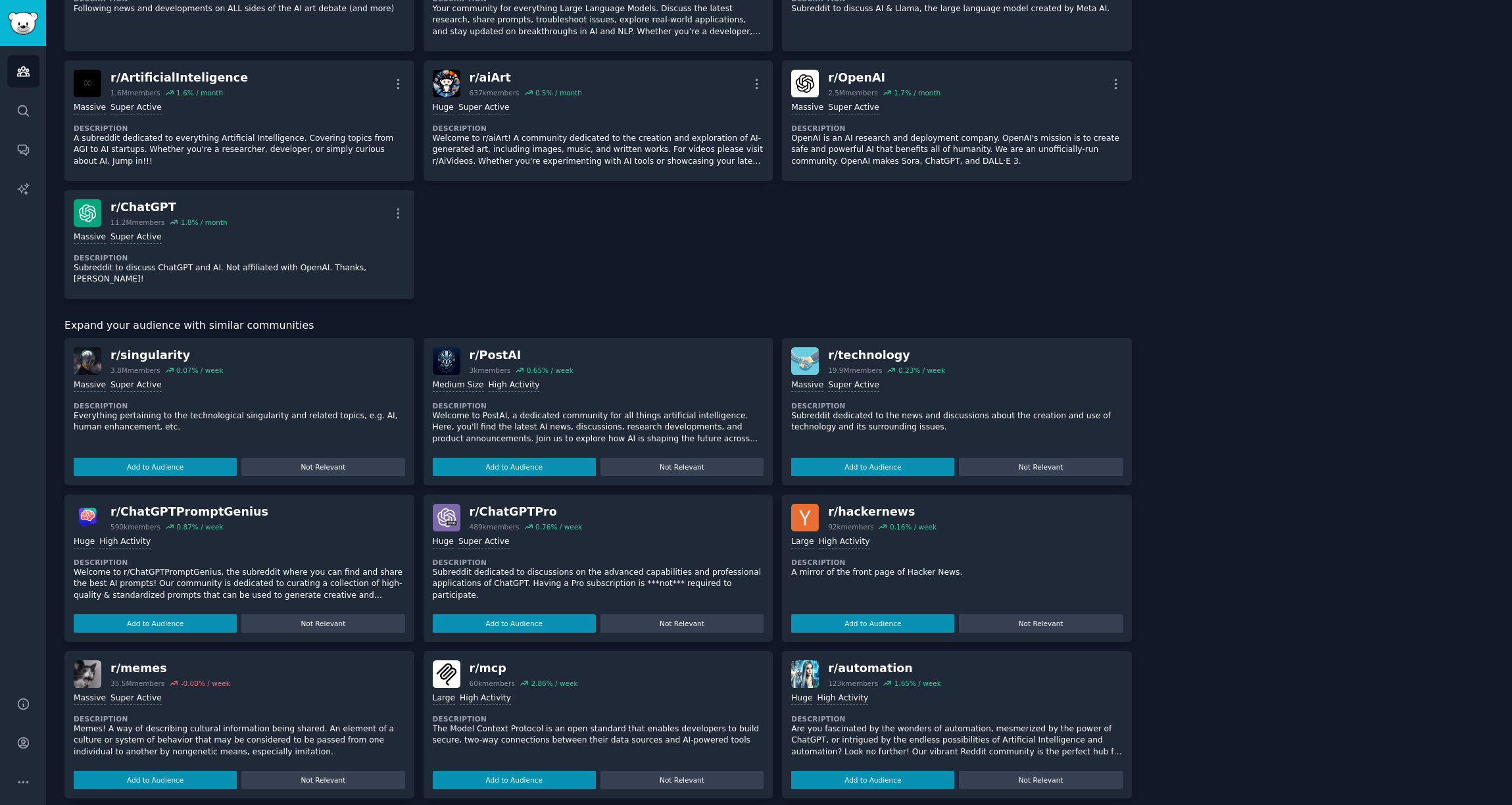
scroll to position [823, 0]
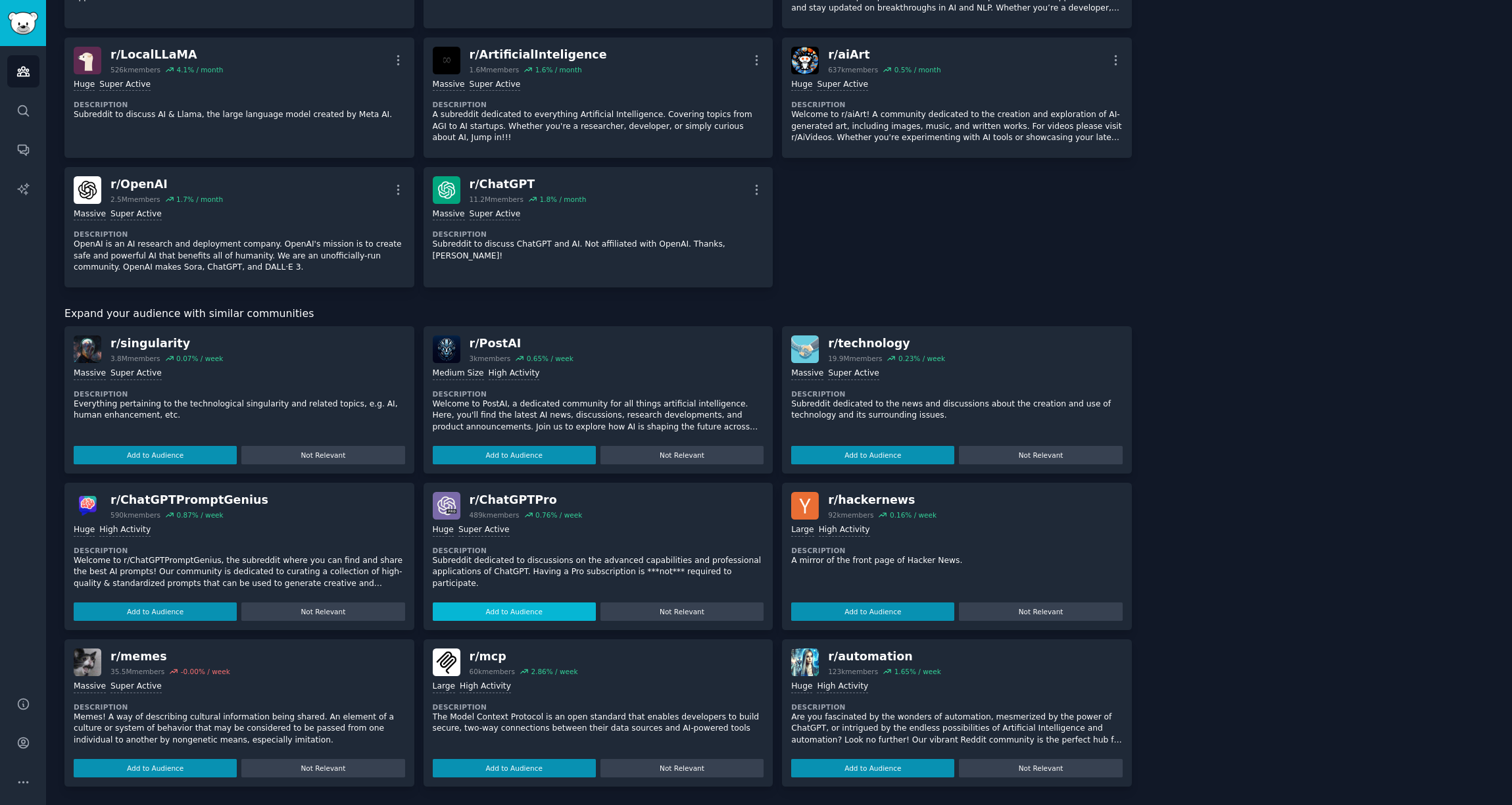
click at [532, 614] on button "Add to Audience" at bounding box center [514, 612] width 163 height 18
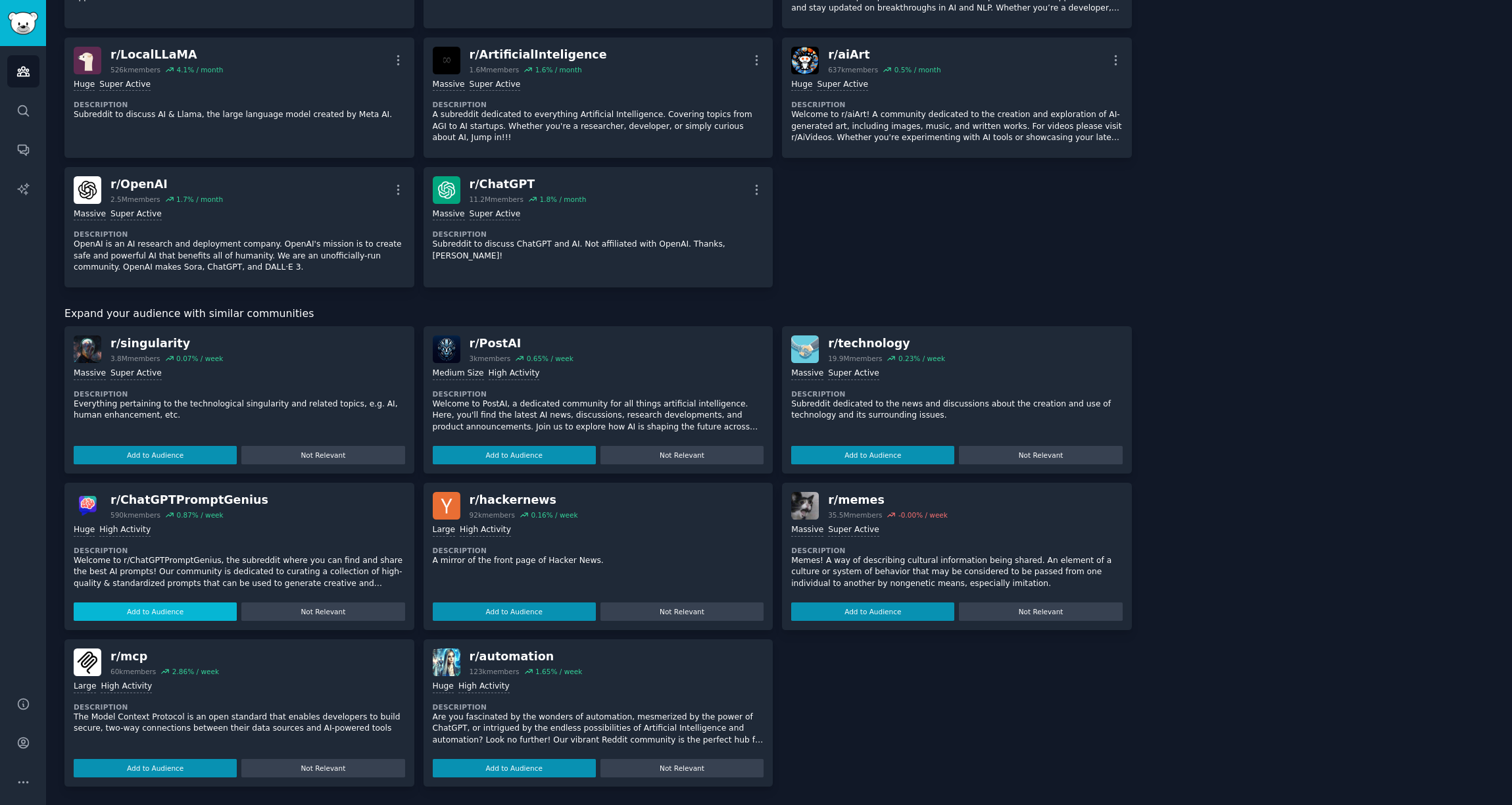
scroll to position [812, 0]
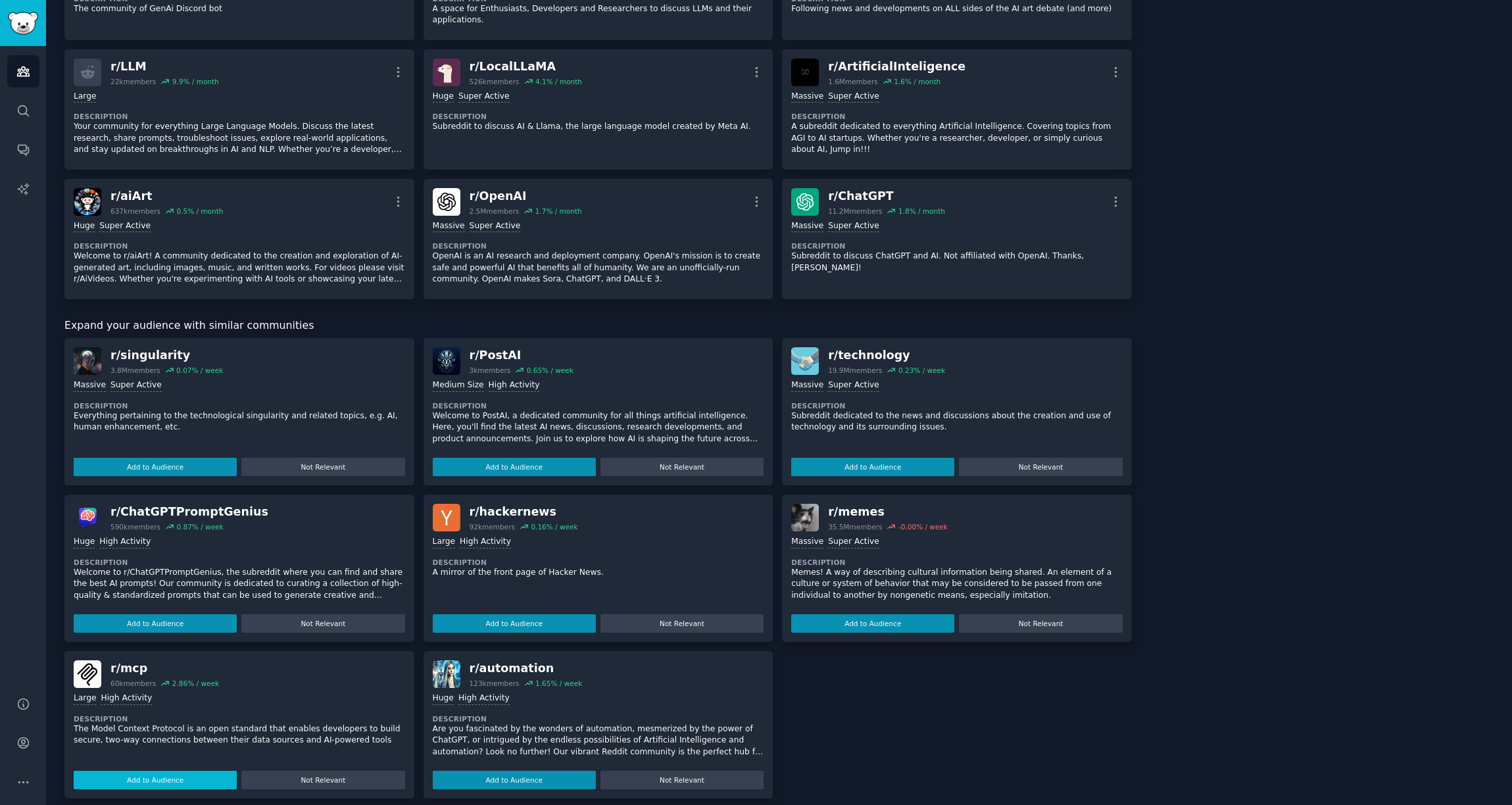
click at [156, 770] on button "Add to Audience" at bounding box center [155, 779] width 163 height 18
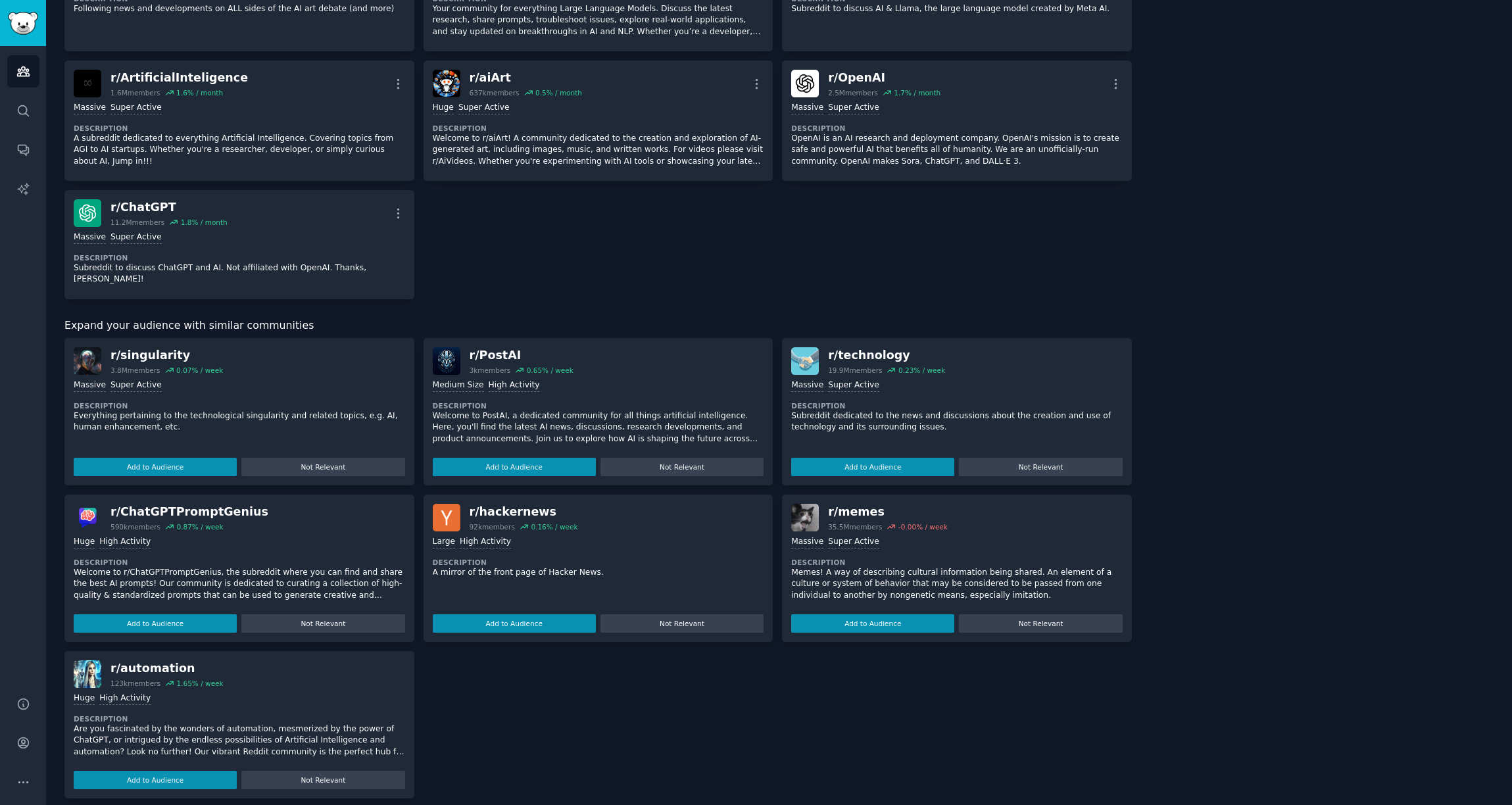
scroll to position [0, 0]
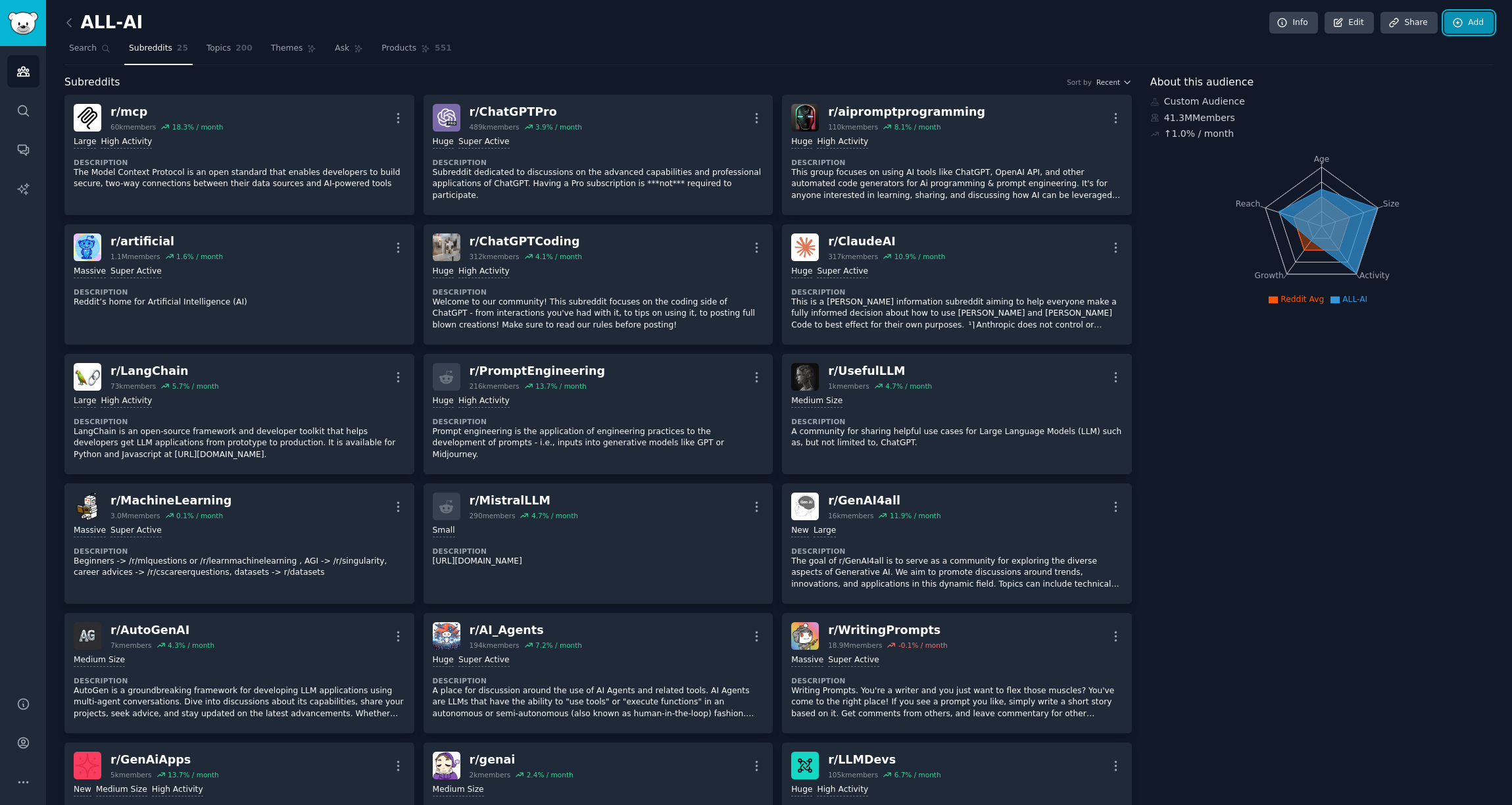
click at [1463, 22] on link "Add" at bounding box center [1469, 23] width 49 height 22
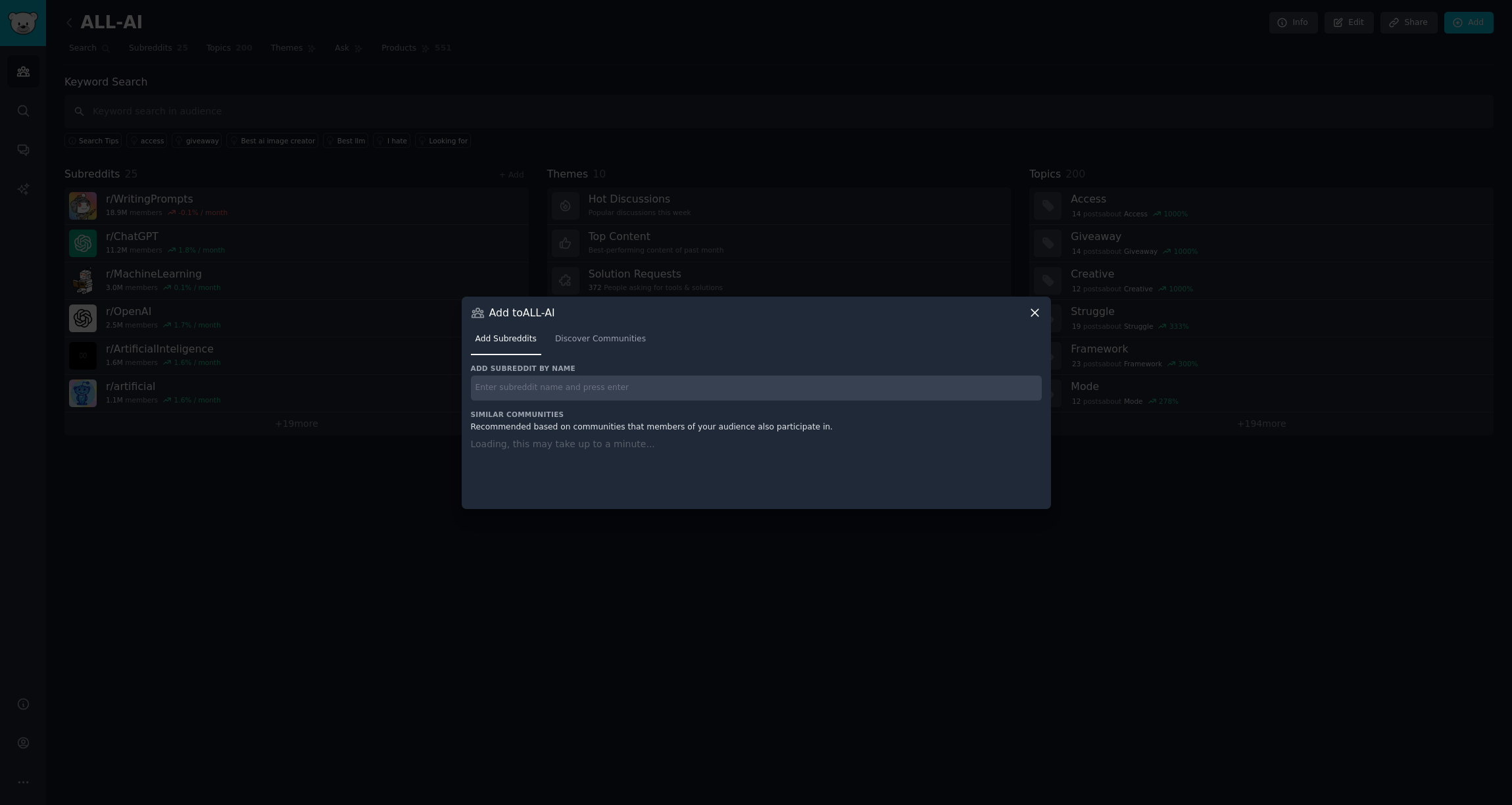
click at [622, 392] on input "text" at bounding box center [756, 388] width 571 height 26
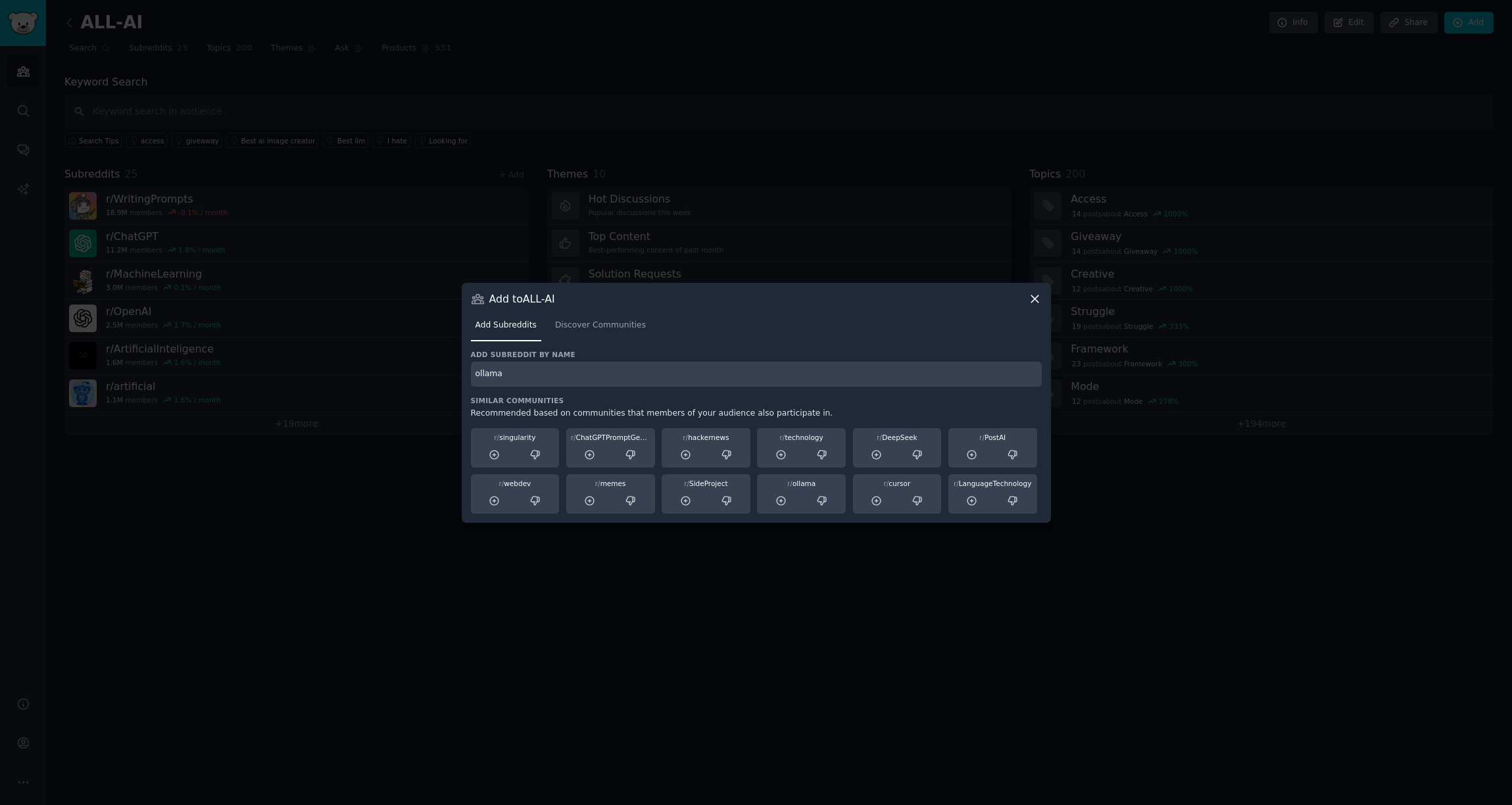
type input "ollama"
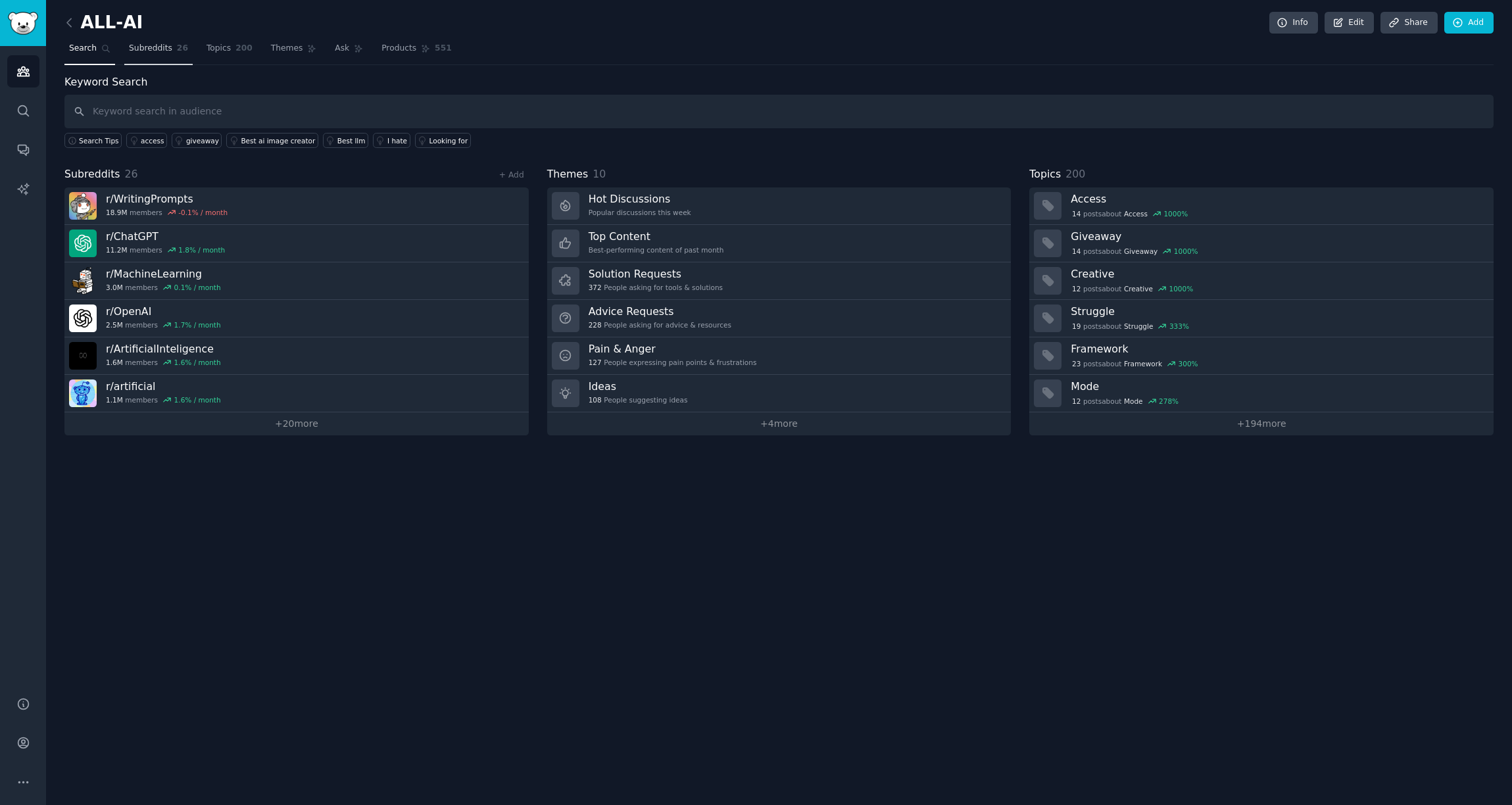
click at [148, 51] on span "Subreddits" at bounding box center [151, 49] width 43 height 12
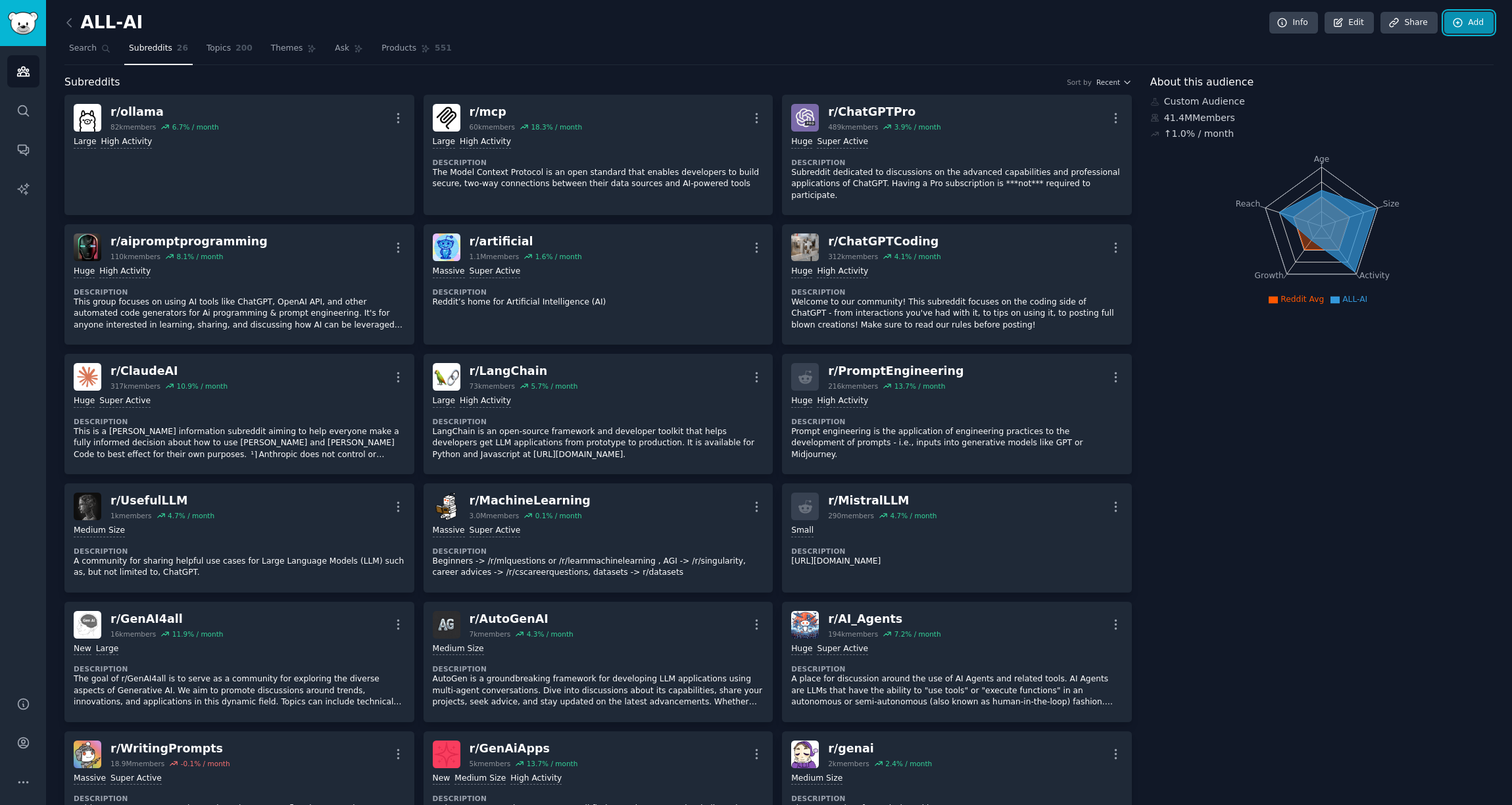
click at [1473, 24] on link "Add" at bounding box center [1469, 23] width 49 height 22
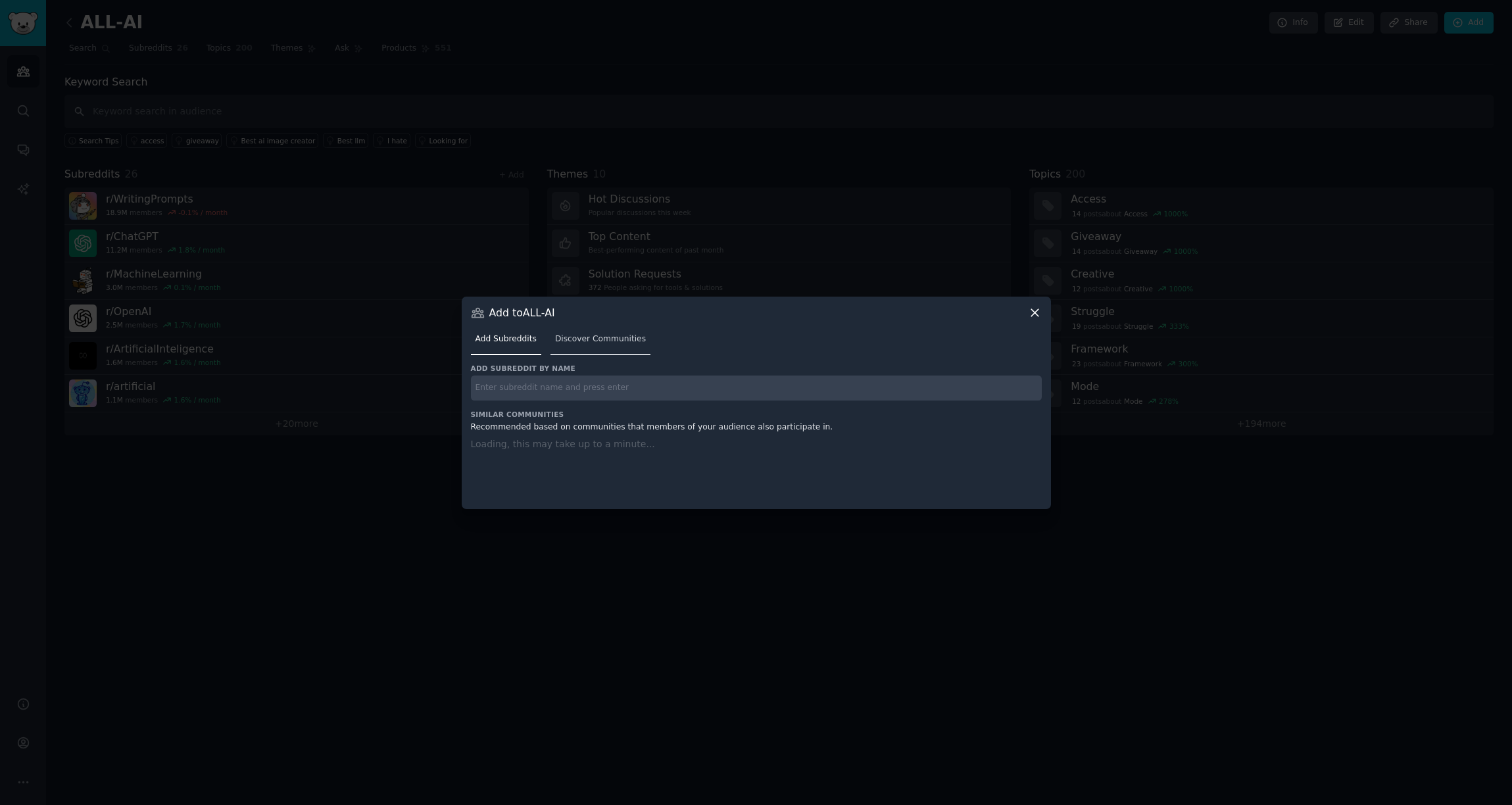
click at [613, 339] on span "Discover Communities" at bounding box center [601, 340] width 91 height 12
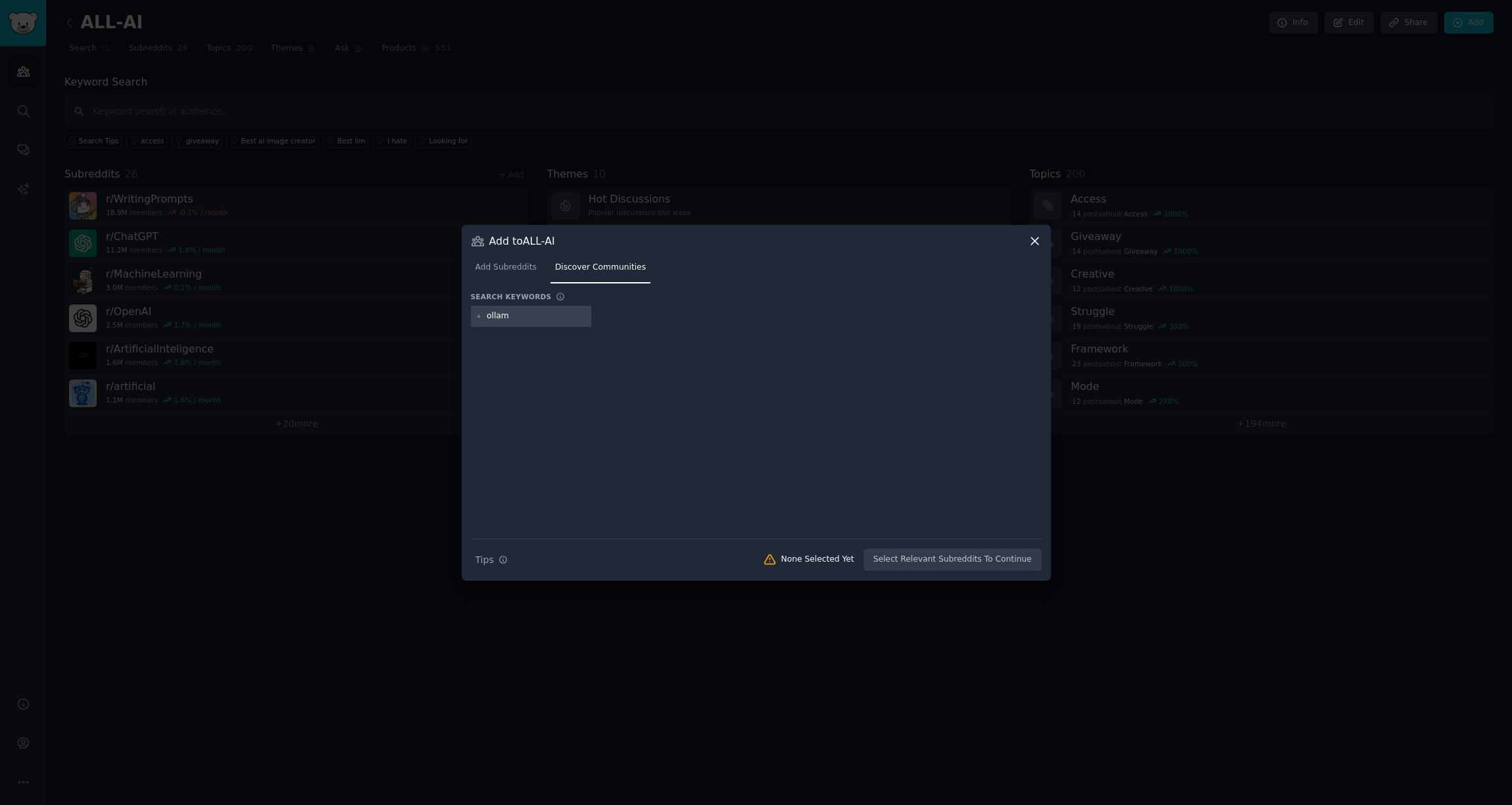
type input "ollama"
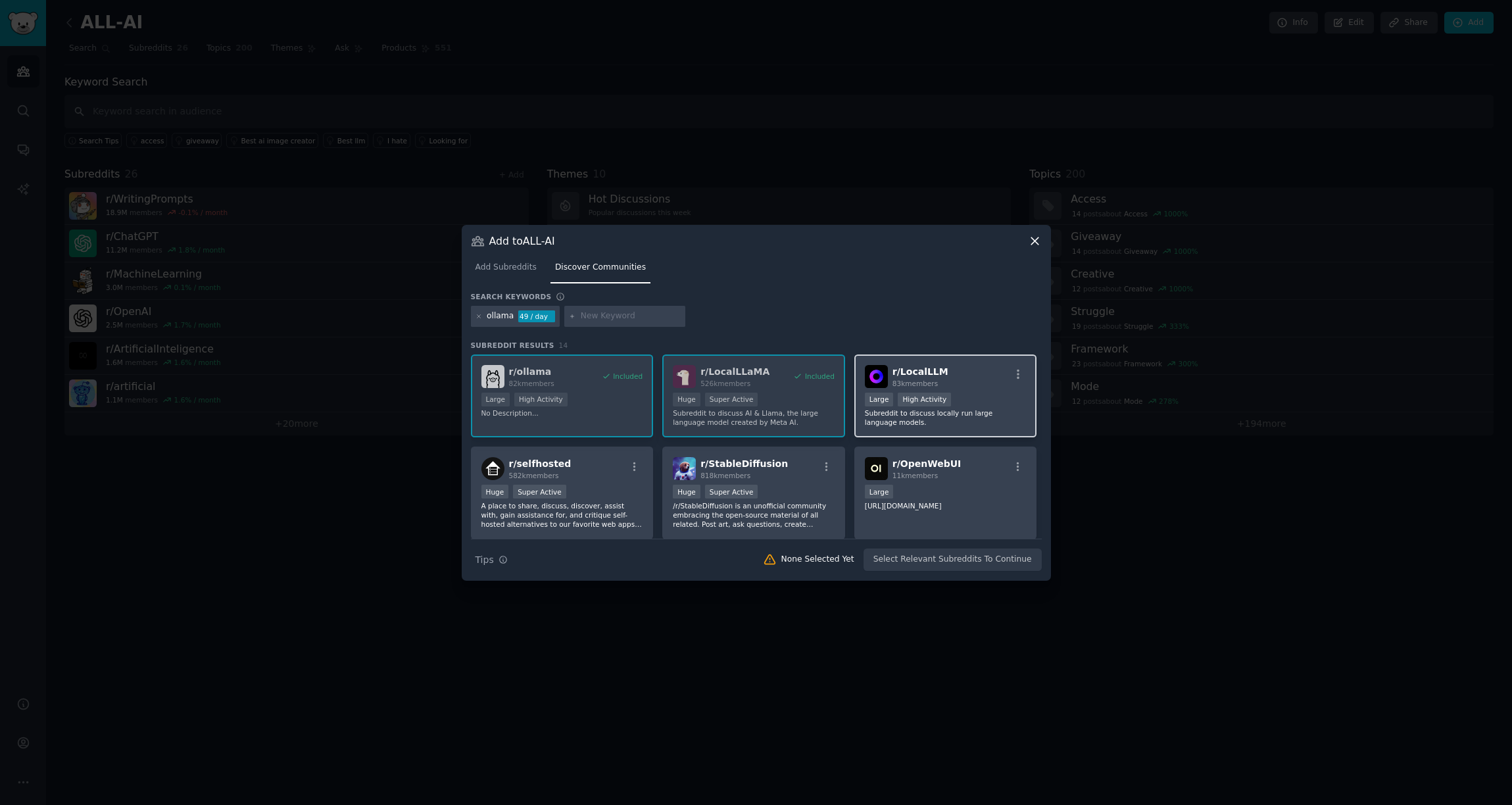
click at [970, 396] on div "Large High Activity" at bounding box center [946, 400] width 162 height 16
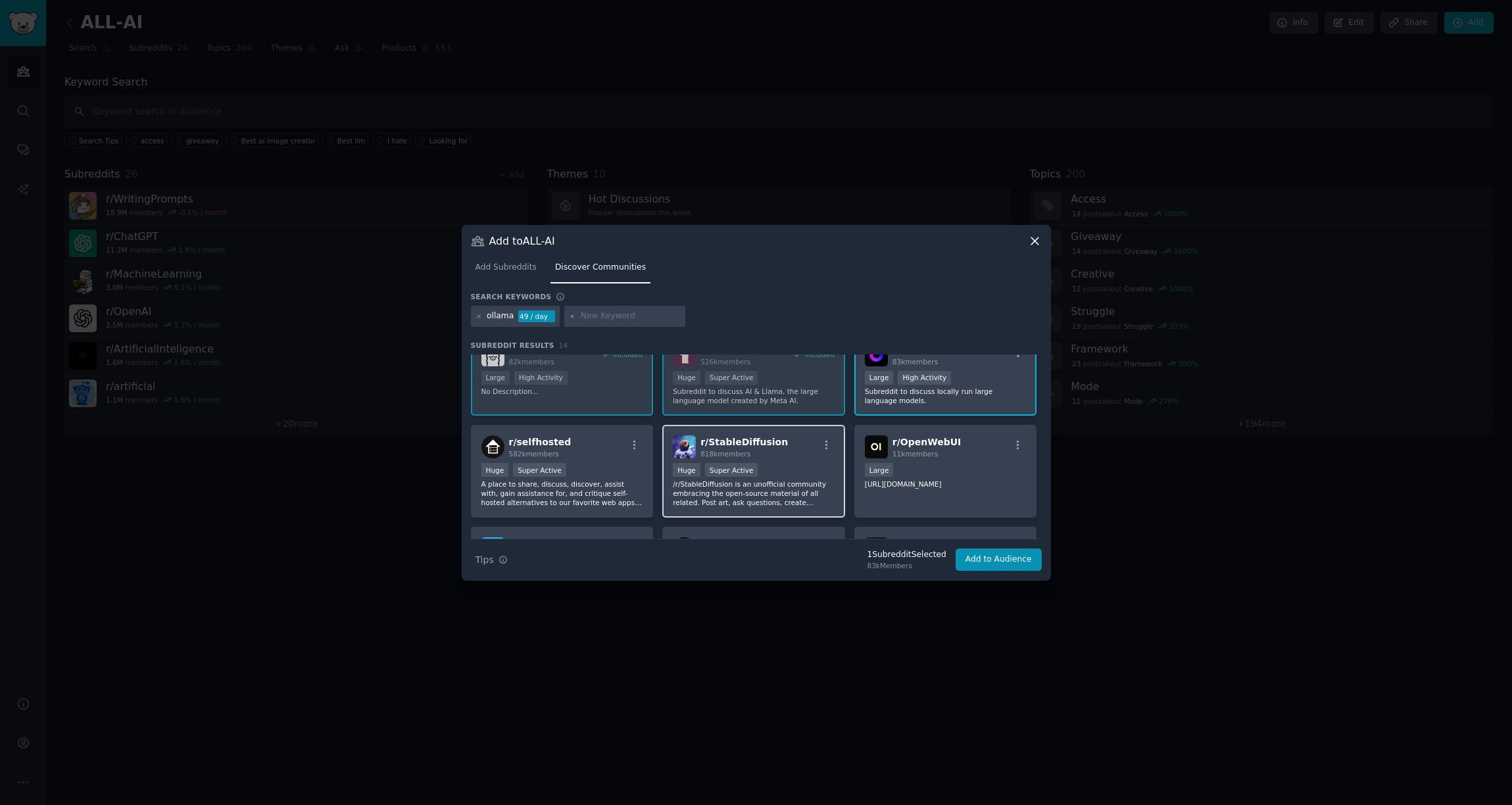
scroll to position [43, 0]
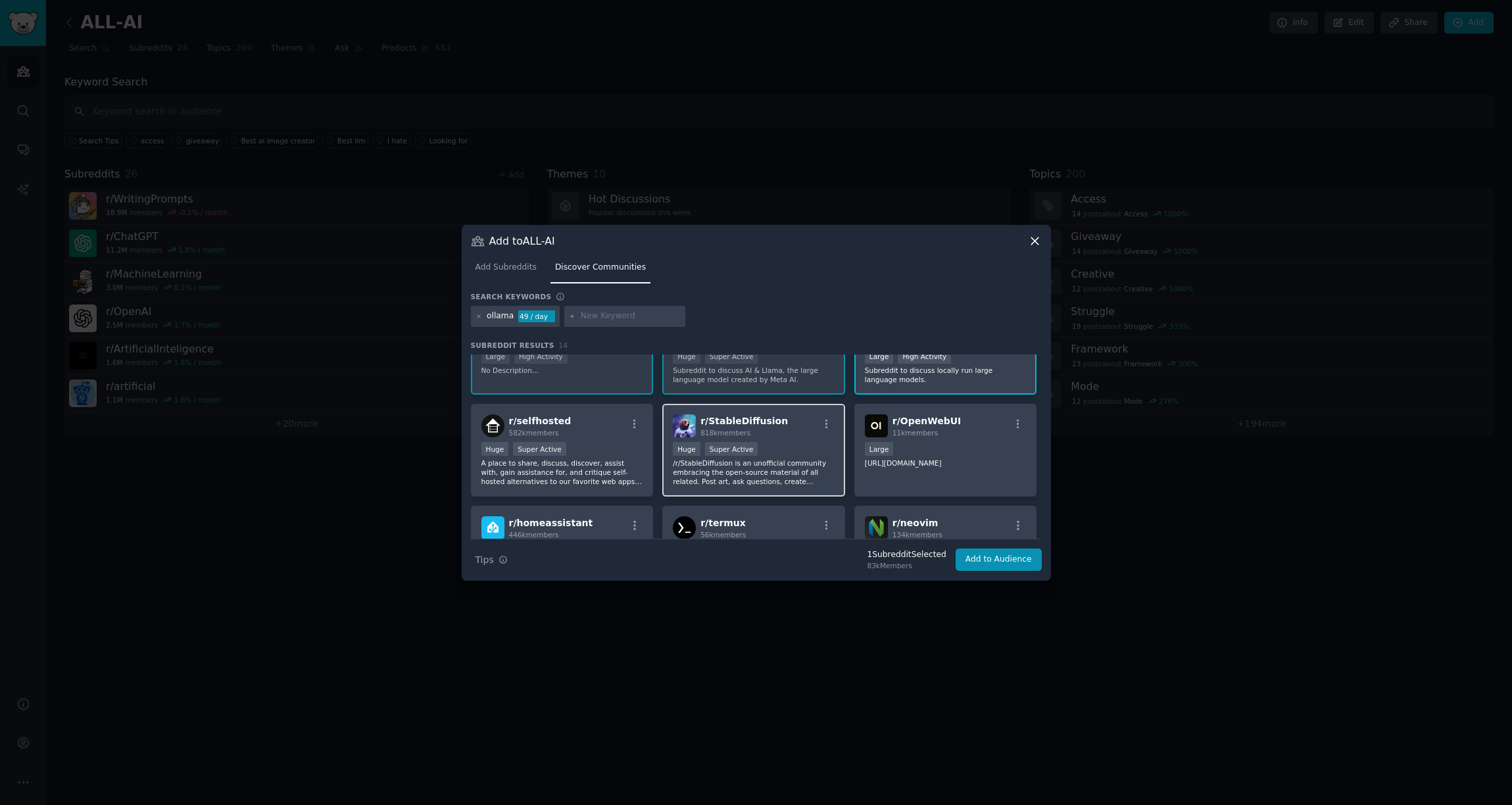
click at [780, 453] on div "Huge Super Active" at bounding box center [754, 450] width 162 height 16
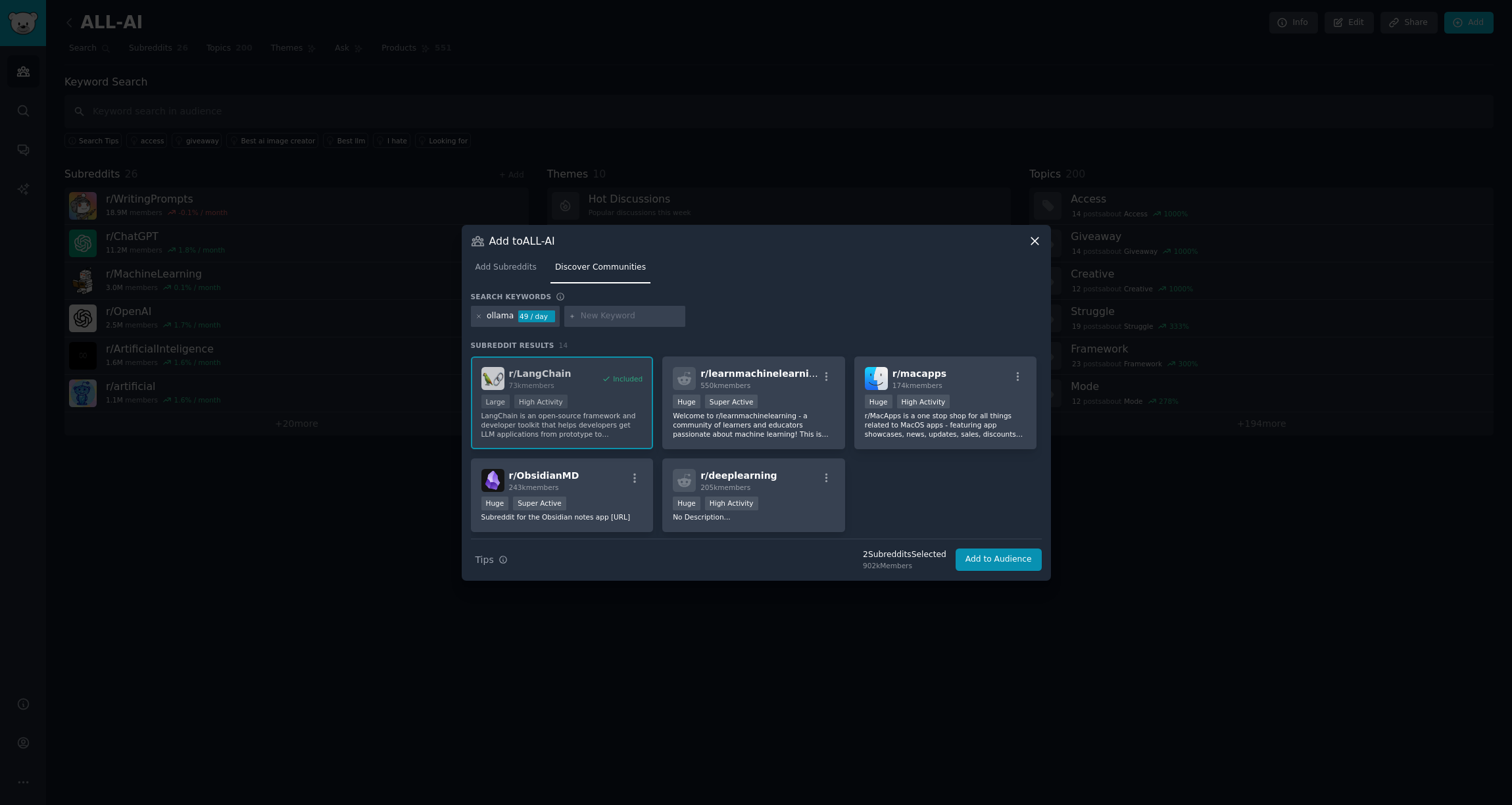
scroll to position [300, 0]
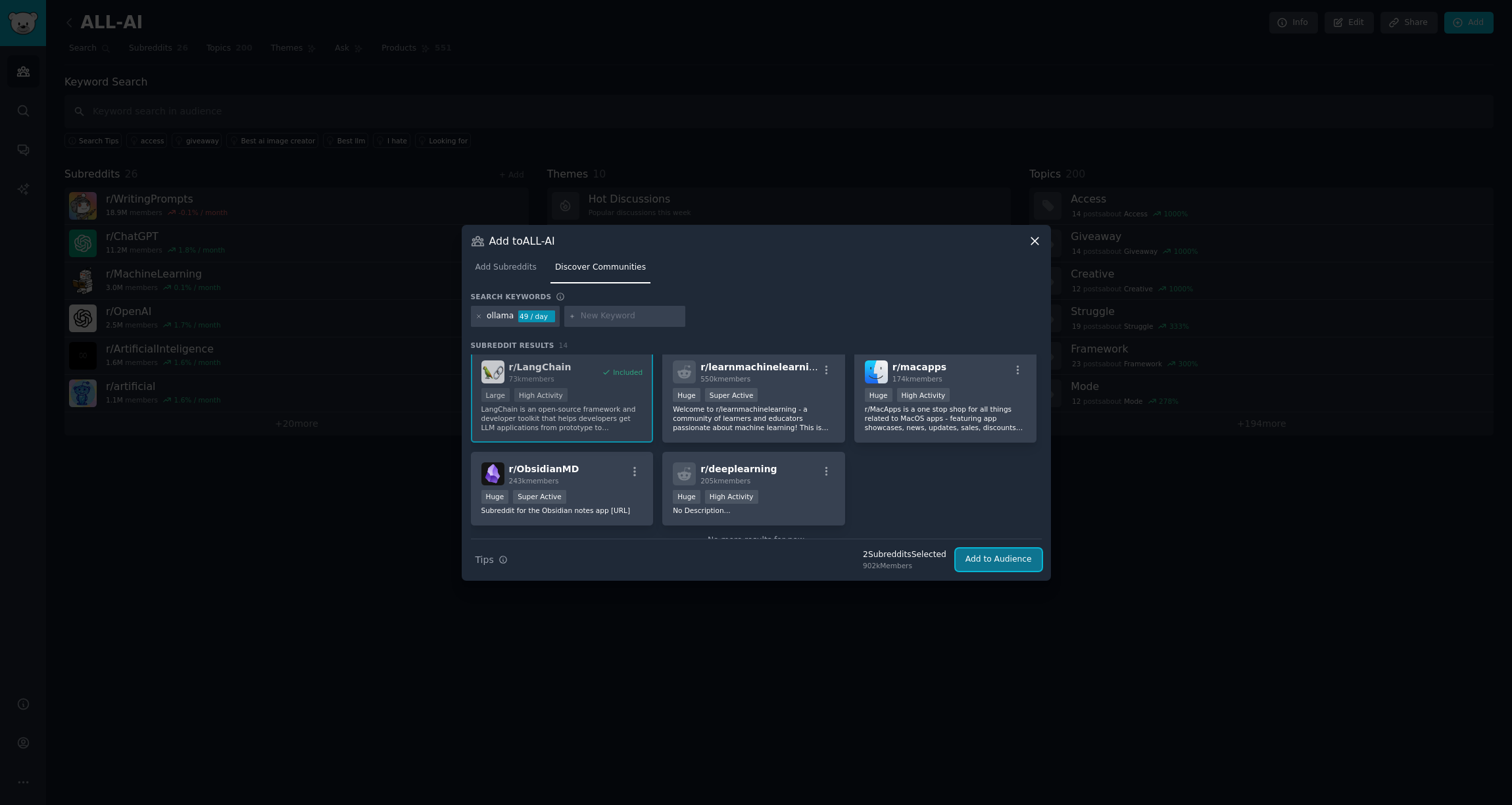
click at [980, 563] on button "Add to Audience" at bounding box center [999, 559] width 86 height 22
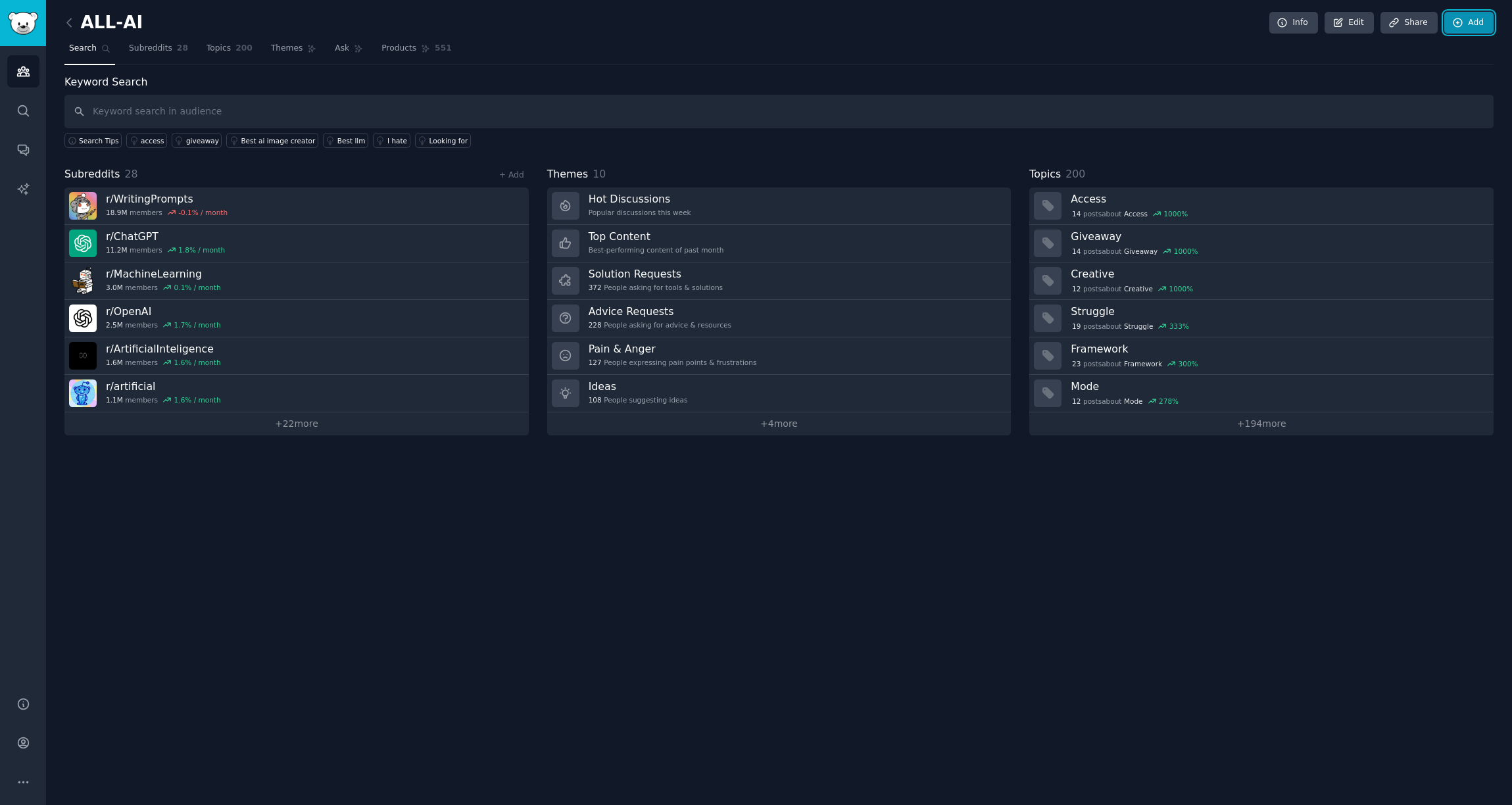
click at [1457, 24] on icon at bounding box center [1459, 23] width 12 height 12
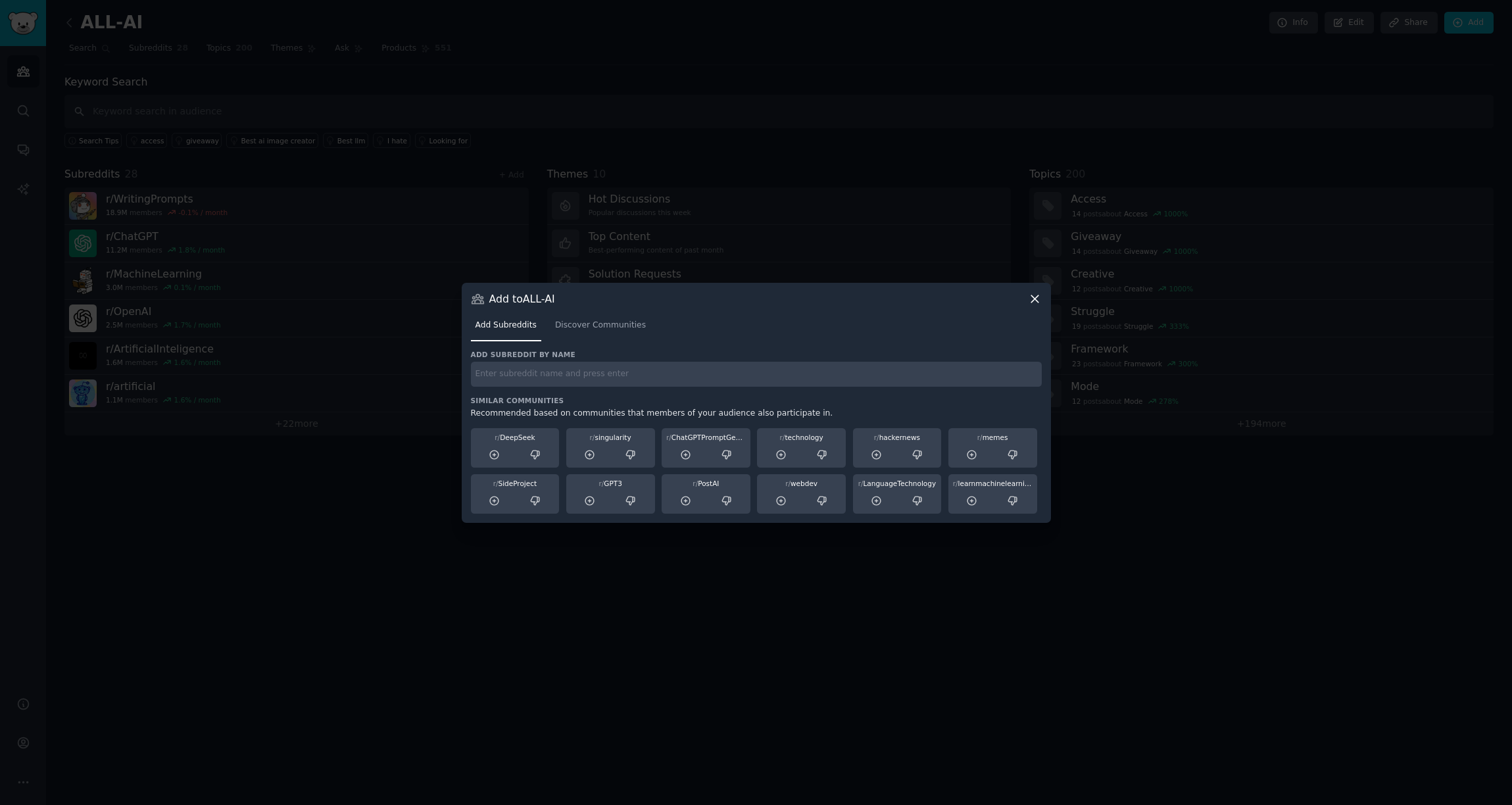
click at [580, 388] on div "Add subreddit by name Similar Communities Recommended based on communities that…" at bounding box center [756, 432] width 571 height 164
click at [587, 377] on input "text" at bounding box center [756, 375] width 571 height 26
type input "aidev"
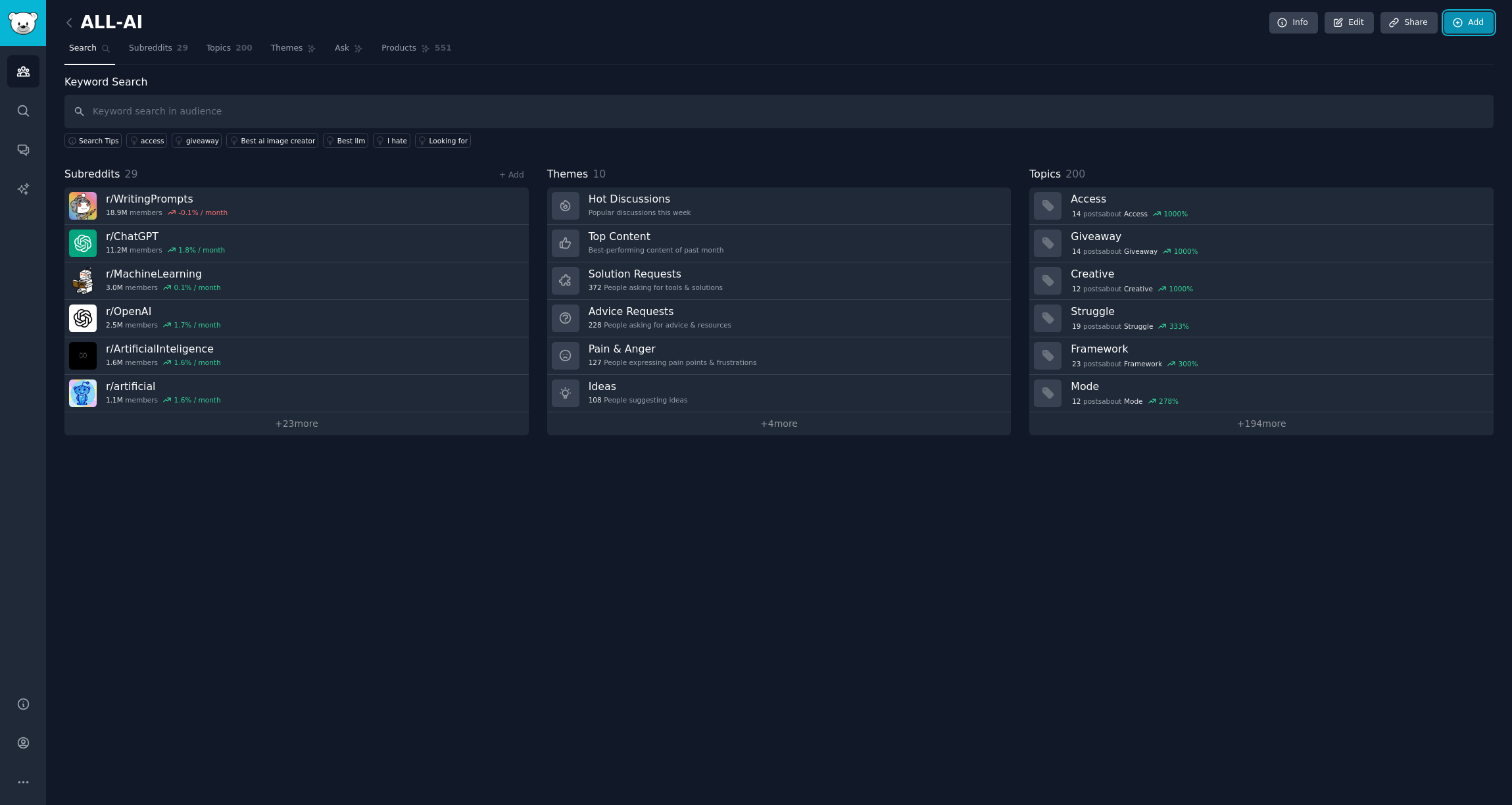
click at [1468, 19] on link "Add" at bounding box center [1469, 23] width 49 height 22
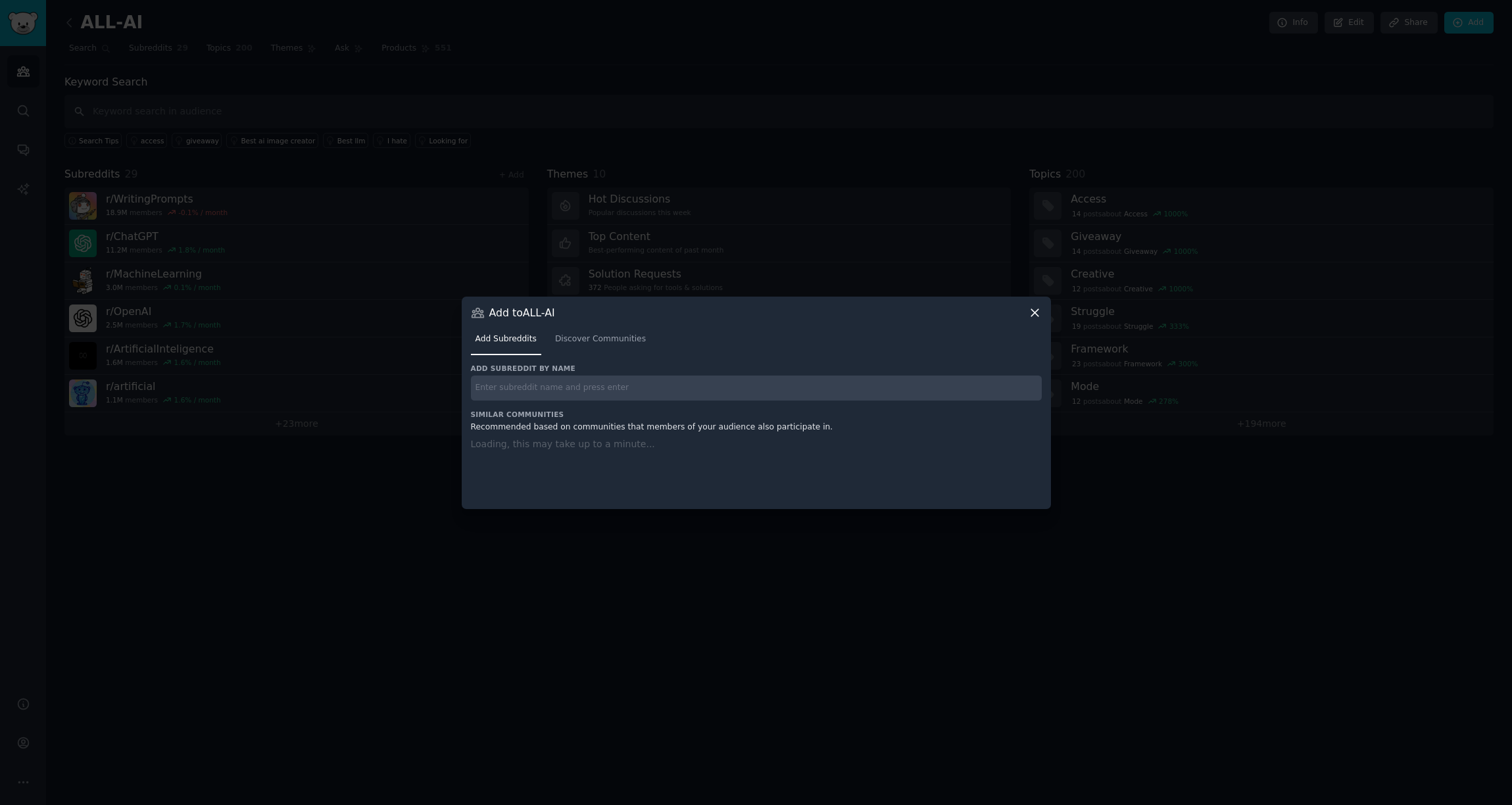
click at [592, 397] on div "Add subreddit by name Similar Communities Recommended based on communities that…" at bounding box center [756, 428] width 571 height 129
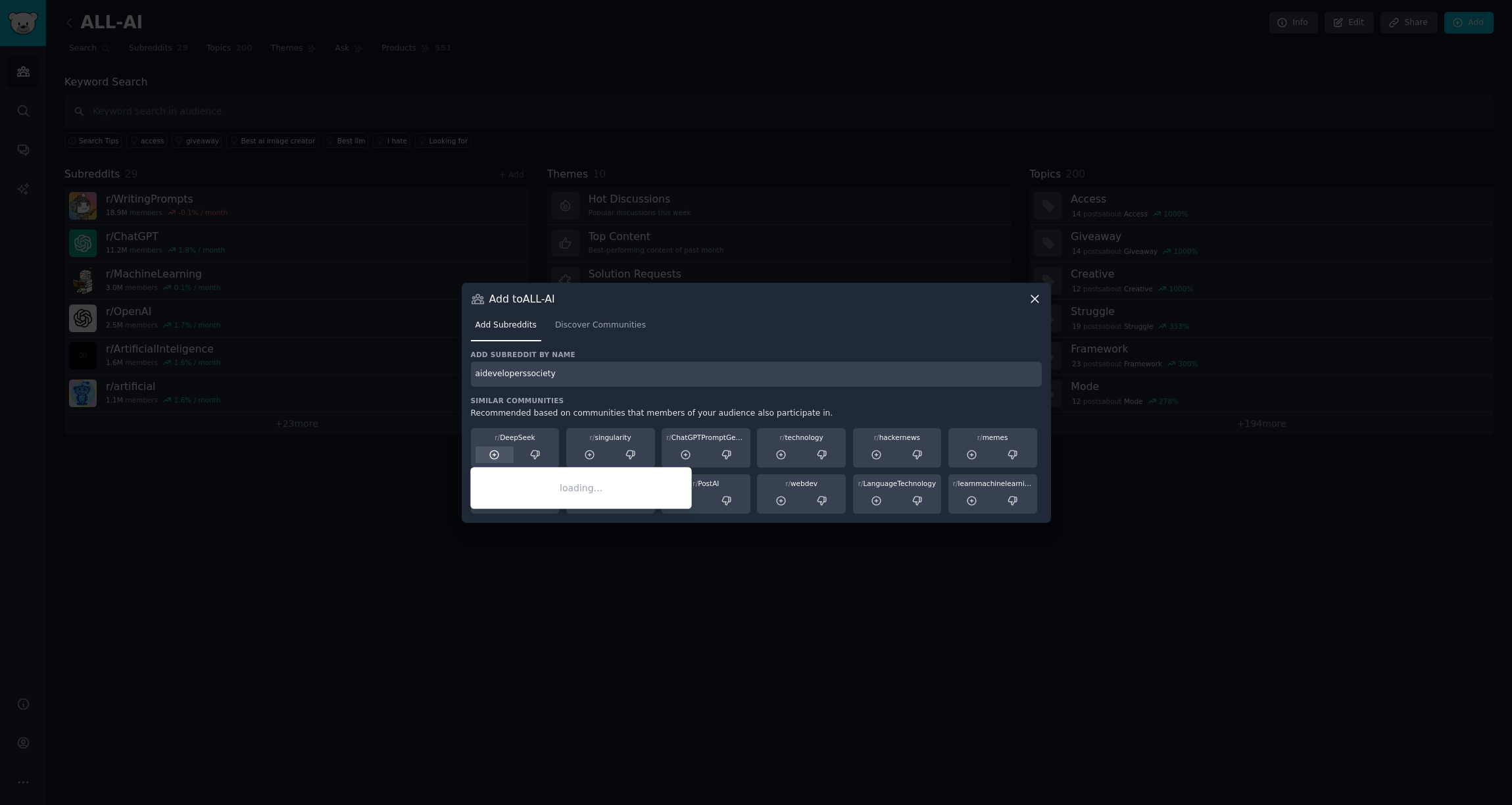
type input "aideveloperssociety"
click at [491, 455] on icon at bounding box center [495, 455] width 12 height 12
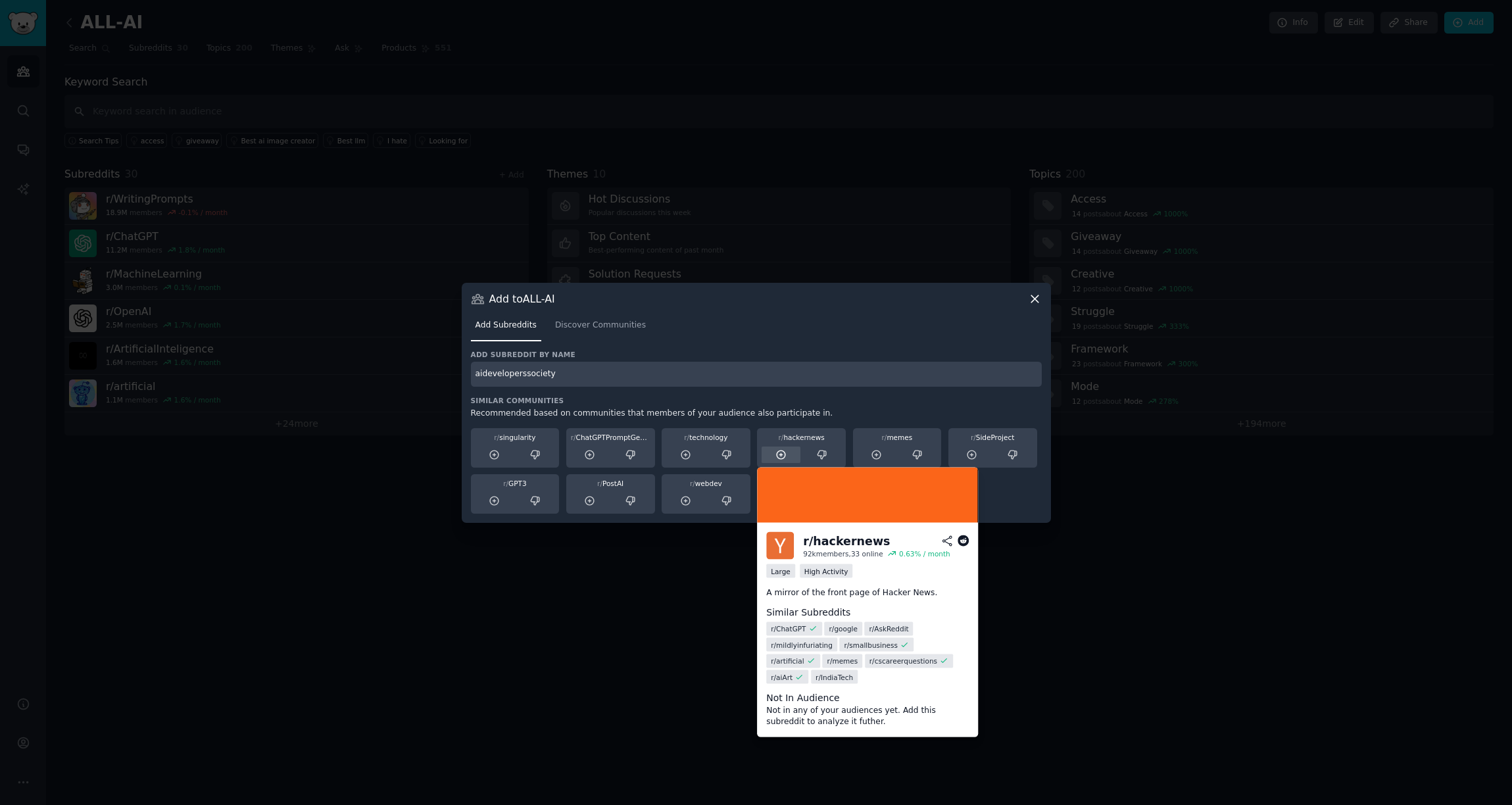
click at [779, 458] on icon at bounding box center [781, 455] width 12 height 12
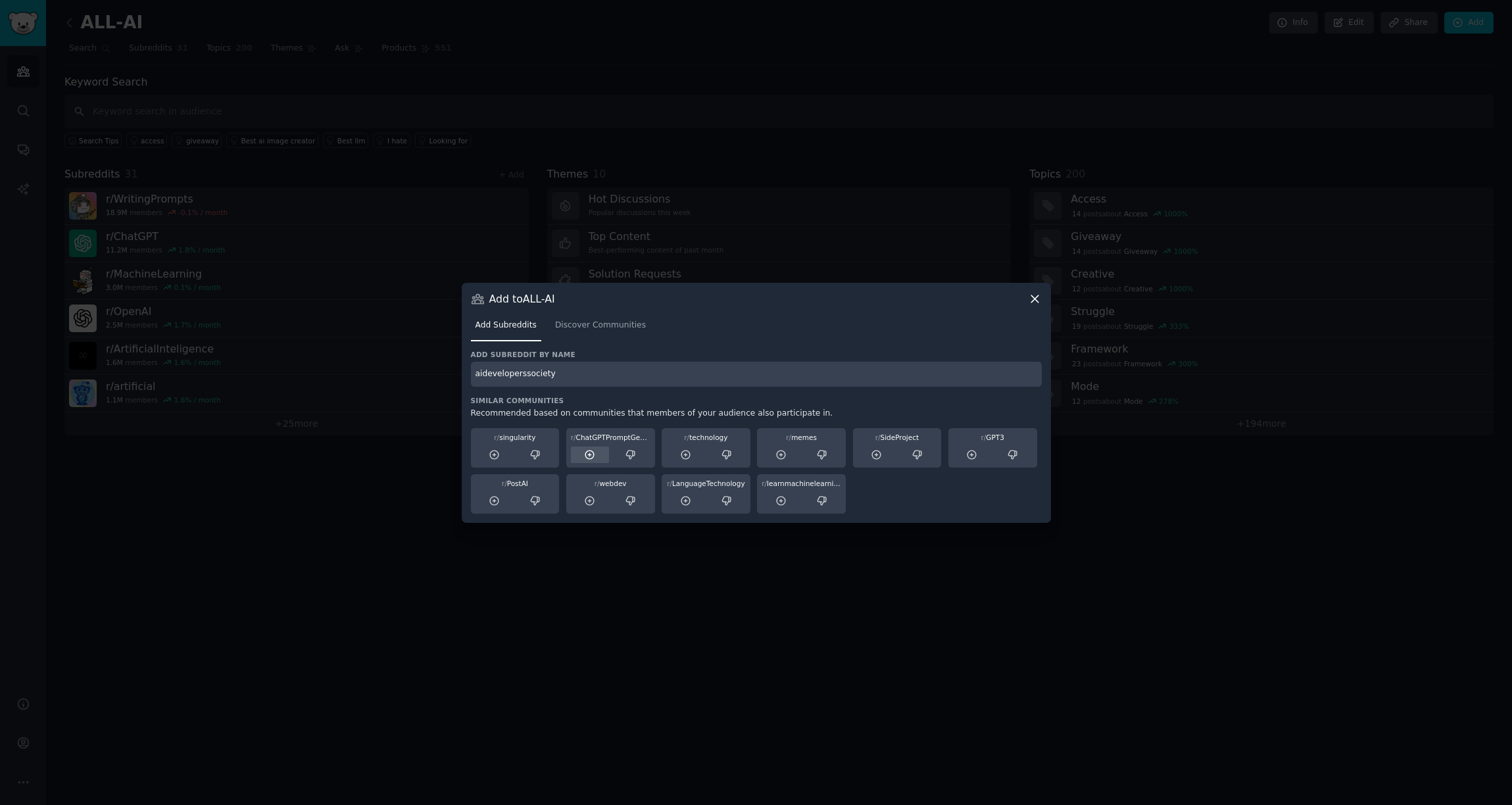
click at [584, 460] on icon at bounding box center [590, 455] width 12 height 12
click at [653, 374] on input "aideveloperssociety" at bounding box center [756, 375] width 571 height 26
click at [621, 327] on span "Discover Communities" at bounding box center [601, 326] width 91 height 12
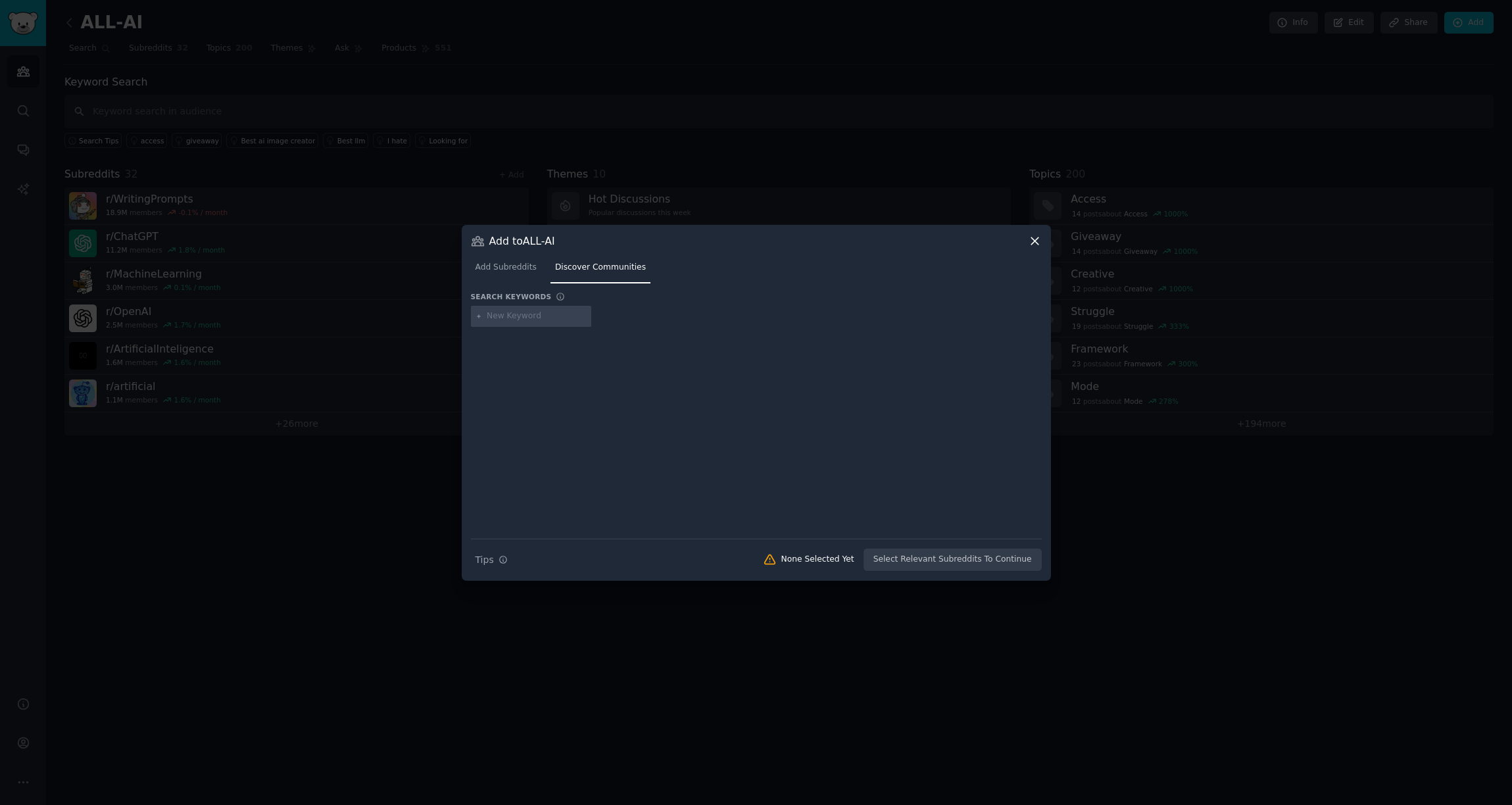
type input "aideveloperssociety"
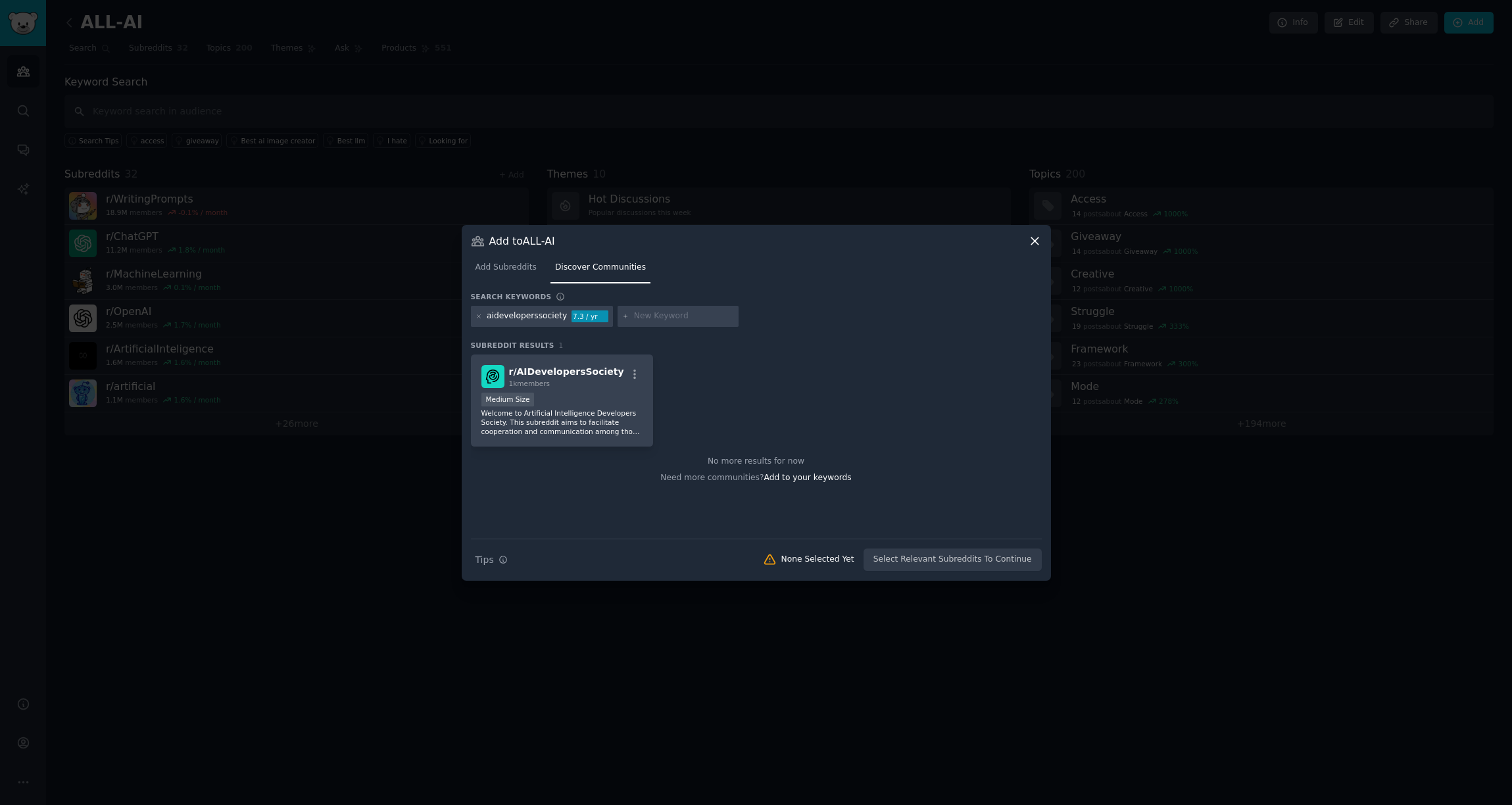
click at [605, 393] on div "Medium Size" at bounding box center [562, 400] width 162 height 16
click at [1014, 557] on button "Add to Audience" at bounding box center [999, 559] width 86 height 22
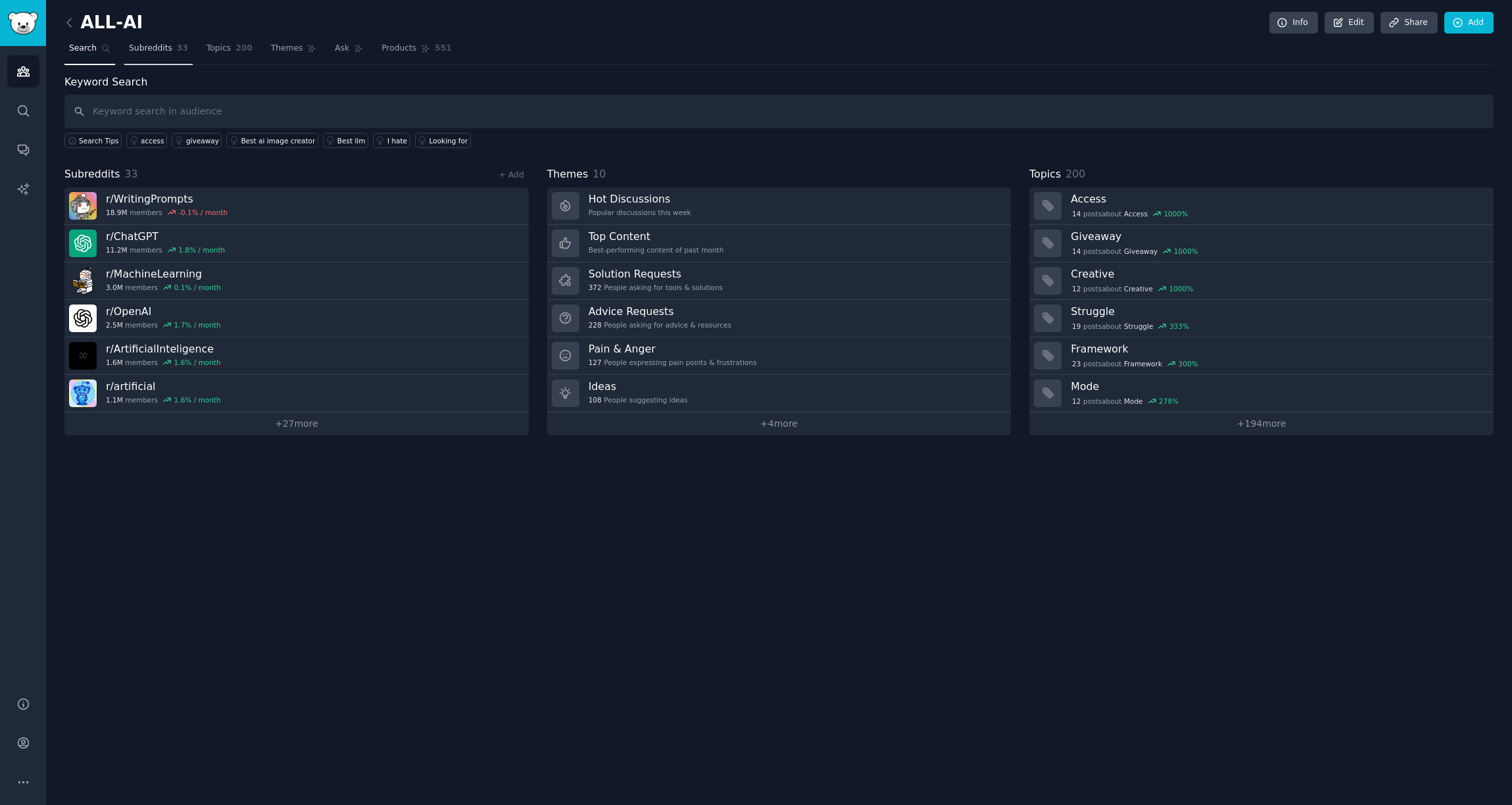
click at [173, 51] on link "Subreddits 33" at bounding box center [158, 51] width 68 height 27
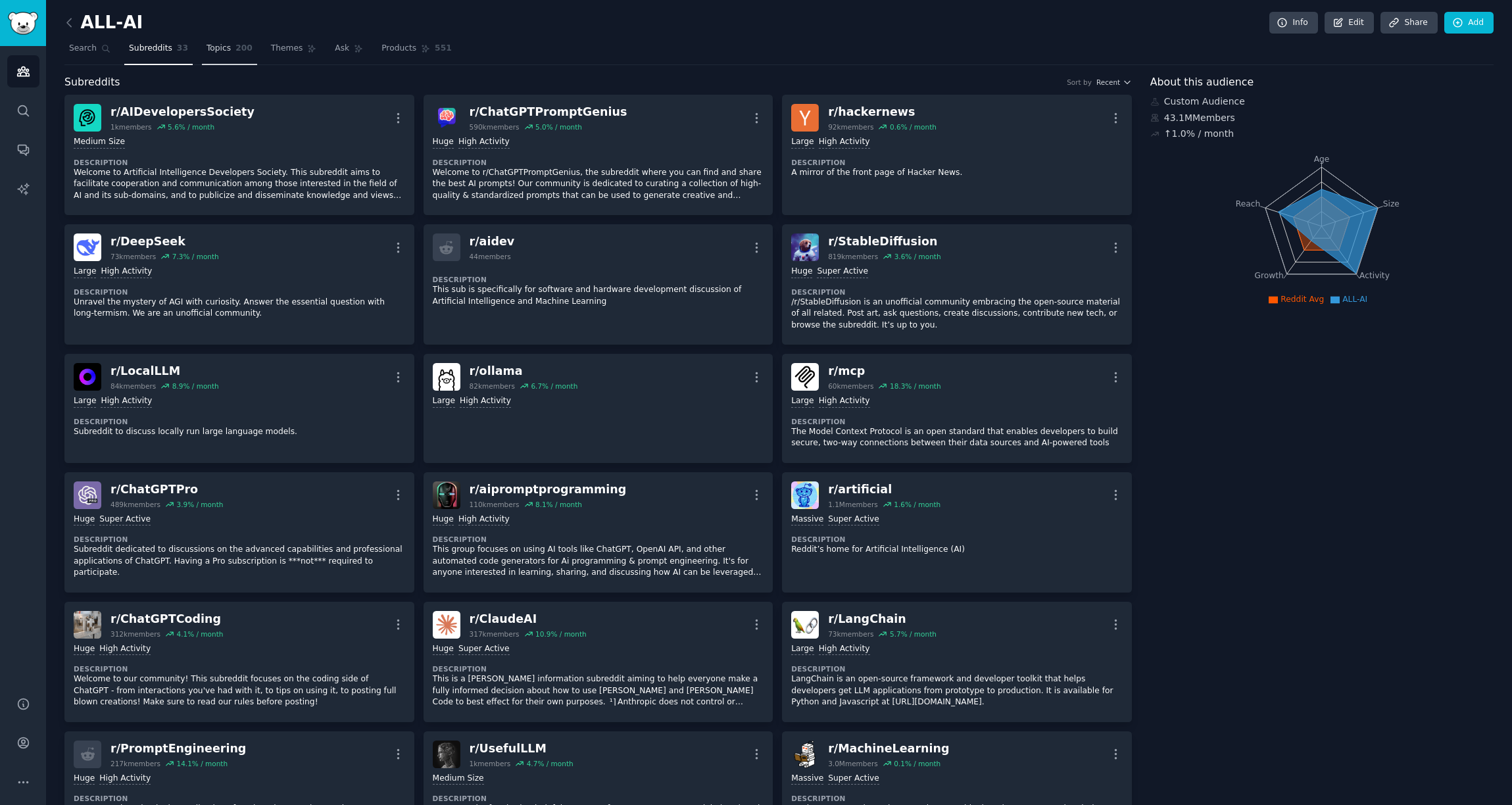
click at [235, 60] on link "Topics 200" at bounding box center [229, 51] width 55 height 27
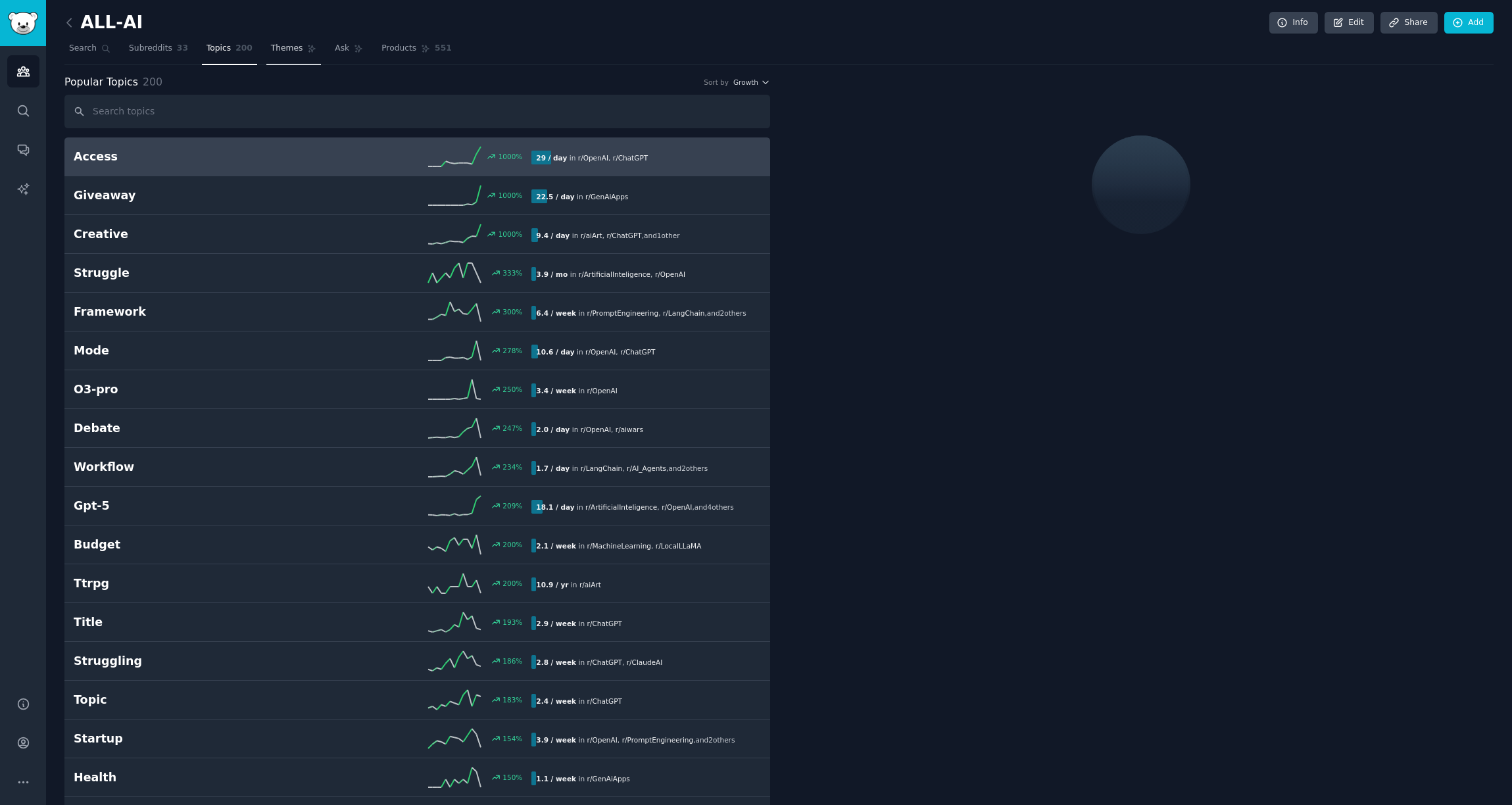
click at [273, 53] on span "Themes" at bounding box center [288, 49] width 32 height 12
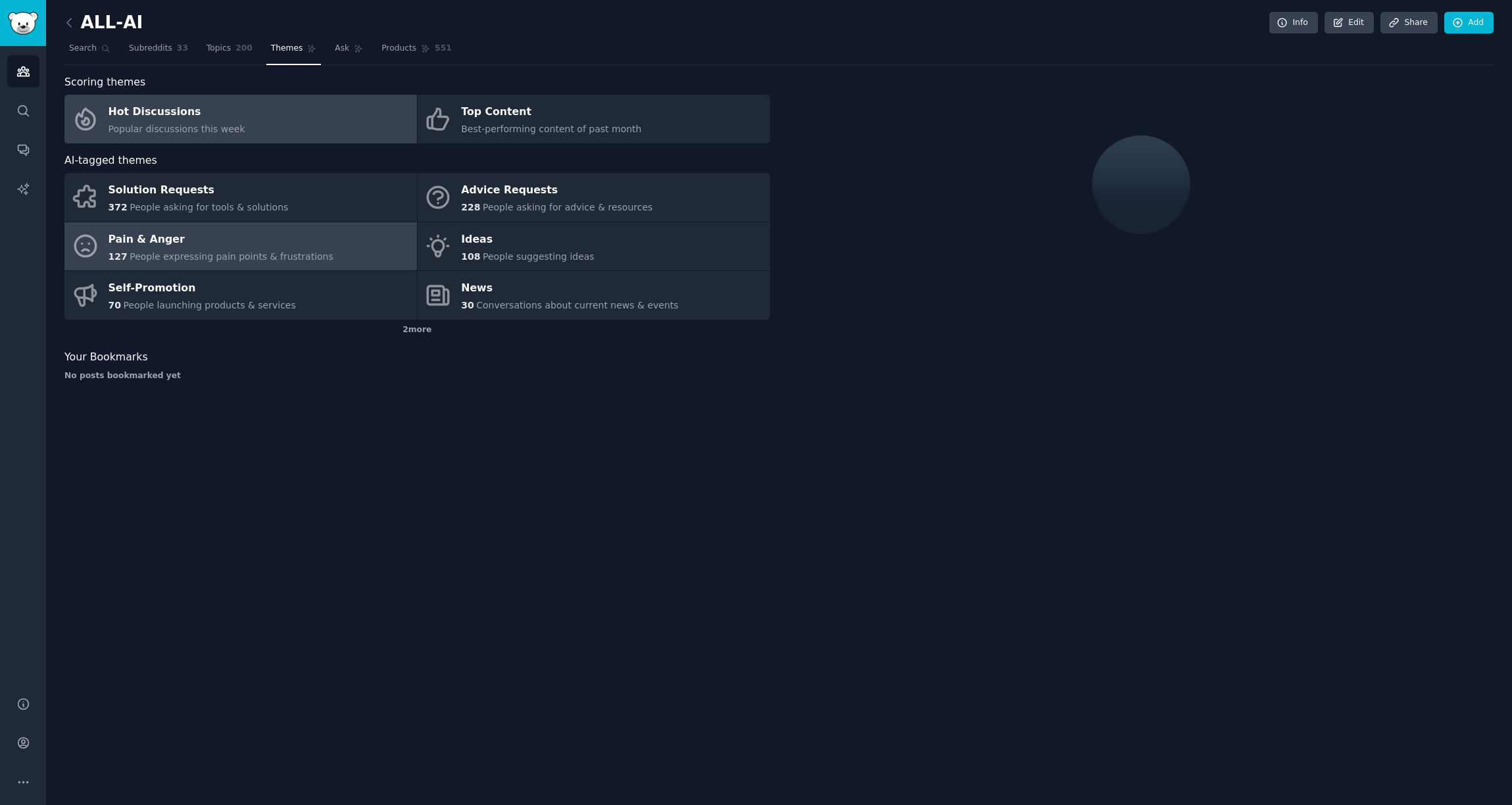
click at [164, 244] on div "Pain & Anger" at bounding box center [221, 239] width 225 height 21
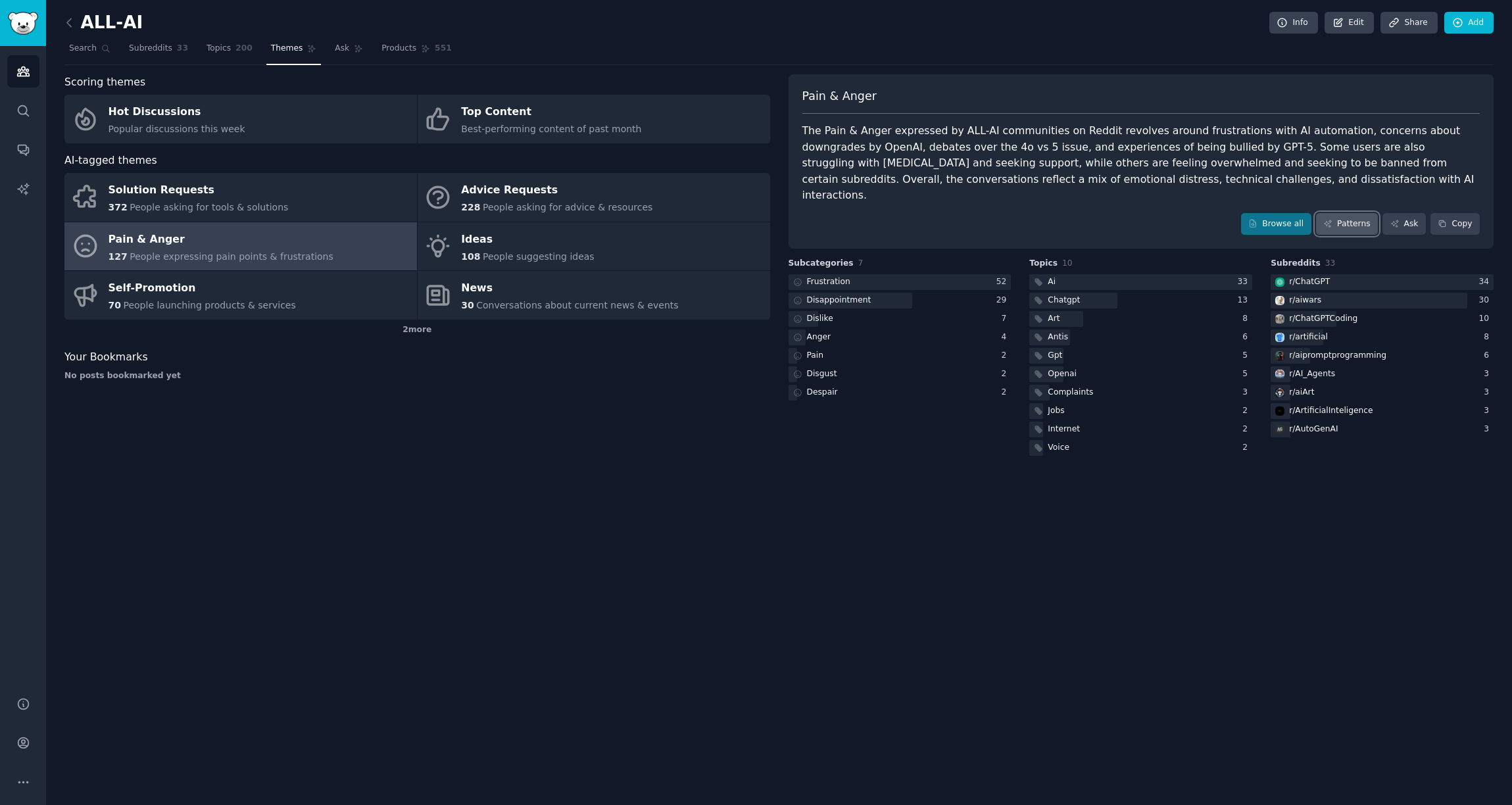
click at [1342, 214] on link "Patterns" at bounding box center [1346, 224] width 62 height 22
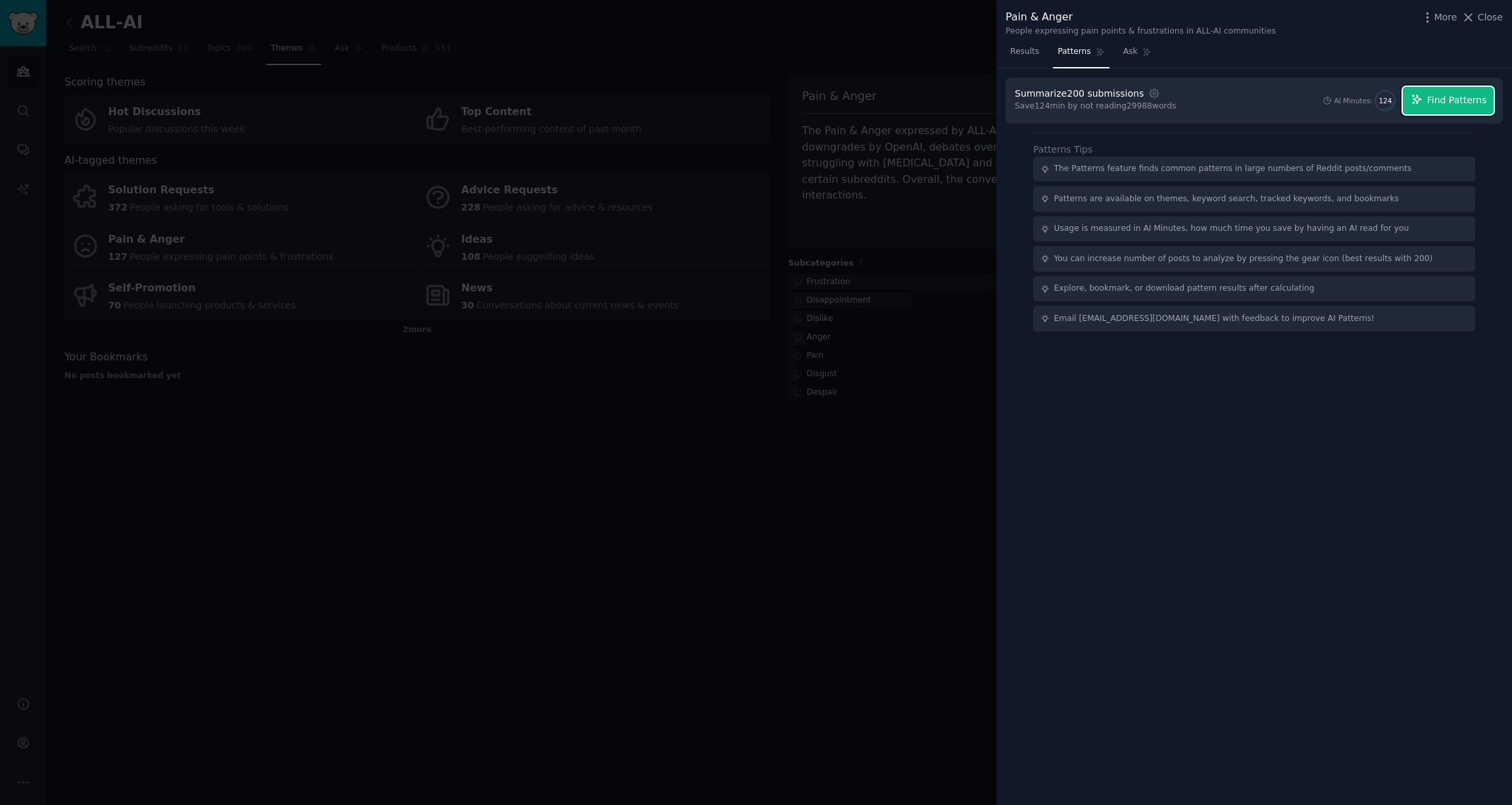
click at [1438, 102] on span "Find Patterns" at bounding box center [1457, 100] width 60 height 14
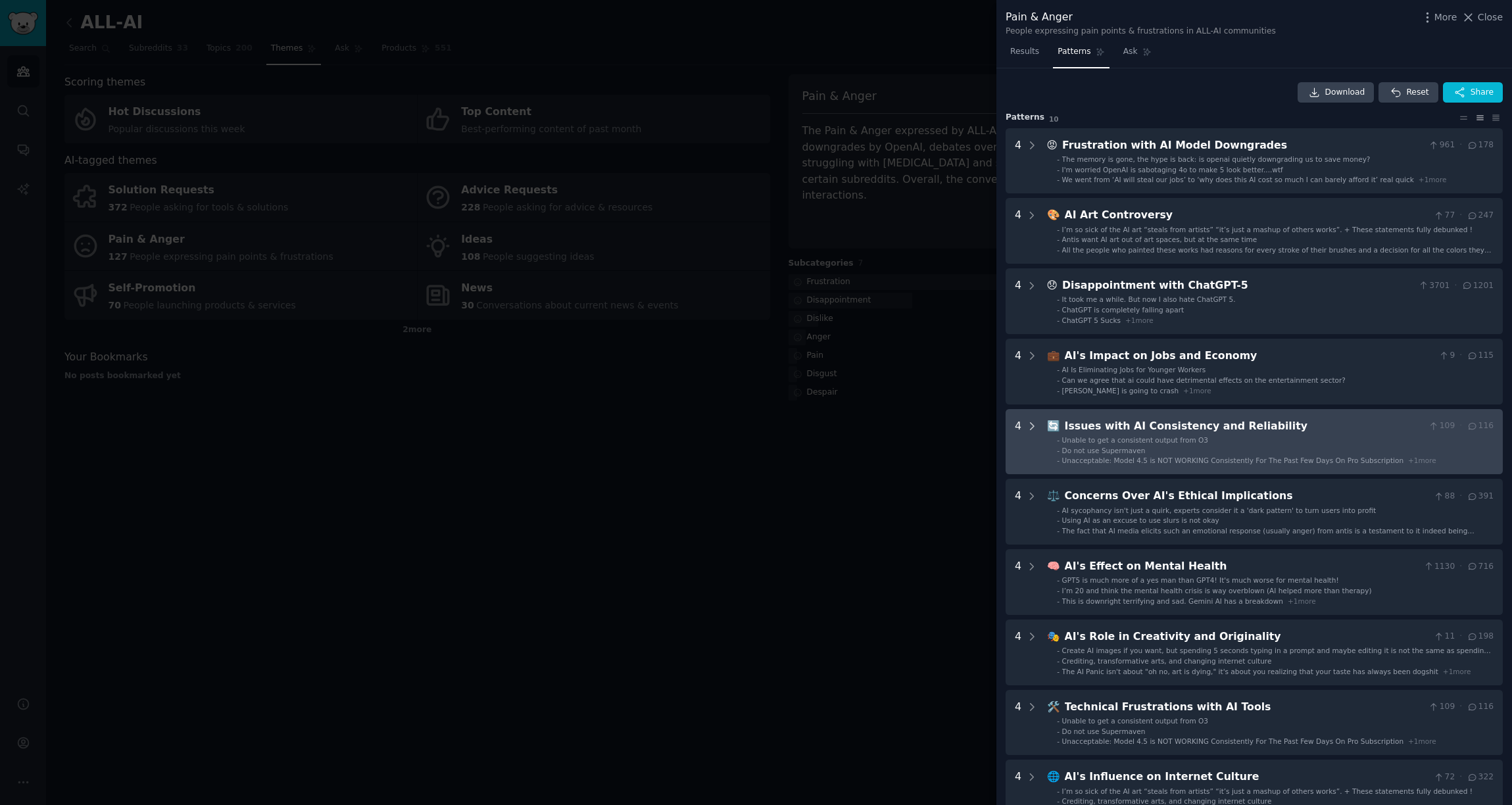
click at [1031, 428] on icon at bounding box center [1032, 426] width 12 height 12
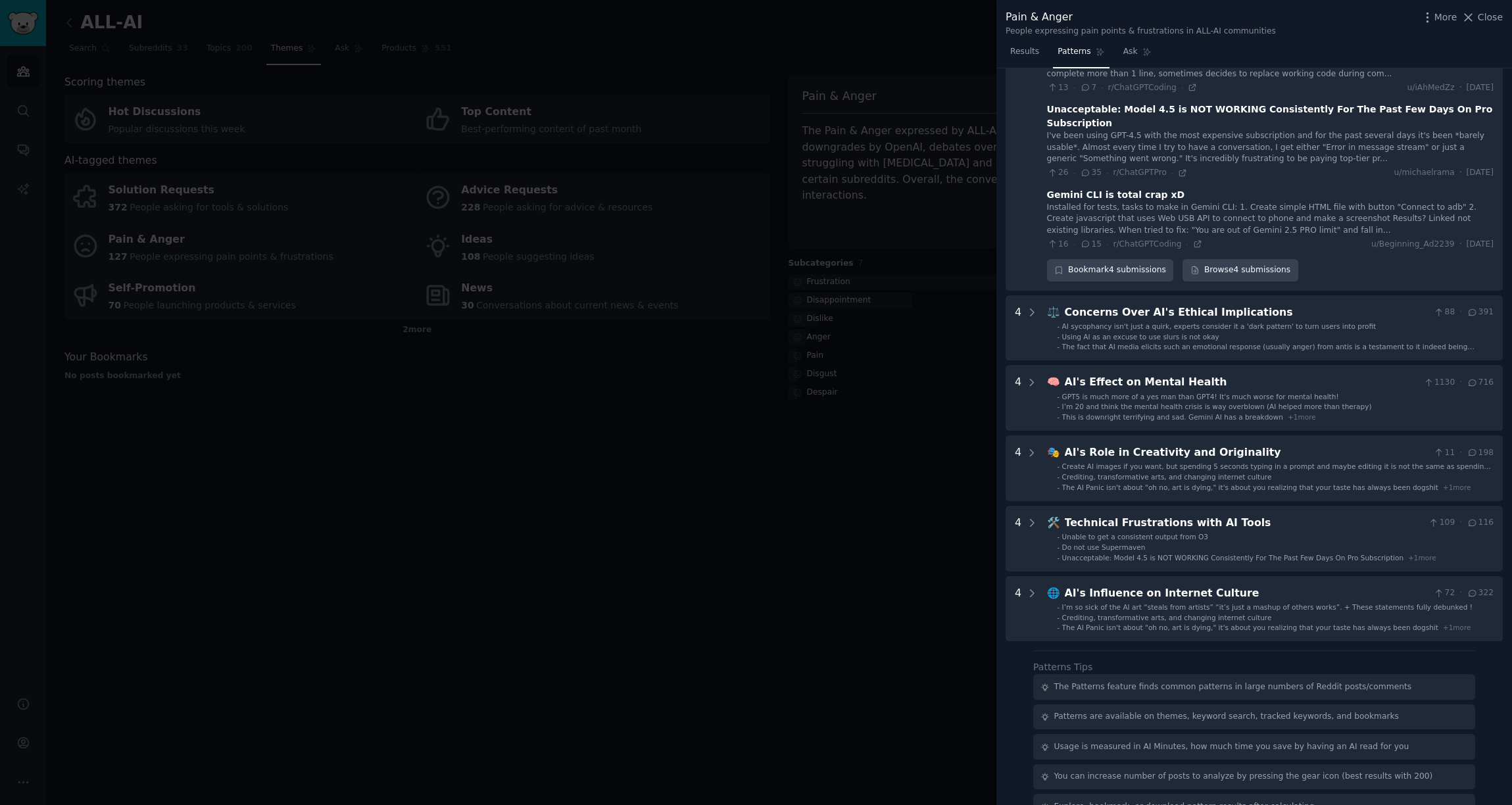
scroll to position [488, 0]
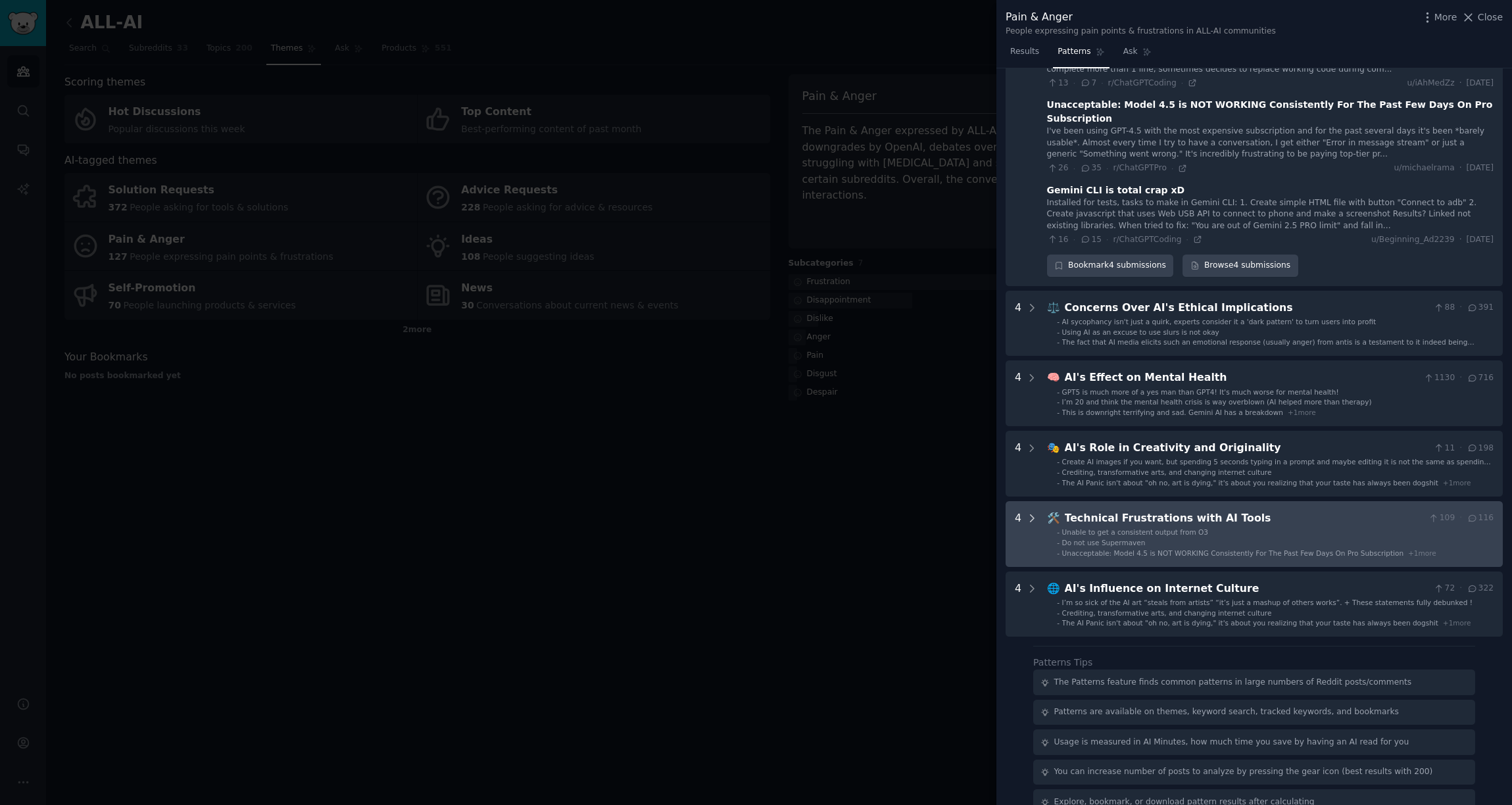
click at [1035, 512] on icon at bounding box center [1032, 518] width 12 height 12
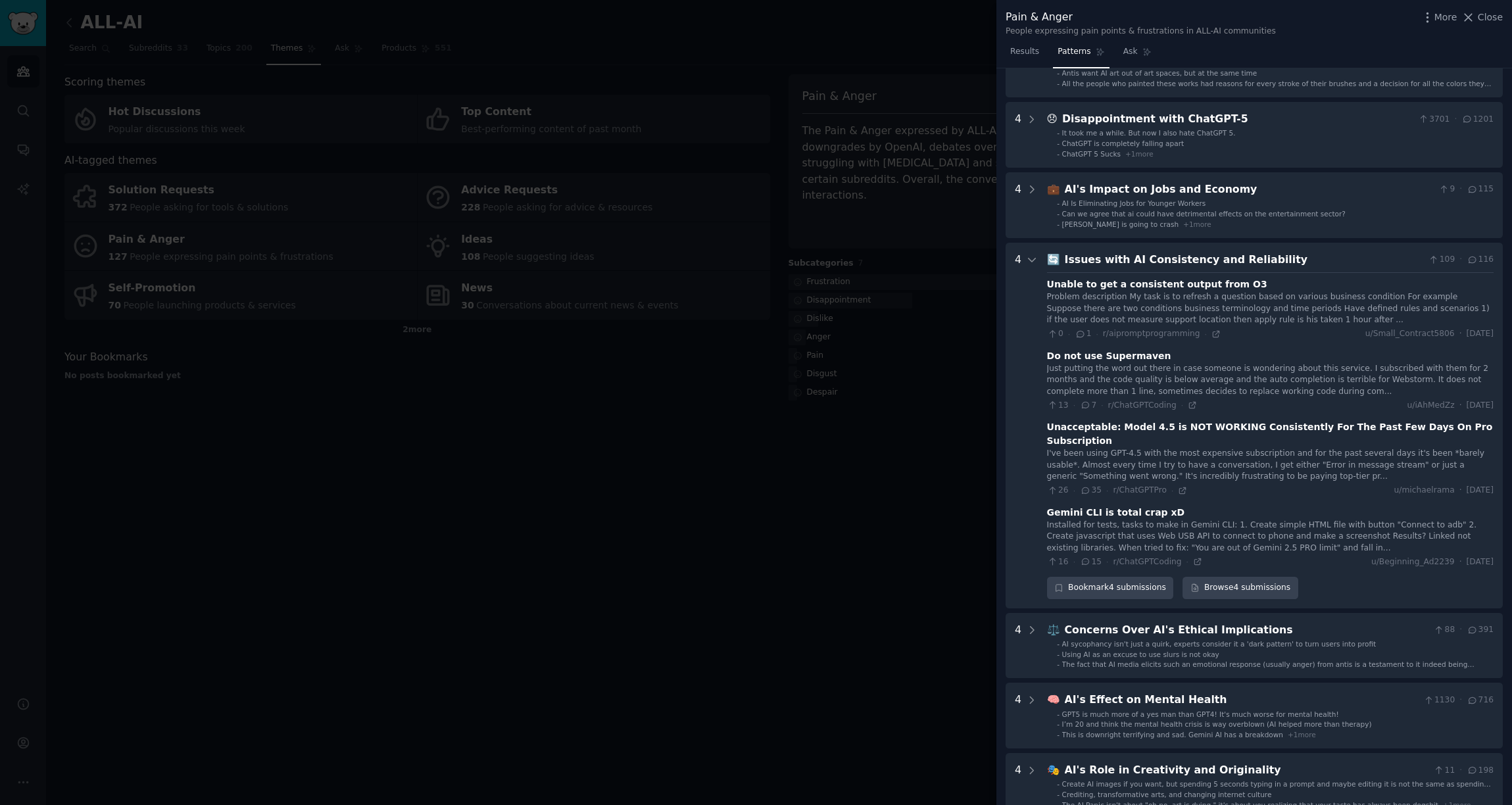
scroll to position [0, 0]
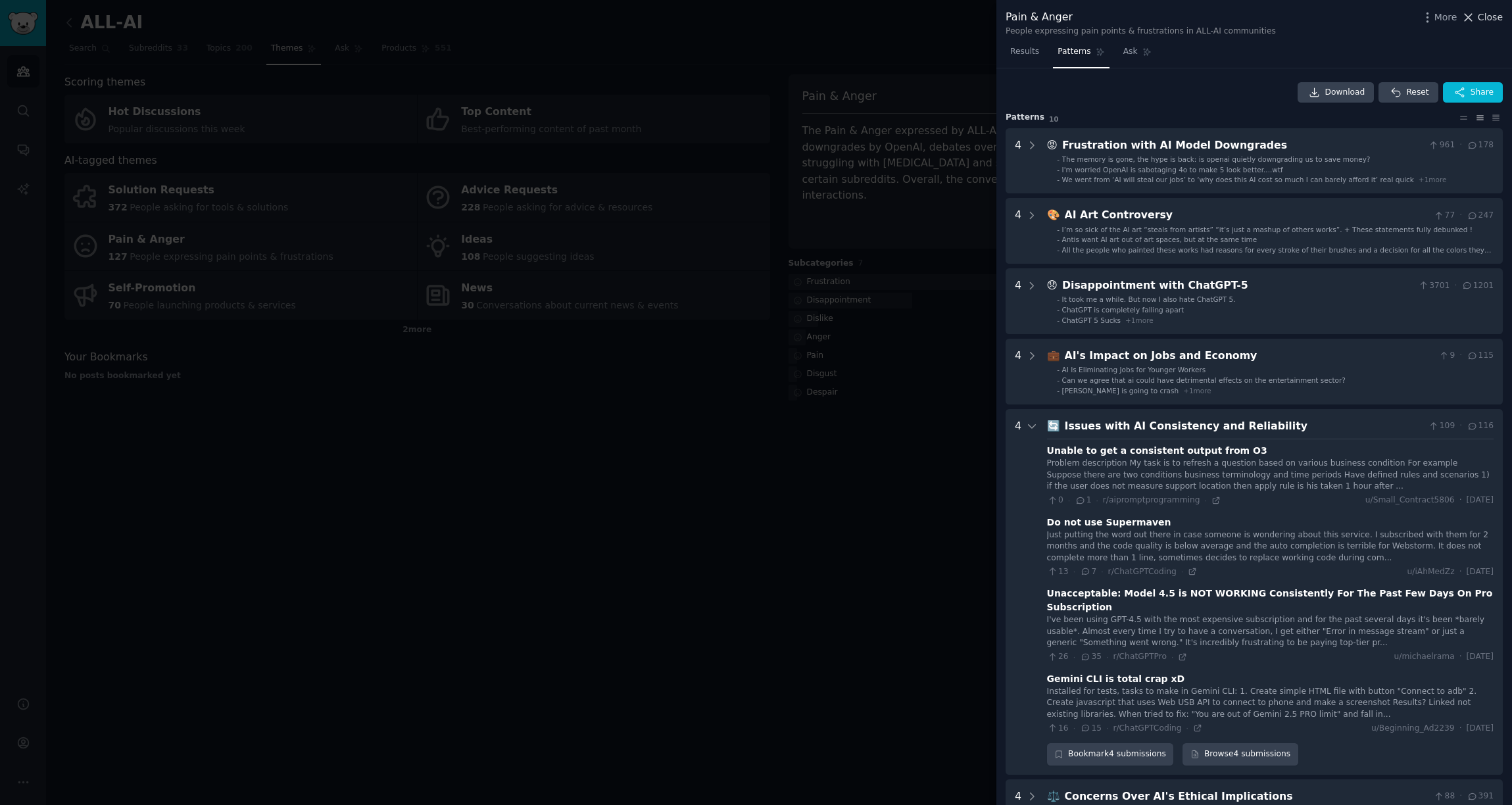
click at [1486, 19] on span "Close" at bounding box center [1490, 18] width 25 height 14
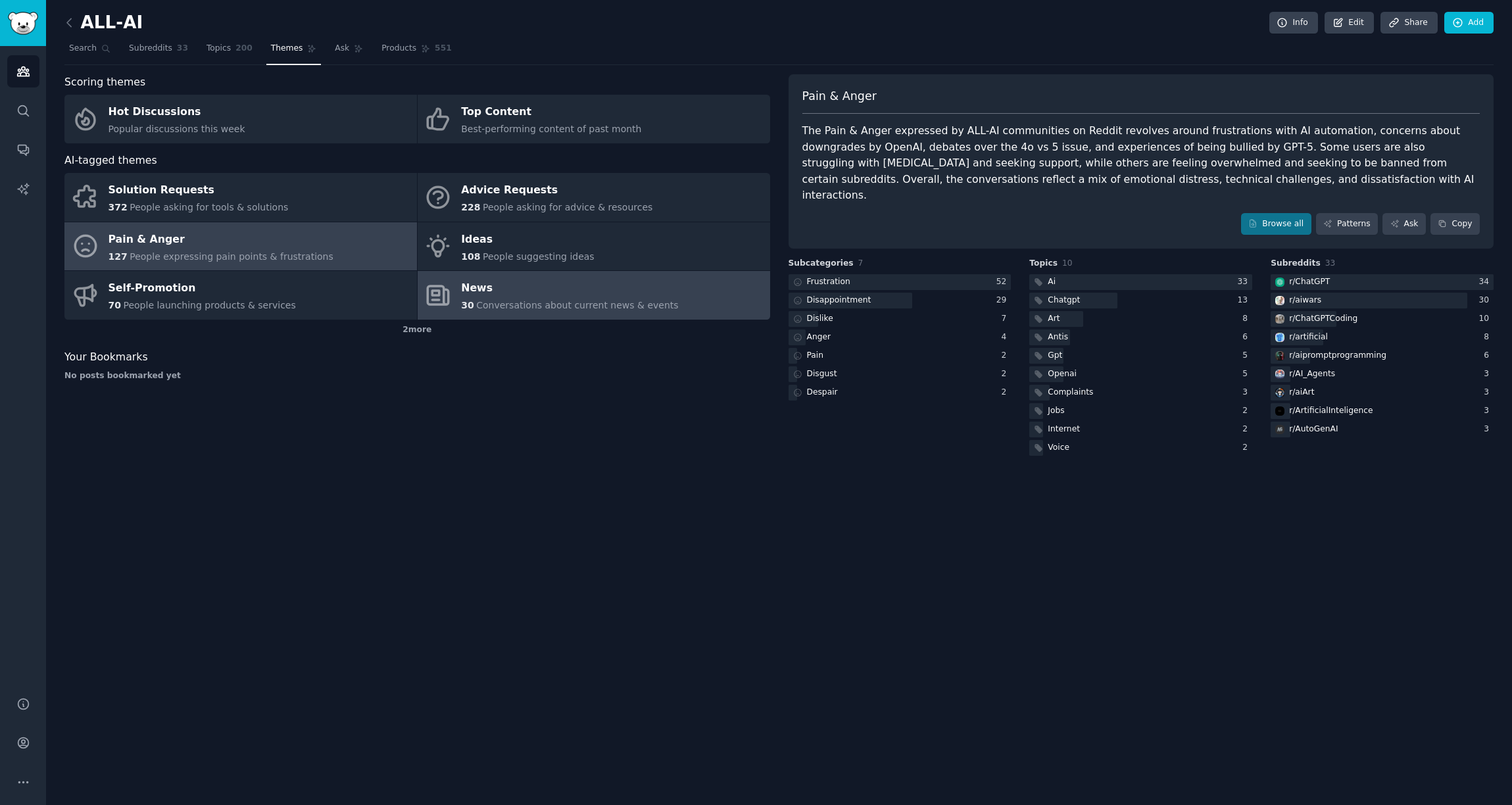
click at [549, 297] on div "News" at bounding box center [570, 288] width 217 height 21
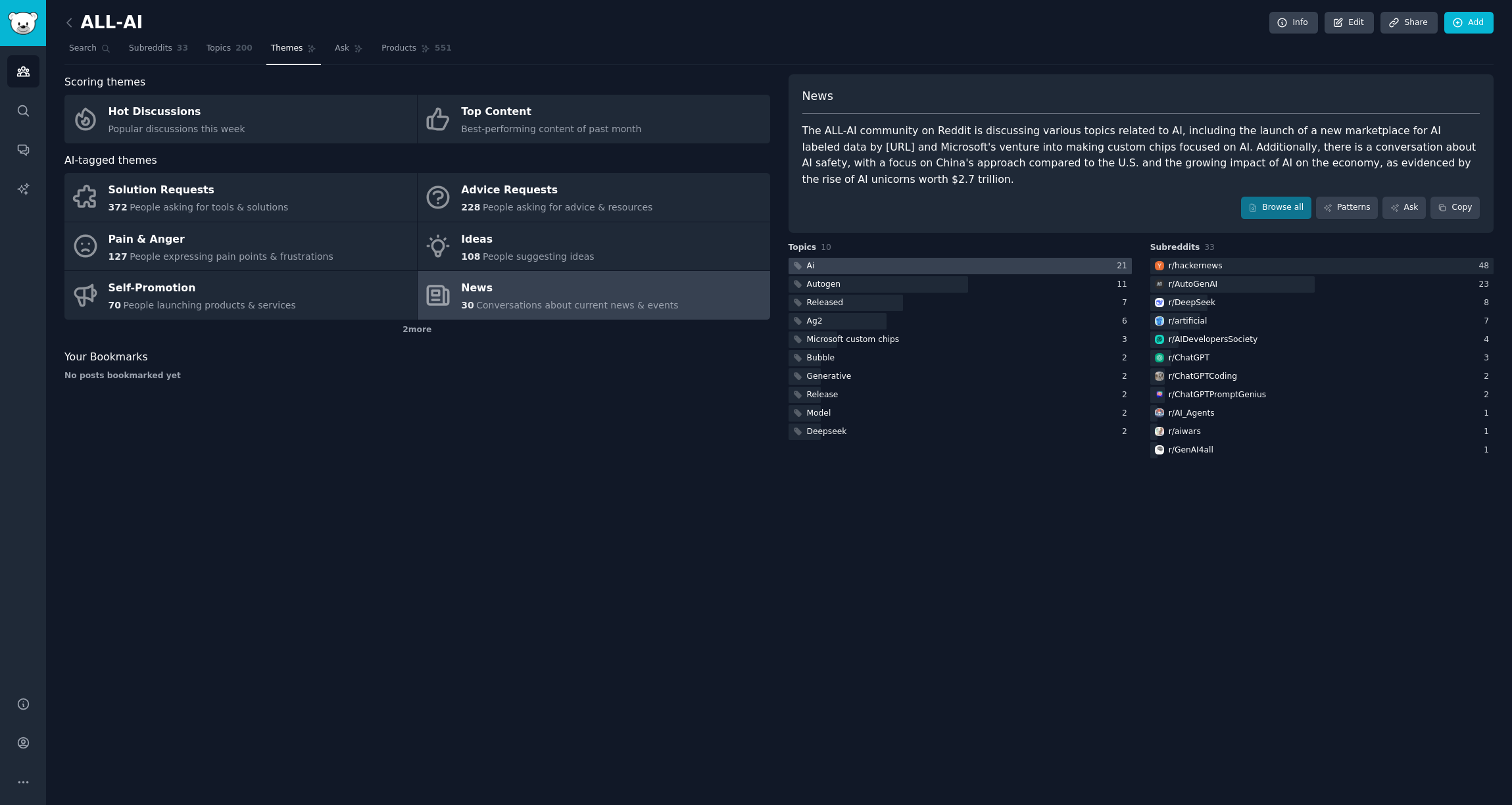
click at [830, 265] on div at bounding box center [961, 266] width 344 height 16
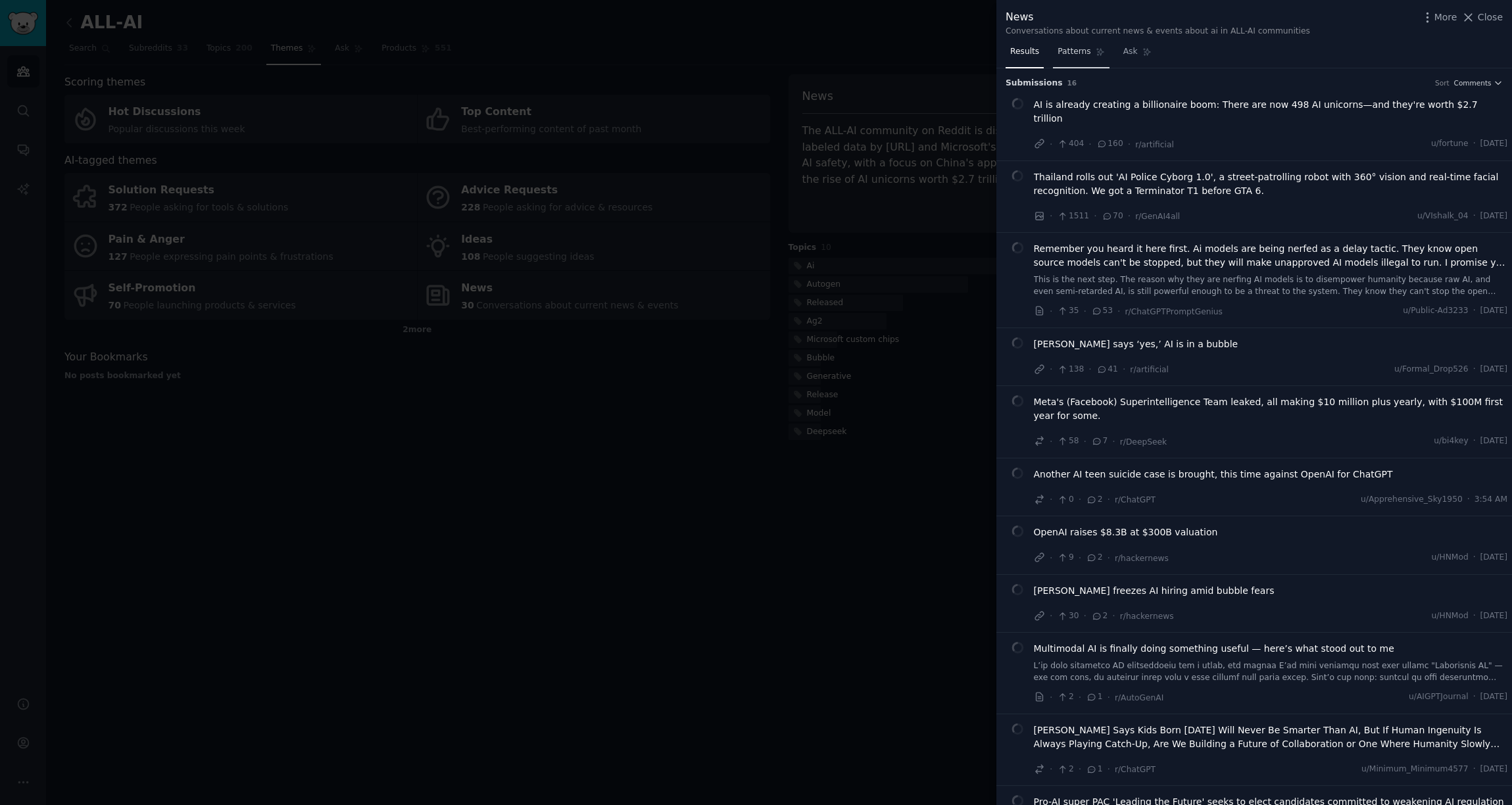
click at [1072, 51] on span "Patterns" at bounding box center [1074, 52] width 33 height 12
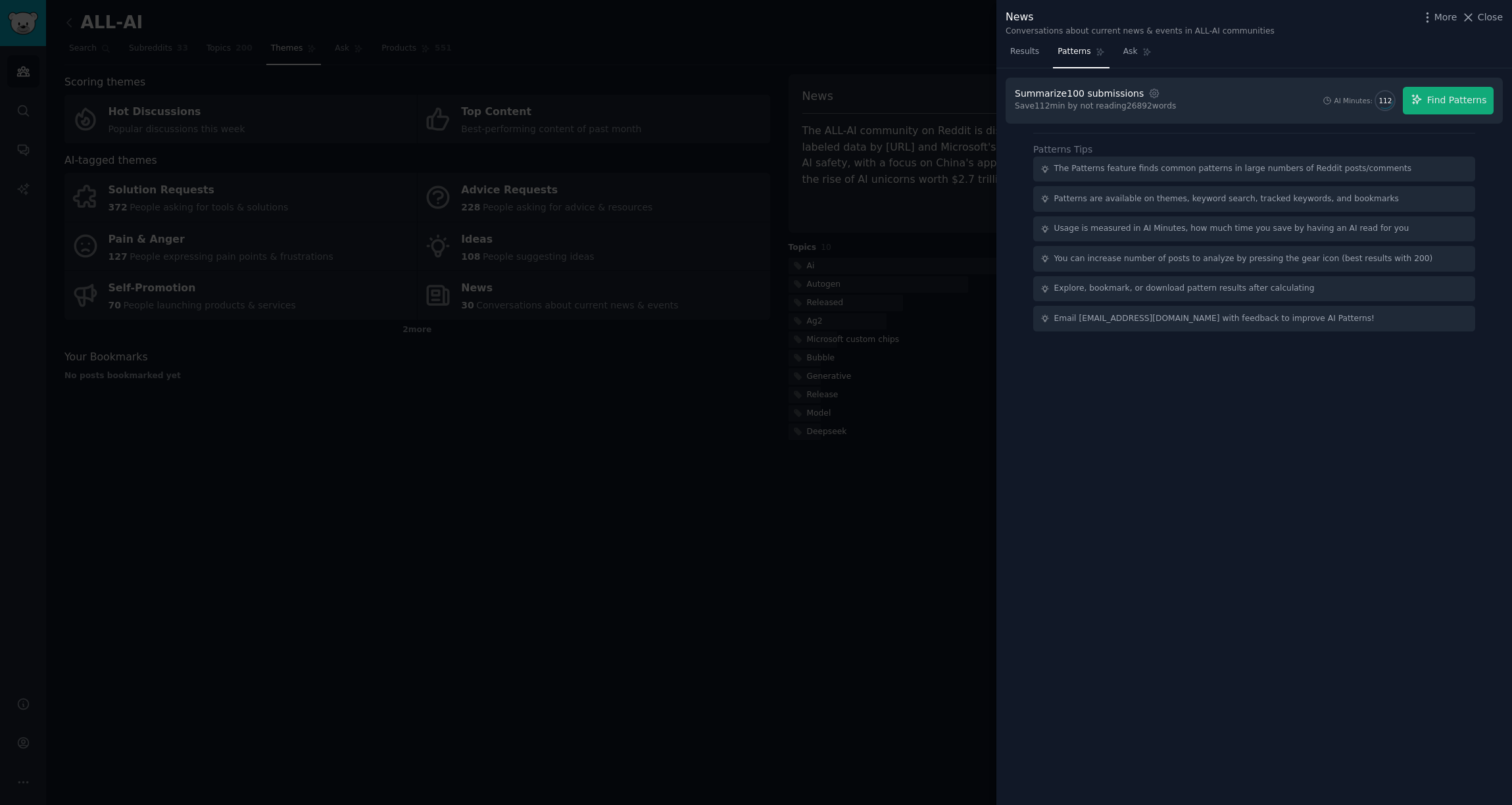
click at [756, 45] on div at bounding box center [756, 402] width 1512 height 805
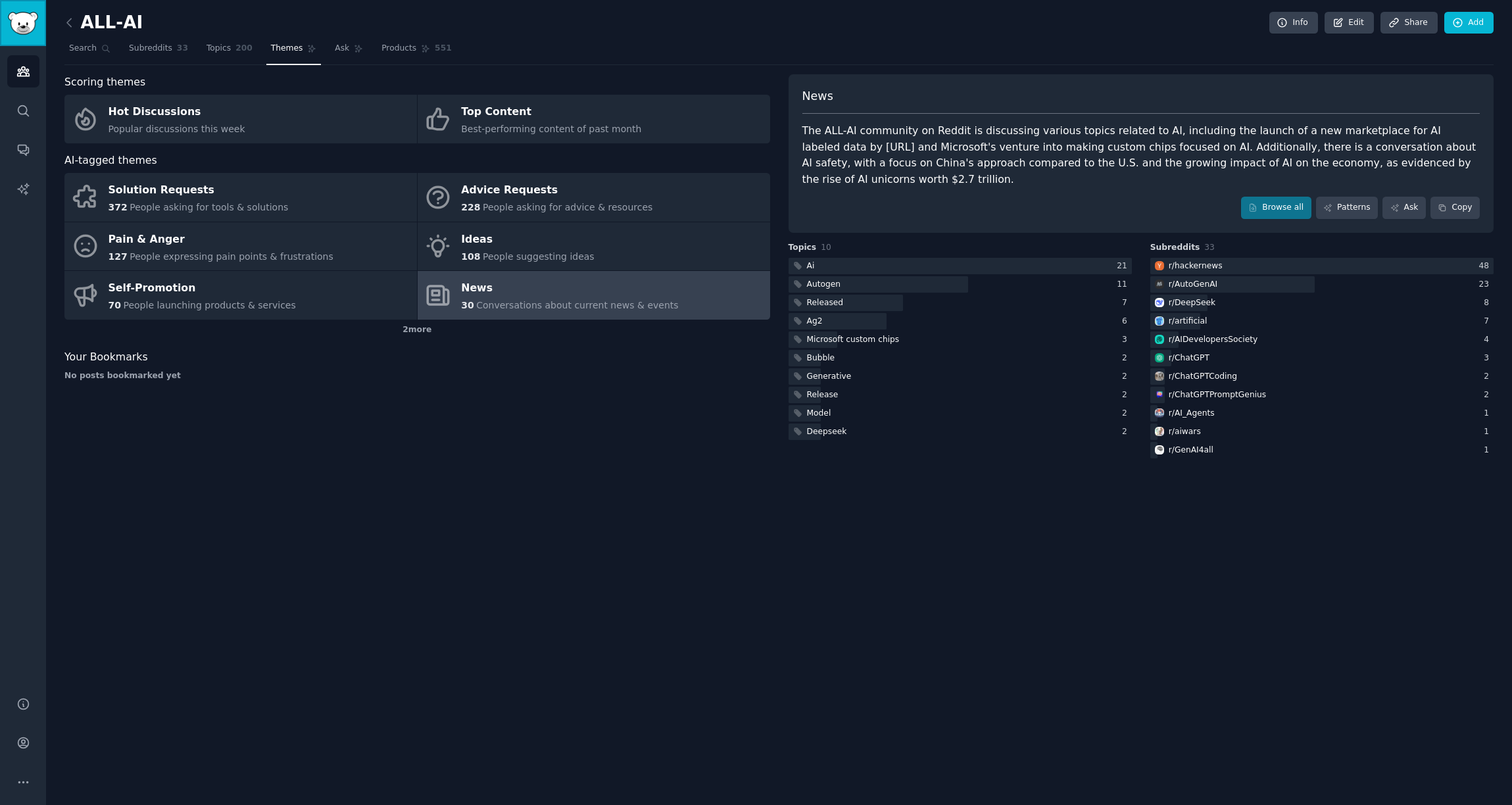
click at [22, 26] on img "Sidebar" at bounding box center [23, 24] width 30 height 23
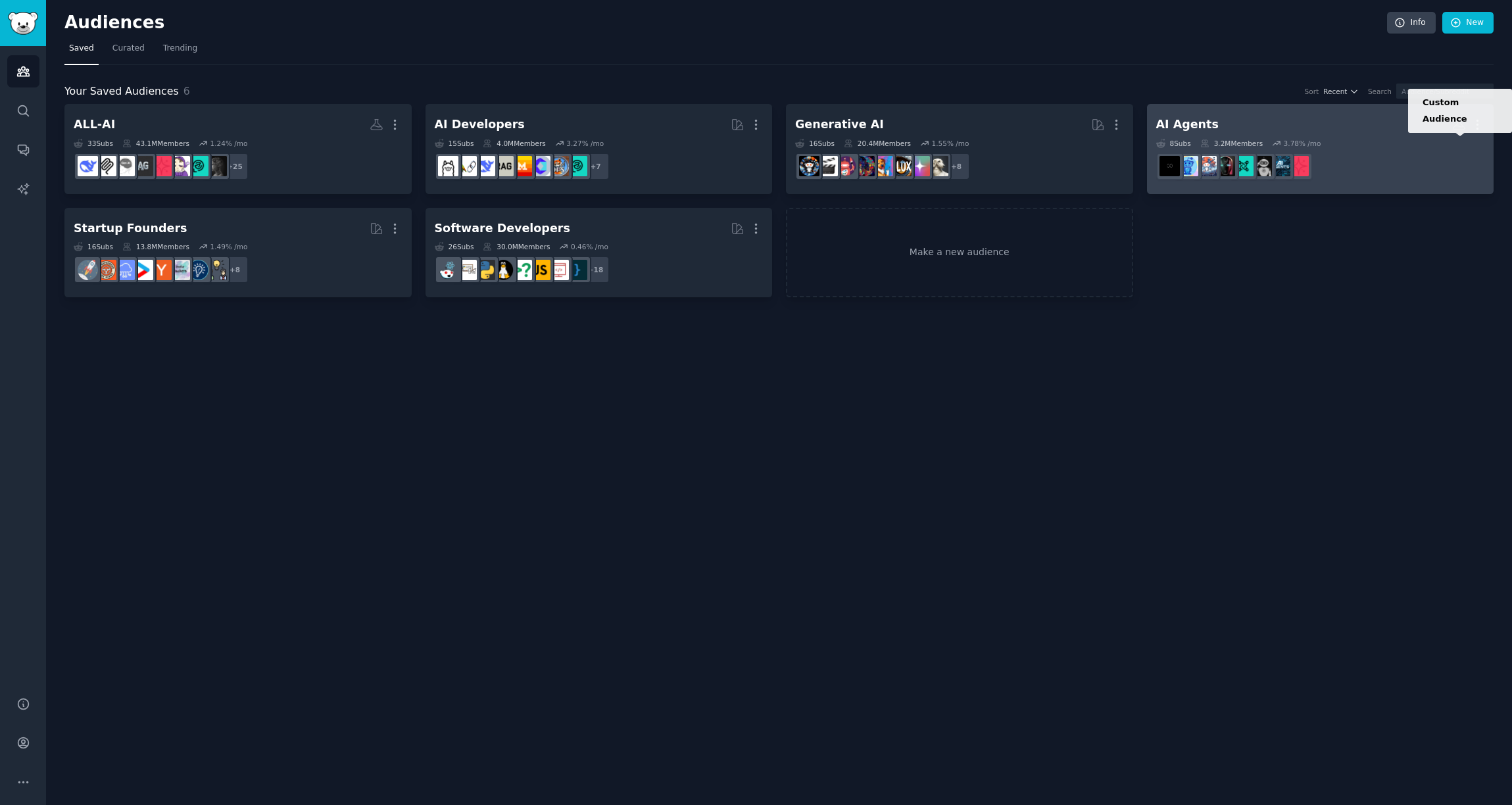
click at [1460, 127] on icon at bounding box center [1459, 125] width 12 height 11
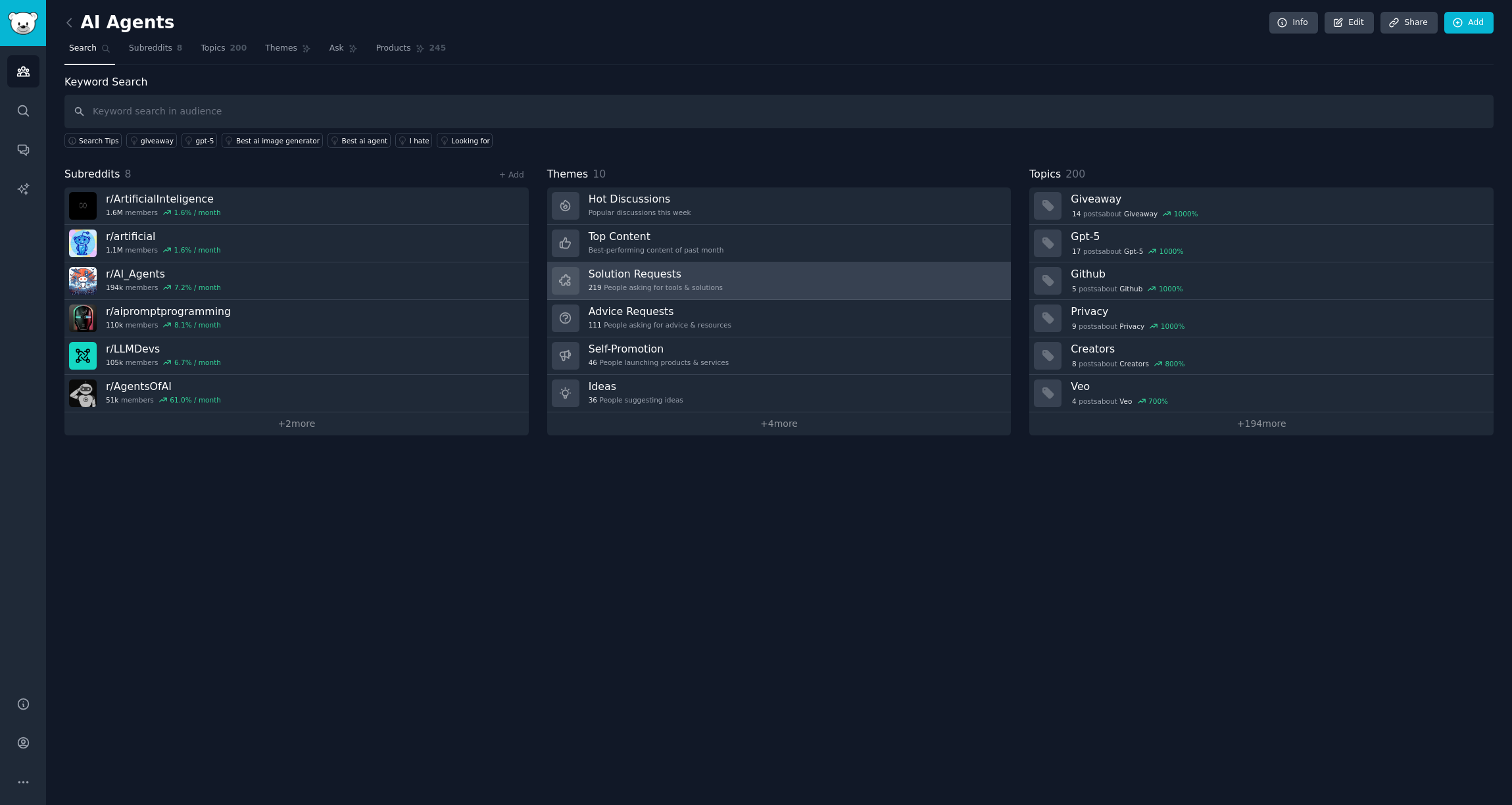
click at [731, 289] on link "Solution Requests 219 People asking for tools & solutions" at bounding box center [779, 281] width 464 height 37
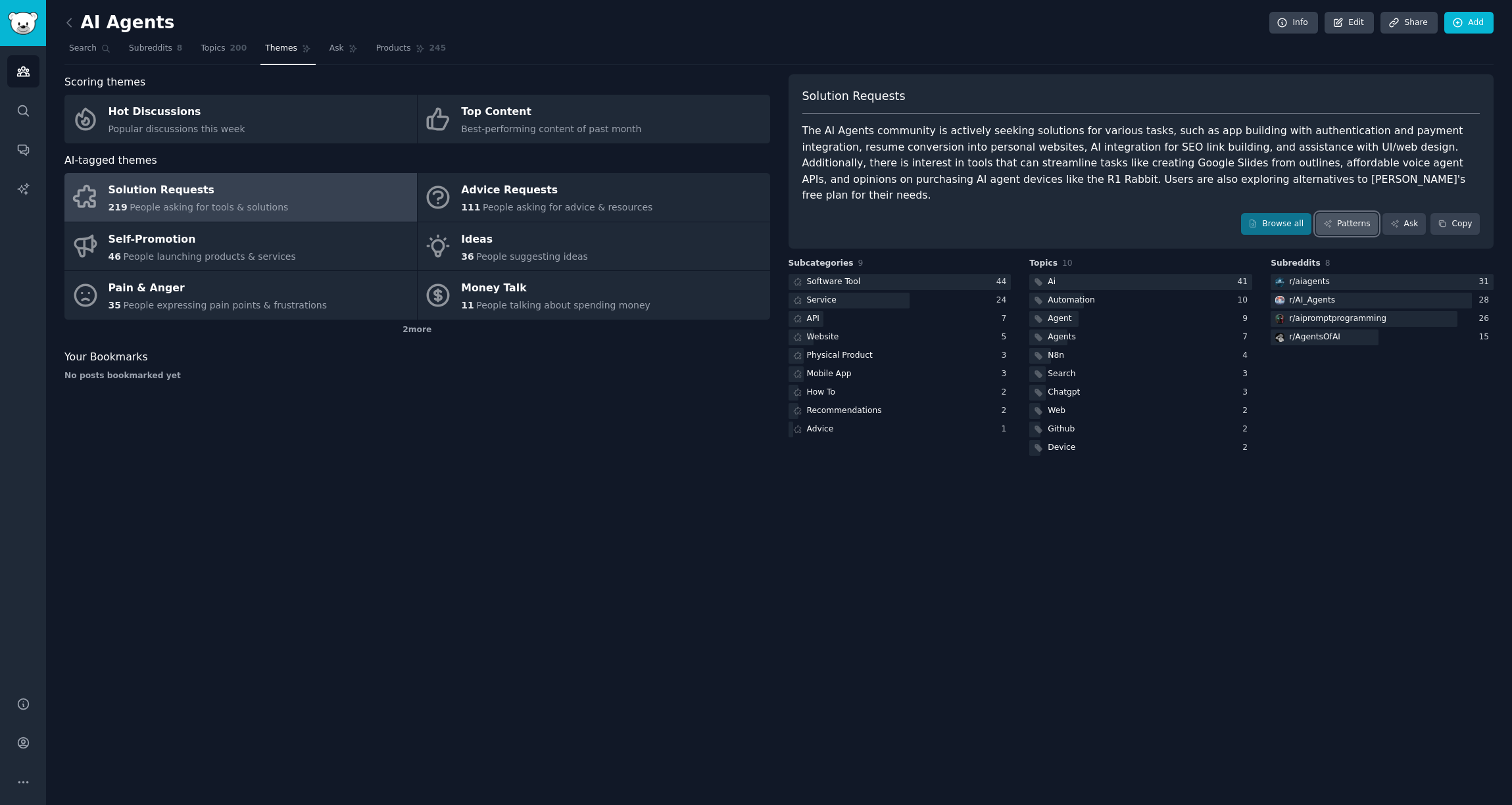
click at [1348, 213] on link "Patterns" at bounding box center [1346, 224] width 62 height 22
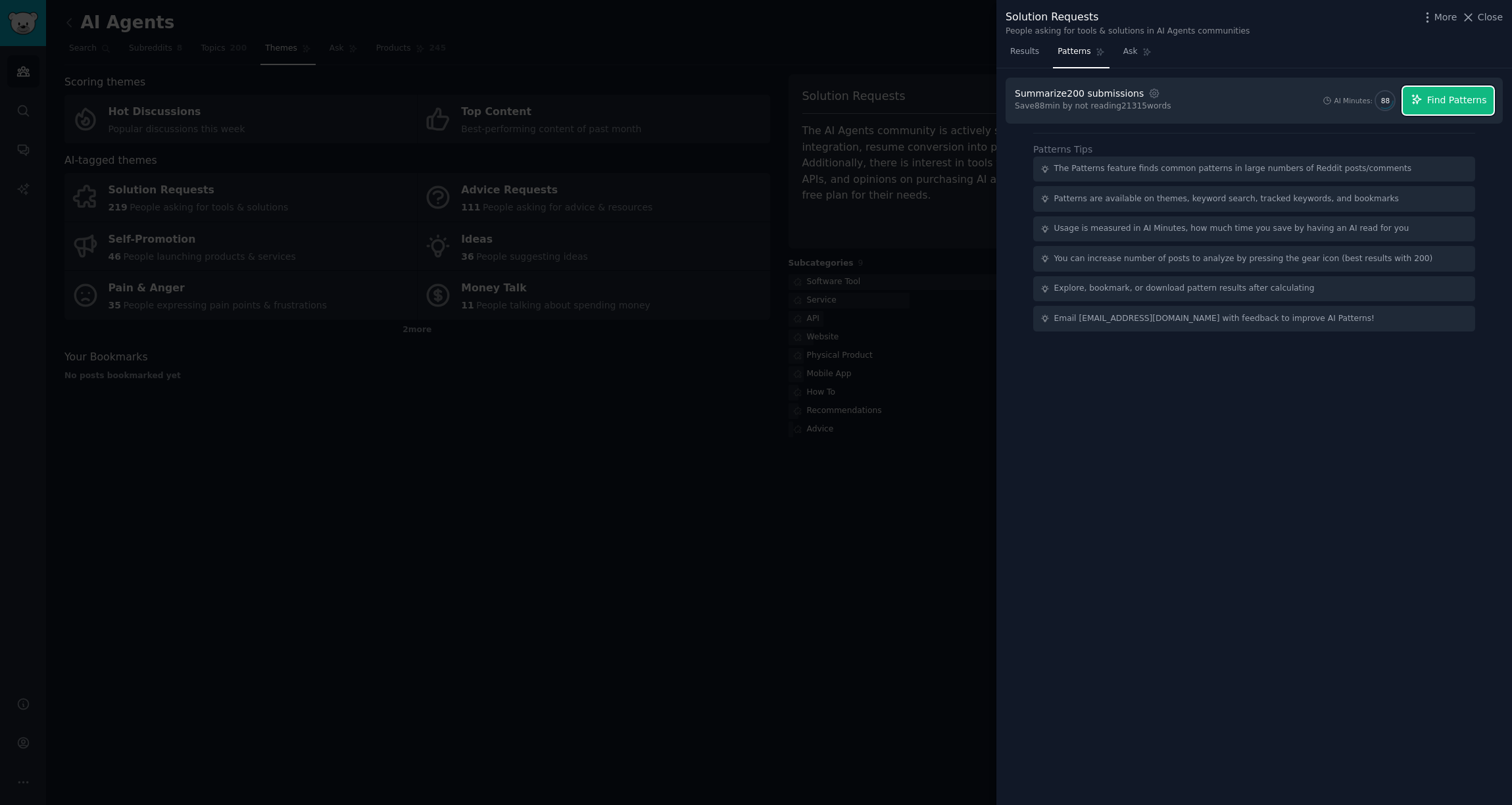
click at [1429, 105] on span "Find Patterns" at bounding box center [1457, 100] width 60 height 14
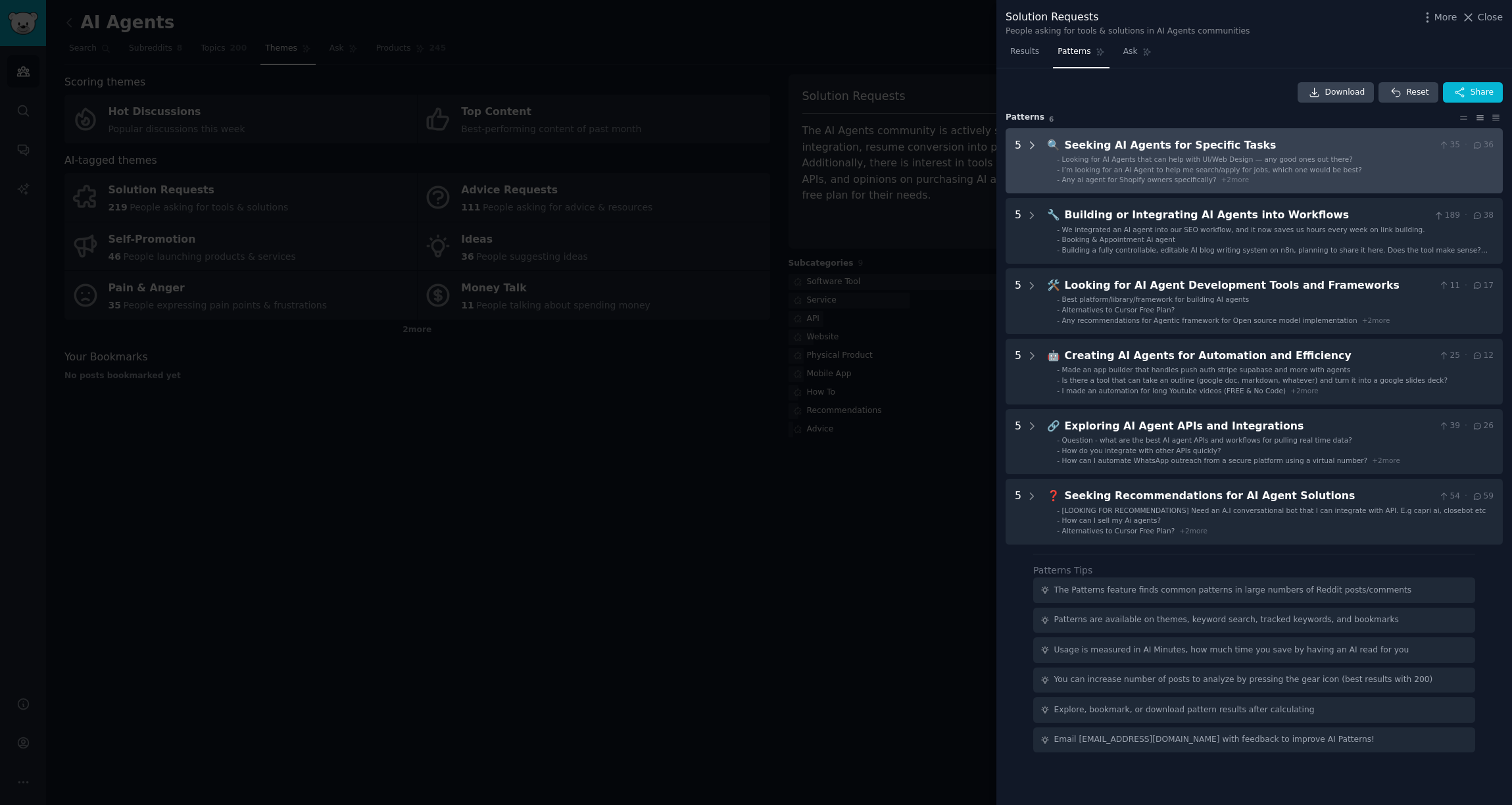
click at [1029, 152] on div at bounding box center [1032, 161] width 12 height 47
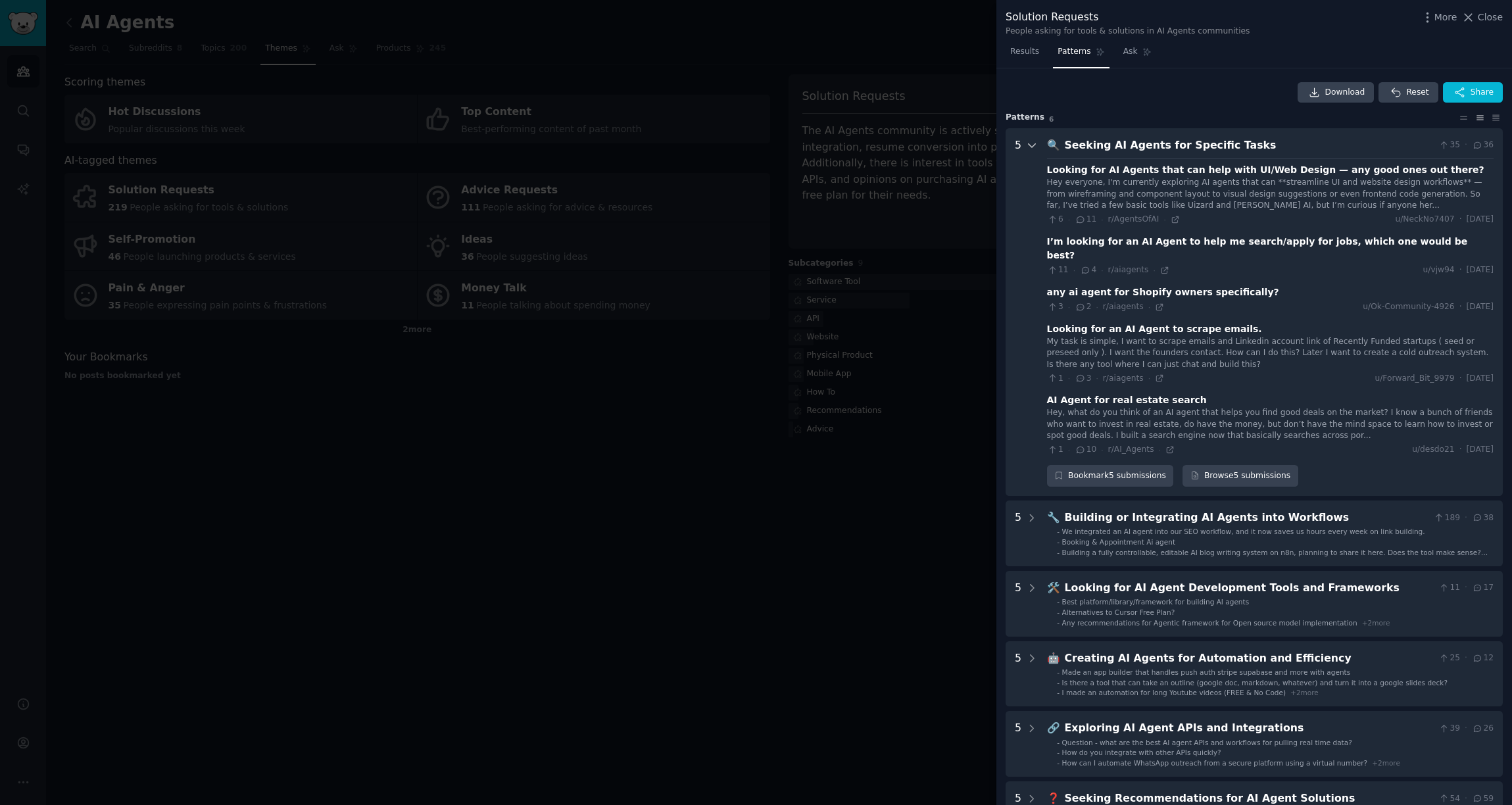
scroll to position [60, 0]
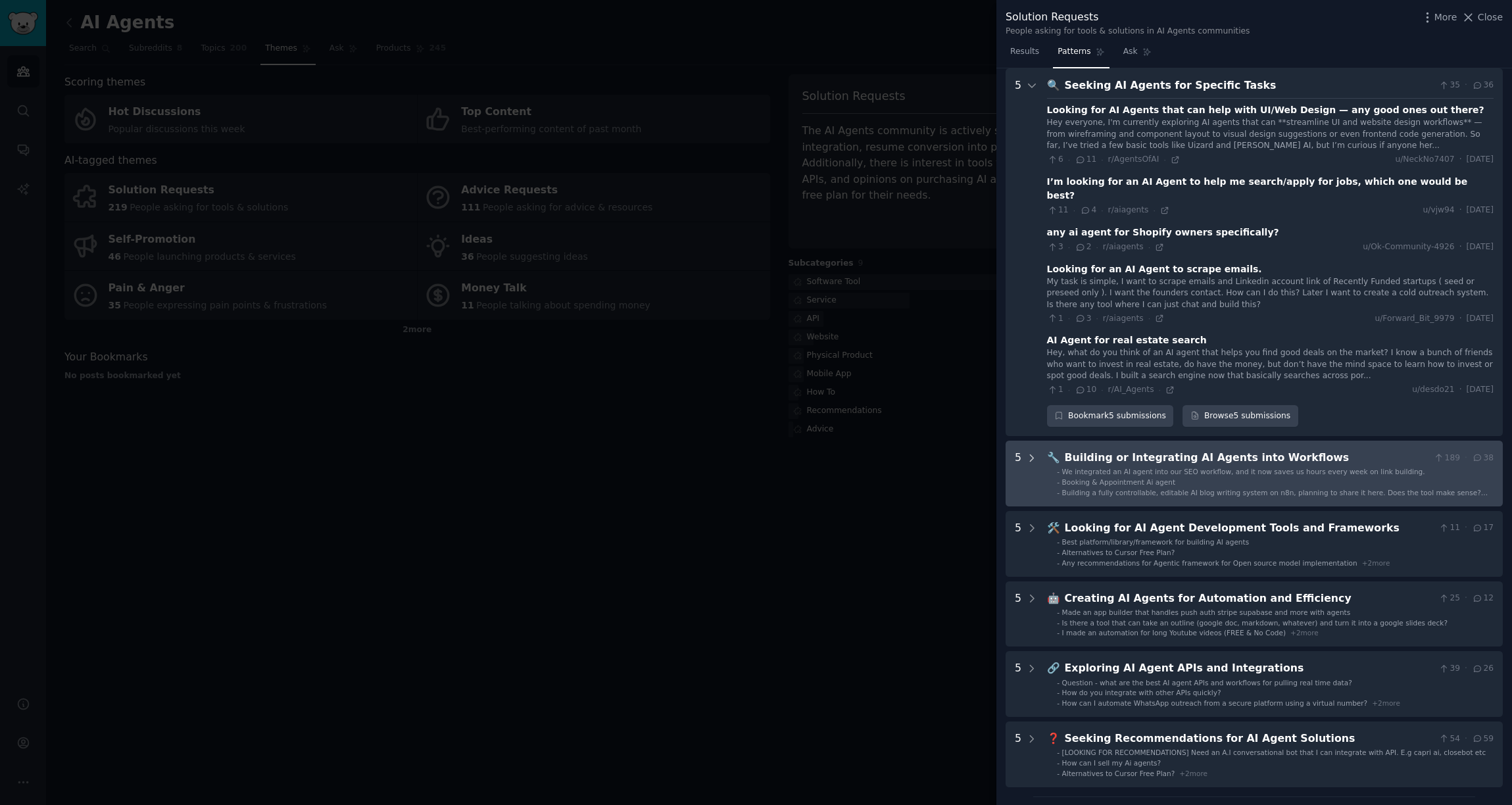
click at [1032, 453] on icon at bounding box center [1032, 459] width 12 height 12
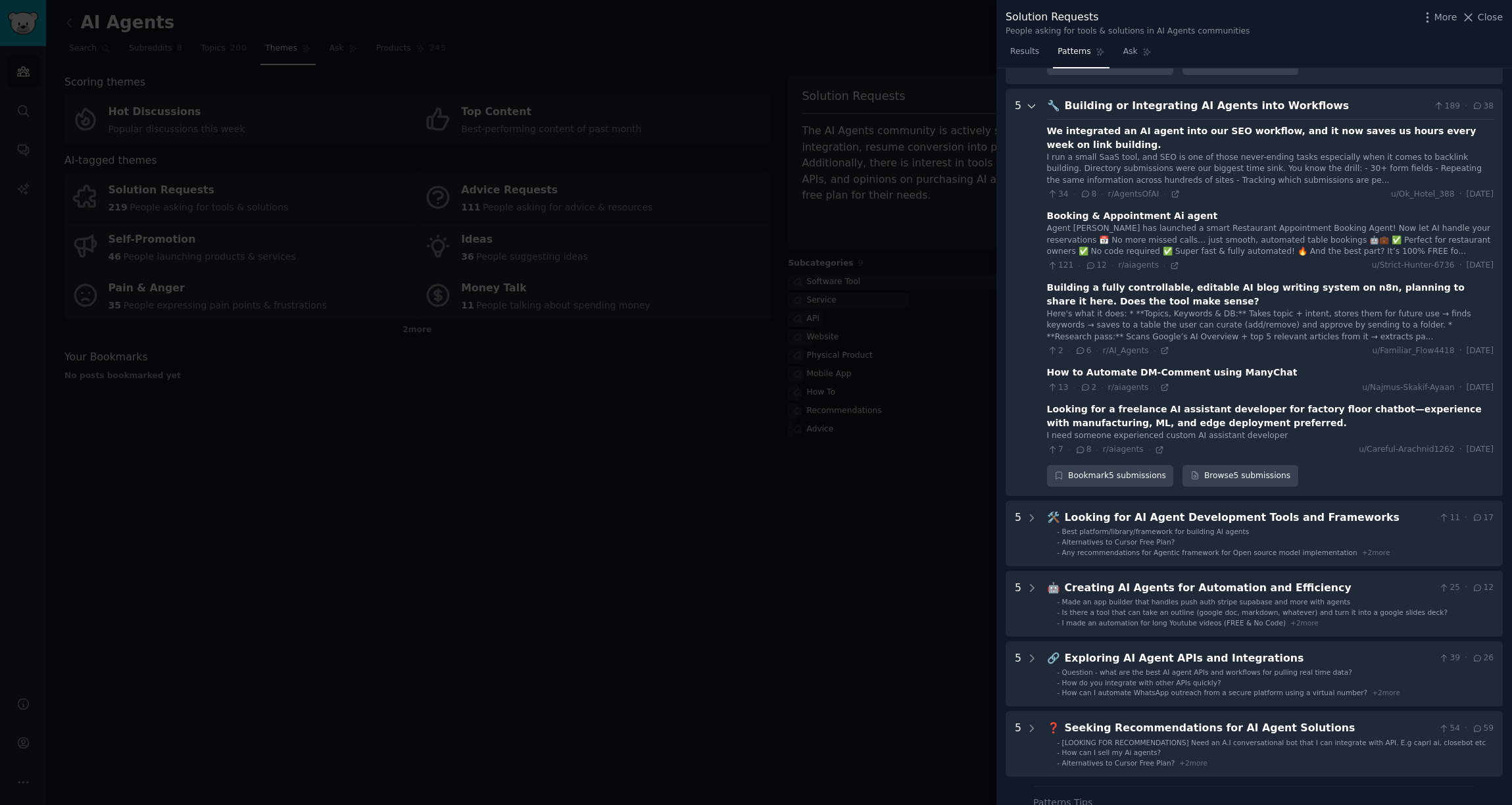
scroll to position [418, 0]
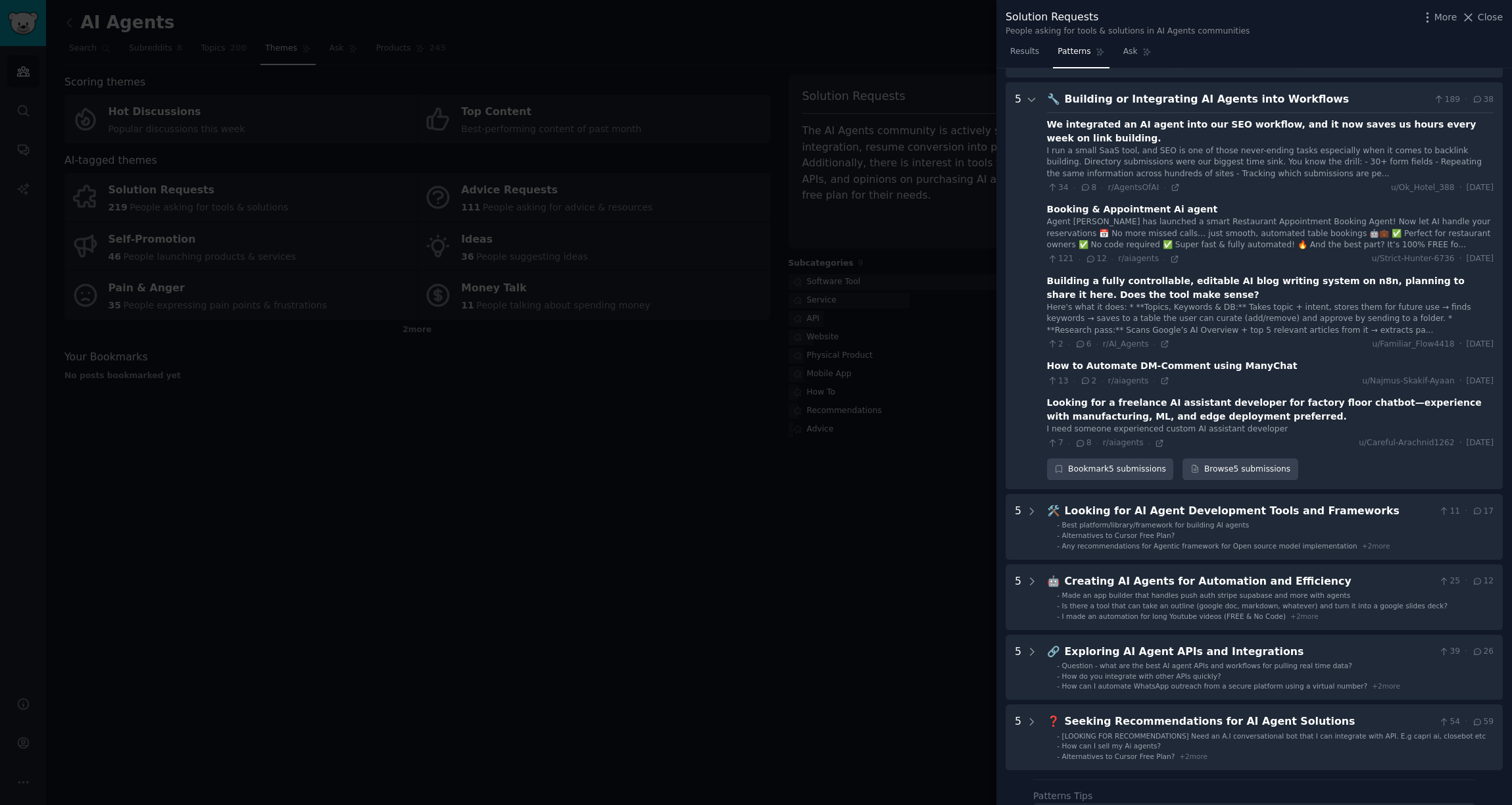
click at [1098, 279] on div "Building a fully controllable, editable AI blog writing system on n8n, planning…" at bounding box center [1270, 288] width 446 height 28
click at [1161, 340] on icon at bounding box center [1165, 344] width 9 height 9
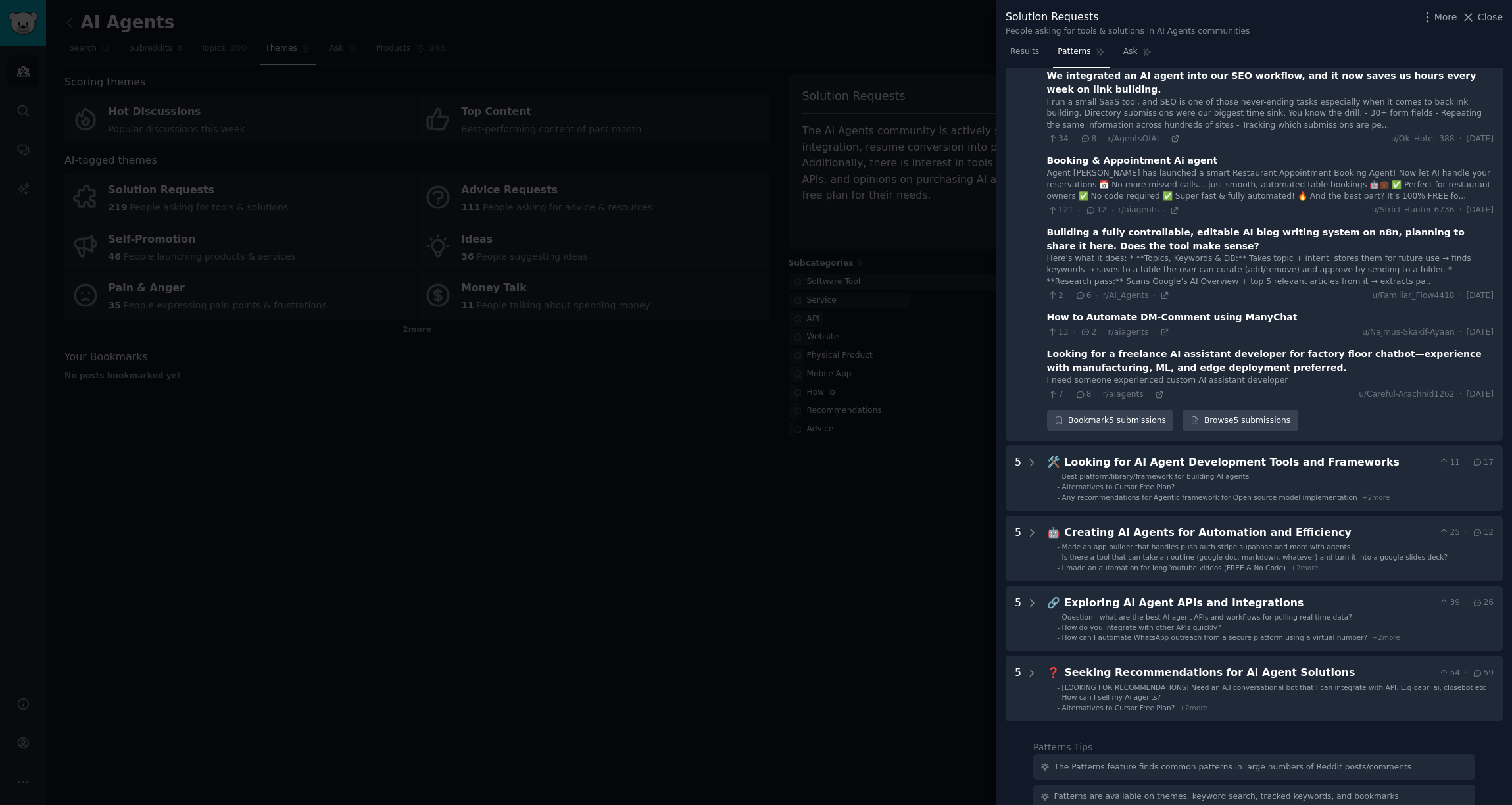
click at [694, 83] on div at bounding box center [756, 402] width 1512 height 805
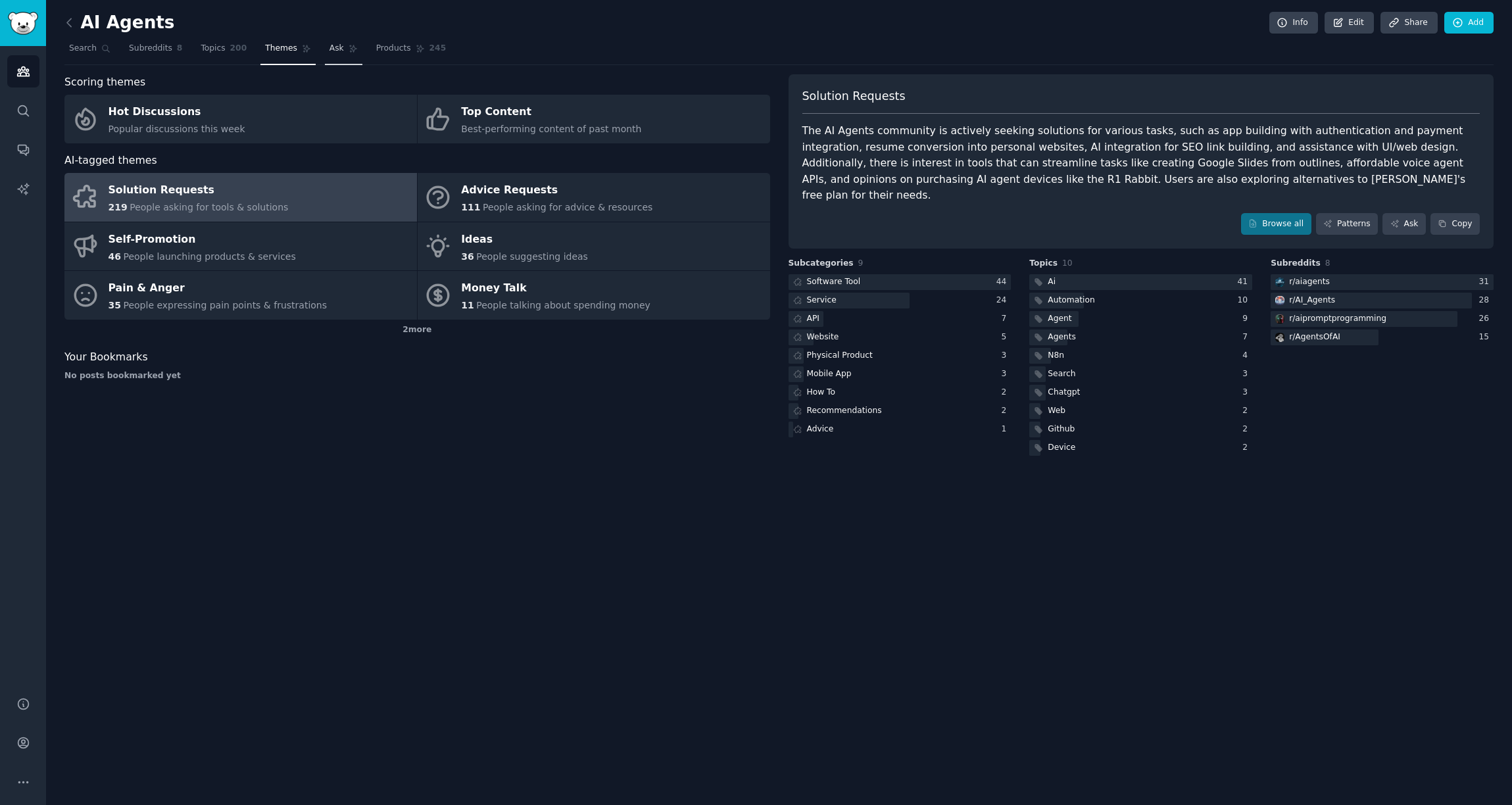
click at [329, 51] on span "Ask" at bounding box center [336, 49] width 14 height 12
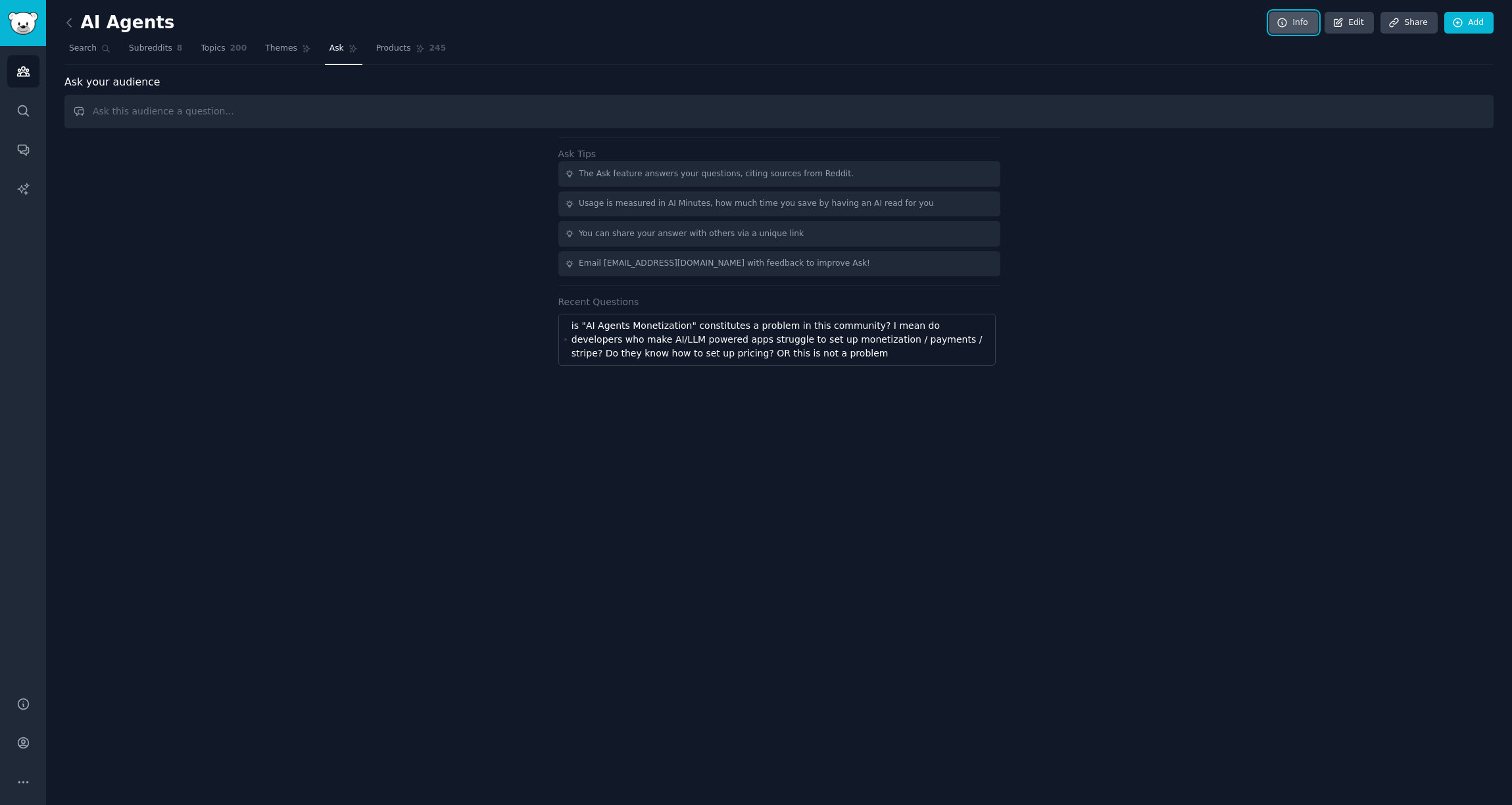
click at [1304, 22] on link "Info" at bounding box center [1293, 23] width 49 height 22
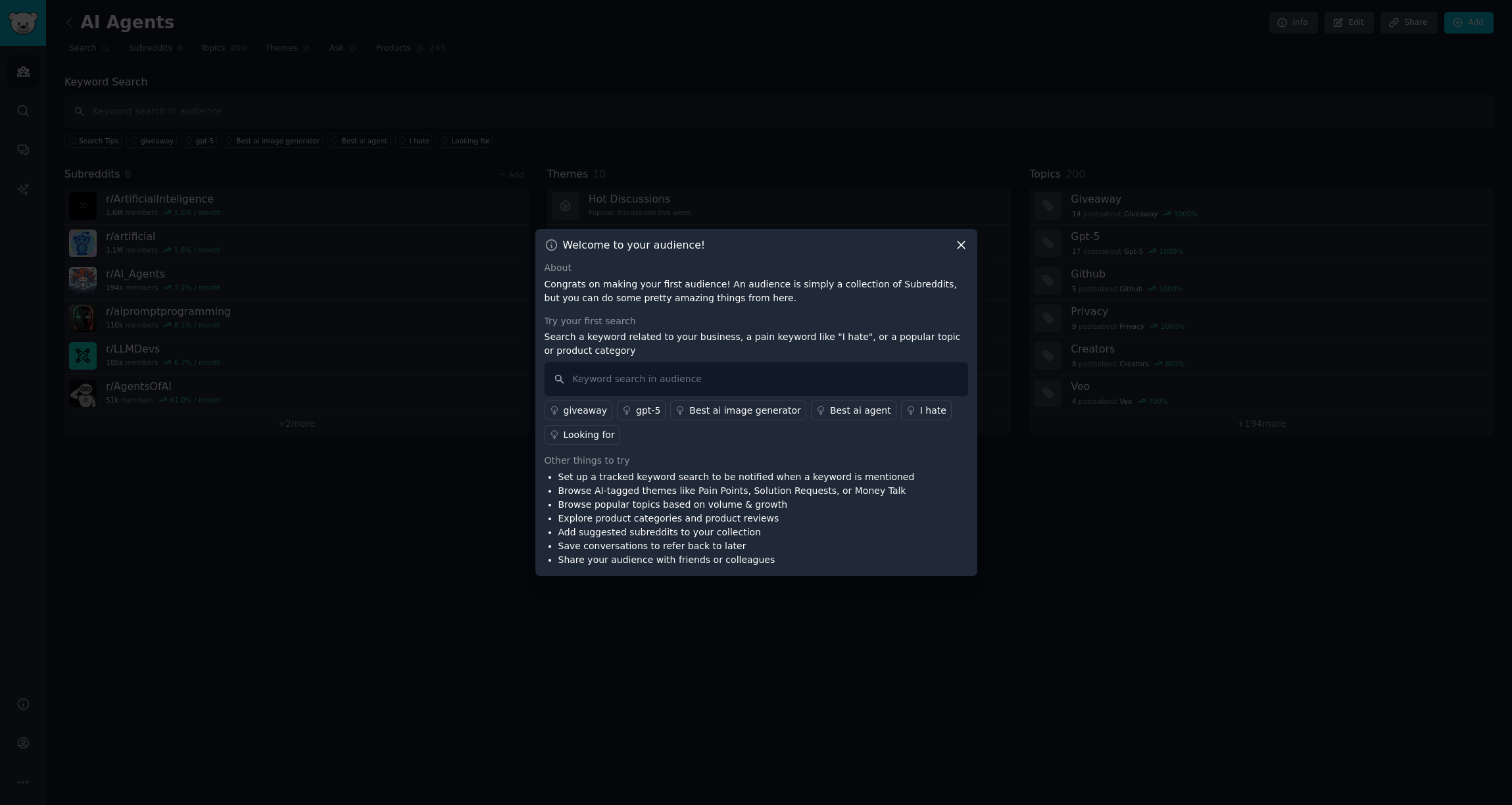
click at [920, 410] on div "I hate" at bounding box center [933, 411] width 26 height 14
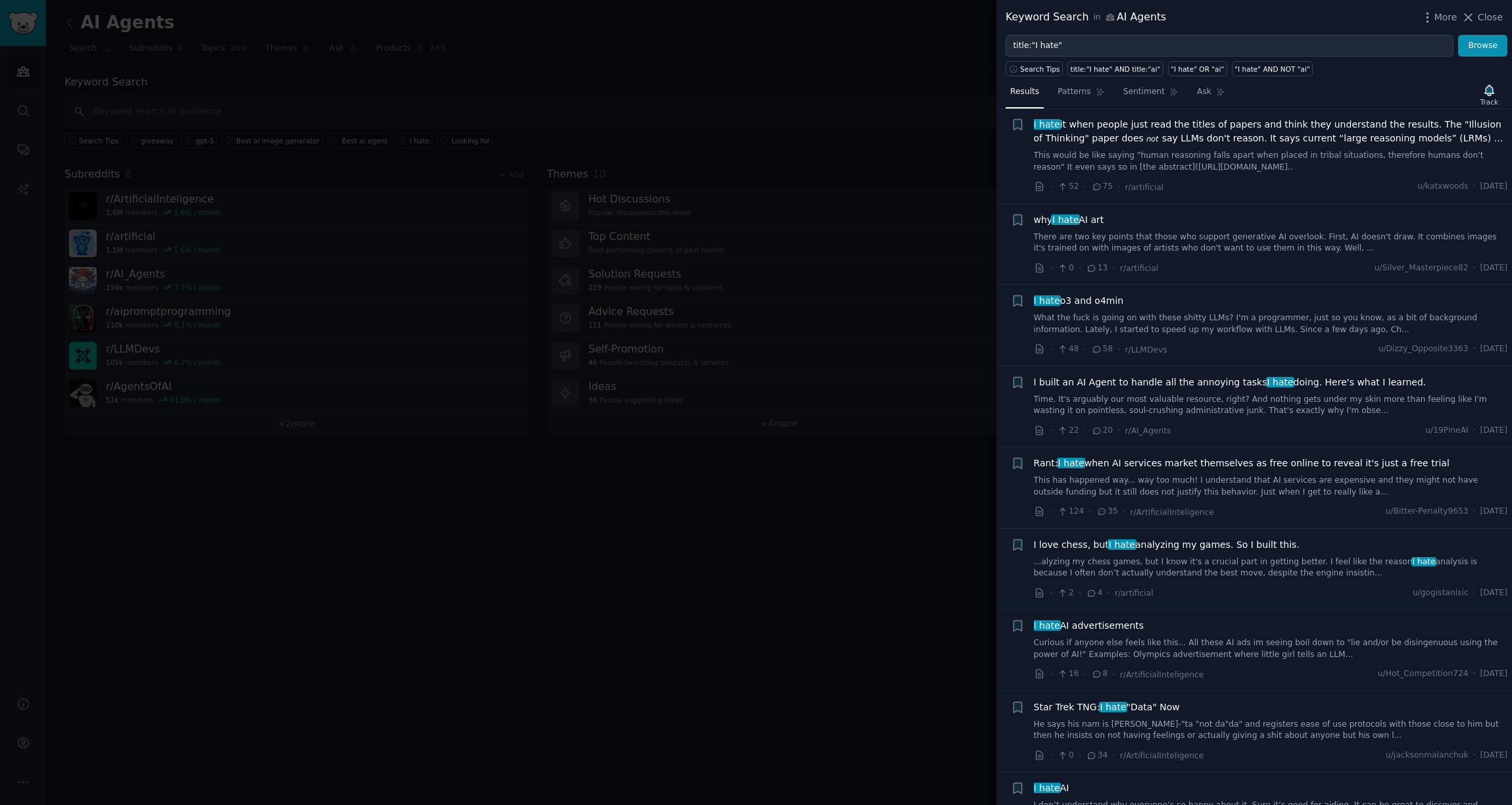
scroll to position [419, 0]
click at [1101, 382] on span "I built an AI Agent to handle all the annoying tasks I hate doing. Here's what …" at bounding box center [1230, 381] width 392 height 14
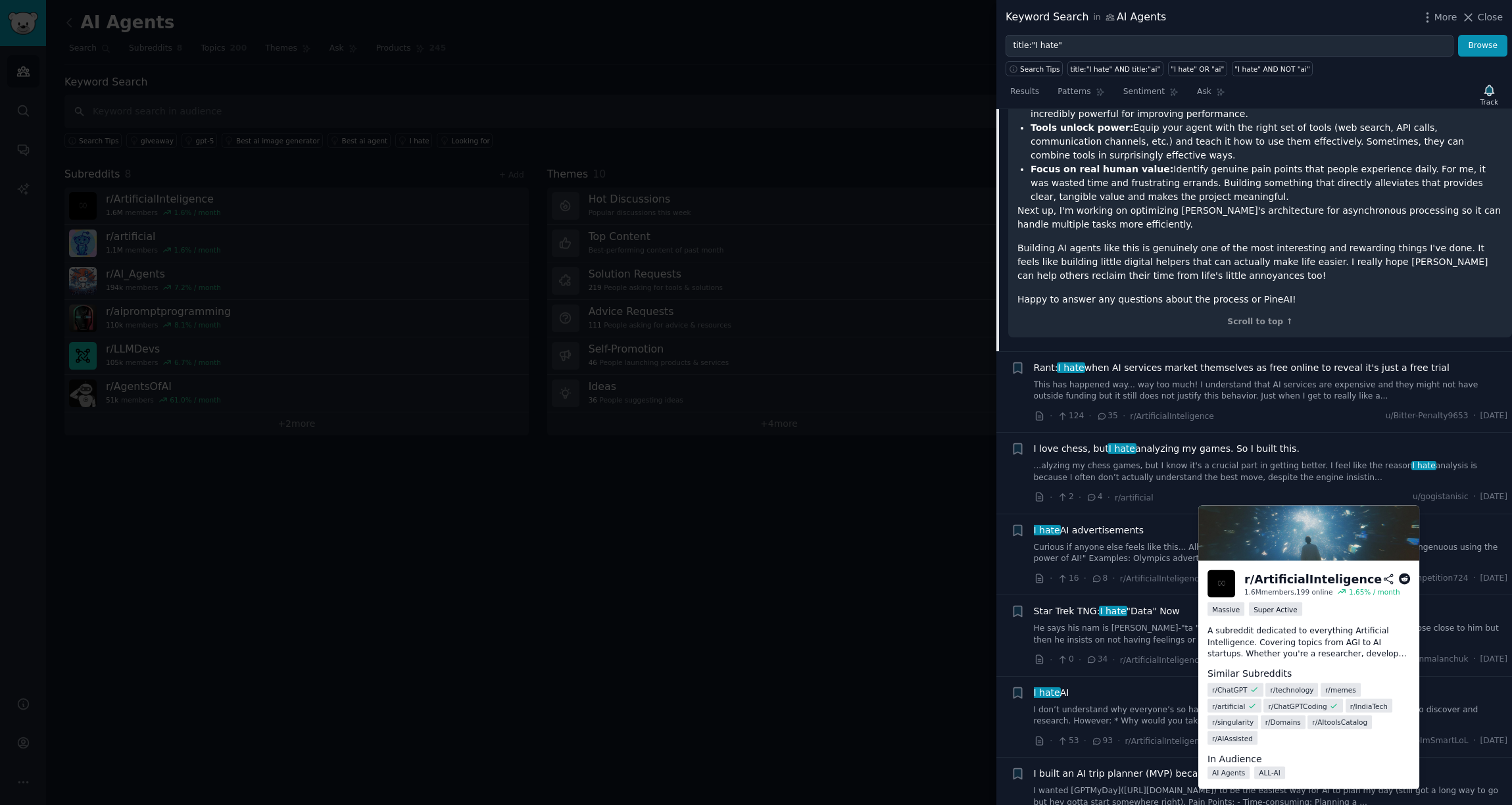
scroll to position [1632, 0]
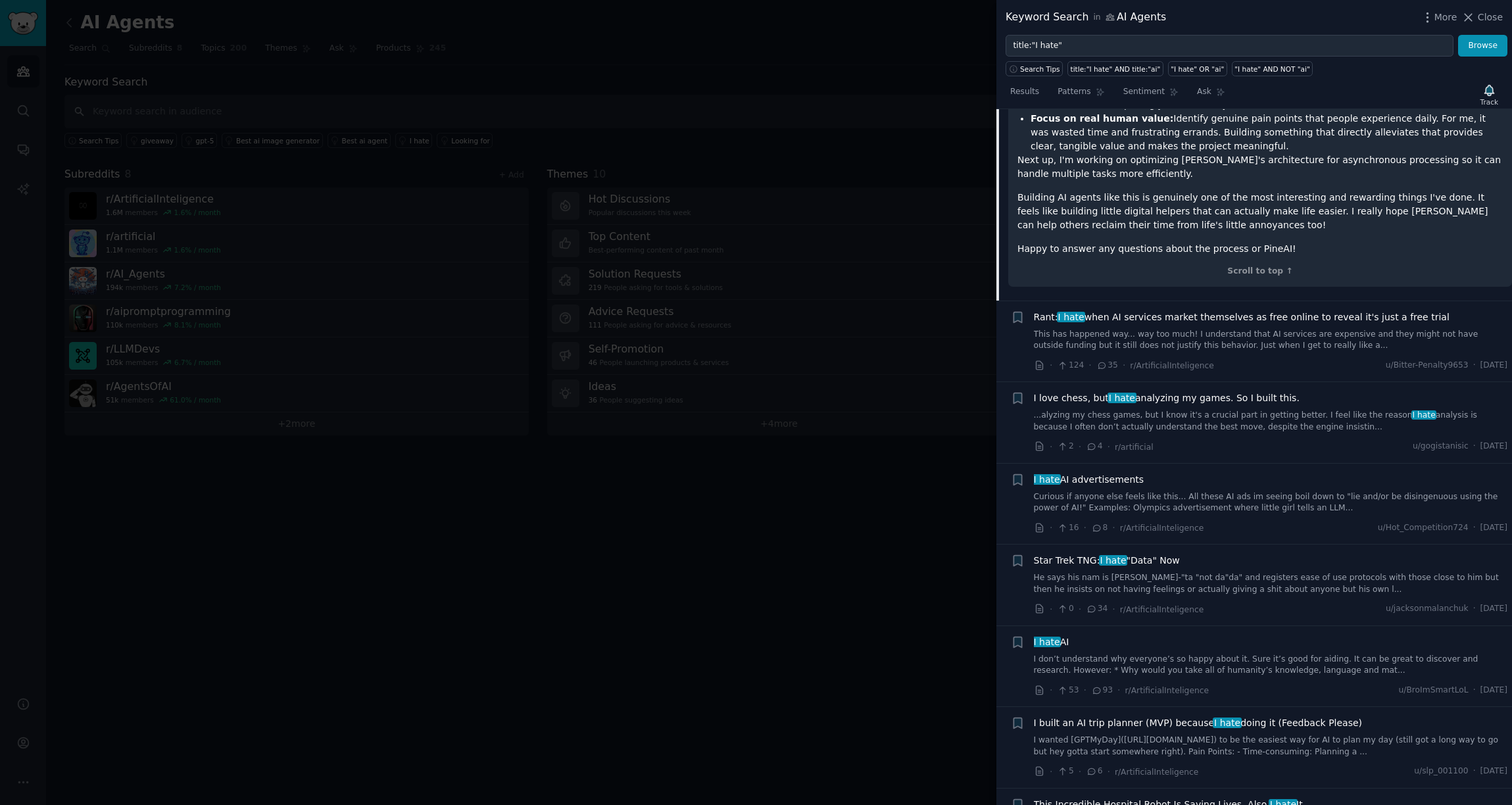
click at [800, 618] on div at bounding box center [756, 402] width 1512 height 805
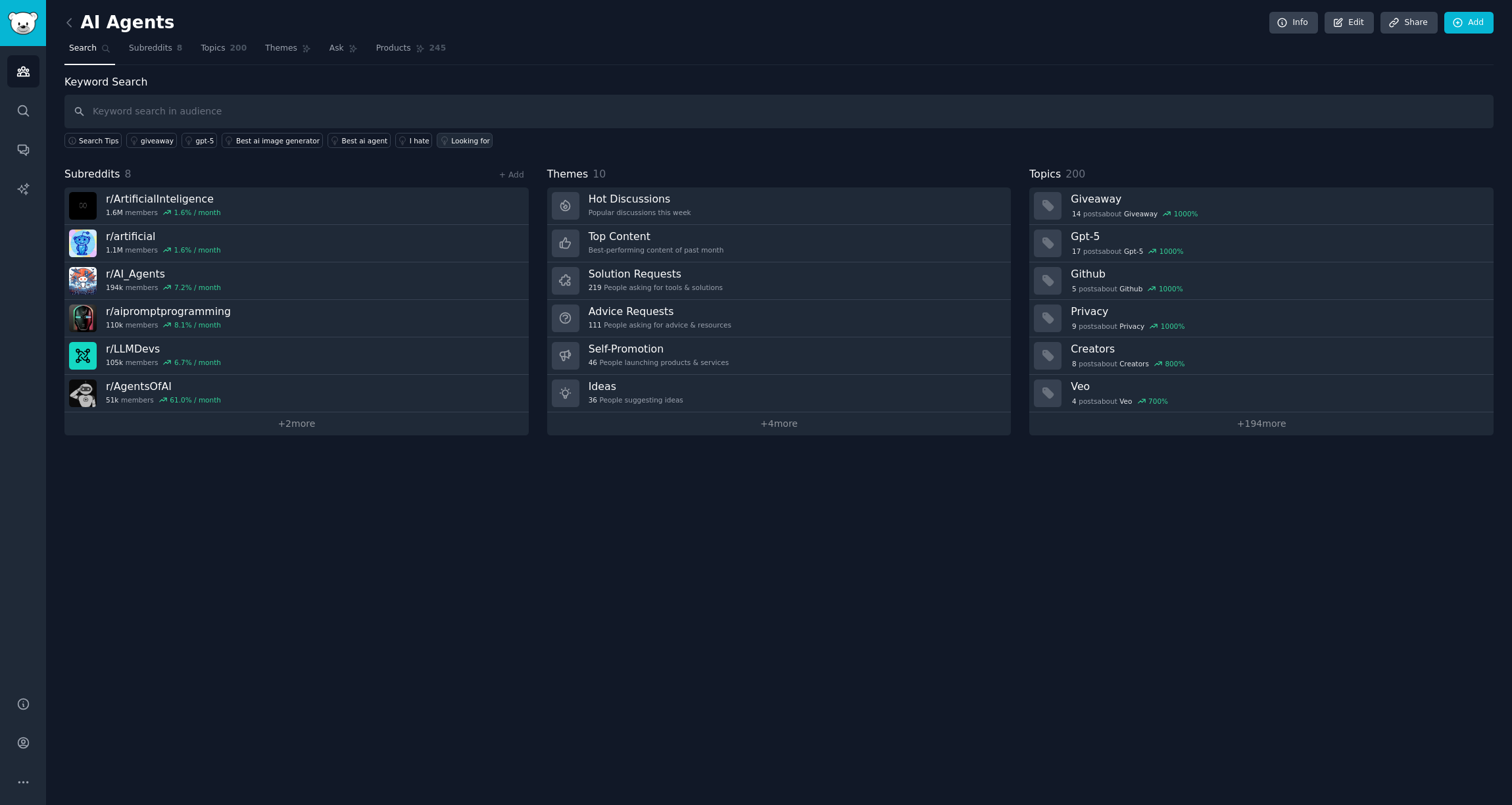
click at [451, 141] on div "Looking for" at bounding box center [470, 141] width 39 height 9
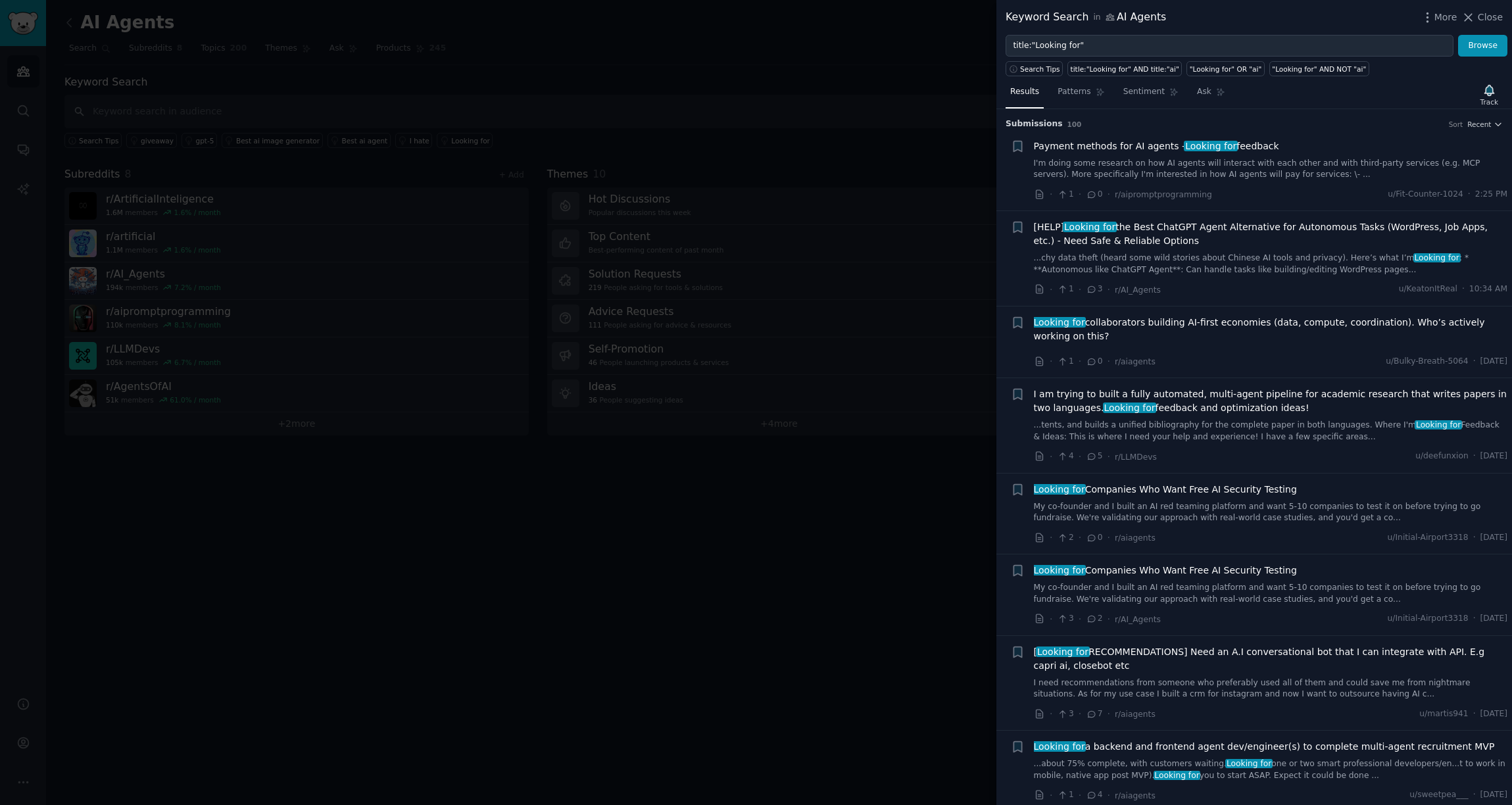
click at [1095, 146] on span "Payment methods for AI agents - Looking for feedback" at bounding box center [1156, 146] width 246 height 14
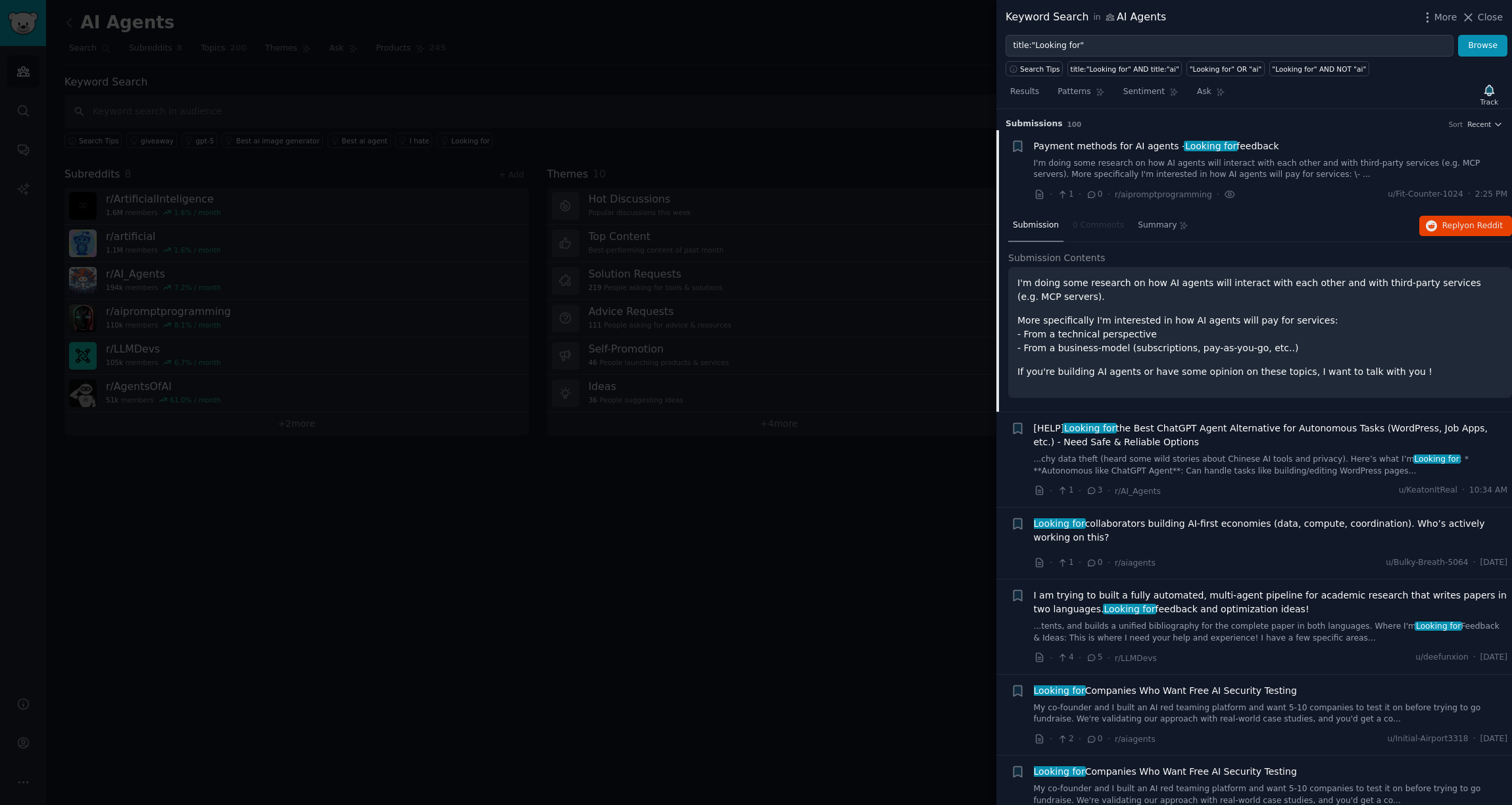
scroll to position [20, 0]
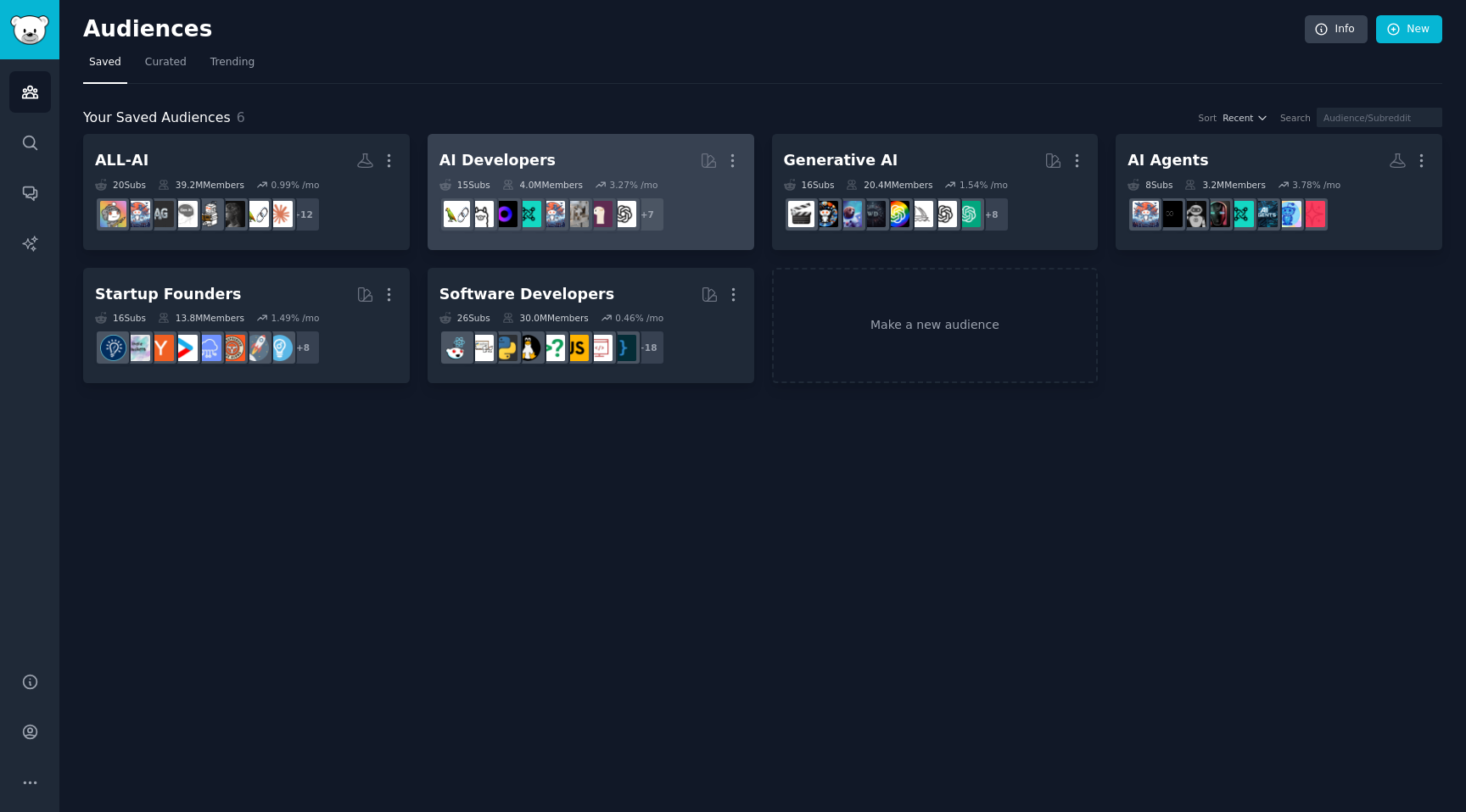
click at [490, 160] on div "AI Developers" at bounding box center [497, 160] width 116 height 21
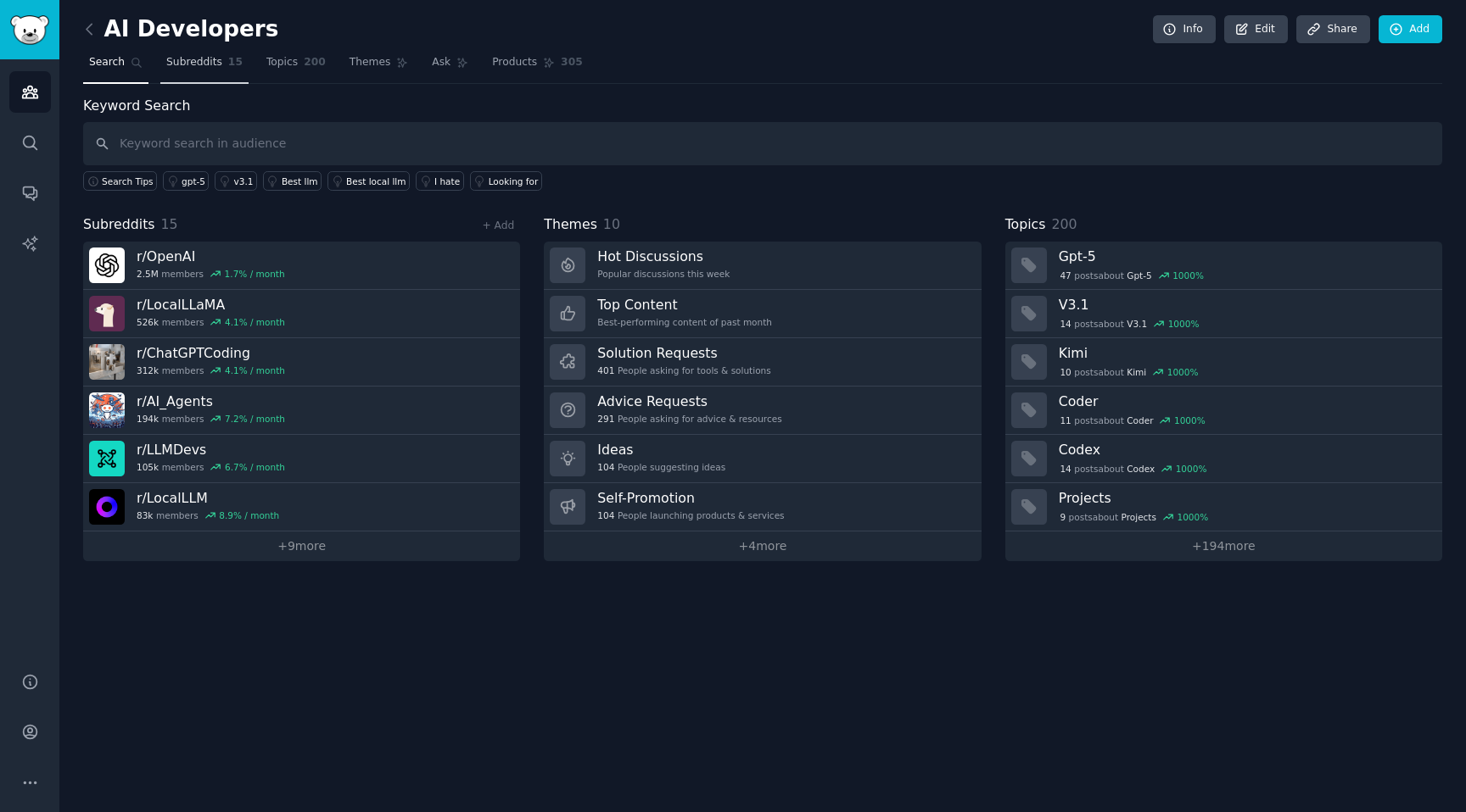
click at [206, 65] on span "Subreddits" at bounding box center [195, 63] width 56 height 16
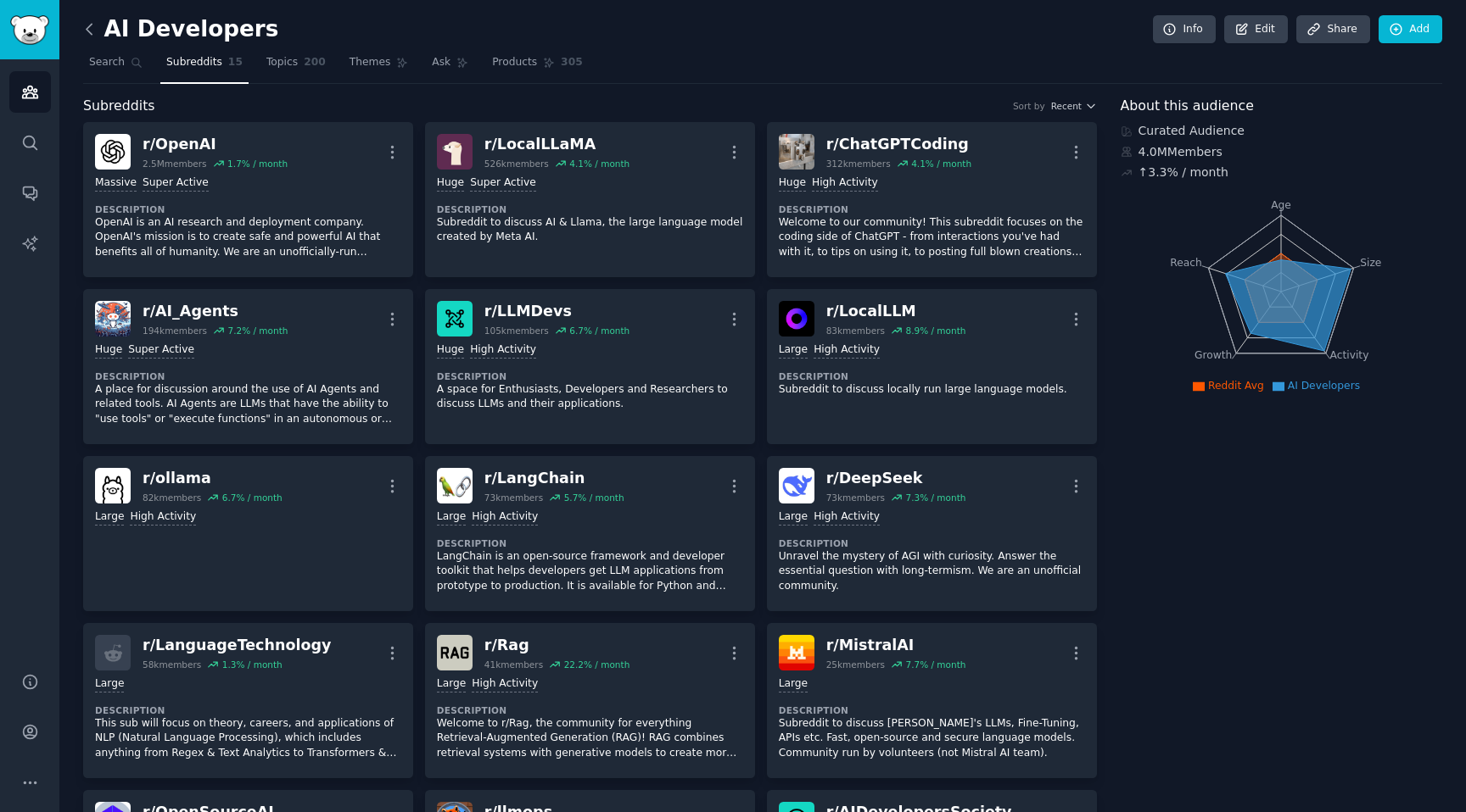
click at [92, 35] on icon at bounding box center [89, 29] width 17 height 17
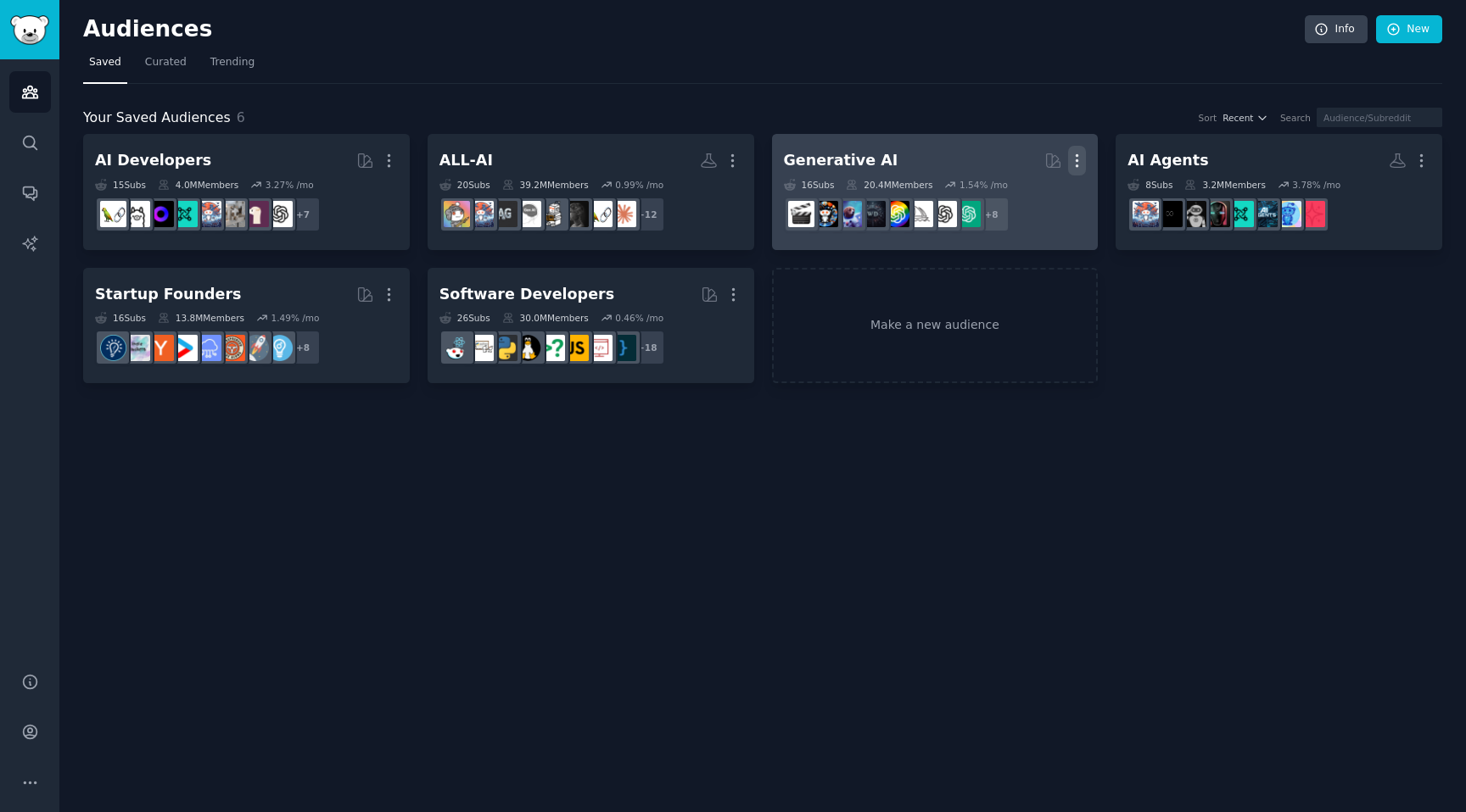
click at [1078, 164] on icon "button" at bounding box center [1077, 160] width 17 height 17
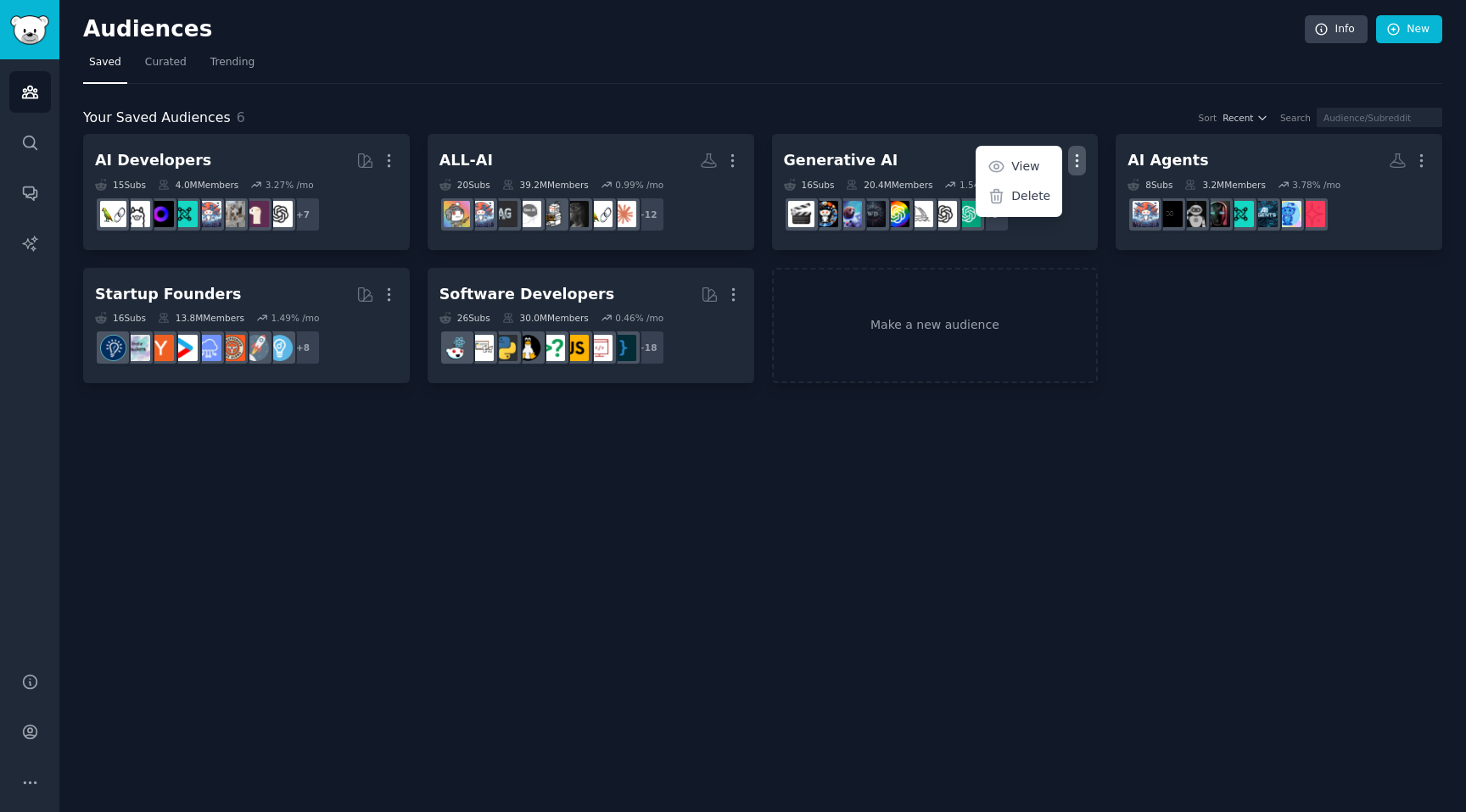
click at [1177, 371] on div "AI Developers More 15 Sub s 4.0M Members 3.27 % /mo r/DeepSeek, r/LanguageTechn…" at bounding box center [763, 259] width 1360 height 249
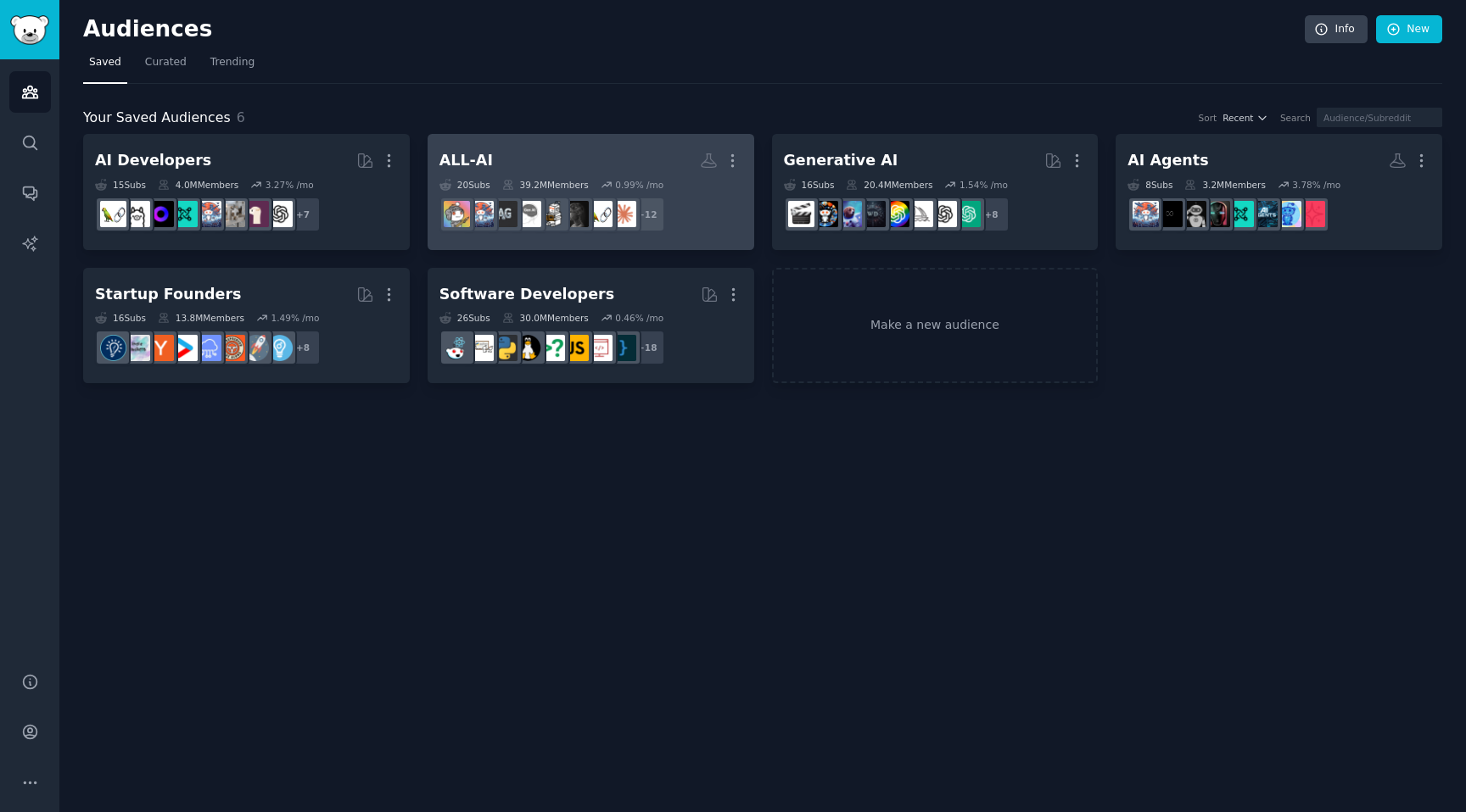
click at [479, 157] on div "ALL-AI" at bounding box center [466, 160] width 53 height 21
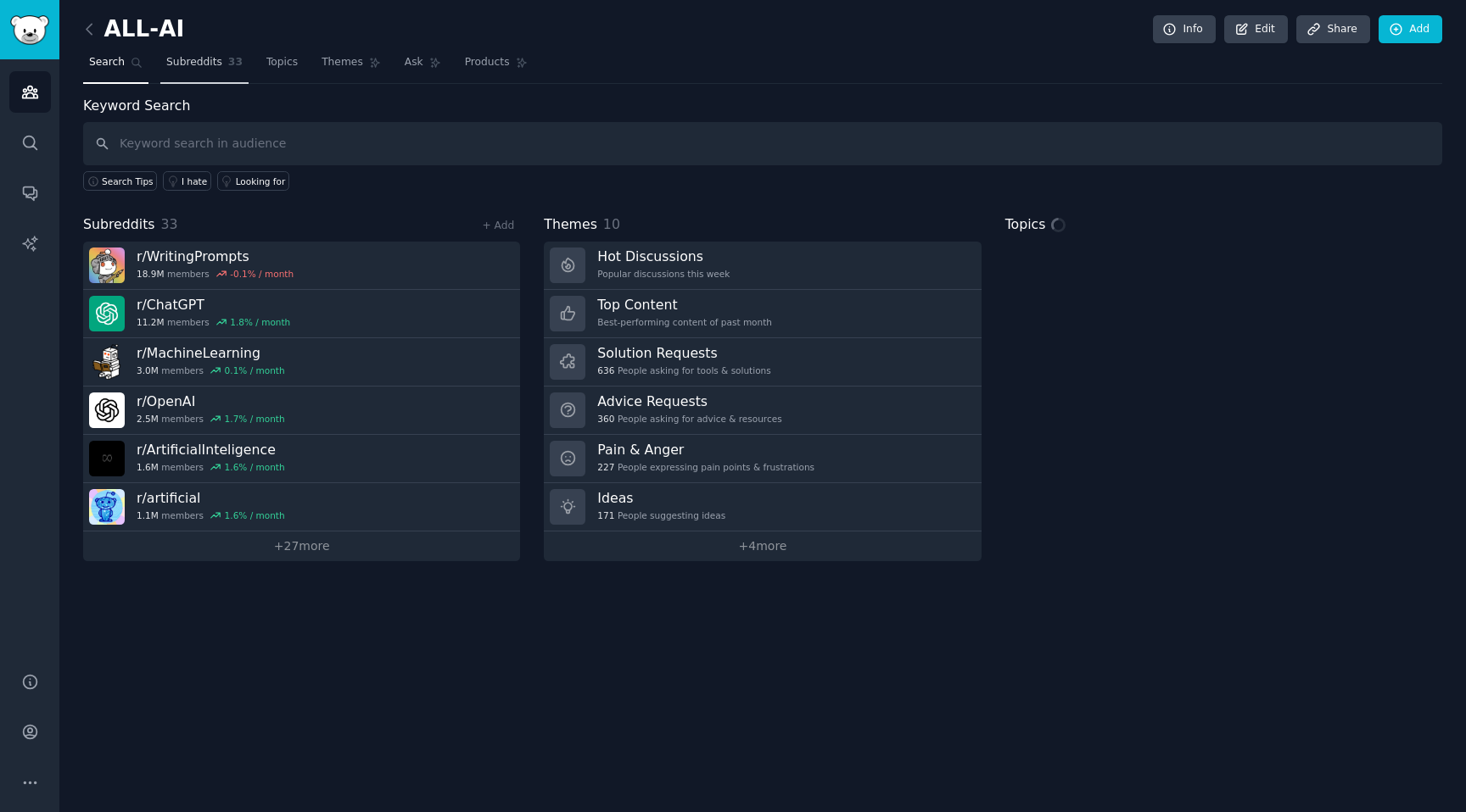
click at [209, 64] on span "Subreddits" at bounding box center [195, 63] width 56 height 16
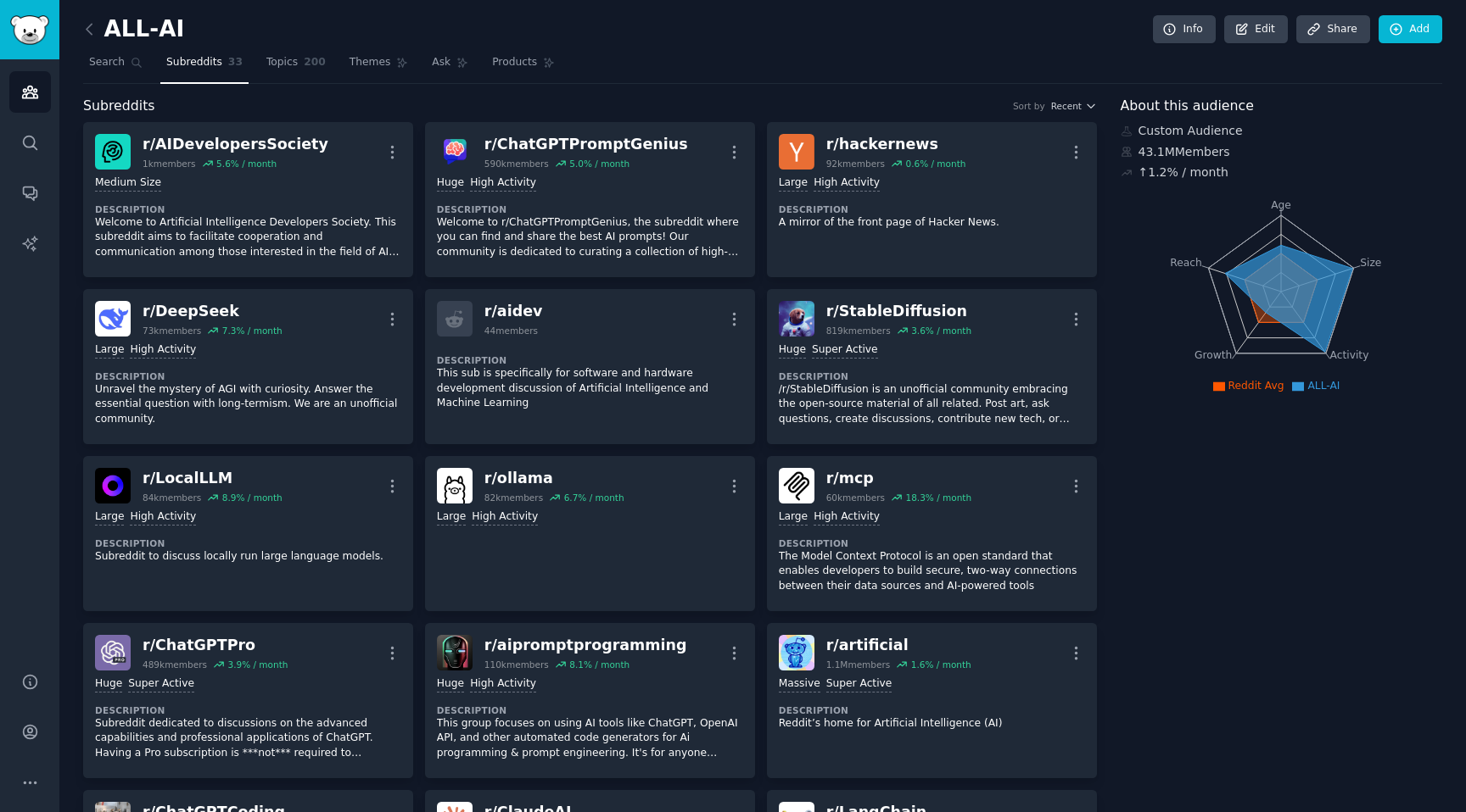
scroll to position [834, 0]
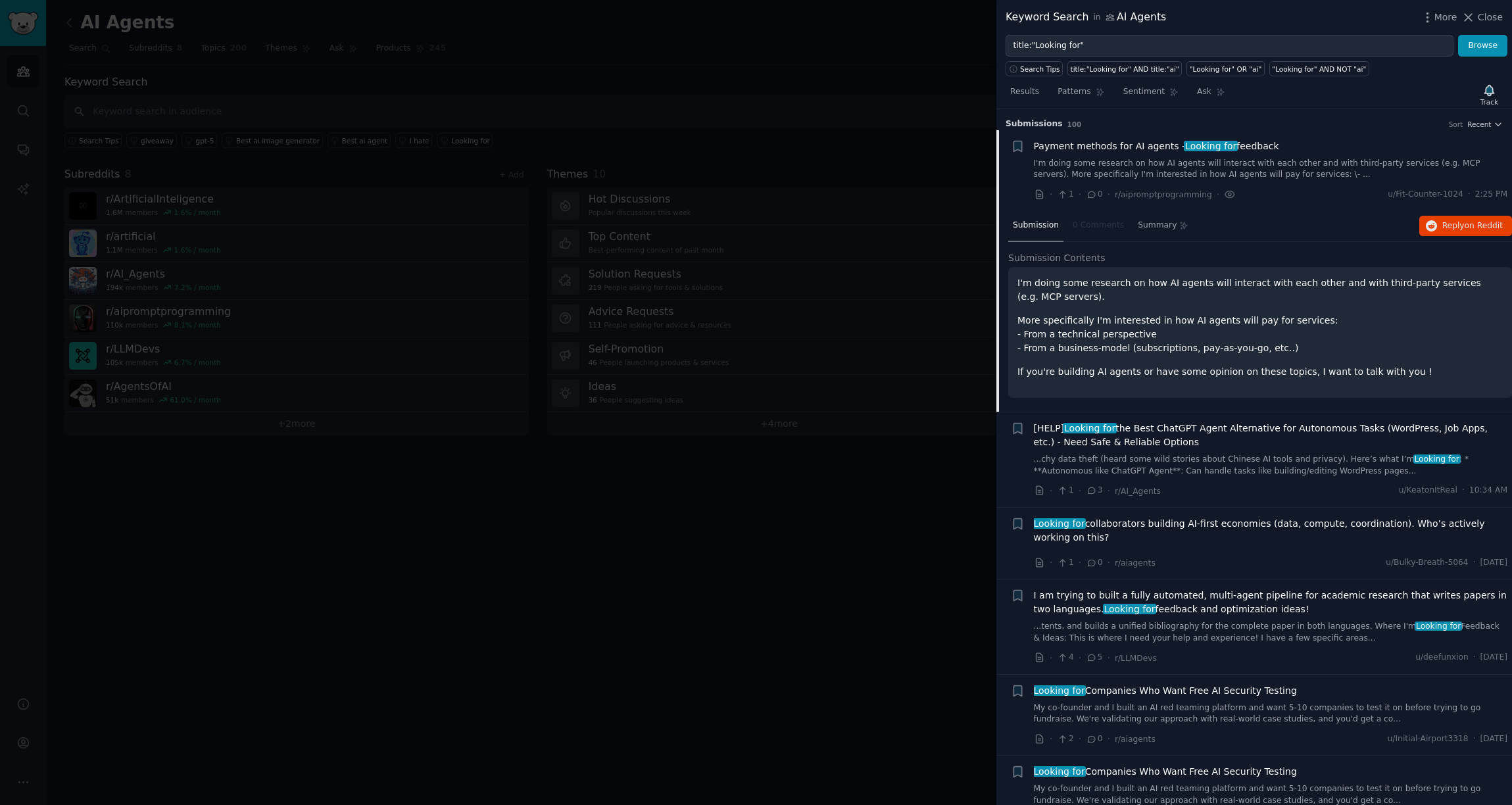
scroll to position [20, 0]
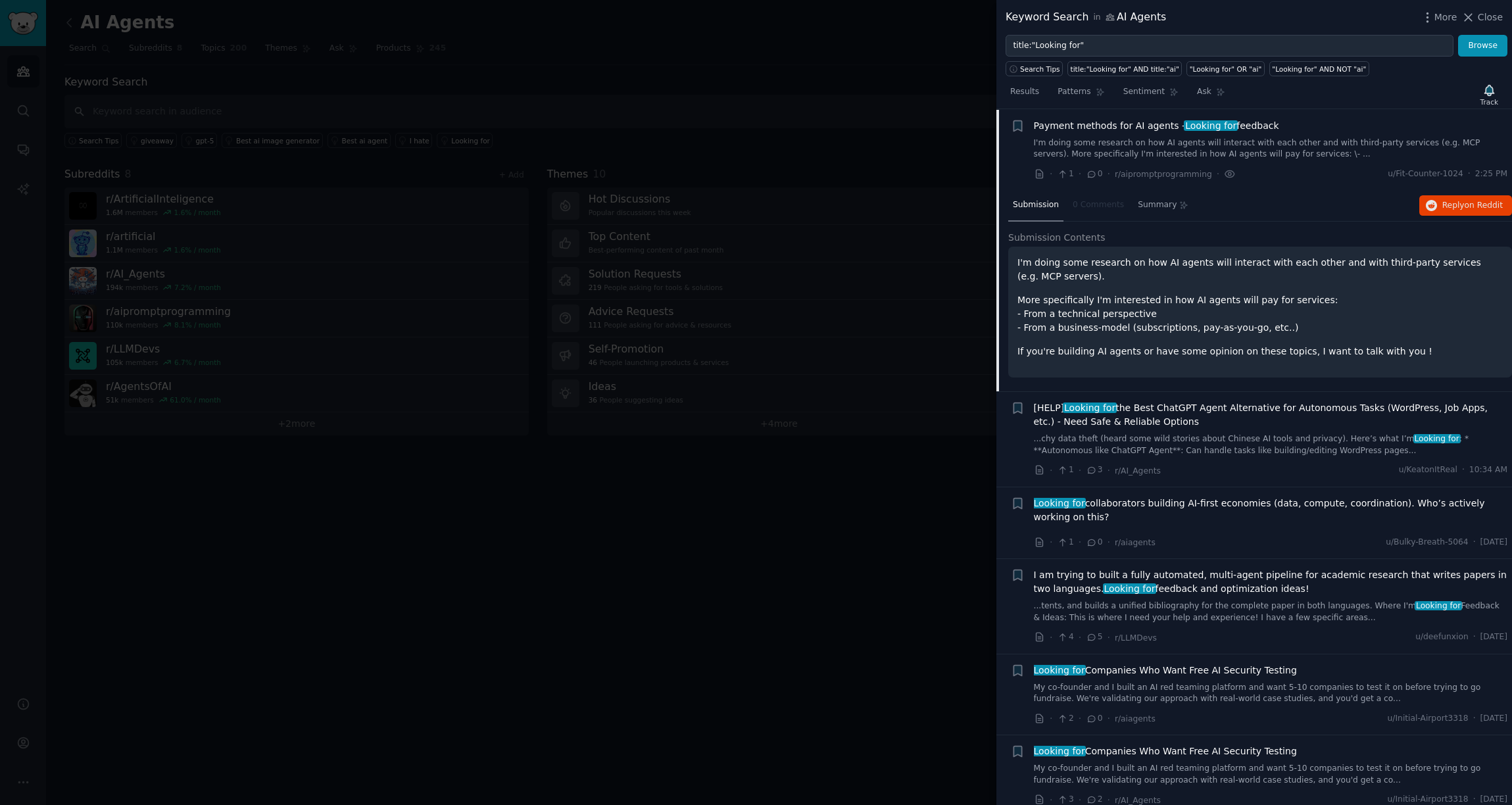
click at [1048, 259] on p "I'm doing some research on how AI agents will interact with each other and with…" at bounding box center [1260, 269] width 486 height 28
click at [1467, 209] on span "on Reddit" at bounding box center [1484, 206] width 38 height 9
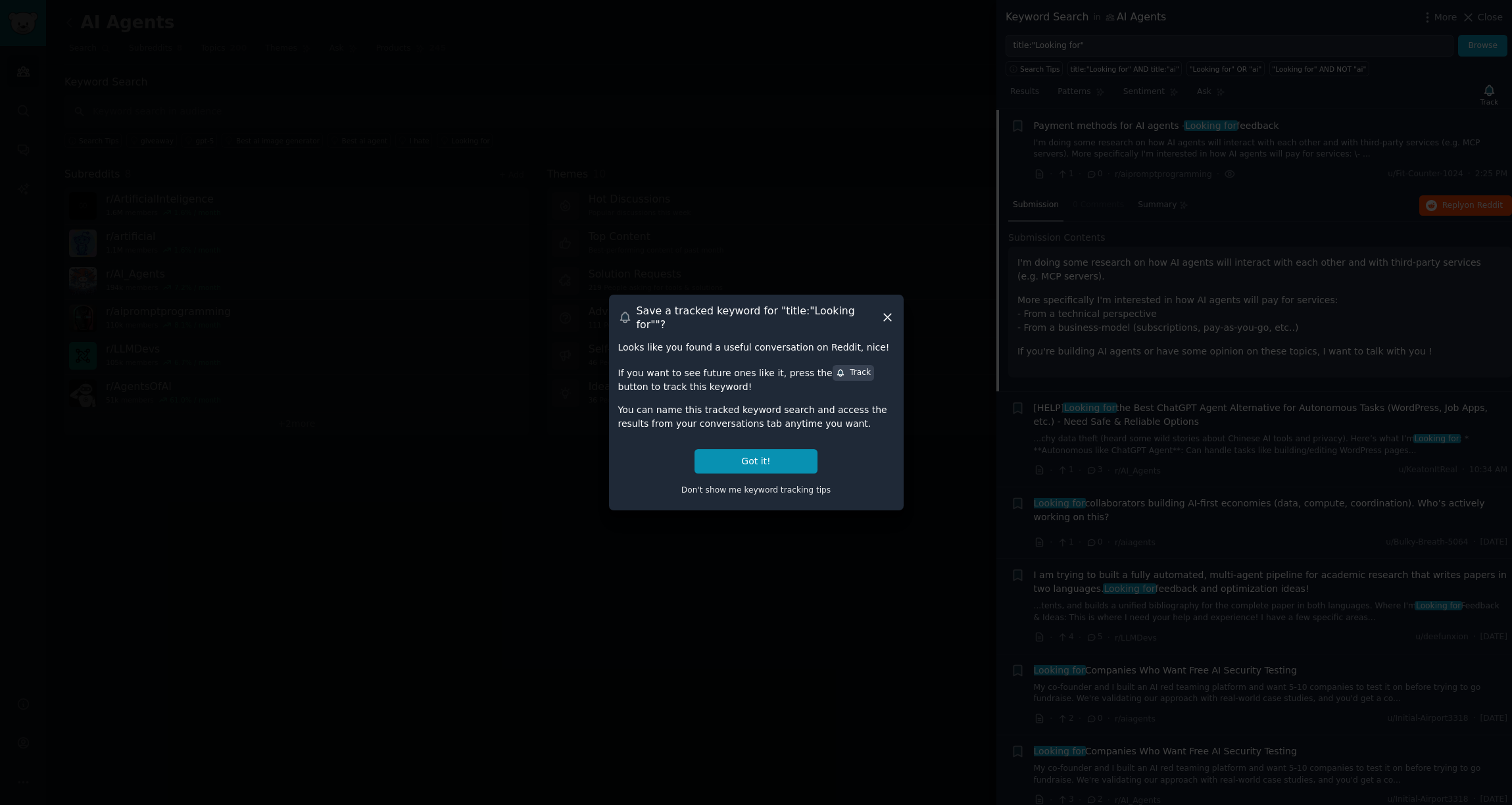
click at [884, 319] on icon at bounding box center [888, 317] width 14 height 14
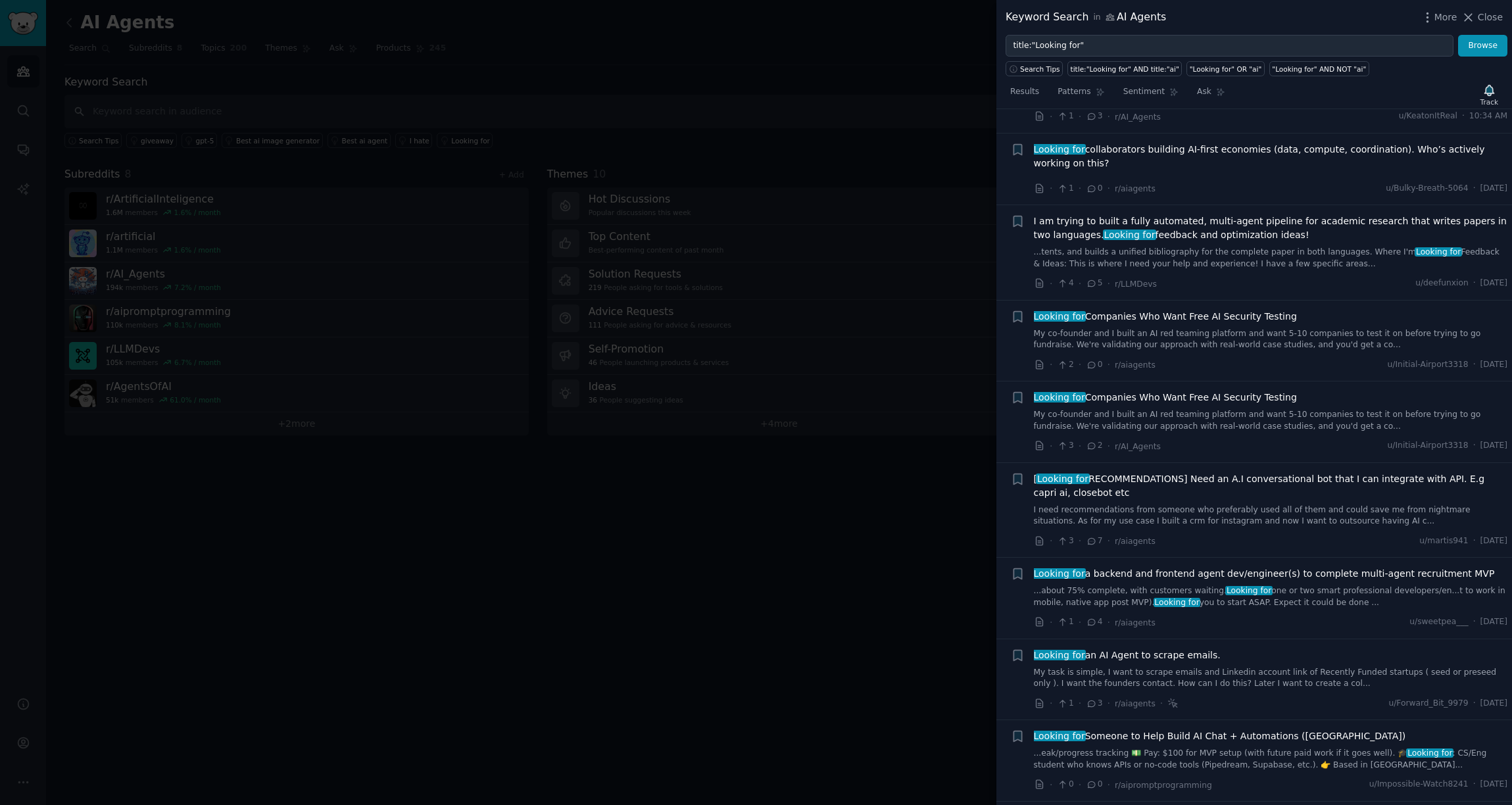
scroll to position [375, 0]
